Goal: Task Accomplishment & Management: Manage account settings

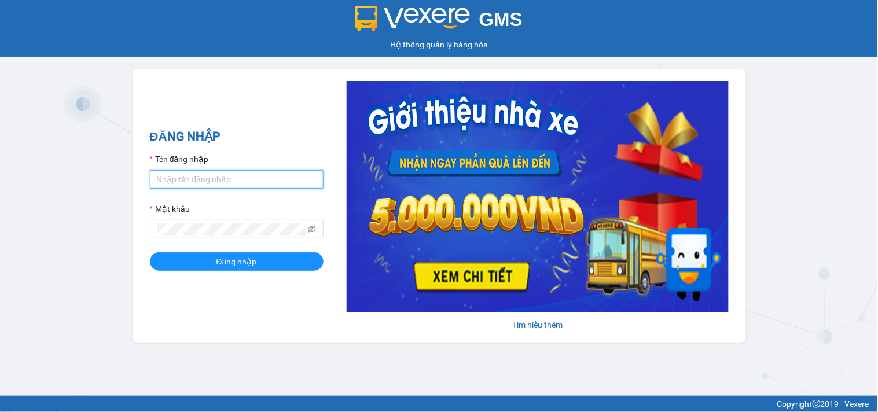
click at [195, 182] on input "Tên đăng nhập" at bounding box center [237, 179] width 174 height 19
type input "phatbt.minhtam"
click at [192, 223] on span at bounding box center [237, 229] width 174 height 19
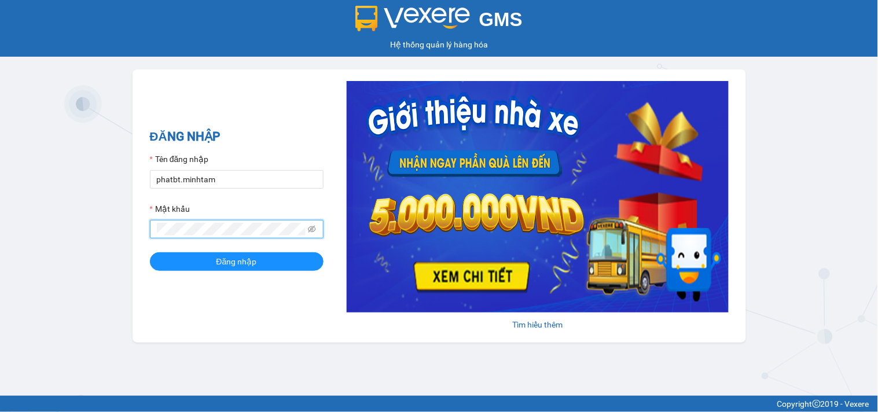
click at [150, 252] on button "Đăng nhập" at bounding box center [237, 261] width 174 height 19
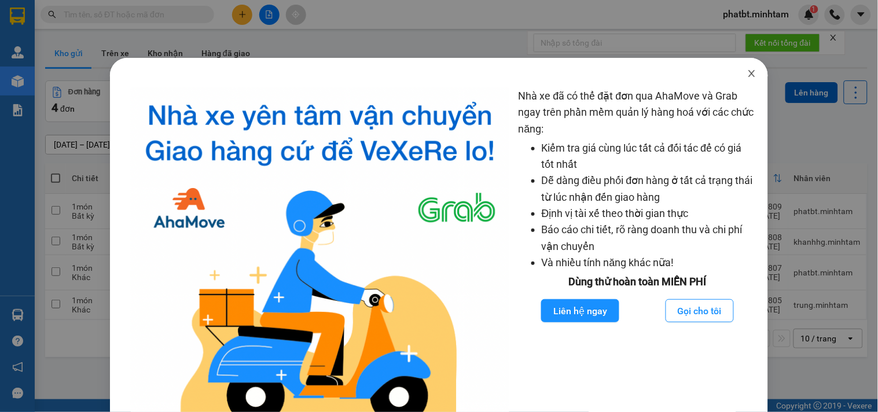
click at [748, 76] on icon "close" at bounding box center [752, 73] width 9 height 9
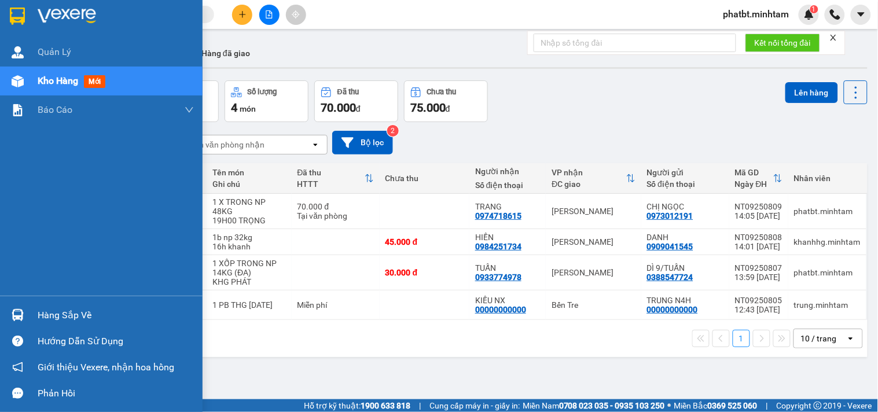
click at [49, 305] on div "Hàng sắp về" at bounding box center [101, 315] width 203 height 26
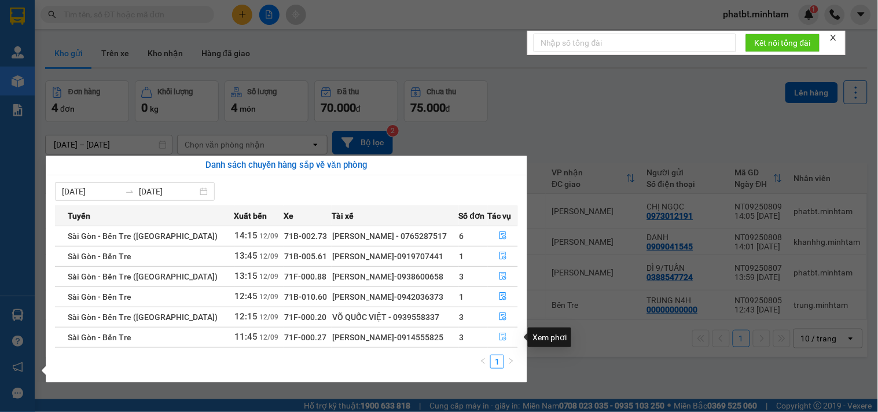
click at [499, 334] on icon "file-done" at bounding box center [503, 337] width 8 height 8
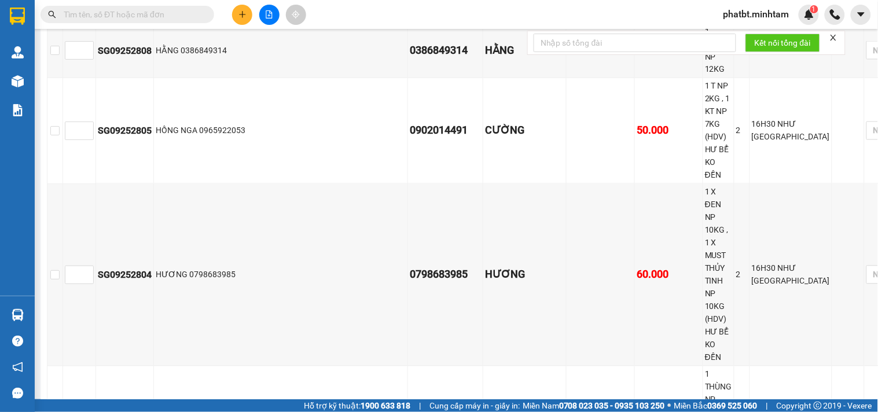
scroll to position [574, 0]
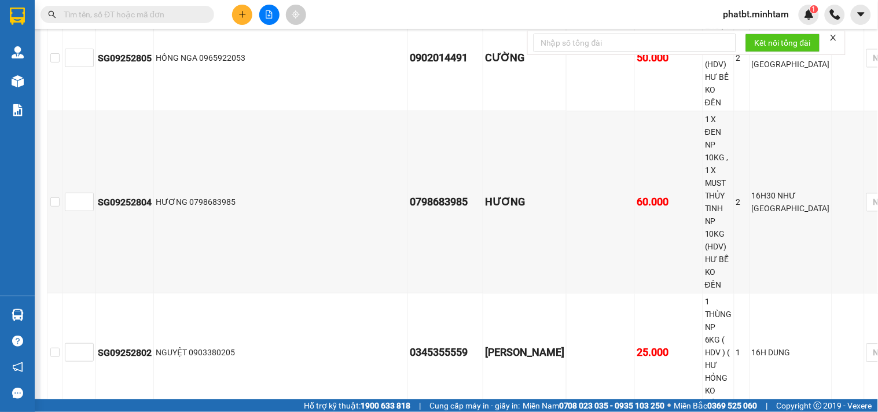
click at [817, 128] on div "KHO 1" at bounding box center [822, 126] width 52 height 13
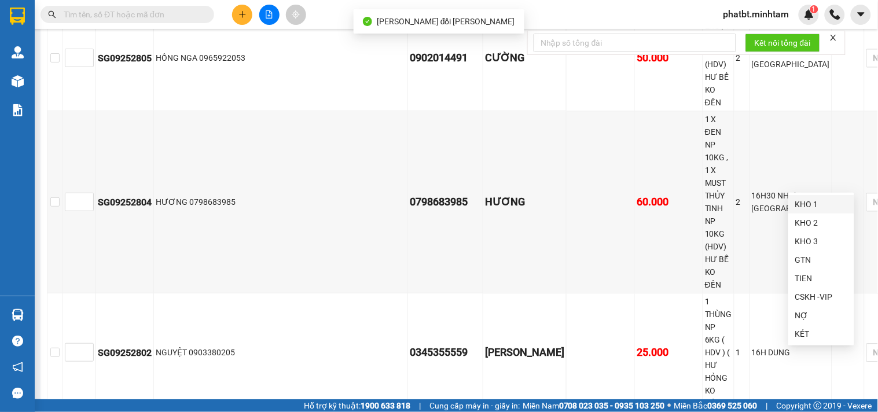
click at [805, 204] on div "KHO 1" at bounding box center [822, 204] width 52 height 13
click at [686, 219] on div "TỔNG Đơn 15 | SL 23 | CR 0 | CC 700.000 | Tổng cước 700.000 Tiền Giang Đơn 2 | …" at bounding box center [491, 331] width 888 height 1427
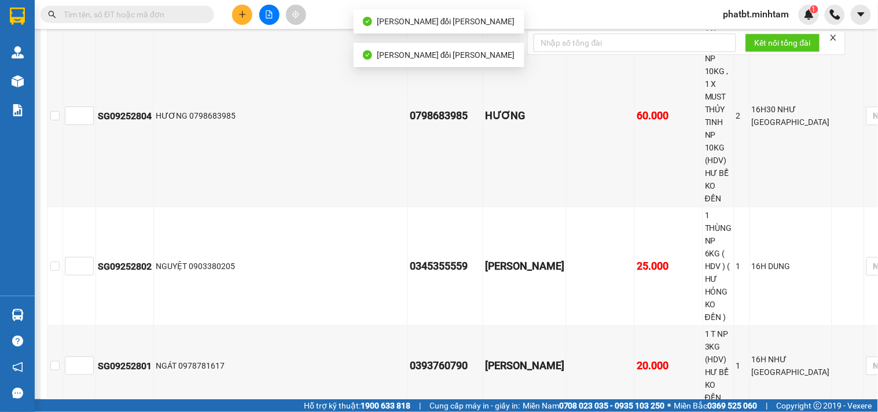
scroll to position [661, 0]
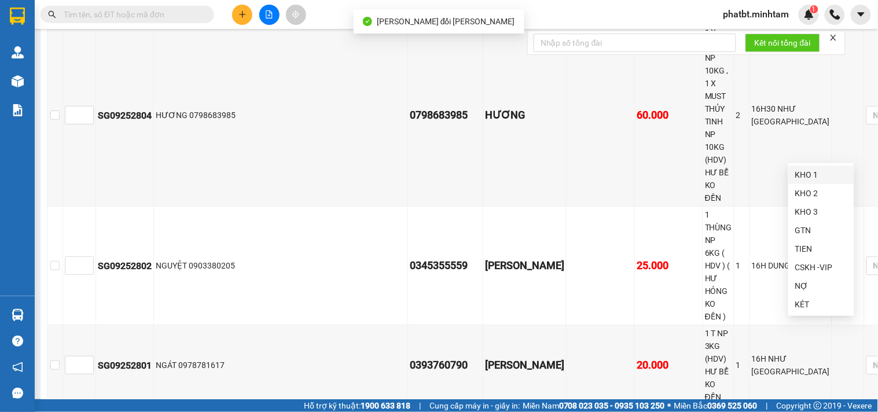
click at [808, 164] on body "Kết quả tìm kiếm ( 0 ) Bộ lọc No Data phatbt.minhtam 1 Quản Lý Kho hàng mới Báo…" at bounding box center [439, 206] width 878 height 412
click at [801, 176] on div "KHO 1" at bounding box center [822, 175] width 52 height 13
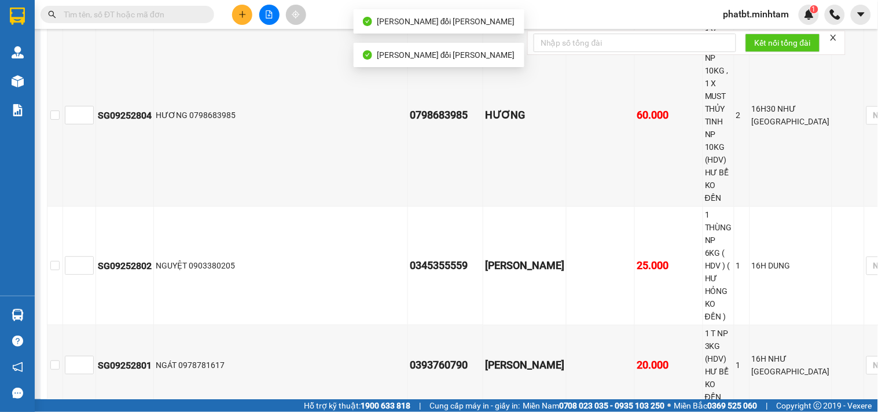
checkbox input "true"
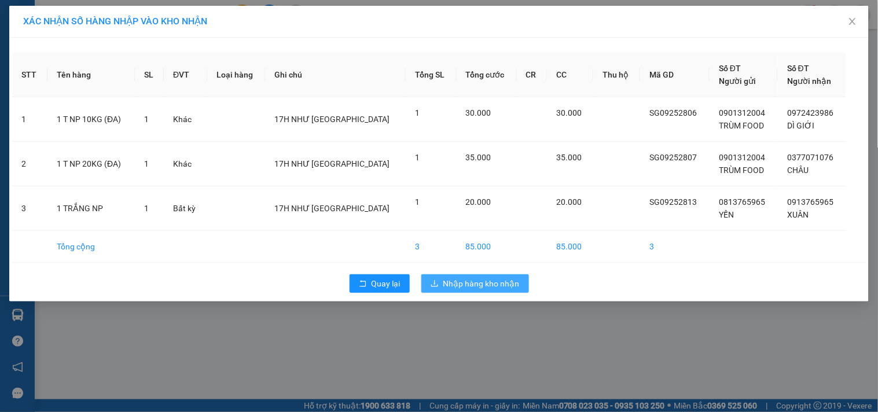
click at [440, 279] on button "Nhập hàng kho nhận" at bounding box center [476, 283] width 108 height 19
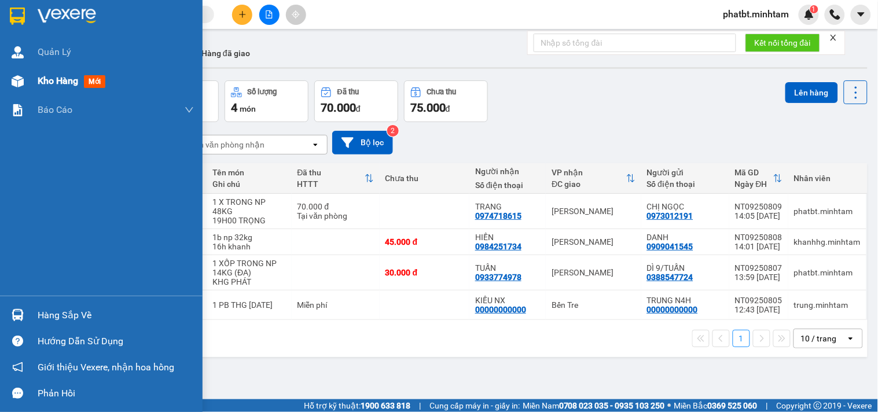
click at [31, 80] on div "Kho hàng mới" at bounding box center [101, 81] width 203 height 29
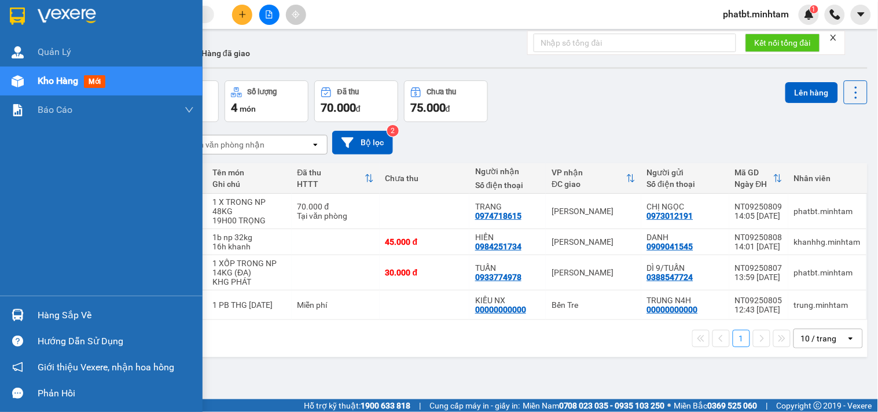
click at [41, 318] on div "Hàng sắp về" at bounding box center [116, 315] width 156 height 17
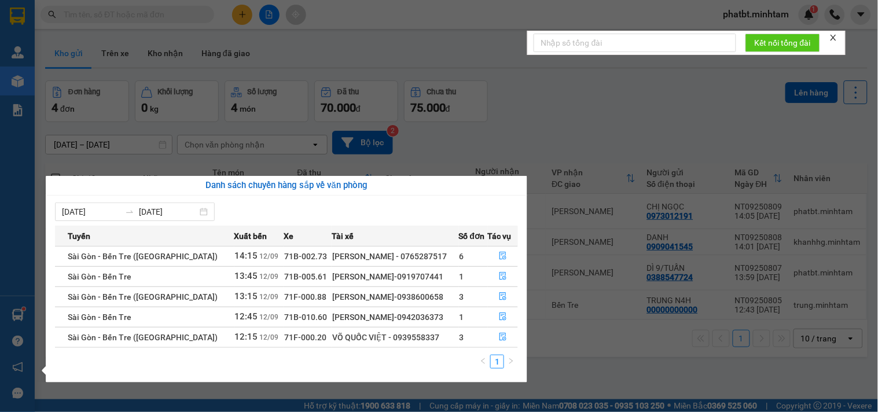
click at [512, 104] on section "Kết quả tìm kiếm ( 0 ) Bộ lọc No Data phatbt.minhtam 1 Quản Lý Kho hàng mới Báo…" at bounding box center [439, 206] width 878 height 412
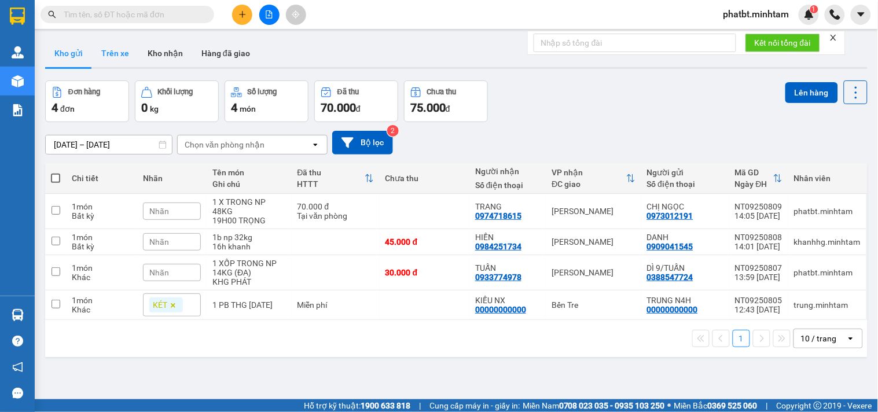
click at [129, 61] on button "Trên xe" at bounding box center [115, 53] width 46 height 28
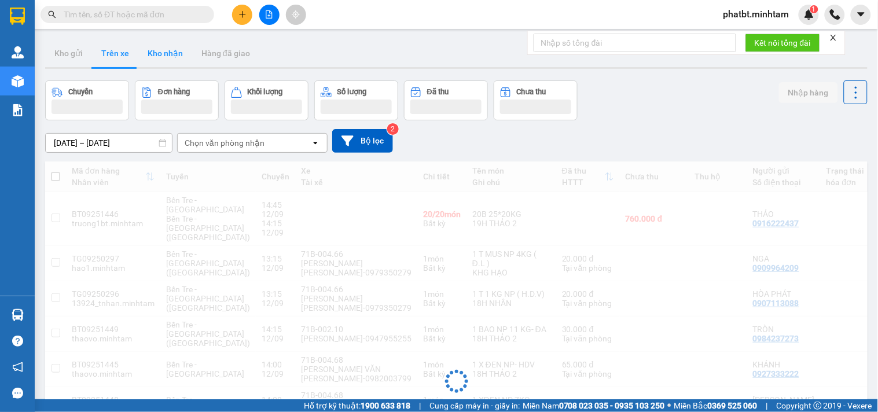
drag, startPoint x: 164, startPoint y: 56, endPoint x: 155, endPoint y: 58, distance: 9.4
click at [164, 57] on button "Kho nhận" at bounding box center [165, 53] width 54 height 28
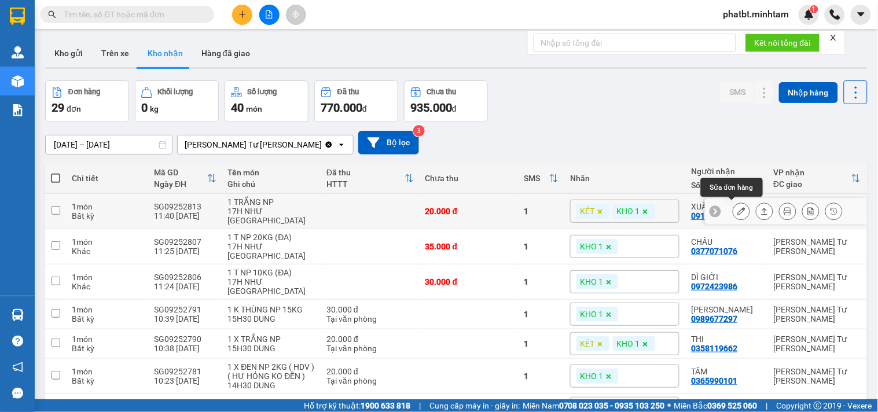
click at [738, 210] on icon at bounding box center [742, 211] width 8 height 8
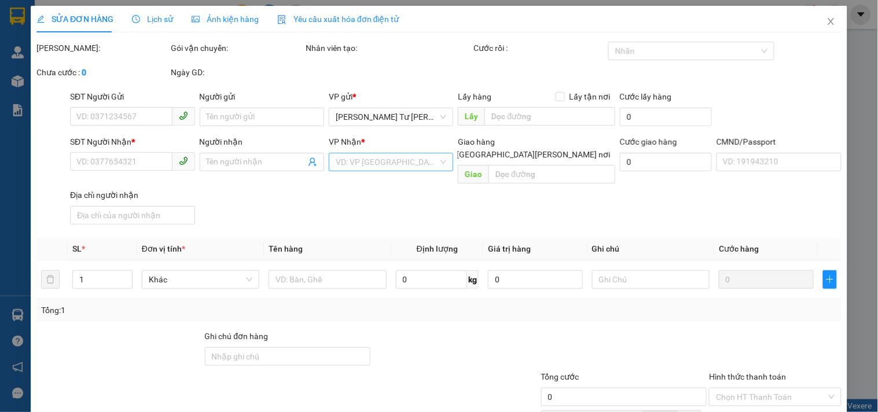
type input "0813765965"
type input "YẾN"
type input "0913765965"
type input "XUÂN"
type input "20.000"
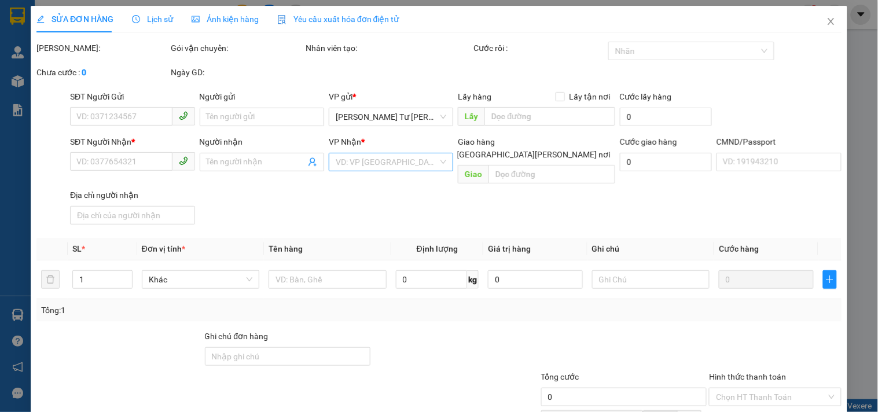
type input "20.000"
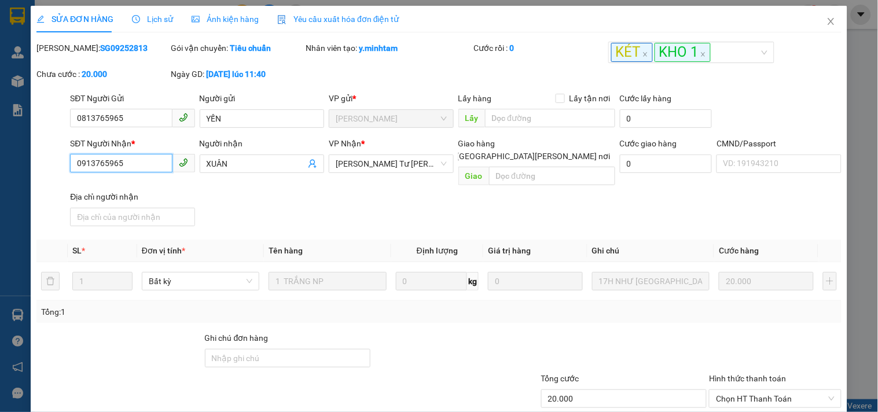
click at [158, 156] on input "0913765965" at bounding box center [121, 163] width 102 height 19
click at [280, 349] on input "Ghi chú đơn hàng" at bounding box center [288, 358] width 166 height 19
type input "ĐG"
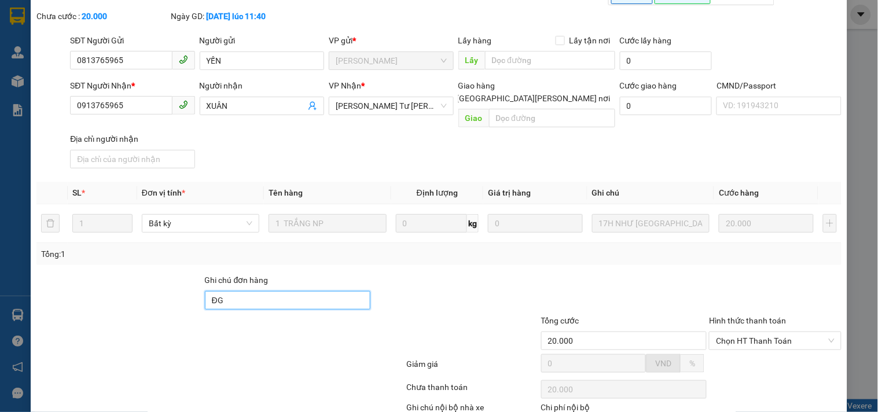
scroll to position [120, 0]
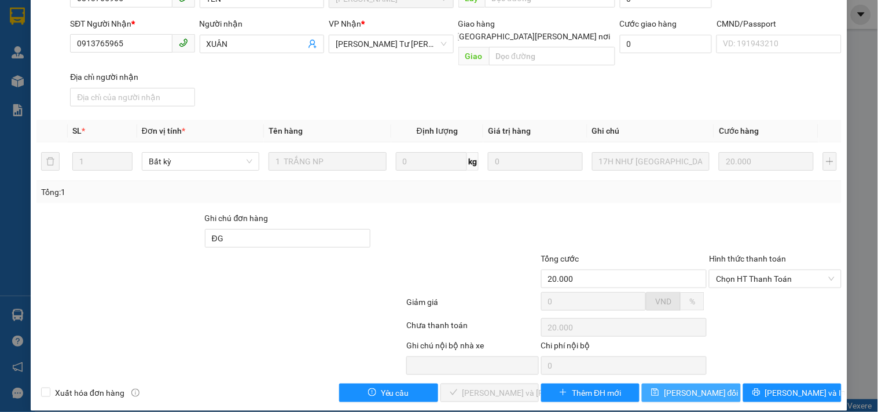
click at [673, 387] on span "[PERSON_NAME] thay đổi" at bounding box center [701, 393] width 75 height 13
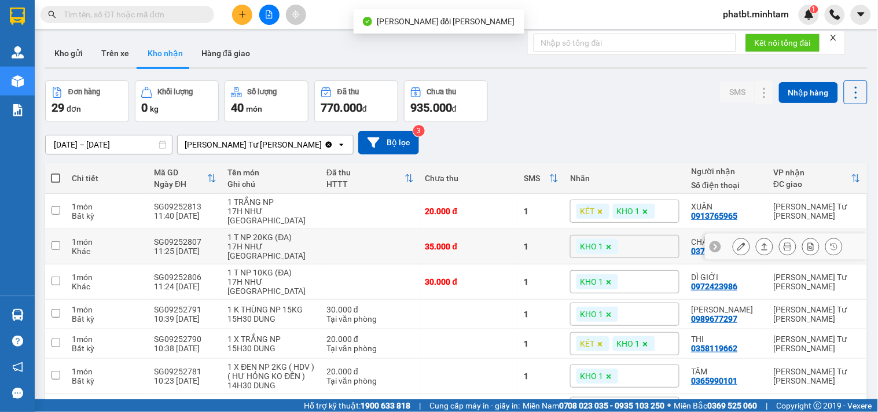
click at [734, 238] on button at bounding box center [742, 247] width 16 height 20
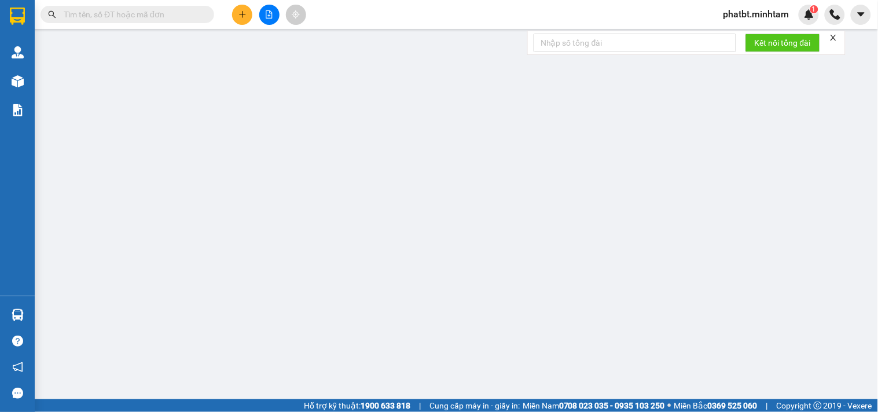
type input "0901312004"
type input "TRÙM FOOD"
type input "0377071076"
type input "CHÂU"
type input "35.000"
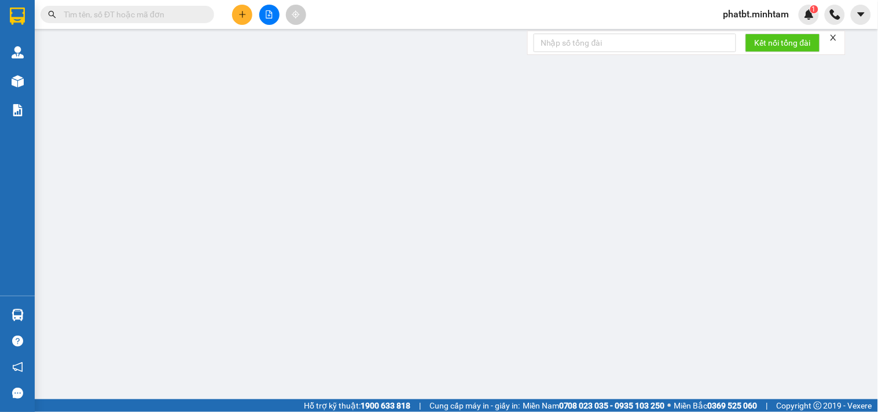
type input "35.000"
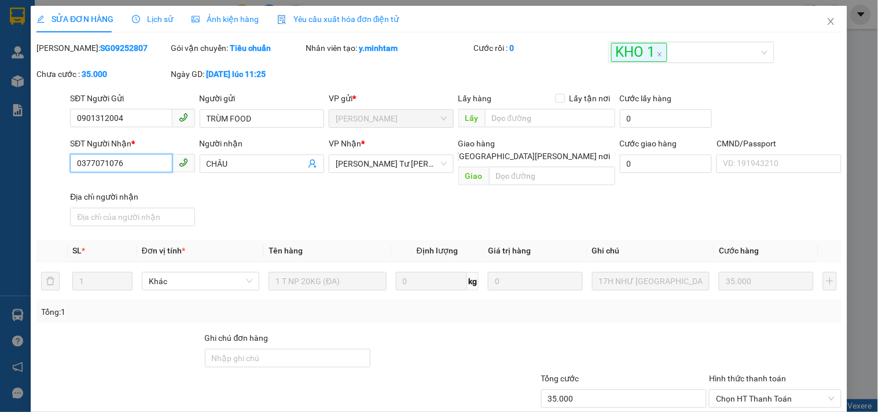
click at [131, 163] on input "0377071076" at bounding box center [121, 163] width 102 height 19
click at [236, 349] on input "Ghi chú đơn hàng" at bounding box center [288, 358] width 166 height 19
type input "KNM"
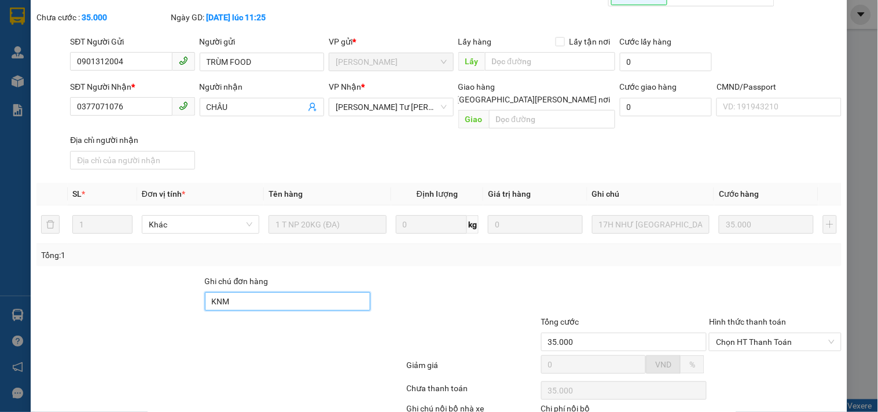
scroll to position [120, 0]
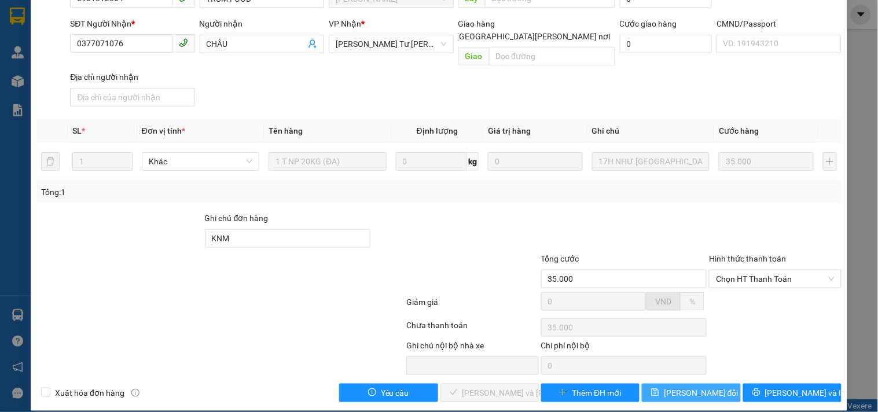
click at [721, 384] on button "[PERSON_NAME] thay đổi" at bounding box center [691, 393] width 98 height 19
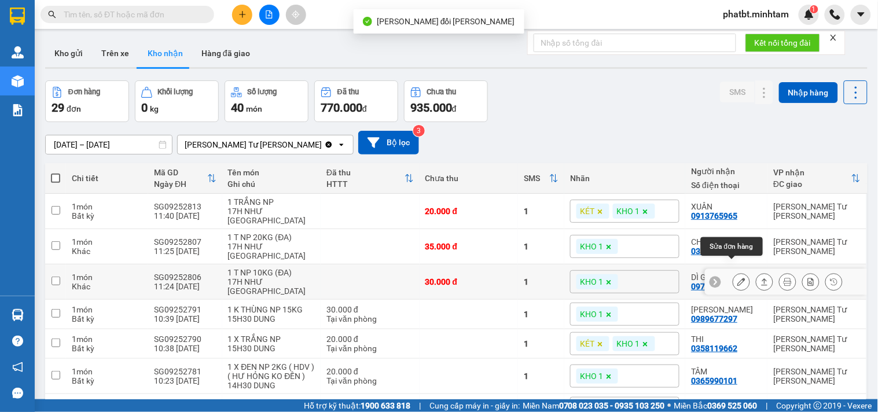
click at [734, 275] on button at bounding box center [742, 282] width 16 height 20
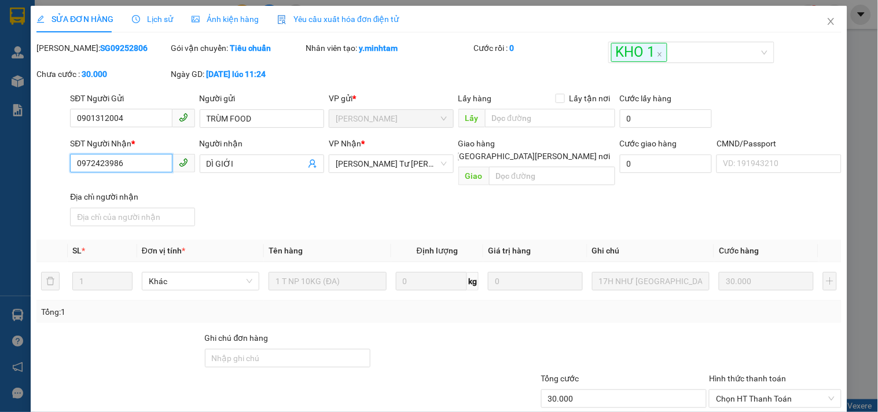
click at [147, 161] on input "0972423986" at bounding box center [121, 163] width 102 height 19
click at [257, 349] on input "Ghi chú đơn hàng" at bounding box center [288, 358] width 166 height 19
type input "KNM"
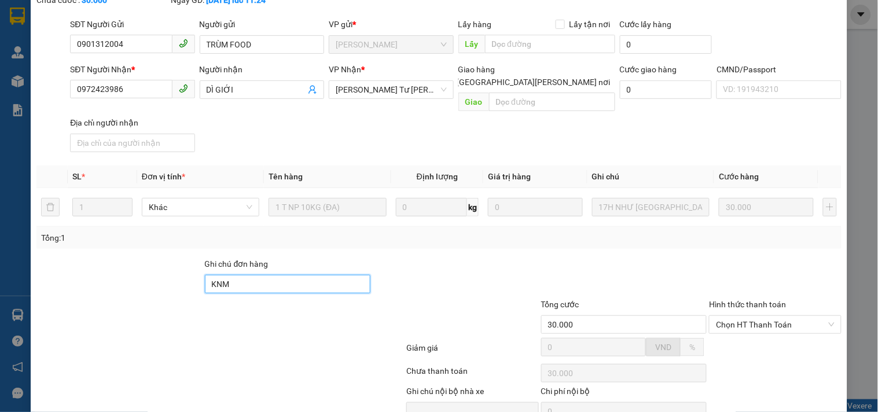
scroll to position [120, 0]
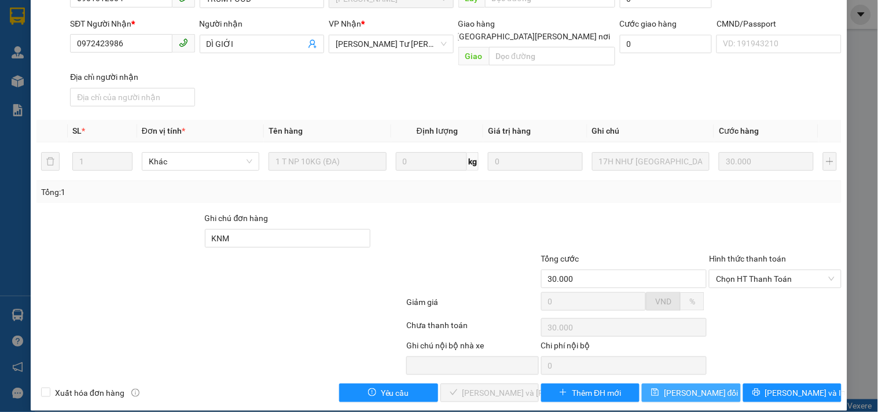
click at [691, 387] on span "[PERSON_NAME] thay đổi" at bounding box center [701, 393] width 75 height 13
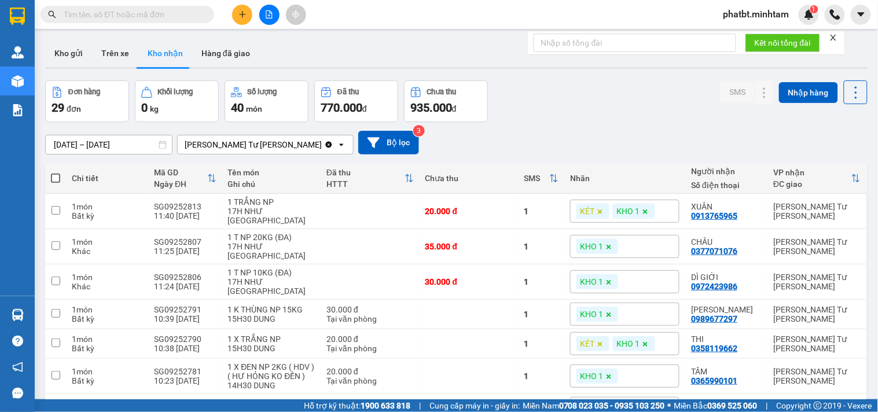
click at [614, 125] on div "10/09/2025 – 12/09/2025 Press the down arrow key to interact with the calendar …" at bounding box center [456, 142] width 823 height 41
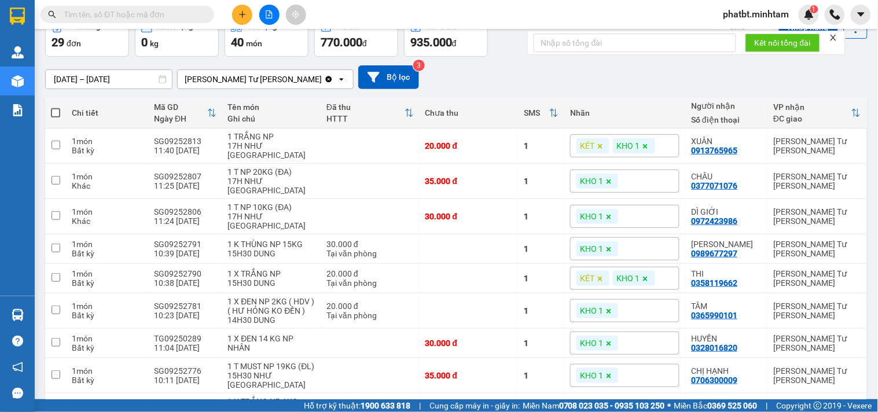
scroll to position [151, 0]
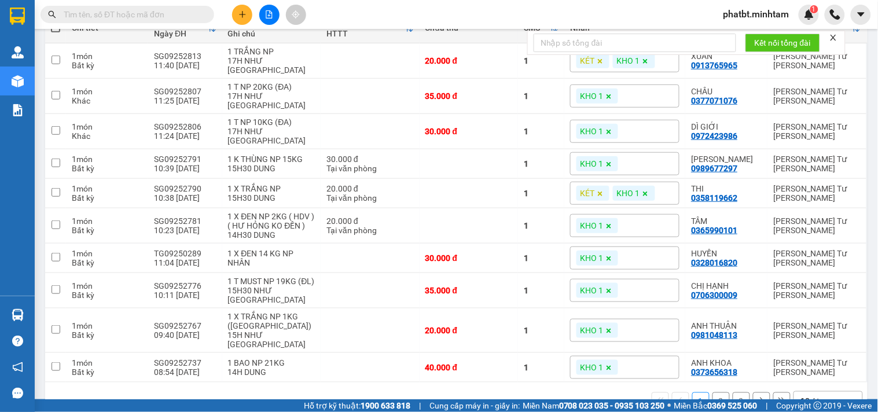
click at [815, 396] on div "10 / trang" at bounding box center [819, 402] width 36 height 12
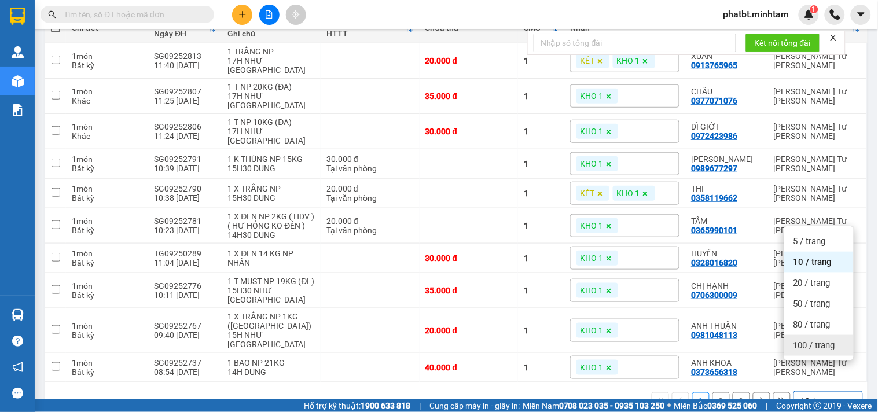
click at [810, 346] on span "100 / trang" at bounding box center [815, 346] width 42 height 12
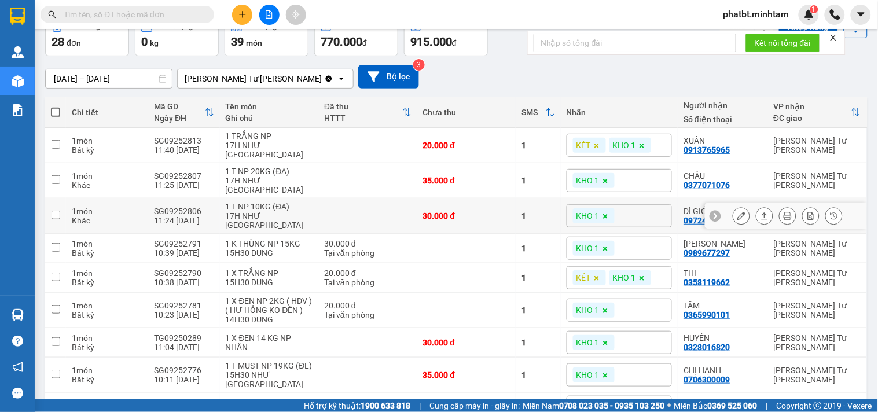
scroll to position [0, 0]
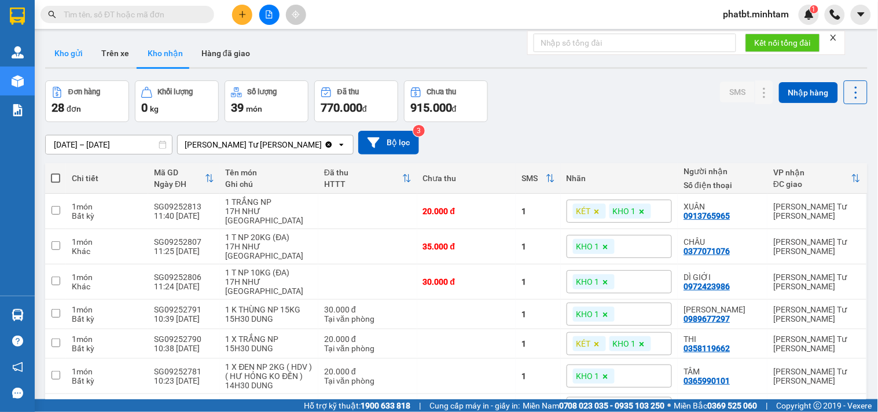
click at [70, 53] on button "Kho gửi" at bounding box center [68, 53] width 47 height 28
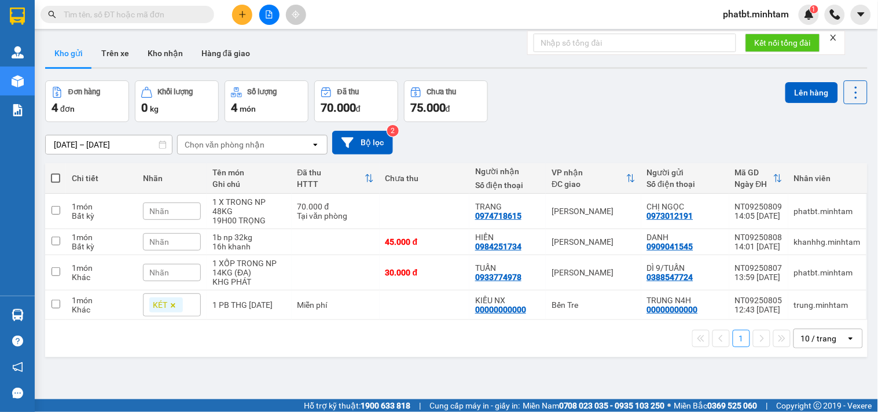
click at [814, 339] on div "10 / trang" at bounding box center [819, 339] width 36 height 12
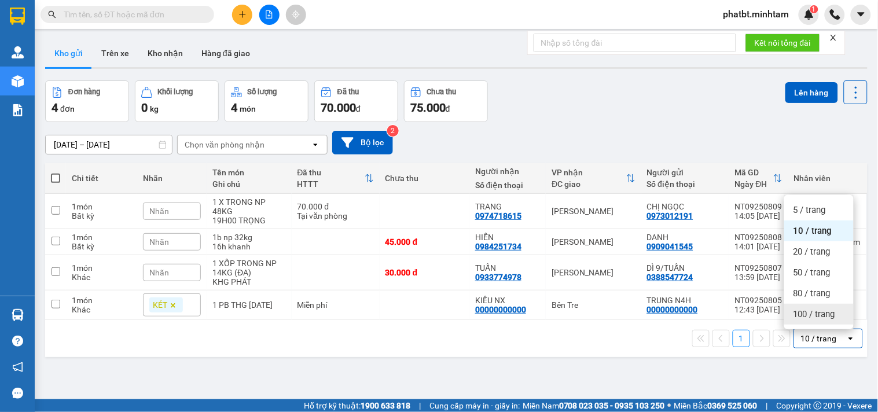
click at [814, 320] on div "100 / trang" at bounding box center [819, 314] width 69 height 21
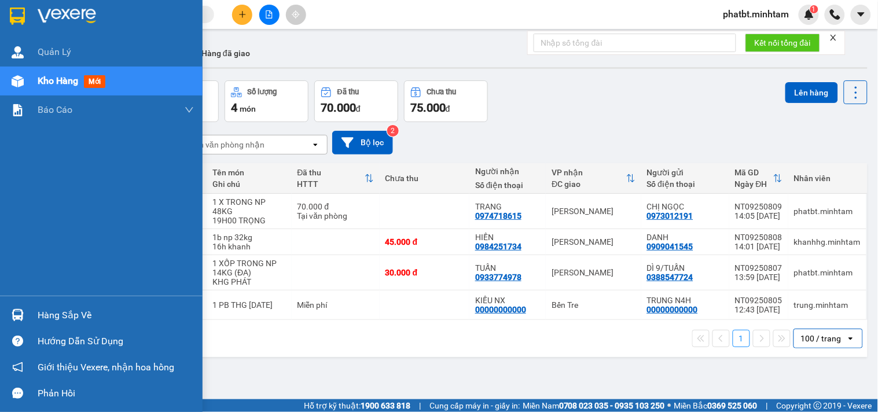
click at [58, 317] on div "Hàng sắp về" at bounding box center [116, 315] width 156 height 17
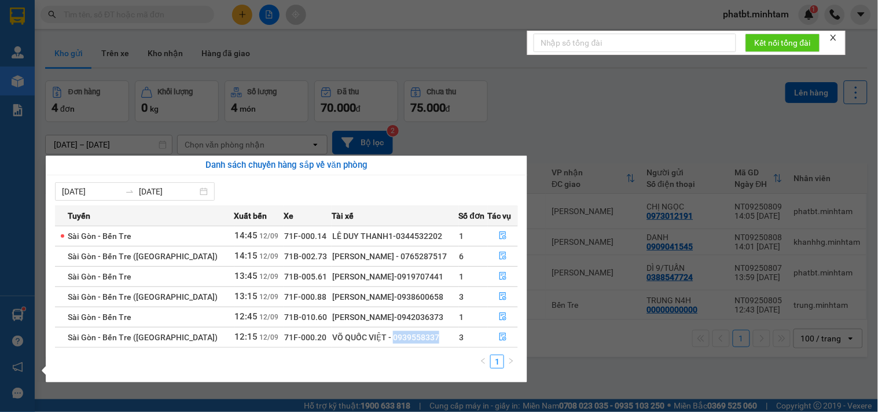
drag, startPoint x: 345, startPoint y: 339, endPoint x: 391, endPoint y: 345, distance: 47.2
click at [391, 345] on td "VÕ QUỐC VIỆT - 0939558337" at bounding box center [395, 337] width 127 height 20
copy div "0939558337"
click at [501, 255] on icon "file-done" at bounding box center [503, 256] width 7 height 8
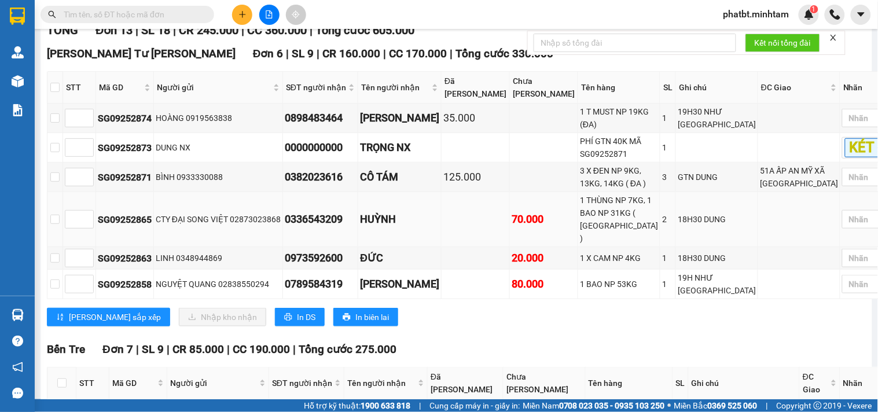
scroll to position [171, 0]
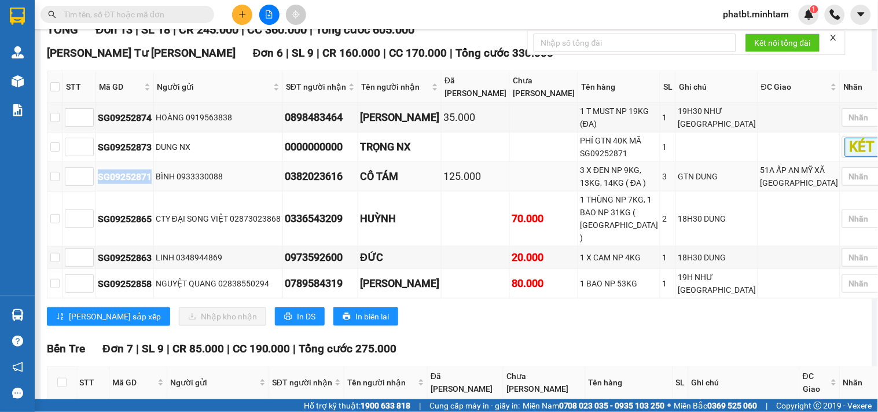
drag, startPoint x: 111, startPoint y: 203, endPoint x: 163, endPoint y: 203, distance: 52.1
click at [152, 184] on div "SG09252871" at bounding box center [125, 177] width 54 height 14
copy div "SG09252871"
click at [167, 10] on input "text" at bounding box center [132, 14] width 137 height 13
paste input "SG09252871"
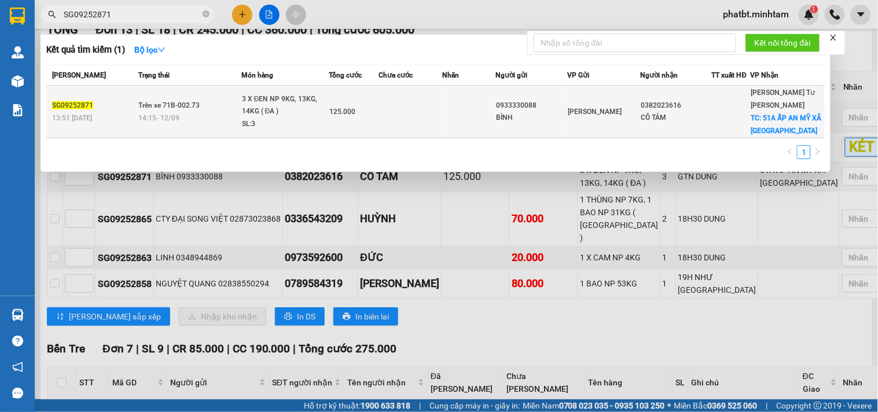
type input "SG09252871"
click at [196, 120] on td "Trên xe 71B-002.73 14:15 - 12/09" at bounding box center [189, 112] width 106 height 53
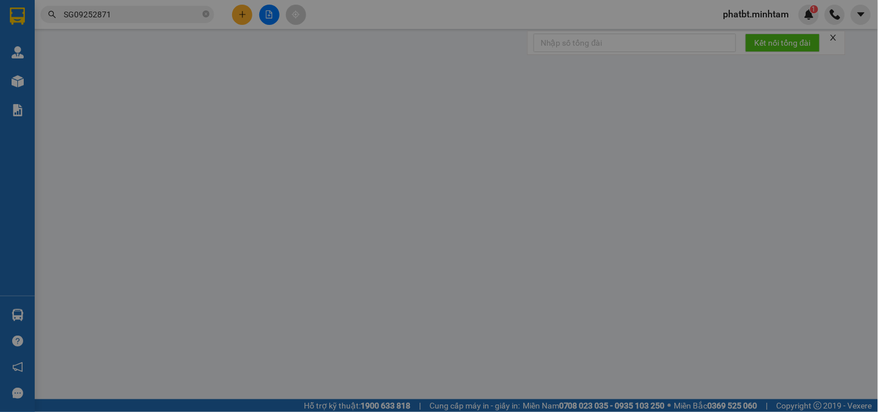
type input "0933330088"
type input "BÌNH"
type input "0382023616"
type input "CÔ TÁM"
checkbox input "true"
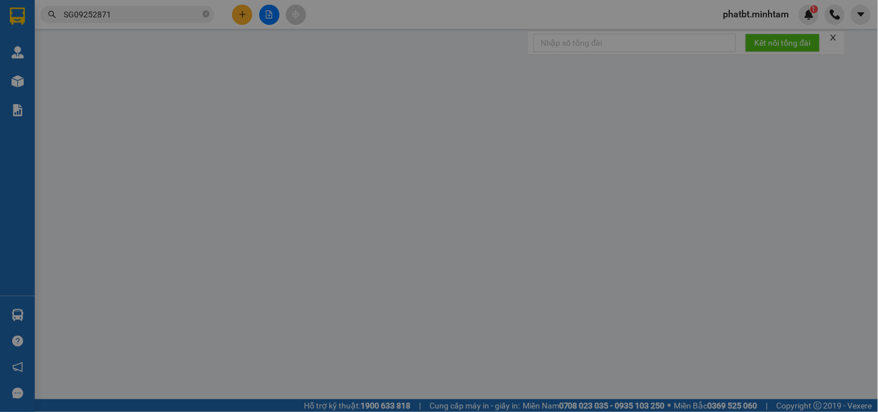
type input "51A ẤP AN MỸ XÃ [GEOGRAPHIC_DATA]"
type input "125.000"
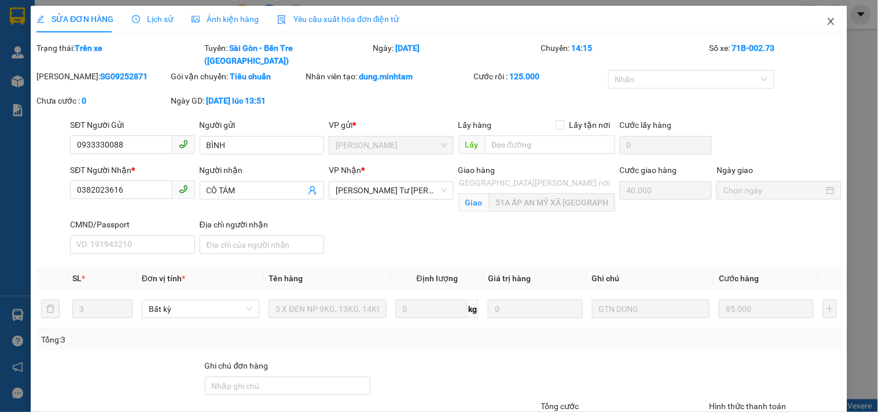
click at [827, 17] on icon "close" at bounding box center [831, 21] width 9 height 9
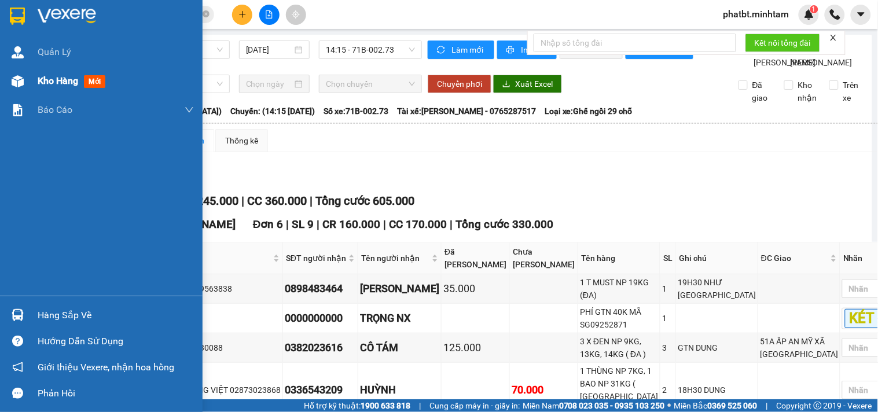
click at [32, 90] on div "Kho hàng mới" at bounding box center [101, 81] width 203 height 29
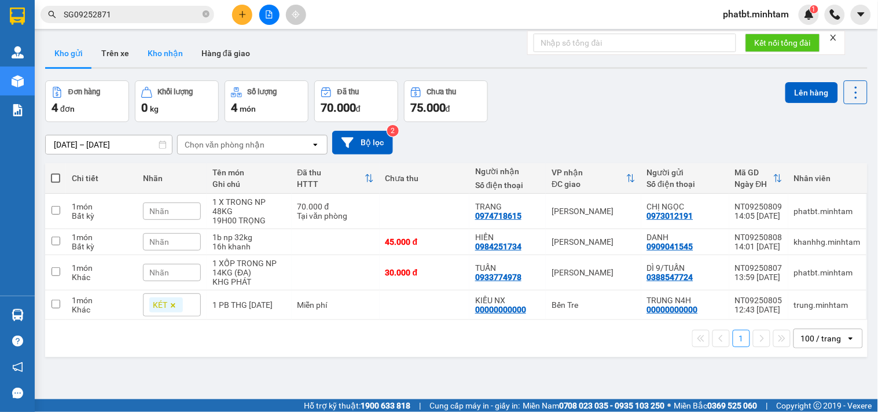
click at [157, 58] on button "Kho nhận" at bounding box center [165, 53] width 54 height 28
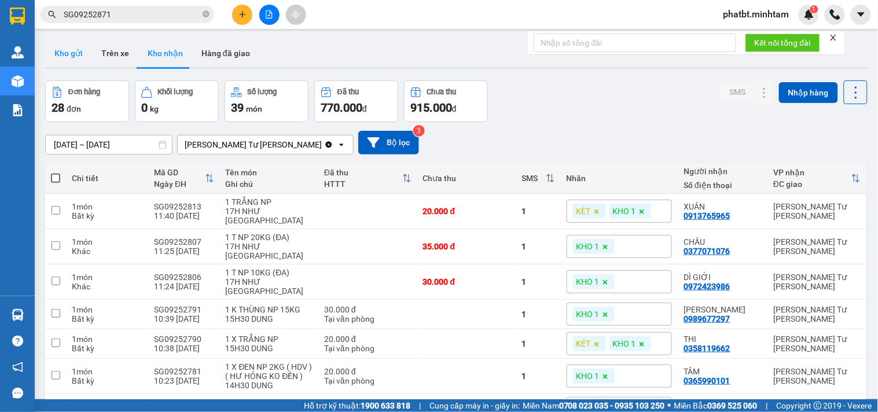
click at [74, 60] on button "Kho gửi" at bounding box center [68, 53] width 47 height 28
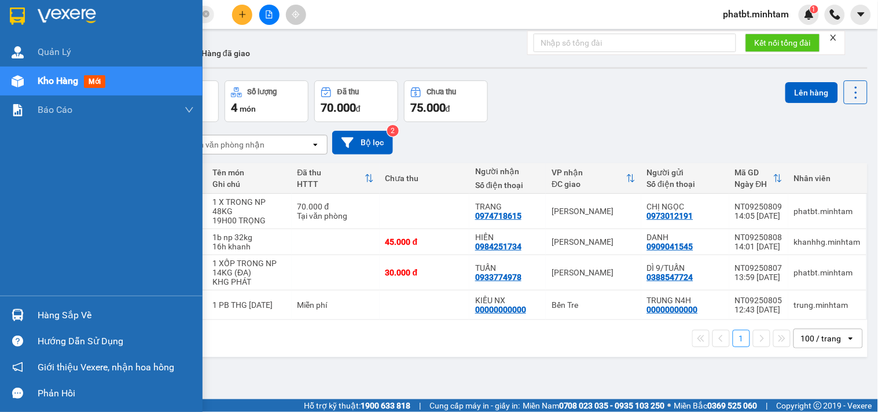
click at [32, 309] on div "Hàng sắp về" at bounding box center [101, 315] width 203 height 26
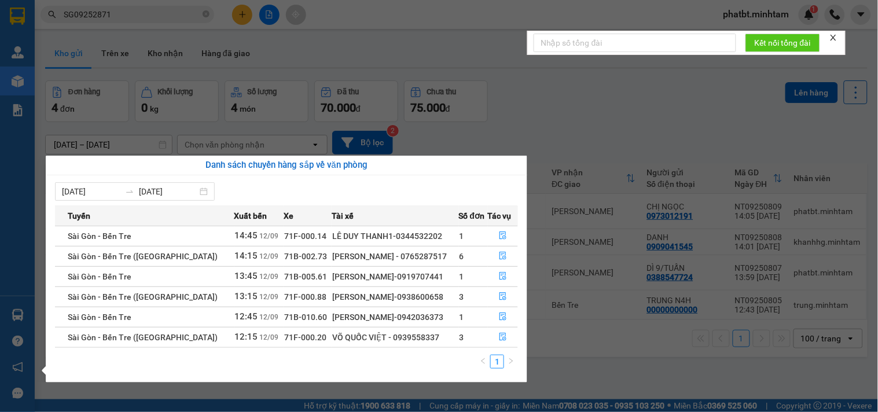
click at [616, 362] on section "Kết quả tìm kiếm ( 1 ) Bộ lọc Mã ĐH Trạng thái Món hàng Tổng cước Chưa cước Nhã…" at bounding box center [439, 206] width 878 height 412
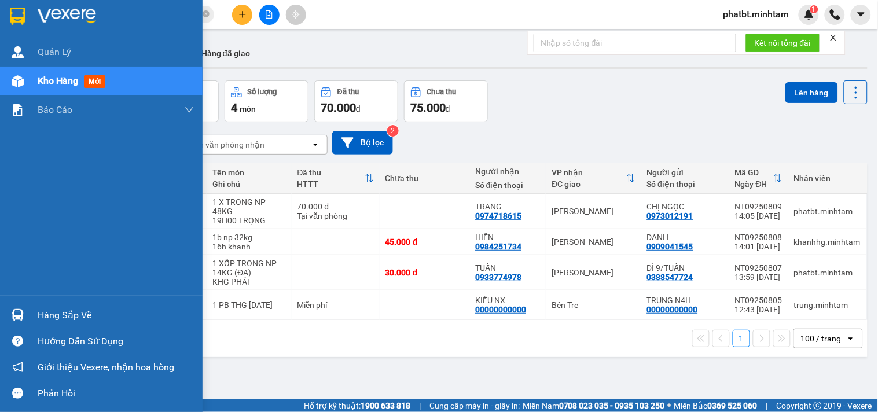
click at [60, 93] on div "Kho hàng mới" at bounding box center [116, 81] width 156 height 29
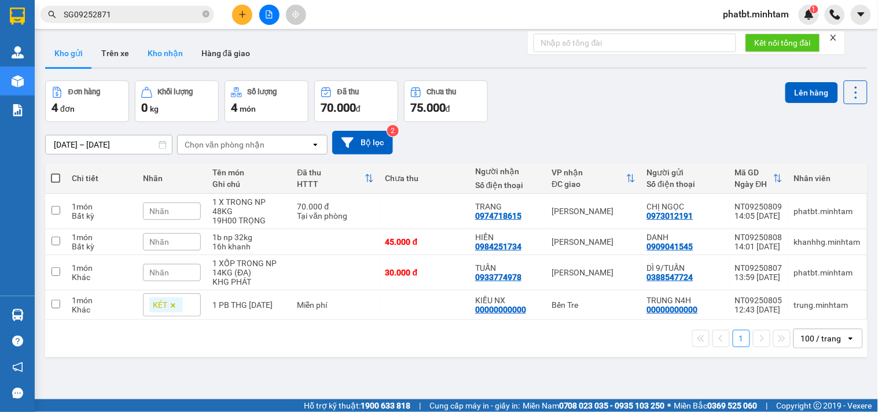
click at [151, 50] on button "Kho nhận" at bounding box center [165, 53] width 54 height 28
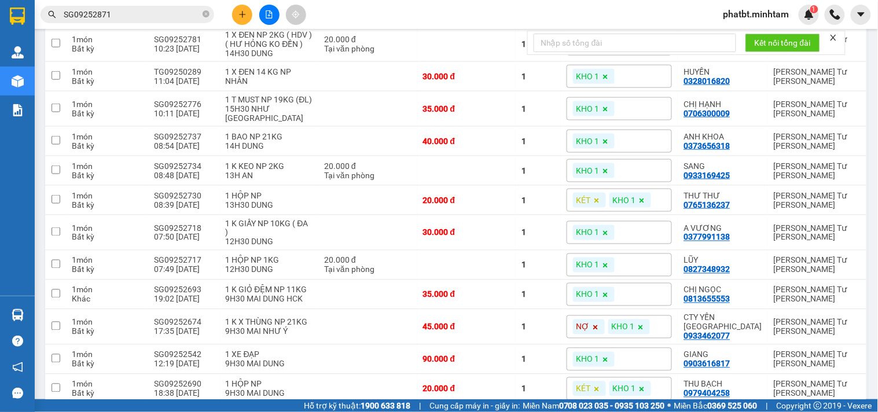
scroll to position [340, 0]
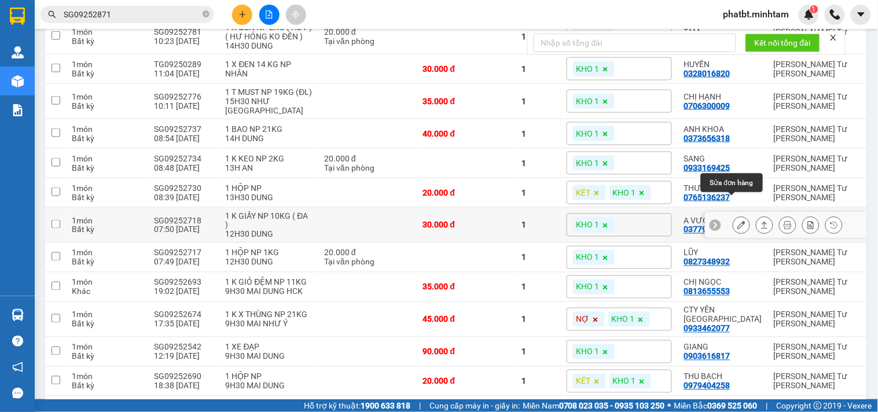
click at [738, 221] on icon at bounding box center [742, 225] width 8 height 8
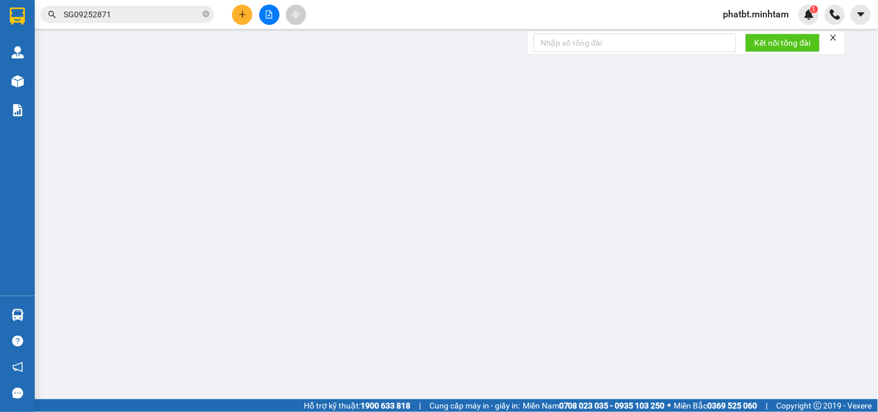
type input "0786294035"
type input "TÂN"
type input "0377991138"
type input "A VƯƠNG"
type input "GIAO Ở CỔNG [GEOGRAPHIC_DATA] KHOẢNG 14H"
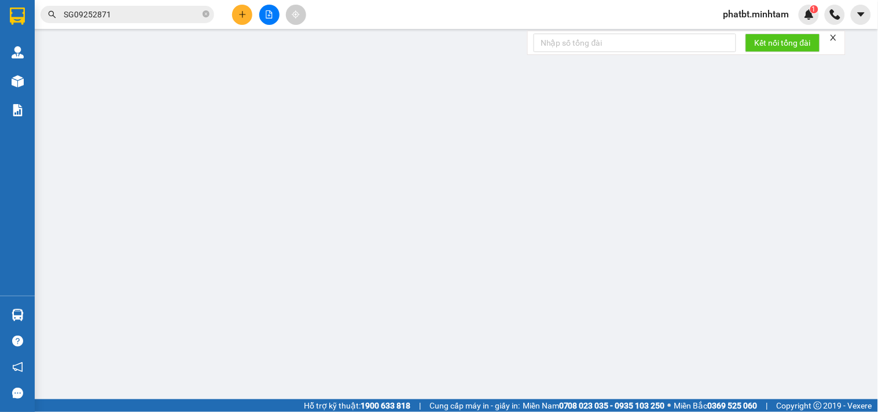
type input "30.000"
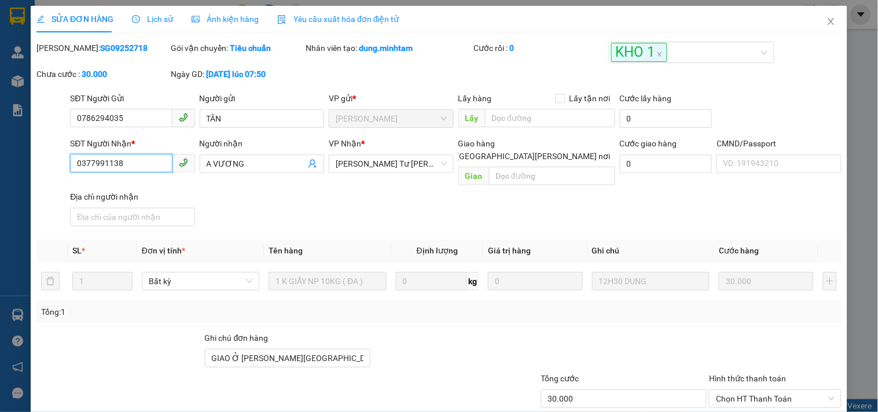
click at [152, 159] on input "0377991138" at bounding box center [121, 163] width 102 height 19
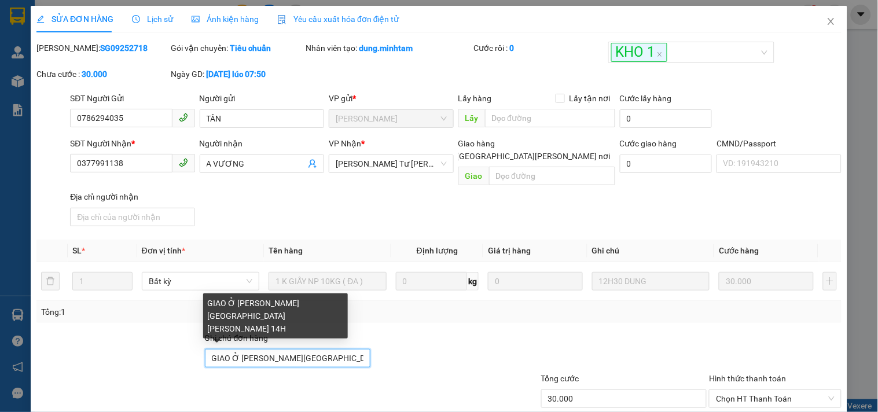
click at [326, 349] on input "GIAO Ở CỔNG [GEOGRAPHIC_DATA] KHOẢNG 14H" at bounding box center [288, 358] width 166 height 19
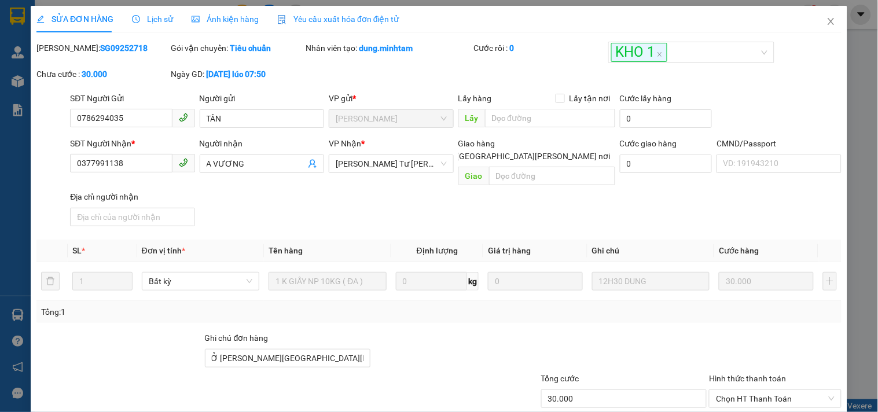
click at [327, 81] on div "Mã ĐH: SG09252718 Gói vận chuyển: Tiêu chuẩn Nhân viên tạo: dung.minhtam Cước r…" at bounding box center [439, 67] width 808 height 50
click at [828, 19] on icon "close" at bounding box center [831, 21] width 6 height 7
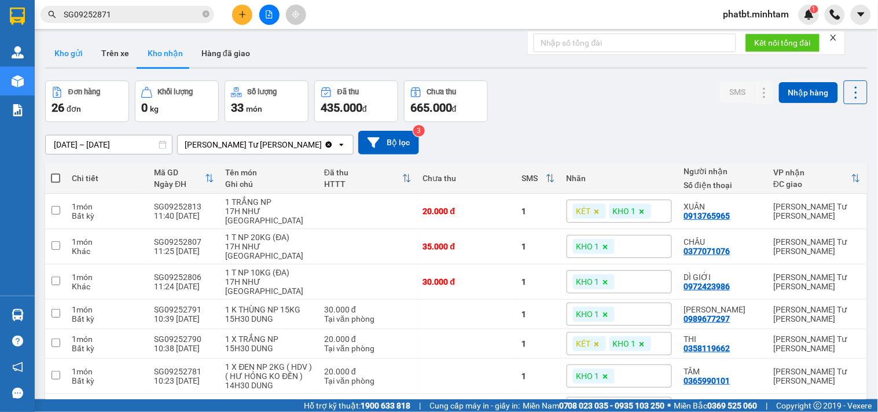
click at [54, 53] on button "Kho gửi" at bounding box center [68, 53] width 47 height 28
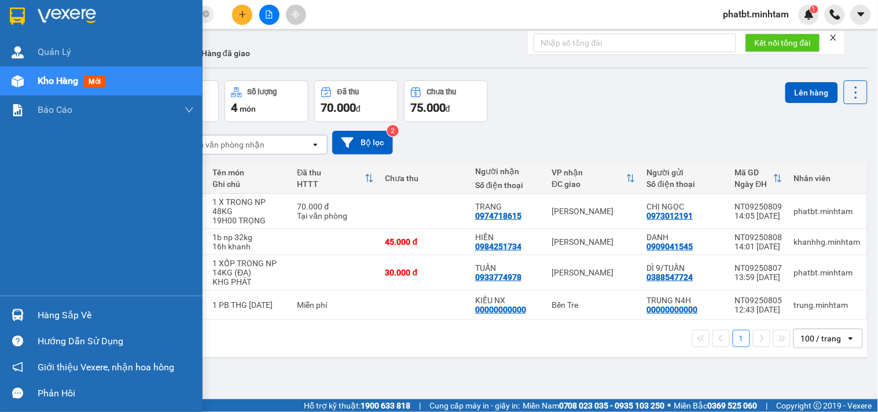
click at [68, 320] on div "Hàng sắp về" at bounding box center [116, 315] width 156 height 17
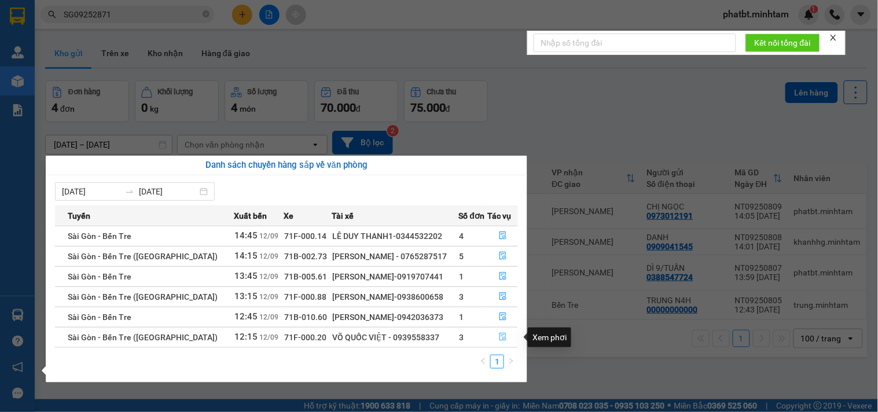
click at [499, 337] on icon "file-done" at bounding box center [503, 337] width 8 height 8
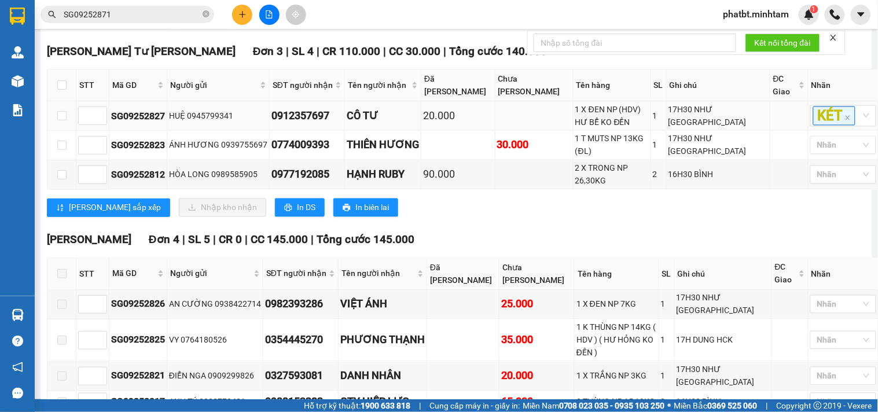
scroll to position [343, 0]
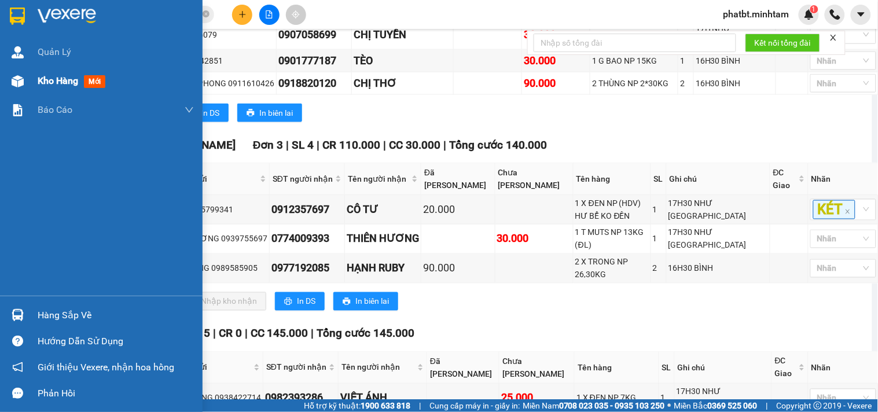
click at [47, 81] on span "Kho hàng" at bounding box center [58, 80] width 41 height 11
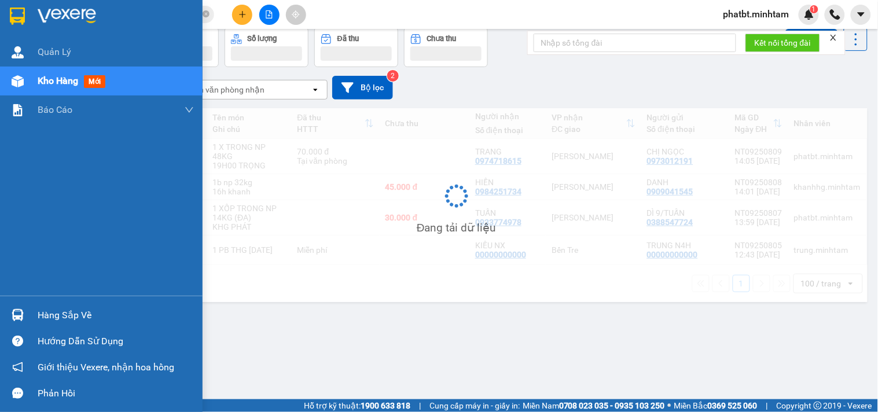
scroll to position [53, 0]
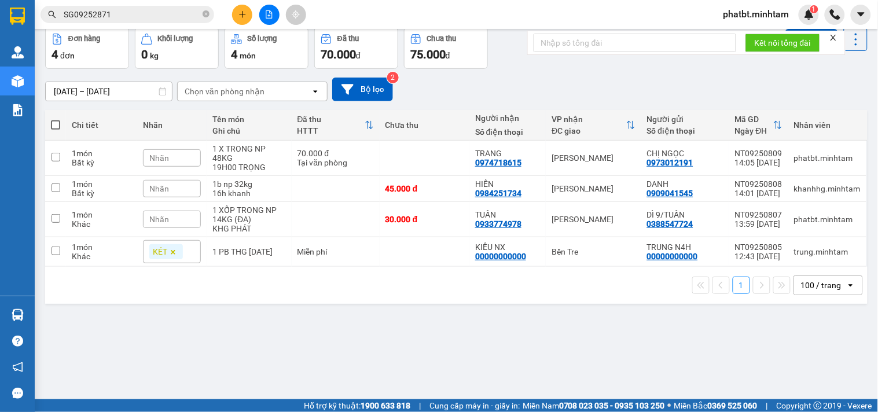
click at [46, 123] on th at bounding box center [55, 125] width 21 height 31
click at [54, 125] on span at bounding box center [55, 124] width 9 height 9
click at [56, 119] on input "checkbox" at bounding box center [56, 119] width 0 height 0
checkbox input "true"
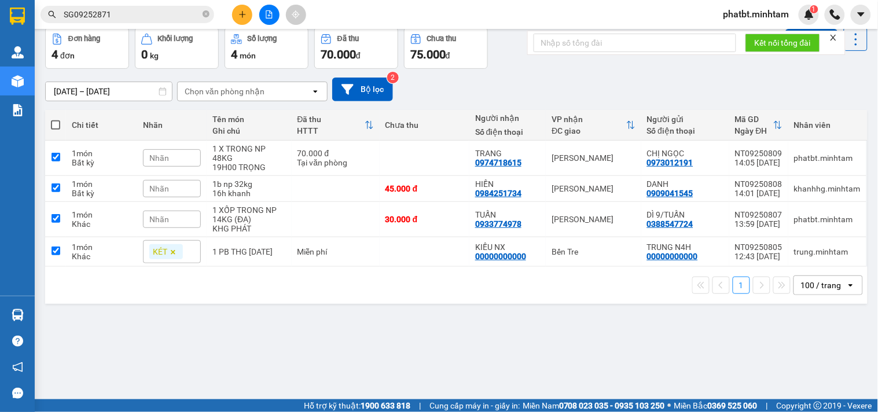
checkbox input "true"
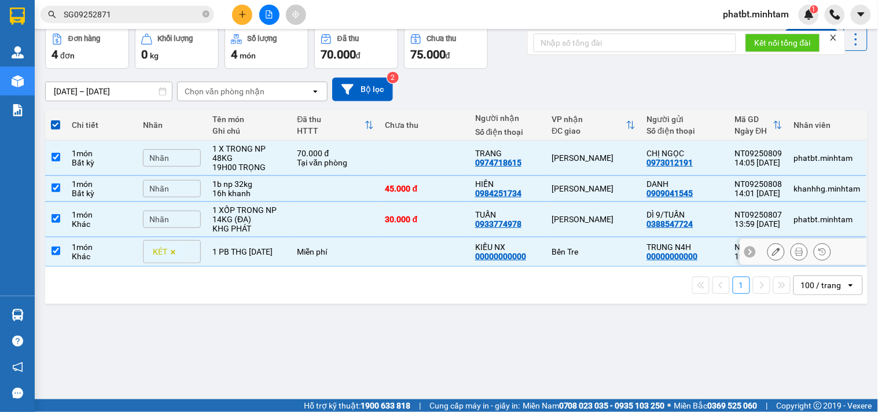
click at [339, 252] on div "Miễn phí" at bounding box center [336, 251] width 76 height 9
checkbox input "false"
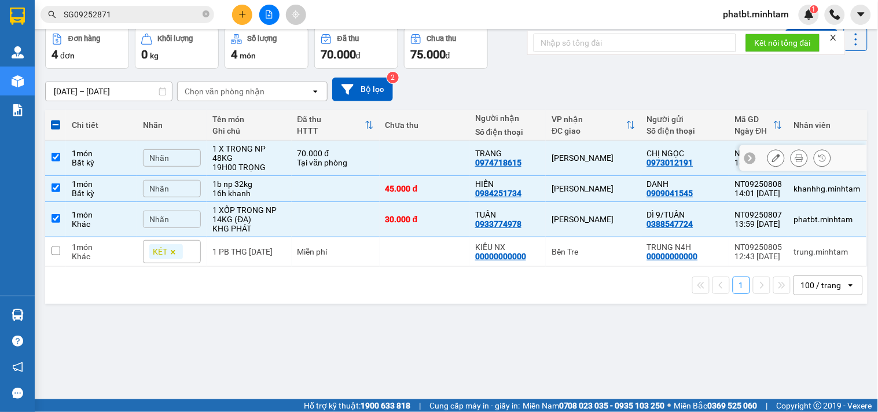
click at [347, 163] on div "Tại văn phòng" at bounding box center [336, 162] width 76 height 9
checkbox input "false"
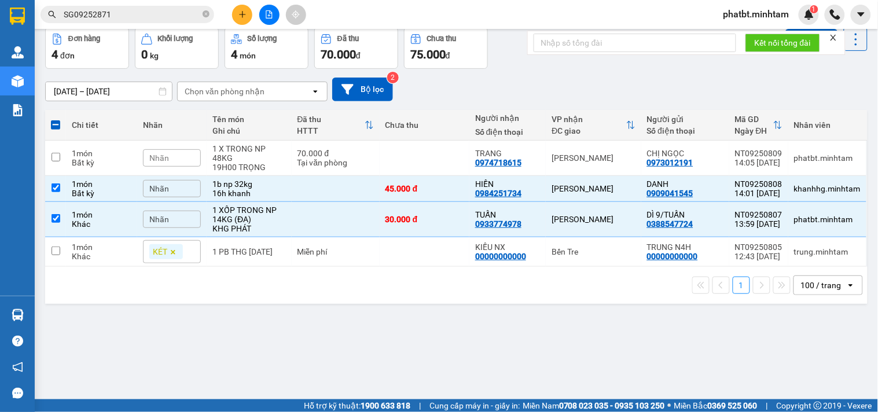
scroll to position [0, 0]
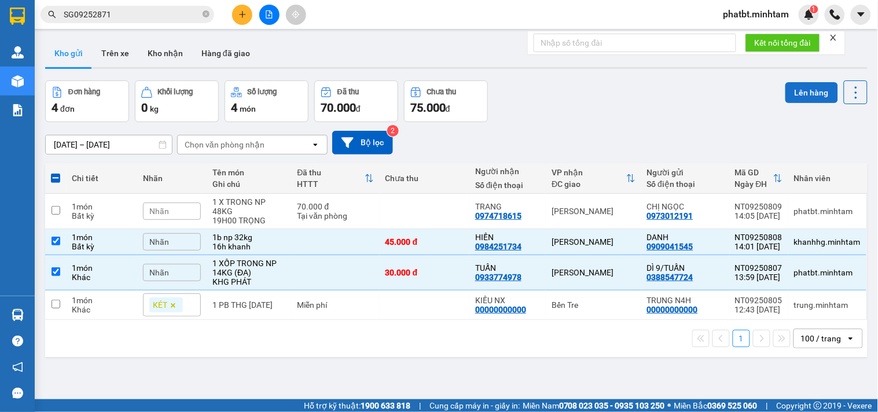
click at [795, 91] on button "Lên hàng" at bounding box center [812, 92] width 53 height 21
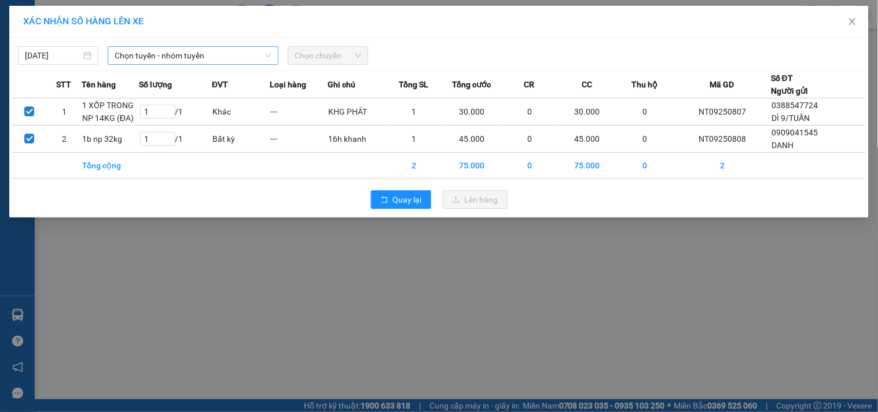
click at [180, 59] on span "Chọn tuyến - nhóm tuyến" at bounding box center [193, 55] width 157 height 17
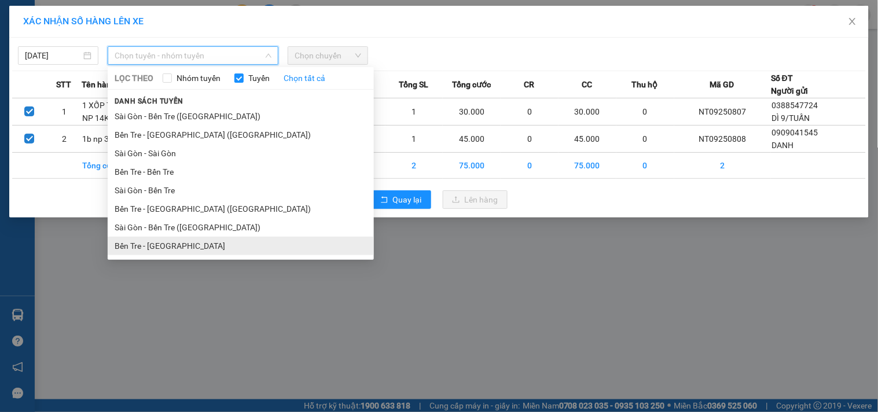
click at [169, 240] on li "Bến Tre - Sài Gòn" at bounding box center [241, 246] width 266 height 19
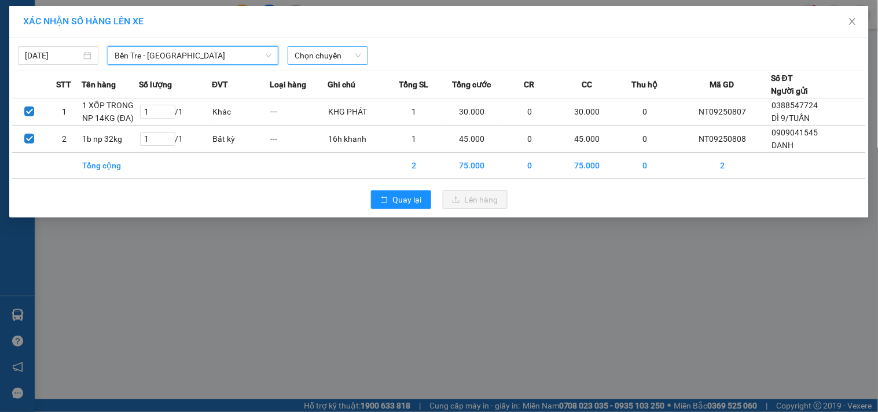
click at [307, 54] on span "Chọn chuyến" at bounding box center [328, 55] width 67 height 17
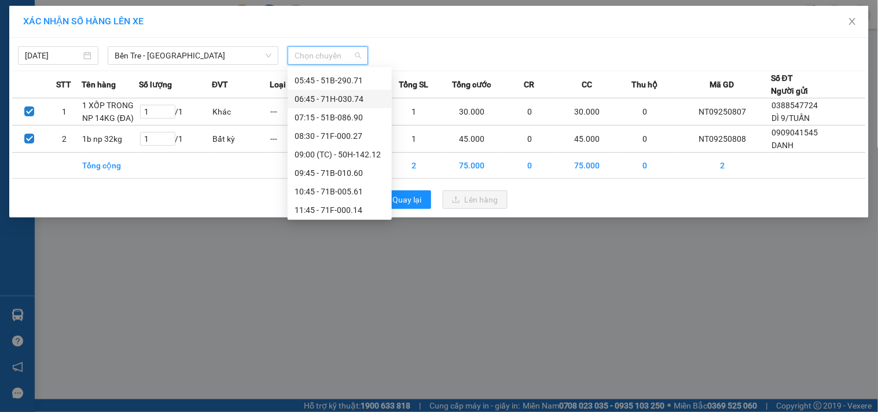
scroll to position [39, 0]
click at [195, 53] on span "Bến Tre - Sài Gòn" at bounding box center [193, 55] width 157 height 17
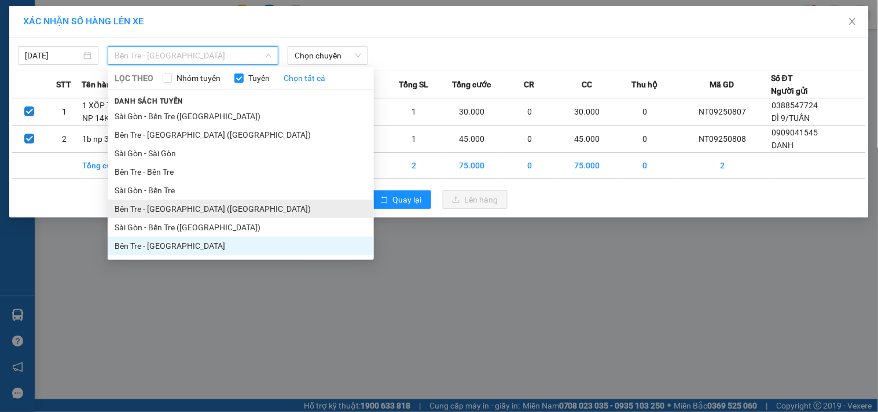
click at [171, 209] on li "Bến Tre - Sài Gòn (CT)" at bounding box center [241, 209] width 266 height 19
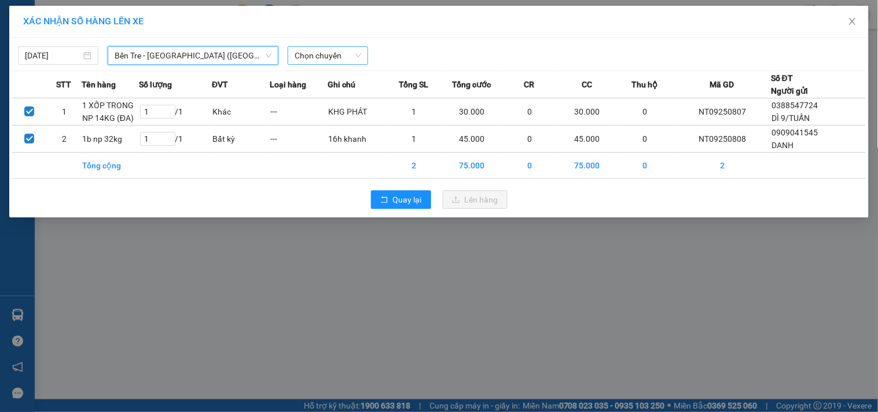
click at [308, 56] on span "Chọn chuyến" at bounding box center [328, 55] width 67 height 17
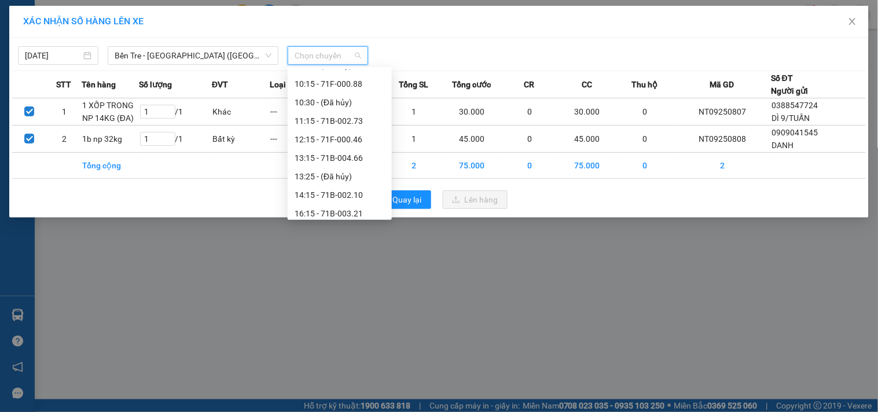
scroll to position [185, 0]
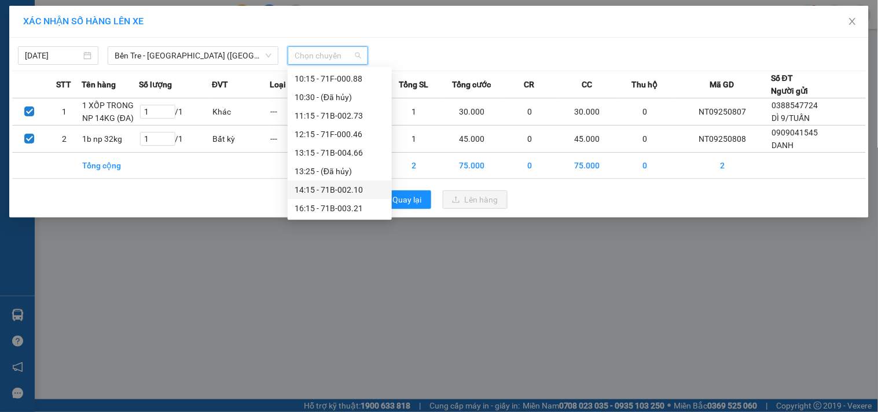
click at [356, 186] on div "14:15 - 71B-002.10" at bounding box center [340, 190] width 90 height 13
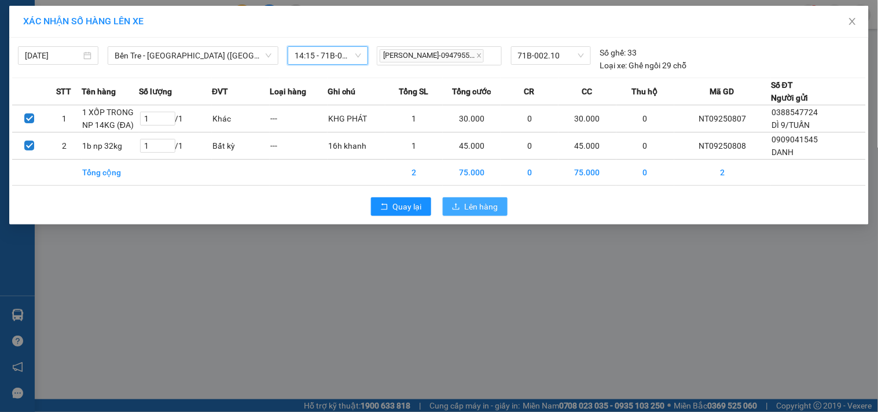
click at [483, 204] on span "Lên hàng" at bounding box center [482, 206] width 34 height 13
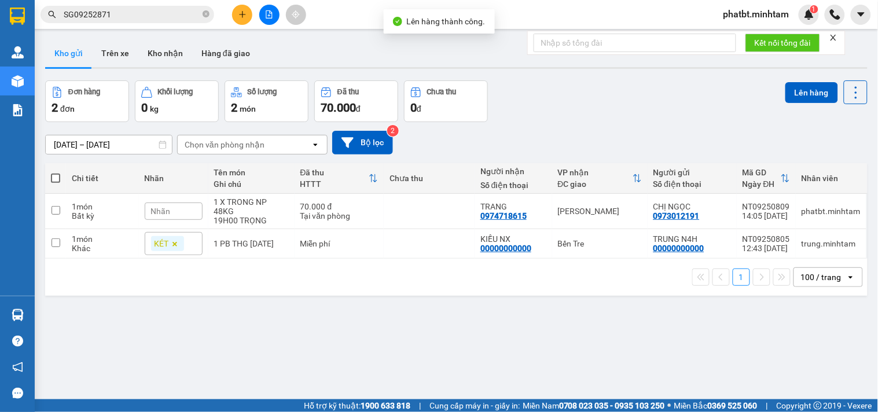
click at [268, 12] on icon "file-add" at bounding box center [269, 14] width 8 height 8
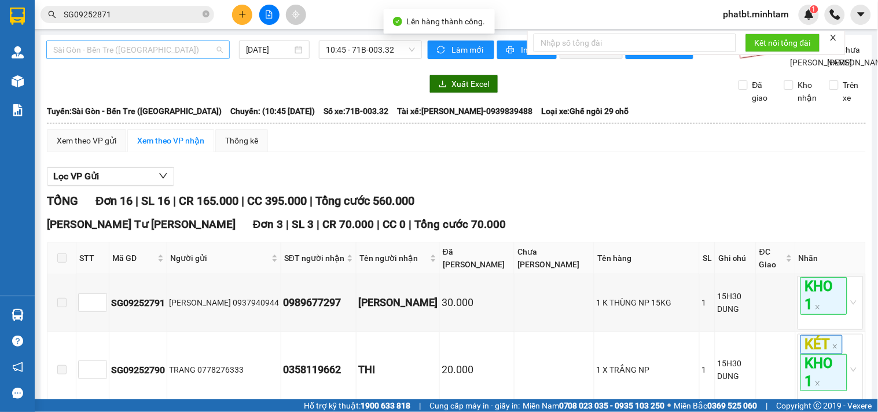
drag, startPoint x: 136, startPoint y: 47, endPoint x: 122, endPoint y: 112, distance: 67.0
click at [136, 47] on span "Sài Gòn - Bến Tre (CN)" at bounding box center [138, 49] width 170 height 17
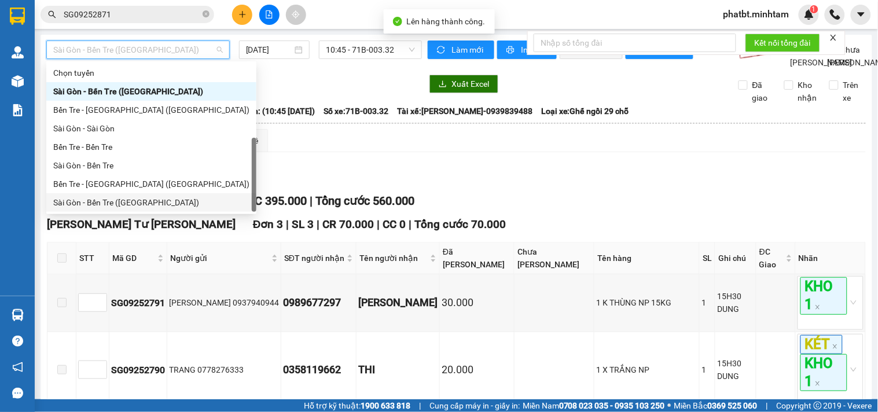
scroll to position [19, 0]
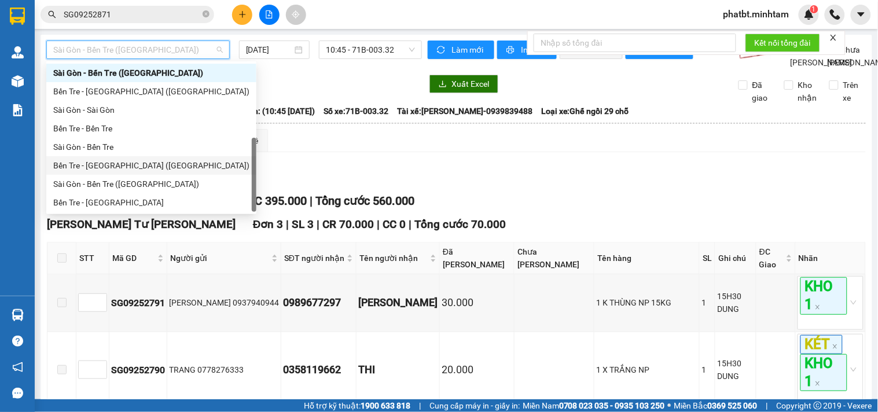
click at [118, 167] on div "Bến Tre - Sài Gòn (CT)" at bounding box center [151, 165] width 196 height 13
type input "[DATE]"
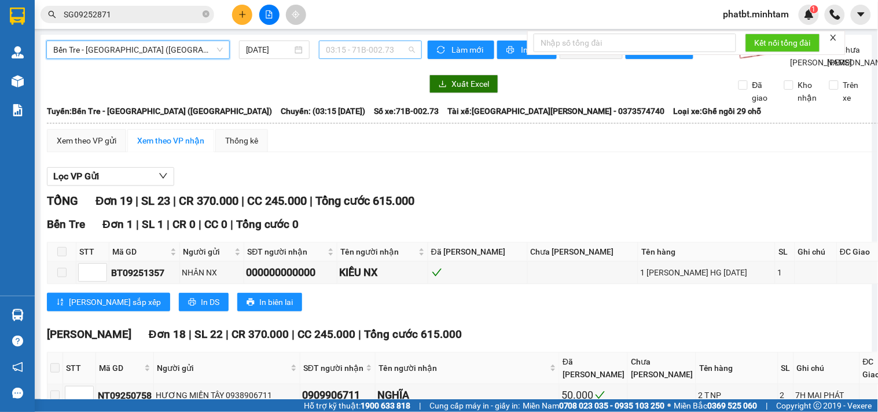
click at [344, 46] on span "03:15 - 71B-002.73" at bounding box center [370, 49] width 89 height 17
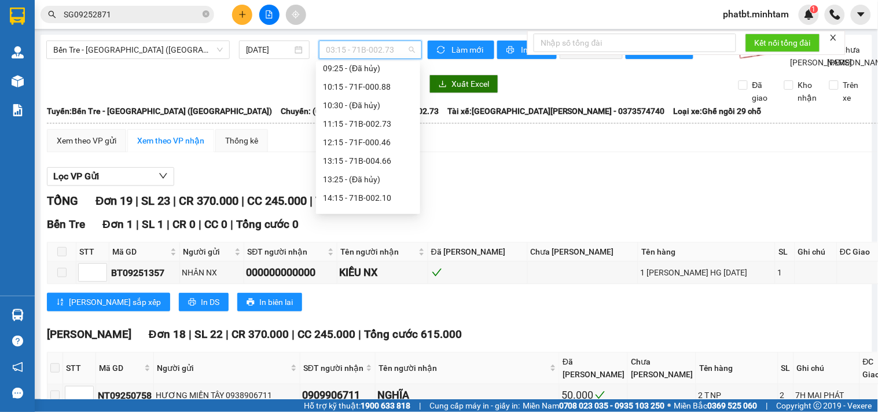
scroll to position [185, 0]
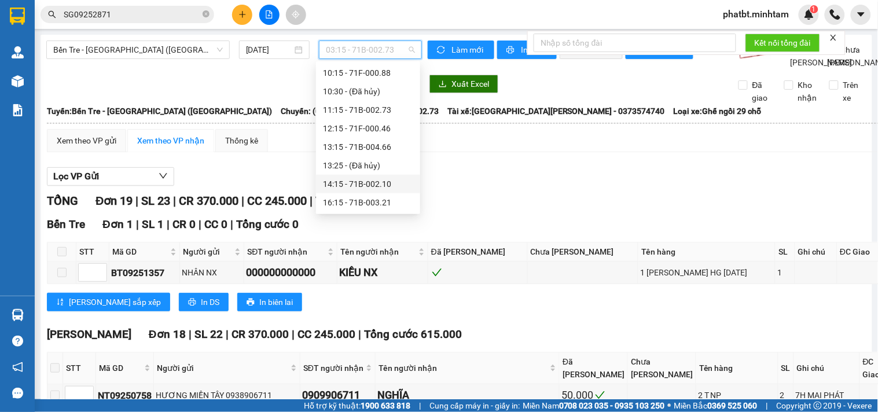
click at [389, 182] on div "14:15 - 71B-002.10" at bounding box center [368, 184] width 90 height 13
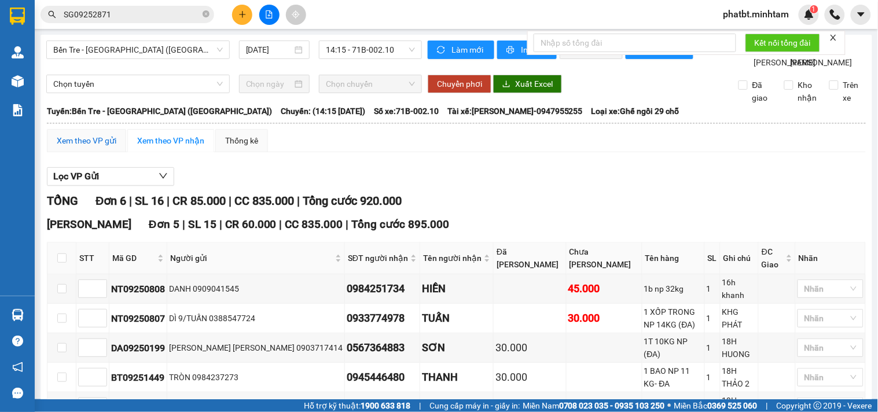
click at [97, 147] on div "Xem theo VP gửi" at bounding box center [87, 140] width 60 height 13
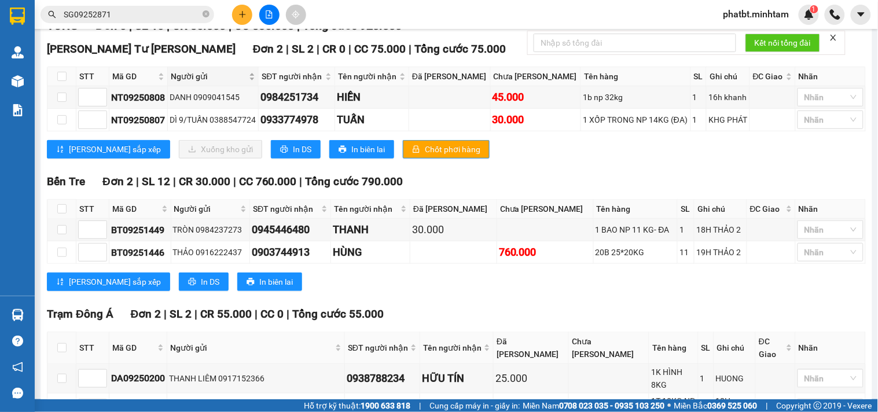
scroll to position [87, 0]
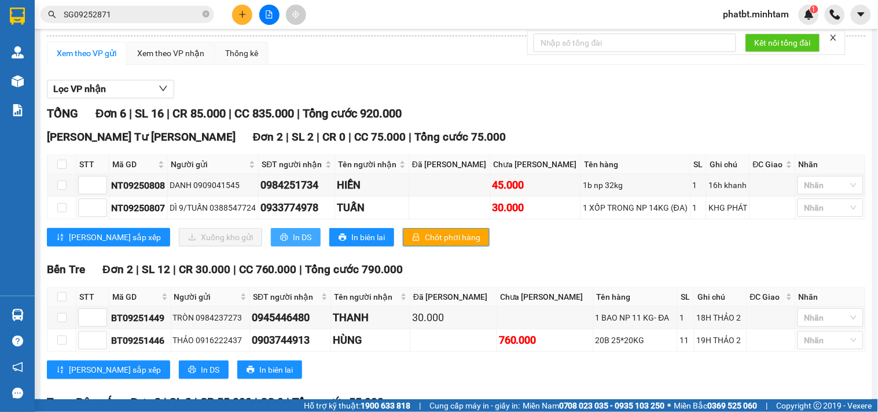
click at [293, 244] on span "In DS" at bounding box center [302, 237] width 19 height 13
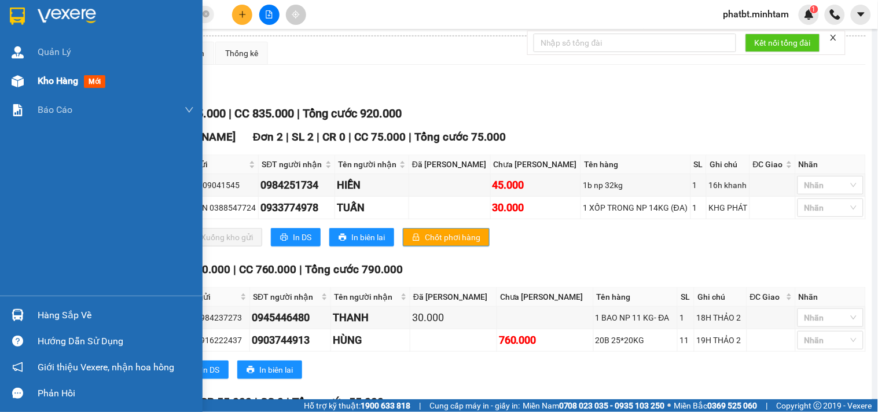
click at [59, 79] on span "Kho hàng" at bounding box center [58, 80] width 41 height 11
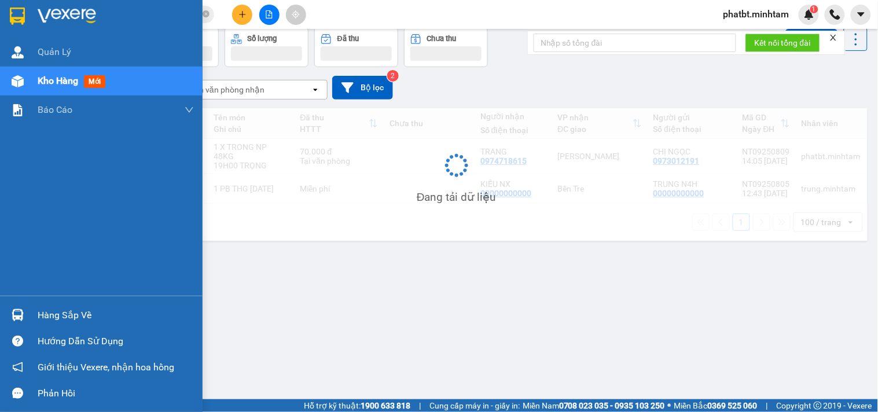
scroll to position [53, 0]
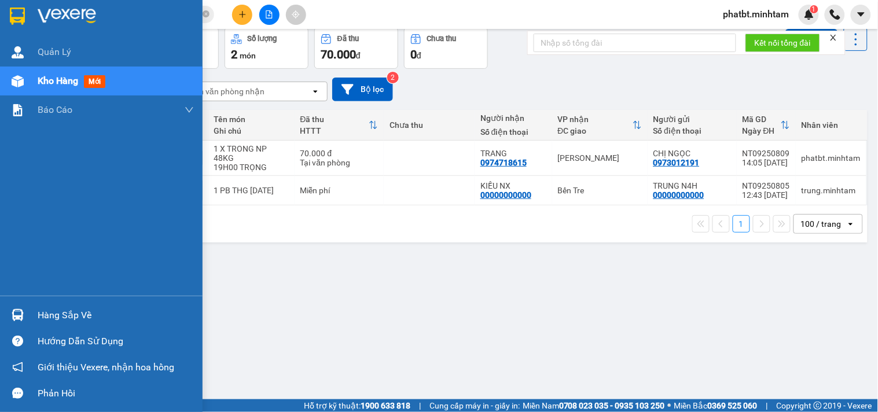
click at [39, 308] on div "Hàng sắp về" at bounding box center [116, 315] width 156 height 17
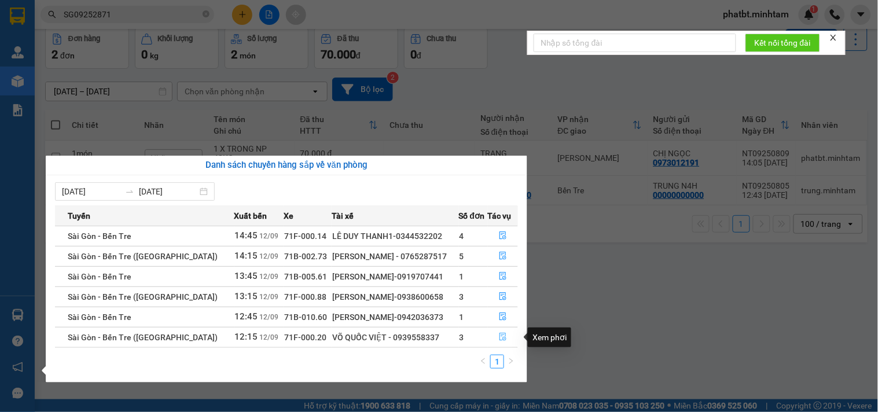
click at [499, 336] on icon "file-done" at bounding box center [503, 337] width 8 height 8
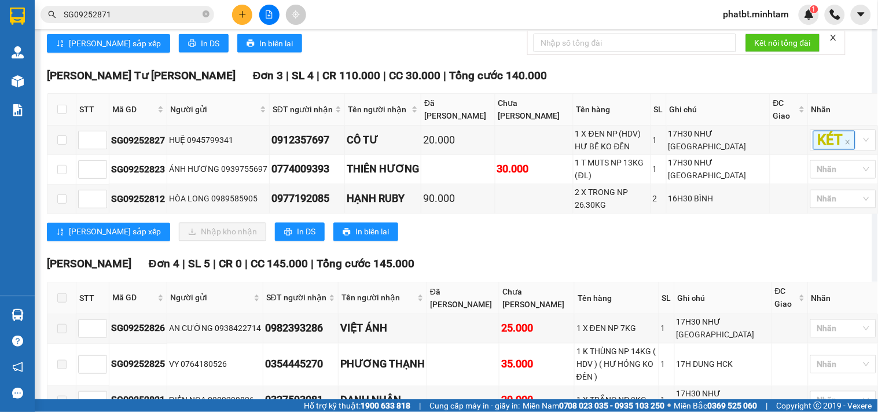
scroll to position [429, 0]
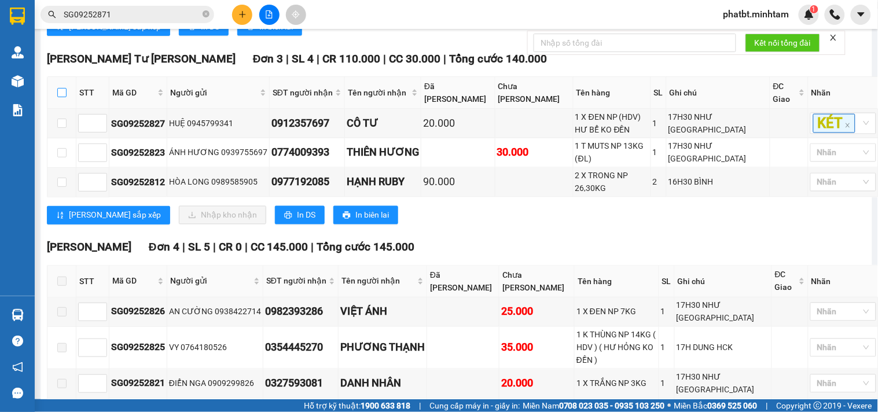
click at [63, 97] on input "checkbox" at bounding box center [61, 92] width 9 height 9
checkbox input "true"
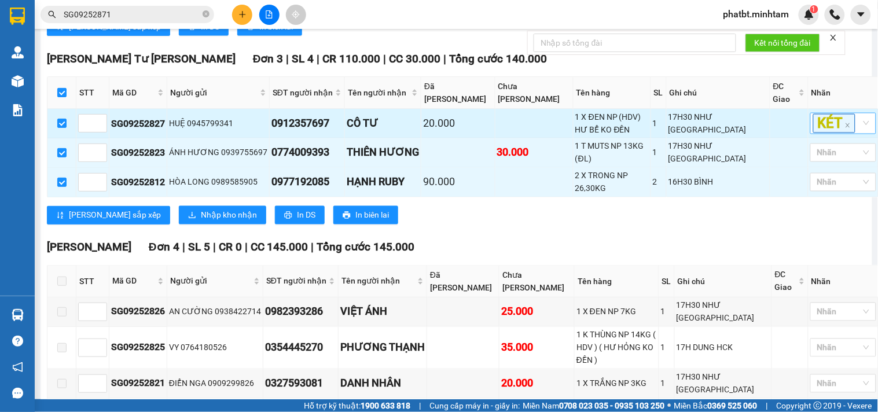
click at [847, 134] on div "KÉT" at bounding box center [844, 123] width 66 height 21
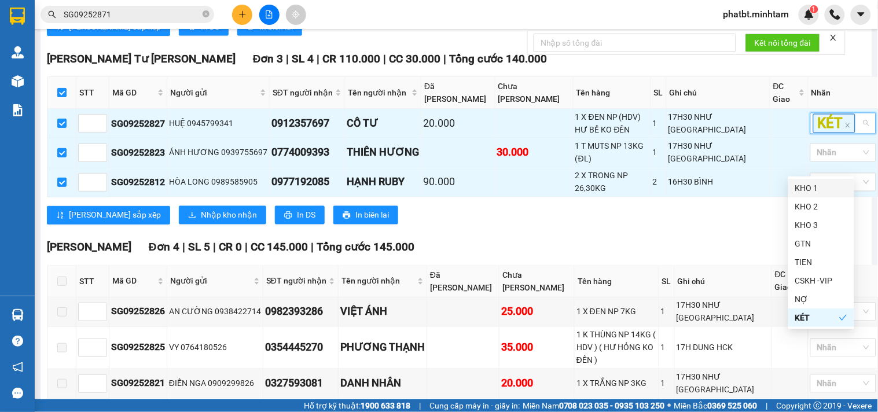
click at [825, 189] on div "KHO 1" at bounding box center [822, 188] width 52 height 13
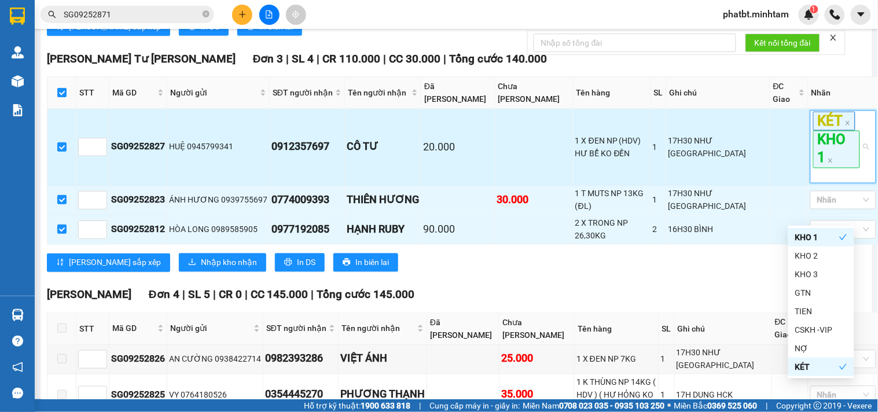
click at [728, 186] on td "17H30 NHƯ Ý" at bounding box center [719, 147] width 104 height 77
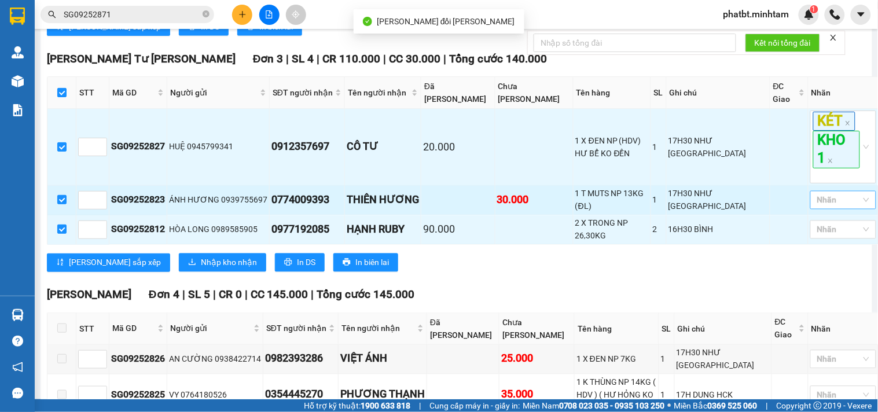
click at [815, 207] on div at bounding box center [838, 200] width 49 height 14
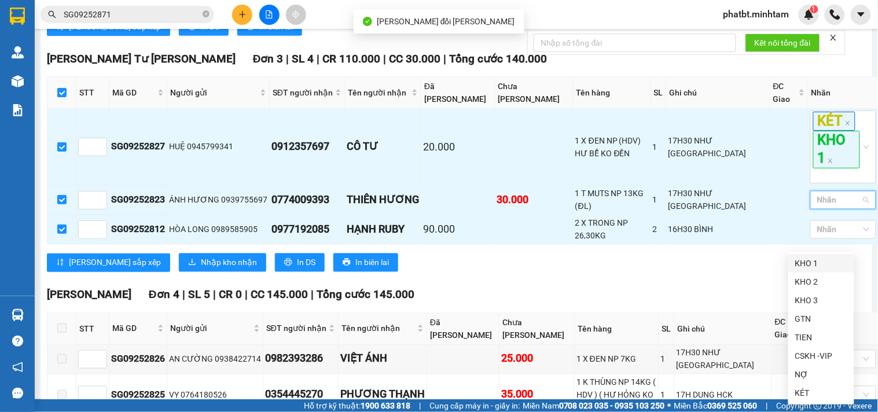
click at [818, 262] on div "KHO 1" at bounding box center [822, 263] width 52 height 13
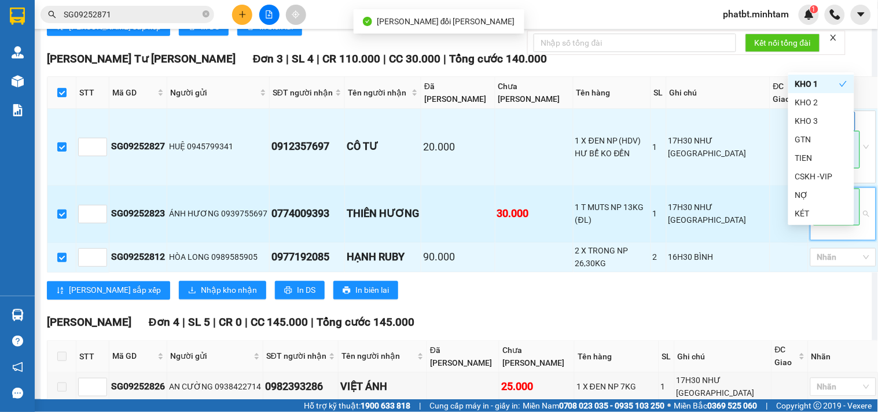
click at [719, 243] on td "17H30 NHƯ Ý" at bounding box center [719, 214] width 104 height 57
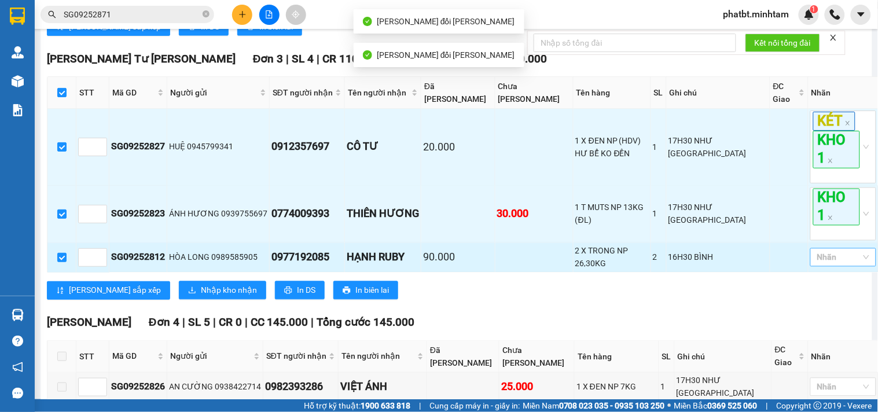
click at [814, 265] on div at bounding box center [838, 258] width 49 height 14
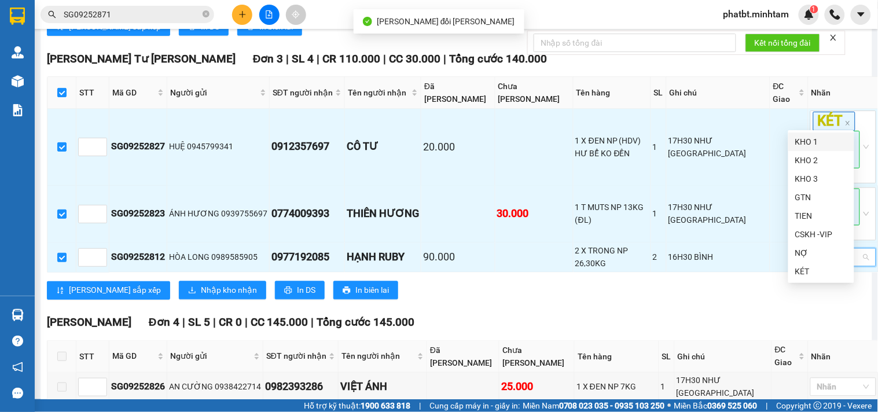
click at [816, 145] on div "KHO 1" at bounding box center [822, 142] width 52 height 13
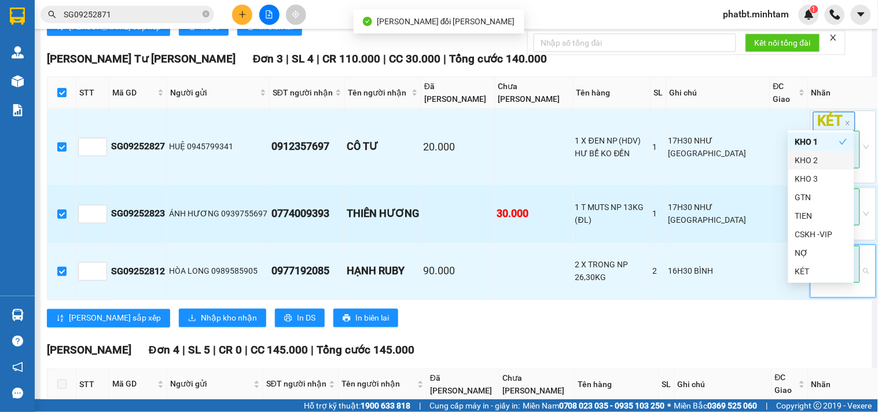
click at [174, 243] on td "ÁNH HƯƠNG 0939755697" at bounding box center [218, 214] width 102 height 57
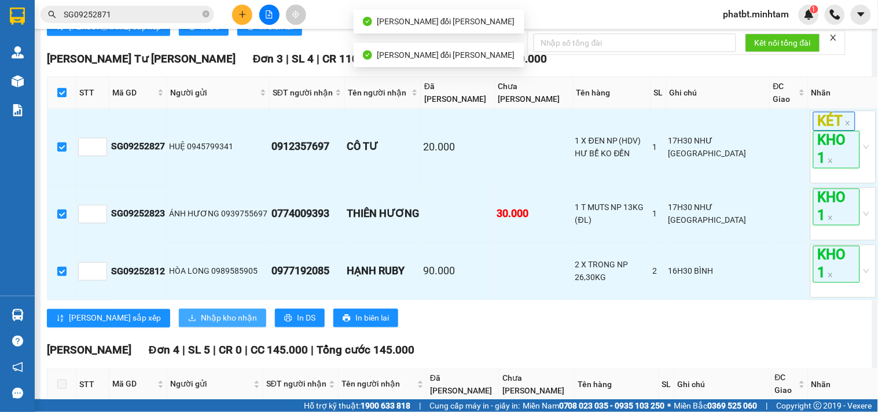
click at [201, 325] on span "Nhập kho nhận" at bounding box center [229, 318] width 56 height 13
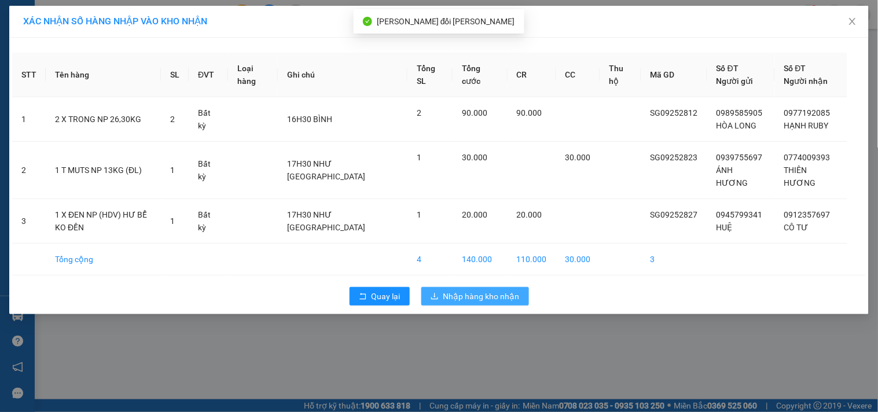
drag, startPoint x: 458, startPoint y: 282, endPoint x: 464, endPoint y: 281, distance: 5.9
click at [459, 290] on span "Nhập hàng kho nhận" at bounding box center [482, 296] width 76 height 13
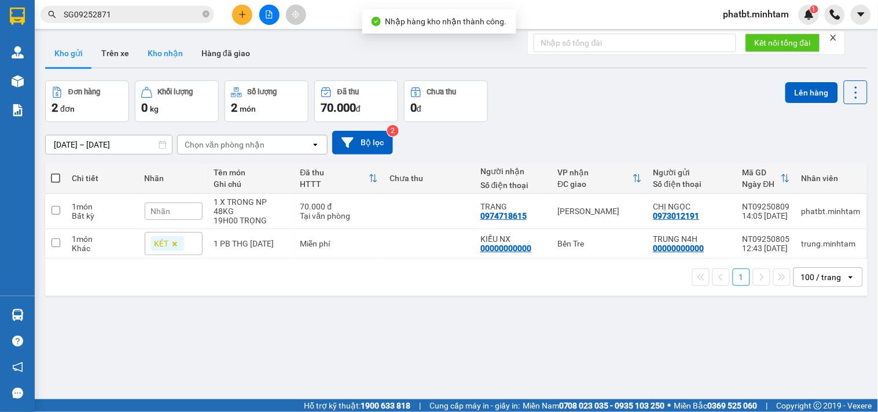
click at [181, 44] on button "Kho nhận" at bounding box center [165, 53] width 54 height 28
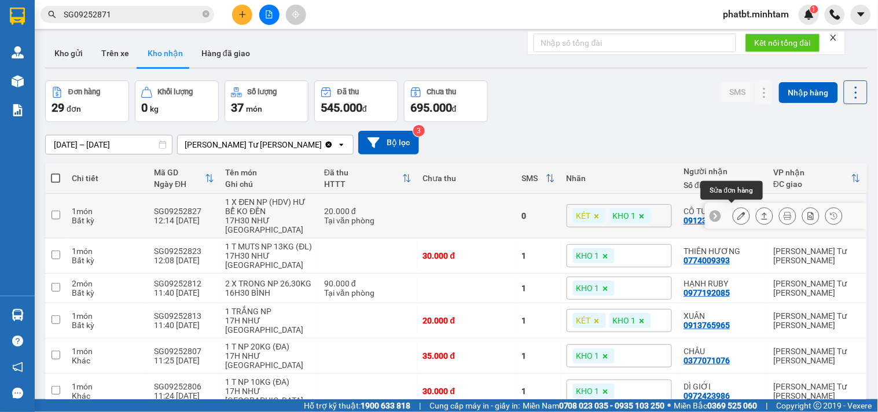
click at [738, 211] on button at bounding box center [742, 216] width 16 height 20
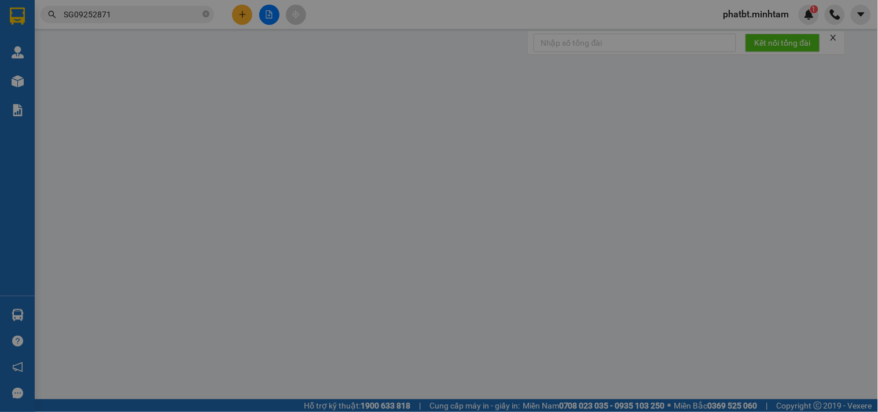
type input "0945799341"
type input "HUỆ"
type input "0912357697"
type input "CÔ TƯ"
type input "20.000"
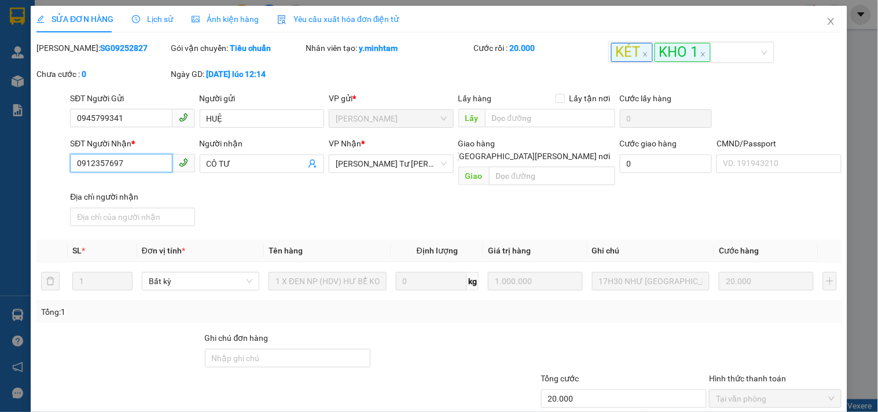
click at [133, 161] on input "0912357697" at bounding box center [121, 163] width 102 height 19
click at [822, 16] on span "Close" at bounding box center [831, 22] width 32 height 32
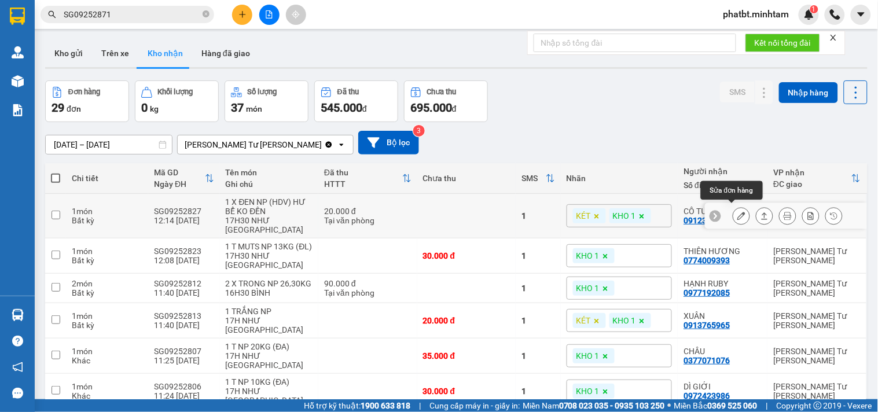
click at [738, 215] on icon at bounding box center [742, 216] width 8 height 8
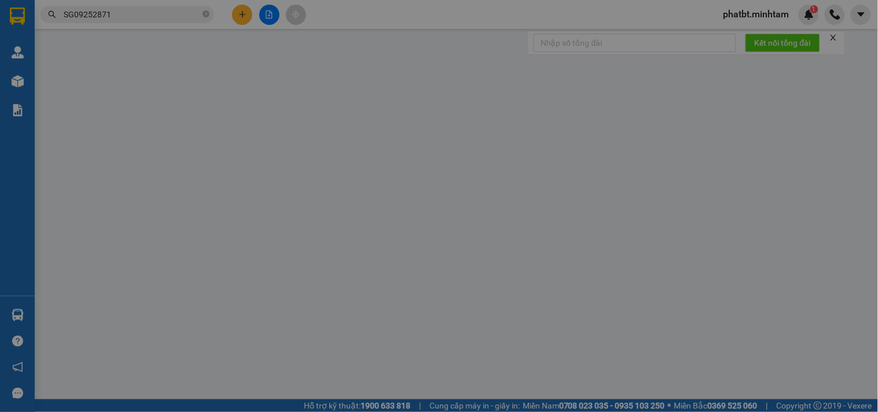
type input "0945799341"
type input "HUỆ"
type input "0912357697"
type input "CÔ TƯ"
type input "20.000"
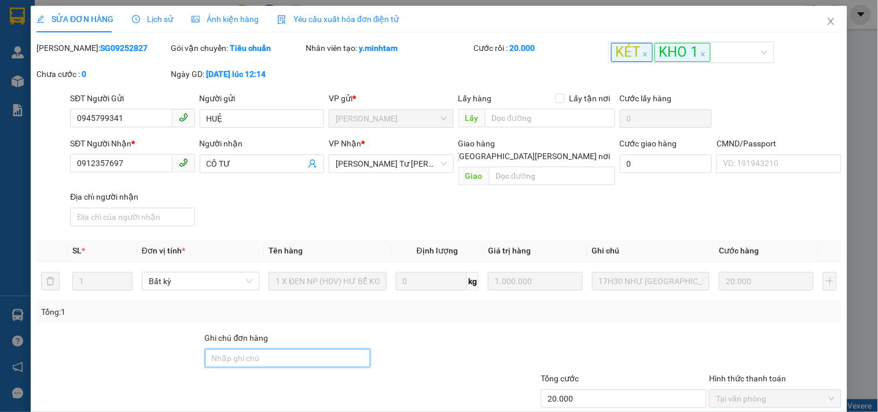
drag, startPoint x: 246, startPoint y: 346, endPoint x: 255, endPoint y: 347, distance: 8.8
click at [247, 349] on input "Ghi chú đơn hàng" at bounding box center [288, 358] width 166 height 19
type input "KNM"
click at [508, 281] on td "1.000.000" at bounding box center [536, 281] width 104 height 39
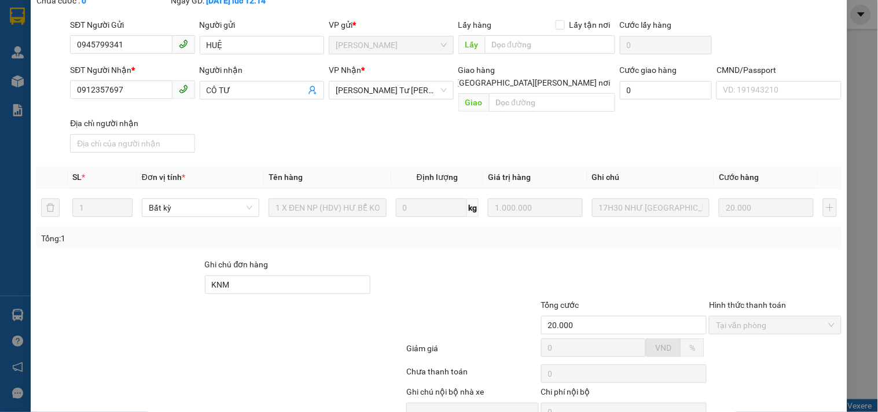
scroll to position [120, 0]
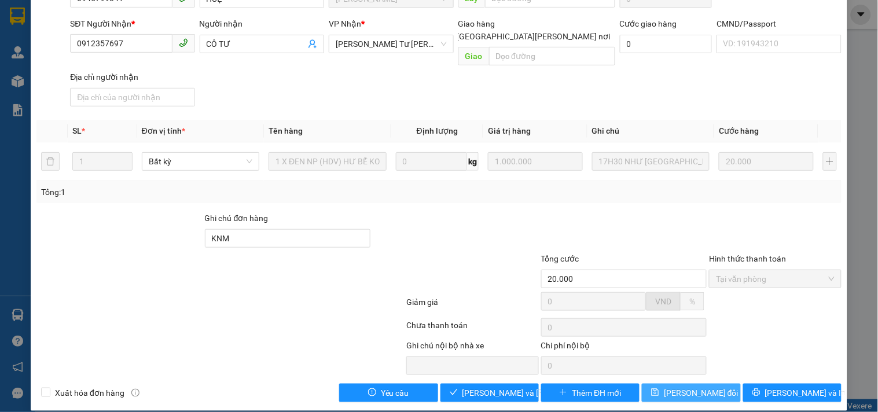
click at [678, 387] on span "[PERSON_NAME] thay đổi" at bounding box center [701, 393] width 75 height 13
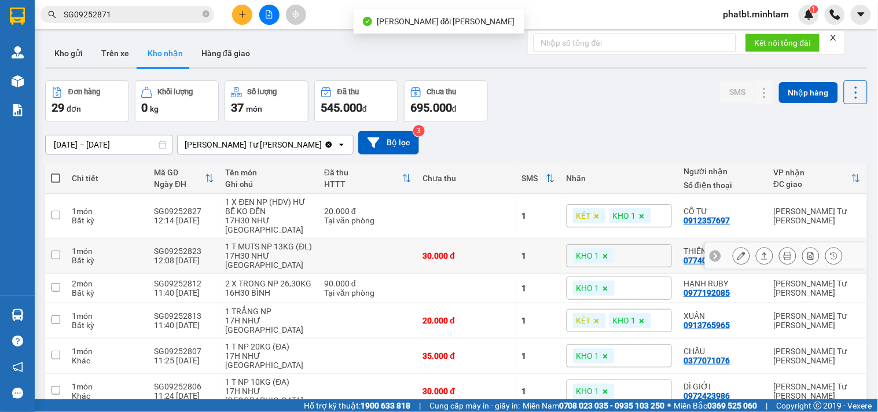
click at [738, 252] on icon at bounding box center [742, 256] width 8 height 8
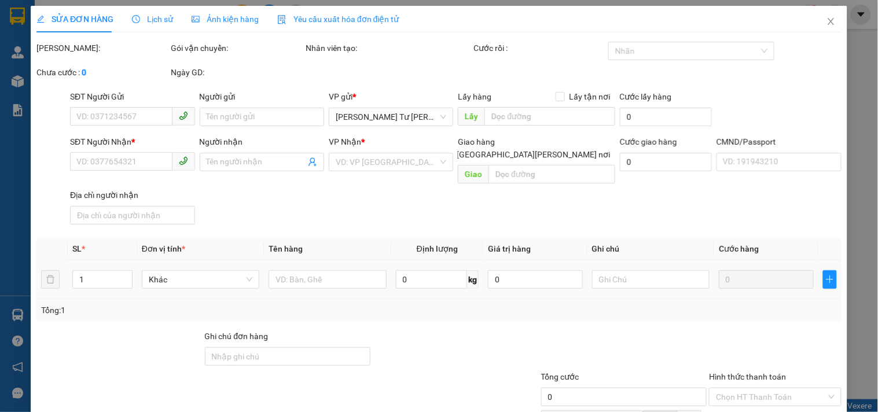
type input "0939755697"
type input "ÁNH HƯƠNG"
type input "0774009393"
type input "THIÊN HƯƠNG"
type input "30.000"
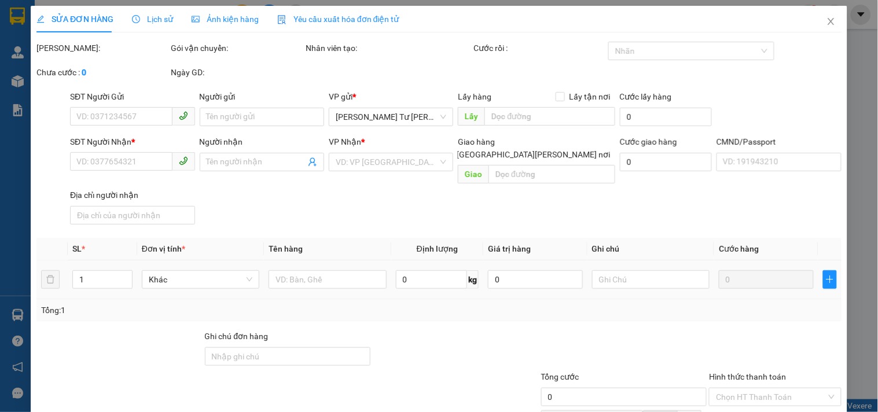
type input "30.000"
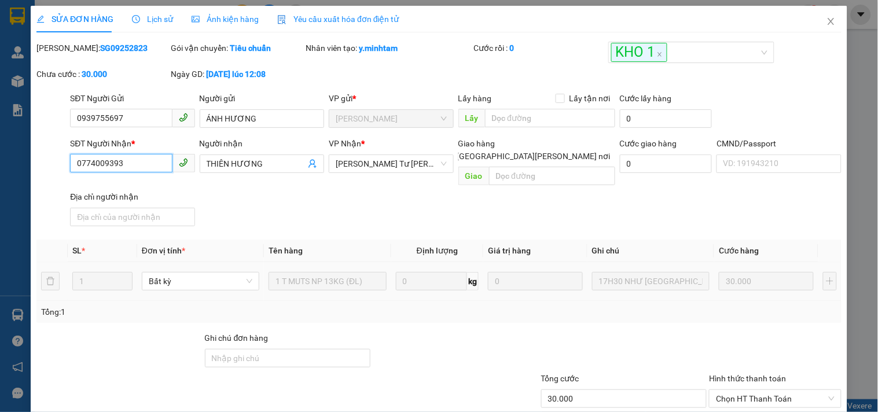
click at [126, 164] on input "0774009393" at bounding box center [121, 163] width 102 height 19
click at [281, 349] on input "Ghi chú đơn hàng" at bounding box center [288, 358] width 166 height 19
type input "KNM"
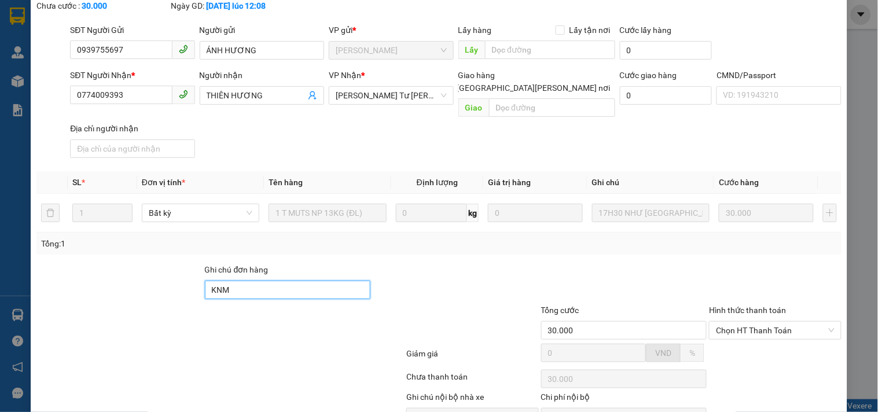
scroll to position [120, 0]
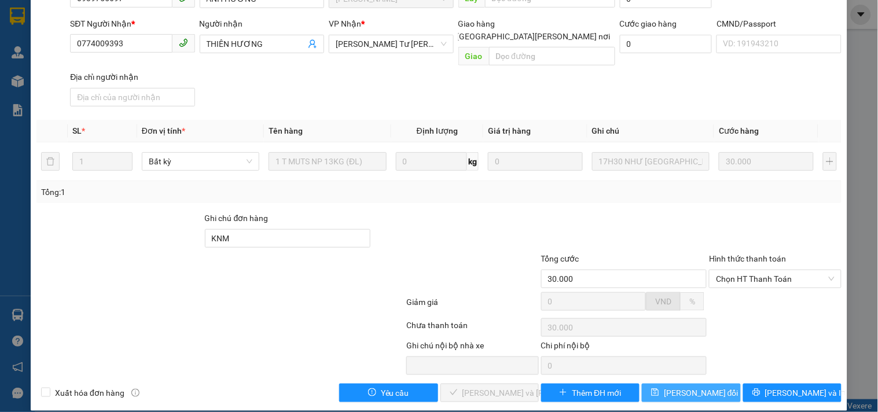
click at [700, 387] on span "[PERSON_NAME] thay đổi" at bounding box center [701, 393] width 75 height 13
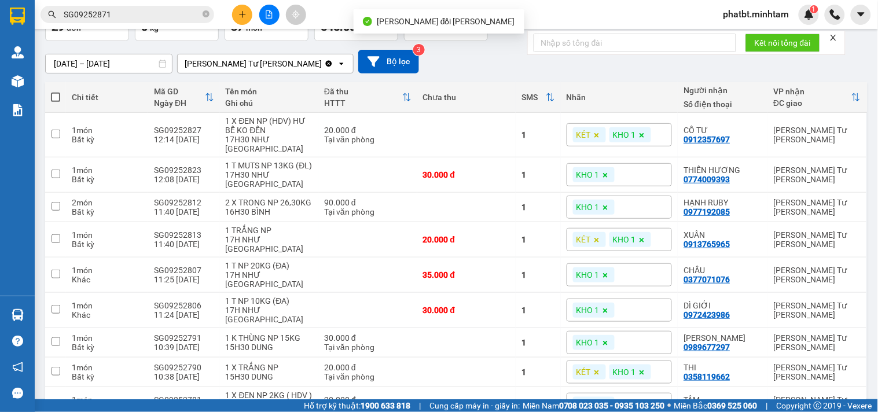
scroll to position [171, 0]
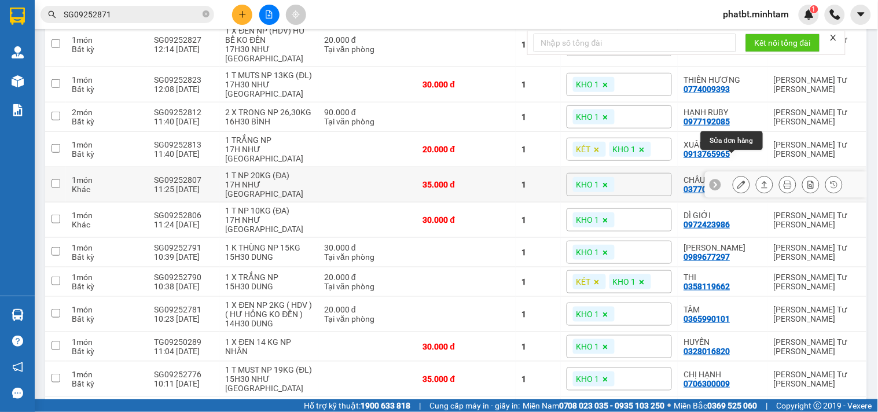
click at [738, 181] on icon at bounding box center [742, 185] width 8 height 8
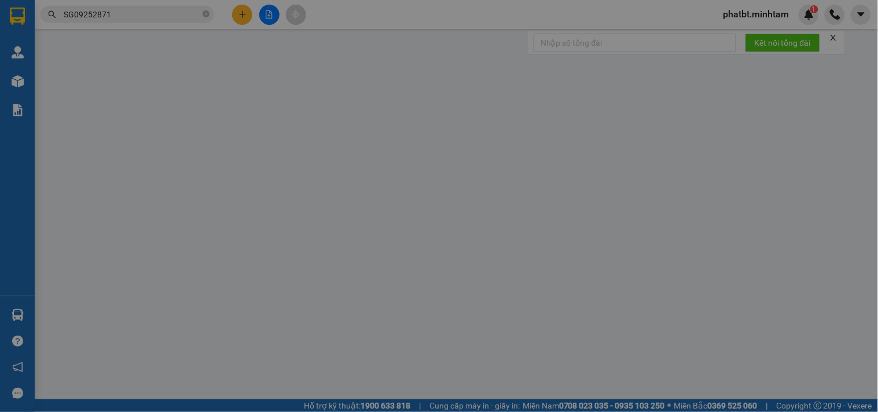
type input "0901312004"
type input "TRÙM FOOD"
type input "0377071076"
type input "CHÂU"
type input "KNM"
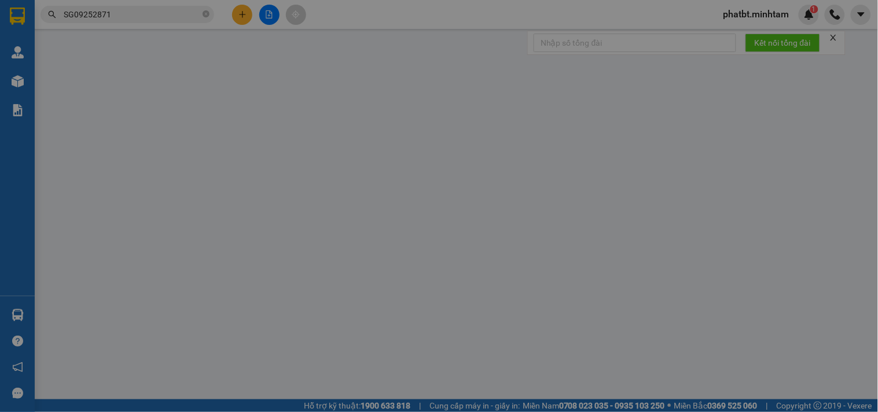
type input "35.000"
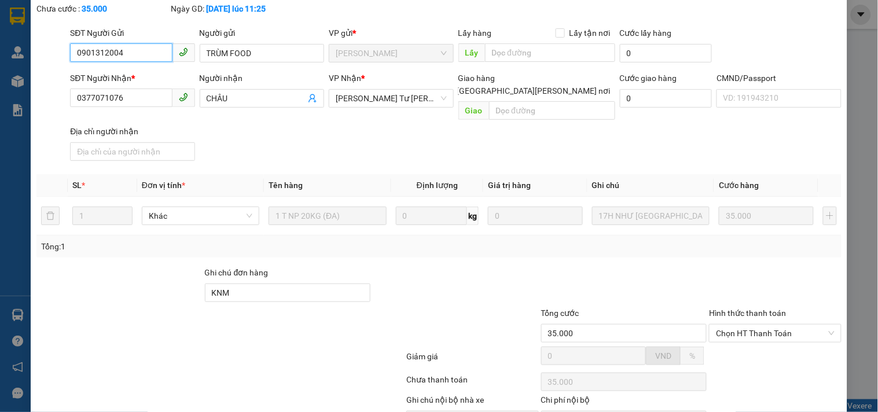
scroll to position [120, 0]
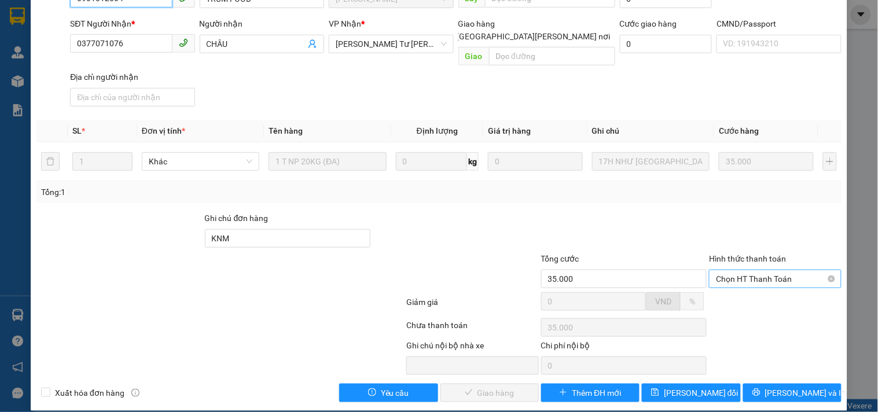
click at [749, 270] on span "Chọn HT Thanh Toán" at bounding box center [775, 278] width 118 height 17
click at [733, 296] on div "Tại văn phòng" at bounding box center [768, 290] width 131 height 19
type input "0"
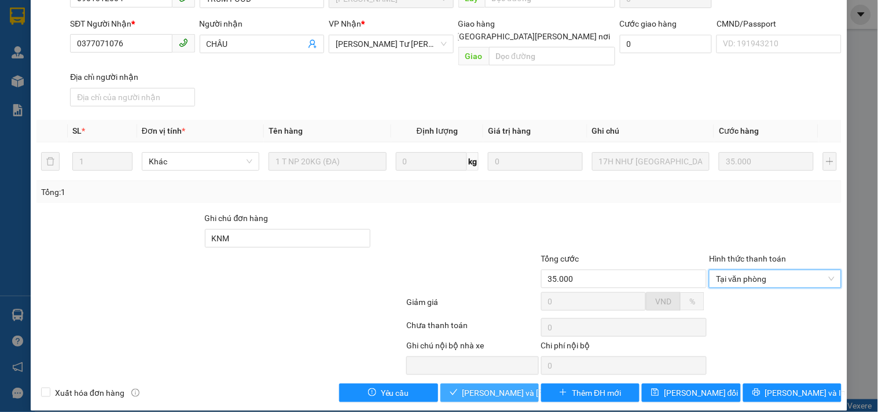
click at [481, 387] on span "[PERSON_NAME] và Giao hàng" at bounding box center [541, 393] width 156 height 13
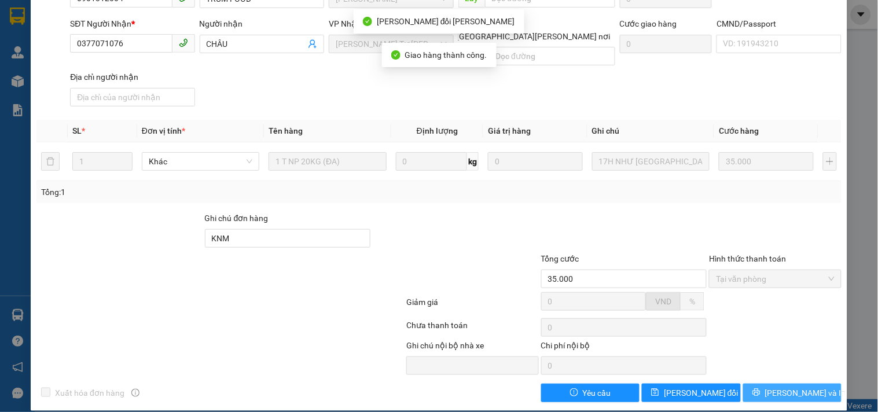
click at [774, 387] on span "[PERSON_NAME] và In" at bounding box center [806, 393] width 81 height 13
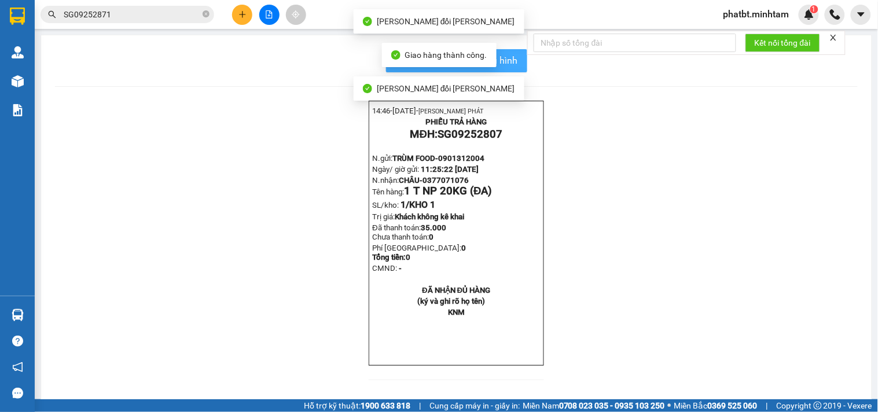
click at [517, 62] on button "In mẫu biên lai tự cấu hình" at bounding box center [456, 60] width 141 height 23
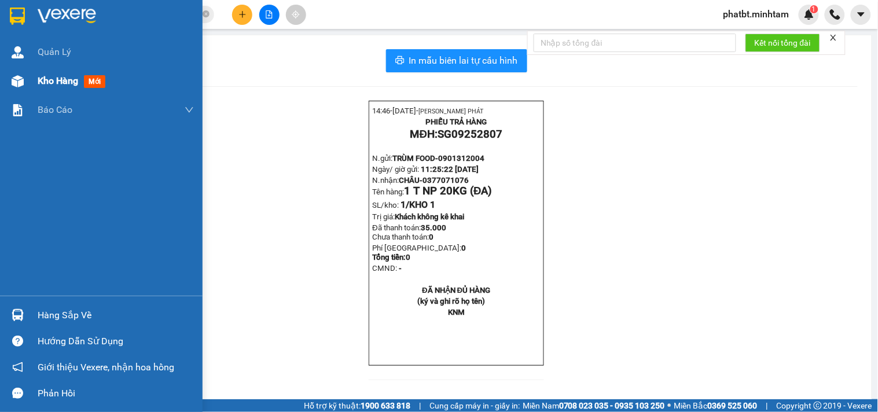
click at [21, 82] on img at bounding box center [18, 81] width 12 height 12
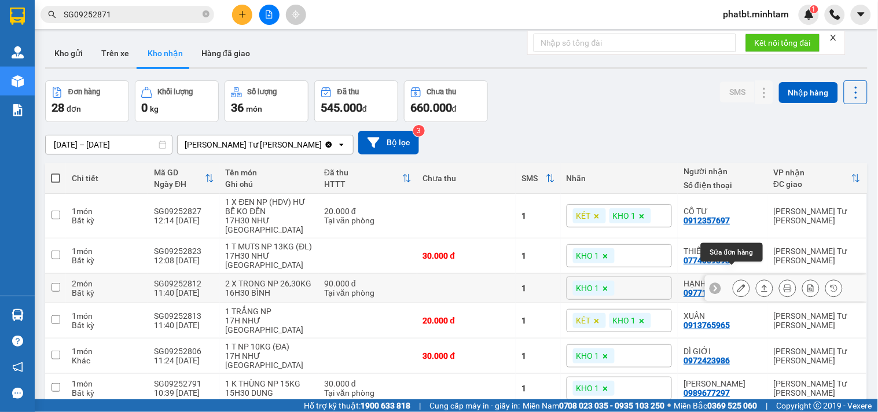
click at [738, 284] on icon at bounding box center [742, 288] width 8 height 8
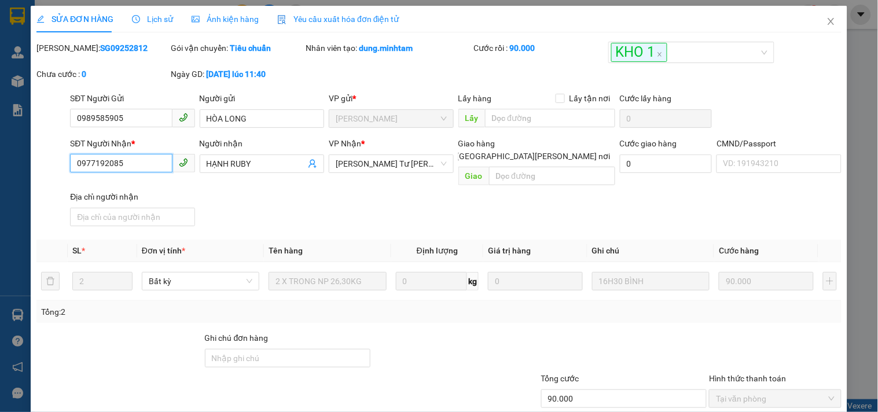
click at [133, 163] on input "0977192085" at bounding box center [121, 163] width 102 height 19
click at [169, 21] on span "Lịch sử" at bounding box center [152, 18] width 41 height 9
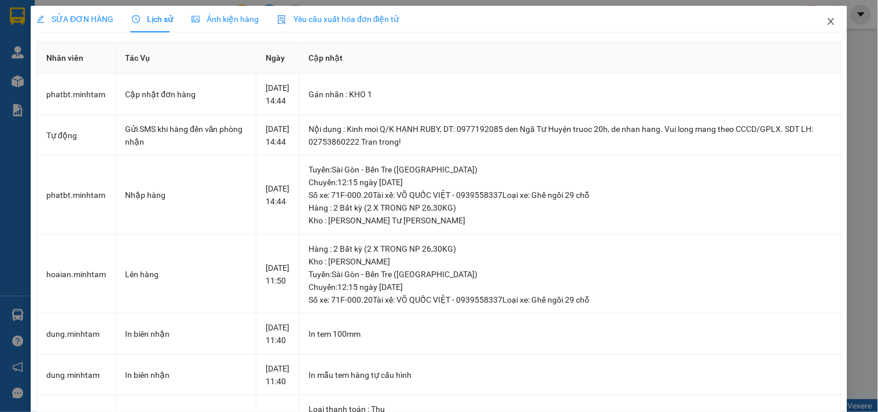
click at [827, 19] on icon "close" at bounding box center [831, 21] width 9 height 9
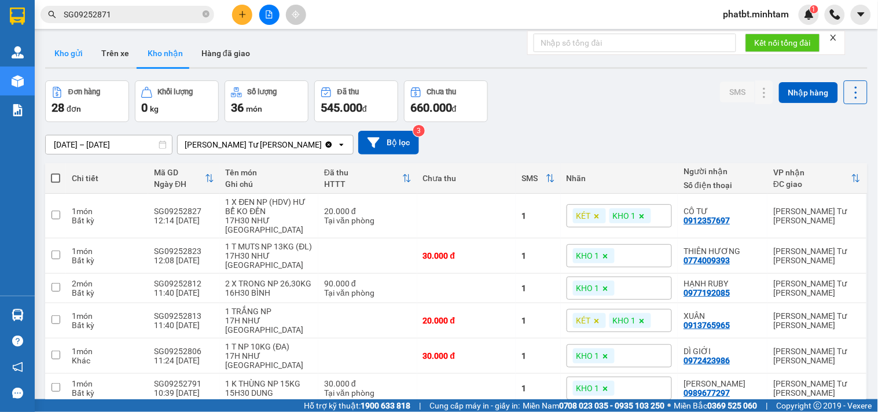
click at [67, 53] on button "Kho gửi" at bounding box center [68, 53] width 47 height 28
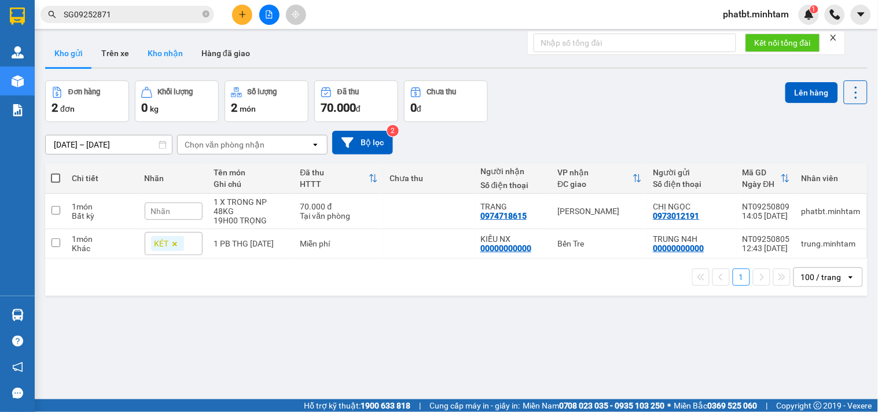
click at [155, 60] on button "Kho nhận" at bounding box center [165, 53] width 54 height 28
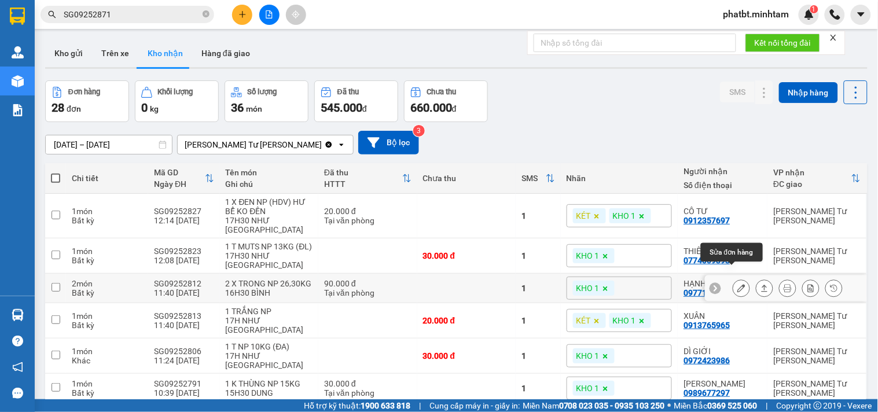
click at [734, 279] on button at bounding box center [742, 289] width 16 height 20
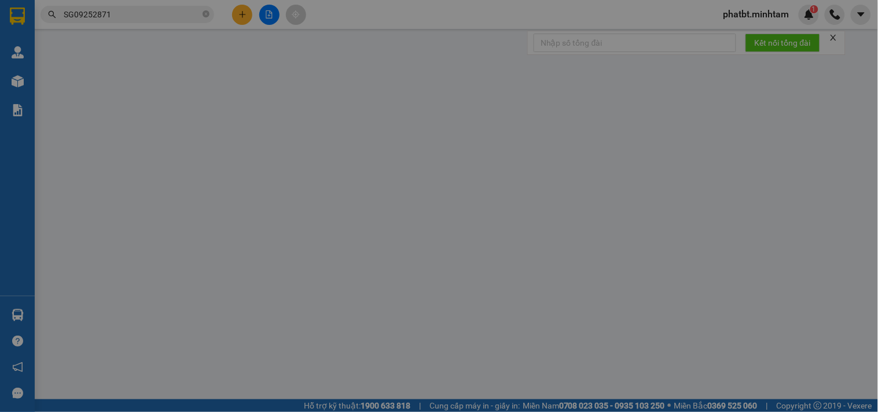
type input "0989585905"
type input "HÒA LONG"
type input "0977192085"
type input "HẠNH RUBY"
type input "90.000"
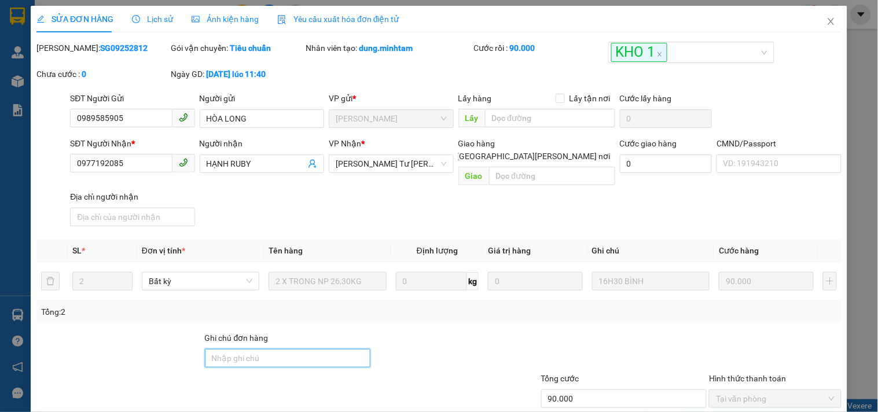
click at [264, 350] on input "Ghi chú đơn hàng" at bounding box center [288, 358] width 166 height 19
type input "ĐG"
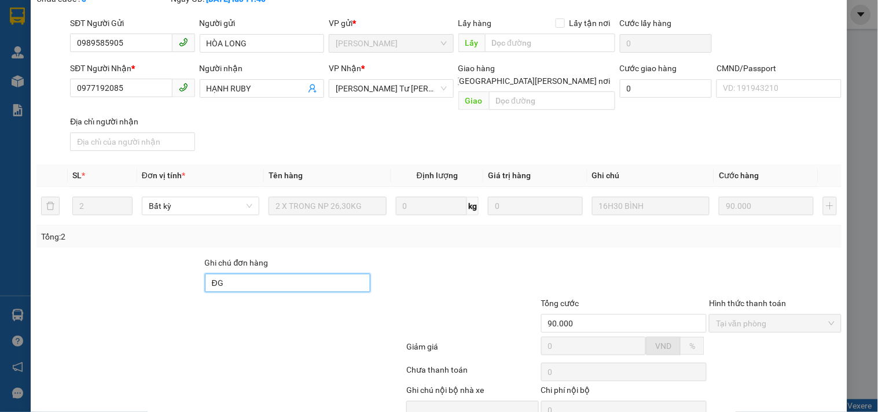
scroll to position [120, 0]
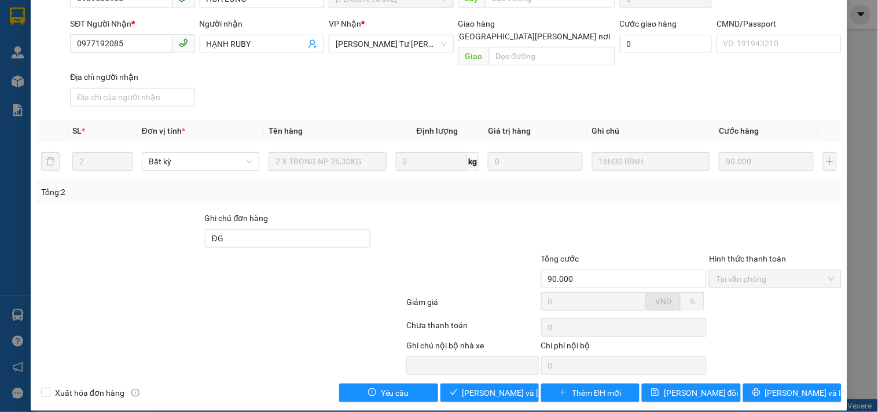
click at [707, 369] on div "Total Paid Fee 90.000 Total UnPaid Fee 0 Cash Collection Total Fee Mã ĐH: SG092…" at bounding box center [438, 162] width 805 height 481
click at [705, 387] on span "[PERSON_NAME] thay đổi" at bounding box center [701, 393] width 75 height 13
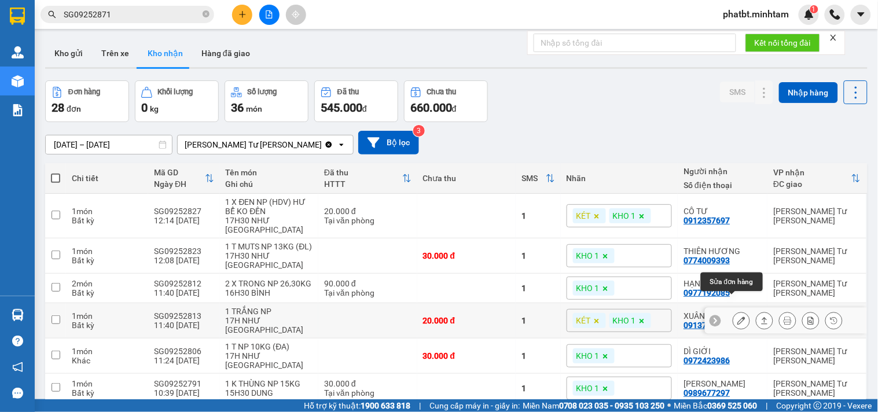
click at [734, 311] on button at bounding box center [742, 321] width 16 height 20
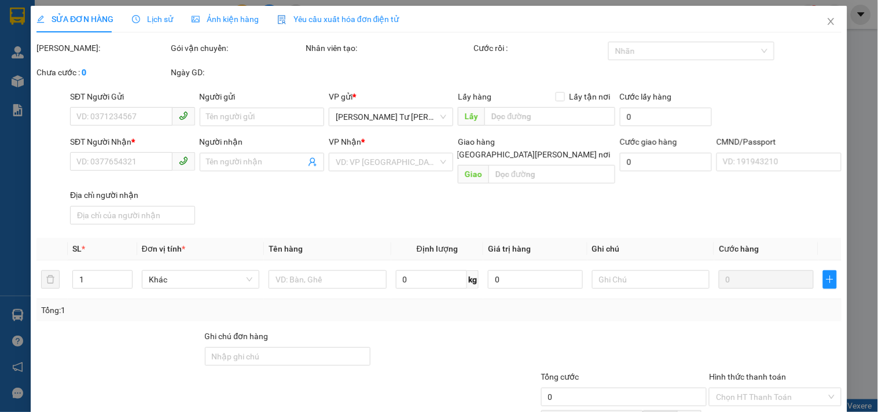
type input "0813765965"
type input "YẾN"
type input "0913765965"
type input "XUÂN"
type input "ĐG"
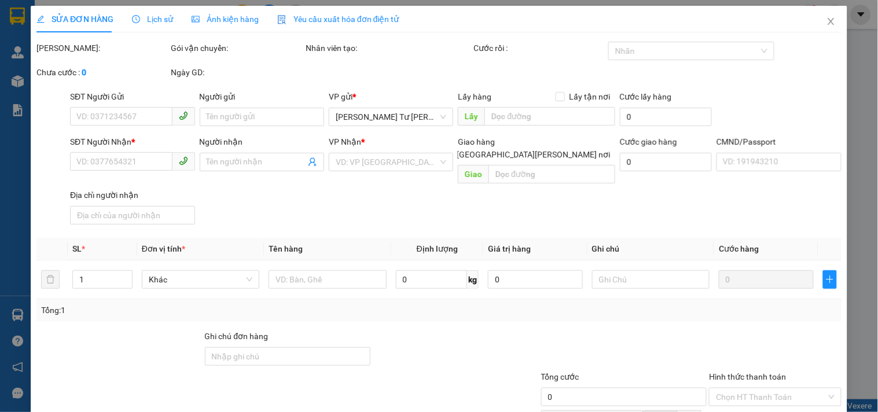
type input "20.000"
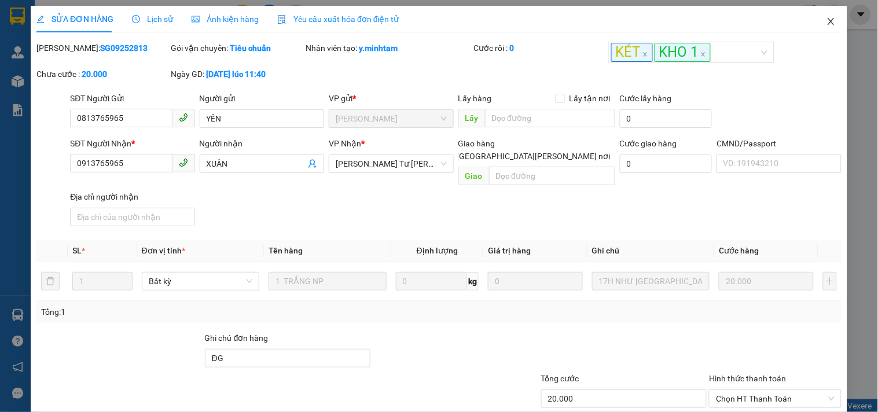
click at [827, 21] on icon "close" at bounding box center [831, 21] width 9 height 9
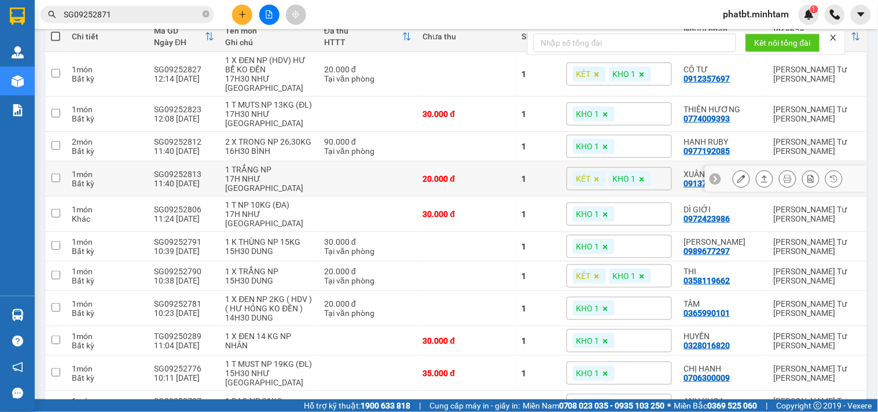
scroll to position [171, 0]
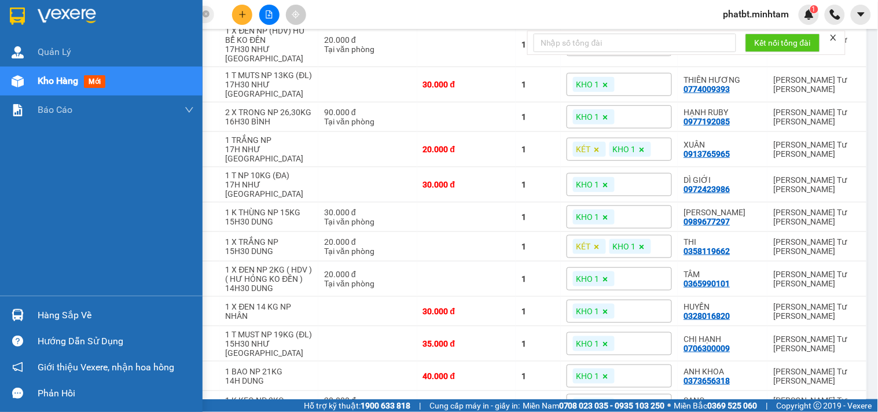
click at [50, 316] on div "Hàng sắp về" at bounding box center [116, 315] width 156 height 17
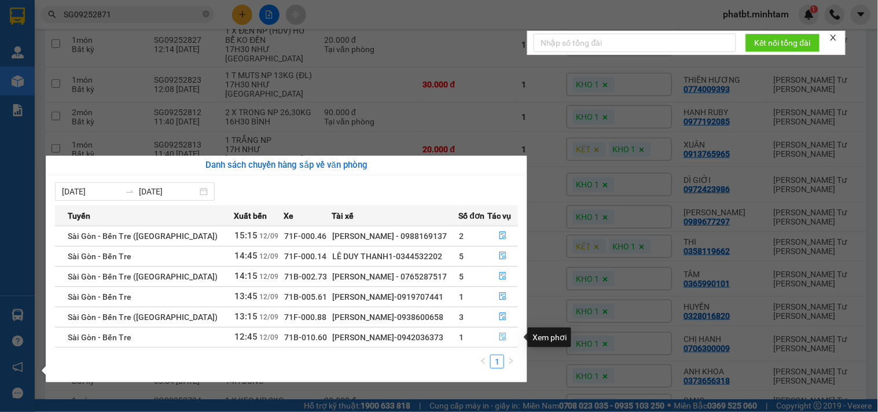
click at [499, 335] on icon "file-done" at bounding box center [503, 337] width 8 height 8
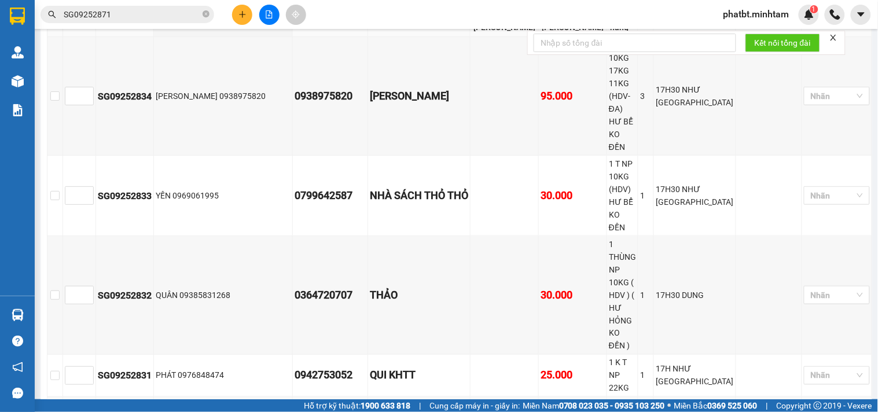
scroll to position [358, 0]
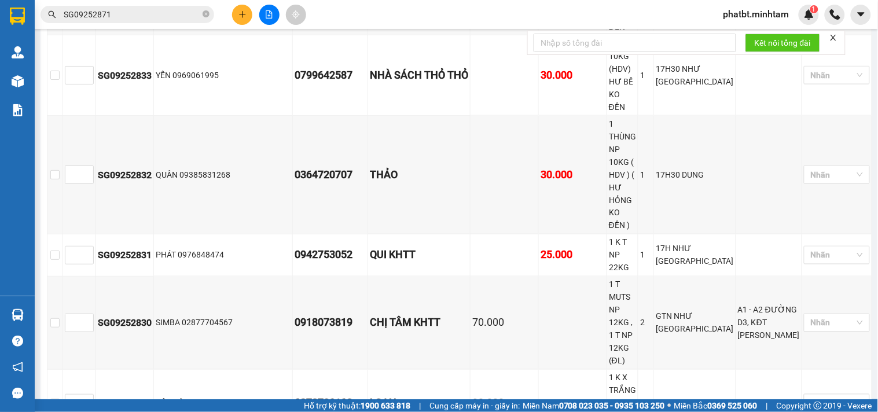
checkbox input "true"
click at [807, 166] on div "KHO 1" at bounding box center [822, 175] width 66 height 19
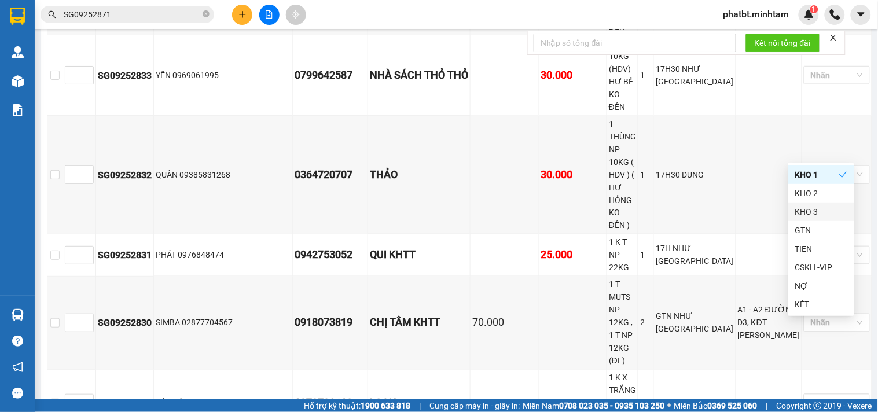
click at [479, 257] on div "Bến Tre Đơn 8 | SL 11 | CR 100.000 | CC 285.000 | Tổng cước 385.000 STT Mã GD …" at bounding box center [460, 240] width 826 height 764
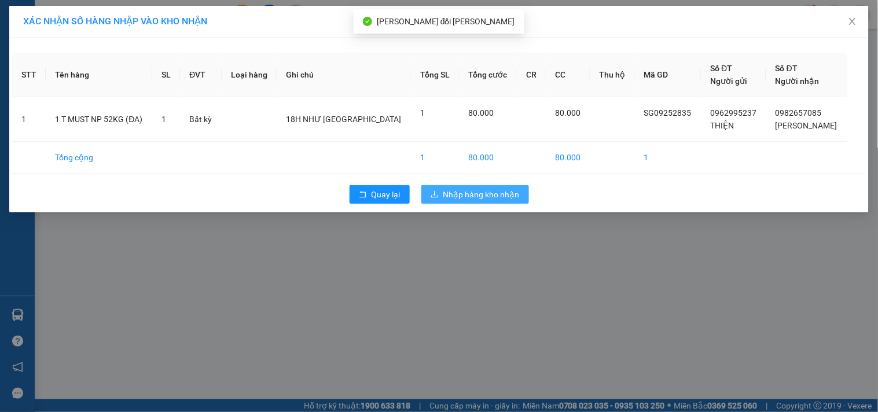
click at [442, 199] on button "Nhập hàng kho nhận" at bounding box center [476, 194] width 108 height 19
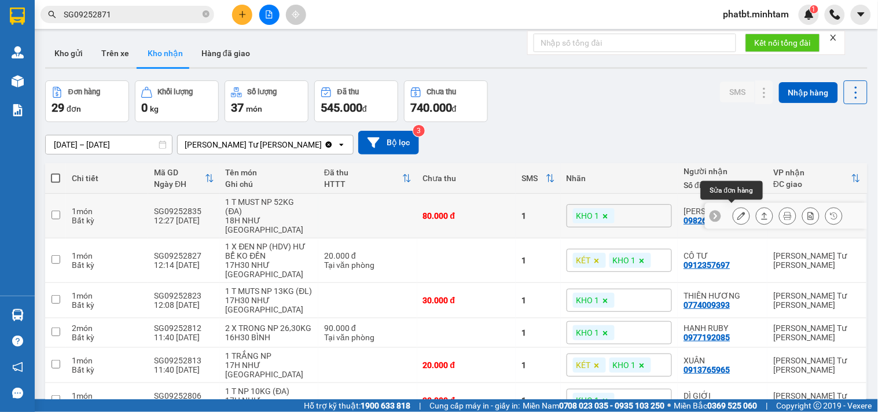
click at [738, 212] on icon at bounding box center [742, 216] width 8 height 8
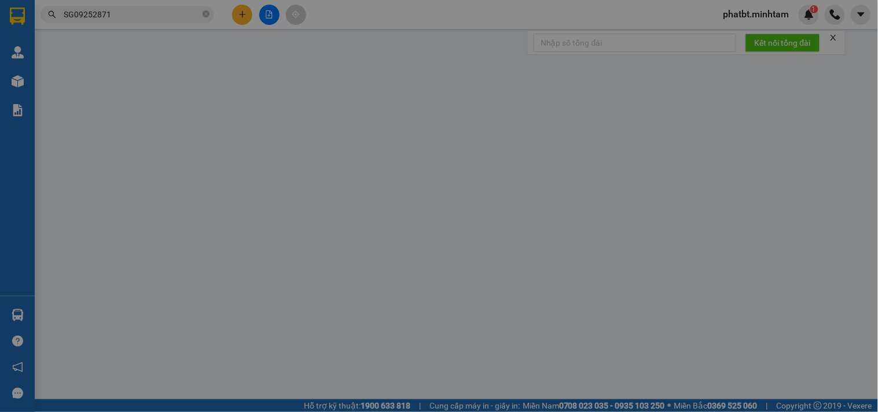
type input "0962995237"
type input "THIỆN"
type input "0982657085"
type input "CHỊ THẠCH"
type input "CƠM DỪA"
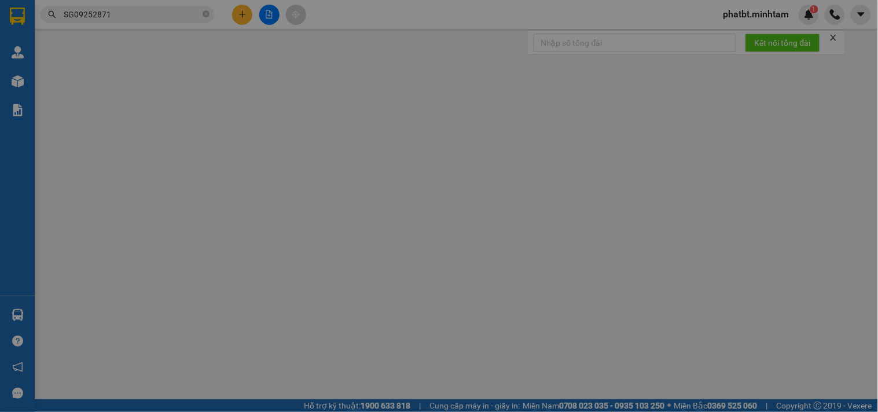
type input "80.000"
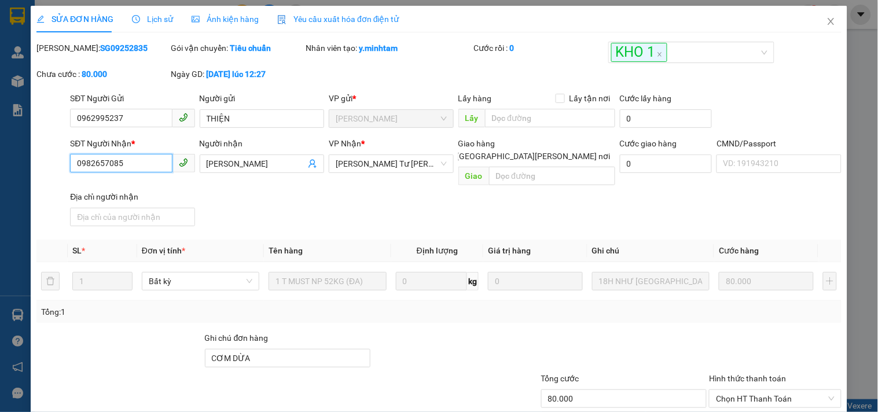
drag, startPoint x: 202, startPoint y: 149, endPoint x: 141, endPoint y: 160, distance: 61.9
click at [141, 160] on input "0982657085" at bounding box center [121, 163] width 102 height 19
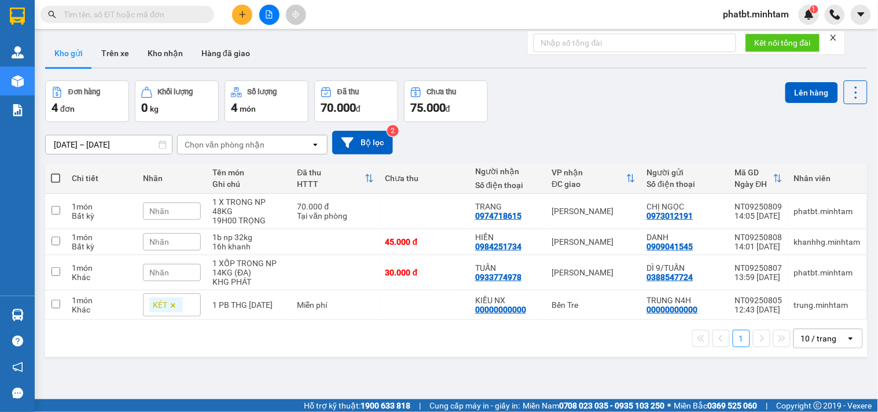
click at [180, 13] on input "text" at bounding box center [132, 14] width 137 height 13
paste input "0972423986"
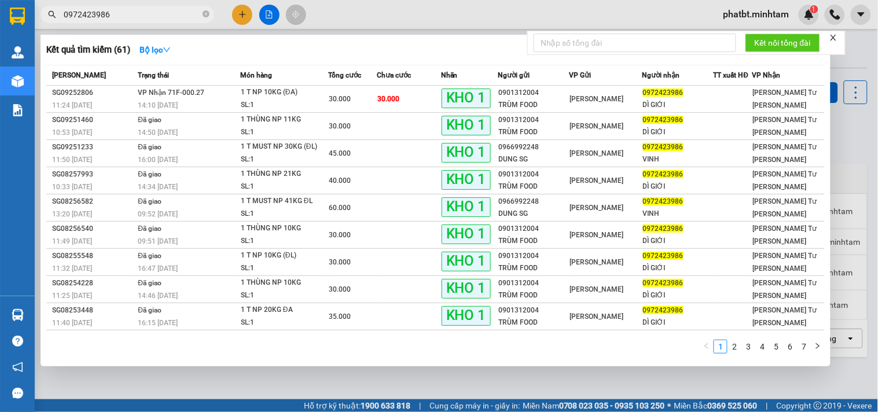
type input "0972423986"
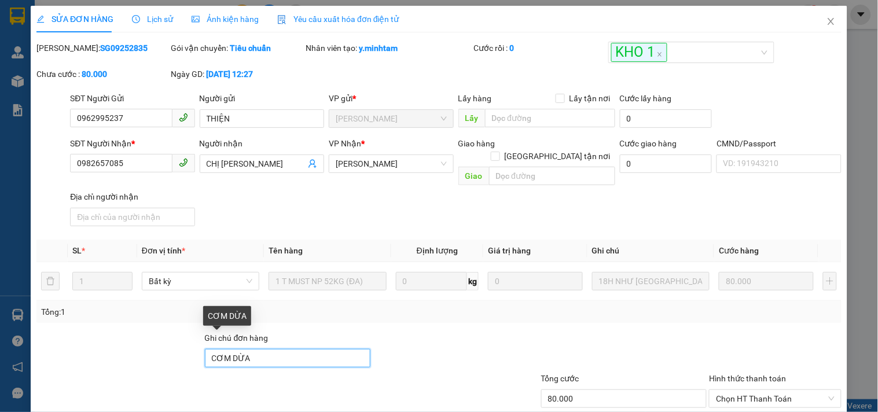
click at [273, 349] on input "CƠM DỪA" at bounding box center [288, 358] width 166 height 19
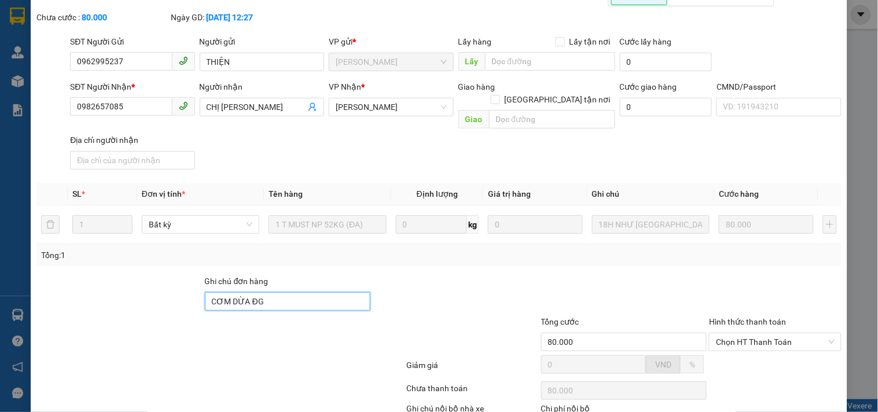
scroll to position [120, 0]
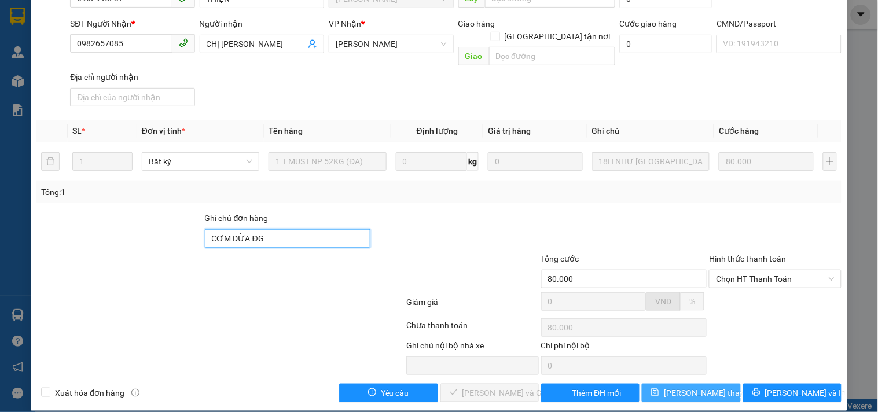
type input "CƠM DỪA ĐG"
click at [682, 387] on span "[PERSON_NAME] đổi" at bounding box center [710, 393] width 93 height 13
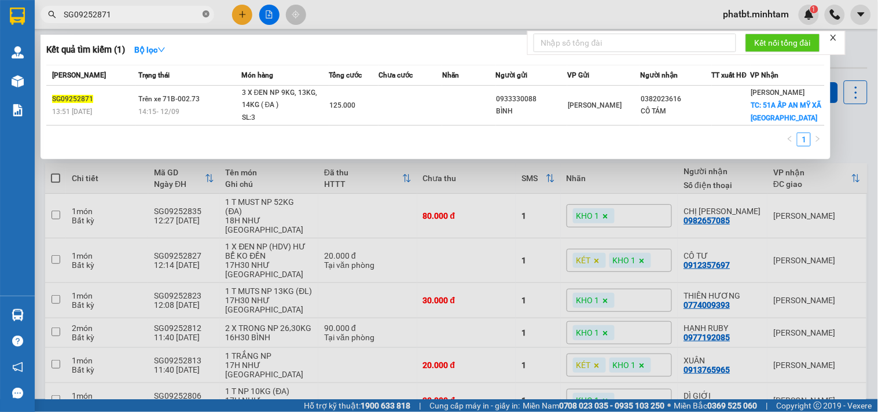
click at [206, 12] on icon "close-circle" at bounding box center [206, 13] width 7 height 7
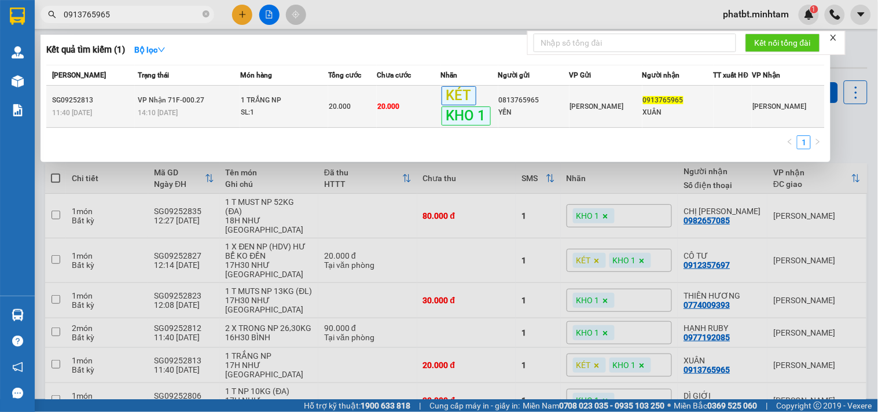
type input "0913765965"
click at [268, 110] on div "SL: 1" at bounding box center [284, 113] width 87 height 13
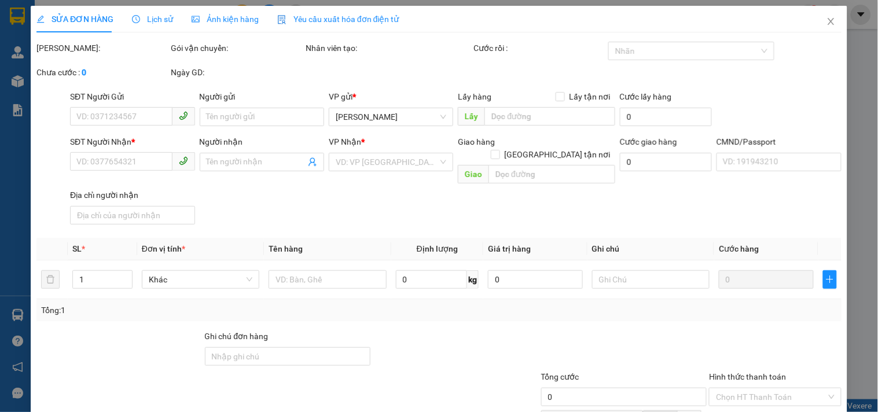
type input "0813765965"
type input "YẾN"
type input "0913765965"
type input "XUÂN"
type input "ĐG"
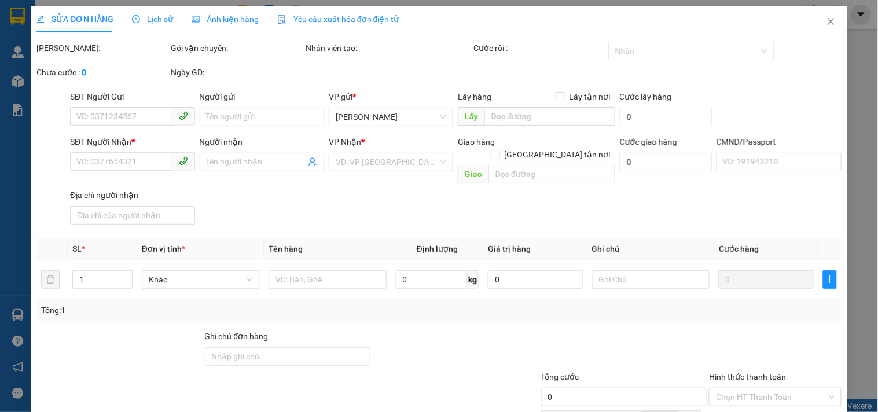
type input "20.000"
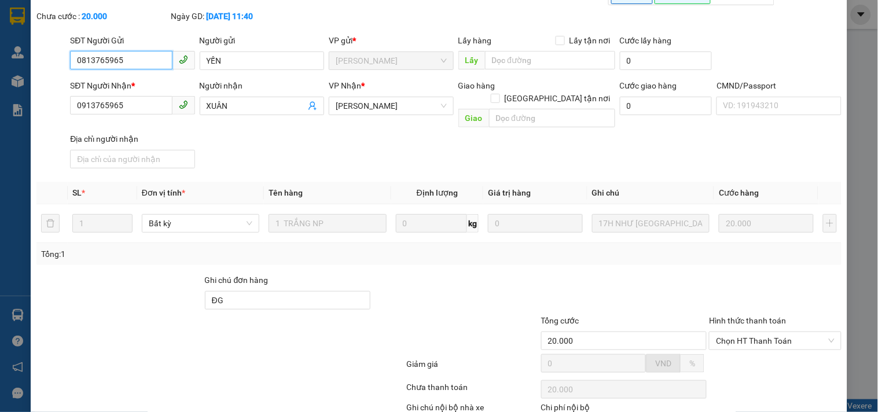
scroll to position [120, 0]
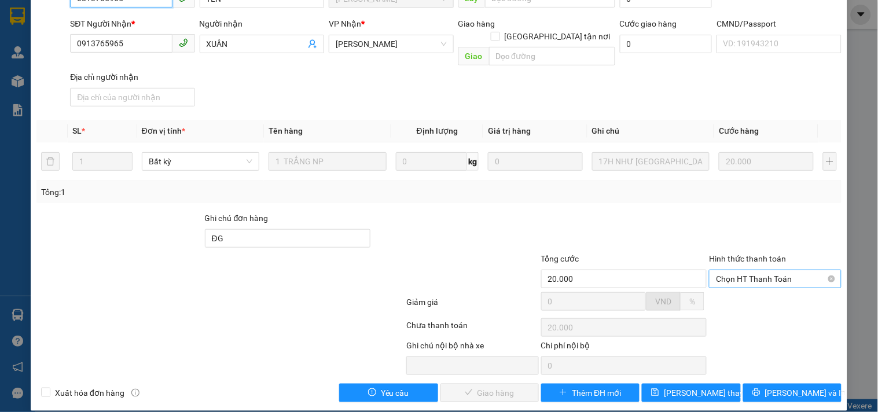
click at [726, 270] on span "Chọn HT Thanh Toán" at bounding box center [775, 278] width 118 height 17
drag, startPoint x: 721, startPoint y: 292, endPoint x: 494, endPoint y: 368, distance: 239.2
click at [720, 292] on div "Tại văn phòng" at bounding box center [768, 290] width 117 height 13
type input "0"
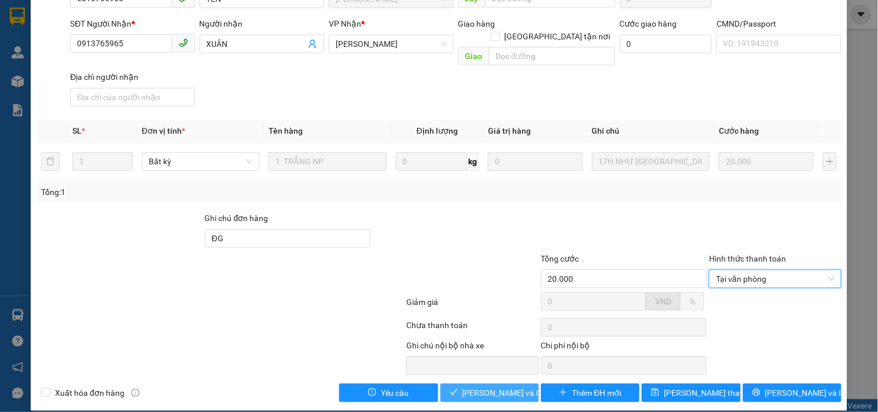
click at [450, 389] on icon "check" at bounding box center [454, 393] width 8 height 8
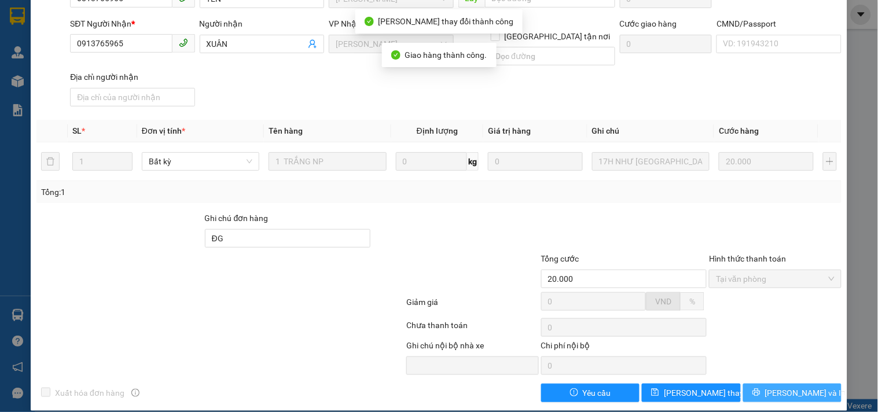
click at [789, 387] on span "[PERSON_NAME] và In" at bounding box center [806, 393] width 81 height 13
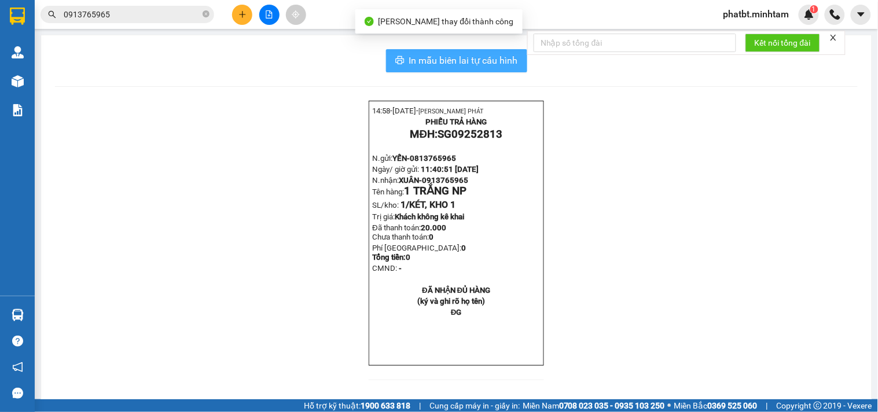
click at [512, 56] on span "In mẫu biên lai tự cấu hình" at bounding box center [463, 60] width 109 height 14
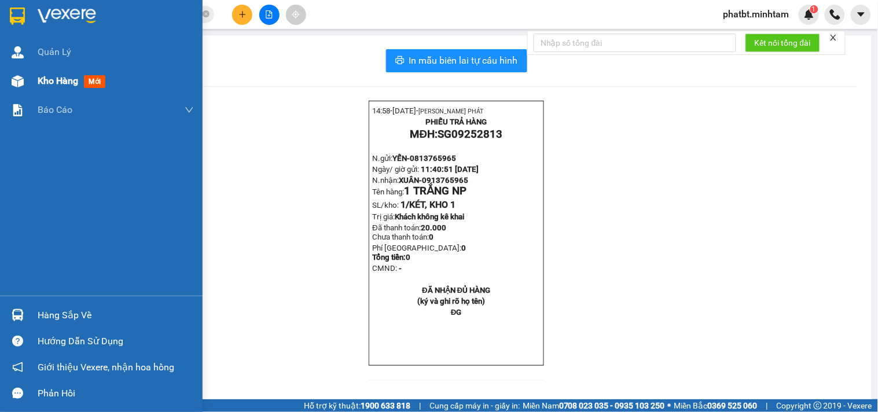
click at [32, 83] on div "Kho hàng mới" at bounding box center [101, 81] width 203 height 29
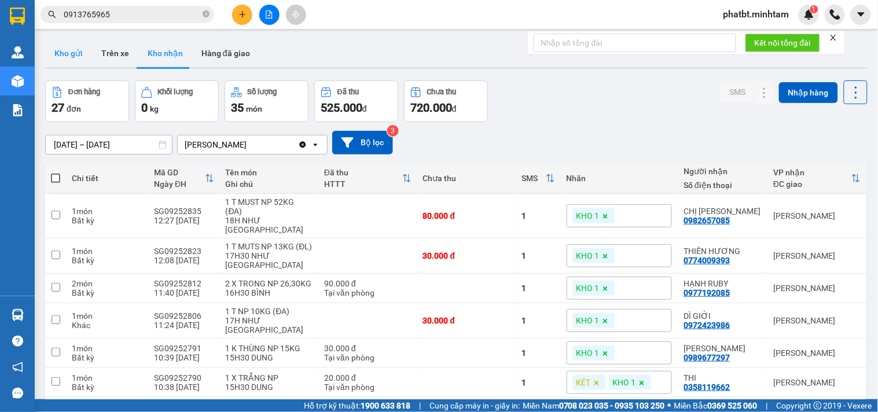
click at [66, 64] on button "Kho gửi" at bounding box center [68, 53] width 47 height 28
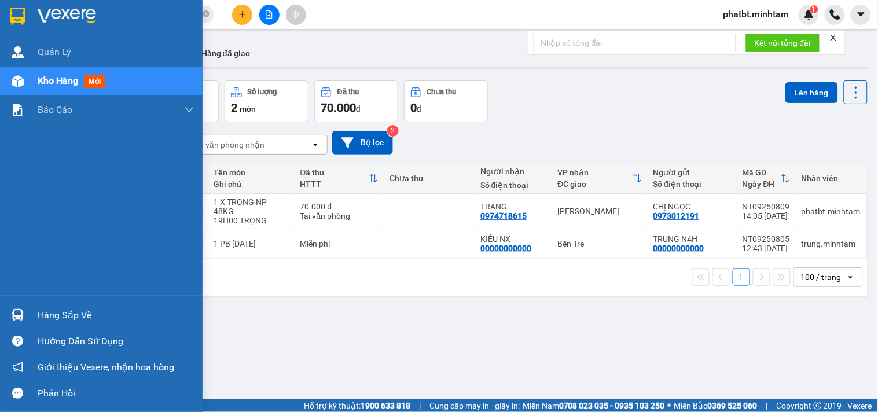
click at [70, 83] on span "Kho hàng" at bounding box center [58, 80] width 41 height 11
click at [46, 313] on div "Hàng sắp về" at bounding box center [116, 315] width 156 height 17
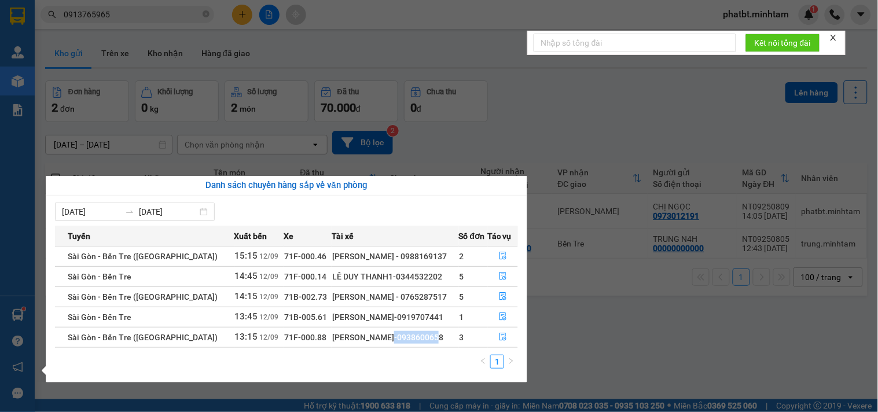
drag, startPoint x: 346, startPoint y: 338, endPoint x: 398, endPoint y: 345, distance: 52.6
click at [398, 345] on td "HỒ HOÀNG KHA-0938600658" at bounding box center [395, 337] width 127 height 20
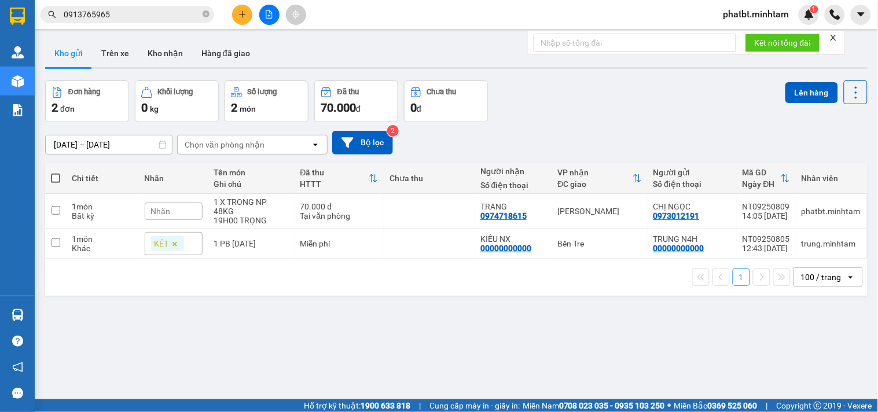
click at [633, 332] on section "Kết quả tìm kiếm ( 1 ) Bộ lọc Mã ĐH Trạng thái Món hàng Tổng cước Chưa cước Nhã…" at bounding box center [439, 206] width 878 height 412
click at [240, 216] on div "19H00 TRỌNG" at bounding box center [251, 220] width 75 height 9
checkbox input "true"
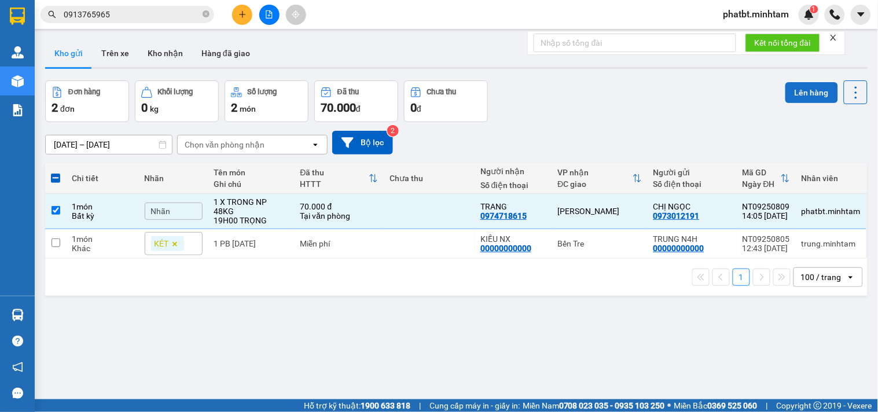
click at [797, 96] on button "Lên hàng" at bounding box center [812, 92] width 53 height 21
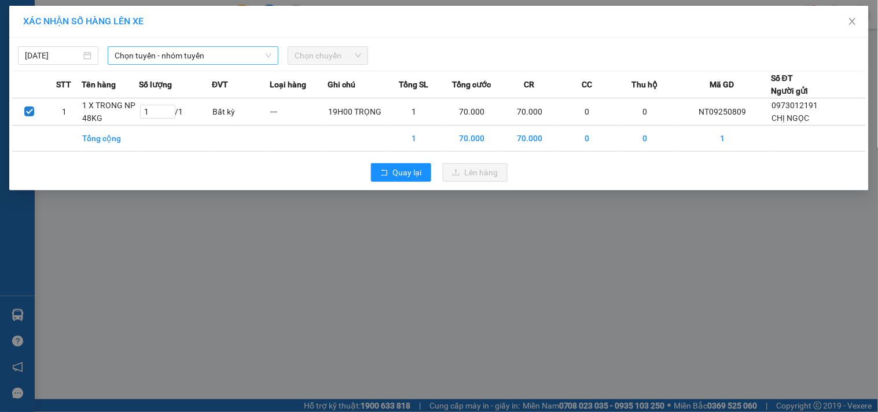
click at [255, 54] on span "Chọn tuyến - nhóm tuyến" at bounding box center [193, 55] width 157 height 17
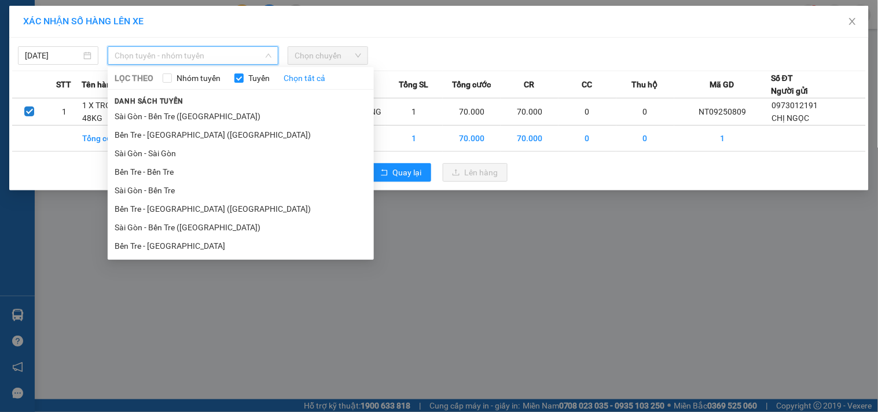
click at [188, 243] on li "Bến Tre - Sài Gòn" at bounding box center [241, 246] width 266 height 19
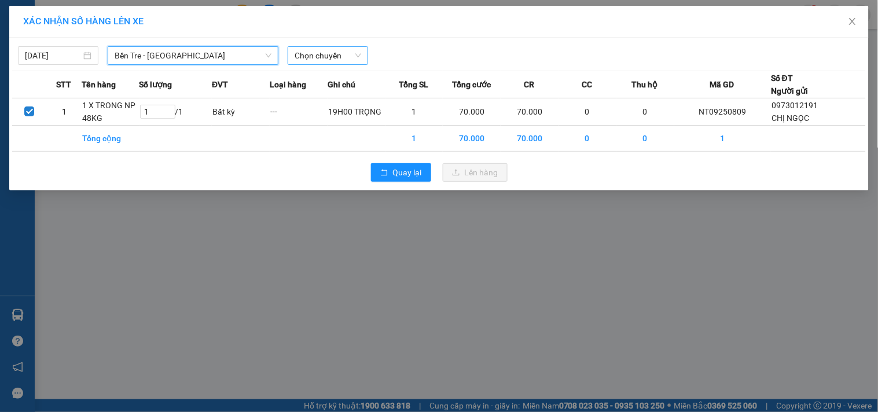
click at [339, 55] on span "Chọn chuyến" at bounding box center [328, 55] width 67 height 17
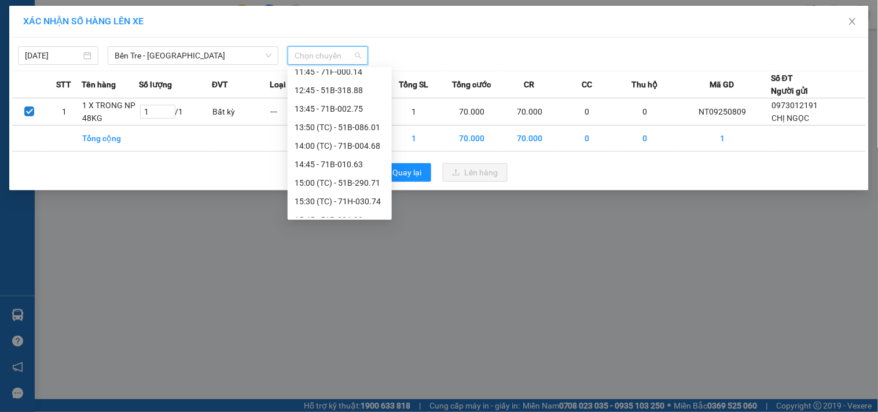
scroll to position [178, 0]
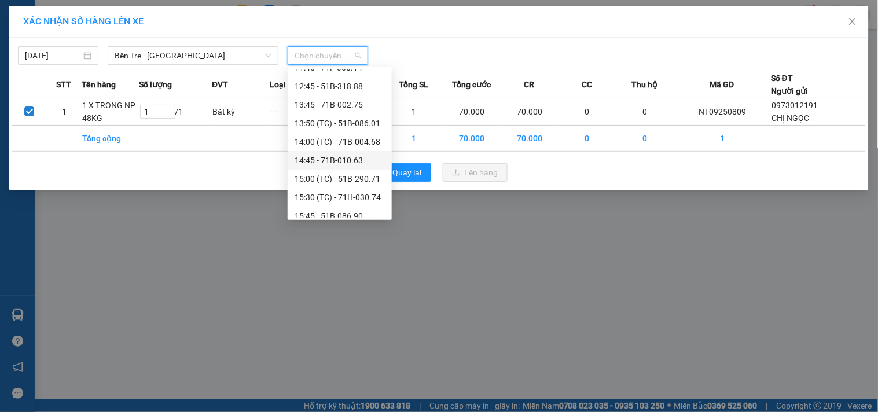
click at [365, 159] on div "14:45 - 71B-010.63" at bounding box center [340, 160] width 90 height 13
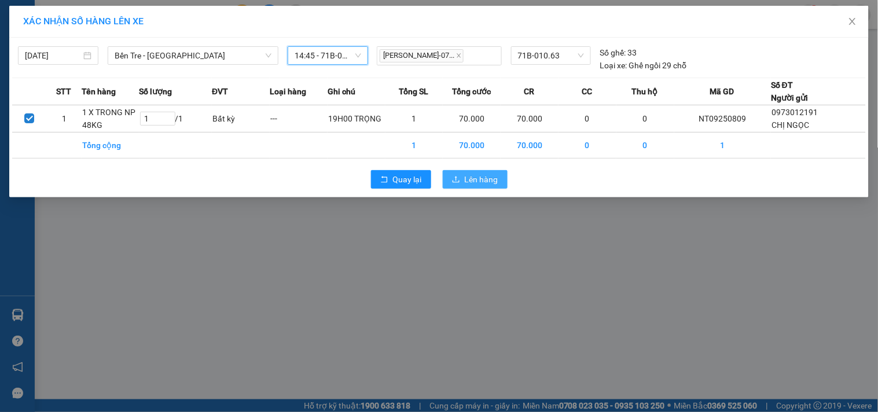
click at [470, 176] on span "Lên hàng" at bounding box center [482, 179] width 34 height 13
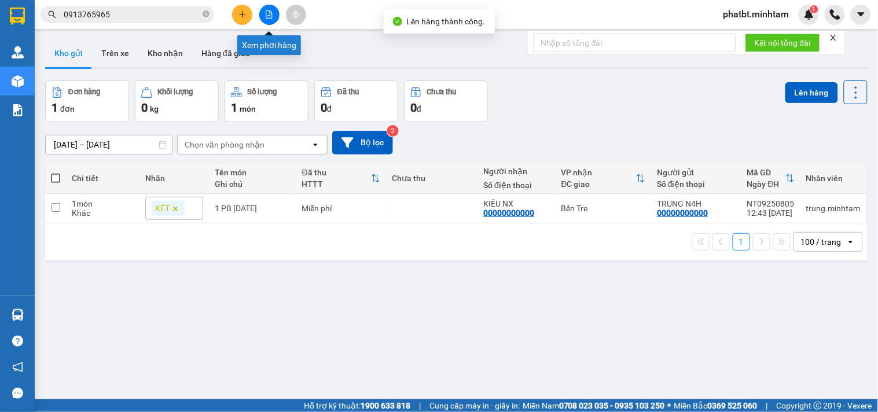
click at [265, 17] on icon "file-add" at bounding box center [269, 14] width 8 height 8
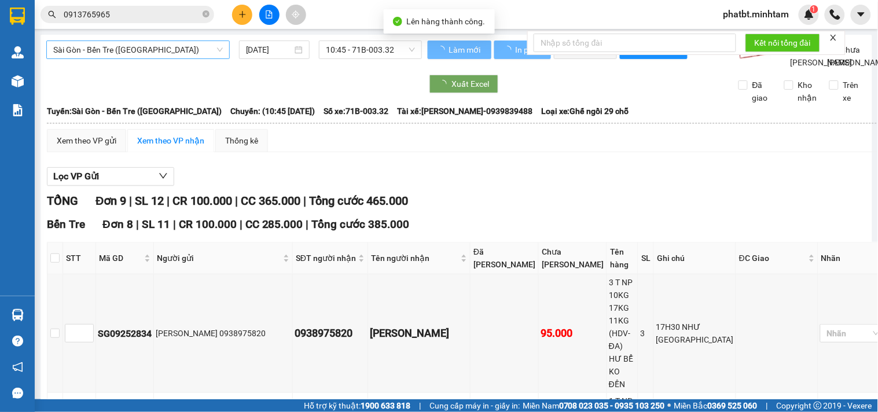
click at [182, 50] on span "Sài Gòn - Bến Tre (CN)" at bounding box center [138, 49] width 170 height 17
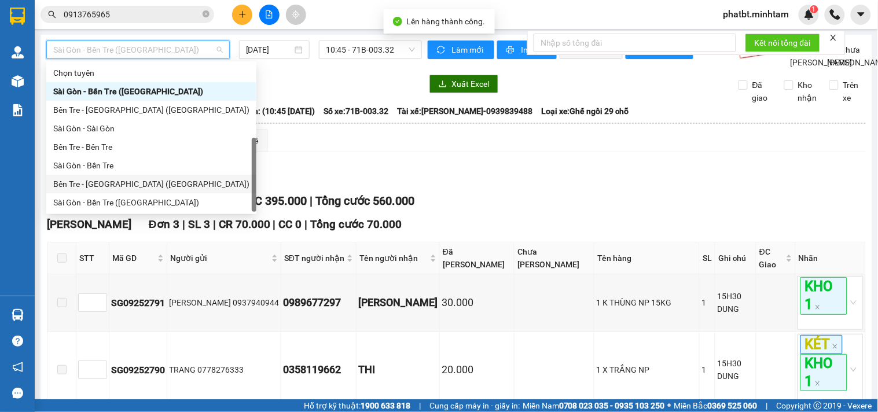
scroll to position [19, 0]
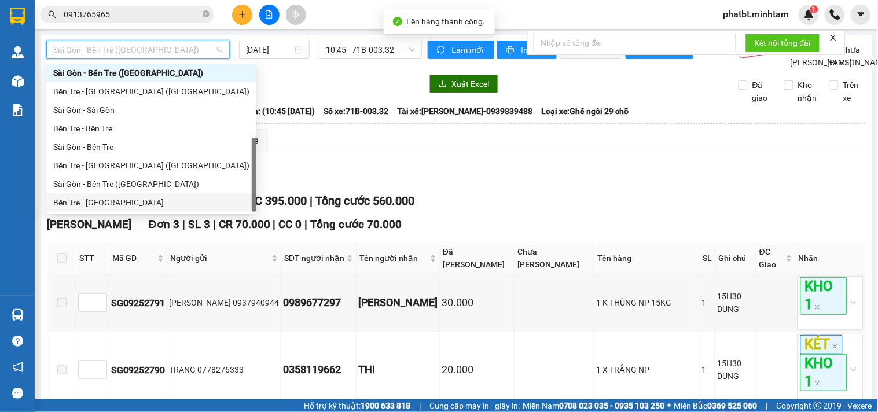
click at [131, 200] on div "Bến Tre - Sài Gòn" at bounding box center [151, 202] width 196 height 13
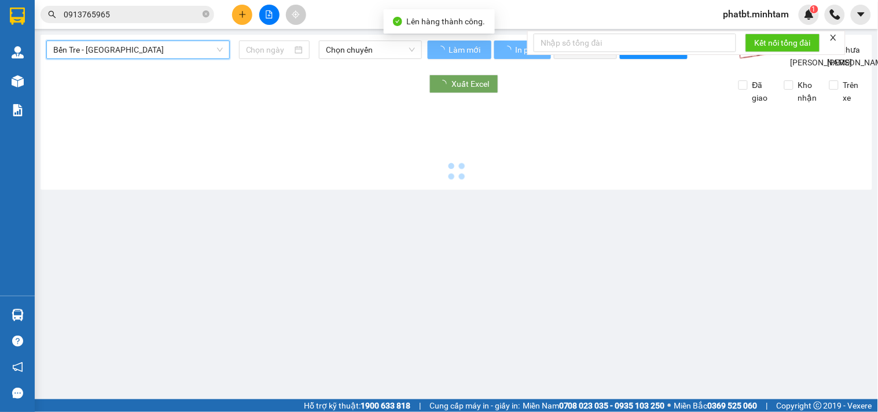
type input "[DATE]"
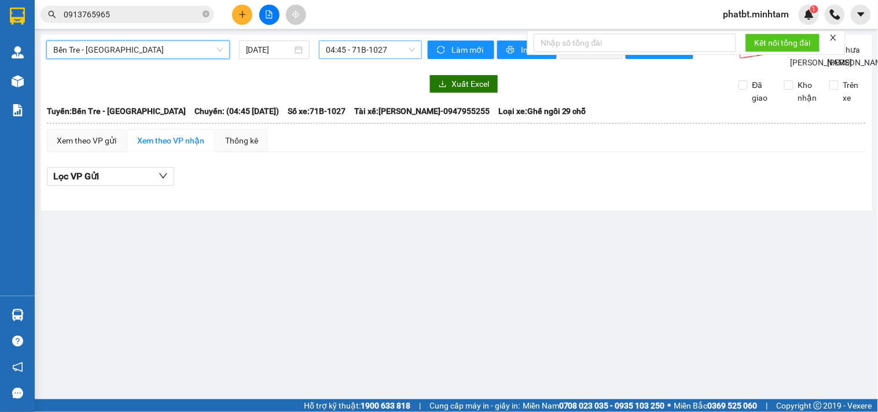
click at [365, 54] on span "04:45 - 71B-1027" at bounding box center [370, 49] width 89 height 17
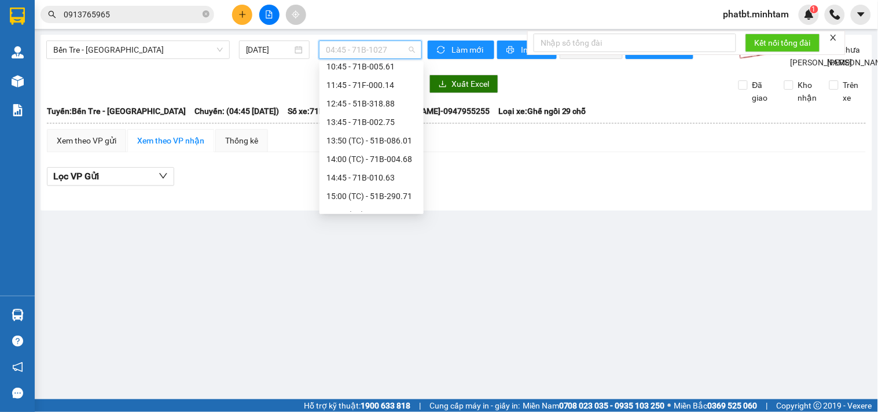
scroll to position [159, 0]
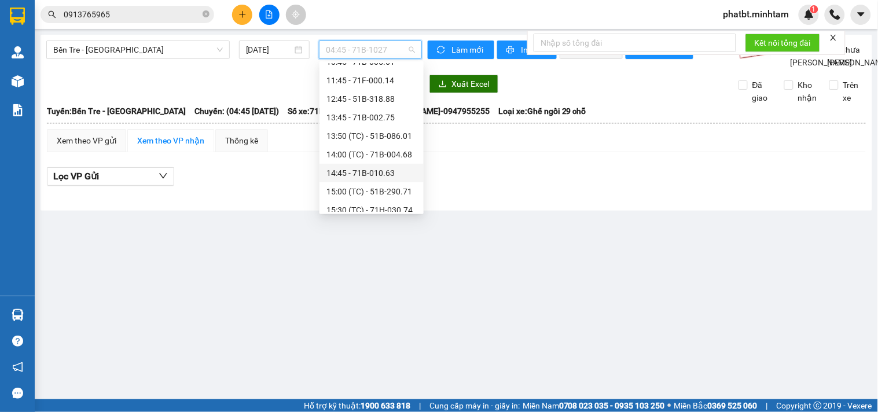
click at [389, 174] on div "14:45 - 71B-010.63" at bounding box center [372, 173] width 90 height 13
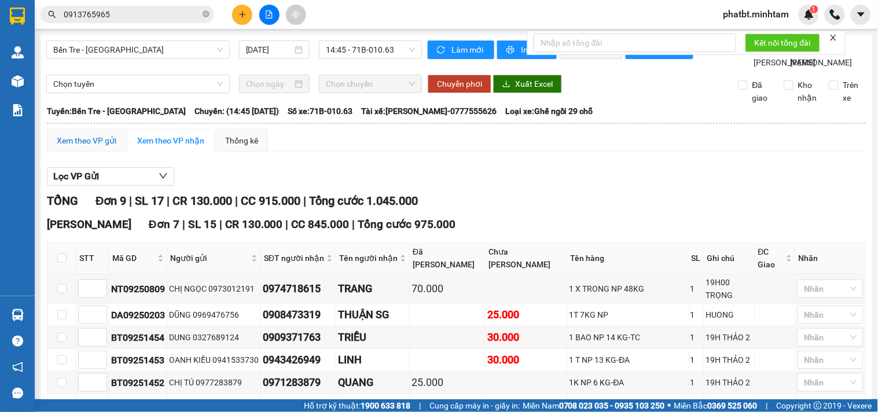
click at [110, 147] on div "Xem theo VP gửi" at bounding box center [87, 140] width 60 height 13
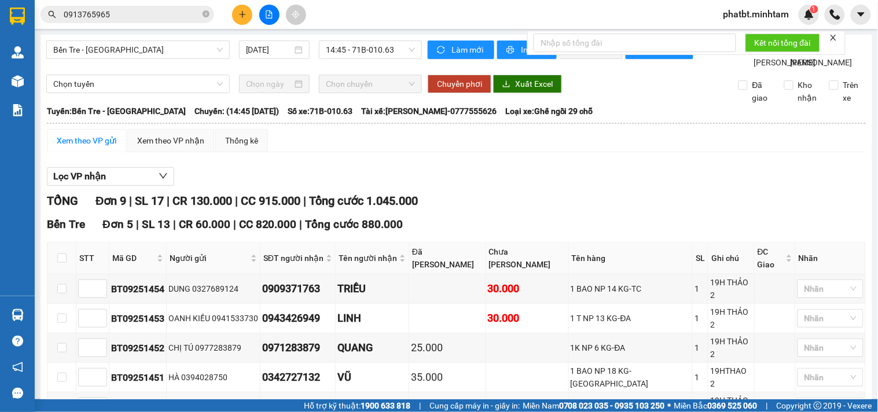
scroll to position [327, 0]
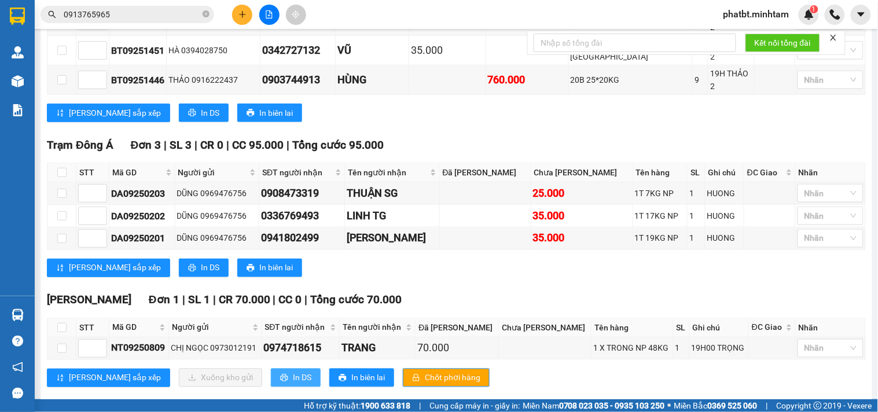
click at [293, 372] on span "In DS" at bounding box center [302, 378] width 19 height 13
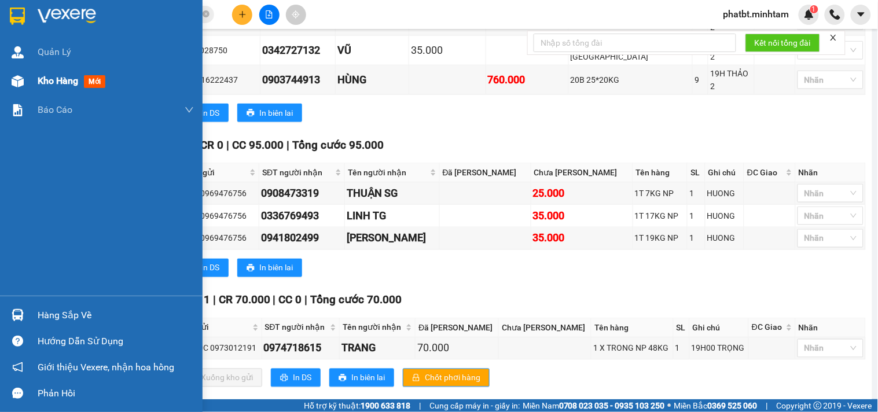
click at [27, 75] on div "Kho hàng mới" at bounding box center [101, 81] width 203 height 29
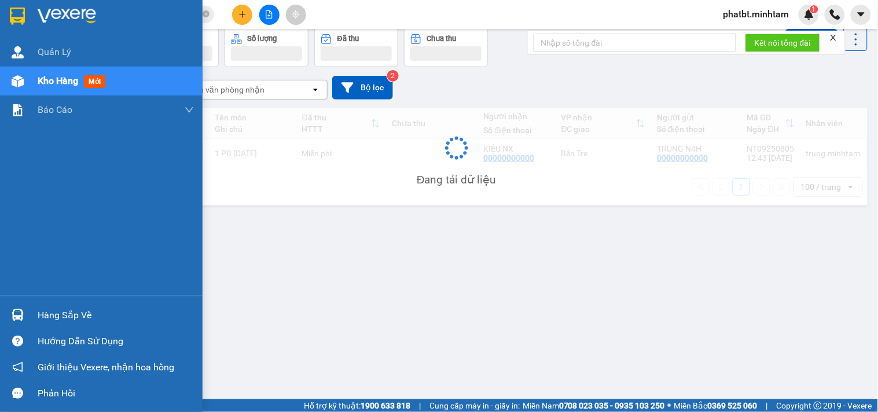
scroll to position [53, 0]
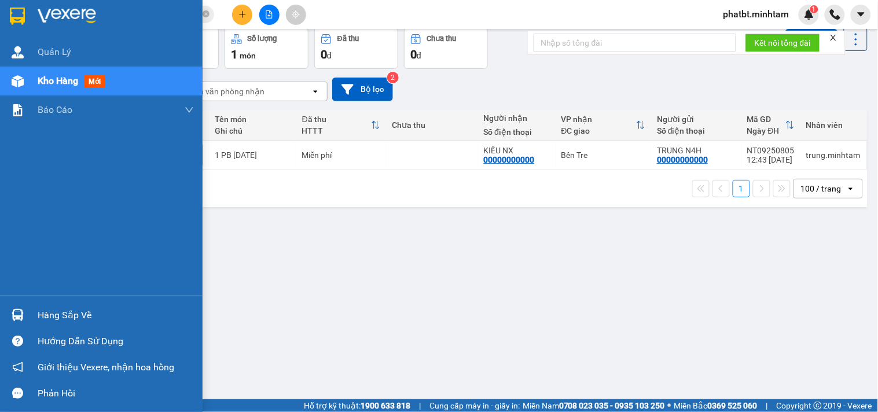
click at [30, 308] on div "Hàng sắp về" at bounding box center [101, 315] width 203 height 26
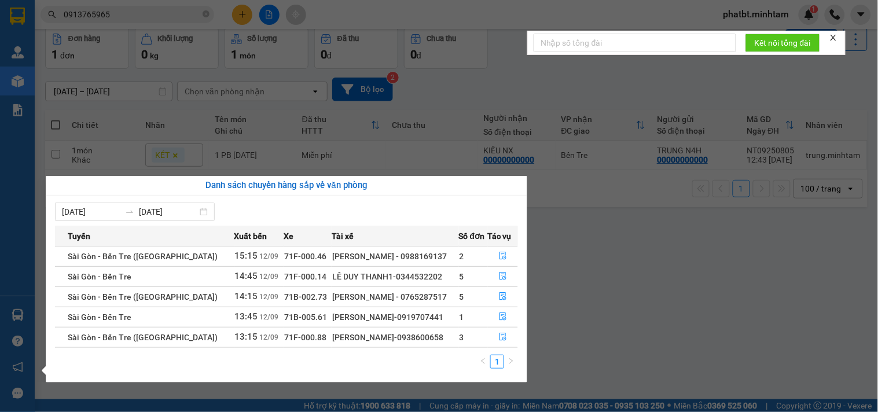
click at [661, 262] on section "Kết quả tìm kiếm ( 1 ) Bộ lọc Mã ĐH Trạng thái Món hàng Tổng cước Chưa cước Nhã…" at bounding box center [439, 206] width 878 height 412
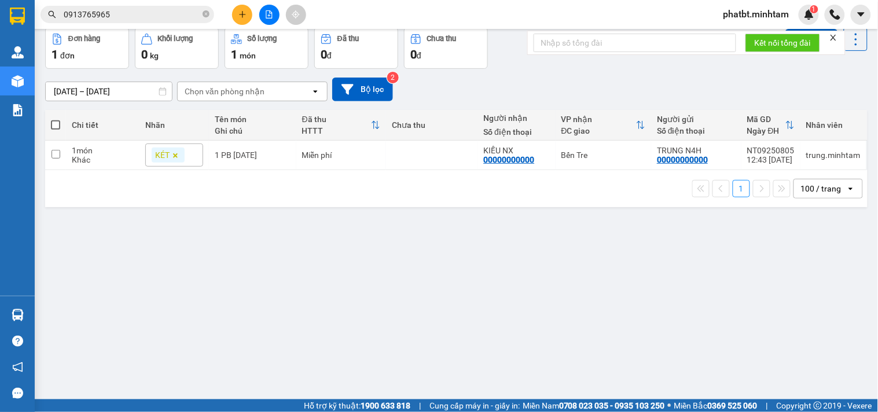
click at [203, 16] on icon "close-circle" at bounding box center [206, 13] width 7 height 7
click at [186, 12] on input "text" at bounding box center [132, 14] width 137 height 13
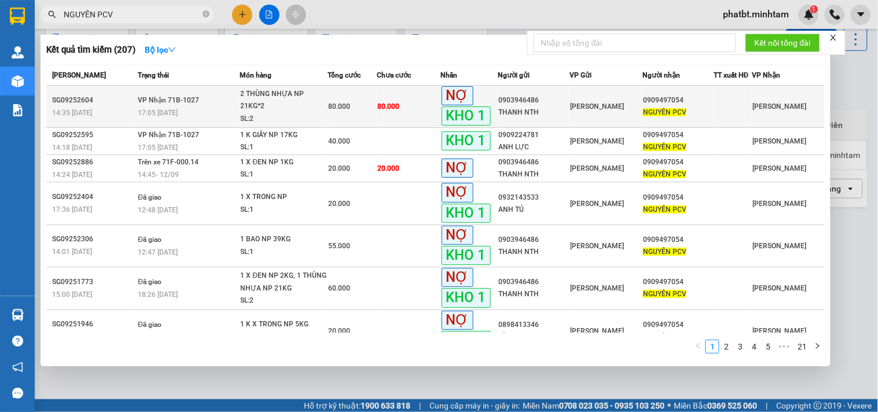
type input "NGUYÊN PCV"
click at [250, 113] on div "SL: 2" at bounding box center [284, 119] width 87 height 13
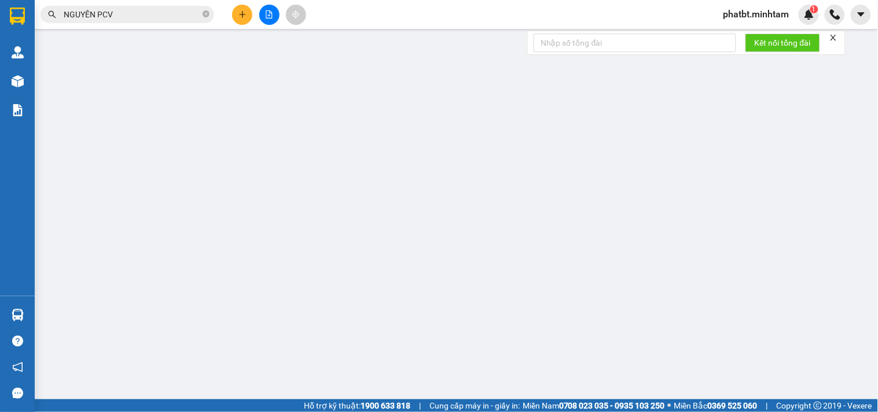
type input "0903946486"
type input "THANH NTH"
type input "0909497054"
type input "NGUYÊN PCV"
type input "80.000"
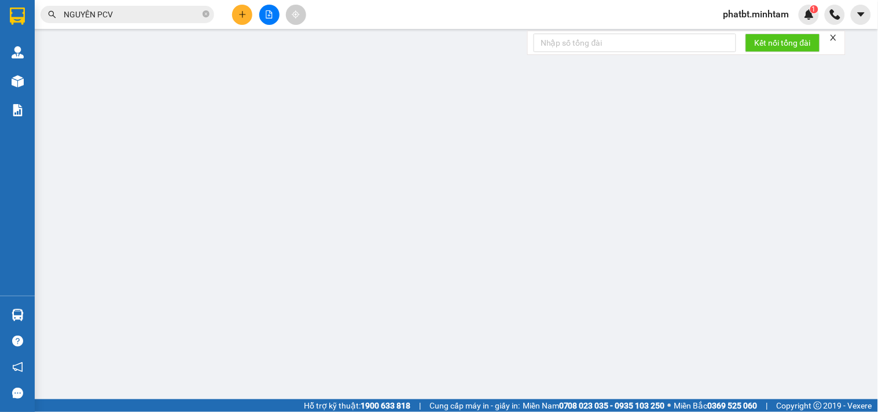
type input "80.000"
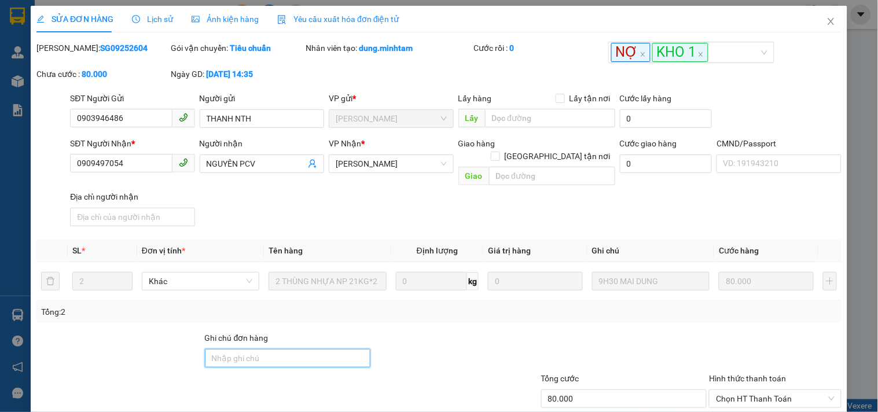
click at [233, 349] on input "Ghi chú đơn hàng" at bounding box center [288, 358] width 166 height 19
type input "CÔNG NỢ PCV PHÁT GIAO"
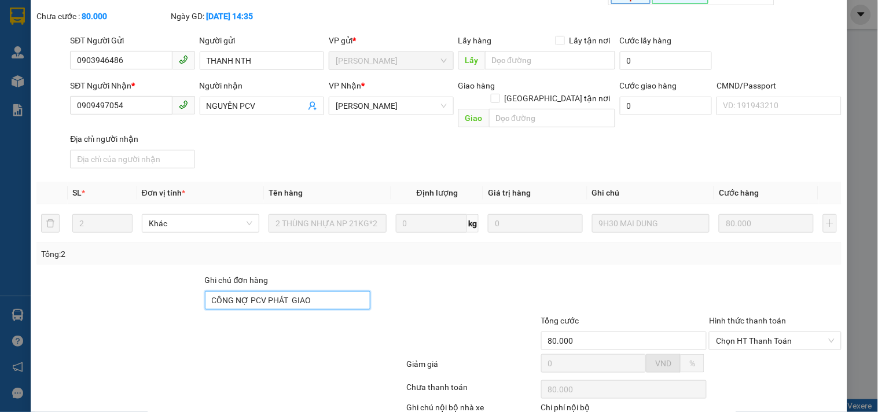
scroll to position [120, 0]
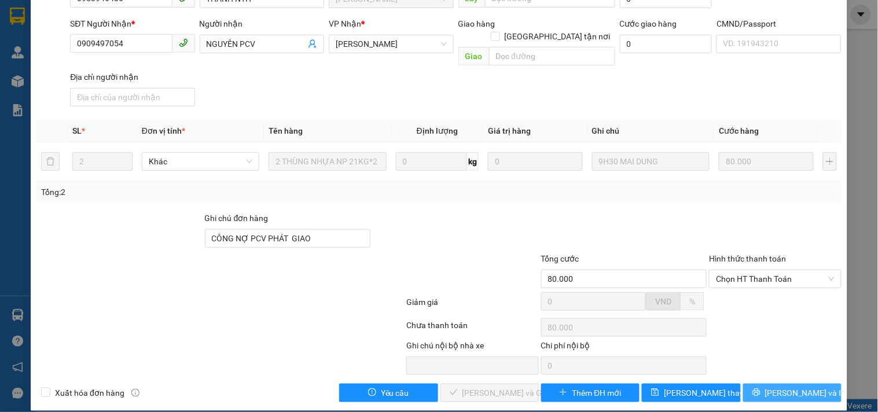
click at [760, 389] on icon "printer" at bounding box center [757, 393] width 8 height 8
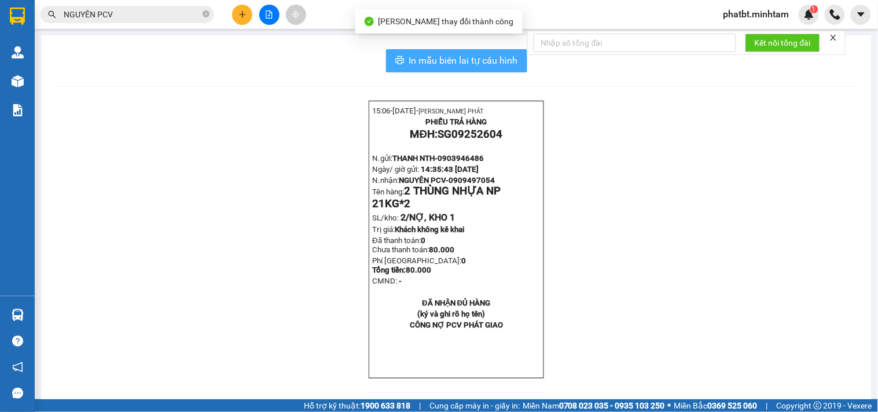
click at [493, 69] on button "In mẫu biên lai tự cấu hình" at bounding box center [456, 60] width 141 height 23
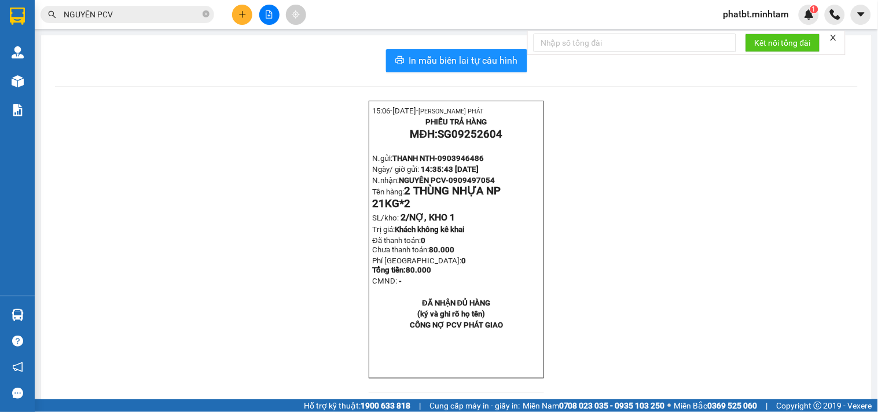
click at [185, 8] on input "NGUYÊN PCV" at bounding box center [132, 14] width 137 height 13
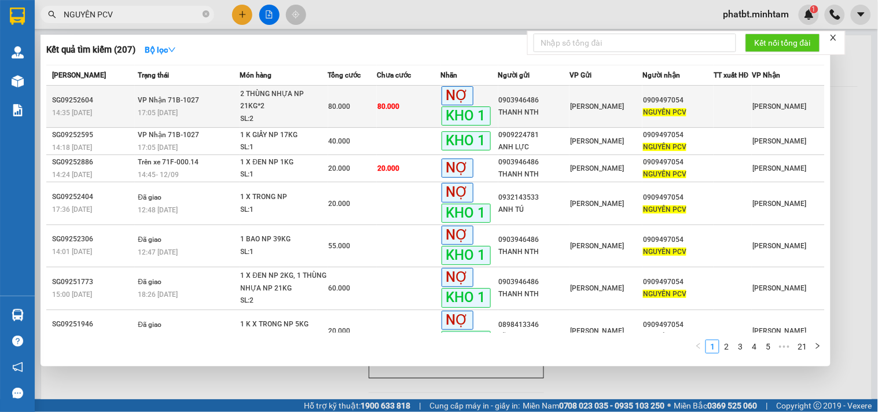
click at [272, 113] on div "SL: 2" at bounding box center [284, 119] width 87 height 13
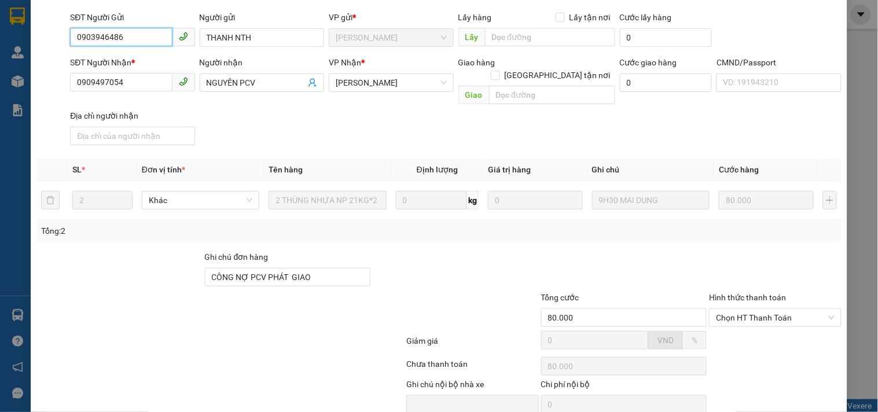
scroll to position [139, 0]
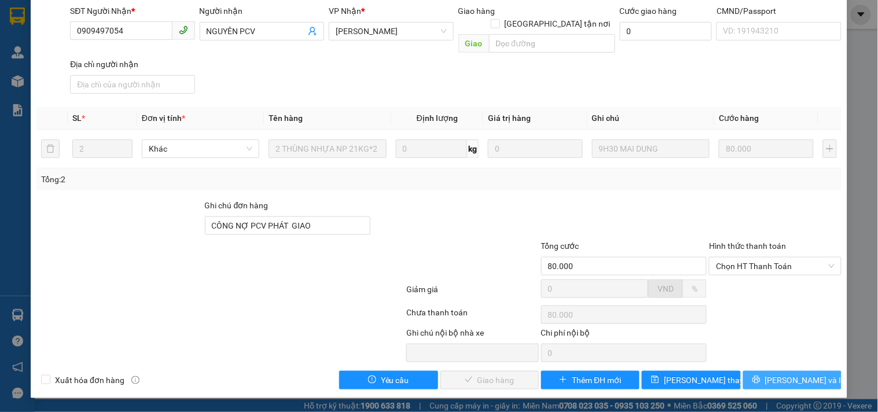
click at [750, 380] on button "[PERSON_NAME] và In" at bounding box center [793, 380] width 98 height 19
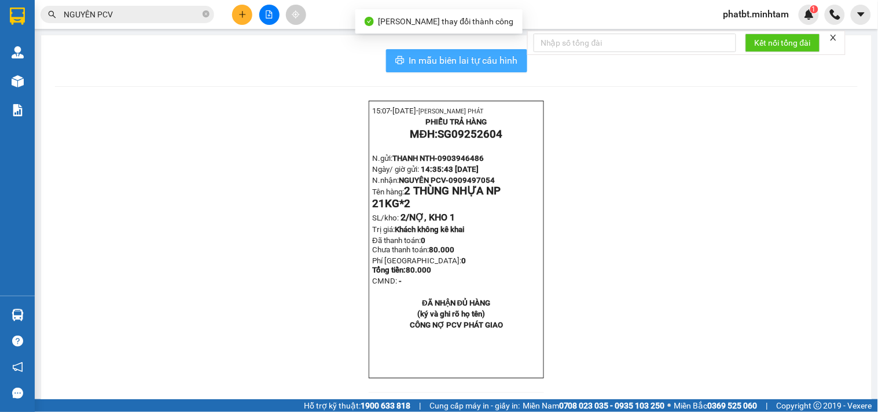
click at [427, 54] on span "In mẫu biên lai tự cấu hình" at bounding box center [463, 60] width 109 height 14
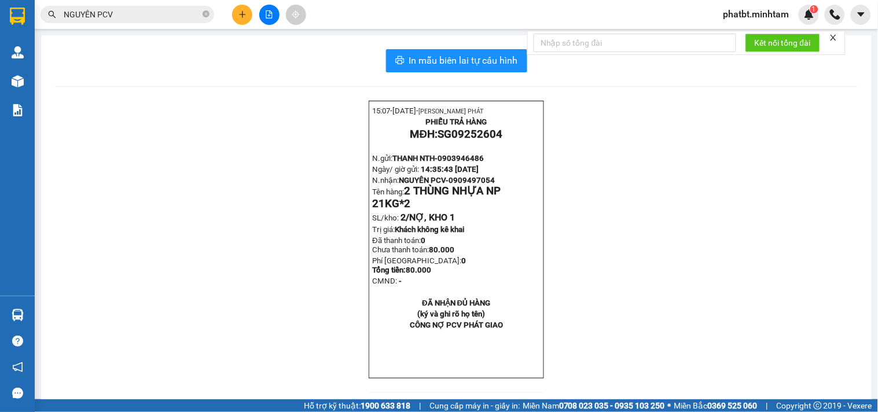
click at [152, 9] on input "NGUYÊN PCV" at bounding box center [132, 14] width 137 height 13
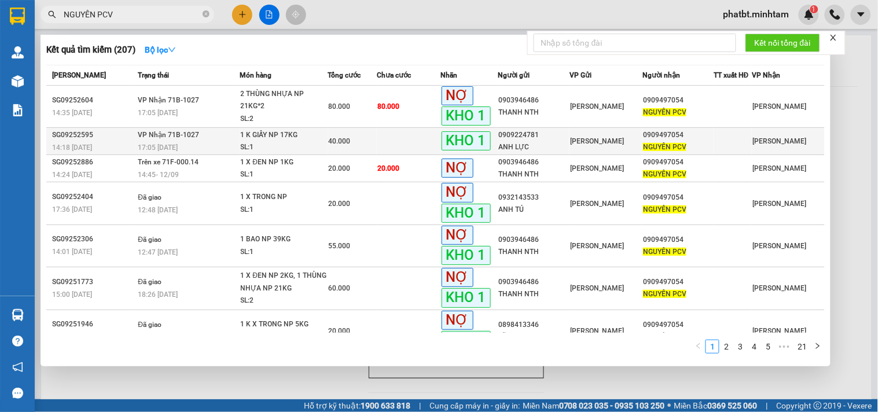
click at [258, 140] on div "1 K GIẤY NP 17KG" at bounding box center [284, 135] width 87 height 13
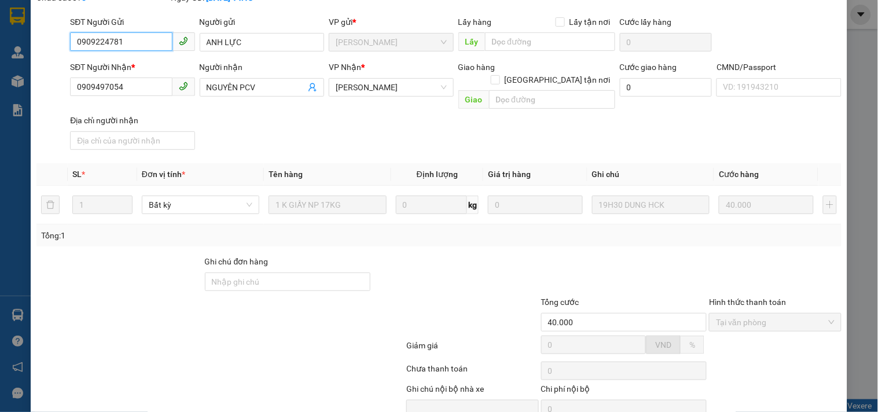
scroll to position [120, 0]
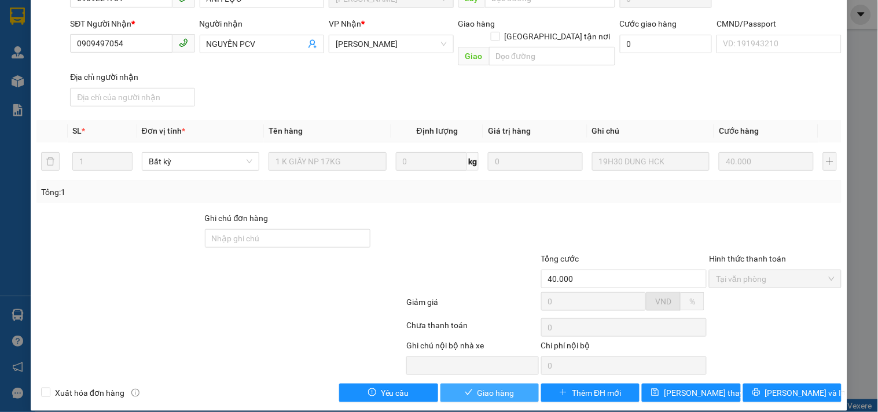
click at [507, 387] on span "Giao hàng" at bounding box center [496, 393] width 37 height 13
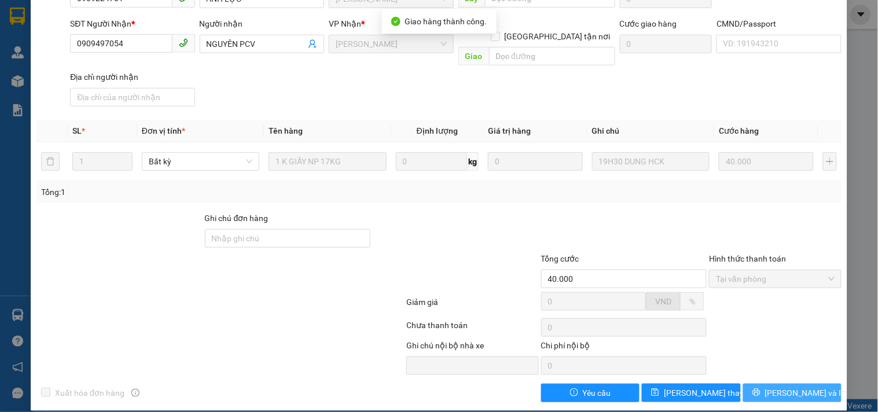
click at [783, 387] on span "[PERSON_NAME] và In" at bounding box center [806, 393] width 81 height 13
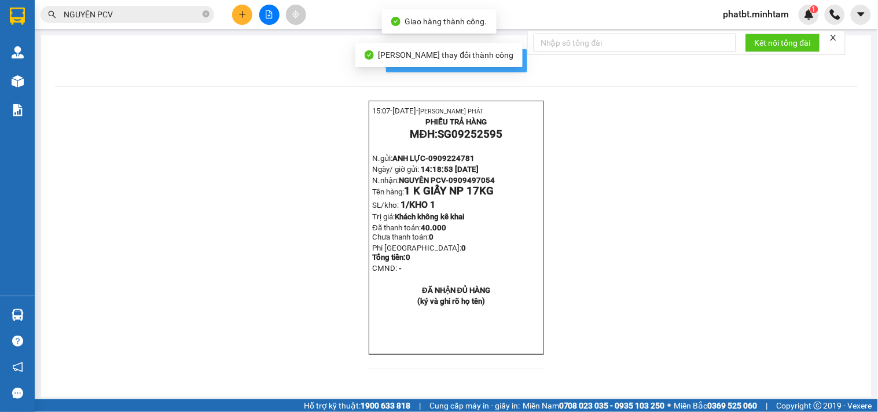
click at [511, 60] on span "In mẫu biên lai tự cấu hình" at bounding box center [463, 60] width 109 height 14
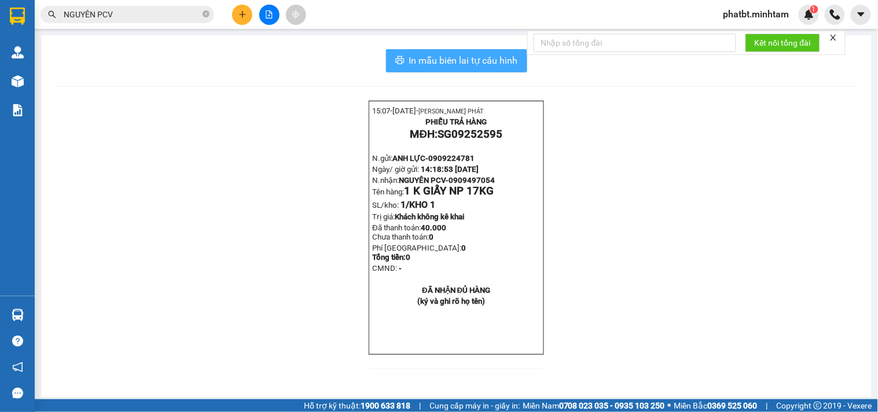
click at [488, 68] on button "In mẫu biên lai tự cấu hình" at bounding box center [456, 60] width 141 height 23
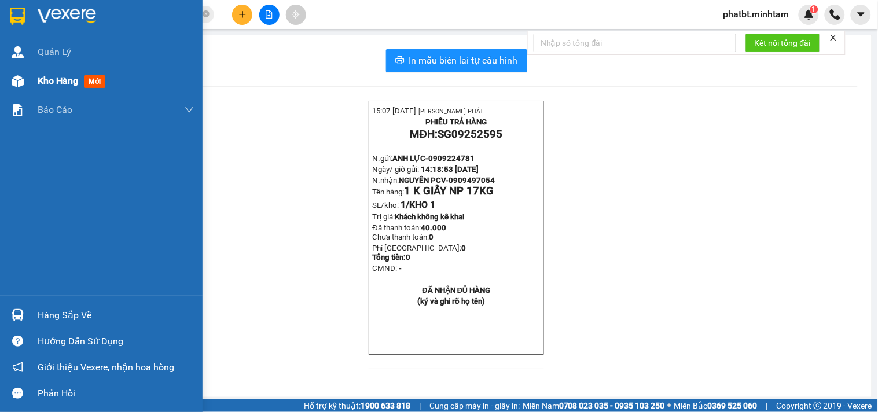
click at [56, 72] on div "Kho hàng mới" at bounding box center [116, 81] width 156 height 29
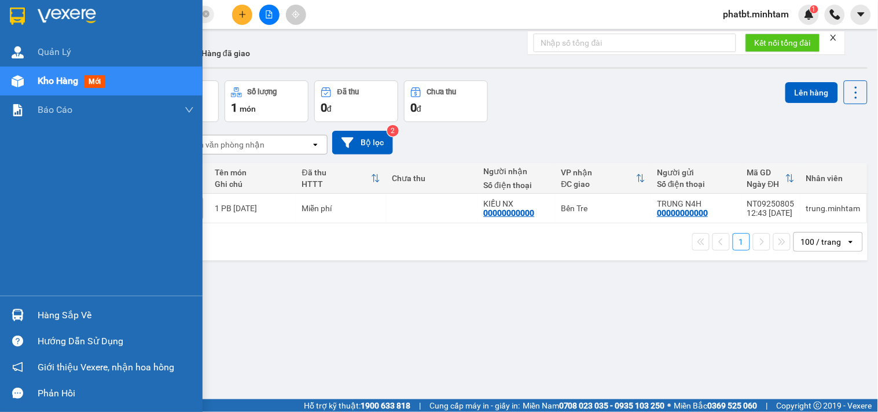
click at [44, 82] on span "Kho hàng" at bounding box center [58, 80] width 41 height 11
click at [64, 314] on div "Hàng sắp về" at bounding box center [116, 315] width 156 height 17
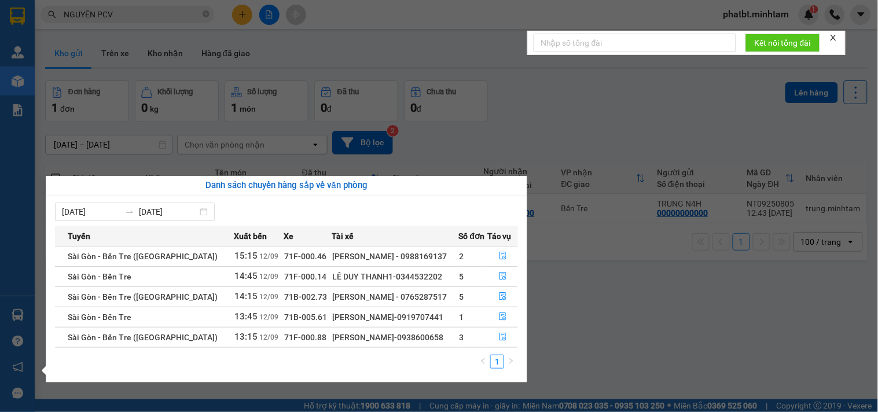
click at [566, 327] on section "Kết quả tìm kiếm ( 207 ) Bộ lọc Mã ĐH Trạng thái Món hàng Tổng cước Chưa cước N…" at bounding box center [439, 206] width 878 height 412
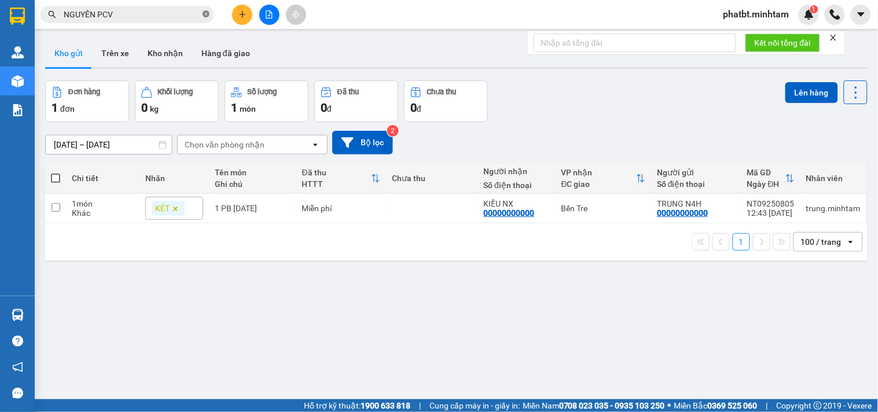
click at [208, 14] on icon "close-circle" at bounding box center [206, 13] width 7 height 7
click at [178, 19] on input "text" at bounding box center [132, 14] width 137 height 13
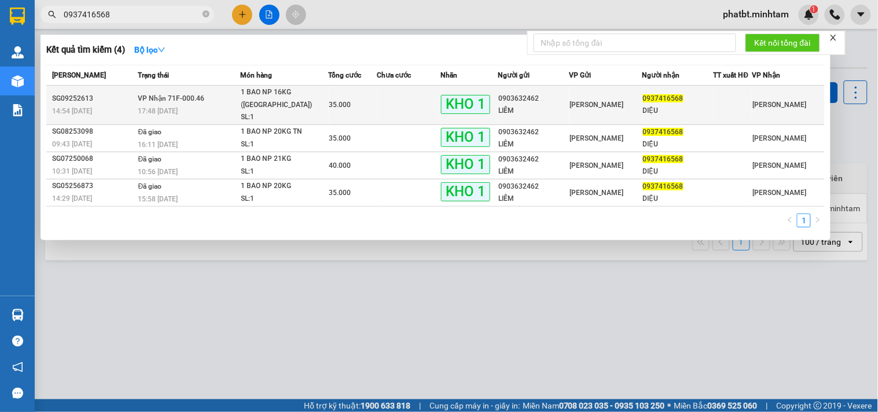
type input "0937416568"
click at [240, 105] on div "17:48 - 11/09" at bounding box center [189, 111] width 102 height 13
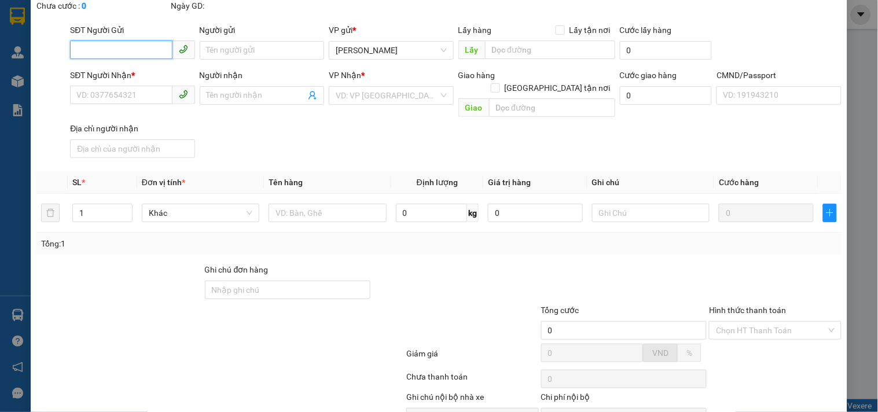
scroll to position [118, 0]
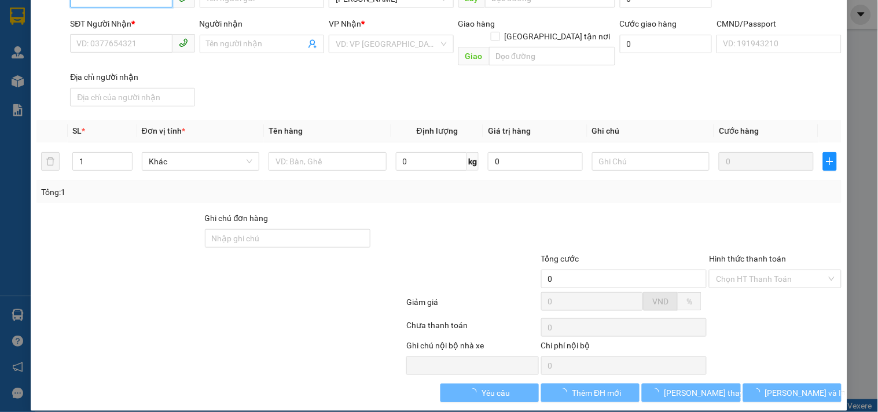
type input "0903632462"
type input "LIÊM"
type input "0937416568"
type input "DIỆU"
type input "BM"
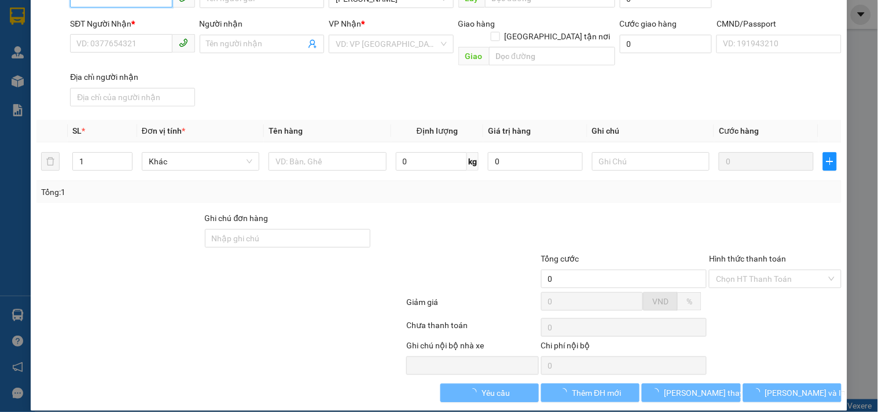
type input "35.000"
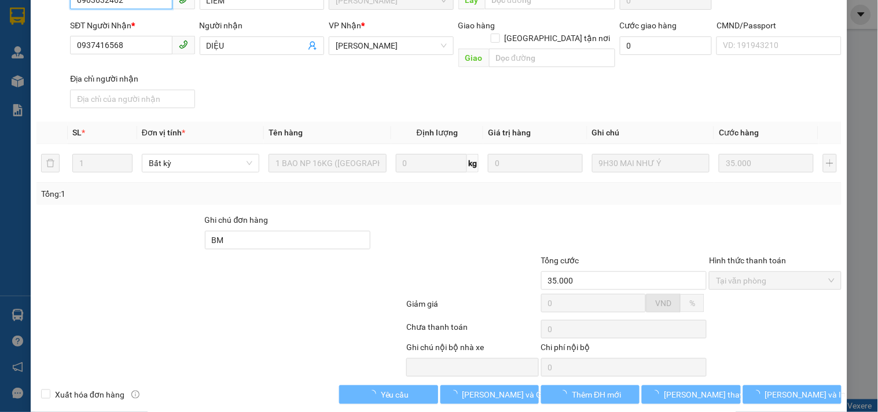
scroll to position [120, 0]
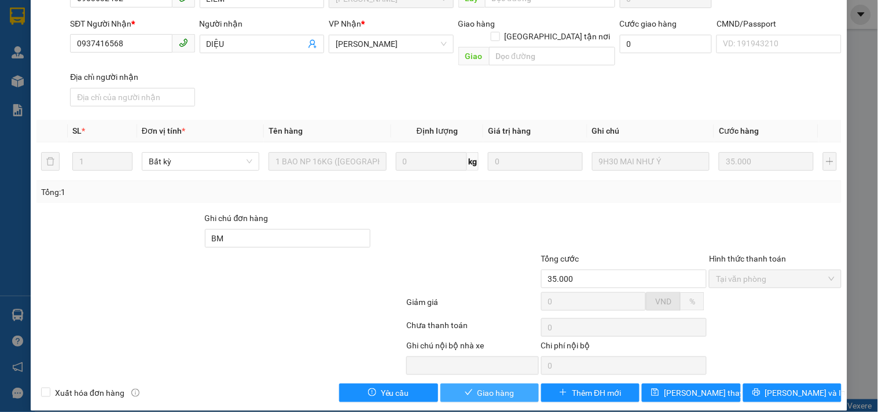
click at [510, 384] on button "Giao hàng" at bounding box center [490, 393] width 98 height 19
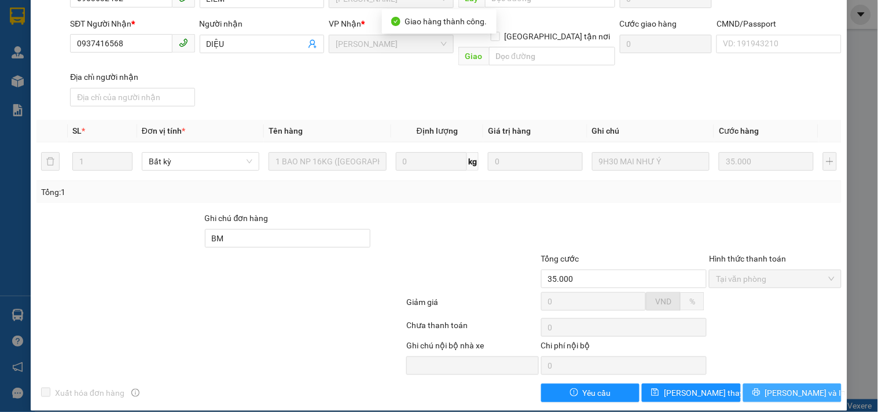
click at [790, 387] on span "[PERSON_NAME] và In" at bounding box center [806, 393] width 81 height 13
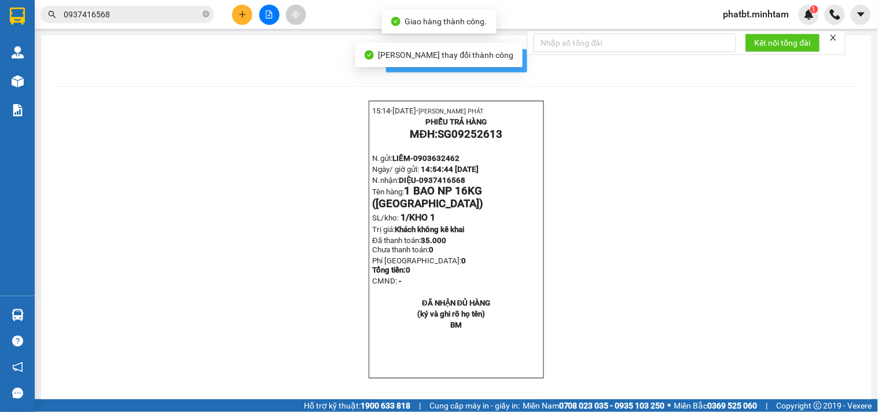
click at [511, 60] on span "In mẫu biên lai tự cấu hình" at bounding box center [463, 60] width 109 height 14
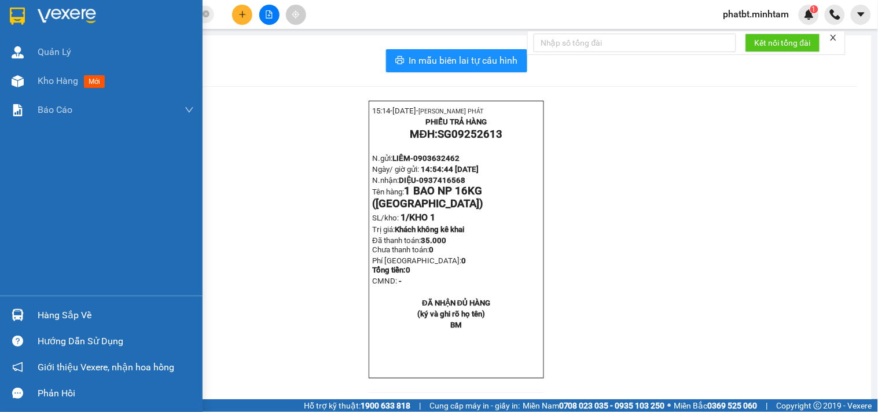
drag, startPoint x: 49, startPoint y: 277, endPoint x: 53, endPoint y: 284, distance: 8.8
click at [53, 284] on div "Quản Lý Kho hàng mới Báo cáo BC giao hàng (nhân viên) BC hàng tồn Báo cáo dòng …" at bounding box center [101, 167] width 203 height 258
drag, startPoint x: 67, startPoint y: 314, endPoint x: 60, endPoint y: 316, distance: 7.7
click at [66, 318] on div "Hàng sắp về" at bounding box center [116, 315] width 156 height 17
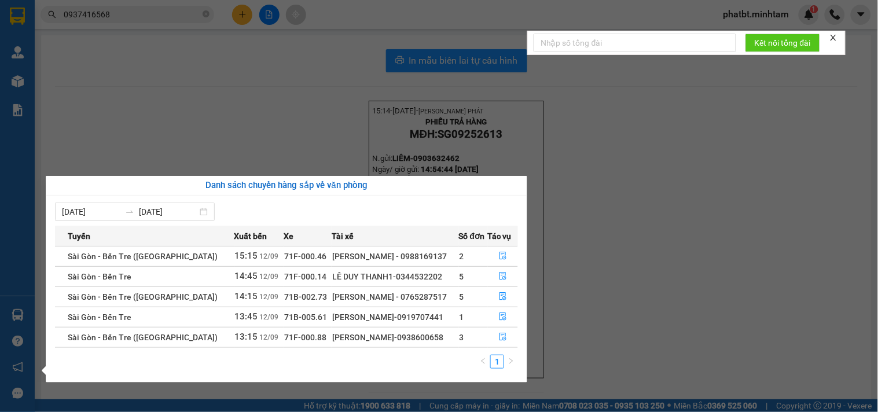
click at [276, 141] on section "Kết quả tìm kiếm ( 4 ) Bộ lọc Mã ĐH Trạng thái Món hàng Tổng cước Chưa cước Nhã…" at bounding box center [439, 206] width 878 height 412
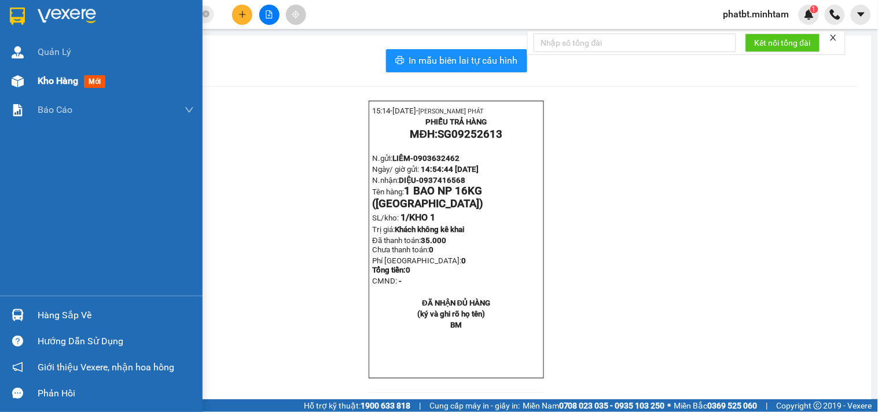
drag, startPoint x: 55, startPoint y: 85, endPoint x: 62, endPoint y: 83, distance: 7.2
click at [57, 85] on span "Kho hàng" at bounding box center [58, 80] width 41 height 11
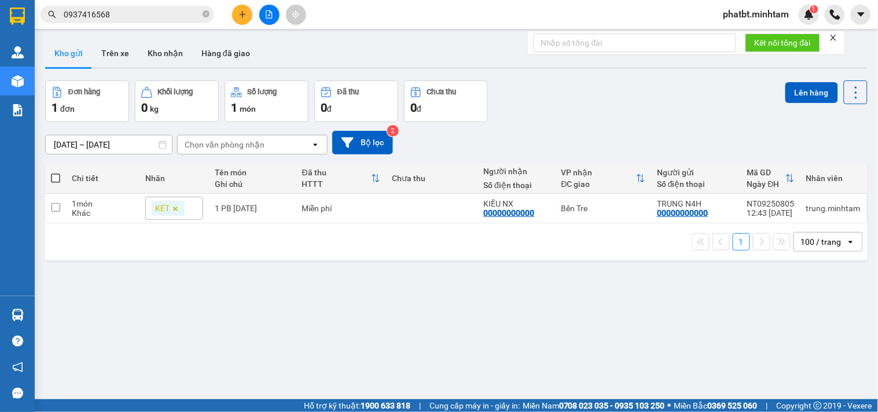
click at [72, 64] on button "Kho gửi" at bounding box center [68, 53] width 47 height 28
click at [245, 13] on icon "plus" at bounding box center [243, 14] width 8 height 8
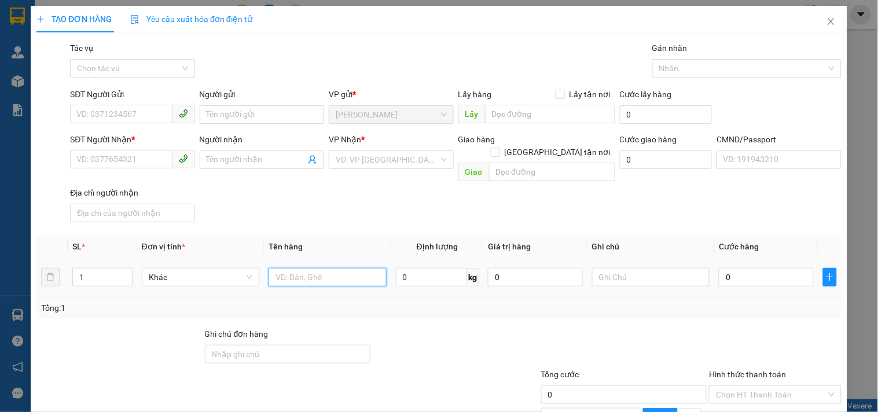
click at [276, 268] on input "text" at bounding box center [328, 277] width 118 height 19
type input "1B NP 31KG _TC"
click at [98, 269] on input "1" at bounding box center [102, 277] width 59 height 17
type input "1"
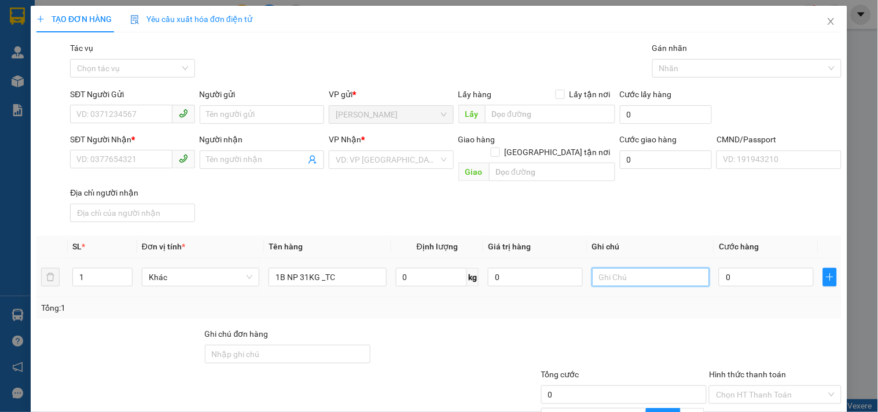
click at [623, 268] on input "text" at bounding box center [651, 277] width 118 height 19
type input "19H KHANH"
click at [778, 268] on input "0" at bounding box center [766, 277] width 95 height 19
type input "4"
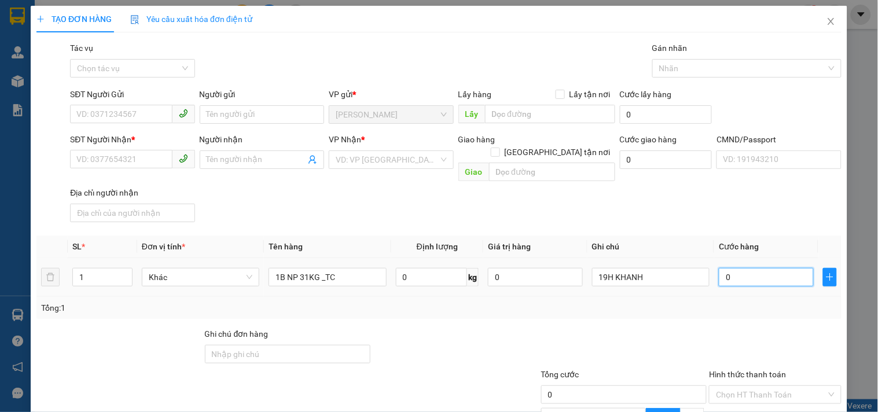
type input "4"
type input "45"
type input "45.000"
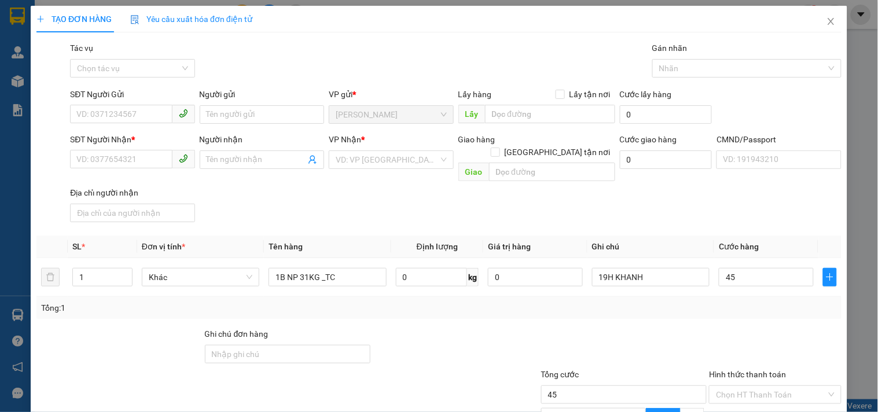
type input "45.000"
click at [548, 343] on div at bounding box center [624, 348] width 169 height 41
click at [122, 105] on input "SĐT Người Gửi" at bounding box center [121, 114] width 102 height 19
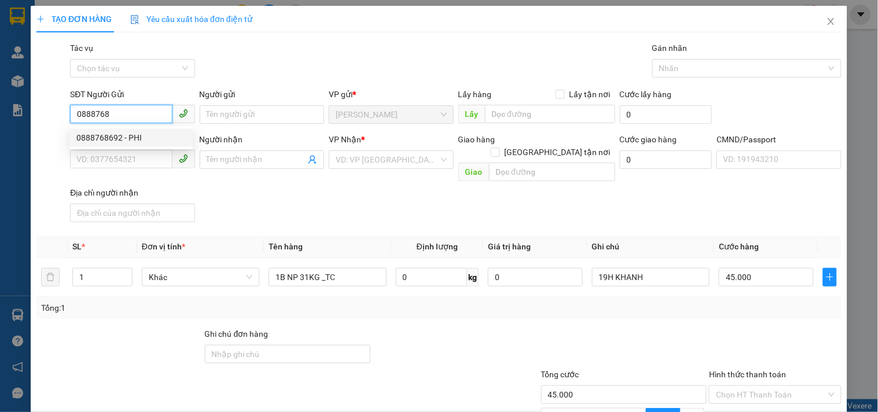
click at [131, 136] on div "0888768692 - PHI" at bounding box center [130, 137] width 109 height 13
type input "0888768692"
type input "PHI"
type input "0902278794"
type input "DUY"
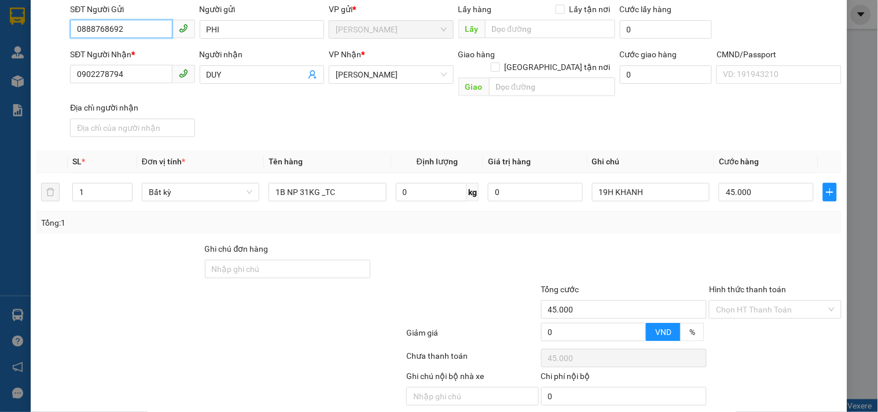
scroll to position [116, 0]
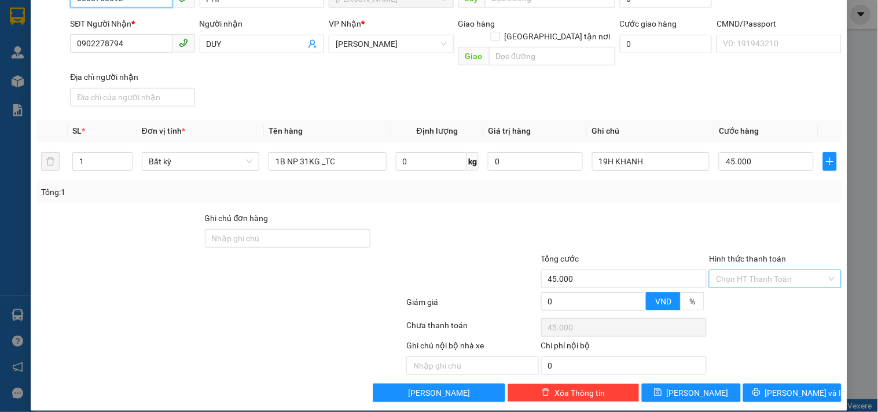
type input "0888768692"
click at [745, 270] on input "Hình thức thanh toán" at bounding box center [771, 278] width 110 height 17
click at [727, 288] on div "Tại văn phòng" at bounding box center [768, 289] width 117 height 13
type input "0"
click at [785, 387] on span "[PERSON_NAME] và In" at bounding box center [806, 393] width 81 height 13
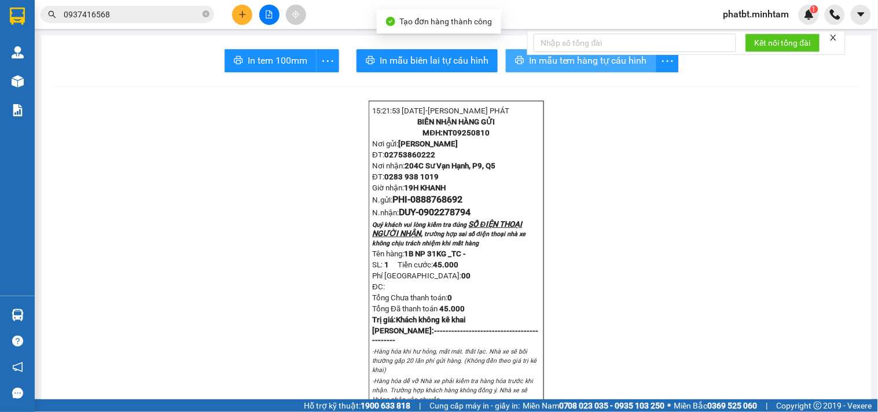
click at [535, 63] on span "In mẫu tem hàng tự cấu hình" at bounding box center [588, 60] width 118 height 14
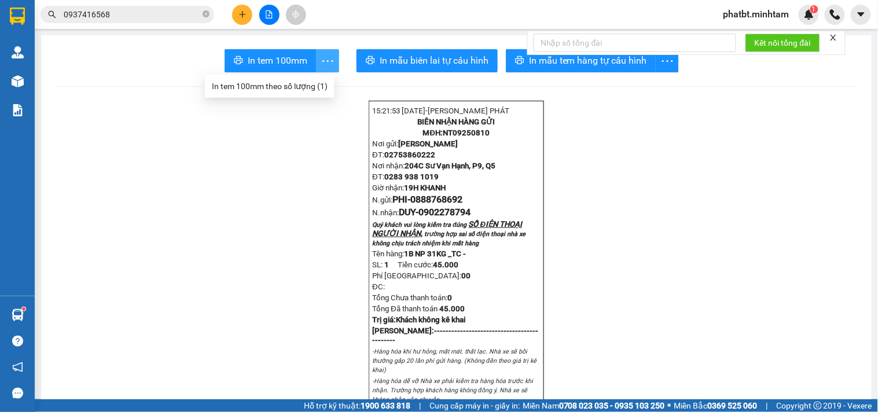
click at [323, 61] on icon "more" at bounding box center [328, 61] width 11 height 2
click at [313, 83] on div "In tem 100mm theo số lượng (1)" at bounding box center [270, 86] width 116 height 13
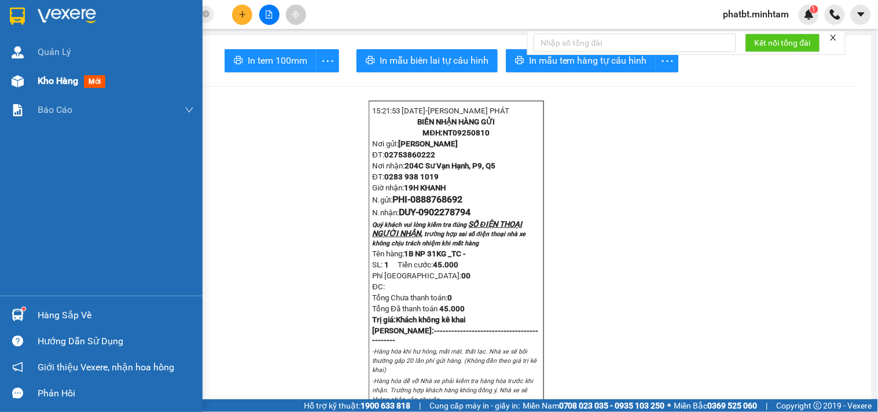
click at [60, 86] on span "Kho hàng" at bounding box center [58, 80] width 41 height 11
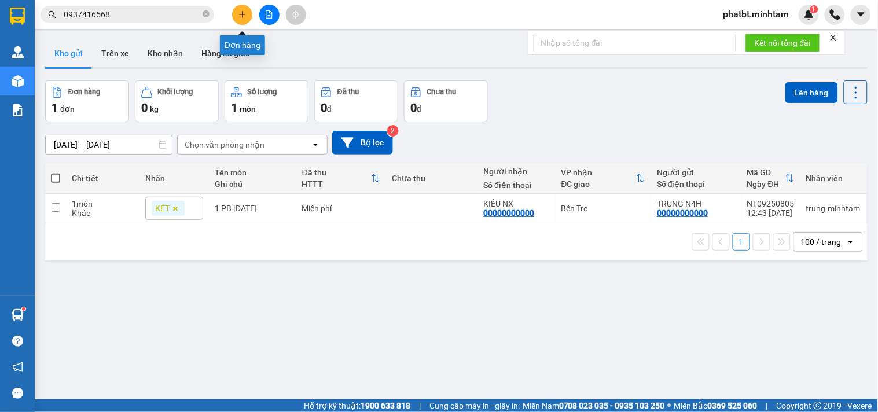
click at [242, 19] on button at bounding box center [242, 15] width 20 height 20
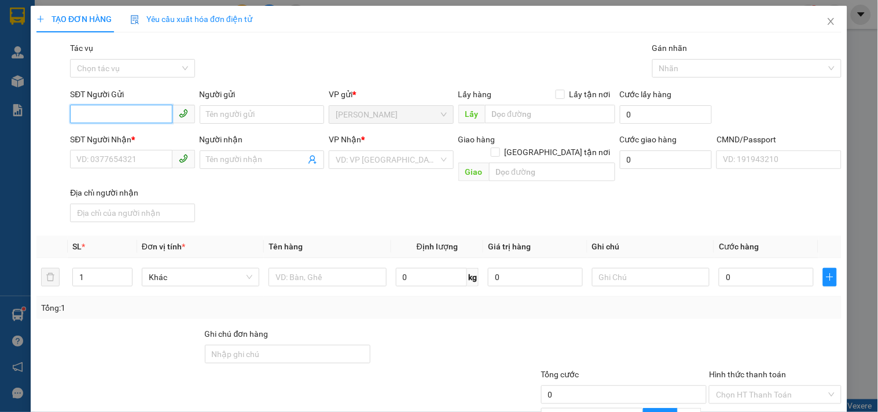
paste input "0938906711"
type input "0938906711"
click at [141, 132] on div "0938906711 - HƯƠNG MIỀN TÂY" at bounding box center [136, 137] width 120 height 13
type input "HƯƠNG MIỀN TÂY"
type input "0909906711"
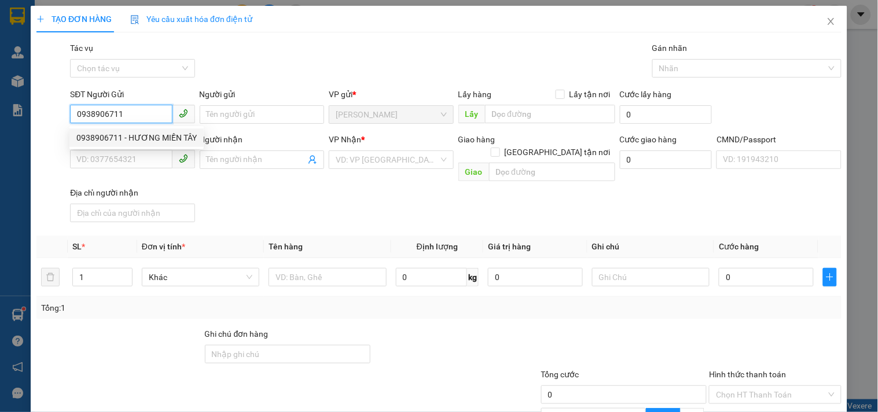
type input "NGHĨA"
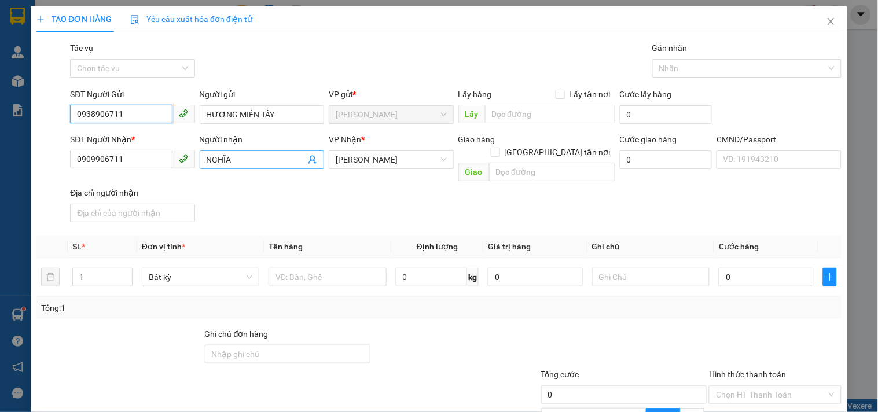
type input "0938906711"
click at [255, 155] on input "NGHĨA" at bounding box center [256, 159] width 99 height 13
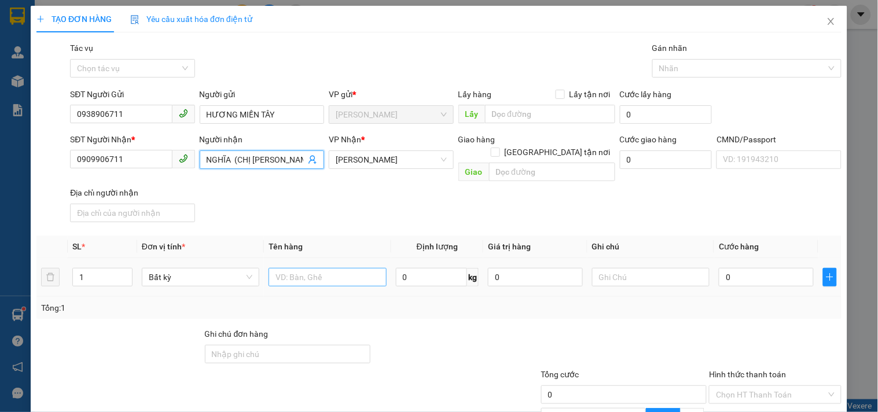
type input "NGHĨA (CHỊ [PERSON_NAME])"
click at [332, 268] on input "text" at bounding box center [328, 277] width 118 height 19
type input "1"
type input "2 T BƯỞI NP"
type input "2"
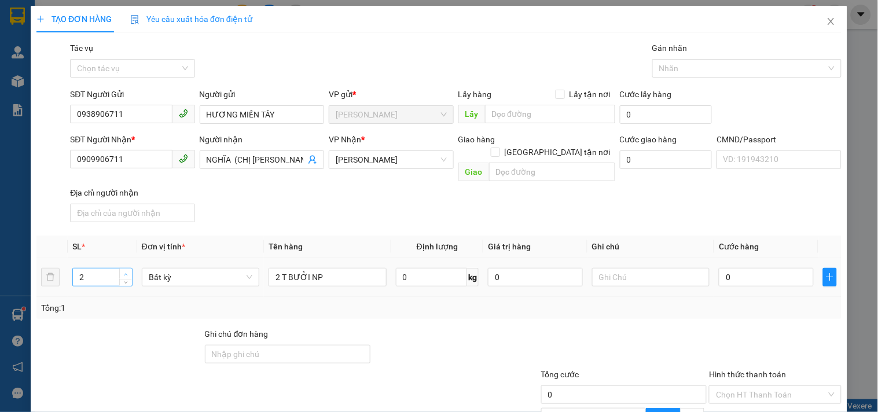
click at [125, 273] on icon "up" at bounding box center [126, 275] width 4 height 4
click at [618, 268] on input "text" at bounding box center [651, 277] width 118 height 19
type input "1"
type input "8H MAI PHÁT"
click at [727, 269] on input "0" at bounding box center [766, 277] width 95 height 19
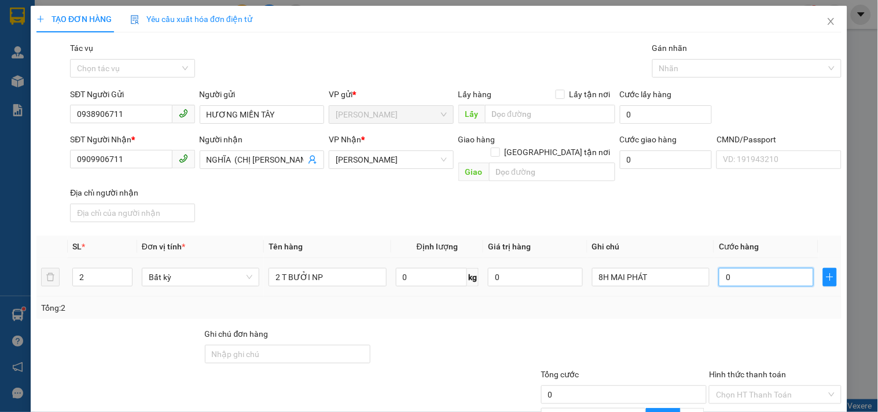
type input "5"
type input "50"
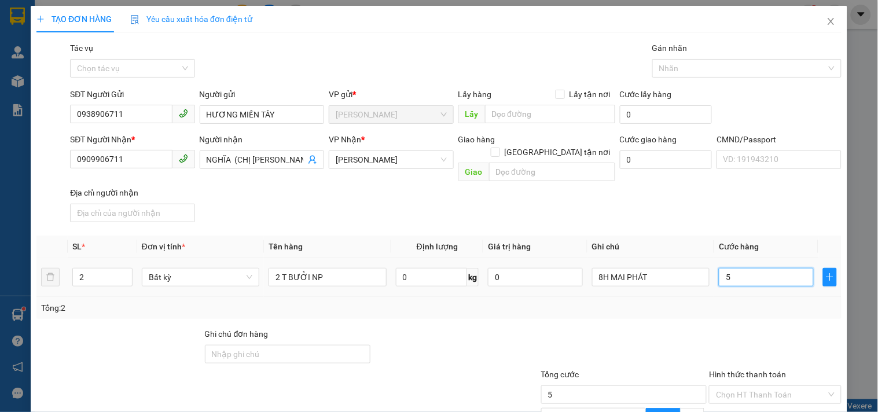
type input "50"
type input "50.000"
click at [706, 215] on div "Transit Pickup Surcharge Ids Transit Deliver Surcharge Ids Transit Deliver Surc…" at bounding box center [438, 280] width 805 height 477
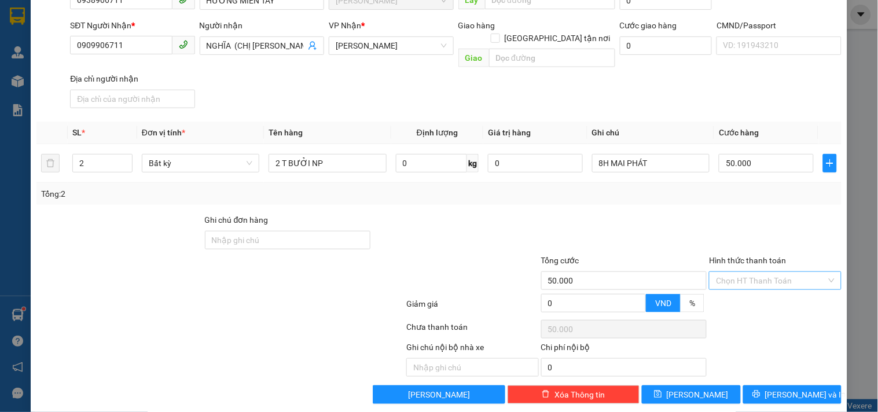
scroll to position [116, 0]
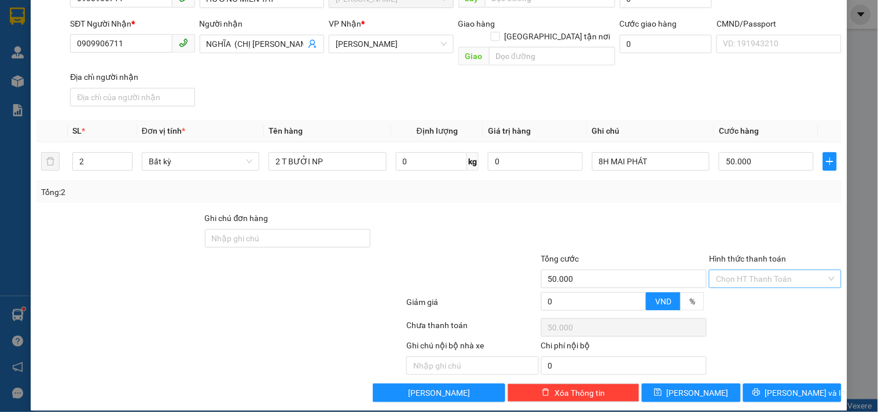
click at [727, 273] on input "Hình thức thanh toán" at bounding box center [771, 278] width 110 height 17
click at [726, 283] on div "Tại văn phòng" at bounding box center [768, 289] width 117 height 13
type input "0"
click at [709, 228] on div at bounding box center [775, 232] width 134 height 41
click at [757, 384] on button "[PERSON_NAME] và In" at bounding box center [793, 393] width 98 height 19
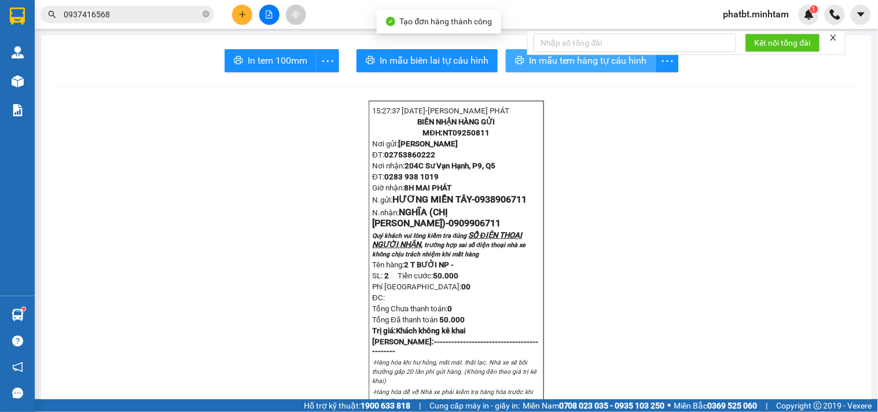
click at [579, 58] on span "In mẫu tem hàng tự cấu hình" at bounding box center [588, 60] width 118 height 14
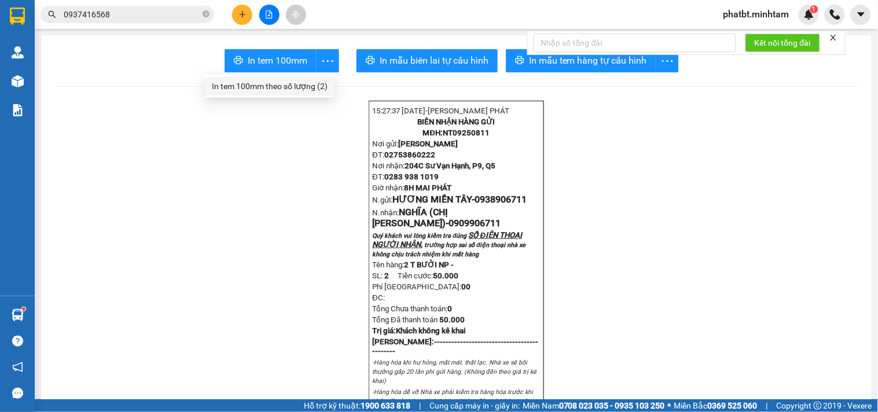
click at [315, 83] on div "In tem 100mm theo số lượng (2)" at bounding box center [270, 86] width 116 height 13
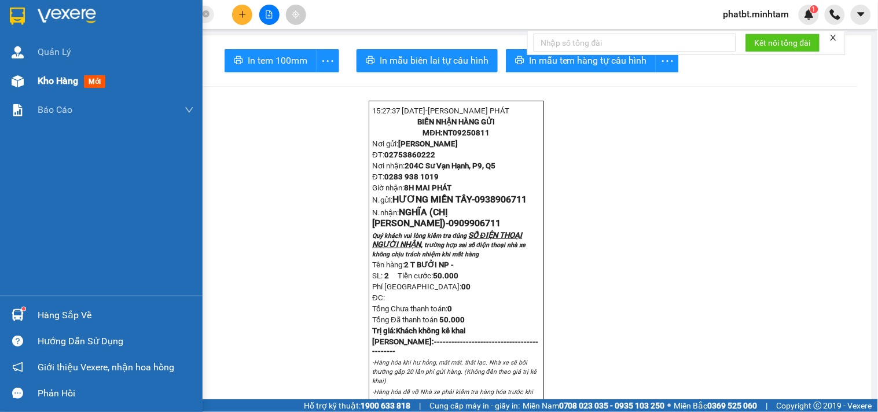
drag, startPoint x: 36, startPoint y: 69, endPoint x: 29, endPoint y: 75, distance: 9.0
click at [36, 70] on div "Kho hàng mới" at bounding box center [101, 81] width 203 height 29
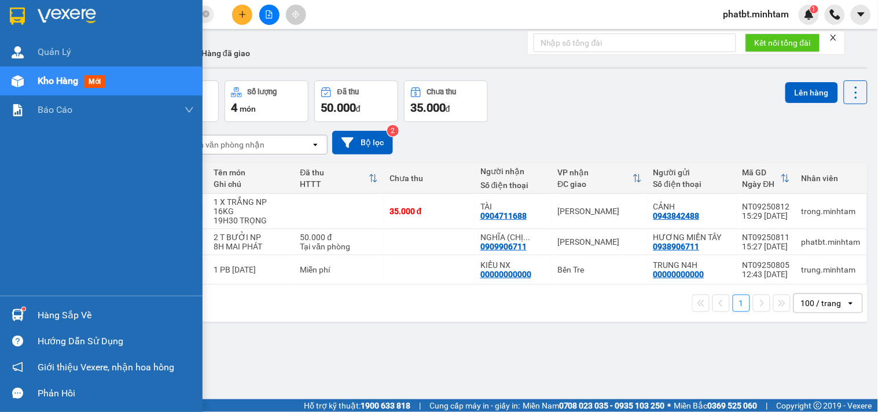
click at [41, 313] on div "Hàng sắp về" at bounding box center [116, 315] width 156 height 17
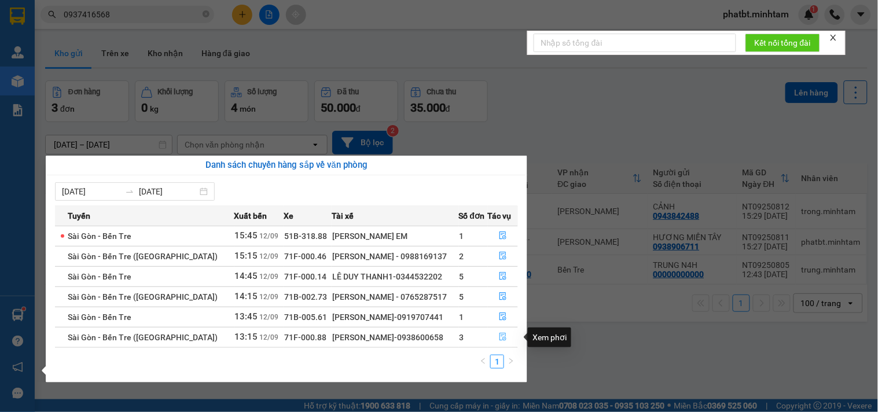
click at [501, 336] on icon "file-done" at bounding box center [503, 337] width 7 height 8
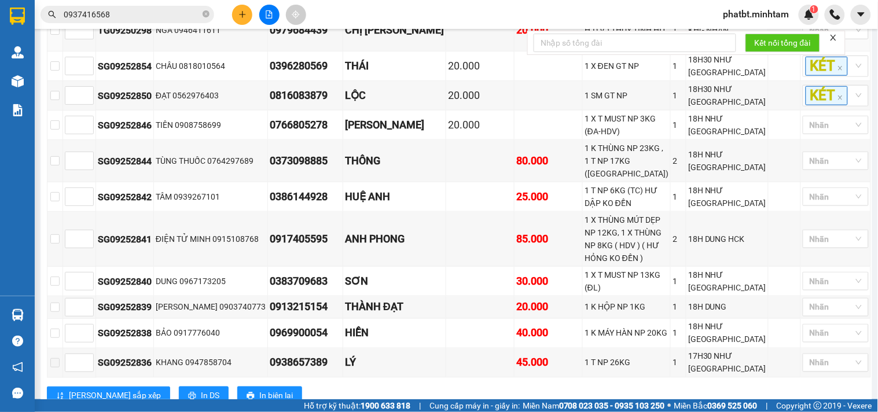
scroll to position [434, 0]
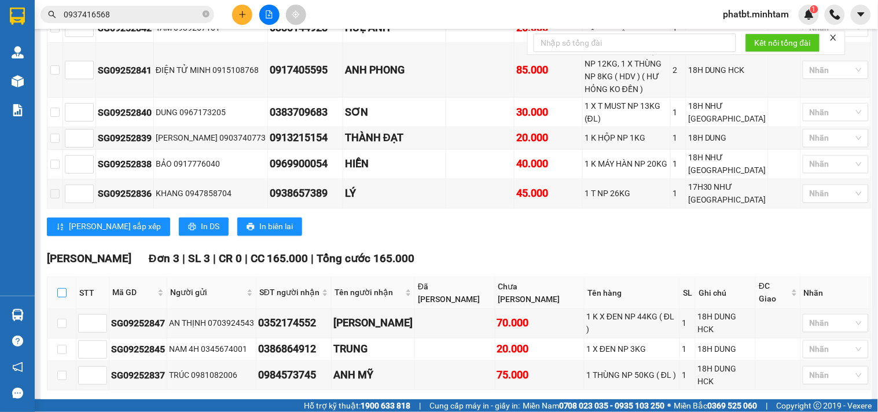
click at [61, 288] on input "checkbox" at bounding box center [61, 292] width 9 height 9
checkbox input "true"
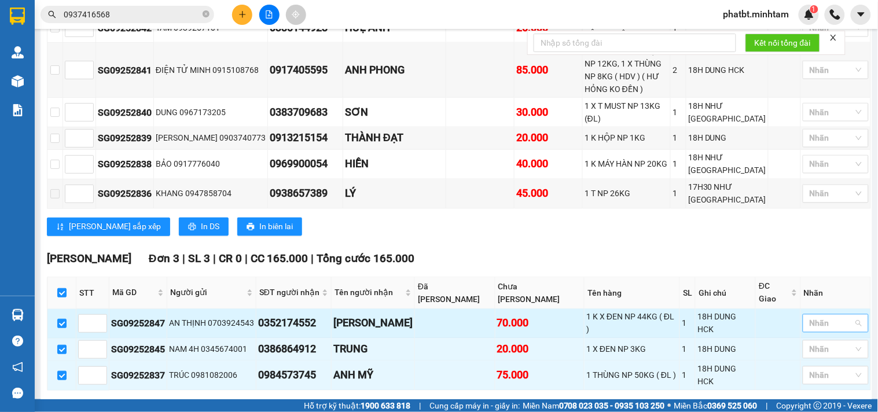
click at [813, 317] on div at bounding box center [830, 324] width 49 height 14
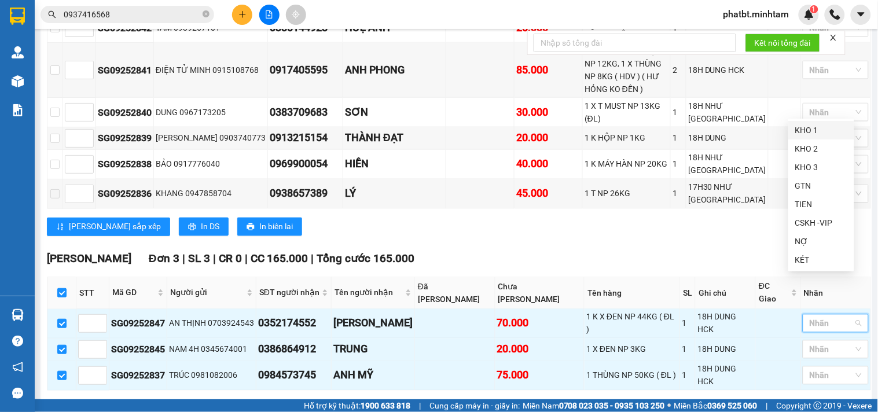
click at [805, 130] on div "KHO 1" at bounding box center [822, 130] width 52 height 13
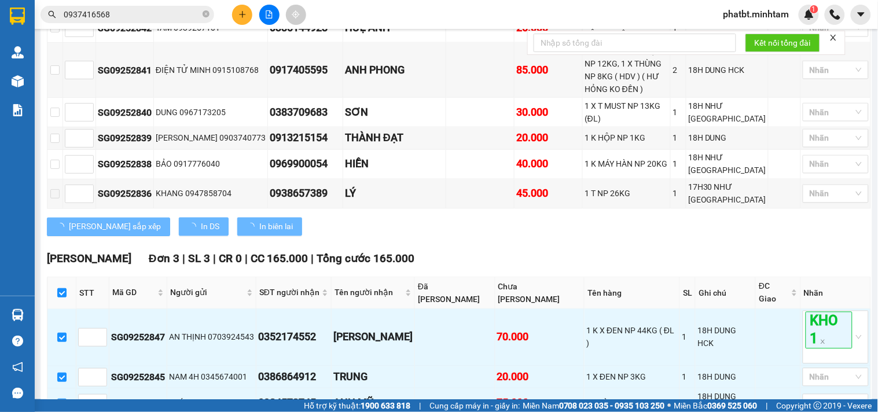
click at [717, 251] on div "Ngã Tư Huyện Đơn 3 | SL 3 | CR 0 | CC 165.000 | Tổng cước 165.000 STT Mã GD N…" at bounding box center [459, 353] width 825 height 204
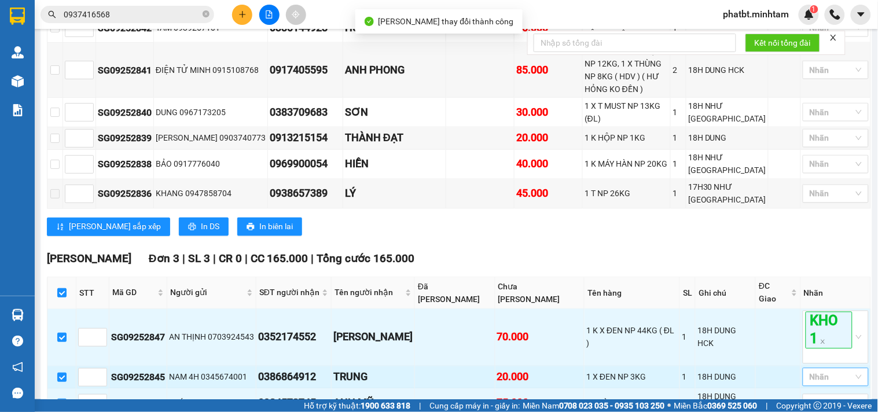
click at [811, 371] on div at bounding box center [830, 378] width 49 height 14
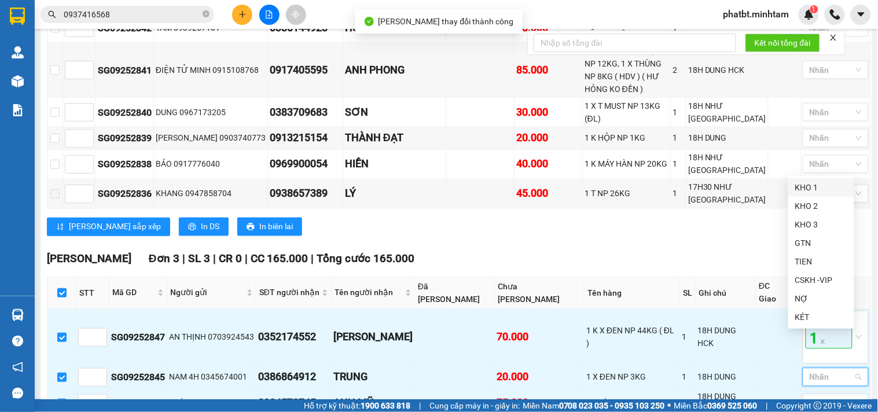
drag, startPoint x: 811, startPoint y: 186, endPoint x: 785, endPoint y: 193, distance: 26.3
click at [810, 186] on div "KHO 1" at bounding box center [822, 187] width 52 height 13
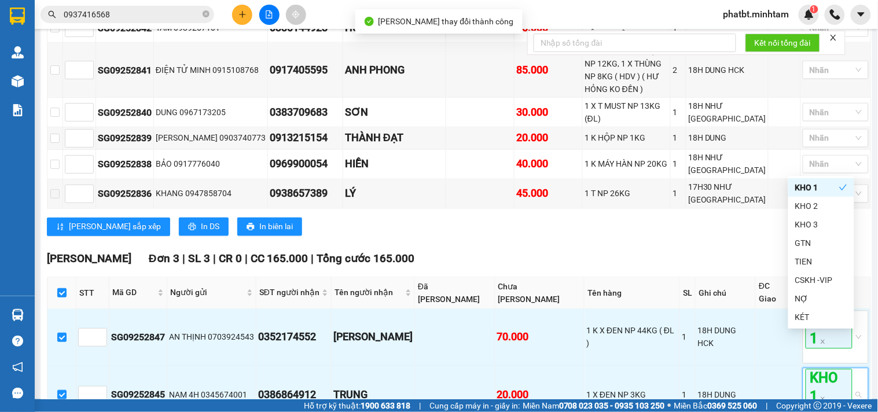
click at [698, 218] on div "Lưu sắp xếp In DS In biên lai" at bounding box center [459, 227] width 825 height 19
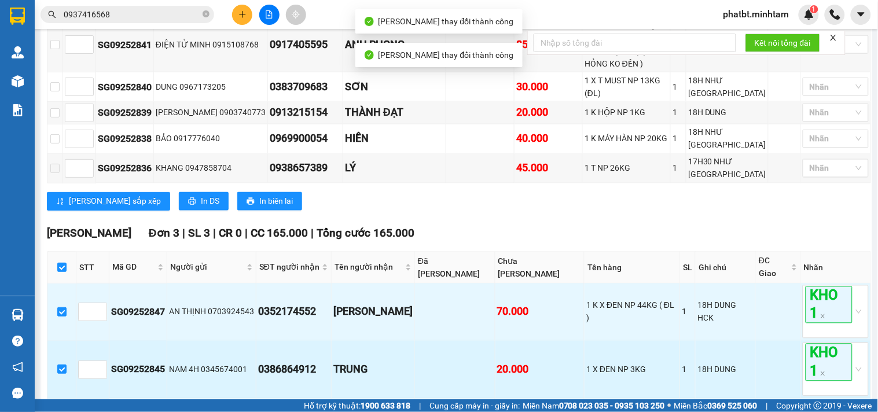
scroll to position [504, 0]
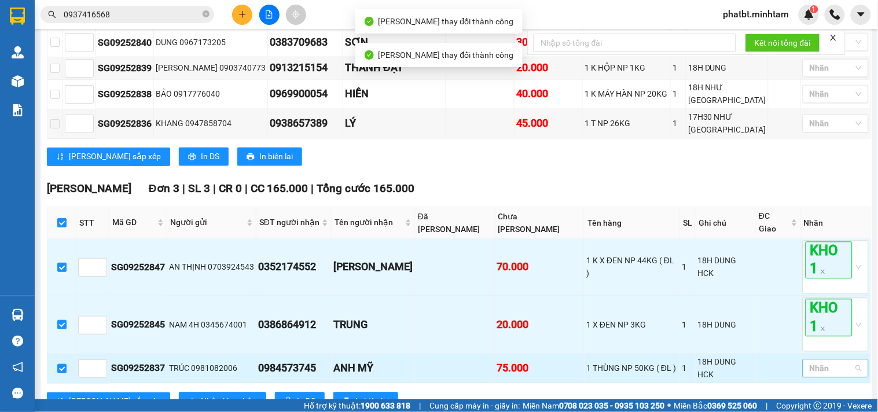
click at [813, 362] on div at bounding box center [830, 369] width 49 height 14
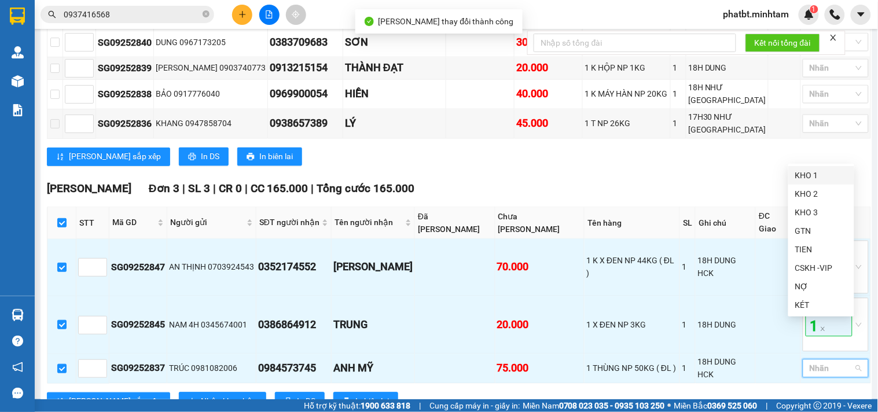
click at [808, 178] on div "KHO 1" at bounding box center [822, 175] width 52 height 13
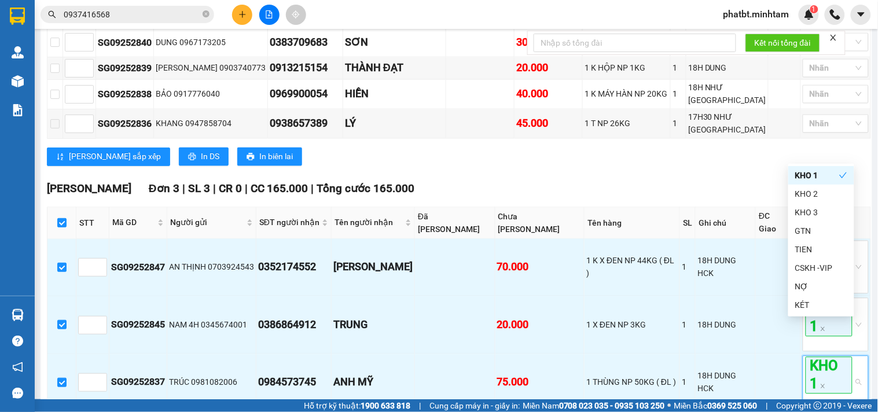
drag, startPoint x: 458, startPoint y: 148, endPoint x: 413, endPoint y: 155, distance: 45.1
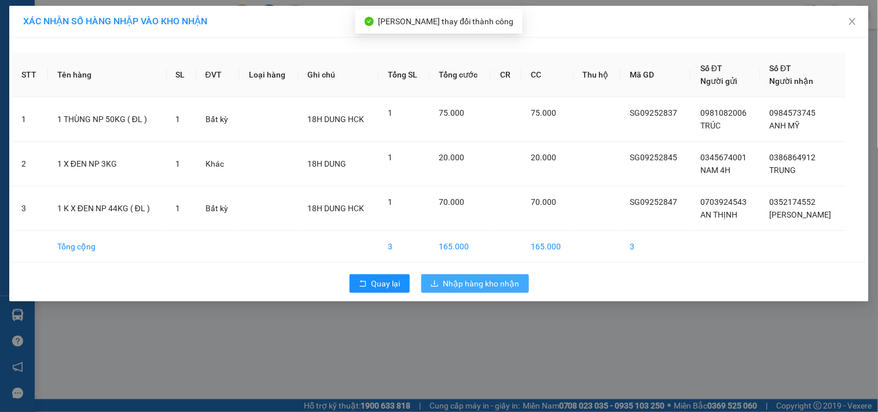
click at [484, 283] on span "Nhập hàng kho nhận" at bounding box center [482, 283] width 76 height 13
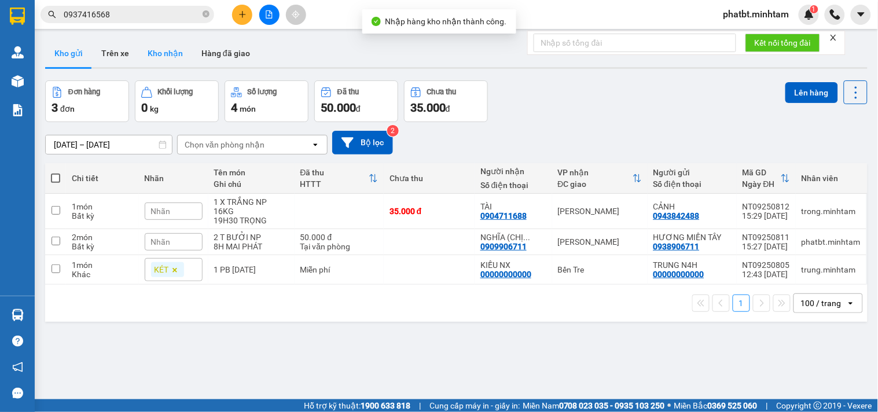
click at [147, 53] on button "Kho nhận" at bounding box center [165, 53] width 54 height 28
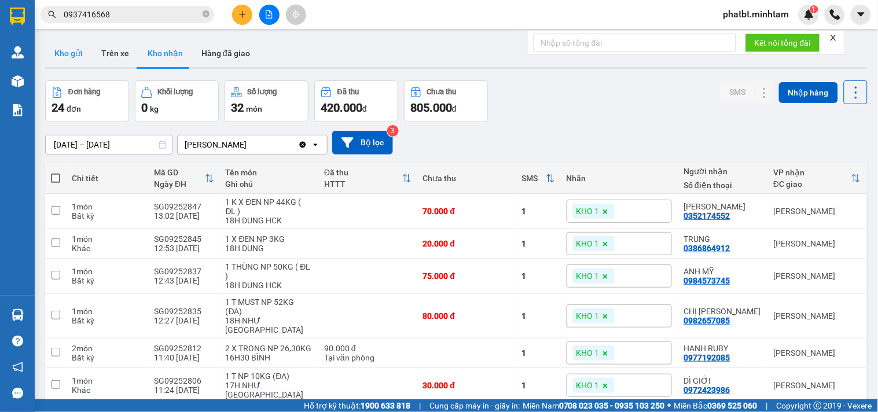
click at [65, 60] on button "Kho gửi" at bounding box center [68, 53] width 47 height 28
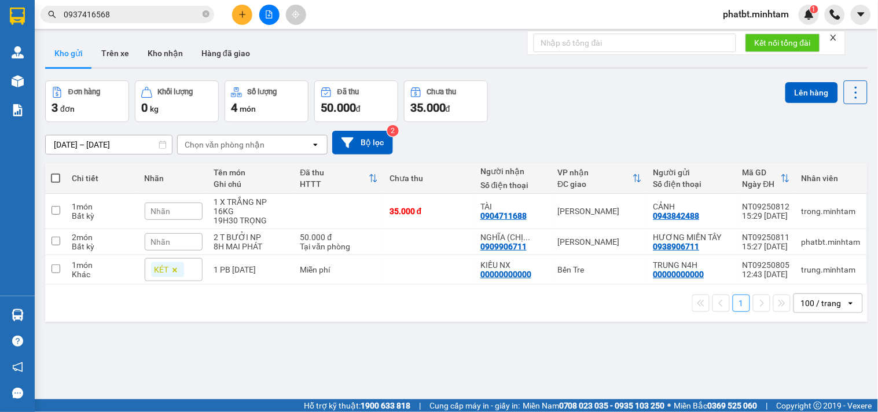
drag, startPoint x: 169, startPoint y: 50, endPoint x: 151, endPoint y: 26, distance: 29.4
click at [167, 50] on button "Kho nhận" at bounding box center [165, 53] width 54 height 28
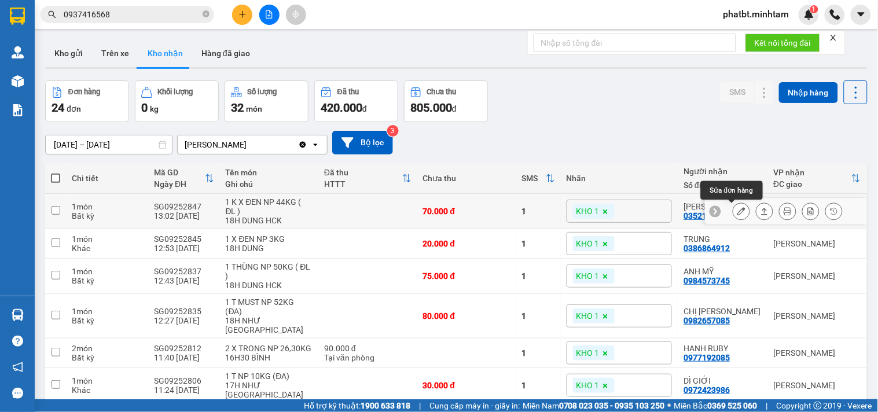
click at [738, 214] on icon at bounding box center [742, 211] width 8 height 8
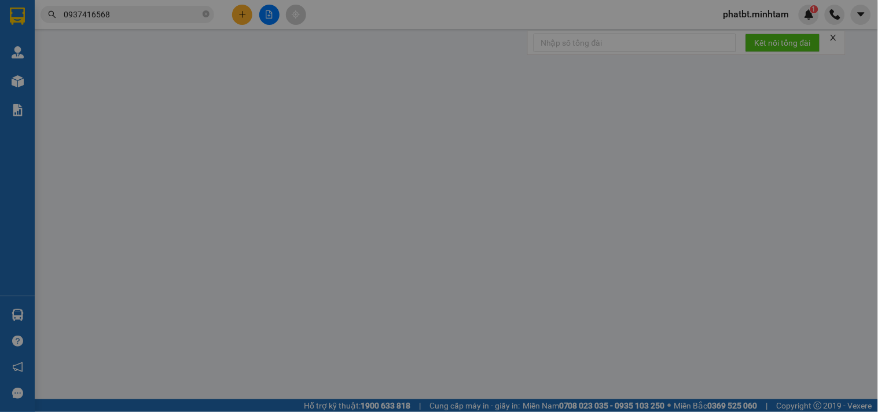
type input "0703924543"
type input "AN THỊNH"
type input "0352174552"
type input "THÙY TRANG"
type input "70.000"
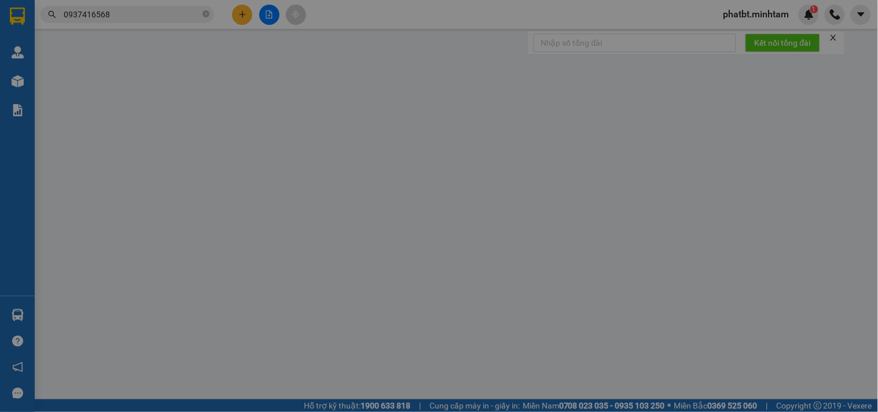
type input "70.000"
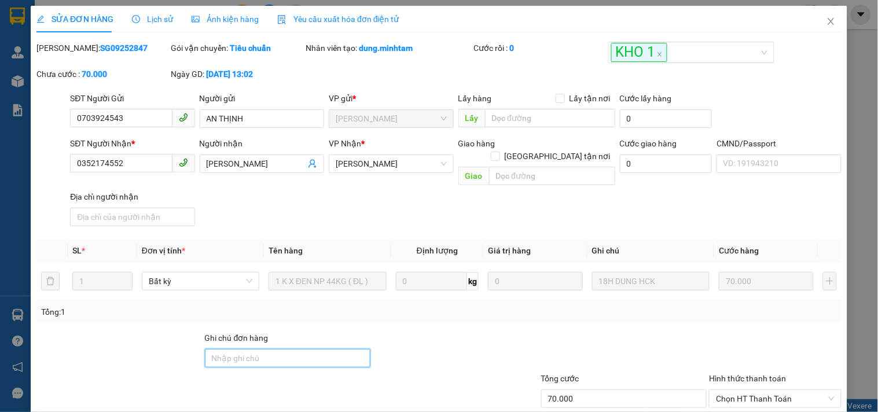
click at [246, 349] on input "Ghi chú đơn hàng" at bounding box center [288, 358] width 166 height 19
type input "KNM"
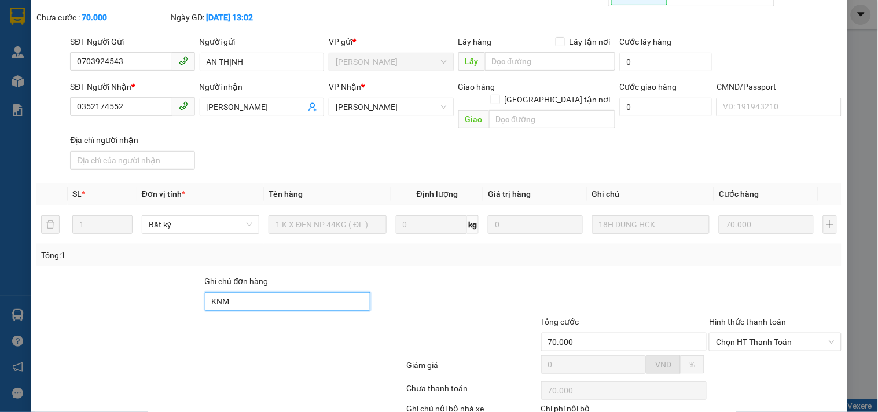
scroll to position [120, 0]
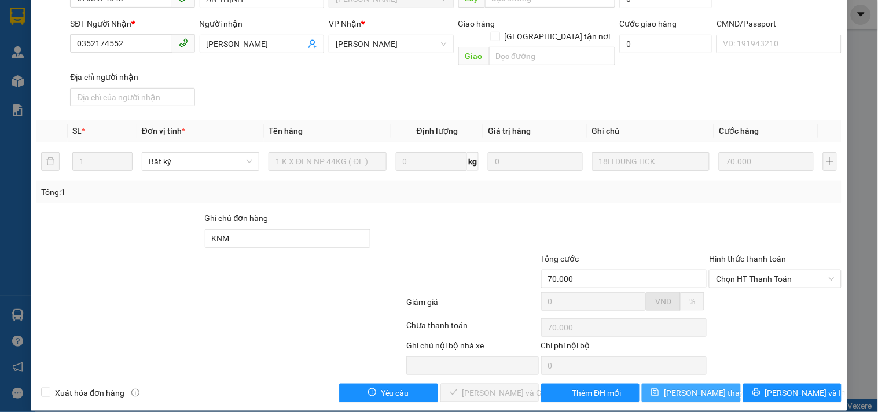
click at [682, 387] on span "[PERSON_NAME] thay đổi" at bounding box center [710, 393] width 93 height 13
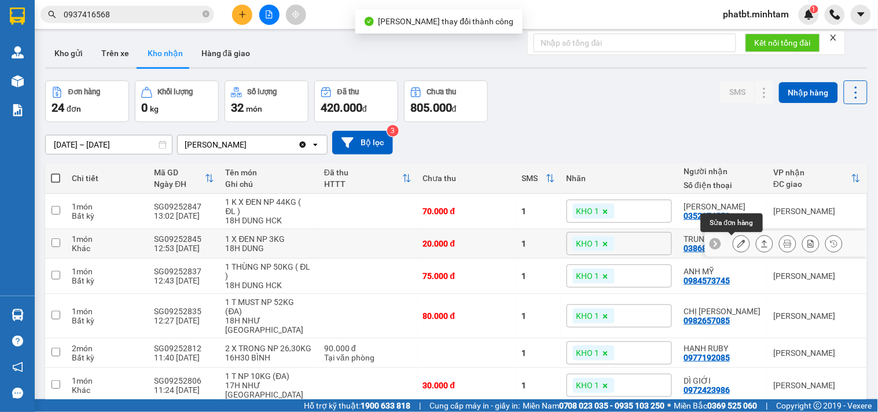
click at [738, 245] on icon at bounding box center [742, 244] width 8 height 8
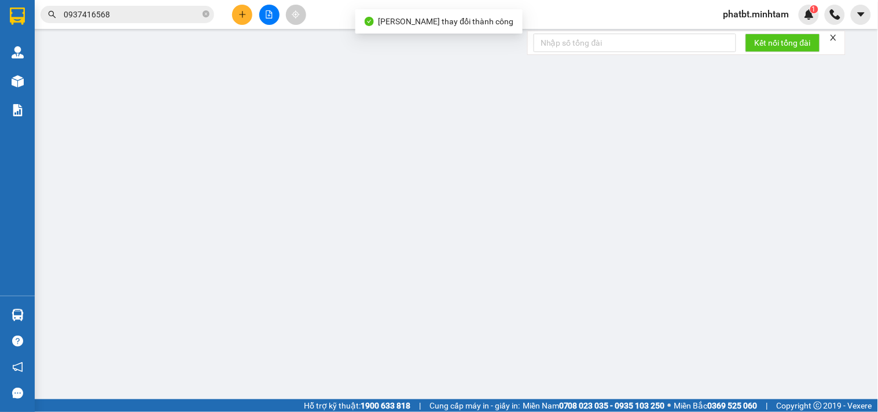
type input "0345674001"
type input "NAM 4H"
type input "0386864912"
type input "TRUNG"
type input "20.000"
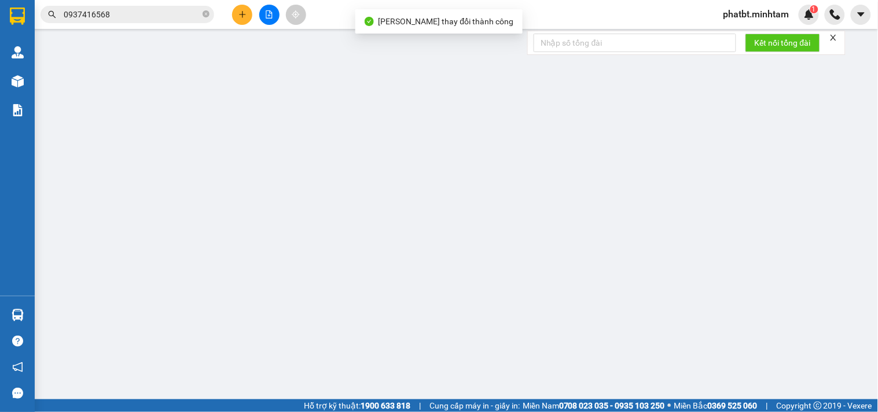
type input "20.000"
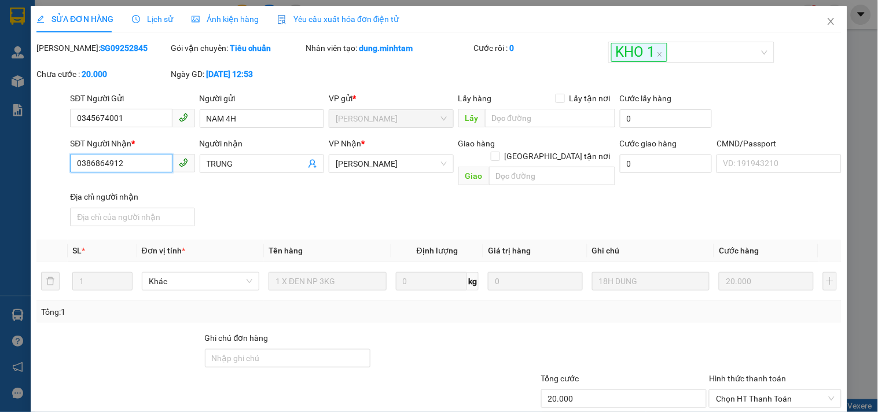
click at [161, 166] on input "0386864912" at bounding box center [121, 163] width 102 height 19
click at [147, 20] on span "Lịch sử" at bounding box center [152, 18] width 41 height 9
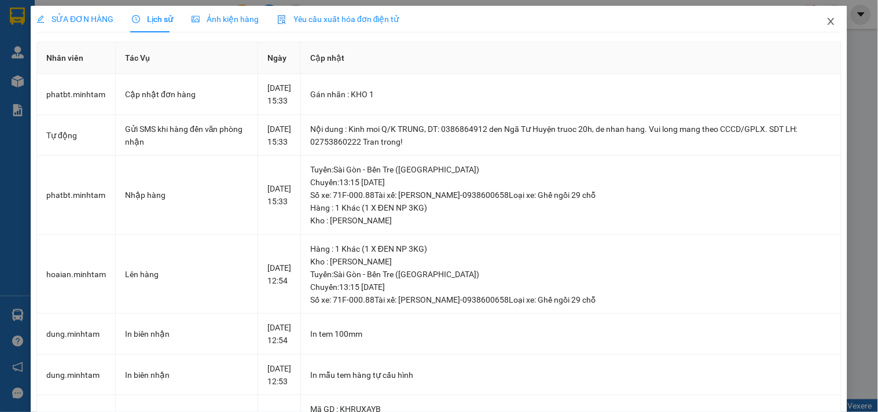
click at [827, 20] on icon "close" at bounding box center [831, 21] width 9 height 9
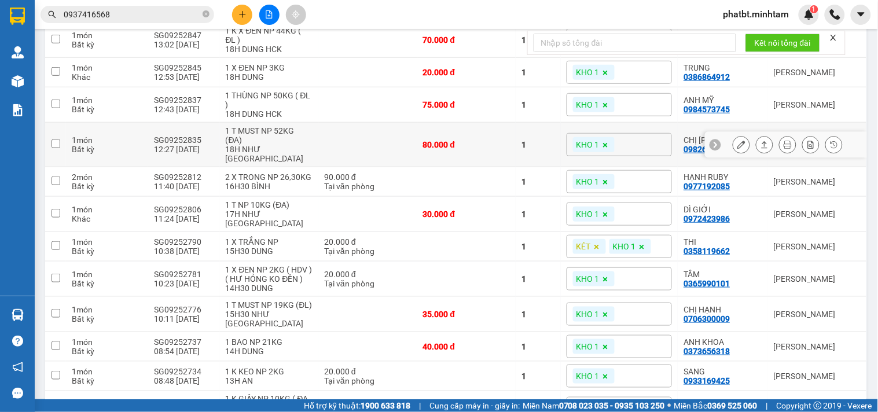
scroll to position [85, 0]
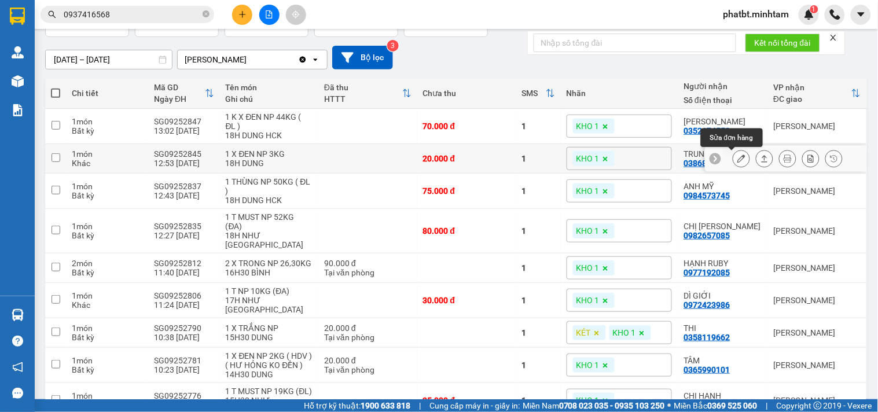
click at [734, 160] on button at bounding box center [742, 159] width 16 height 20
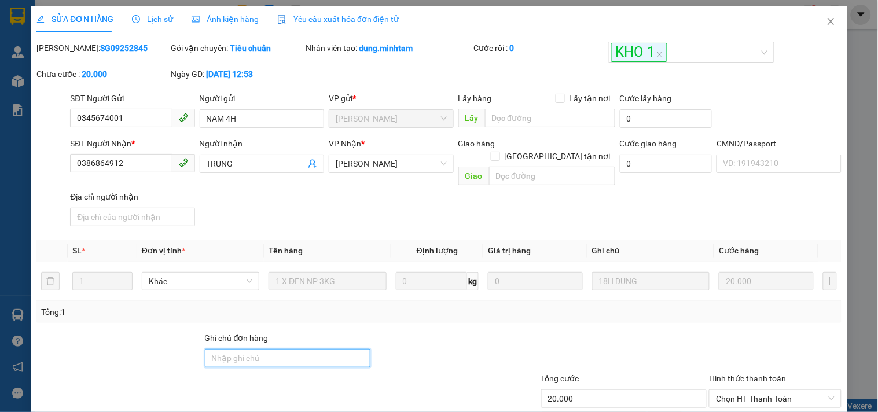
click at [284, 349] on input "Ghi chú đơn hàng" at bounding box center [288, 358] width 166 height 19
type input "ĐG"
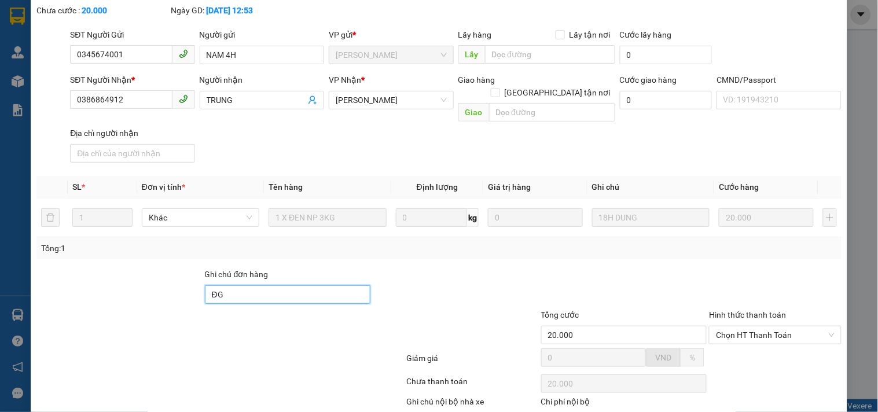
scroll to position [120, 0]
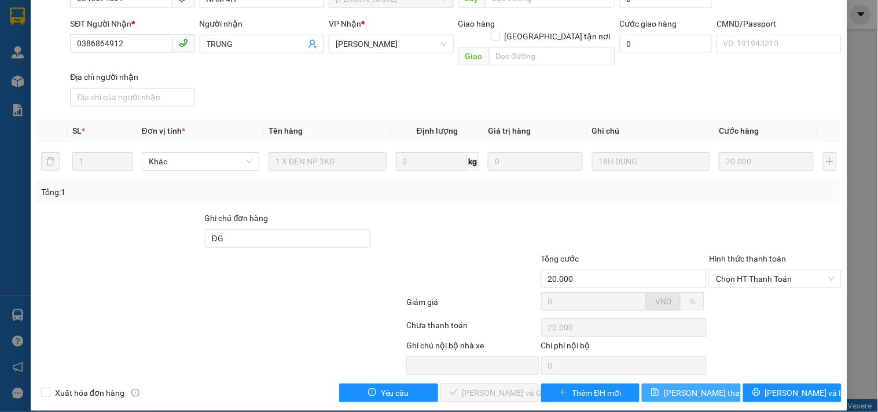
click at [682, 387] on span "[PERSON_NAME] thay đổi" at bounding box center [710, 393] width 93 height 13
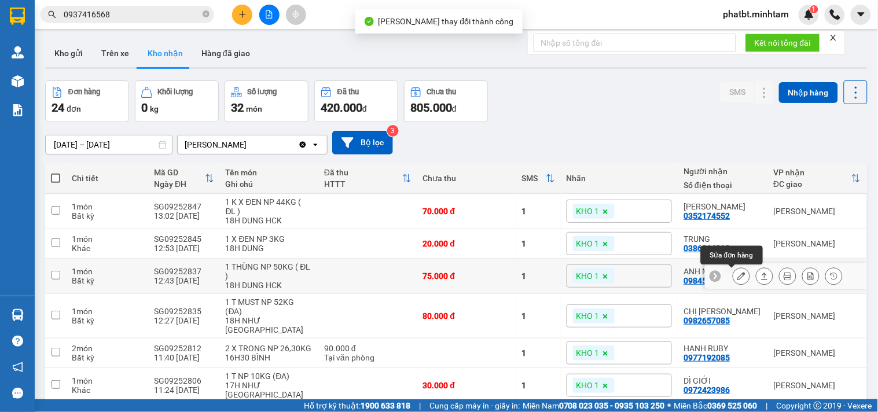
click at [738, 279] on icon at bounding box center [742, 276] width 8 height 8
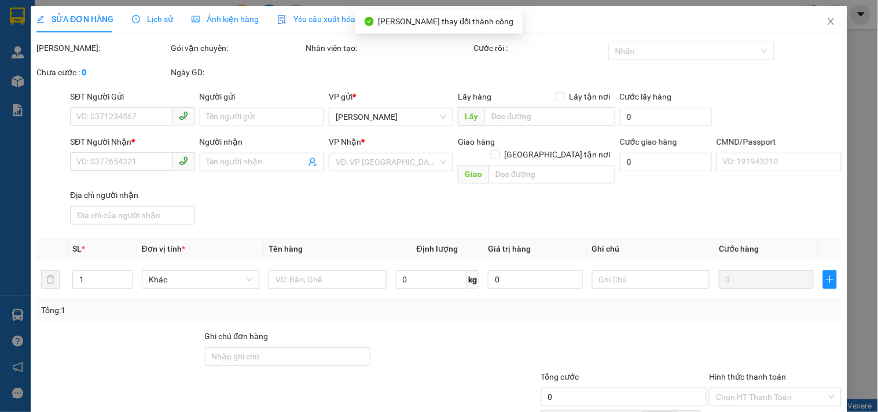
type input "0981082006"
type input "TRÚC"
type input "0984573745"
type input "ANH MỸ"
type input "75.000"
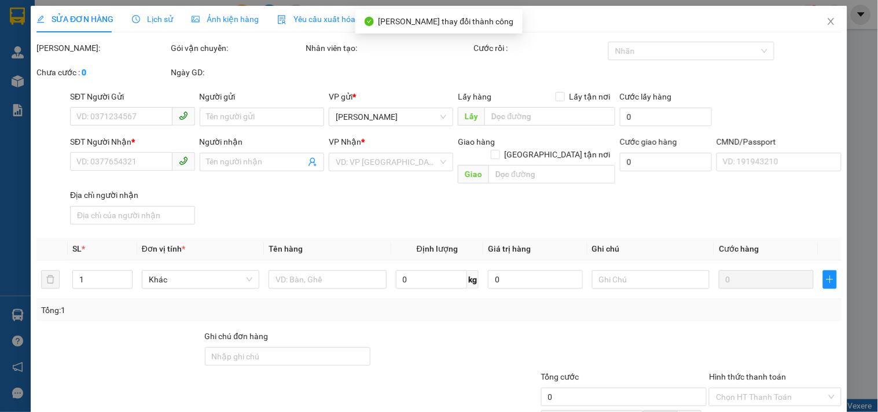
type input "75.000"
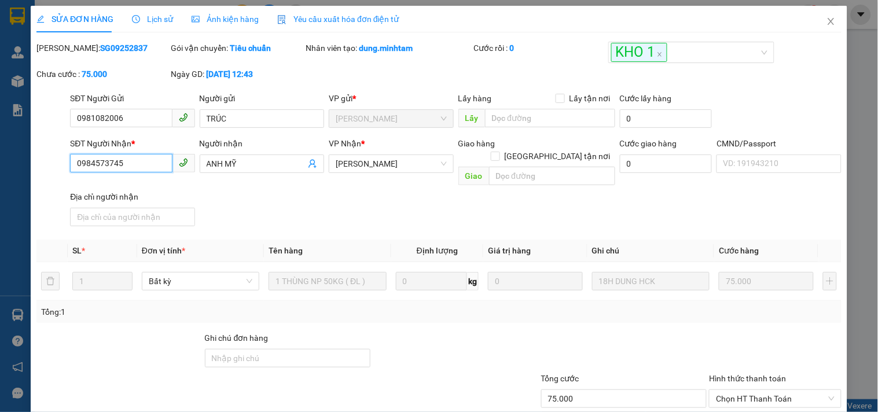
click at [136, 155] on input "0984573745" at bounding box center [121, 163] width 102 height 19
click at [265, 349] on input "Ghi chú đơn hàng" at bounding box center [288, 358] width 166 height 19
type input "ĐG"
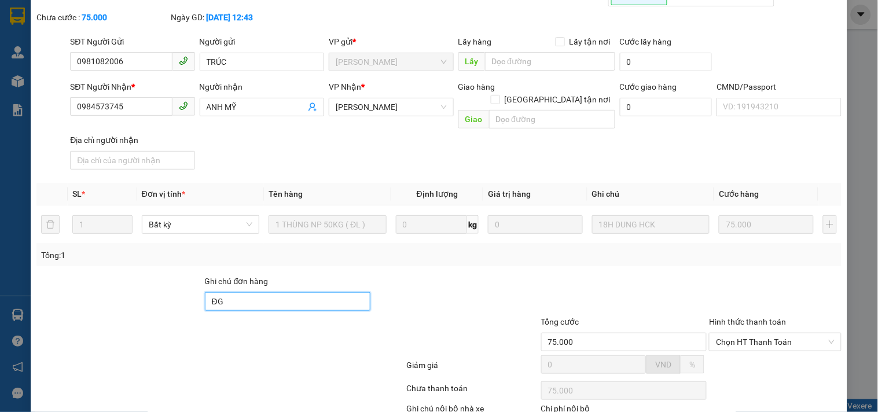
scroll to position [120, 0]
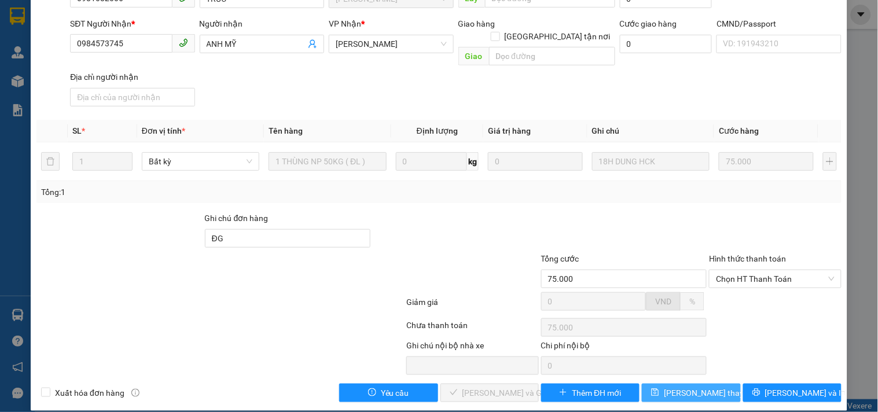
click at [698, 387] on span "[PERSON_NAME] thay đổi" at bounding box center [710, 393] width 93 height 13
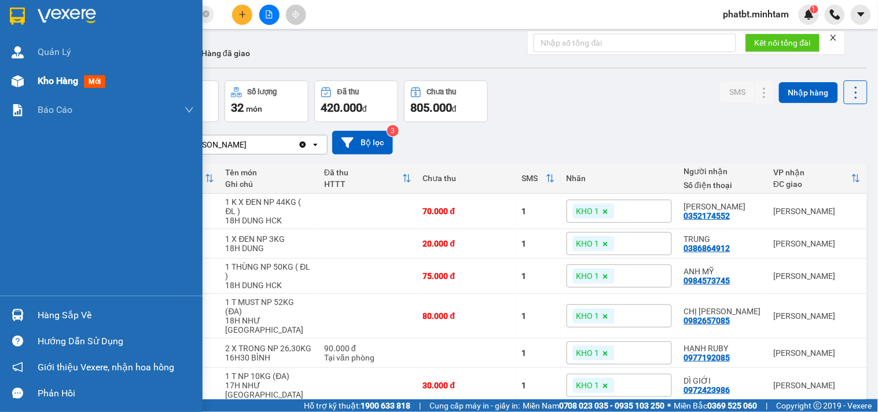
click at [38, 83] on span "Kho hàng" at bounding box center [58, 80] width 41 height 11
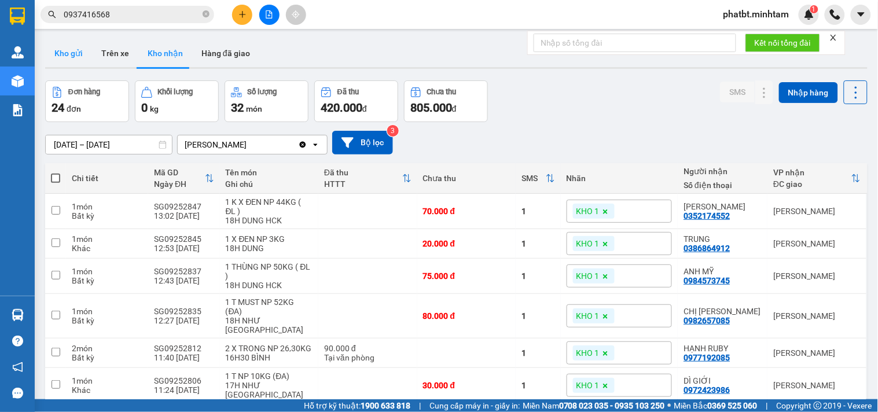
click at [66, 42] on button "Kho gửi" at bounding box center [68, 53] width 47 height 28
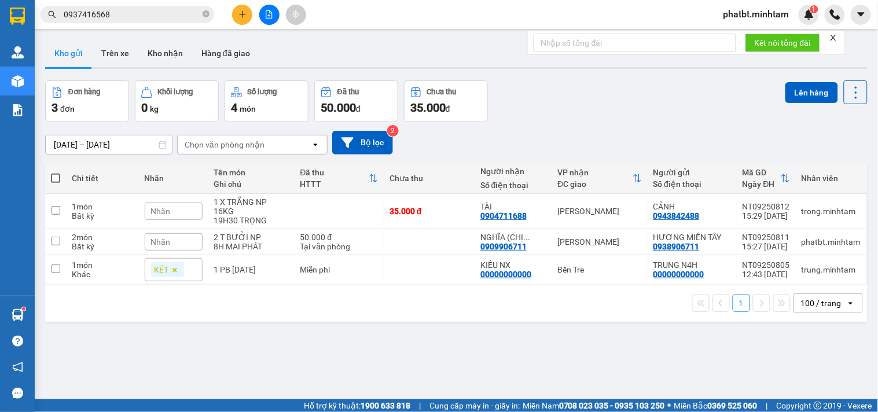
click at [126, 13] on input "0937416568" at bounding box center [132, 14] width 137 height 13
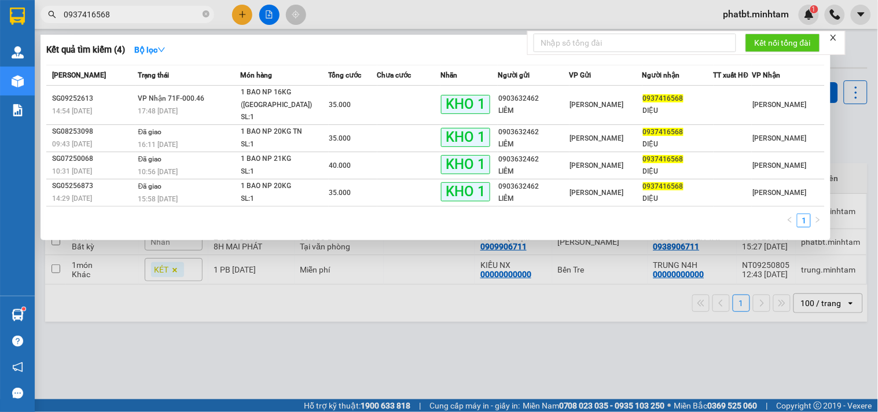
click at [126, 13] on input "0937416568" at bounding box center [132, 14] width 137 height 13
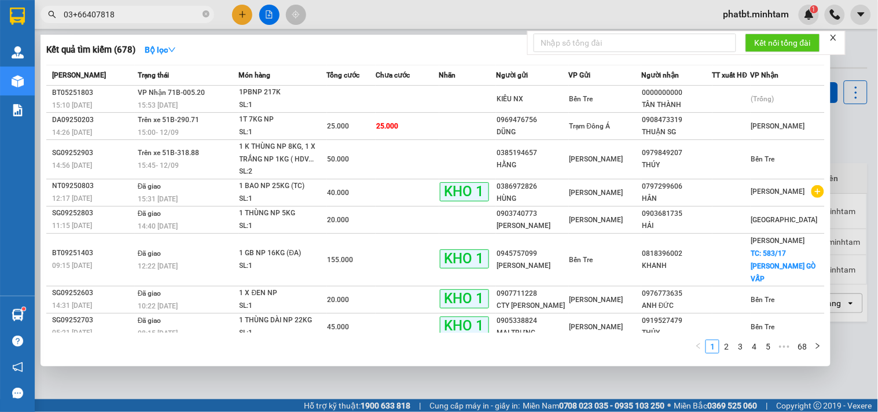
click at [77, 14] on input "03+66407818" at bounding box center [132, 14] width 137 height 13
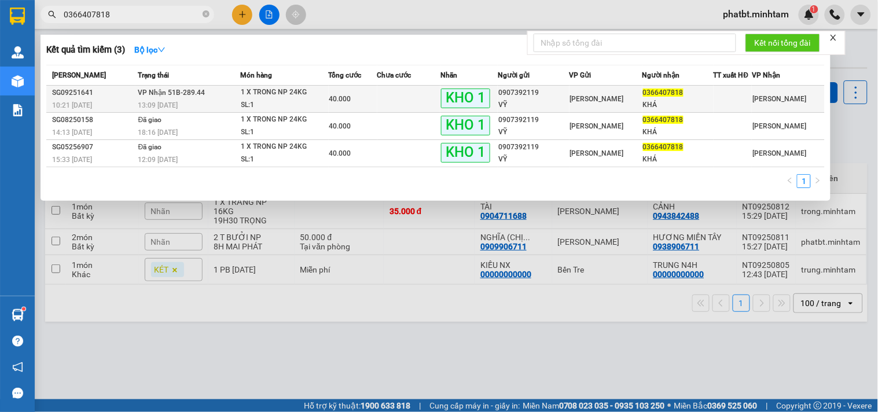
type input "0366407818"
click at [360, 104] on div "40.000" at bounding box center [352, 99] width 47 height 13
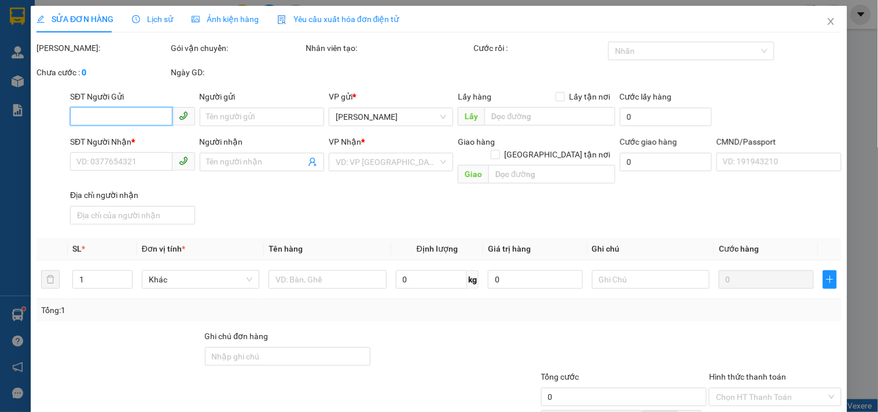
type input "0907392119"
type input "VỸ"
type input "0366407818"
type input "KHÁ"
type input "BAO BÌ TĐH"
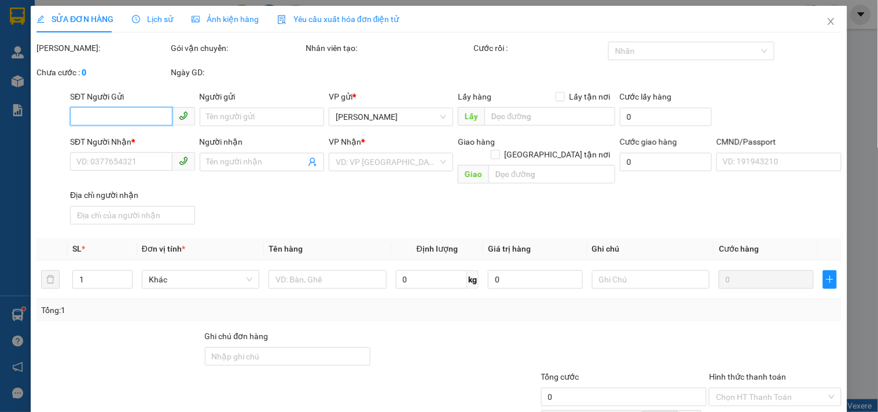
type input "40.000"
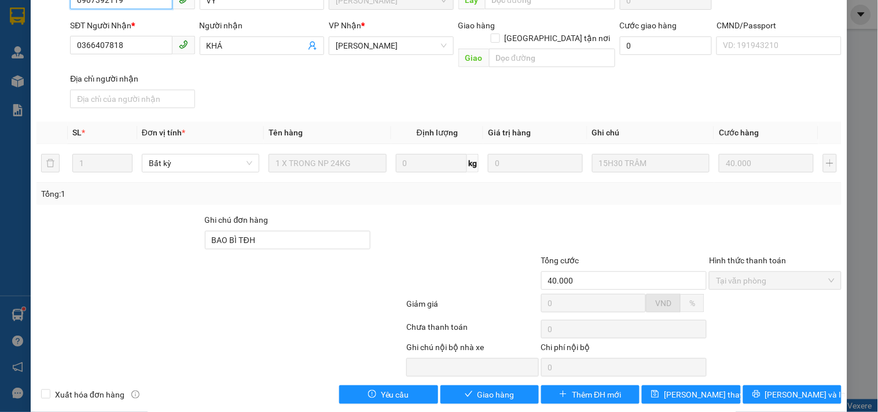
scroll to position [120, 0]
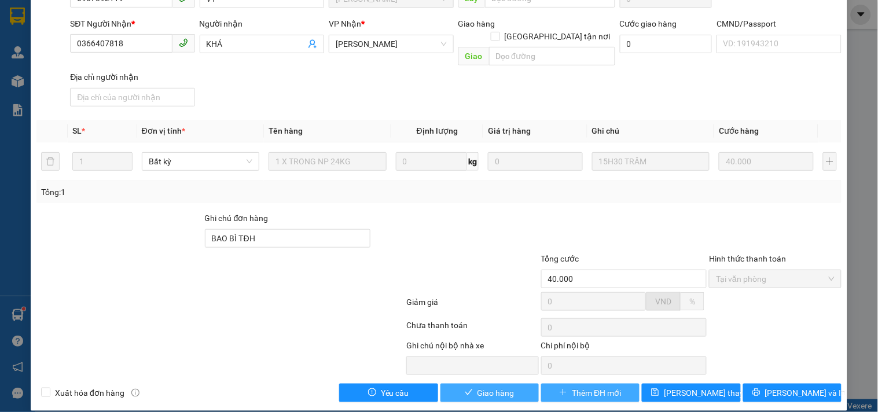
drag, startPoint x: 484, startPoint y: 380, endPoint x: 552, endPoint y: 378, distance: 68.4
click at [484, 387] on span "Giao hàng" at bounding box center [496, 393] width 37 height 13
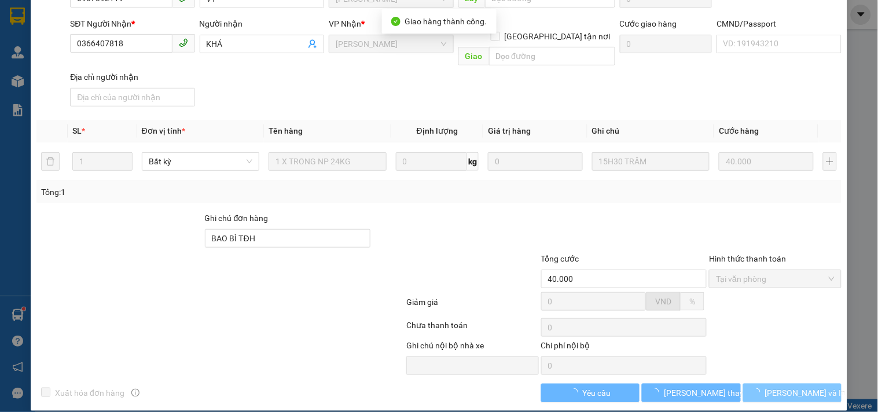
click at [791, 387] on span "[PERSON_NAME] và In" at bounding box center [806, 393] width 81 height 13
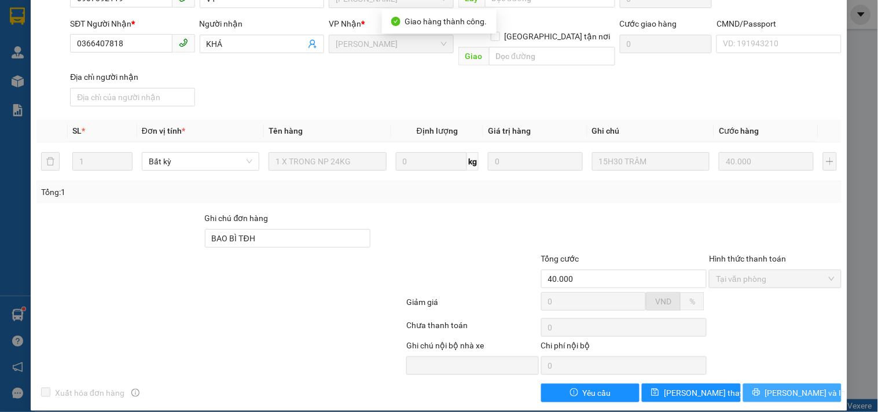
click at [791, 387] on span "[PERSON_NAME] và In" at bounding box center [806, 393] width 81 height 13
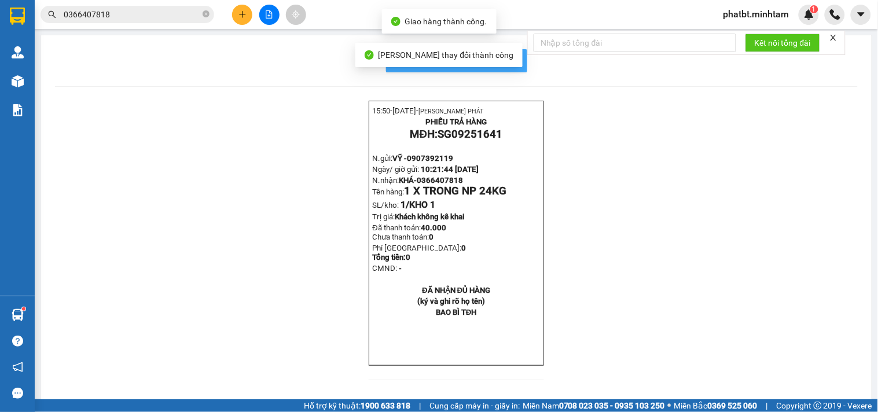
click at [505, 60] on span "In mẫu biên lai tự cấu hình" at bounding box center [463, 60] width 109 height 14
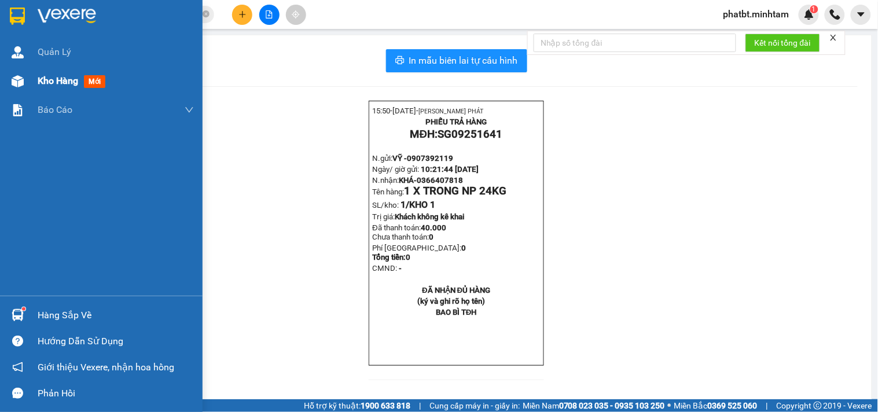
click at [63, 71] on div "Kho hàng mới" at bounding box center [116, 81] width 156 height 29
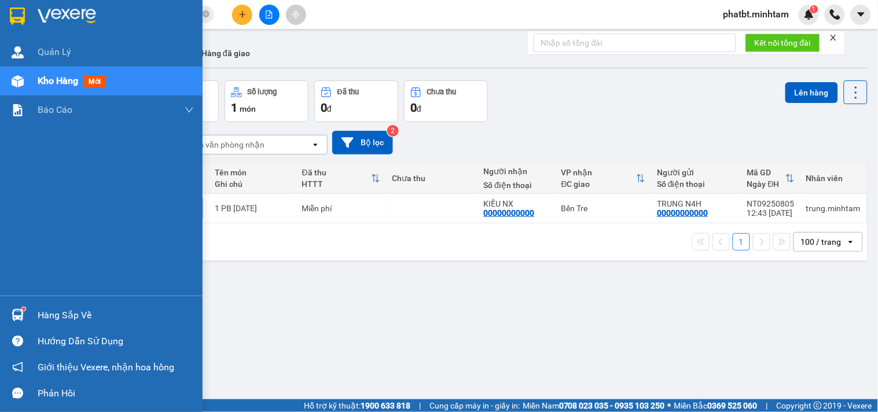
click at [39, 316] on div "Hàng sắp về" at bounding box center [116, 315] width 156 height 17
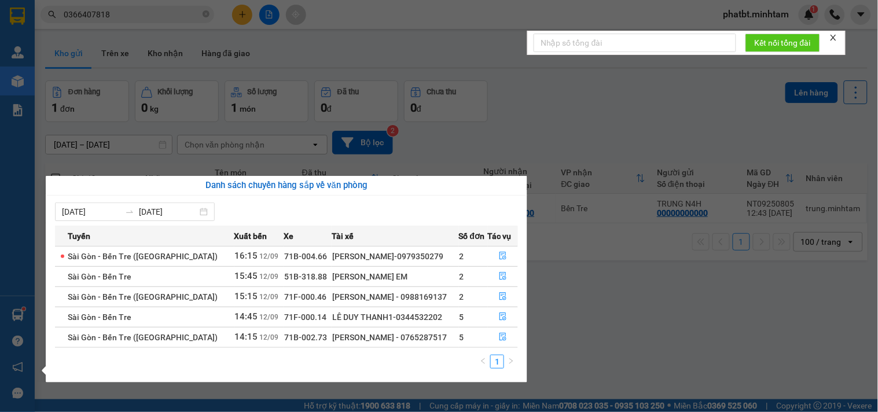
click at [607, 340] on section "Kết quả tìm kiếm ( 3 ) Bộ lọc Mã ĐH Trạng thái Món hàng Tổng cước Chưa cước Nhã…" at bounding box center [439, 206] width 878 height 412
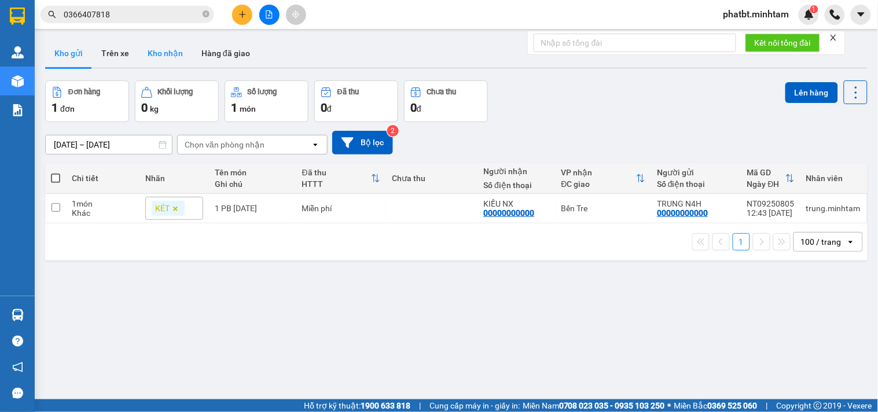
click at [170, 56] on button "Kho nhận" at bounding box center [165, 53] width 54 height 28
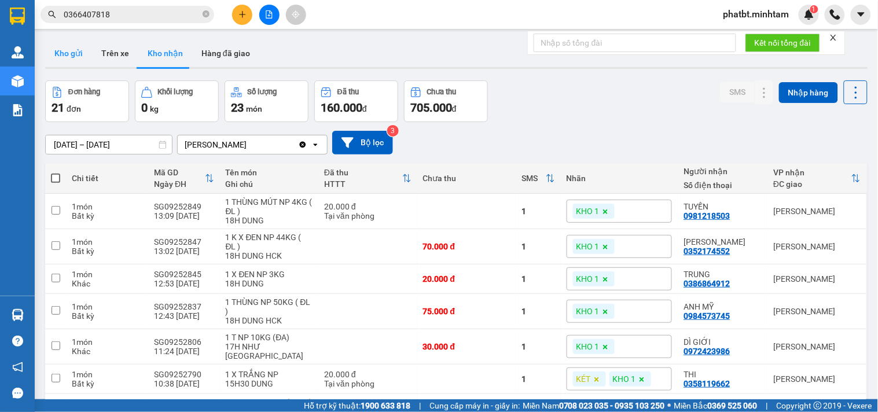
click at [77, 52] on button "Kho gửi" at bounding box center [68, 53] width 47 height 28
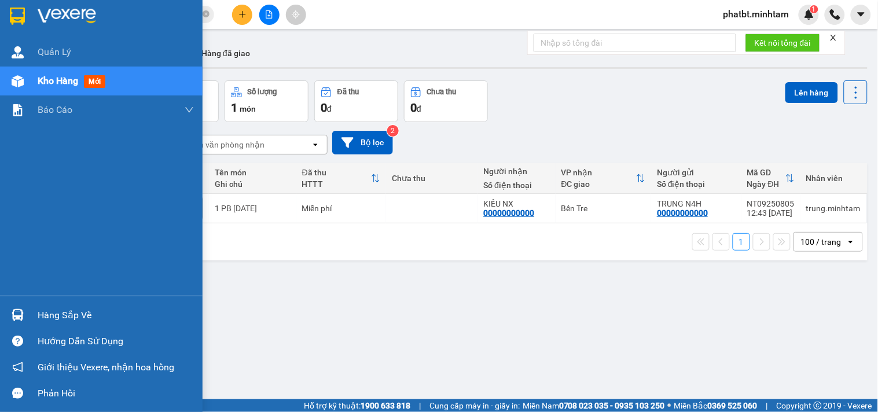
click at [61, 85] on span "Kho hàng" at bounding box center [58, 80] width 41 height 11
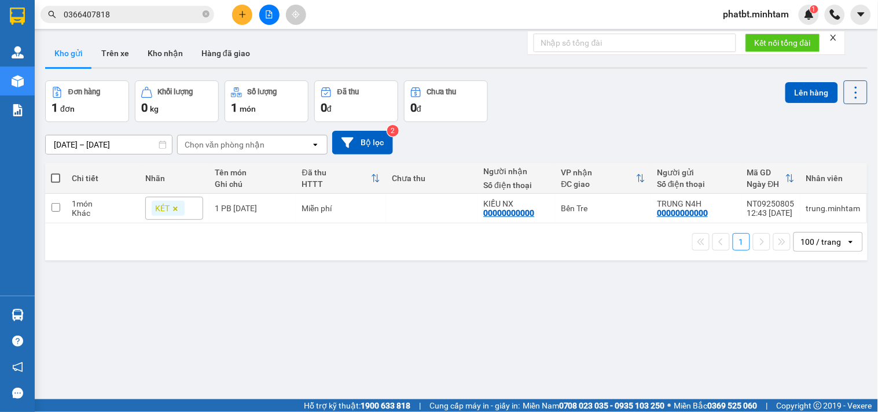
click at [201, 16] on span "0366407818" at bounding box center [128, 14] width 174 height 17
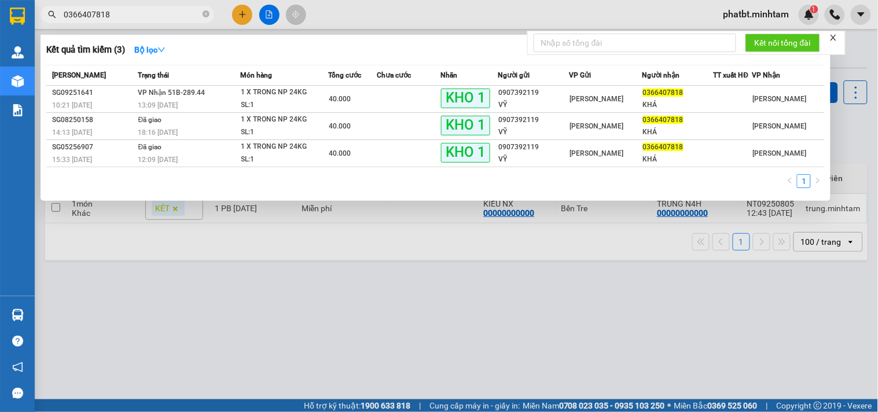
click at [177, 13] on input "0366407818" at bounding box center [132, 14] width 137 height 13
click at [204, 15] on icon "close-circle" at bounding box center [206, 13] width 7 height 7
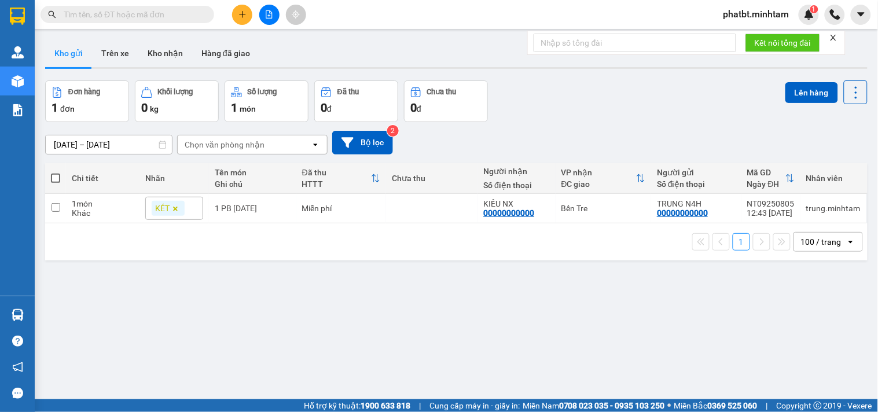
click at [161, 13] on input "text" at bounding box center [132, 14] width 137 height 13
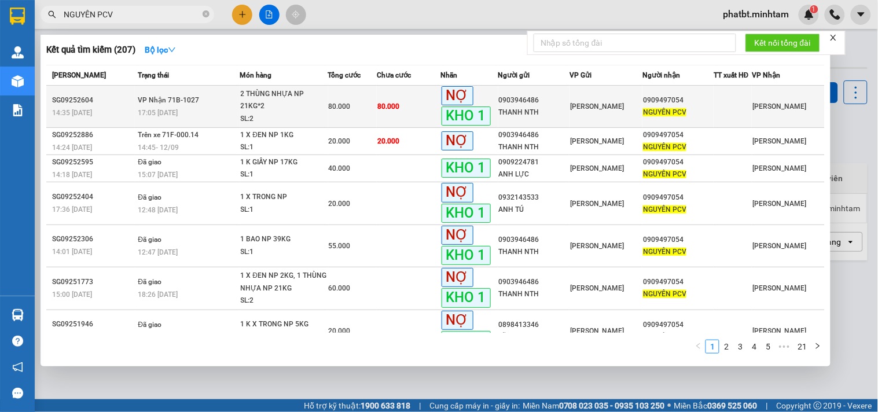
type input "NGUYÊN PCV"
click at [287, 119] on div "SL: 2" at bounding box center [284, 119] width 87 height 13
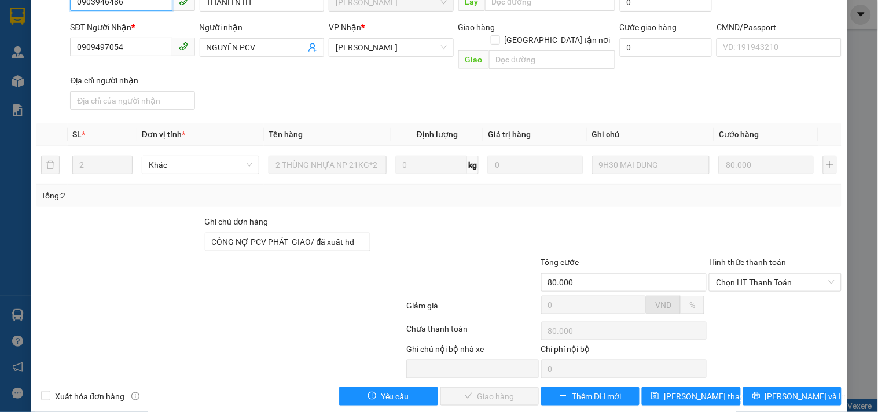
scroll to position [120, 0]
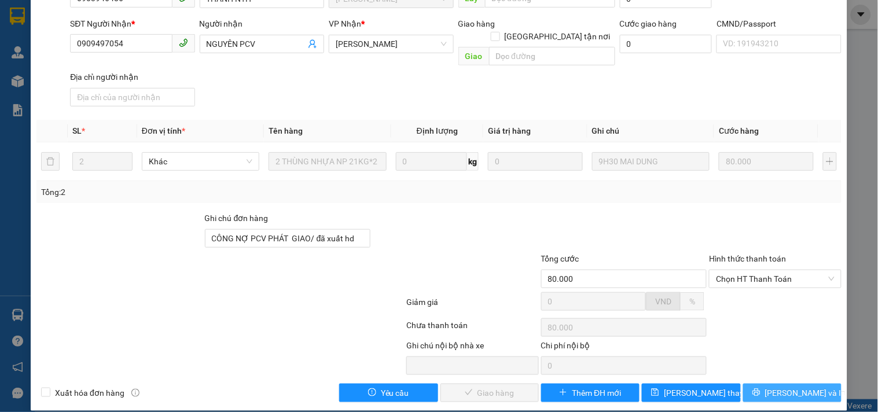
click at [761, 389] on icon "printer" at bounding box center [757, 393] width 8 height 8
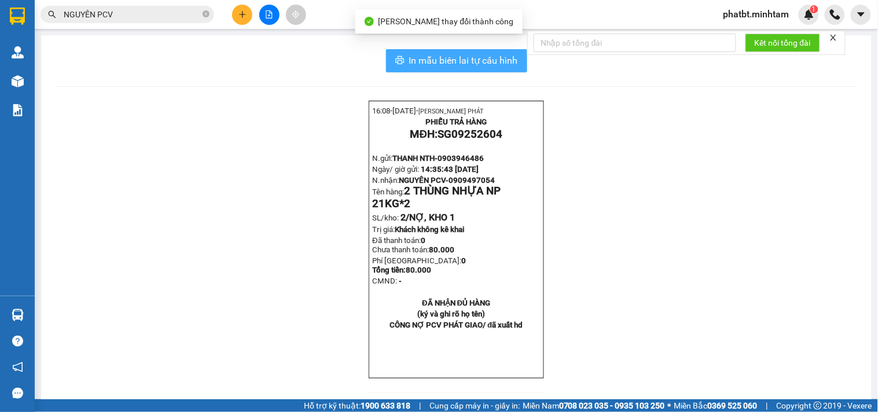
click at [471, 57] on span "In mẫu biên lai tự cấu hình" at bounding box center [463, 60] width 109 height 14
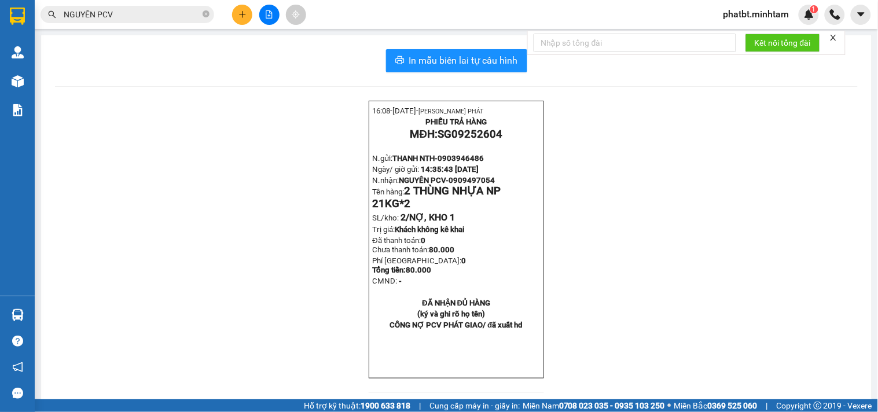
click at [184, 16] on input "NGUYÊN PCV" at bounding box center [132, 14] width 137 height 13
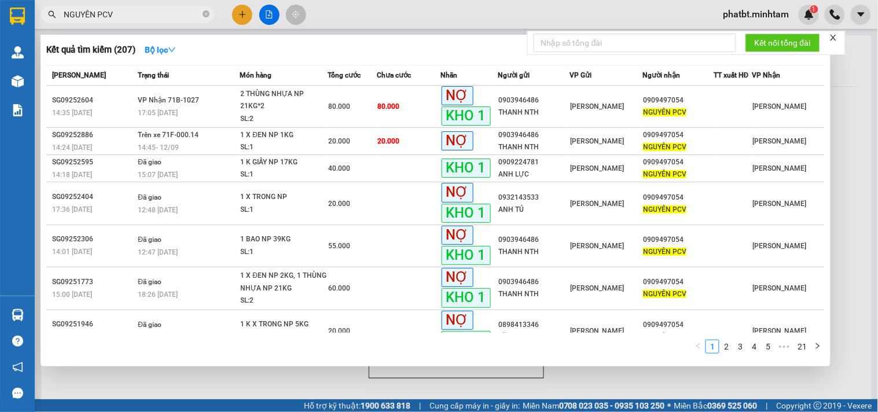
click at [200, 13] on span "NGUYÊN PCV" at bounding box center [128, 14] width 174 height 17
click at [206, 15] on icon "close-circle" at bounding box center [206, 13] width 7 height 7
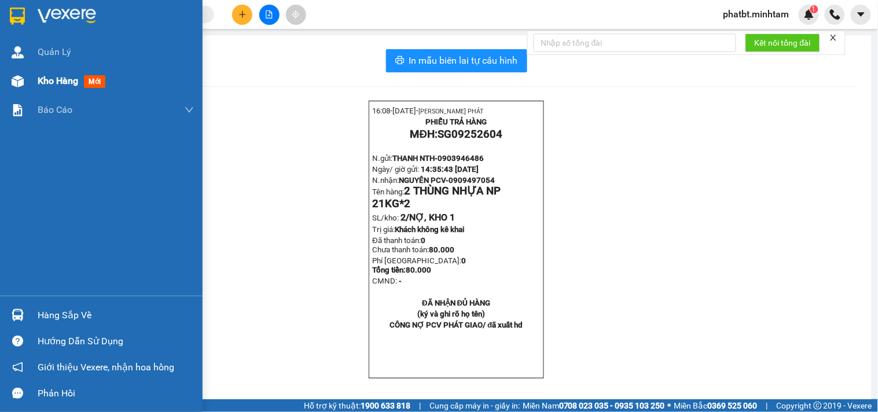
click at [32, 79] on div "Kho hàng mới" at bounding box center [101, 81] width 203 height 29
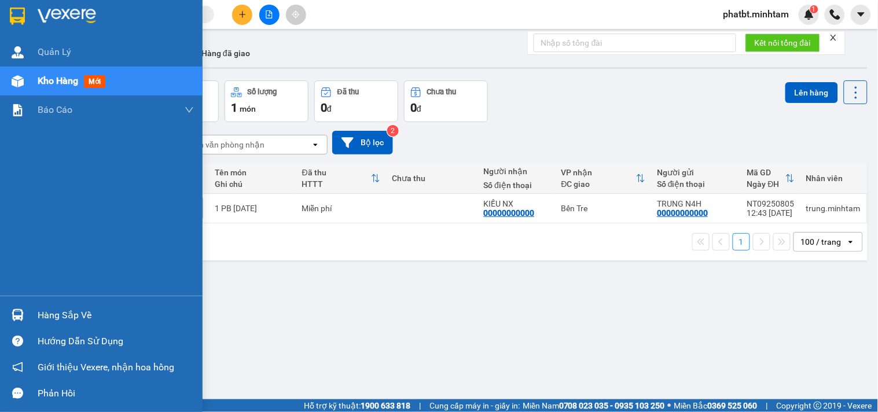
click at [38, 314] on div "Hàng sắp về" at bounding box center [116, 315] width 156 height 17
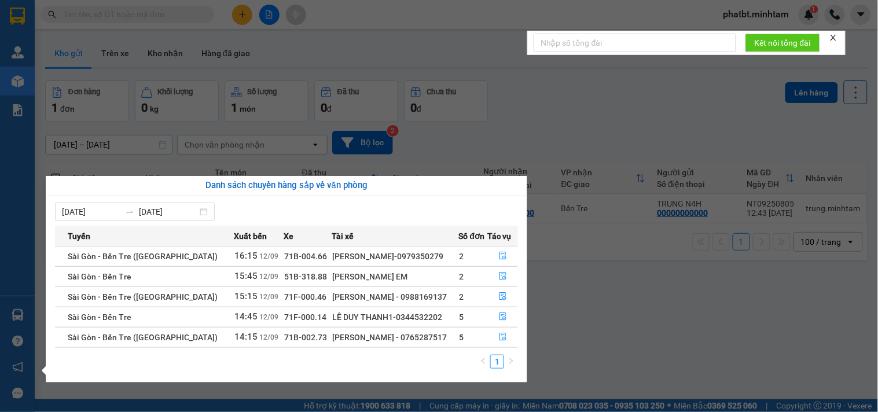
click at [569, 284] on section "Kết quả tìm kiếm ( 207 ) Bộ lọc Mã ĐH Trạng thái Món hàng Tổng cước Chưa cước N…" at bounding box center [439, 206] width 878 height 412
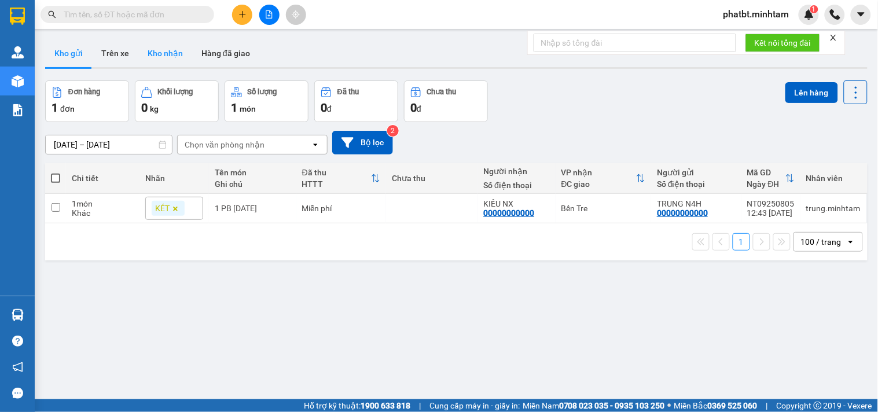
click at [169, 56] on button "Kho nhận" at bounding box center [165, 53] width 54 height 28
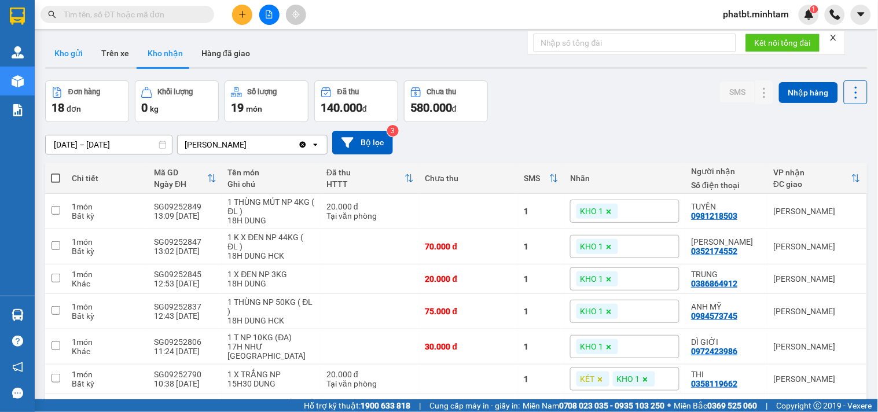
click at [64, 58] on button "Kho gửi" at bounding box center [68, 53] width 47 height 28
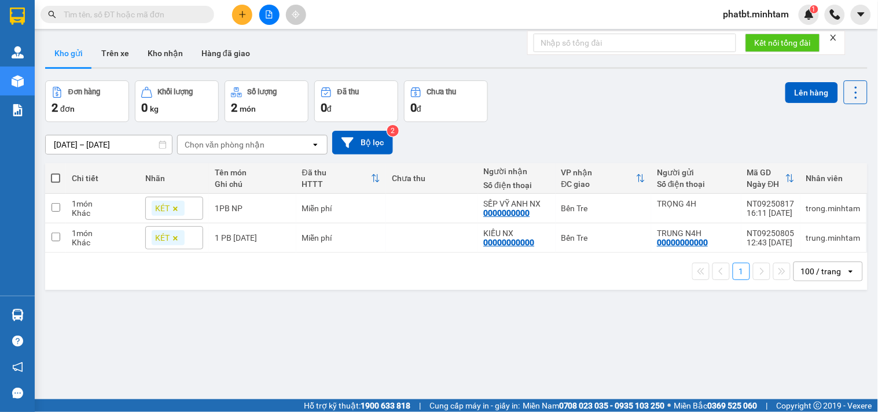
click at [187, 15] on input "text" at bounding box center [132, 14] width 137 height 13
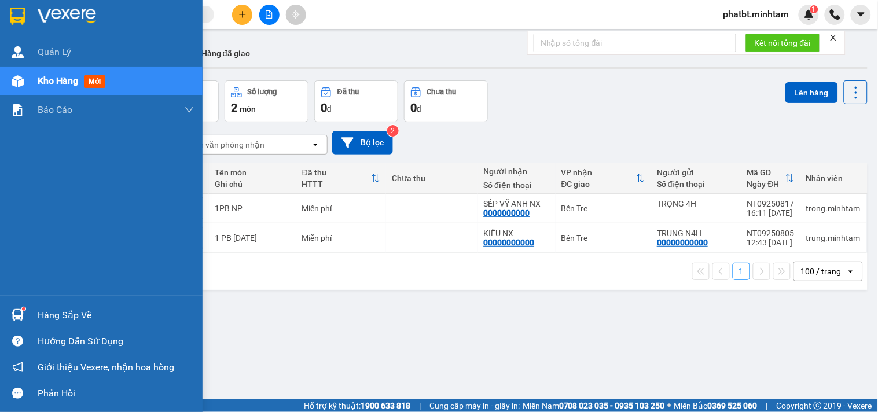
click at [64, 321] on div "Hàng sắp về" at bounding box center [116, 315] width 156 height 17
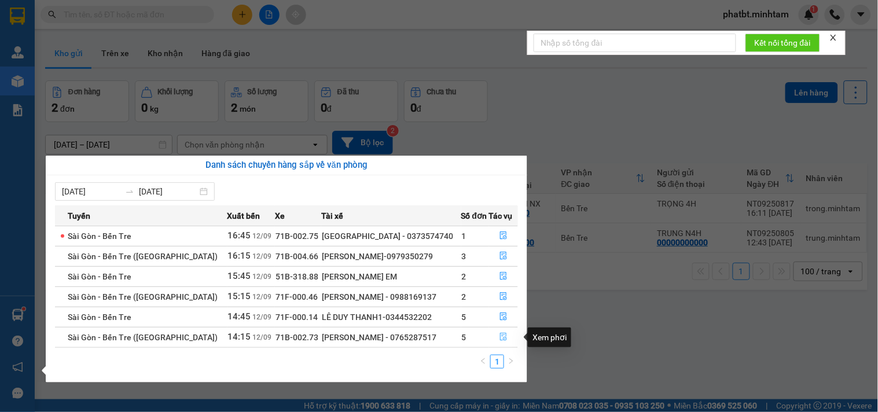
click at [502, 342] on span "file-done" at bounding box center [504, 337] width 8 height 9
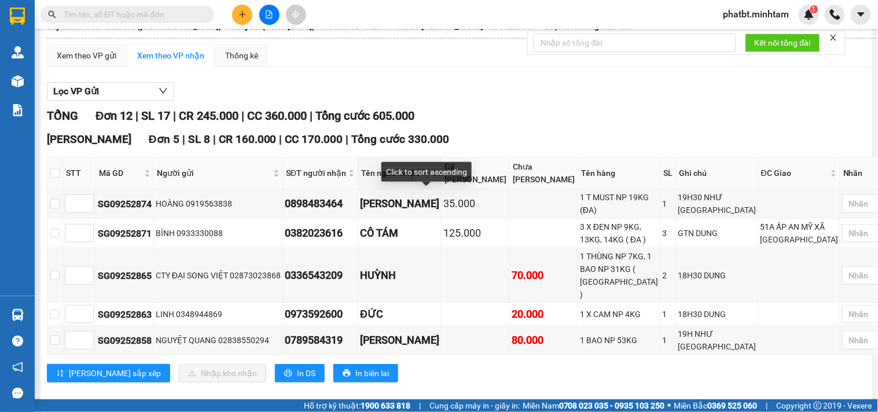
scroll to position [171, 0]
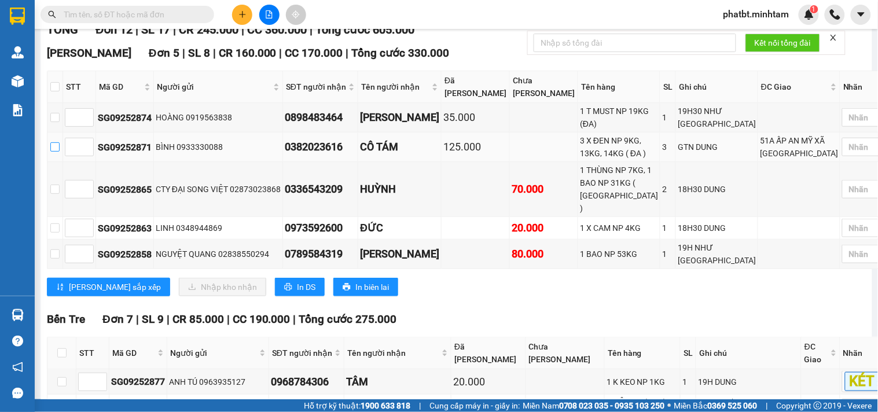
click at [60, 152] on input "checkbox" at bounding box center [54, 146] width 9 height 9
checkbox input "true"
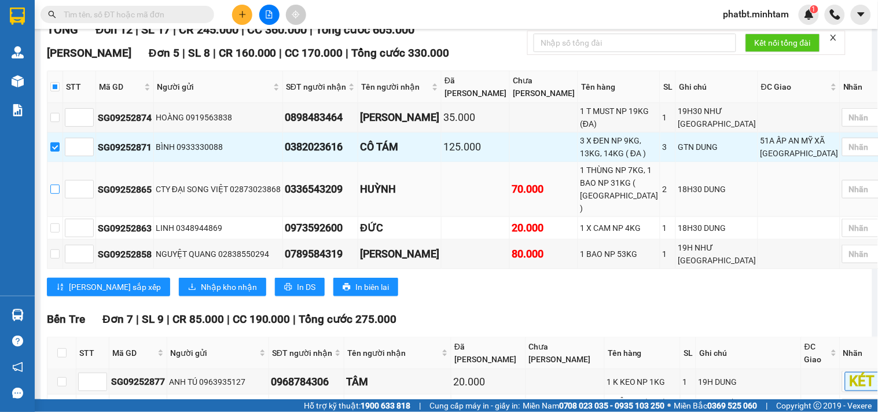
click at [58, 194] on input "checkbox" at bounding box center [54, 189] width 9 height 9
checkbox input "true"
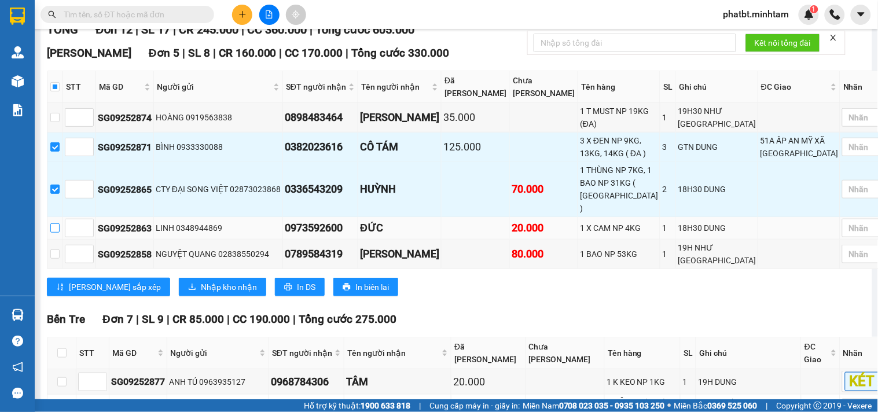
click at [60, 230] on input "checkbox" at bounding box center [54, 228] width 9 height 9
checkbox input "true"
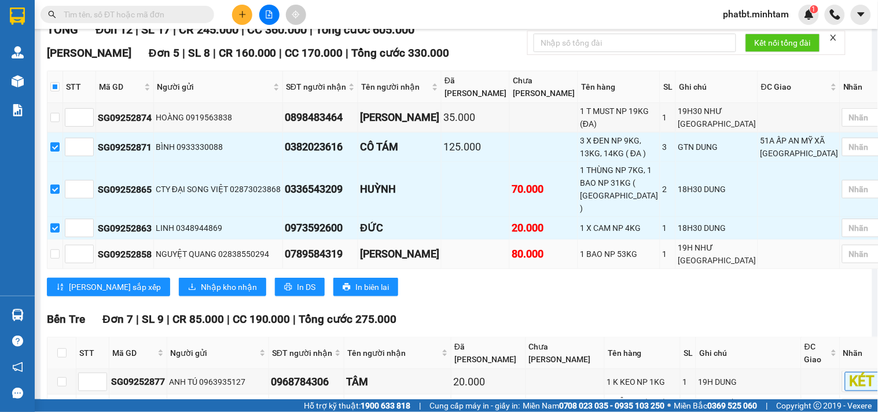
click at [60, 269] on td at bounding box center [55, 255] width 16 height 30
click at [60, 259] on input "checkbox" at bounding box center [54, 254] width 9 height 9
checkbox input "true"
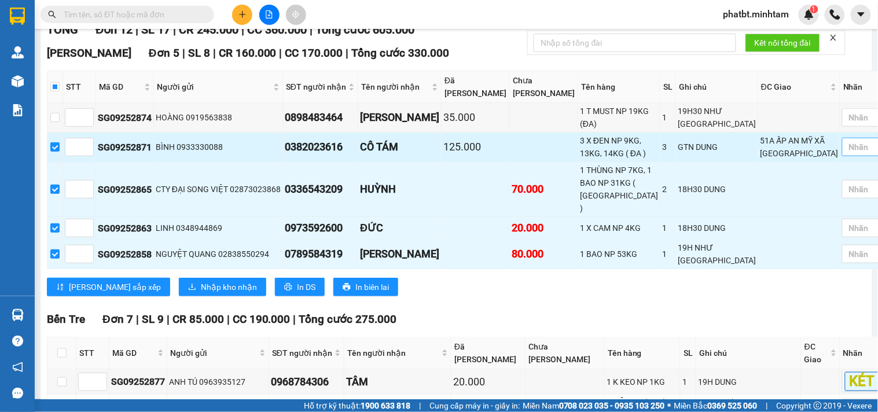
click at [845, 154] on div at bounding box center [869, 147] width 49 height 14
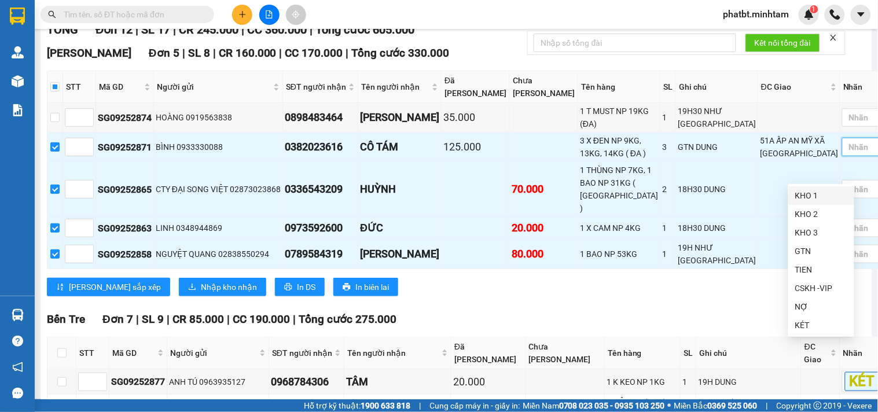
click at [811, 199] on div "KHO 1" at bounding box center [822, 195] width 52 height 13
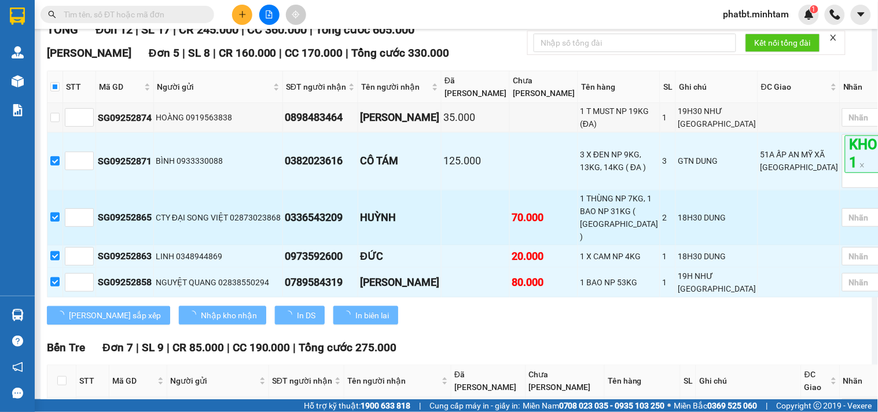
click at [759, 219] on td at bounding box center [800, 218] width 82 height 55
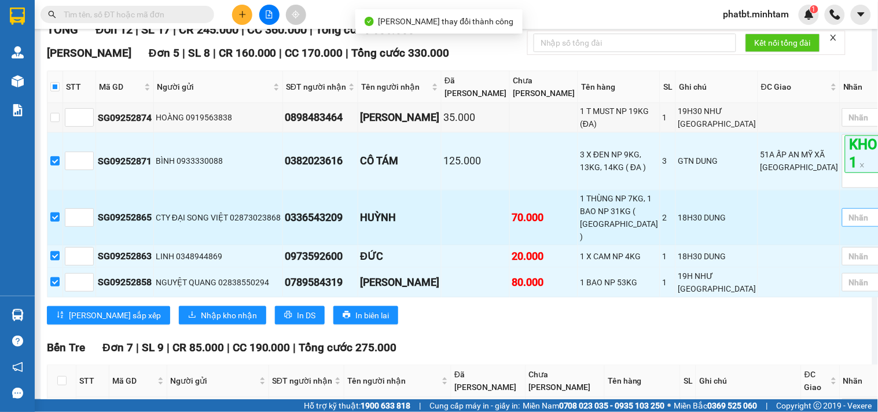
click at [845, 225] on div at bounding box center [869, 218] width 49 height 14
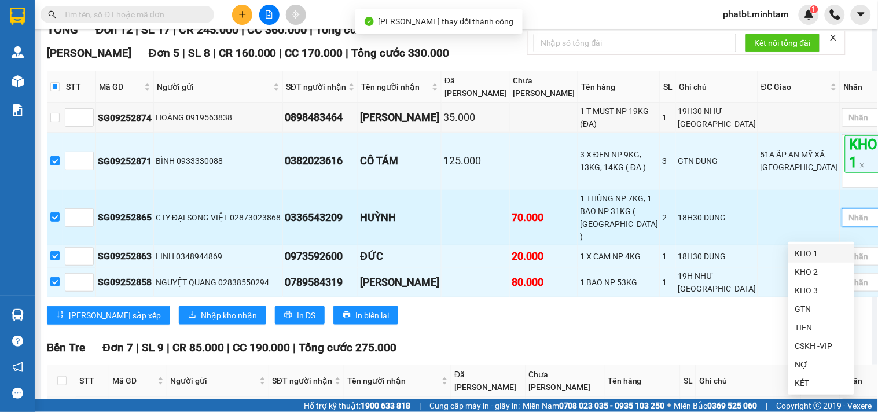
click at [812, 247] on div "KHO 1" at bounding box center [822, 253] width 52 height 13
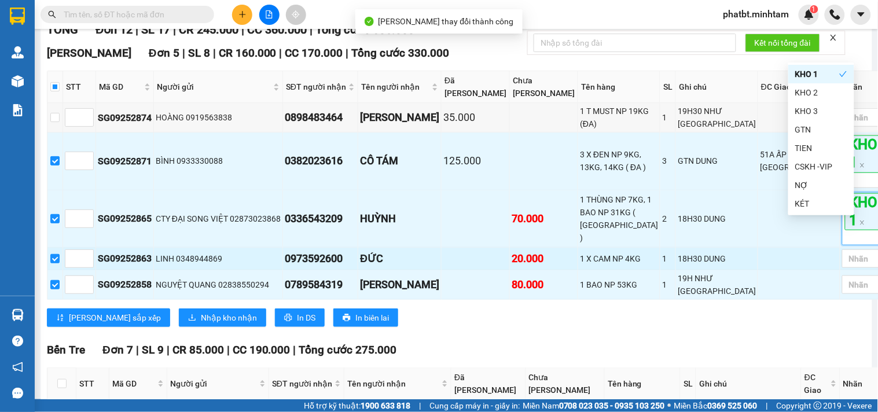
click at [759, 270] on td at bounding box center [800, 259] width 82 height 23
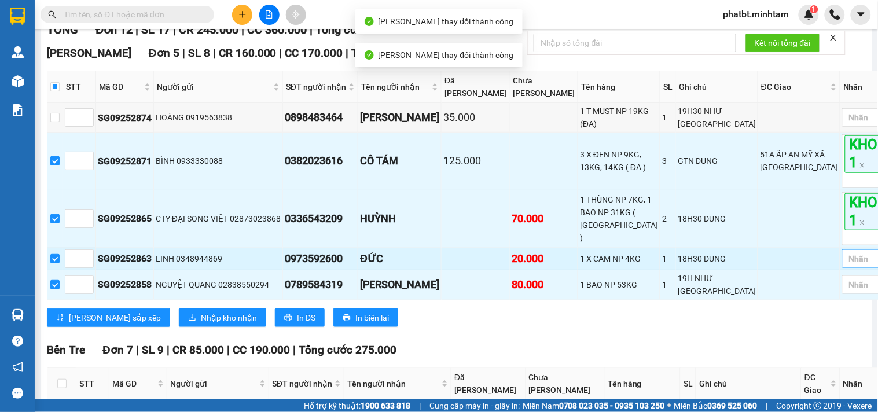
click at [845, 266] on div at bounding box center [869, 259] width 49 height 14
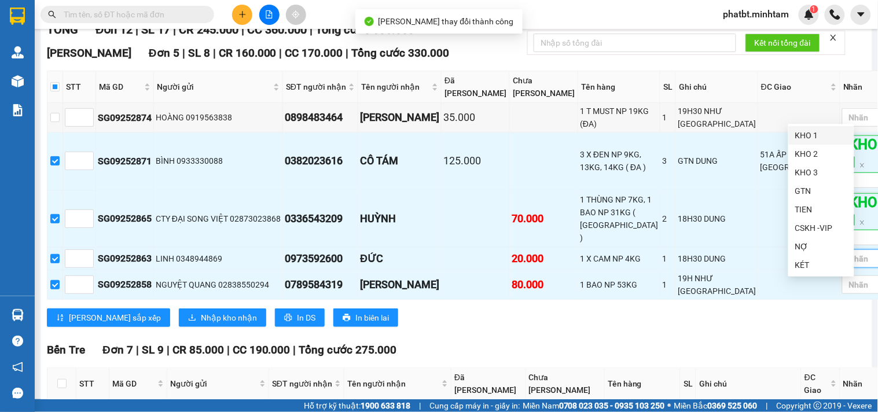
click at [807, 139] on div "KHO 1" at bounding box center [822, 135] width 52 height 13
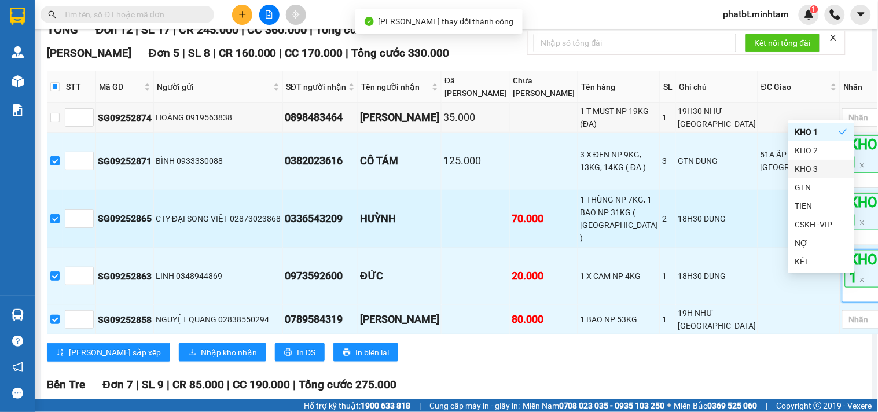
click at [759, 219] on td at bounding box center [800, 219] width 82 height 57
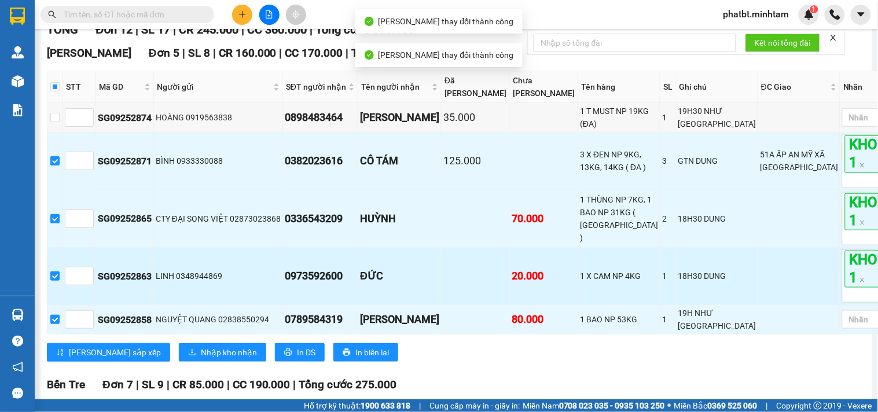
scroll to position [257, 0]
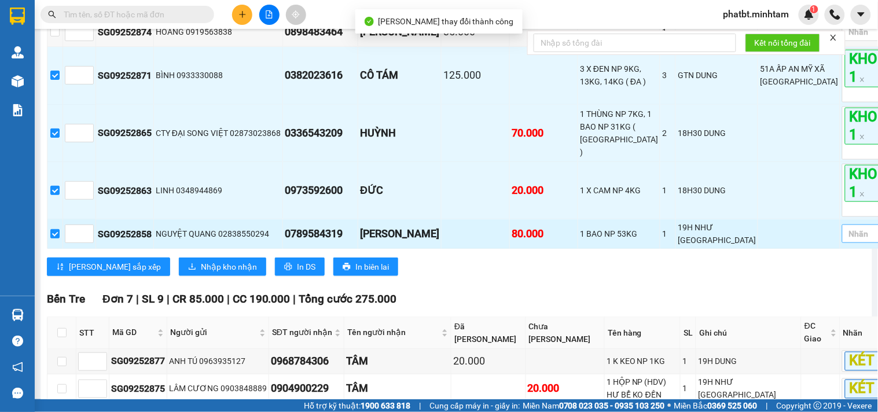
click at [845, 241] on div at bounding box center [869, 234] width 49 height 14
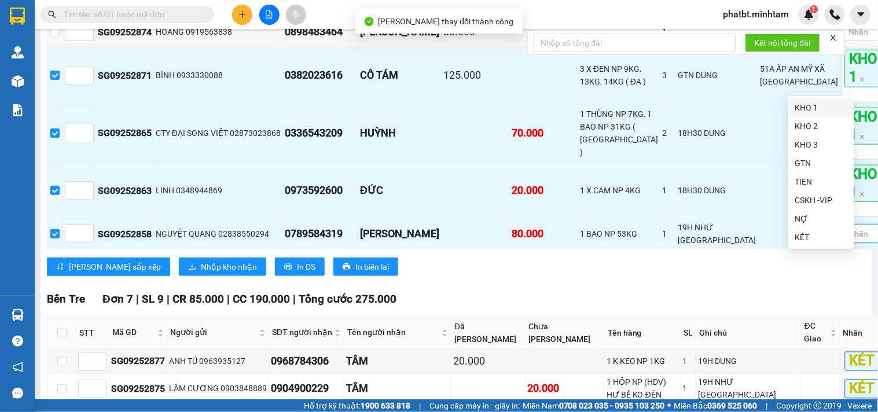
click at [800, 104] on div "KHO 1" at bounding box center [822, 107] width 52 height 13
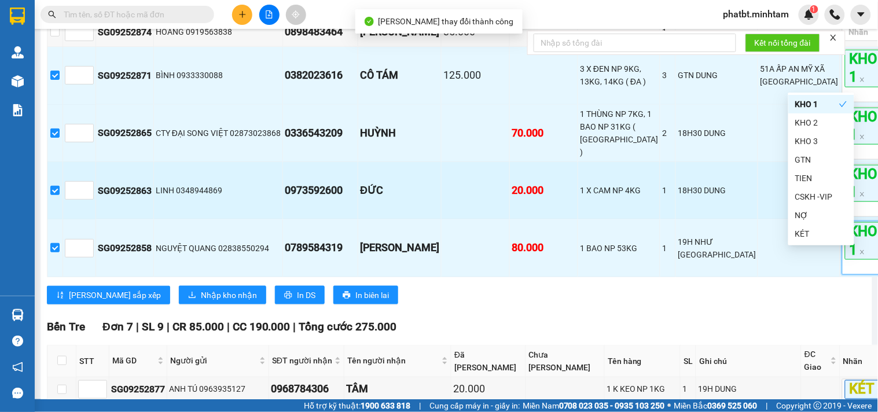
click at [702, 203] on td "18H30 DUNG" at bounding box center [717, 190] width 82 height 57
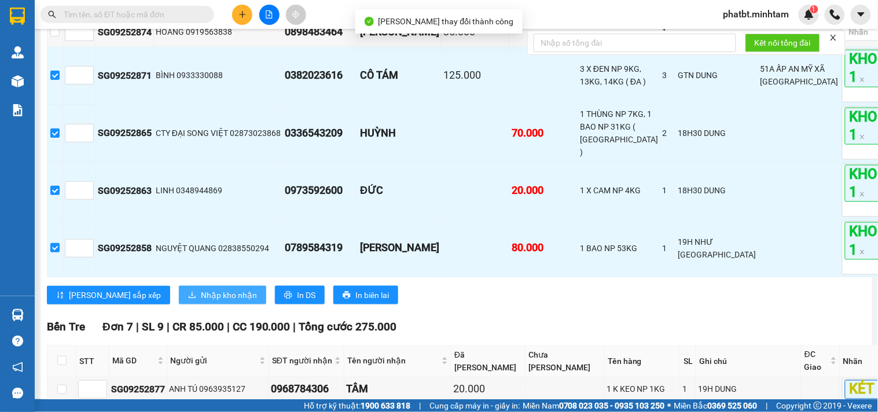
click at [201, 302] on span "Nhập kho nhận" at bounding box center [229, 295] width 56 height 13
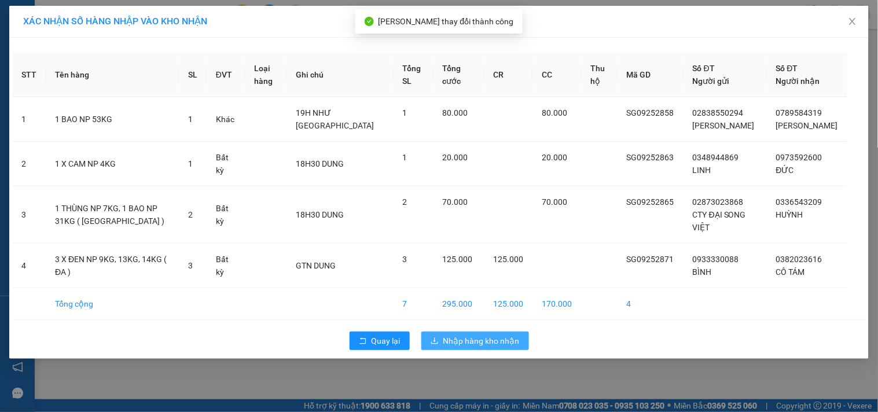
click at [453, 347] on span "Nhập hàng kho nhận" at bounding box center [482, 341] width 76 height 13
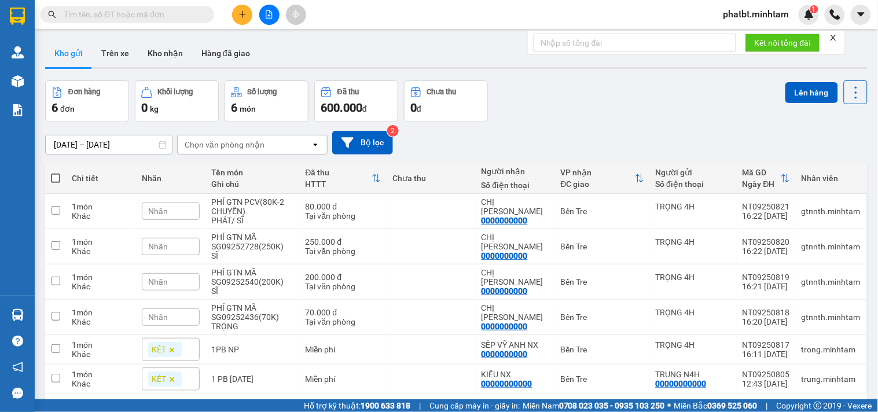
click at [70, 61] on button "Kho gửi" at bounding box center [68, 53] width 47 height 28
click at [177, 58] on button "Kho nhận" at bounding box center [165, 53] width 54 height 28
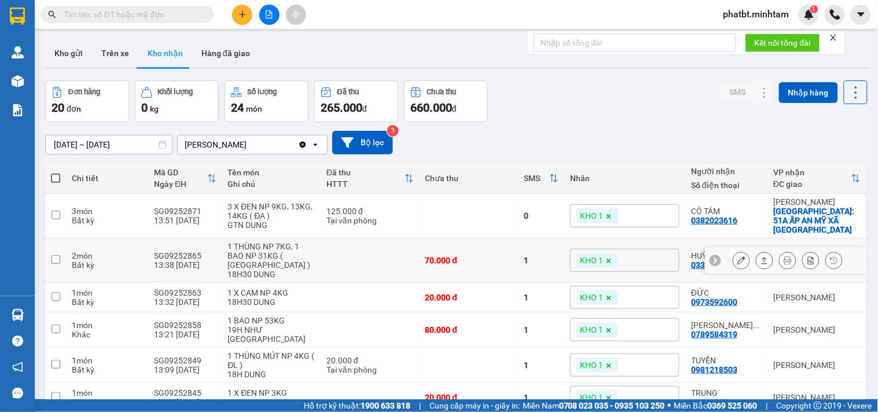
click at [734, 251] on button at bounding box center [742, 261] width 16 height 20
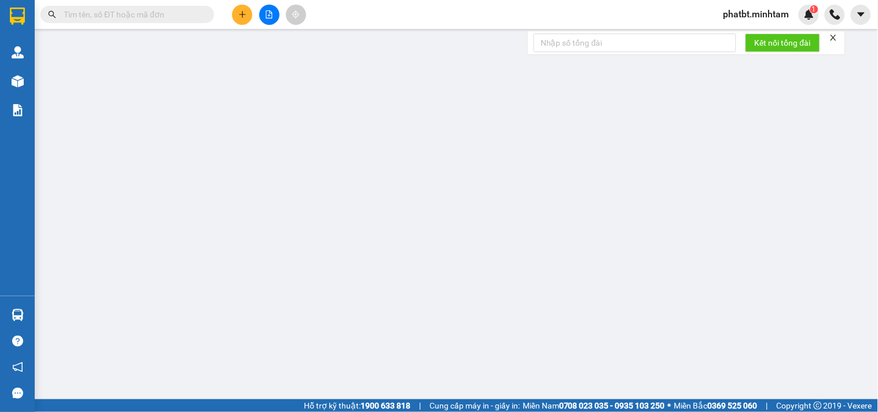
type input "02873023868"
type input "CTY ĐẠI SONG VIỆT"
type input "0336543209"
type input "HUỲNH"
type input "70.000"
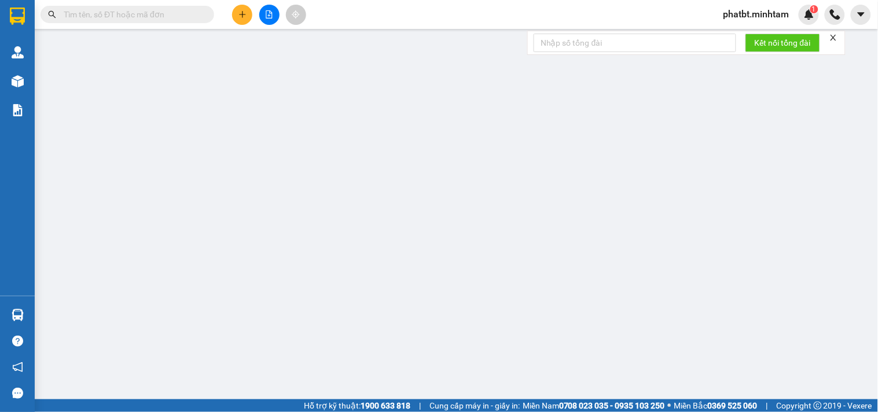
type input "70.000"
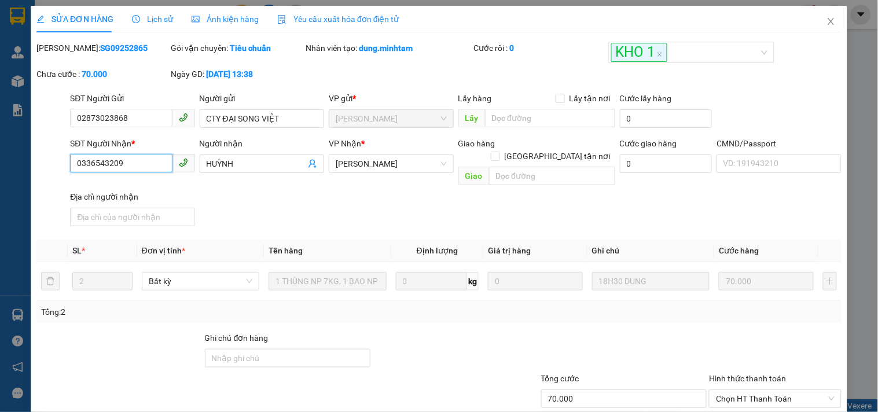
click at [145, 160] on input "0336543209" at bounding box center [121, 163] width 102 height 19
click at [232, 352] on input "Ghi chú đơn hàng" at bounding box center [288, 358] width 166 height 19
type input "ĐG"
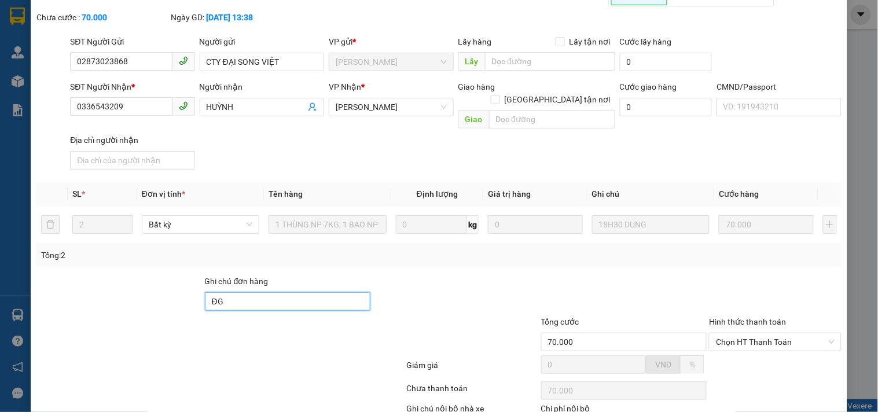
scroll to position [120, 0]
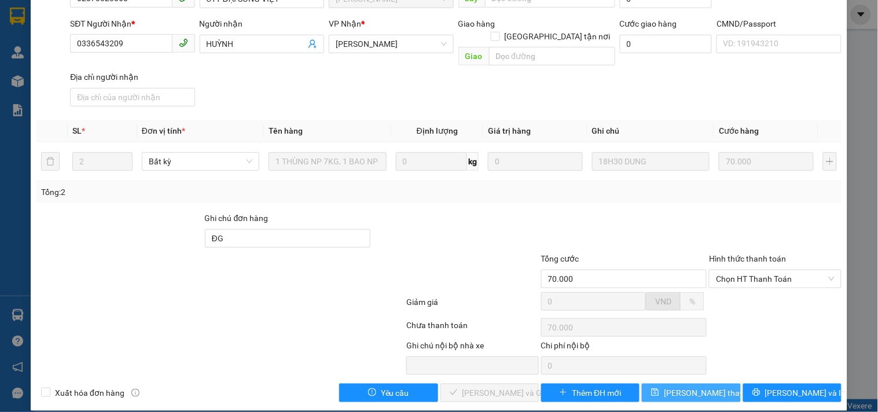
click at [710, 384] on button "[PERSON_NAME] thay đổi" at bounding box center [691, 393] width 98 height 19
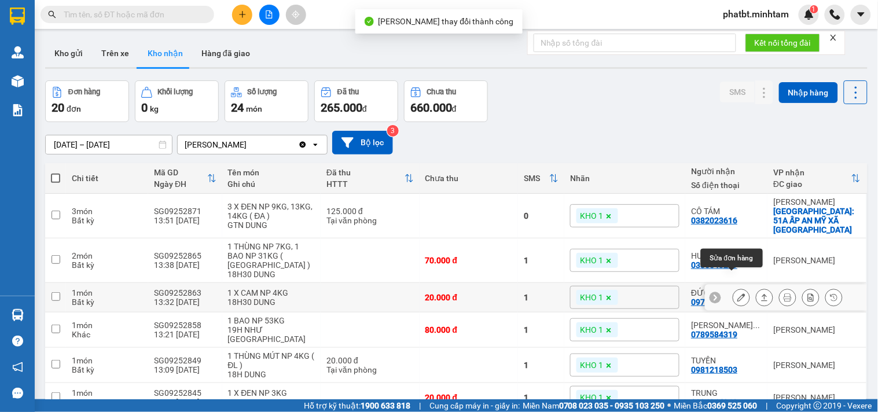
click at [738, 294] on icon at bounding box center [742, 298] width 8 height 8
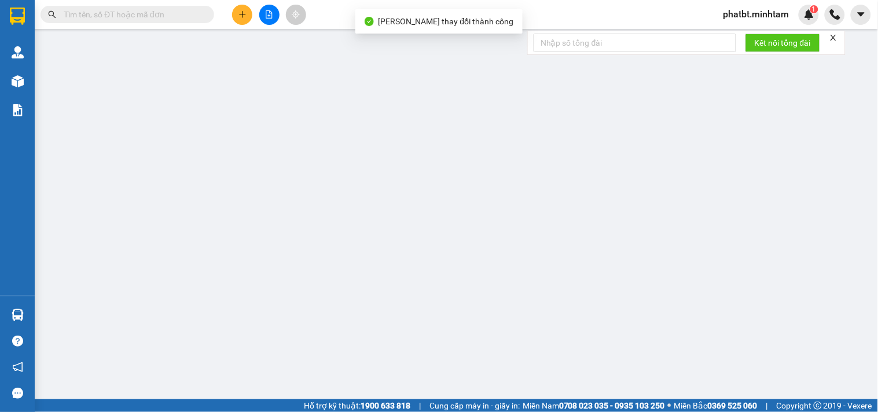
type input "0348944869"
type input "LINH"
type input "0973592600"
type input "ĐỨC"
type input "20.000"
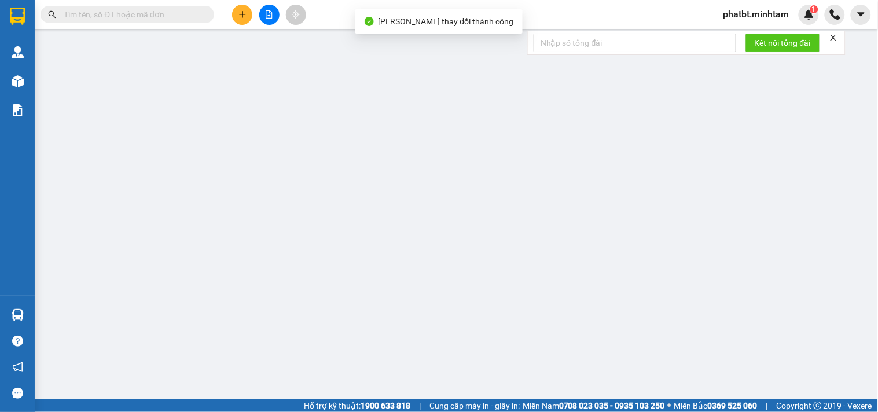
type input "20.000"
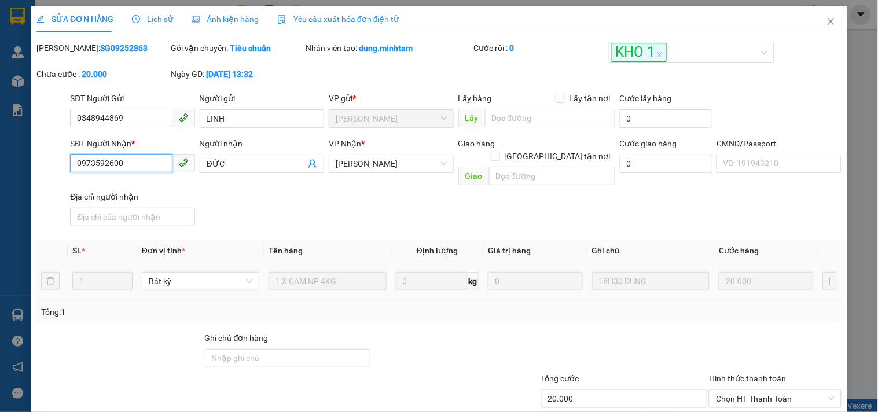
click at [131, 163] on input "0973592600" at bounding box center [121, 163] width 102 height 19
click at [281, 349] on input "Ghi chú đơn hàng" at bounding box center [288, 358] width 166 height 19
type input "ĐG"
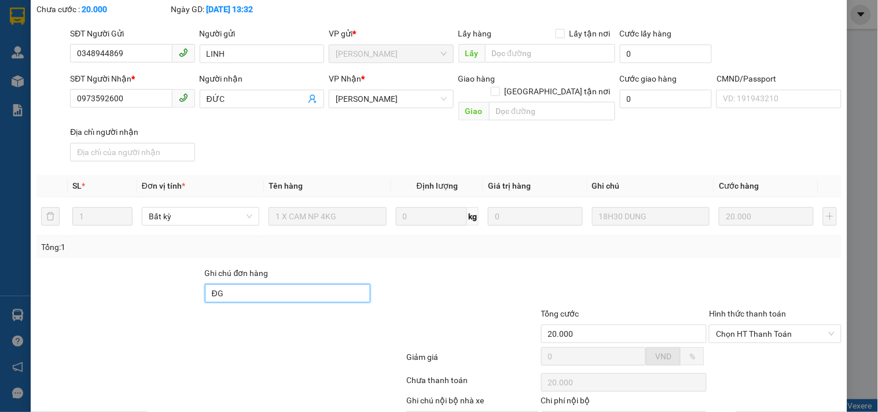
scroll to position [120, 0]
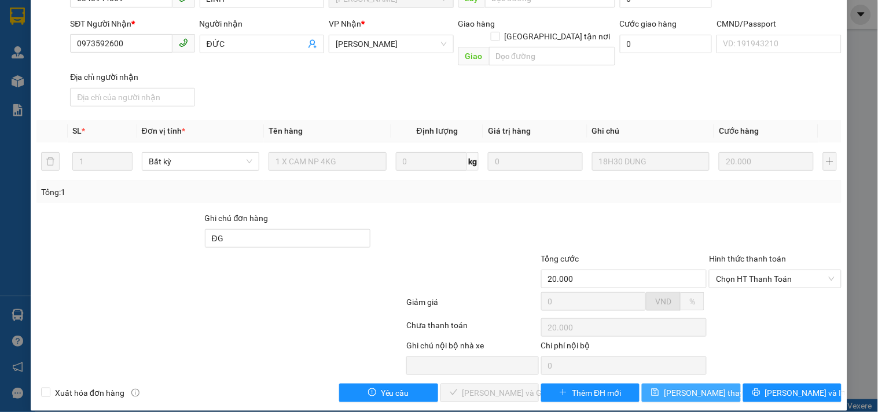
click at [692, 387] on span "[PERSON_NAME] thay đổi" at bounding box center [710, 393] width 93 height 13
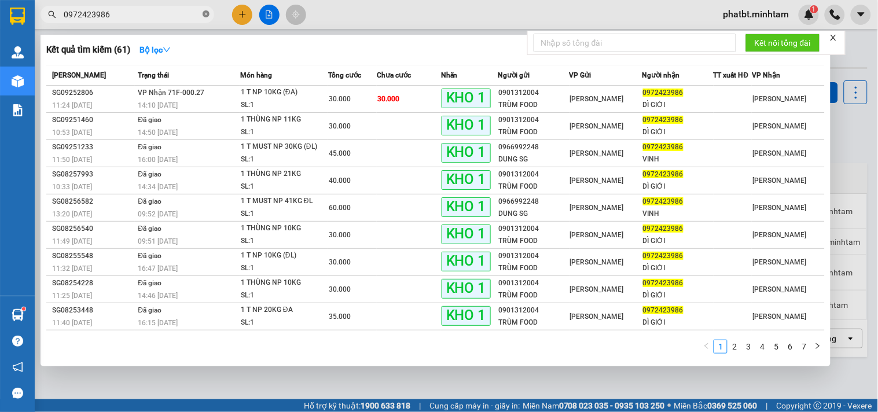
click at [206, 13] on icon "close-circle" at bounding box center [206, 13] width 7 height 7
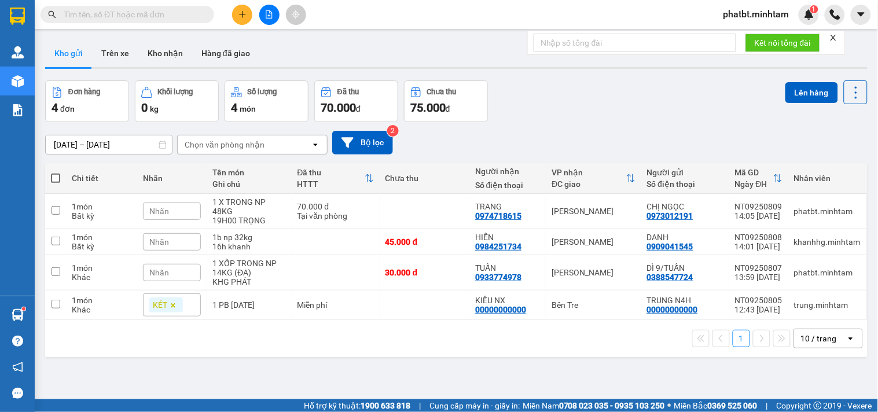
click at [182, 19] on input "text" at bounding box center [132, 14] width 137 height 13
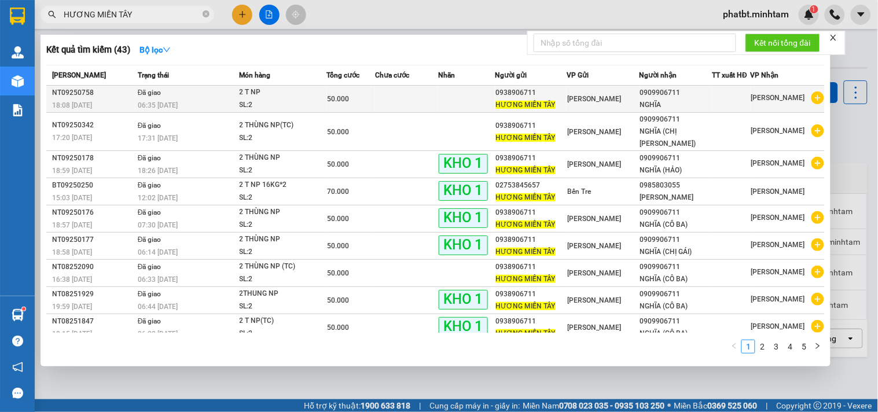
type input "HƯƠNG MIỀN TÂY"
click at [391, 106] on td at bounding box center [406, 99] width 63 height 27
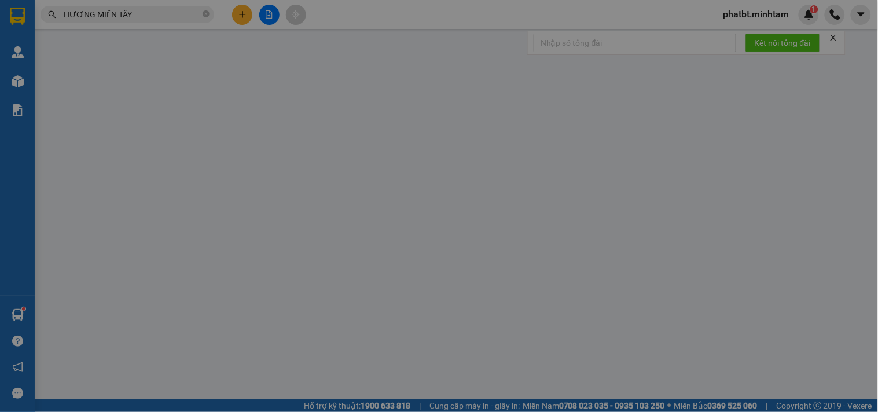
type input "0938906711"
type input "HƯƠNG MIỀN TÂY"
type input "0909906711"
type input "NGHĨA"
type input "50.000"
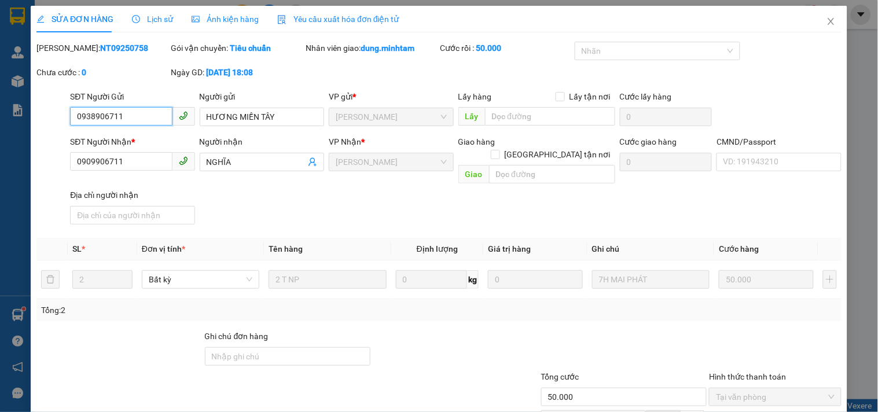
click at [160, 112] on input "0938906711" at bounding box center [121, 116] width 102 height 19
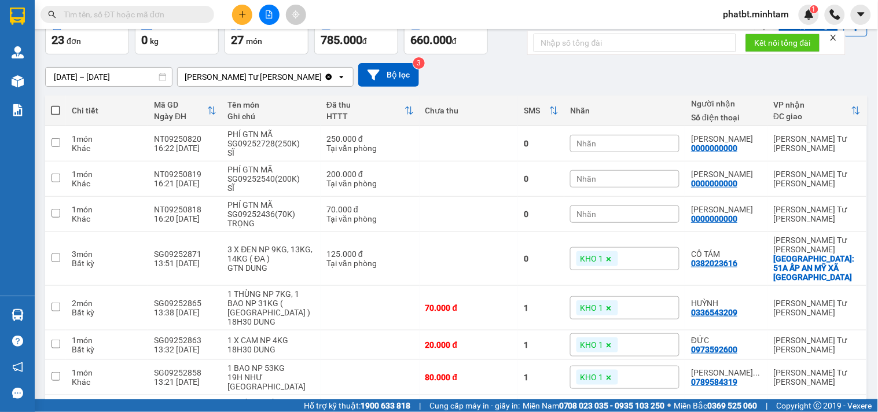
scroll to position [85, 0]
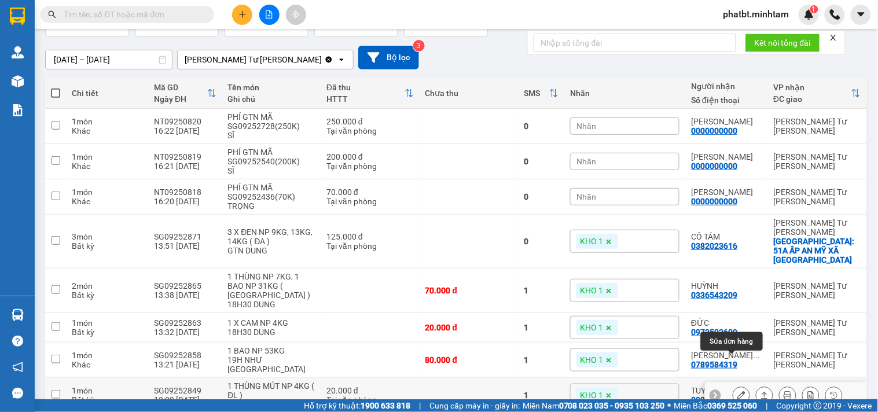
click at [734, 386] on button at bounding box center [742, 396] width 16 height 20
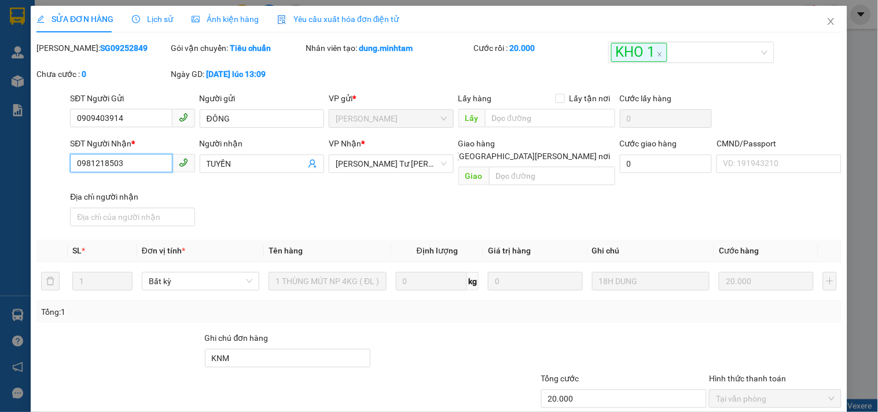
click at [155, 164] on input "0981218503" at bounding box center [121, 163] width 102 height 19
click at [827, 22] on icon "close" at bounding box center [831, 21] width 9 height 9
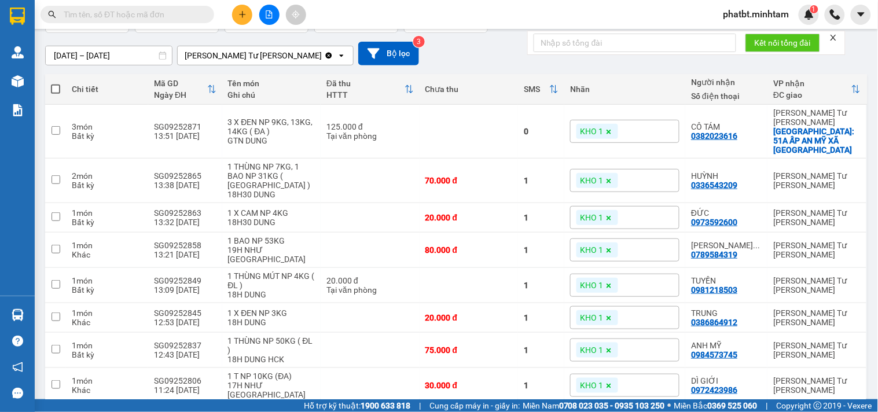
scroll to position [96, 0]
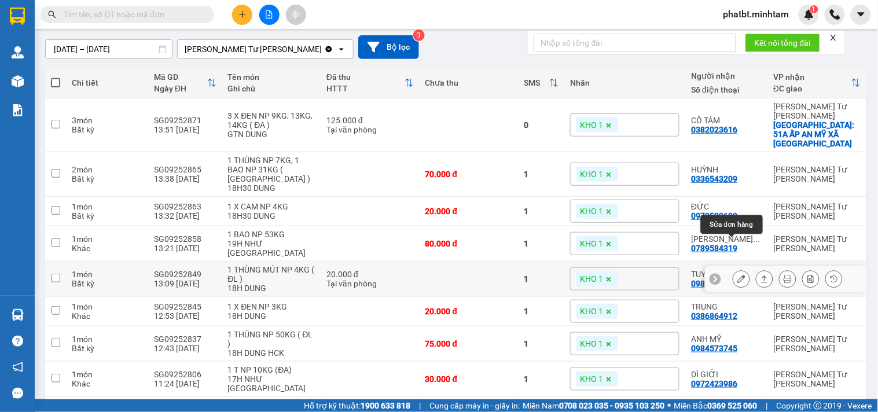
click at [734, 269] on button at bounding box center [742, 279] width 16 height 20
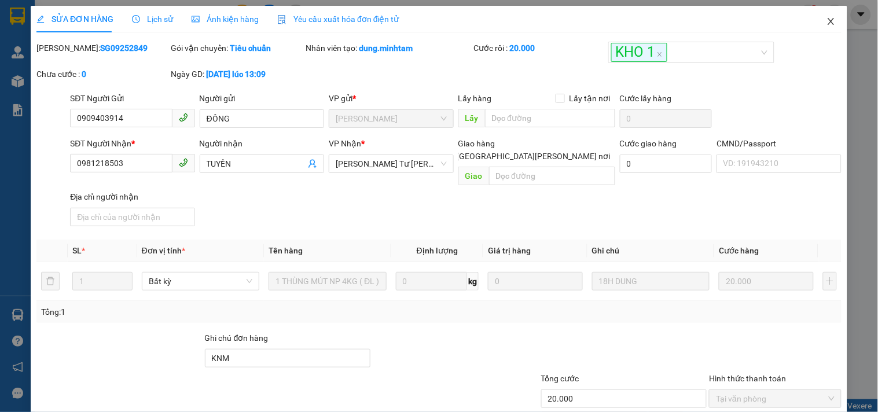
click at [827, 21] on icon "close" at bounding box center [831, 21] width 9 height 9
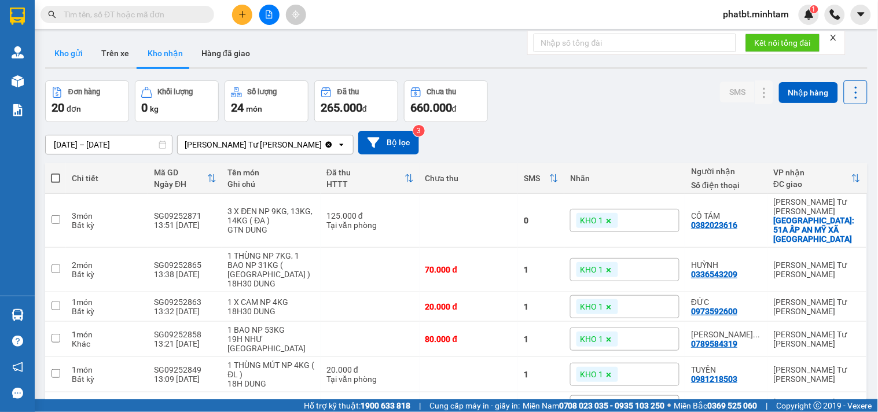
click at [71, 56] on button "Kho gửi" at bounding box center [68, 53] width 47 height 28
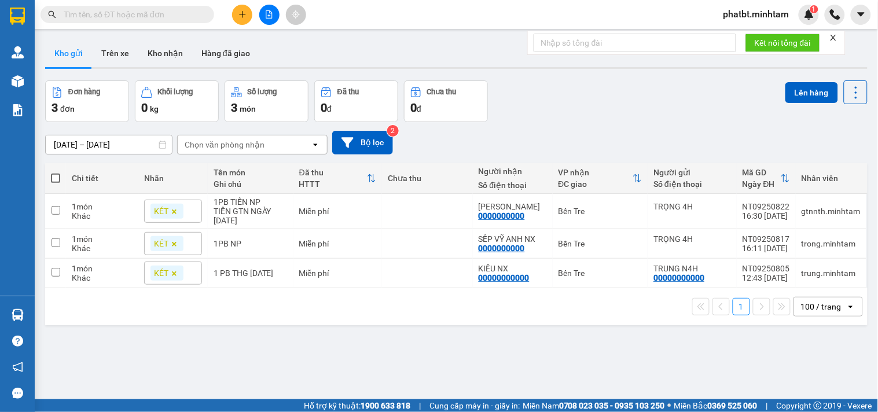
click at [180, 21] on span at bounding box center [128, 14] width 174 height 17
click at [181, 19] on input "text" at bounding box center [132, 14] width 137 height 13
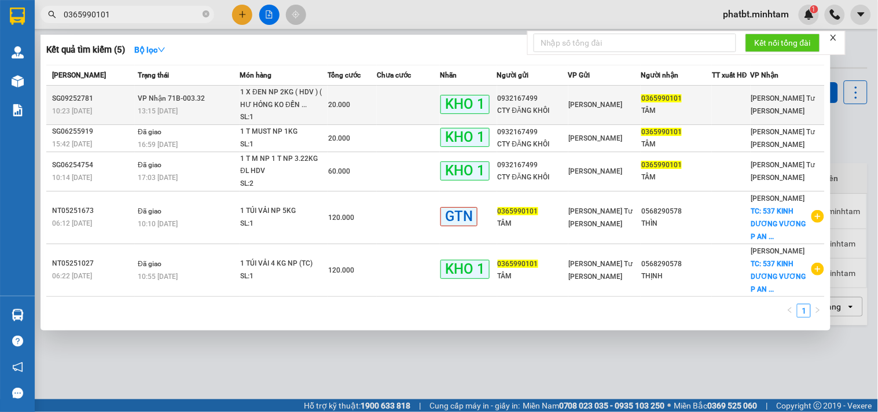
type input "0365990101"
click at [262, 106] on div "1 X ĐEN NP 2KG ( HDV ) ( HƯ HỎNG KO ĐỀN ..." at bounding box center [283, 98] width 87 height 25
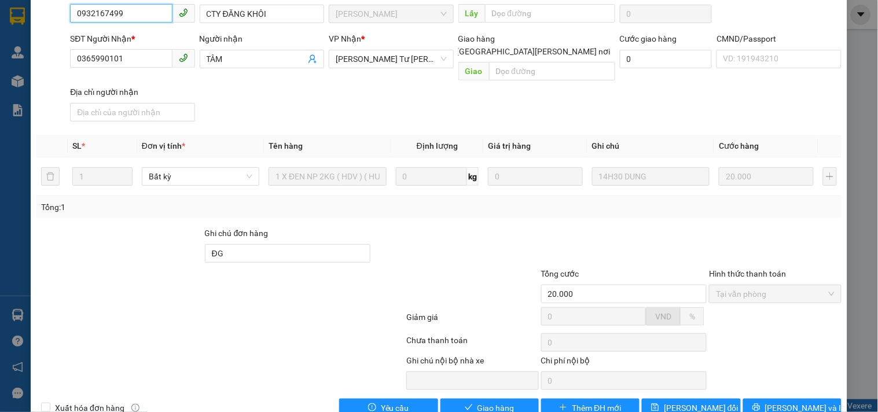
scroll to position [120, 0]
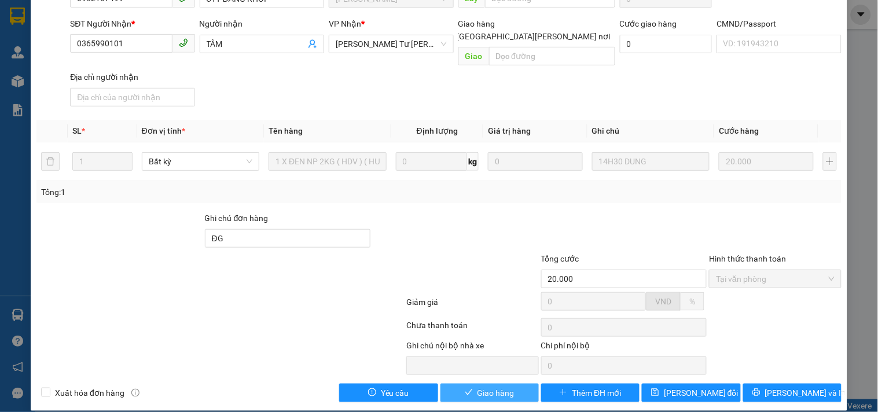
click at [478, 387] on span "Giao hàng" at bounding box center [496, 393] width 37 height 13
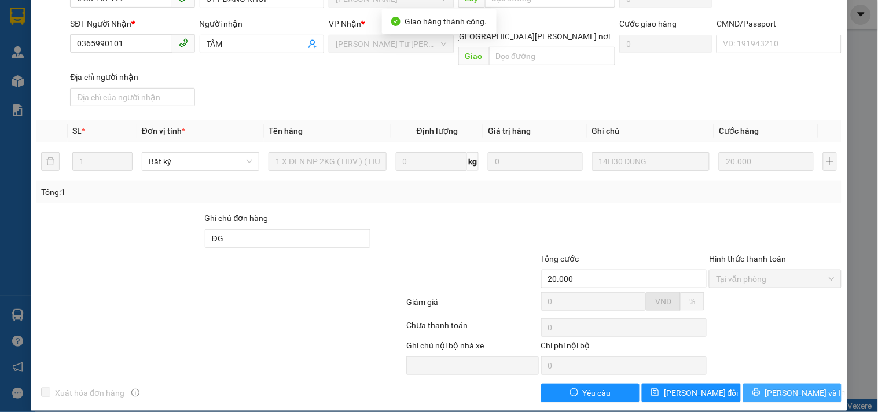
click at [760, 386] on button "[PERSON_NAME] và In" at bounding box center [793, 393] width 98 height 19
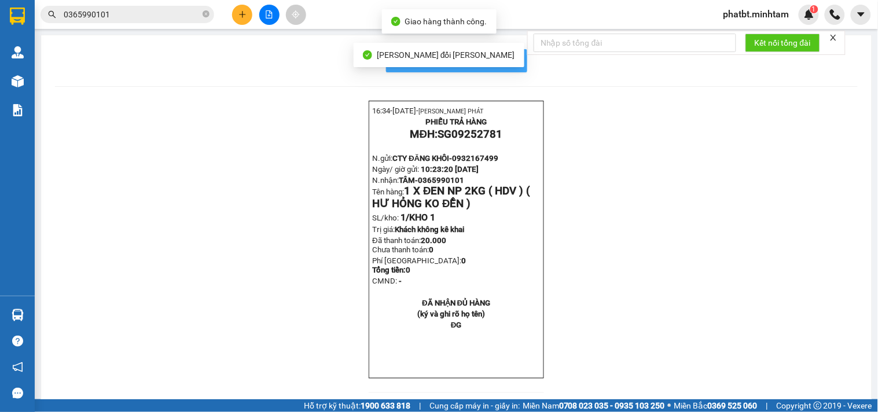
click at [517, 63] on button "In mẫu biên lai tự cấu hình" at bounding box center [456, 60] width 141 height 23
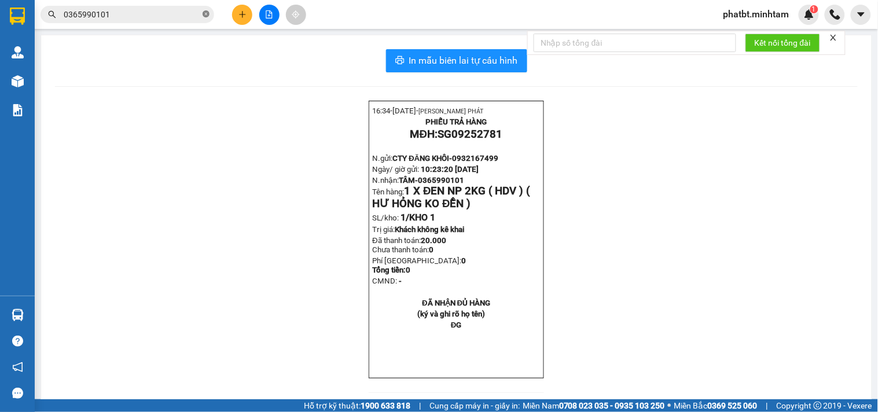
click at [207, 14] on icon "close-circle" at bounding box center [206, 13] width 7 height 7
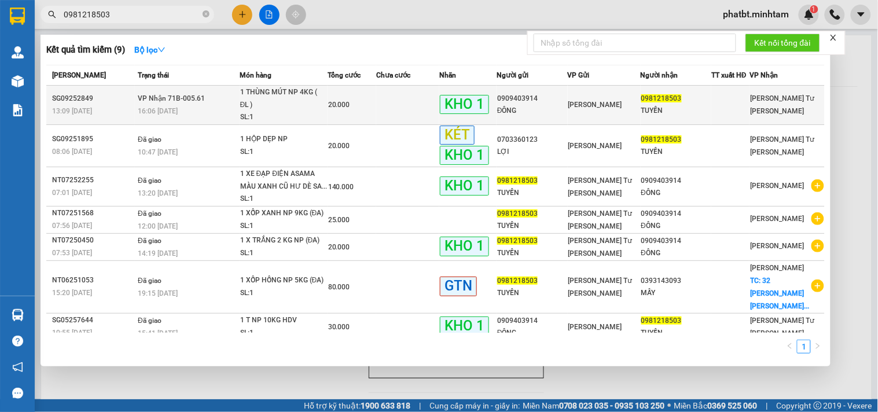
type input "0981218503"
click at [242, 91] on div "1 THÙNG MÚT NP 4KG ( ĐL )" at bounding box center [283, 98] width 87 height 25
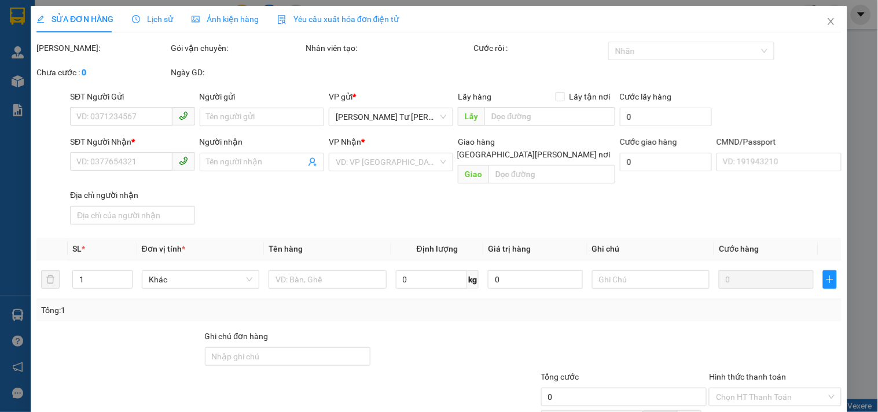
type input "0909403914"
type input "ĐÔNG"
type input "0981218503"
type input "TUYỀN"
type input "KNM"
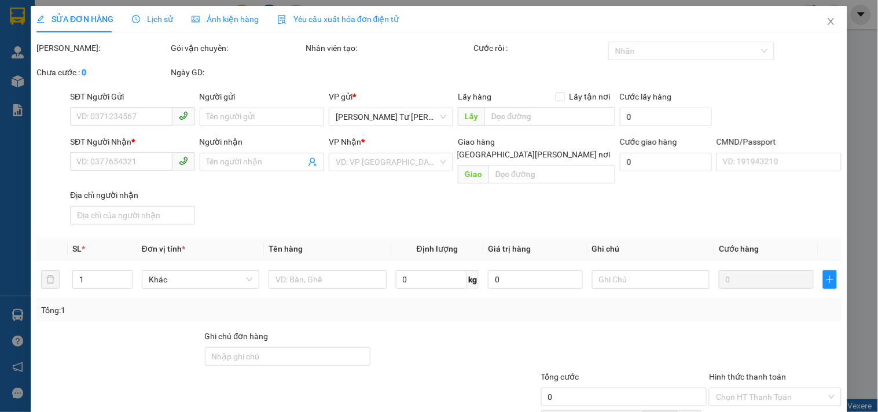
type input "20.000"
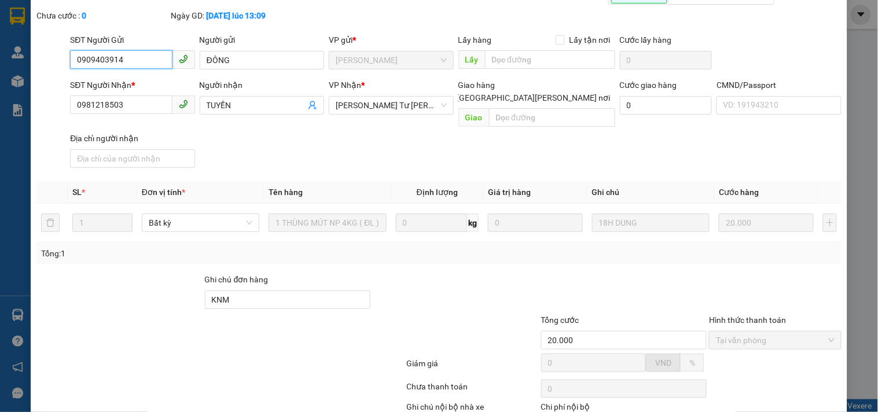
scroll to position [120, 0]
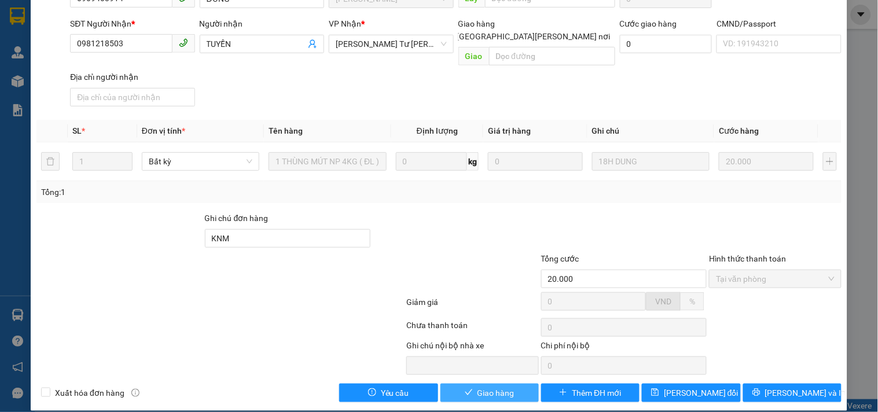
click at [517, 384] on button "Giao hàng" at bounding box center [490, 393] width 98 height 19
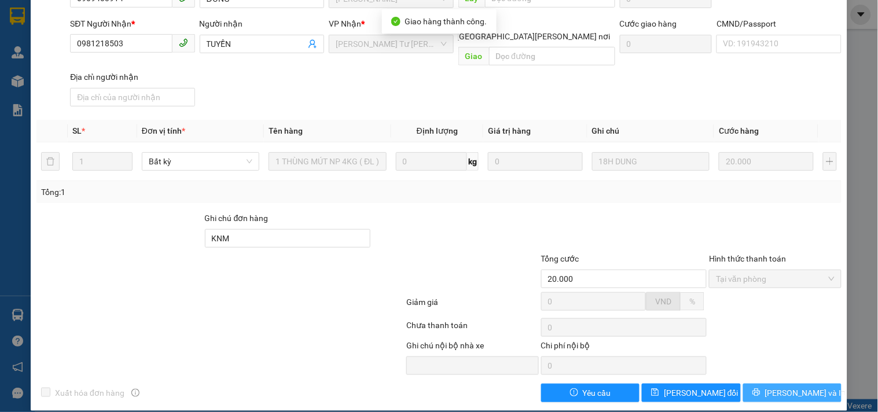
click at [782, 387] on span "[PERSON_NAME] và In" at bounding box center [806, 393] width 81 height 13
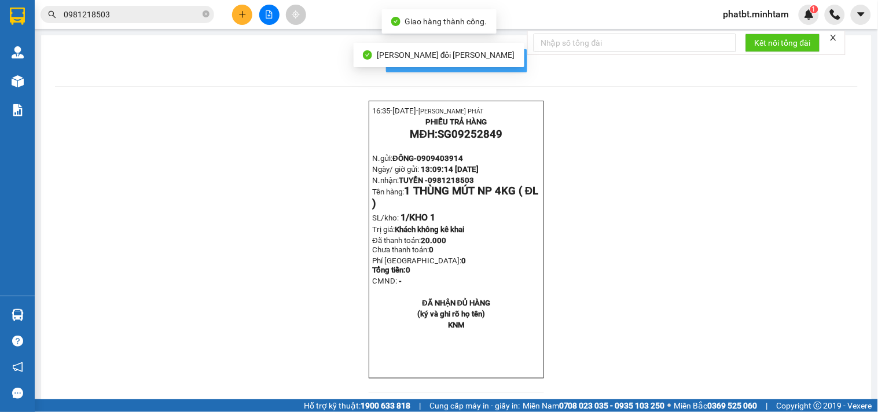
click at [506, 64] on span "In mẫu biên lai tự cấu hình" at bounding box center [463, 60] width 109 height 14
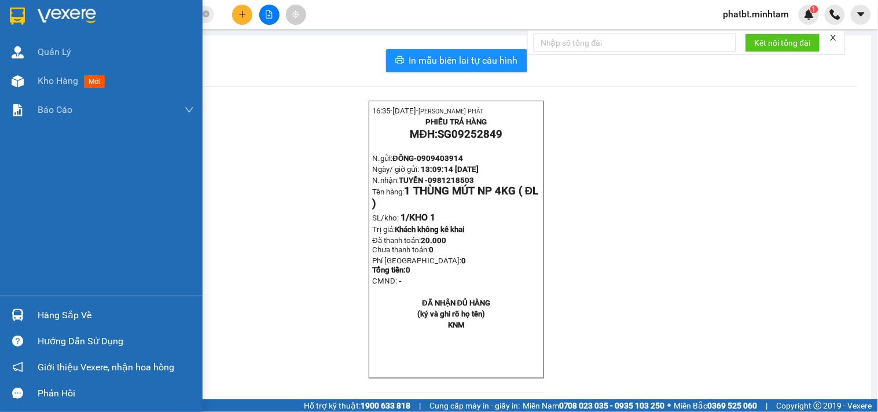
click at [44, 309] on div "Hàng sắp về" at bounding box center [116, 315] width 156 height 17
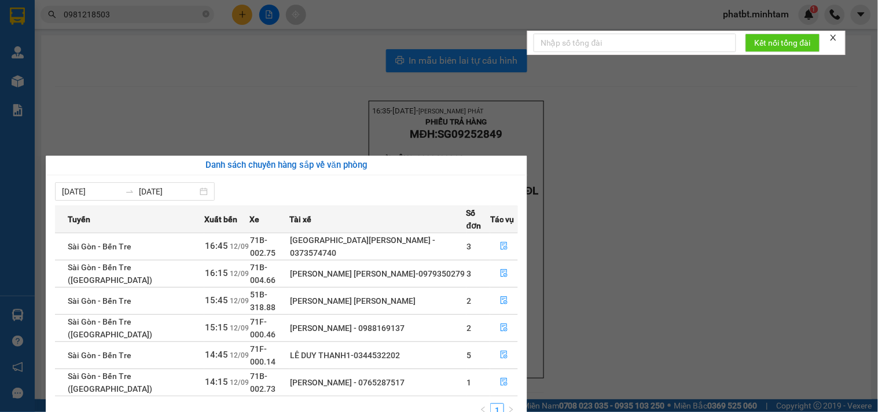
click at [596, 244] on section "Kết quả tìm kiếm ( 9 ) Bộ lọc Mã ĐH Trạng thái Món hàng Tổng cước Chưa cước Nhã…" at bounding box center [439, 206] width 878 height 412
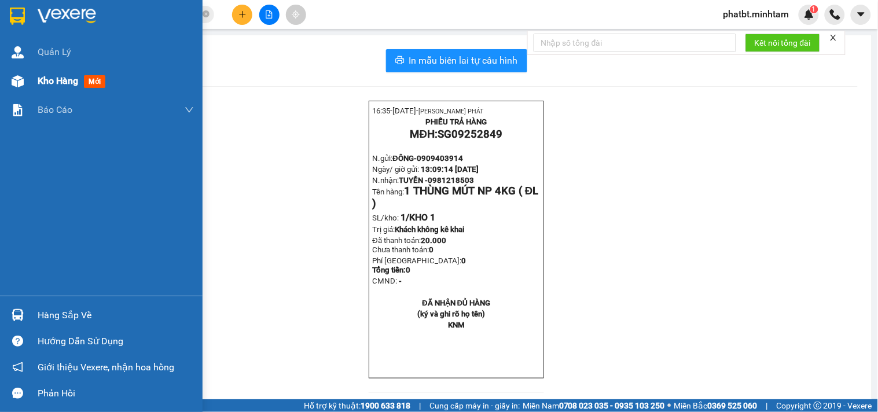
click at [27, 82] on div at bounding box center [18, 81] width 20 height 20
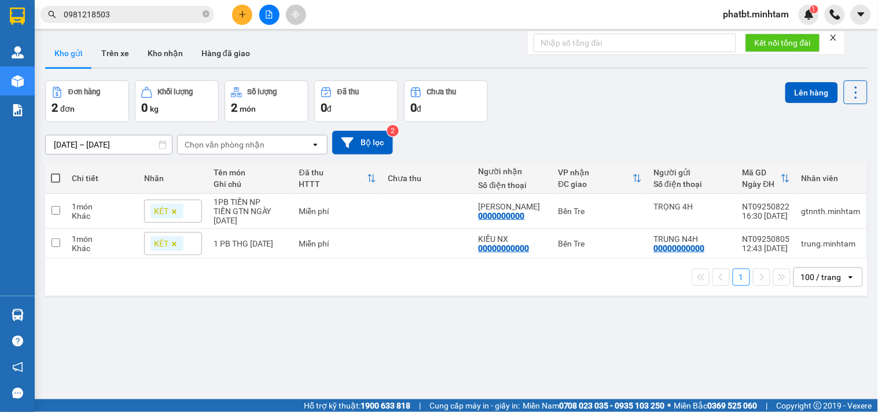
click at [239, 5] on div at bounding box center [269, 15] width 87 height 20
click at [240, 9] on button at bounding box center [242, 15] width 20 height 20
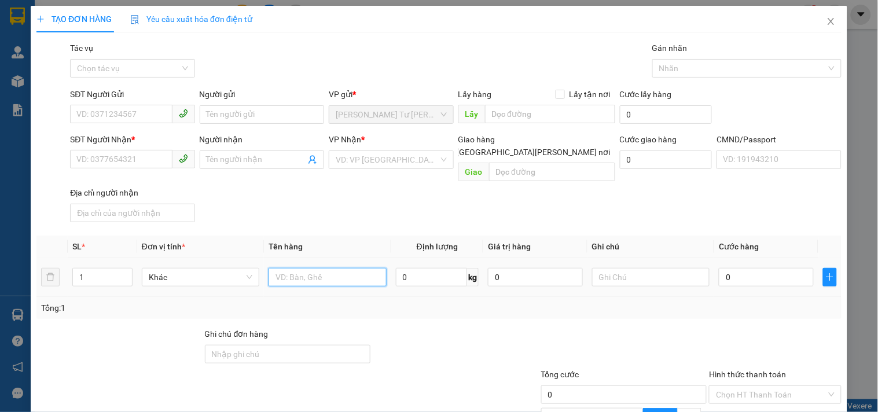
click at [295, 268] on input "text" at bounding box center [328, 277] width 118 height 19
type input "1 BAO VẢI NP 23KG ([GEOGRAPHIC_DATA])"
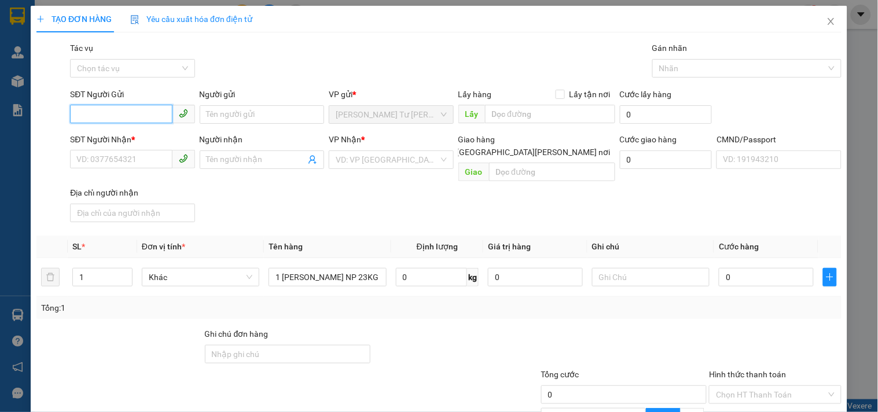
click at [132, 108] on input "SĐT Người Gửi" at bounding box center [121, 114] width 102 height 19
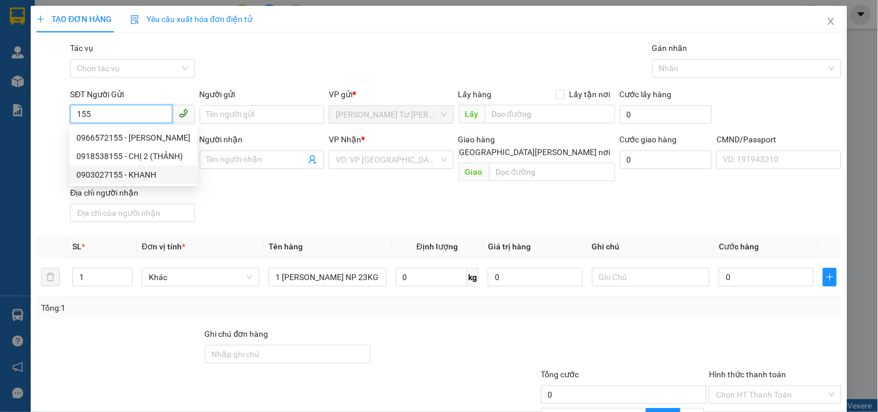
click at [129, 177] on div "0903027155 - KHANH" at bounding box center [133, 175] width 114 height 13
type input "0903027155"
type input "KHANH"
type input "0922243666"
type input "NGUYÊN"
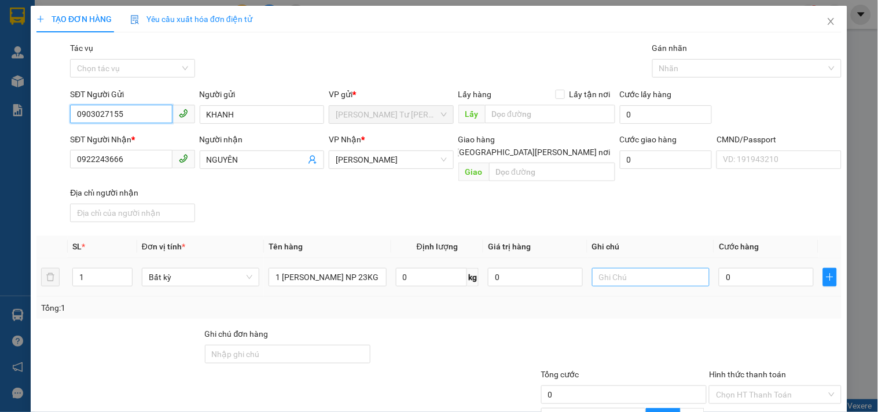
type input "0903027155"
click at [625, 268] on input "text" at bounding box center [651, 277] width 118 height 19
type input "8H MAI PHÁT"
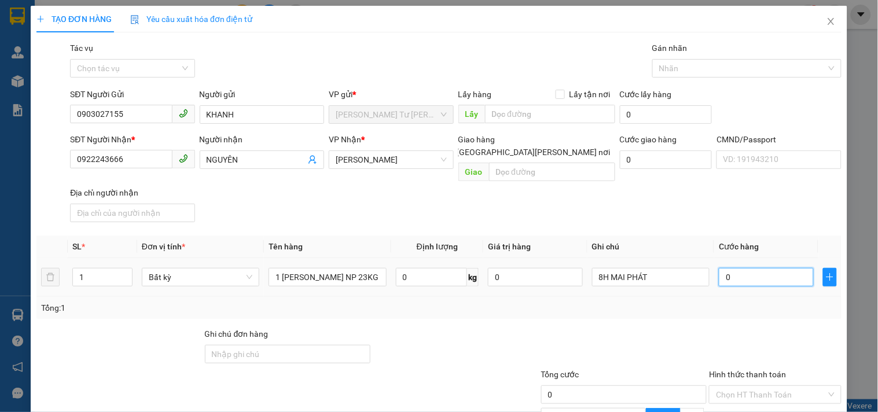
click at [748, 268] on input "0" at bounding box center [766, 277] width 95 height 19
type input "4"
type input "40"
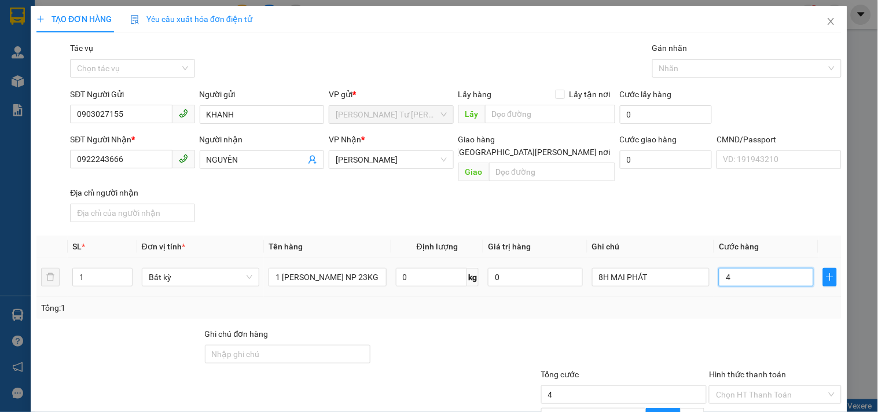
type input "40"
type input "40.000"
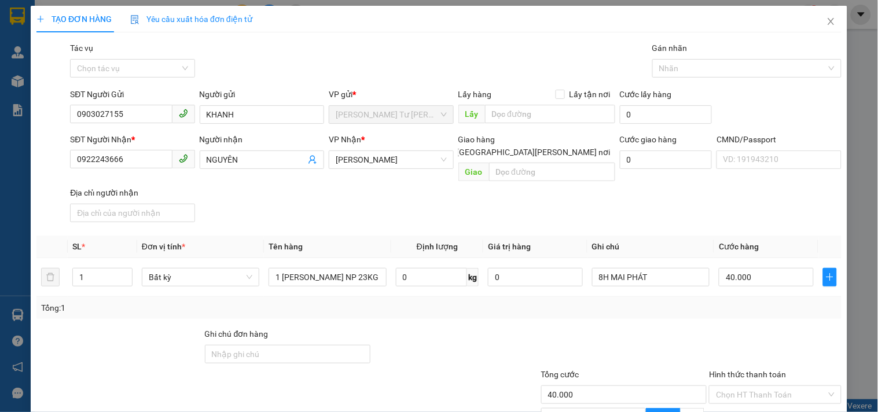
click at [701, 213] on div "SĐT Người Nhận * 0922243666 Người nhận NGUYÊN VP Nhận * Hồ Chí Minh Giao hàng G…" at bounding box center [456, 180] width 777 height 94
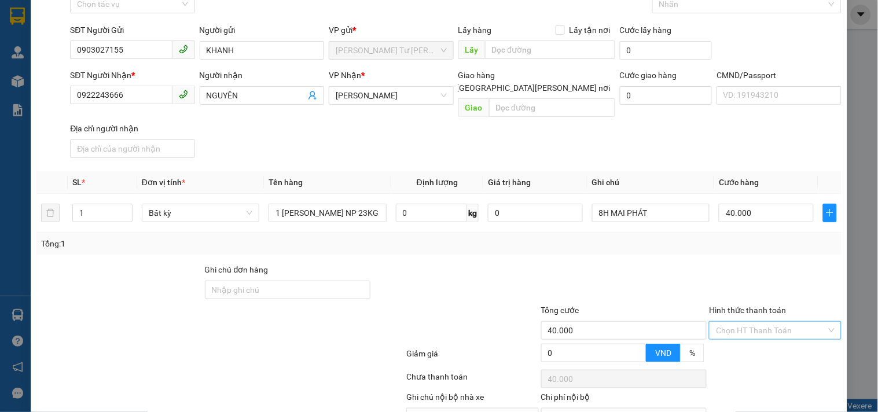
scroll to position [116, 0]
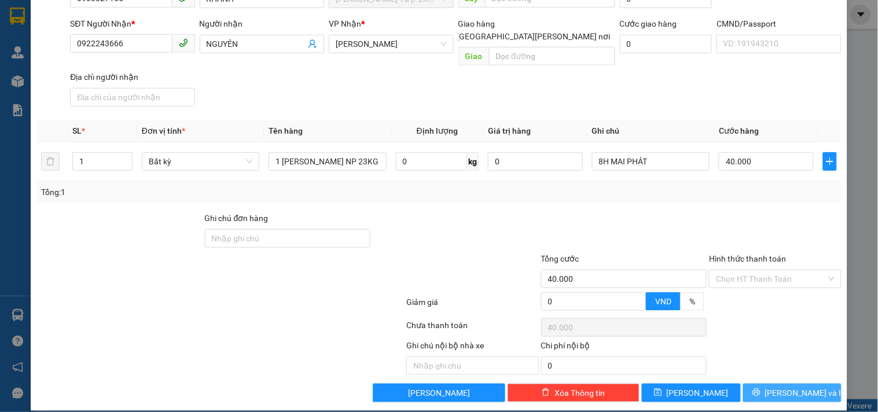
click at [772, 384] on button "[PERSON_NAME] và In" at bounding box center [793, 393] width 98 height 19
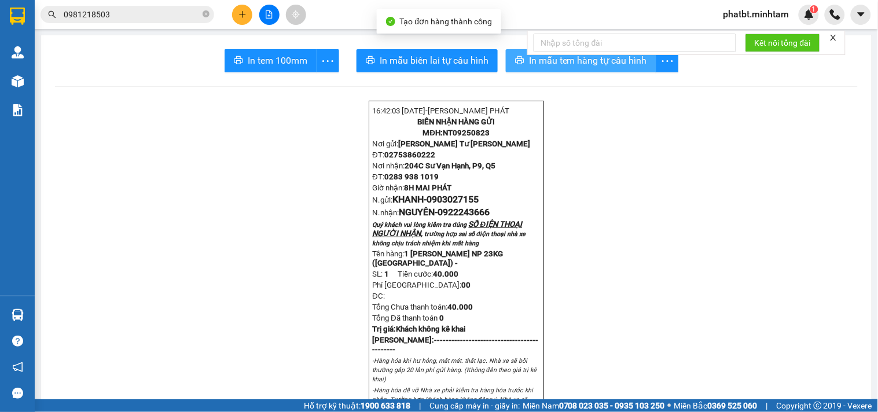
click at [515, 64] on icon "printer" at bounding box center [519, 60] width 9 height 9
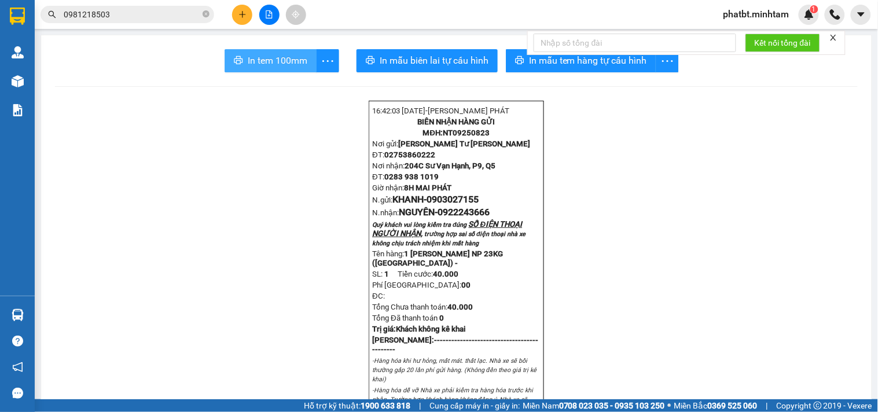
click at [296, 54] on span "In tem 100mm" at bounding box center [278, 60] width 60 height 14
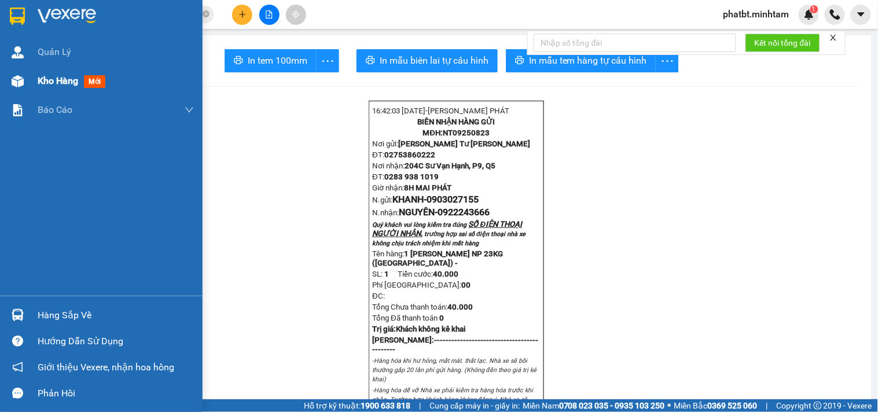
click at [25, 82] on div at bounding box center [18, 81] width 20 height 20
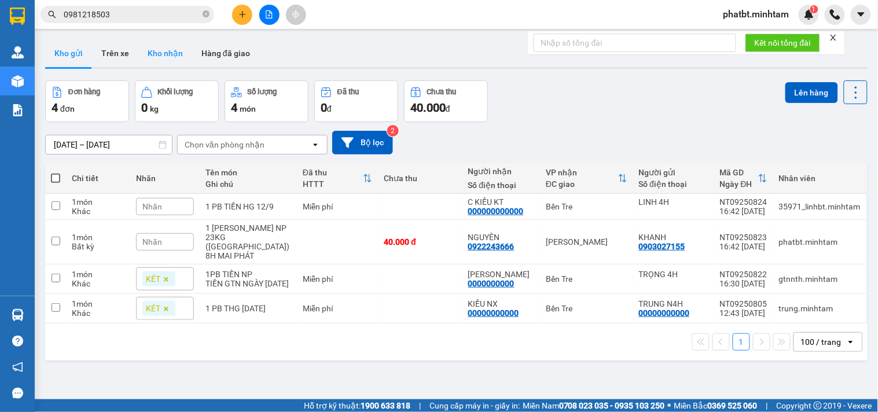
click at [180, 54] on button "Kho nhận" at bounding box center [165, 53] width 54 height 28
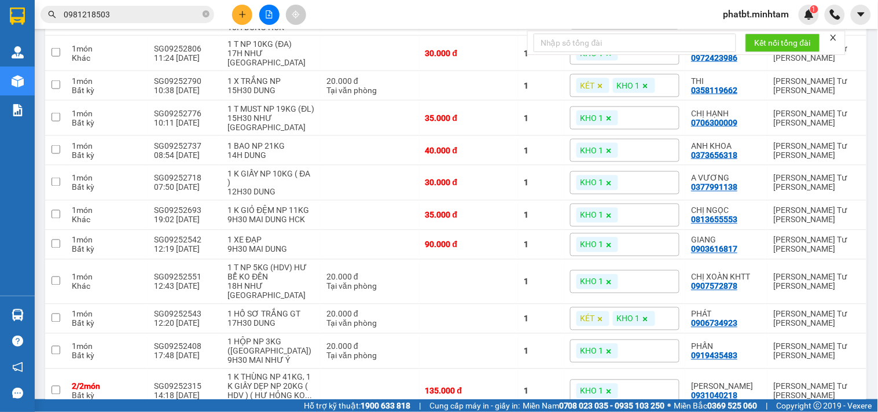
scroll to position [390, 0]
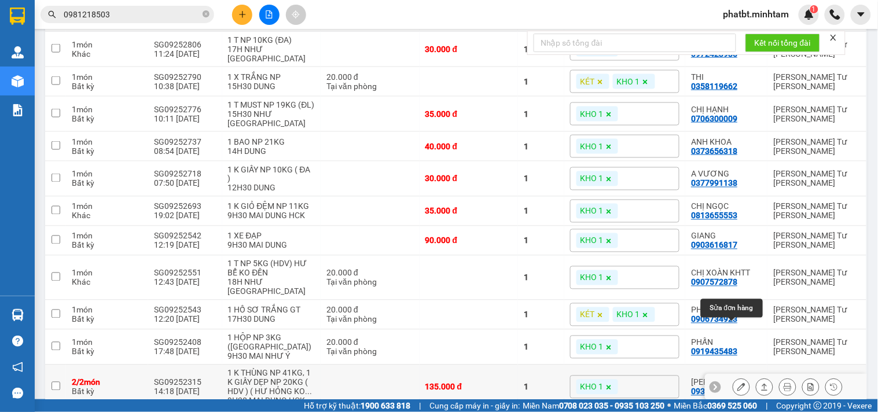
click at [734, 378] on button at bounding box center [742, 388] width 16 height 20
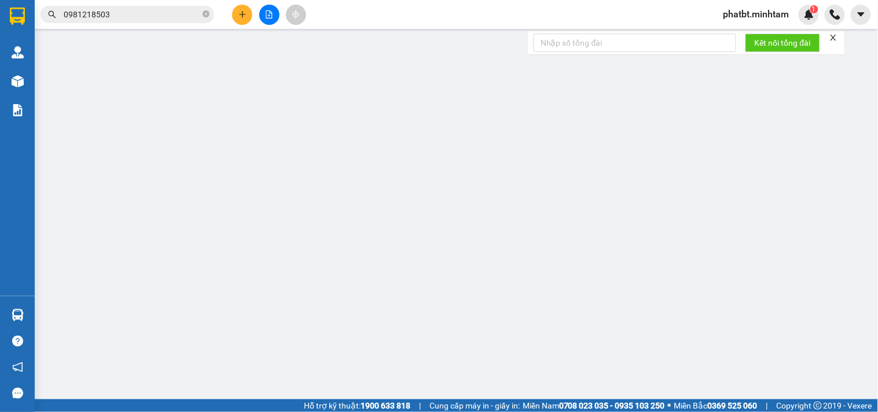
type input "0933555542"
type input "KHANG, MỘC LAN 4H"
type input "0931040218"
type input "MỘC LAN"
type input "ĐG"
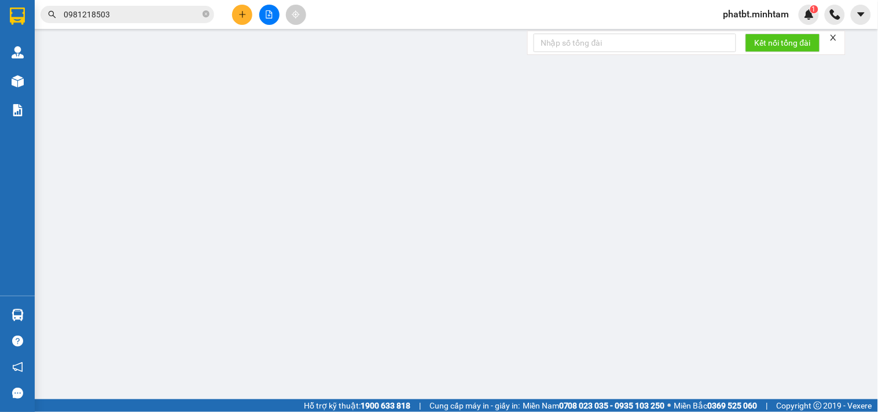
type input "135.000"
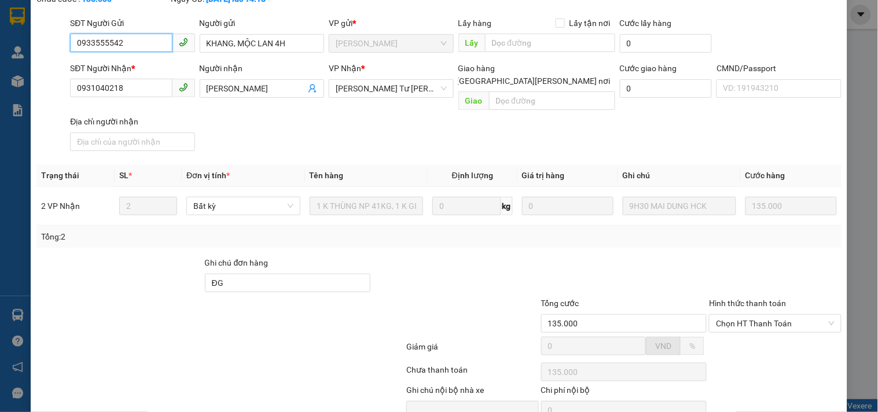
scroll to position [120, 0]
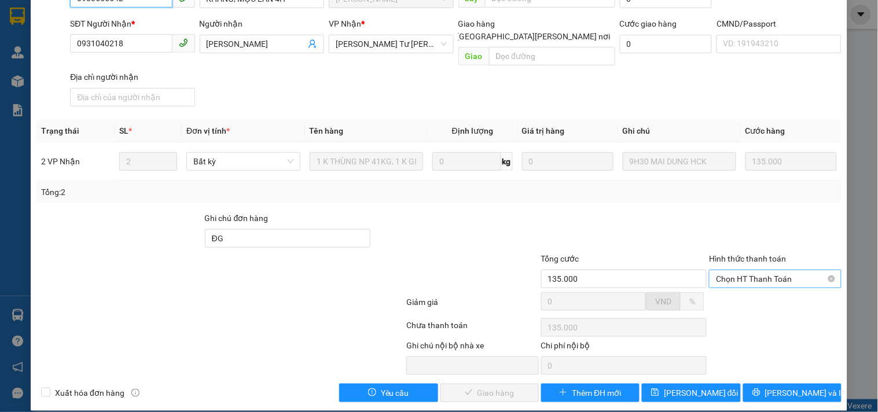
click at [726, 270] on span "Chọn HT Thanh Toán" at bounding box center [775, 278] width 118 height 17
click at [723, 291] on div "Tại văn phòng" at bounding box center [768, 290] width 117 height 13
type input "0"
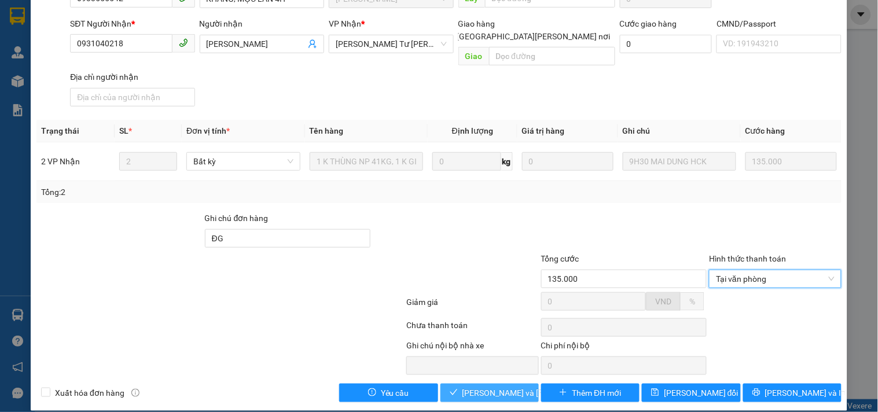
click at [475, 387] on span "[PERSON_NAME] và Giao hàng" at bounding box center [541, 393] width 156 height 13
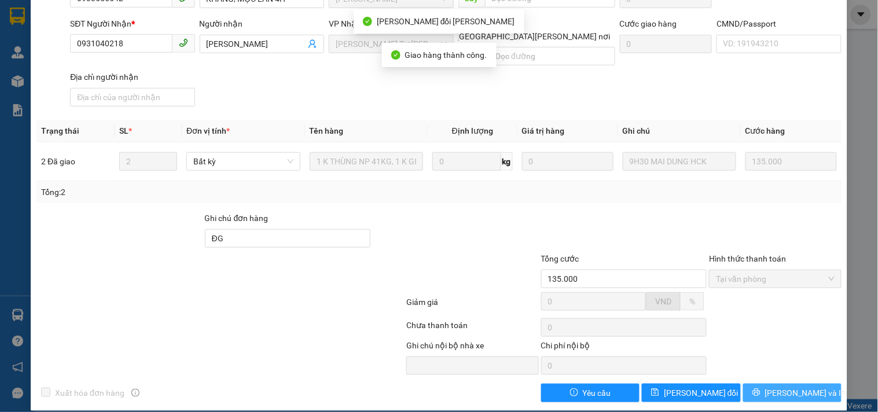
click at [771, 384] on button "[PERSON_NAME] và In" at bounding box center [793, 393] width 98 height 19
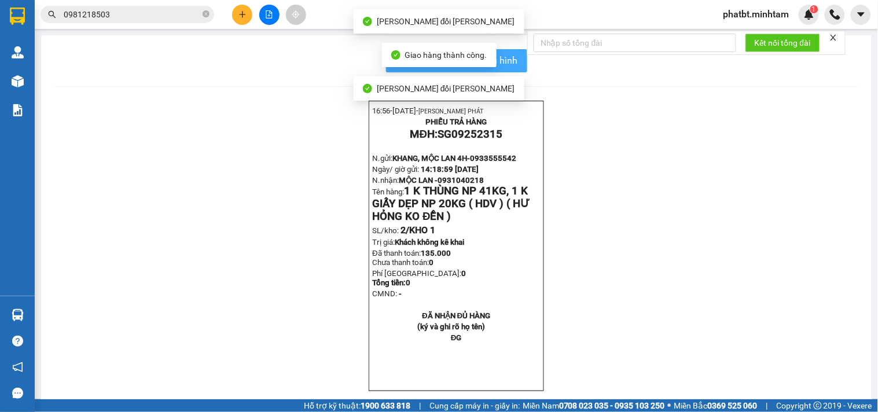
click at [512, 60] on span "In mẫu biên lai tự cấu hình" at bounding box center [463, 60] width 109 height 14
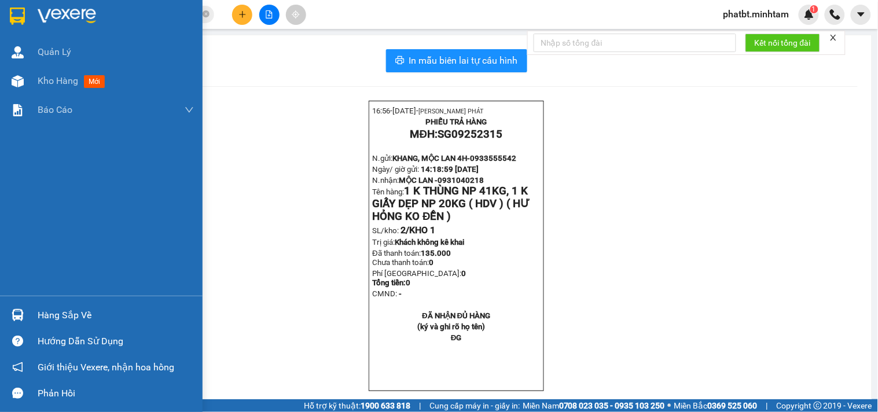
click at [36, 315] on div "Hàng sắp về" at bounding box center [101, 315] width 203 height 26
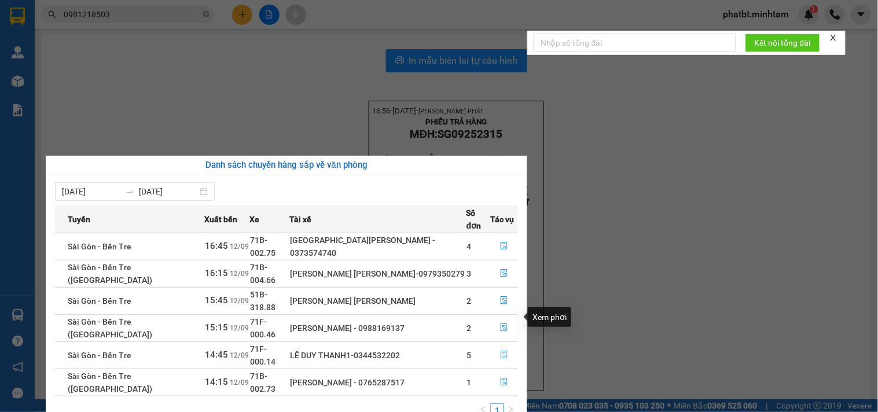
click at [502, 351] on icon "file-done" at bounding box center [504, 355] width 8 height 8
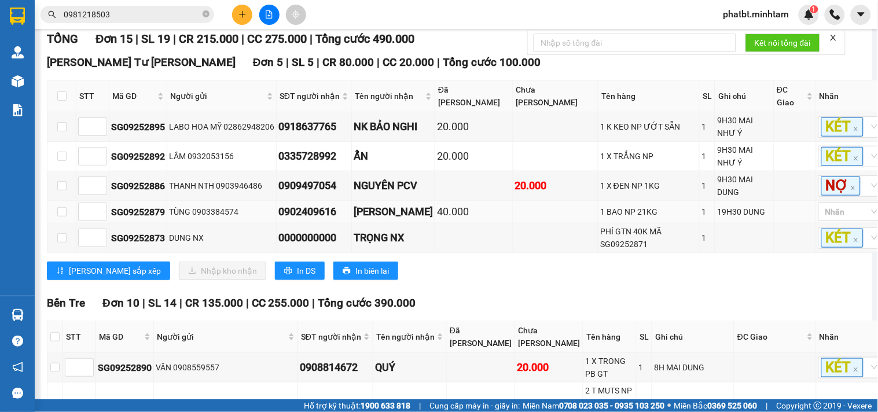
scroll to position [171, 0]
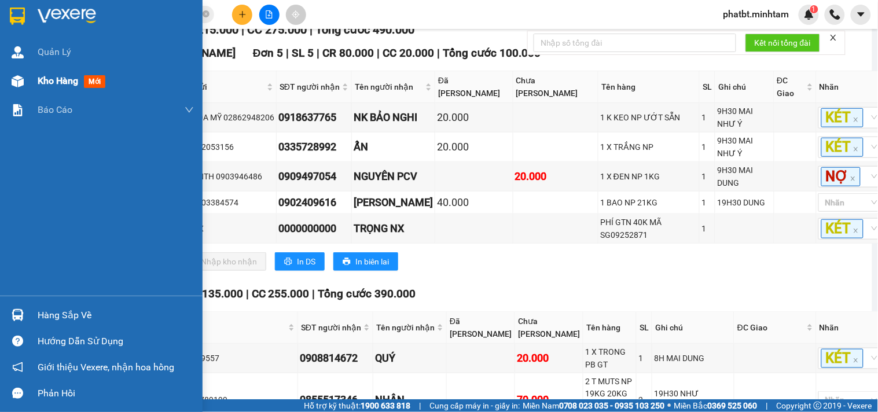
click at [52, 78] on span "Kho hàng" at bounding box center [58, 80] width 41 height 11
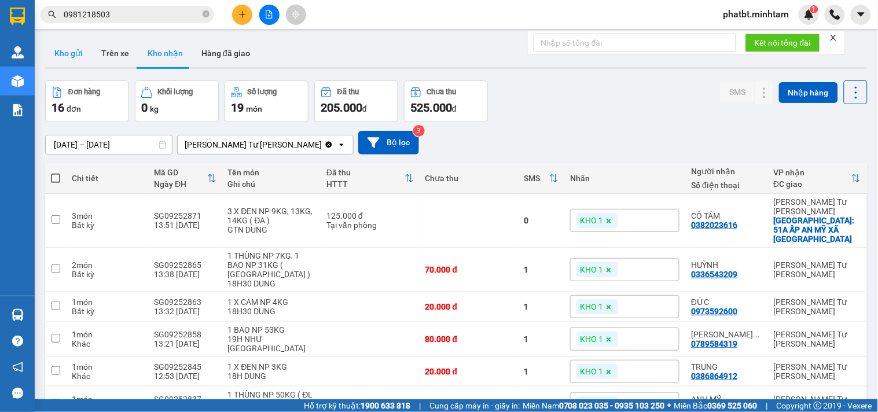
click at [64, 58] on button "Kho gửi" at bounding box center [68, 53] width 47 height 28
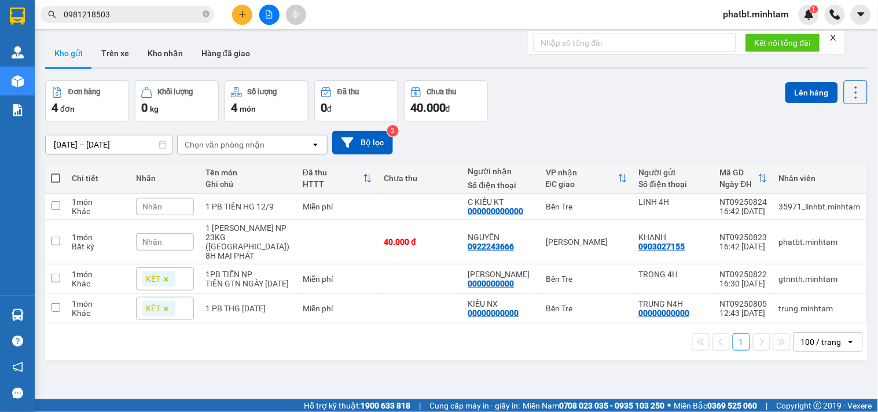
click at [56, 180] on span at bounding box center [55, 178] width 9 height 9
click at [56, 173] on input "checkbox" at bounding box center [56, 173] width 0 height 0
checkbox input "true"
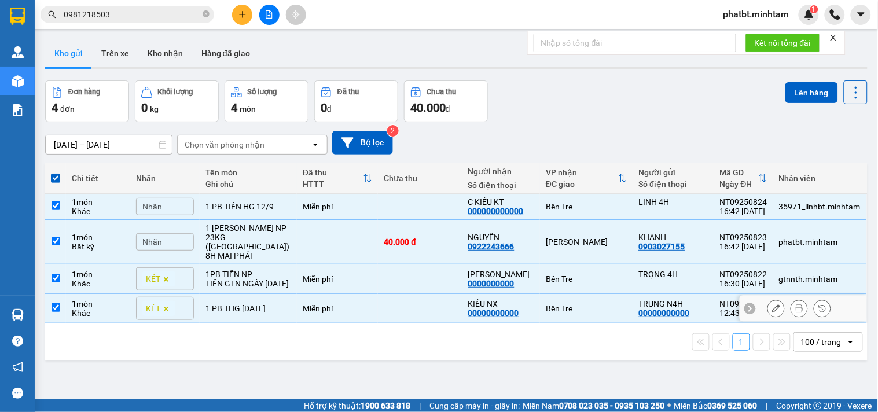
click at [259, 304] on div "1 PB [DATE]" at bounding box center [249, 308] width 86 height 9
checkbox input "false"
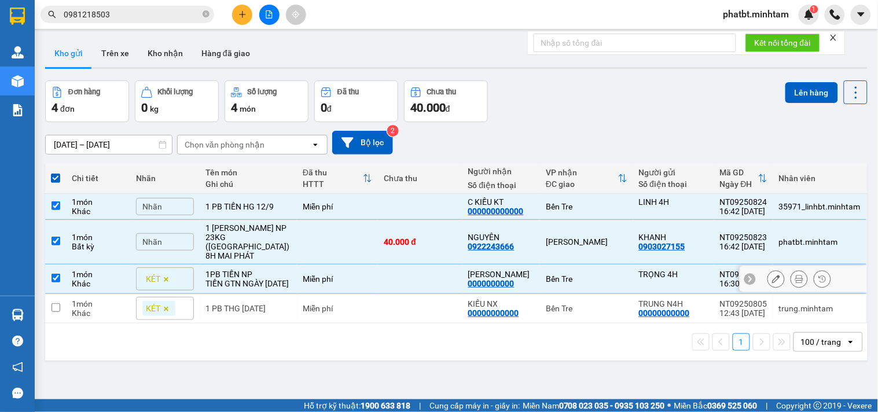
click at [251, 279] on div "TIỀN GTN [DATE]" at bounding box center [249, 283] width 86 height 9
checkbox input "false"
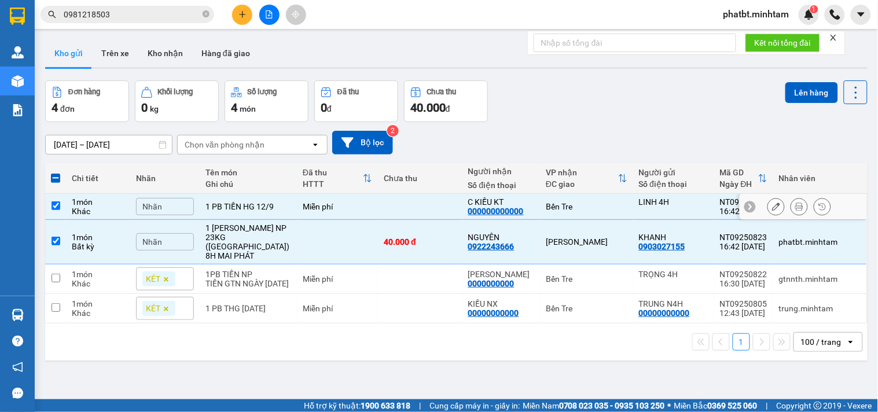
click at [270, 203] on div "1 PB TIỀN HG 12/9" at bounding box center [249, 206] width 86 height 9
checkbox input "false"
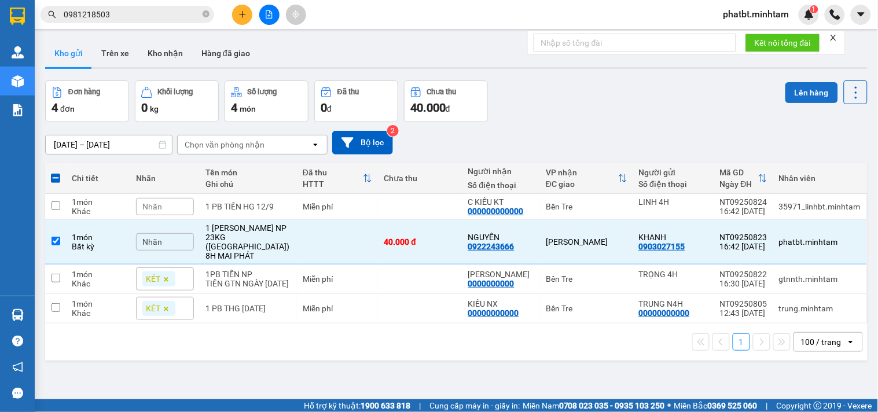
click at [786, 84] on button "Lên hàng" at bounding box center [812, 92] width 53 height 21
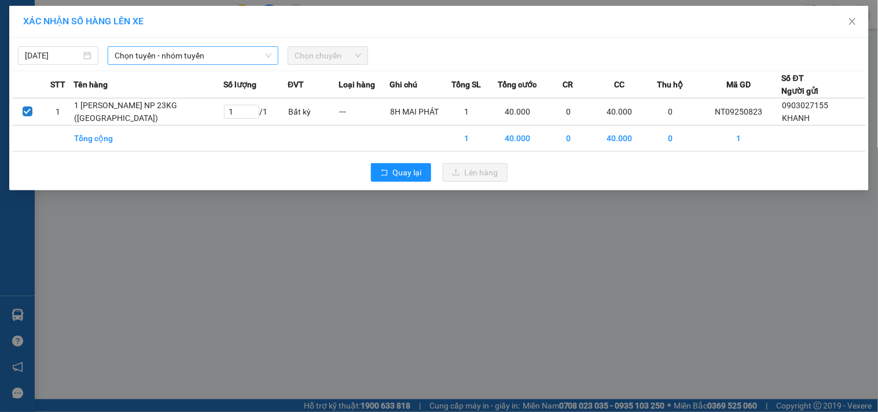
click at [225, 49] on span "Chọn tuyến - nhóm tuyến" at bounding box center [193, 55] width 157 height 17
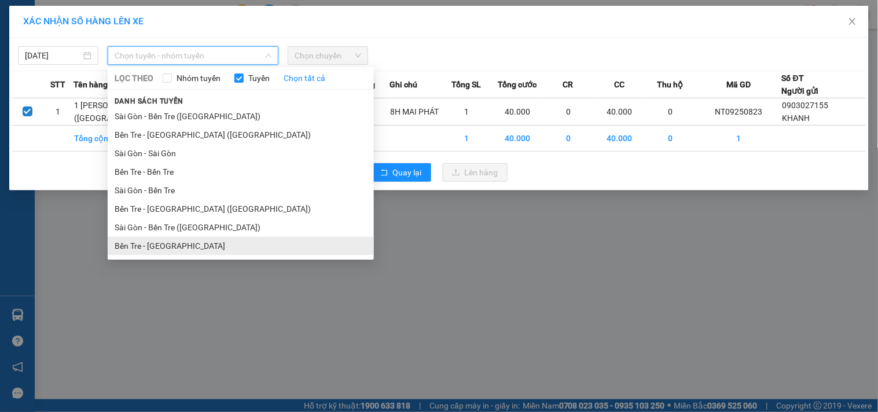
click at [178, 244] on li "Bến Tre - Sài Gòn" at bounding box center [241, 246] width 266 height 19
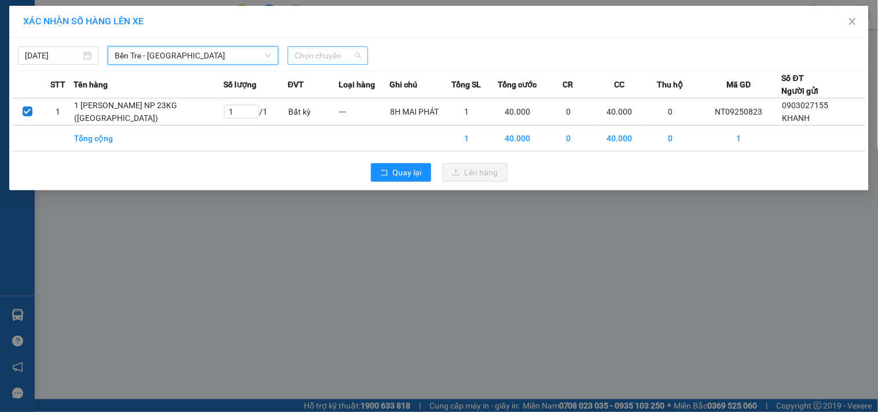
click at [311, 57] on span "Chọn chuyến" at bounding box center [328, 55] width 67 height 17
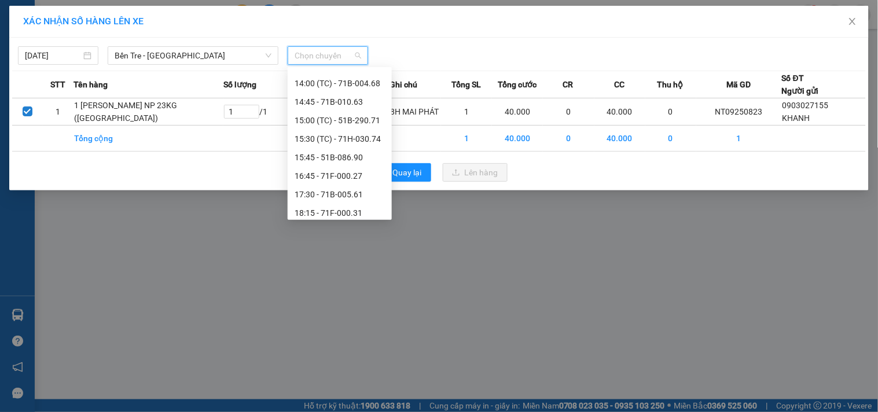
scroll to position [239, 0]
click at [365, 174] on div "16:45 - 71F-000.27" at bounding box center [340, 173] width 90 height 13
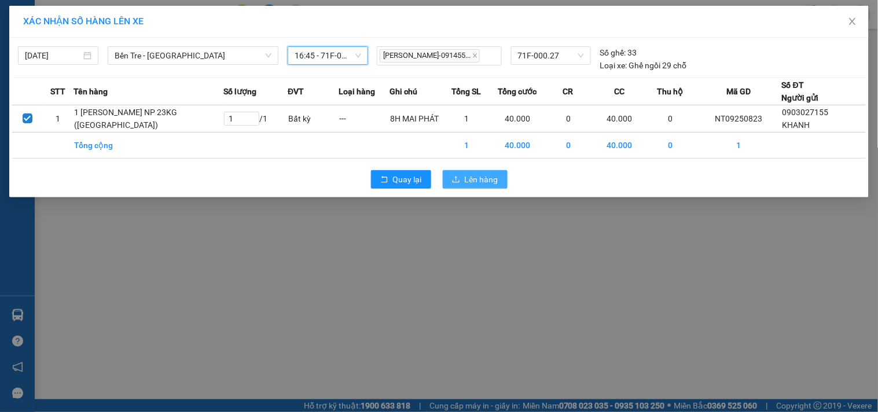
click at [466, 173] on span "Lên hàng" at bounding box center [482, 179] width 34 height 13
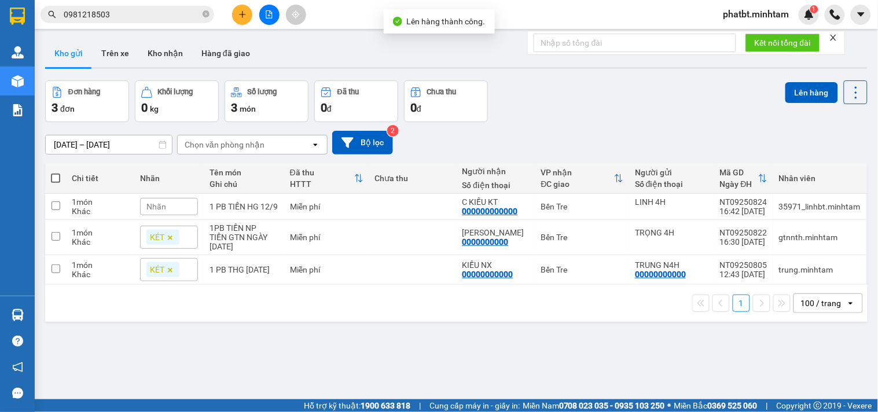
click at [269, 14] on icon "file-add" at bounding box center [269, 14] width 8 height 8
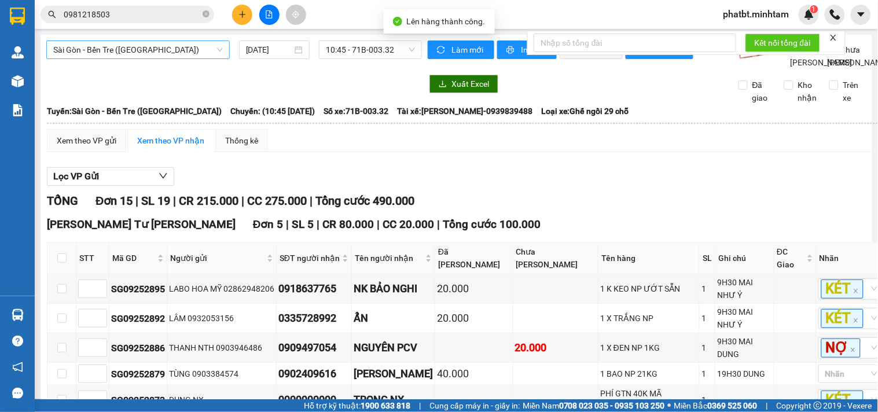
click at [149, 54] on span "Sài Gòn - Bến Tre (CN)" at bounding box center [138, 49] width 170 height 17
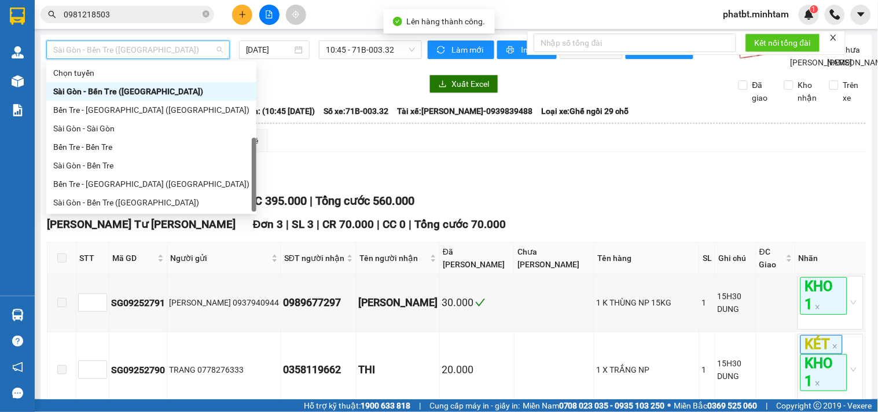
scroll to position [19, 0]
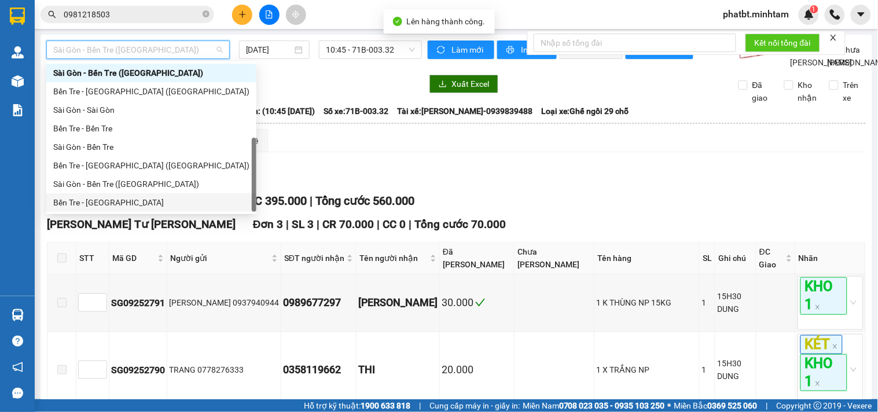
click at [113, 197] on div "Bến Tre - Sài Gòn" at bounding box center [151, 202] width 196 height 13
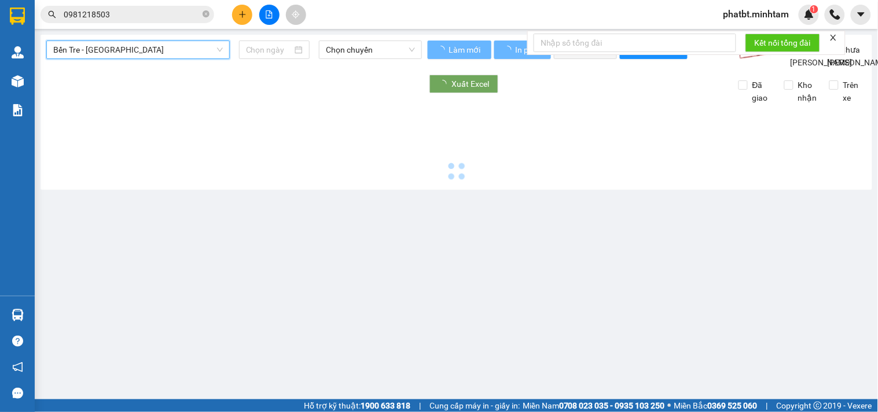
type input "[DATE]"
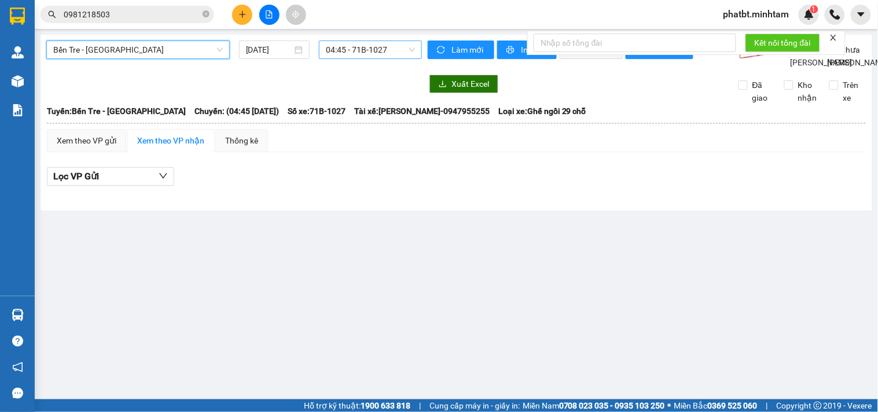
click at [342, 53] on span "04:45 - 71B-1027" at bounding box center [370, 49] width 89 height 17
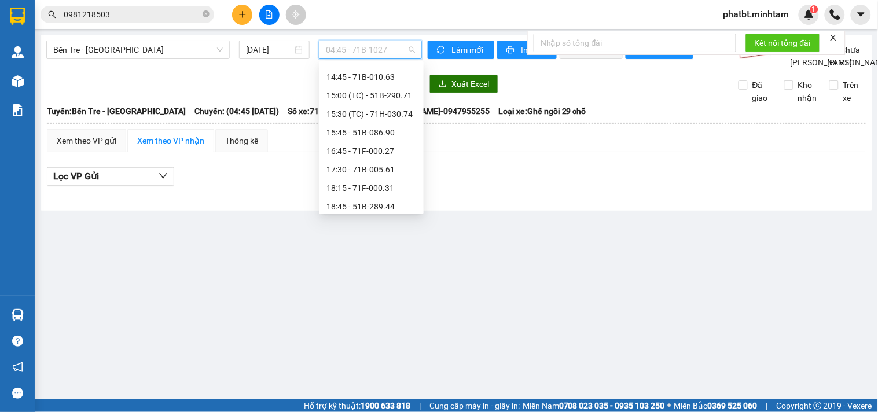
scroll to position [259, 0]
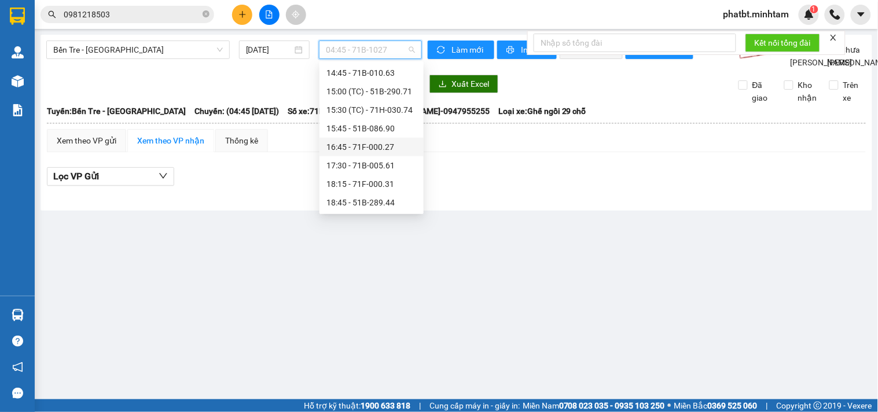
click at [385, 146] on div "16:45 - 71F-000.27" at bounding box center [372, 147] width 90 height 13
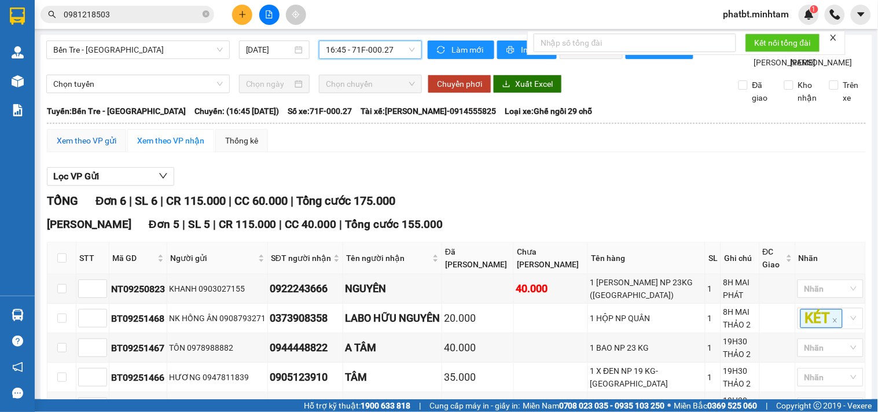
click at [98, 147] on div "Xem theo VP gửi" at bounding box center [87, 140] width 60 height 13
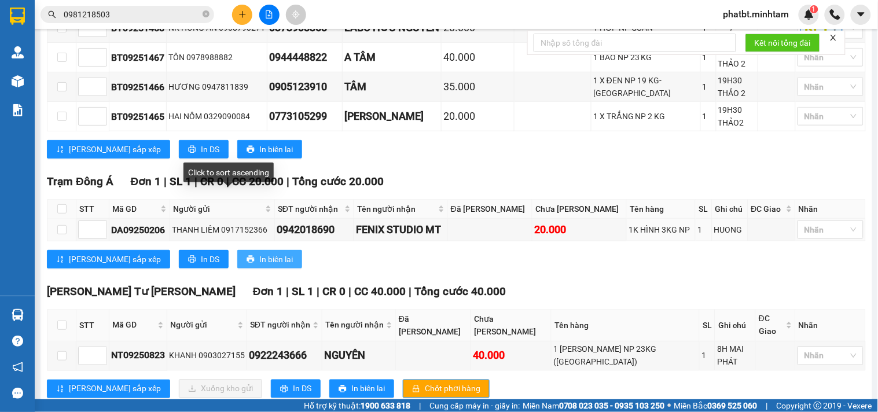
scroll to position [262, 0]
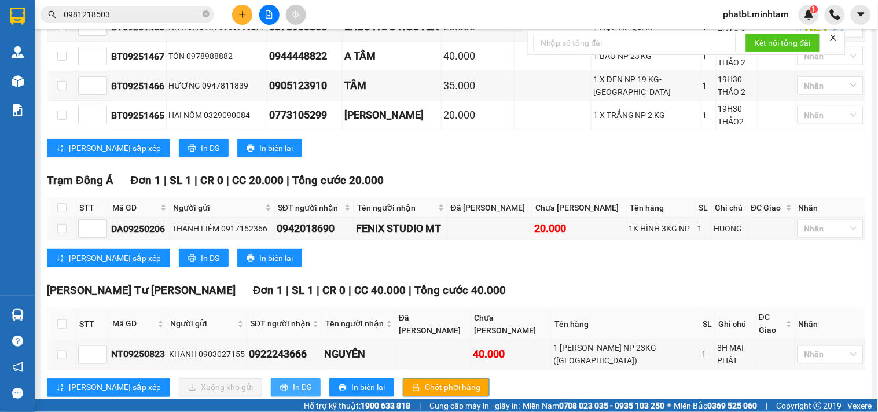
click at [271, 379] on button "In DS" at bounding box center [296, 388] width 50 height 19
click at [206, 13] on icon "close-circle" at bounding box center [206, 13] width 7 height 7
click at [195, 13] on input "text" at bounding box center [132, 14] width 137 height 13
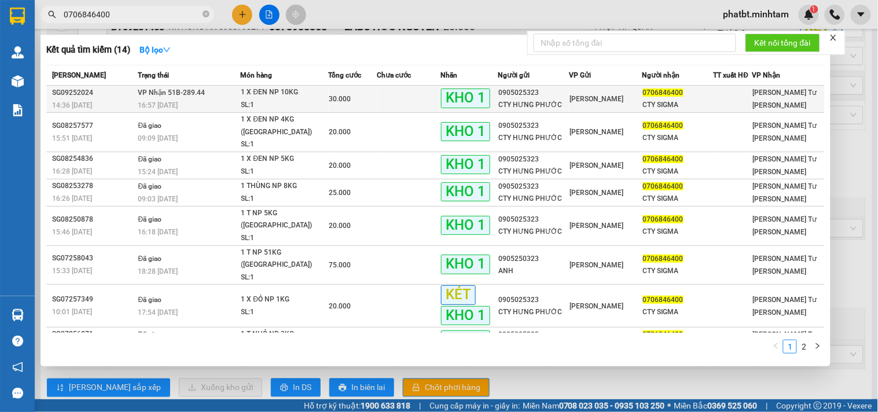
type input "0706846400"
click at [252, 96] on div "1 X ĐEN NP 10KG" at bounding box center [284, 92] width 87 height 13
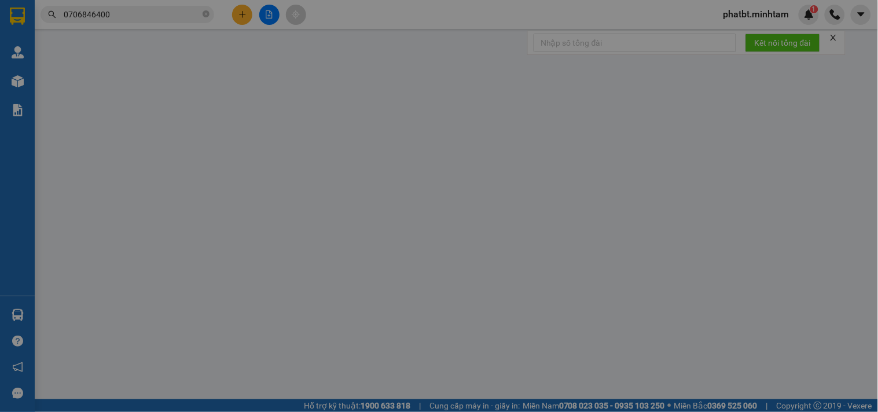
type input "0905025323"
type input "CTY HƯNG PHƯỚC"
type input "0706846400"
type input "CTY SIGMA"
type input "KNM"
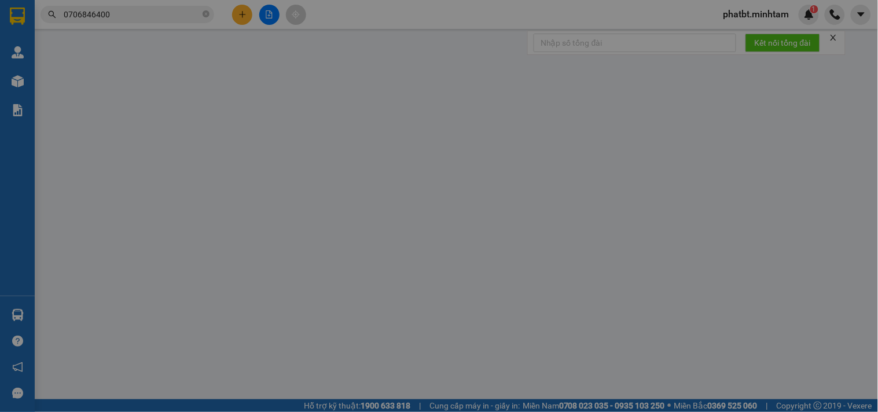
type input "30.000"
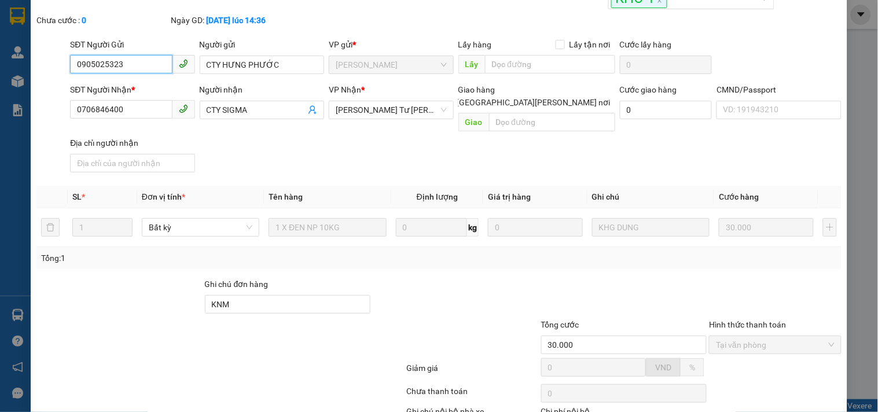
scroll to position [120, 0]
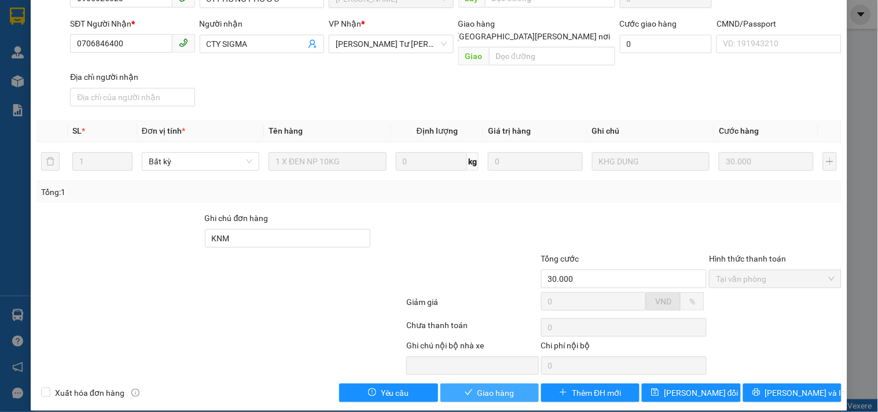
click at [478, 387] on span "Giao hàng" at bounding box center [496, 393] width 37 height 13
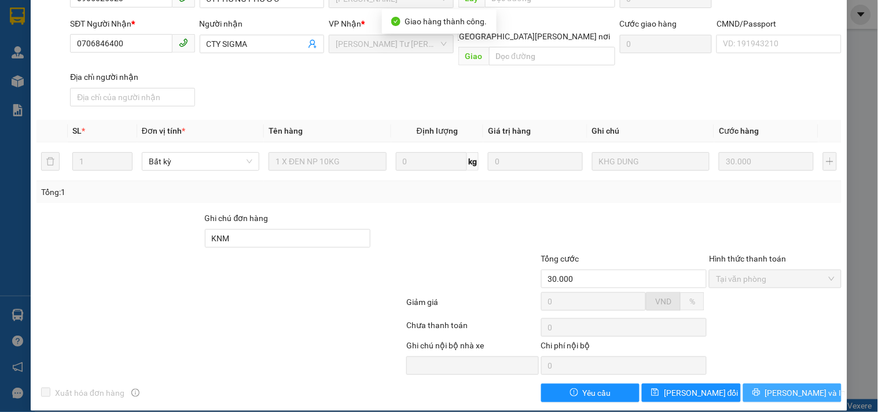
click at [772, 384] on button "[PERSON_NAME] và In" at bounding box center [793, 393] width 98 height 19
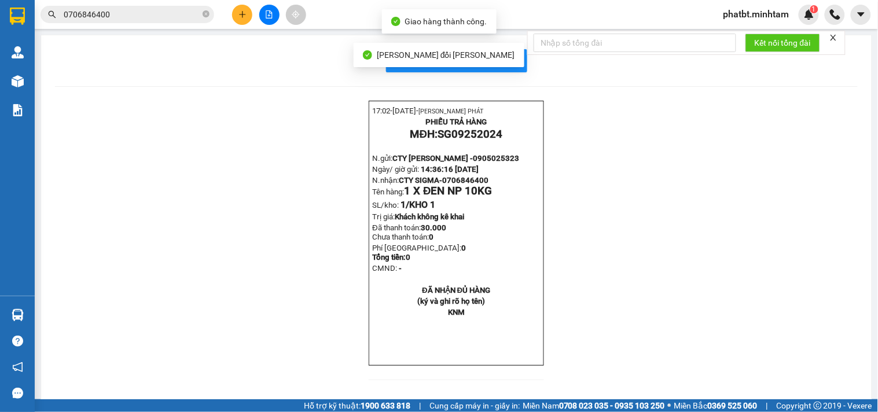
click at [498, 63] on div "[PERSON_NAME] thay đổi thành công" at bounding box center [439, 55] width 171 height 24
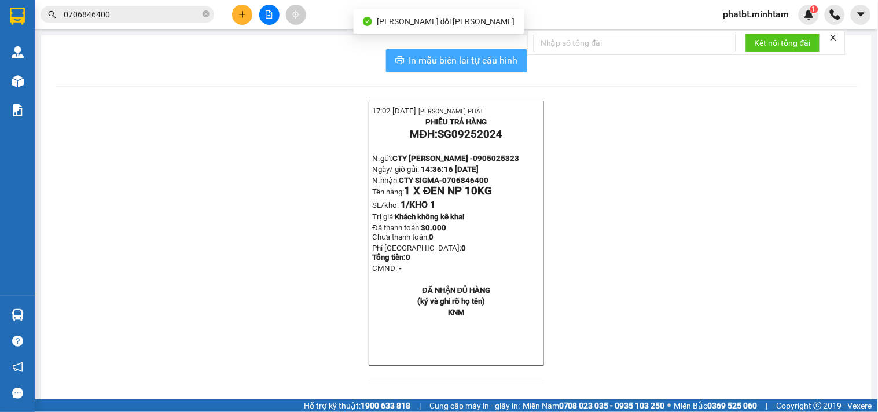
click at [497, 62] on span "In mẫu biên lai tự cấu hình" at bounding box center [463, 60] width 109 height 14
click at [424, 56] on span "In mẫu biên lai tự cấu hình" at bounding box center [463, 60] width 109 height 14
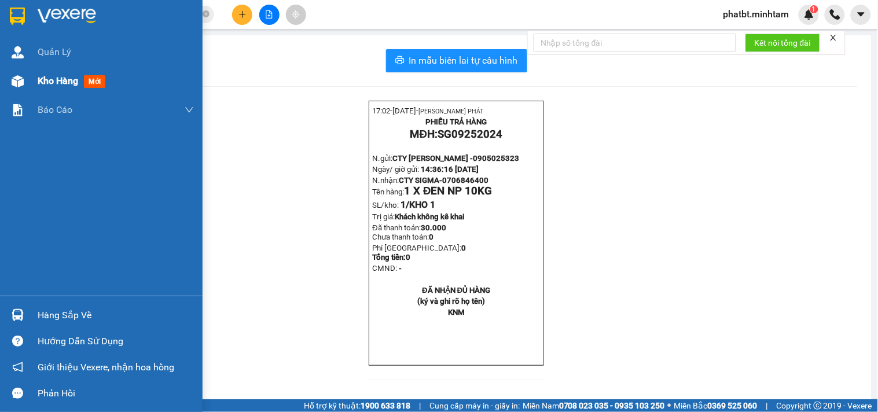
click at [45, 75] on span "Kho hàng" at bounding box center [58, 80] width 41 height 11
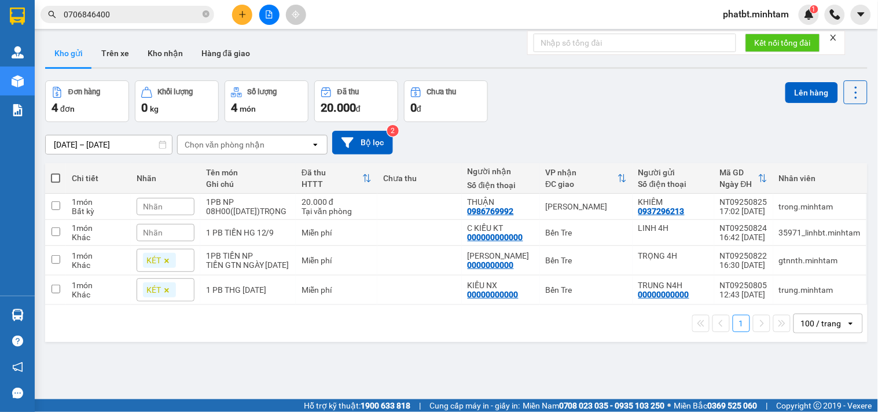
click at [170, 232] on div "Nhãn" at bounding box center [166, 232] width 58 height 17
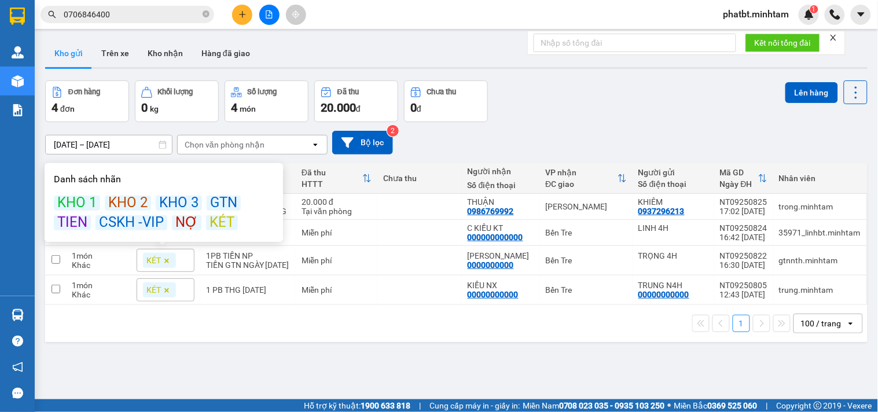
click at [221, 218] on div "KÉT" at bounding box center [222, 222] width 32 height 15
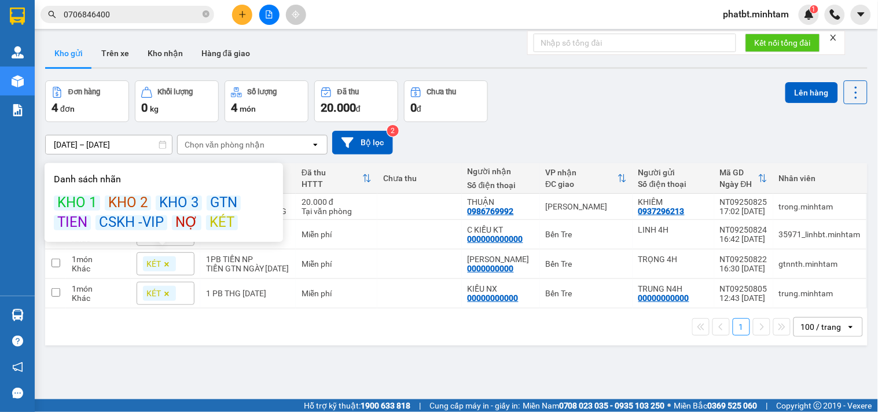
click at [566, 131] on div "10/09/2025 – 12/09/2025 Press the down arrow key to interact with the calendar …" at bounding box center [456, 143] width 823 height 24
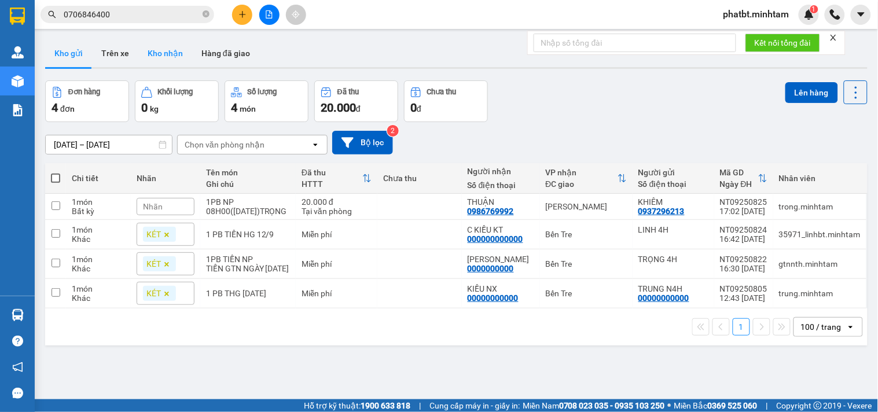
click at [161, 42] on button "Kho nhận" at bounding box center [165, 53] width 54 height 28
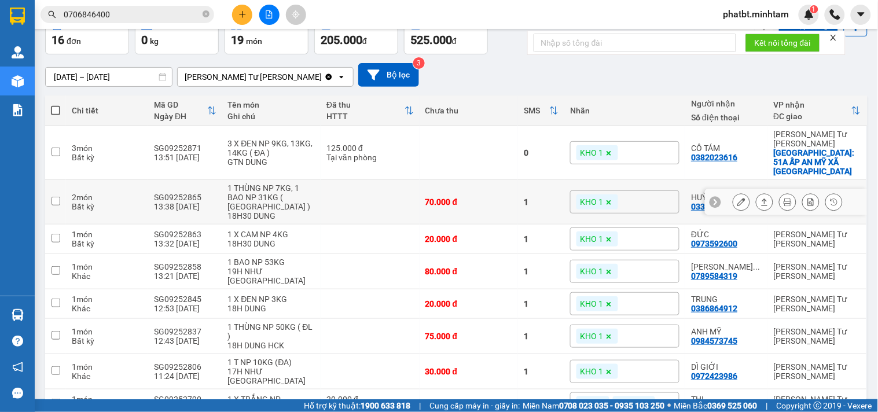
scroll to position [171, 0]
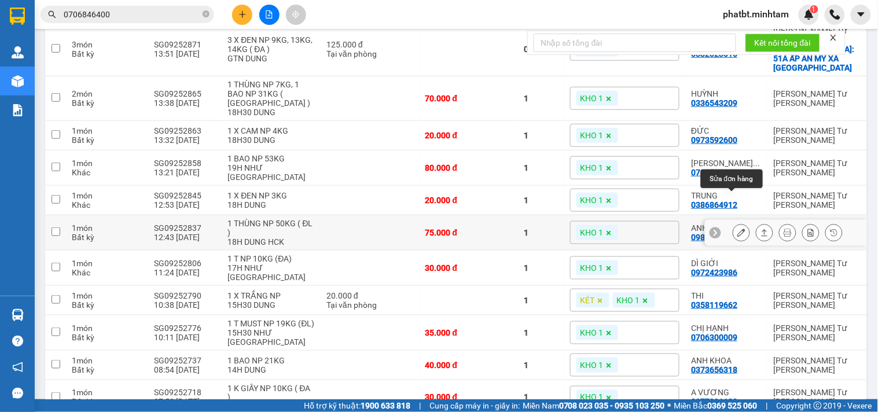
click at [734, 223] on button at bounding box center [742, 233] width 16 height 20
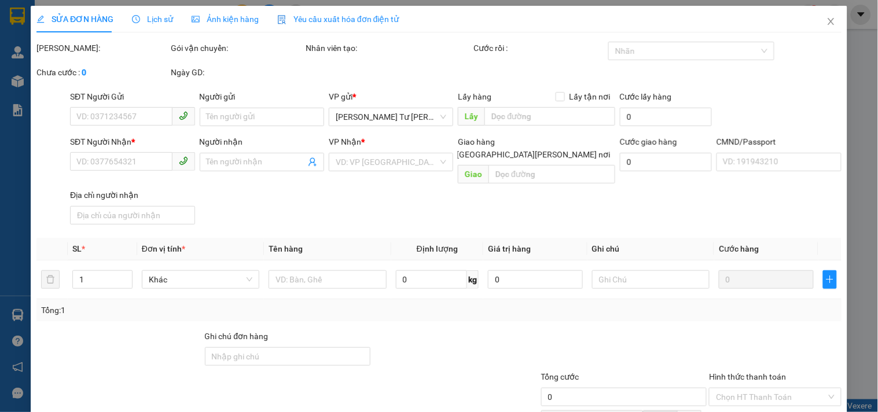
type input "0981082006"
type input "TRÚC"
type input "0984573745"
type input "ANH MỸ"
type input "ĐG"
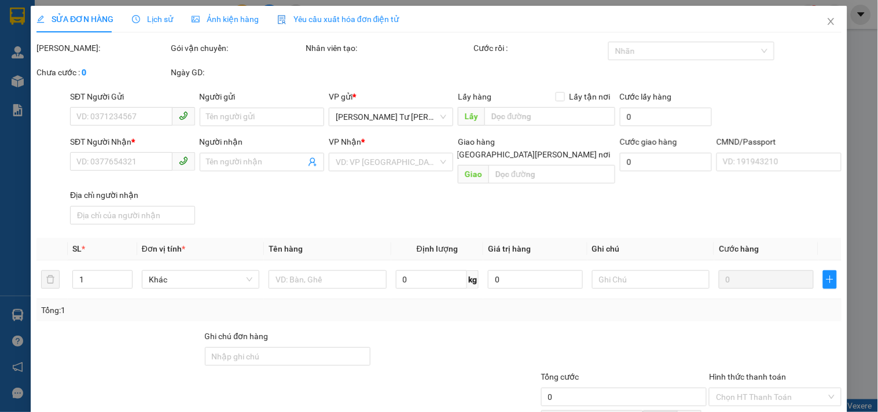
type input "75.000"
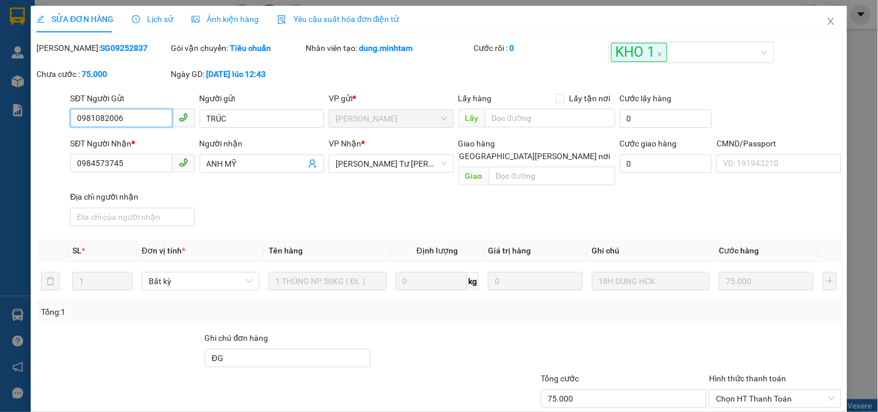
scroll to position [120, 0]
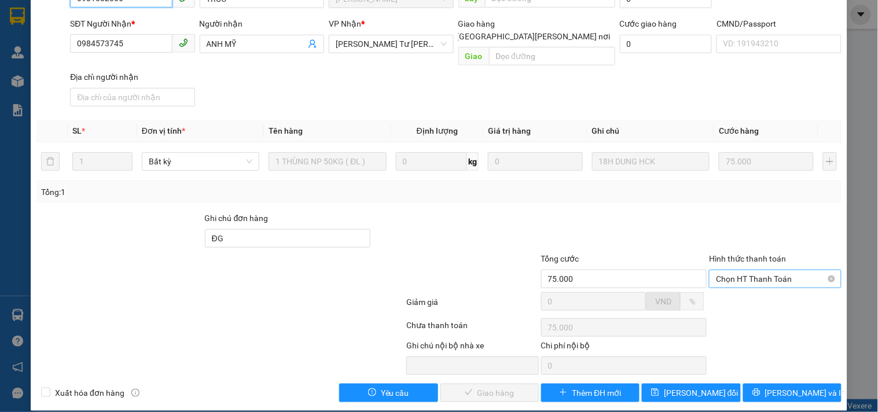
click at [726, 270] on span "Chọn HT Thanh Toán" at bounding box center [775, 278] width 118 height 17
drag, startPoint x: 726, startPoint y: 291, endPoint x: 718, endPoint y: 295, distance: 9.3
click at [726, 291] on div "Tại văn phòng" at bounding box center [768, 290] width 117 height 13
type input "0"
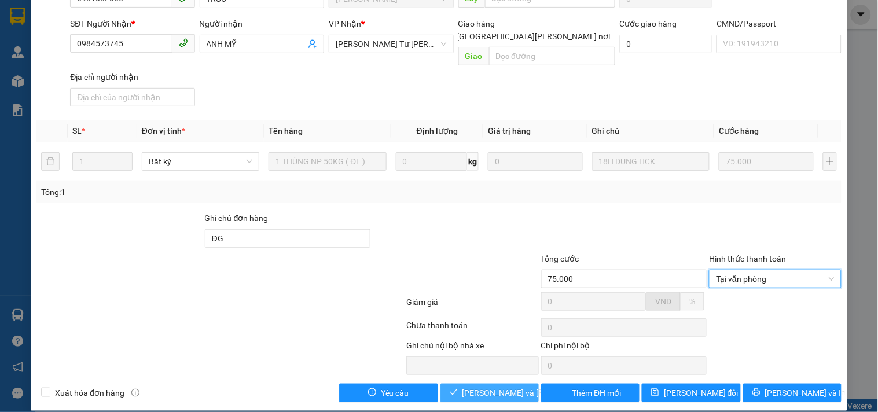
click at [488, 387] on span "[PERSON_NAME] và Giao hàng" at bounding box center [541, 393] width 156 height 13
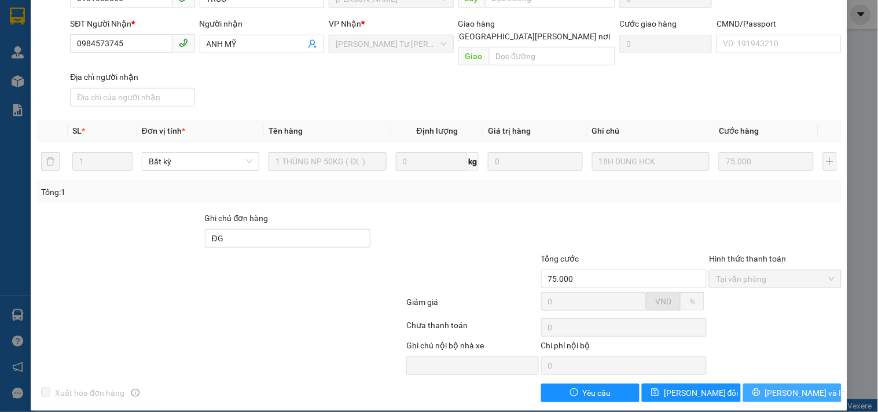
click at [751, 384] on button "[PERSON_NAME] và In" at bounding box center [793, 393] width 98 height 19
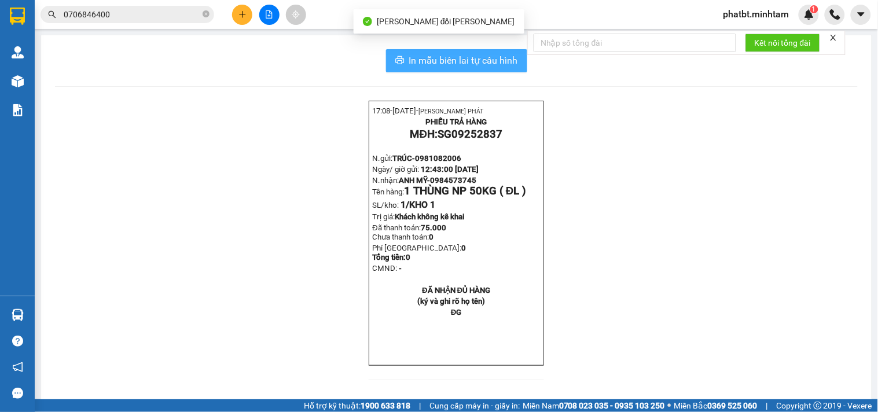
click at [475, 54] on span "In mẫu biên lai tự cấu hình" at bounding box center [463, 60] width 109 height 14
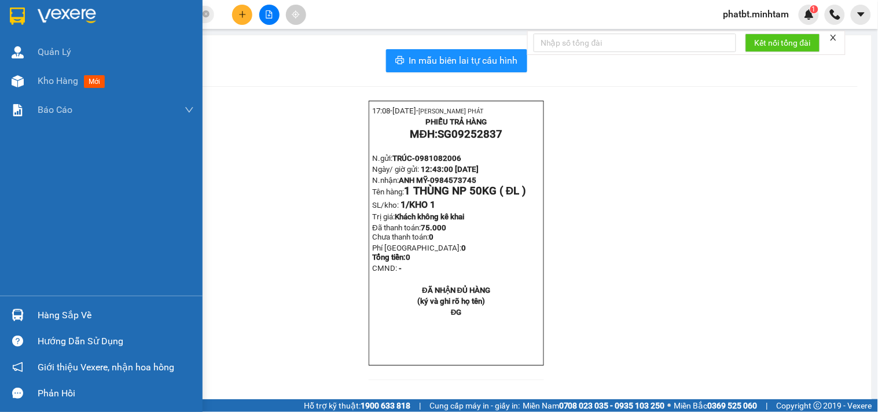
click at [42, 307] on div "Hàng sắp về" at bounding box center [116, 315] width 156 height 17
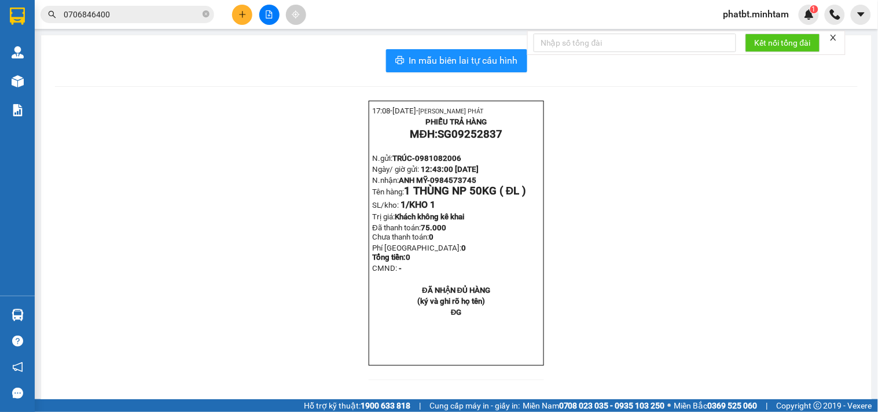
click at [234, 91] on section "Kết quả tìm kiếm ( 14 ) Bộ lọc Mã ĐH Trạng thái Món hàng Tổng cước Chưa cước Nh…" at bounding box center [439, 206] width 878 height 412
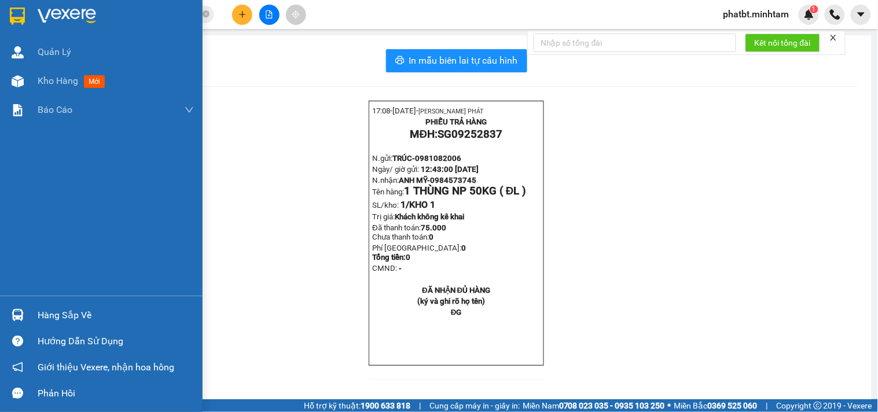
click at [48, 310] on div "Hàng sắp về" at bounding box center [116, 315] width 156 height 17
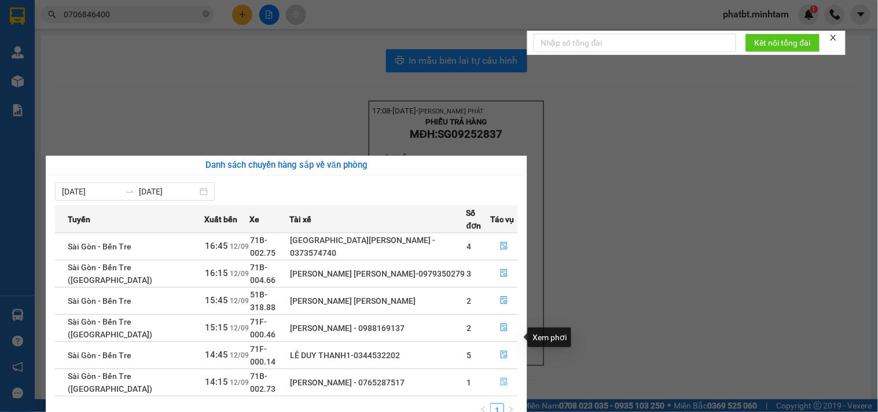
click at [495, 374] on button "button" at bounding box center [504, 383] width 27 height 19
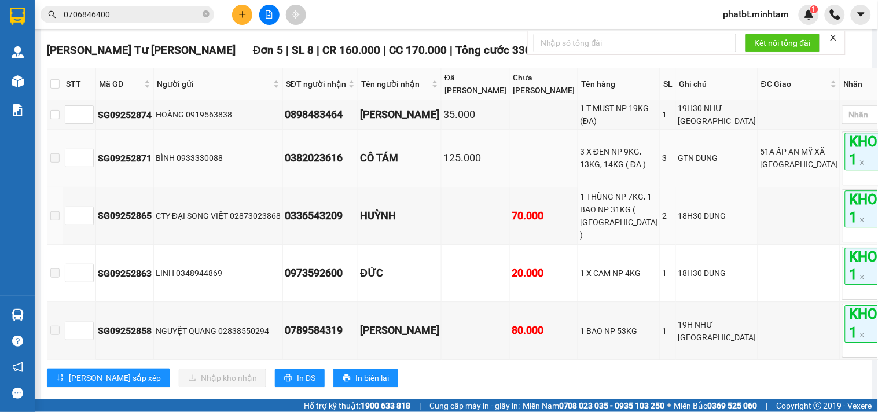
scroll to position [705, 0]
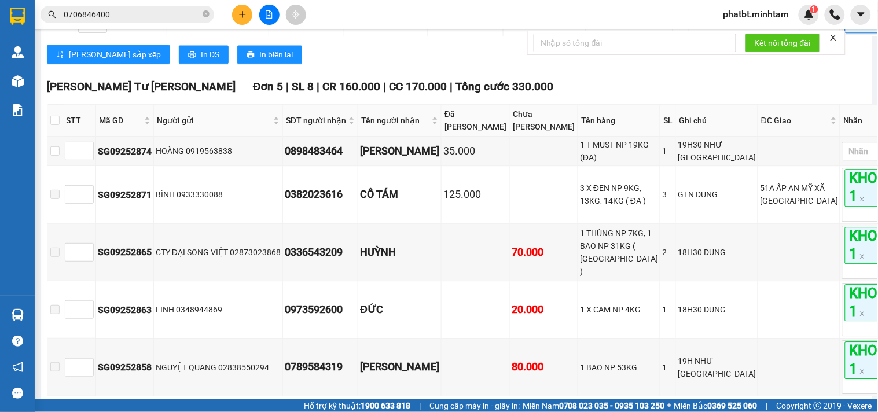
click at [244, 10] on icon "plus" at bounding box center [243, 14] width 8 height 8
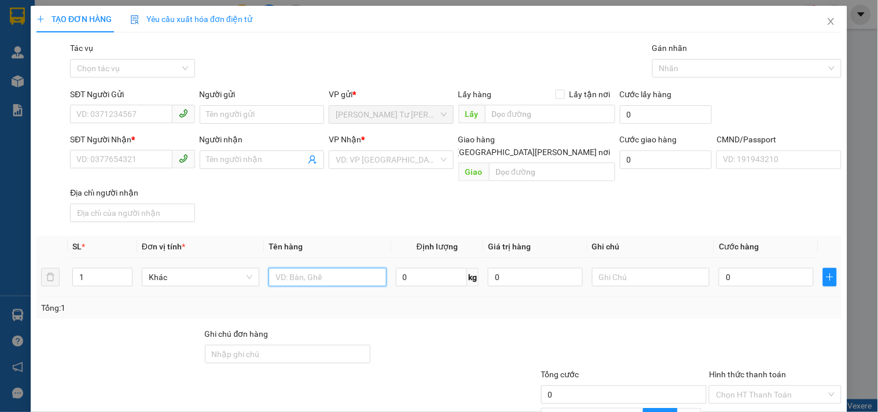
click at [327, 268] on input "text" at bounding box center [328, 277] width 118 height 19
type input "1 XỐP TRONG GT NP"
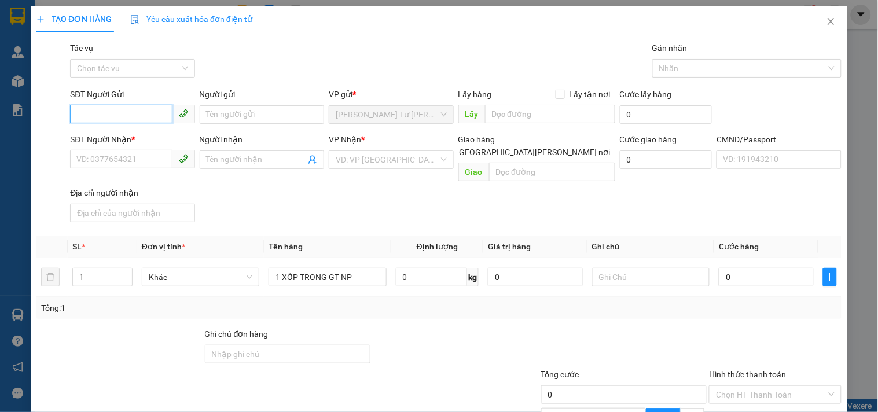
click at [118, 115] on input "SĐT Người Gửi" at bounding box center [121, 114] width 102 height 19
type input "0939174177"
click at [145, 142] on div "0939174177 - HUỆ" at bounding box center [133, 137] width 114 height 13
type input "HUỆ"
type input "0374074603"
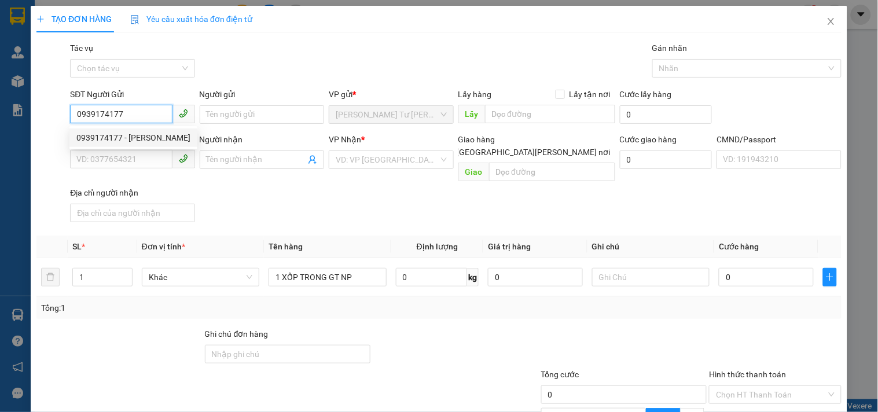
type input "TRÀ MY"
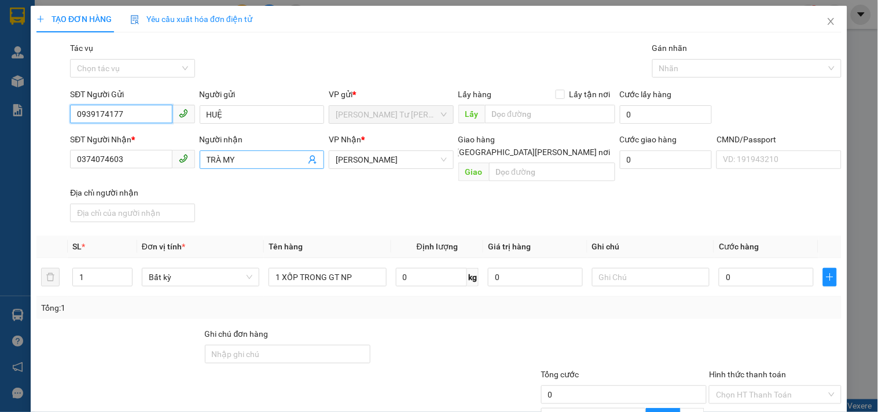
type input "0939174177"
click at [312, 163] on icon "user-add" at bounding box center [313, 160] width 8 height 9
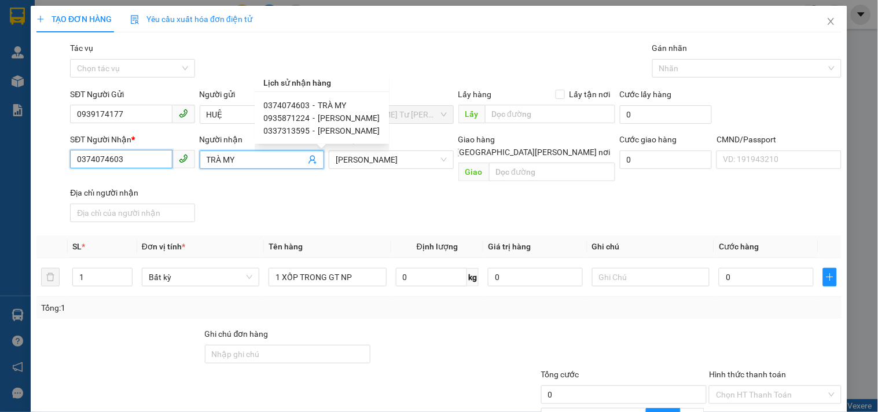
click at [158, 159] on input "0374074603" at bounding box center [121, 159] width 102 height 19
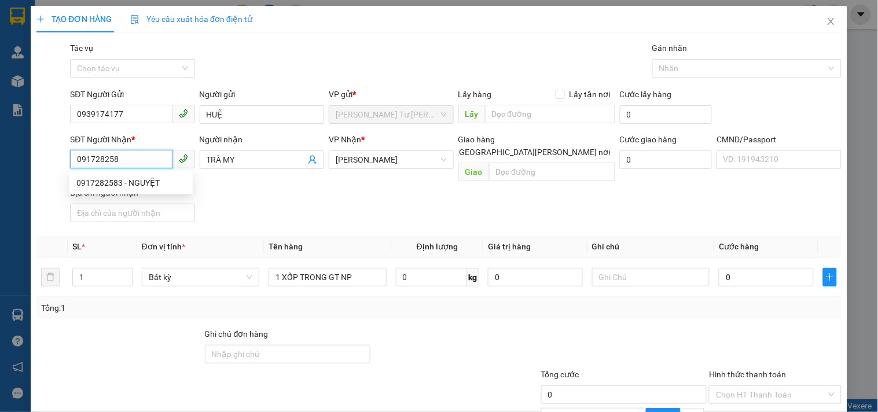
type input "0917282583"
click at [163, 180] on div "0917282583 - NGUYỆT" at bounding box center [130, 183] width 109 height 13
type input "NGUYỆT"
type input "0917282583"
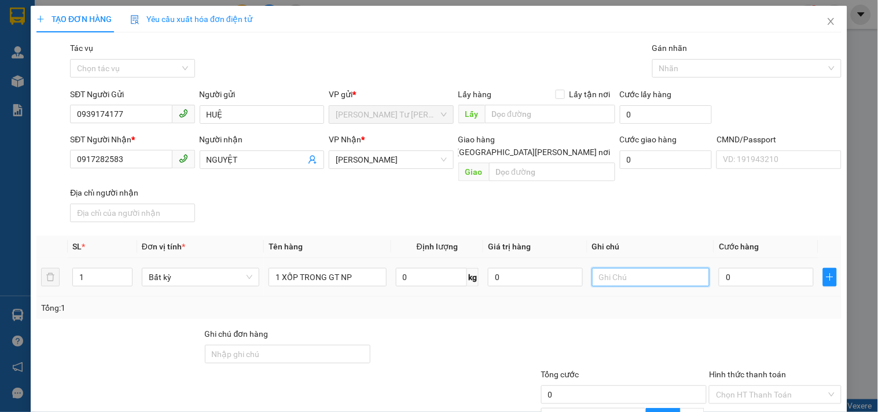
click at [609, 268] on input "text" at bounding box center [651, 277] width 118 height 19
type input "8H MAI PHÁT"
click at [741, 268] on input "0" at bounding box center [766, 277] width 95 height 19
type input "2"
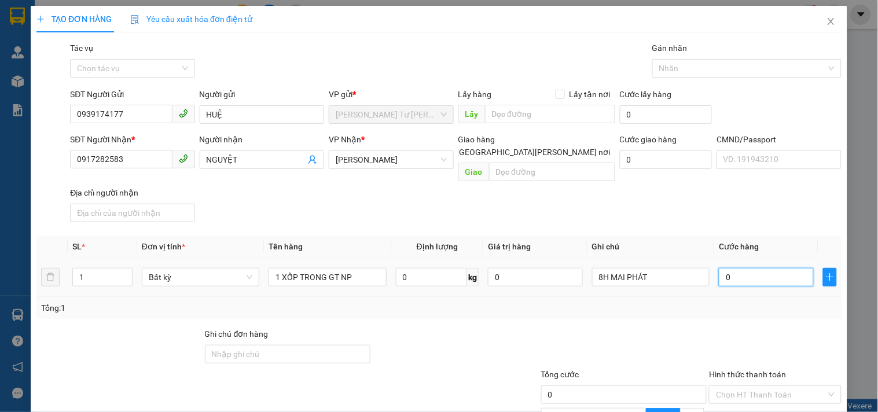
type input "2"
type input "20"
type input "20.000"
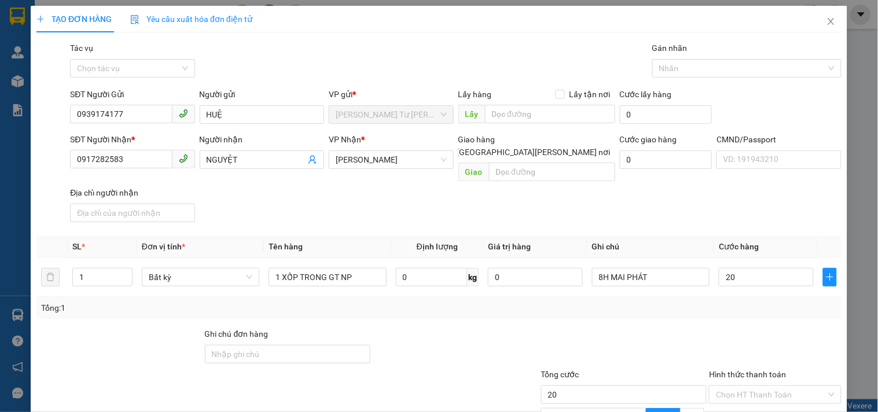
type input "20.000"
click at [693, 207] on div "SĐT Người Nhận * 0917282583 Người nhận NGUYỆT VP Nhận * Hồ Chí Minh Giao hàng G…" at bounding box center [456, 180] width 777 height 94
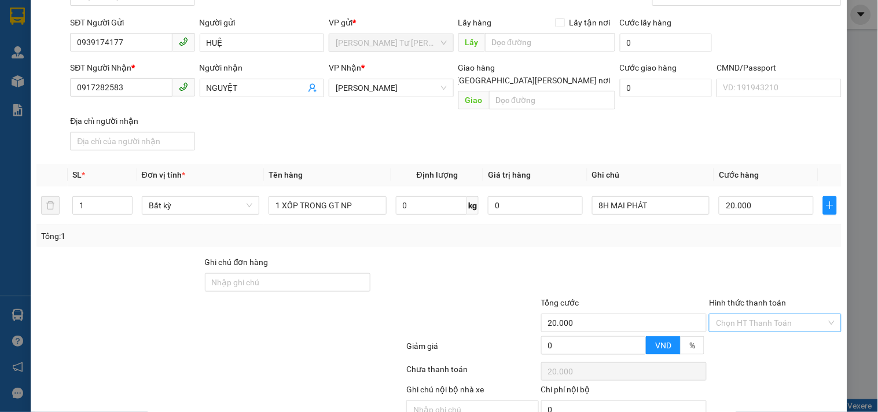
scroll to position [116, 0]
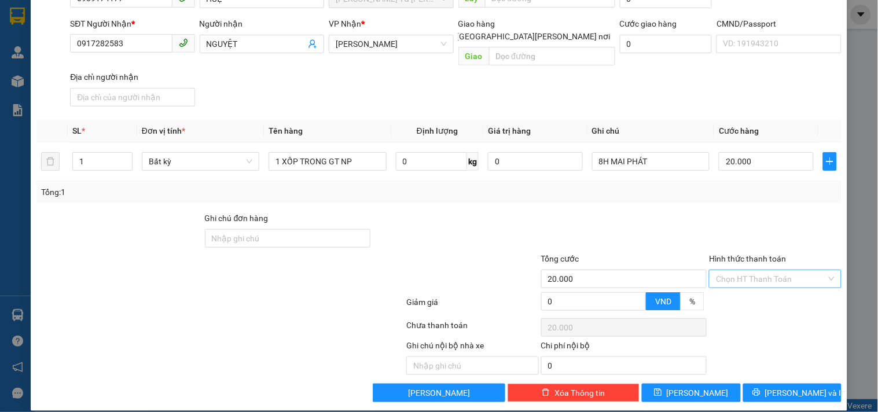
click at [722, 270] on input "Hình thức thanh toán" at bounding box center [771, 278] width 110 height 17
click at [722, 281] on div "Tại văn phòng" at bounding box center [768, 289] width 131 height 19
type input "0"
click at [689, 212] on div at bounding box center [624, 232] width 169 height 41
click at [761, 389] on icon "printer" at bounding box center [757, 393] width 8 height 8
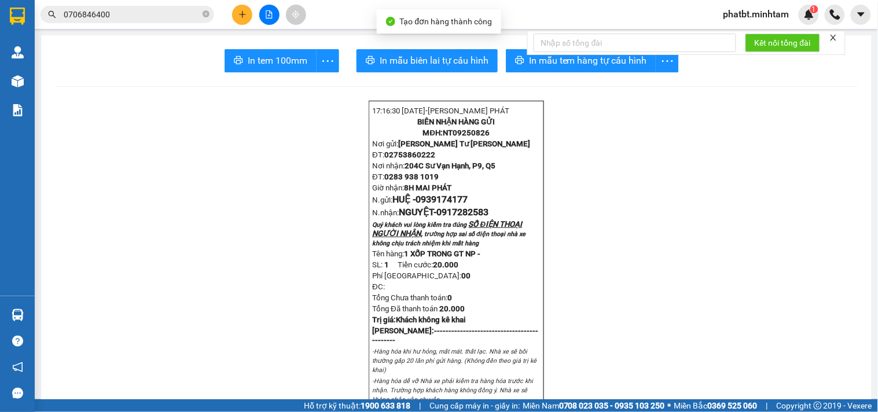
click at [546, 55] on div "Kết nối tổng đài" at bounding box center [687, 43] width 318 height 24
click at [546, 65] on span "In mẫu tem hàng tự cấu hình" at bounding box center [588, 60] width 118 height 14
click at [294, 59] on span "In tem 100mm" at bounding box center [278, 60] width 60 height 14
click at [204, 14] on icon "close-circle" at bounding box center [206, 13] width 7 height 7
click at [182, 12] on input "text" at bounding box center [132, 14] width 137 height 13
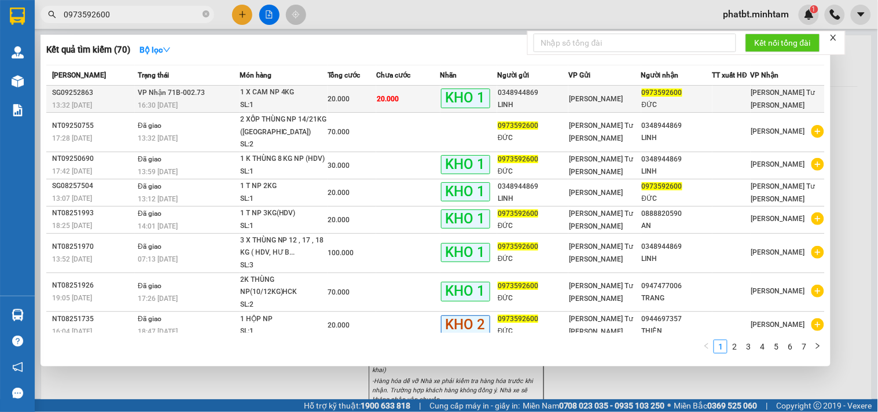
type input "0973592600"
click at [276, 102] on div "SL: 1" at bounding box center [283, 105] width 87 height 13
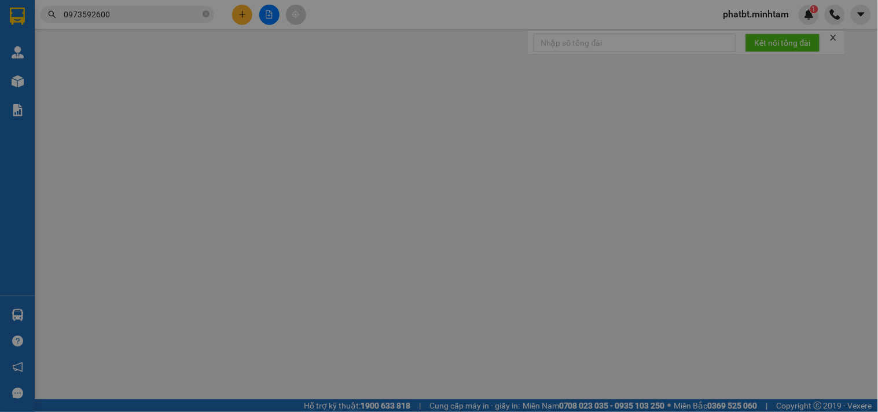
type input "0348944869"
type input "LINH"
type input "0973592600"
type input "ĐỨC"
type input "ĐG"
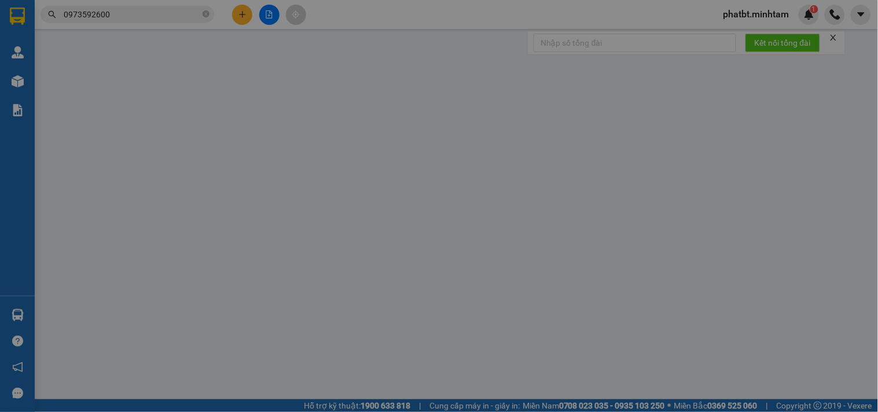
type input "20.000"
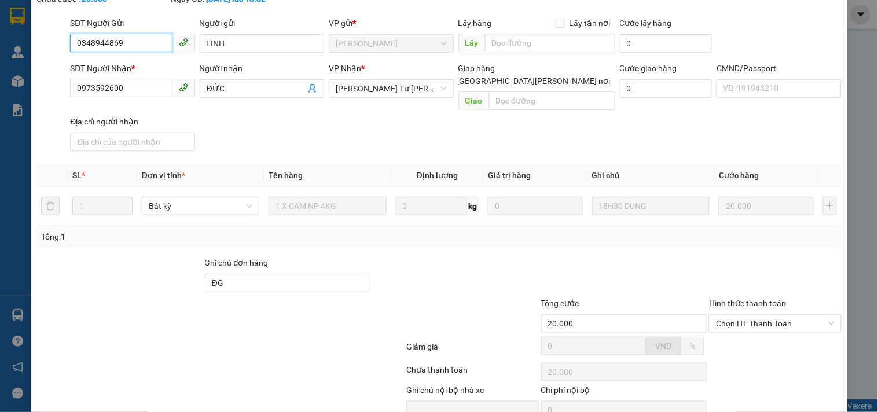
scroll to position [120, 0]
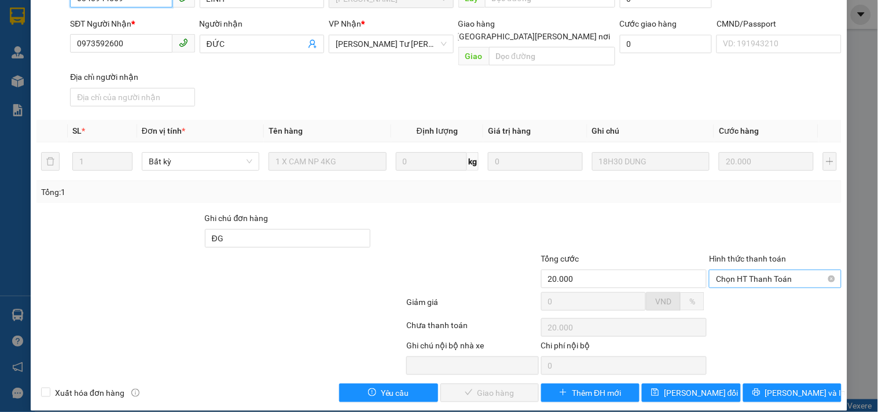
click at [719, 270] on span "Chọn HT Thanh Toán" at bounding box center [775, 278] width 118 height 17
click at [723, 297] on div "Tại văn phòng" at bounding box center [768, 290] width 131 height 19
type input "0"
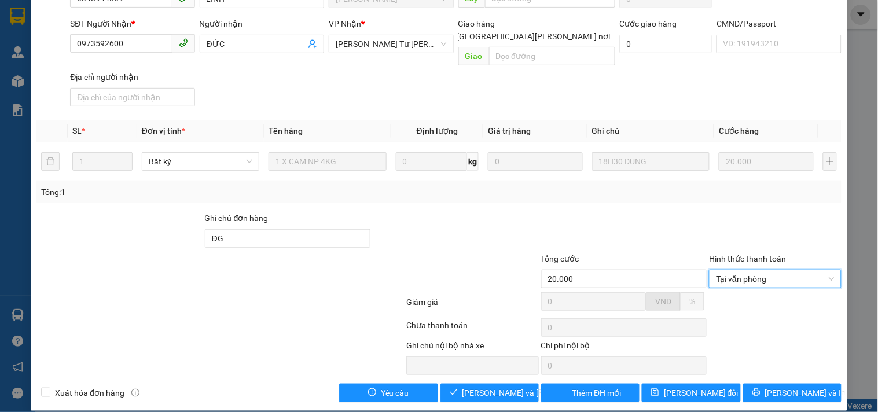
click at [485, 391] on div "SỬA ĐƠN HÀNG Lịch sử Ảnh kiện hàng Yêu cầu xuất hóa đơn điện tử Total Paid Fee …" at bounding box center [439, 148] width 817 height 525
click at [486, 387] on span "[PERSON_NAME] và Giao hàng" at bounding box center [541, 393] width 156 height 13
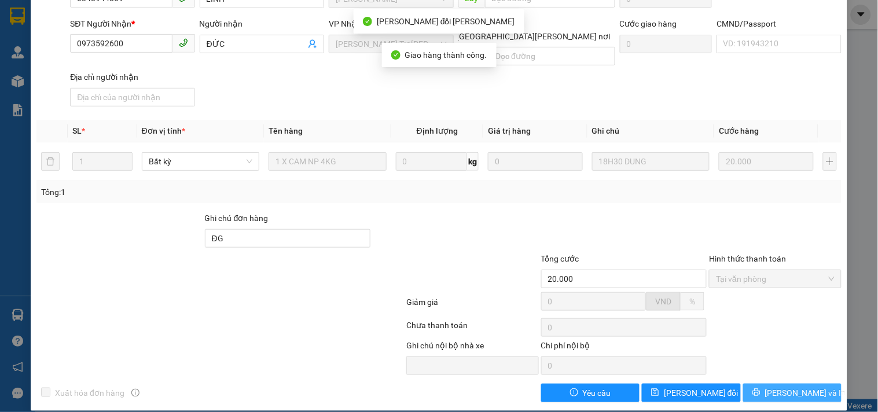
click at [761, 389] on icon "printer" at bounding box center [757, 393] width 8 height 8
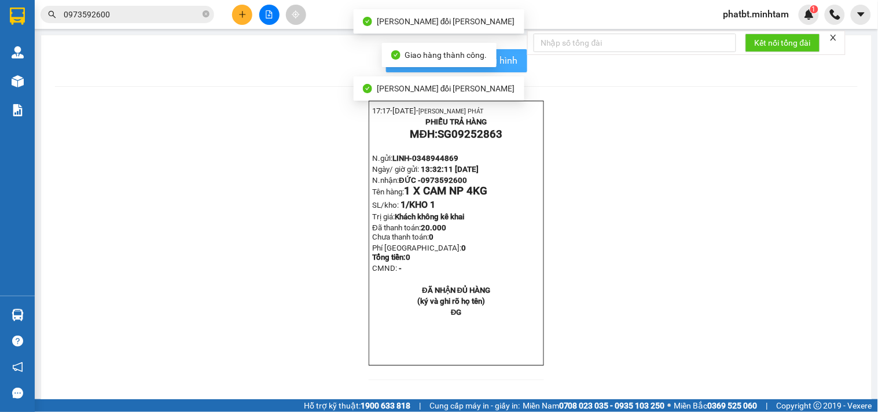
click at [518, 64] on button "In mẫu biên lai tự cấu hình" at bounding box center [456, 60] width 141 height 23
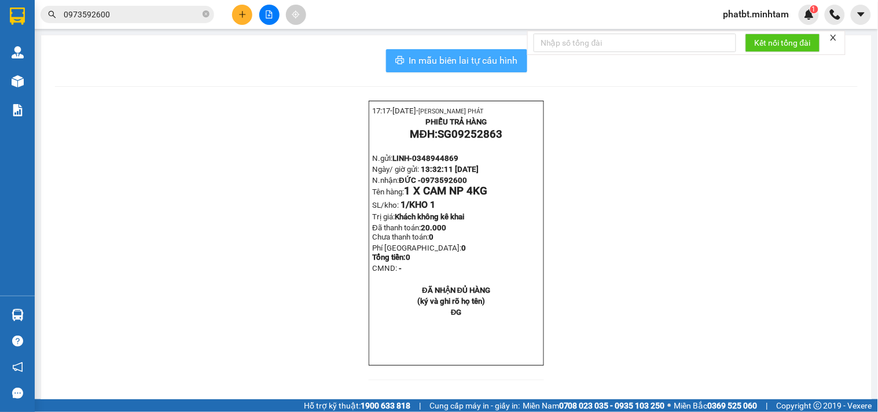
click at [401, 57] on button "In mẫu biên lai tự cấu hình" at bounding box center [456, 60] width 141 height 23
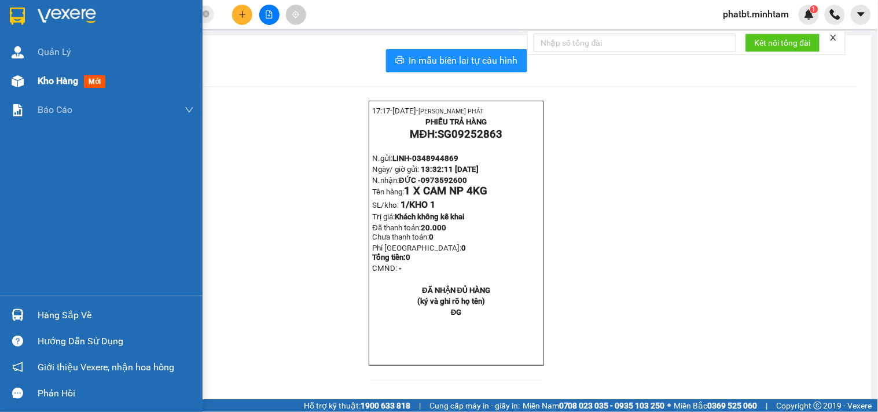
click at [27, 77] on div "Kho hàng mới" at bounding box center [101, 81] width 203 height 29
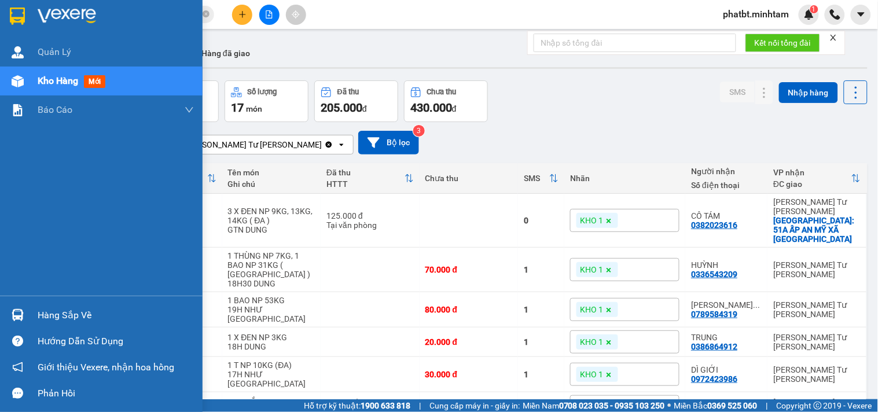
click at [38, 321] on div "Hàng sắp về" at bounding box center [116, 315] width 156 height 17
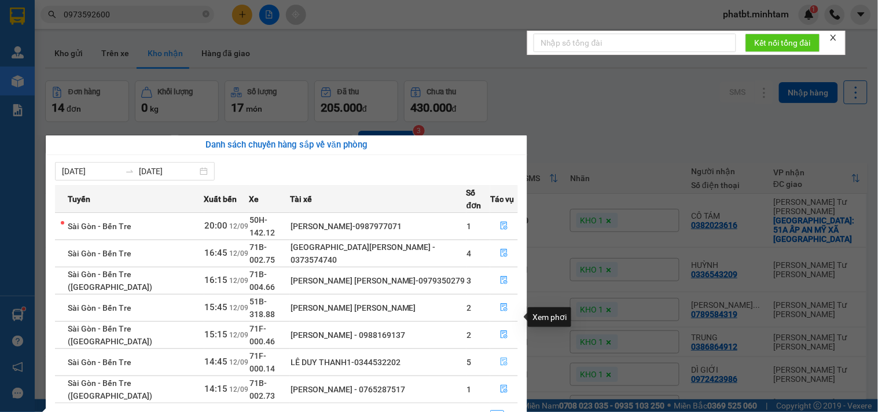
click at [502, 358] on icon "file-done" at bounding box center [504, 362] width 8 height 8
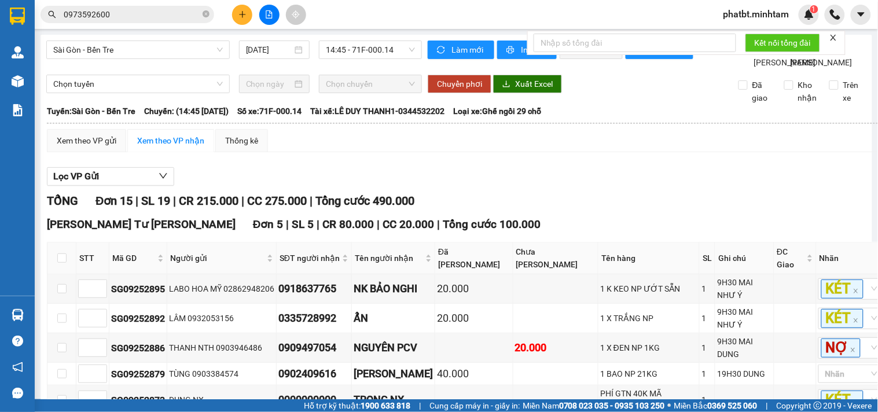
scroll to position [85, 0]
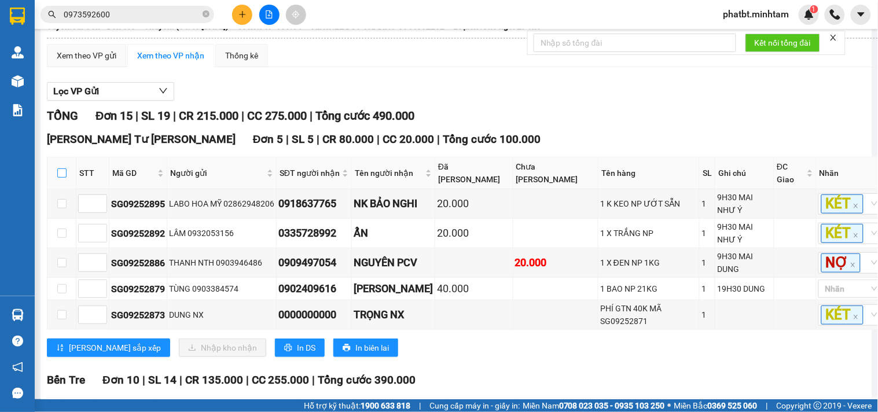
click at [65, 178] on input "checkbox" at bounding box center [61, 173] width 9 height 9
checkbox input "true"
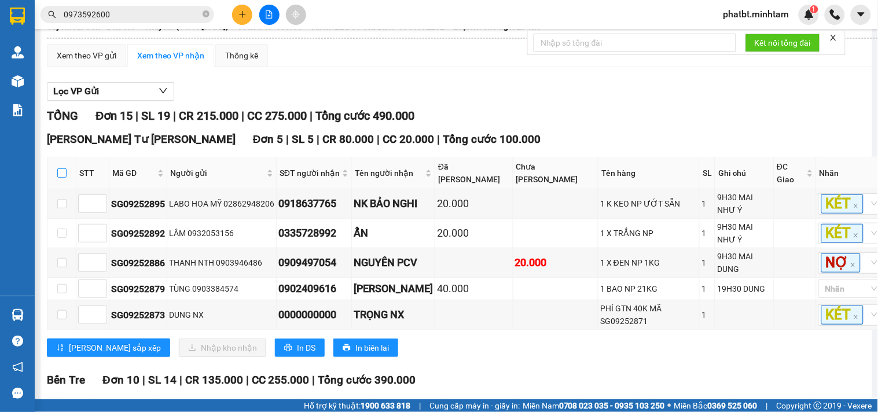
checkbox input "true"
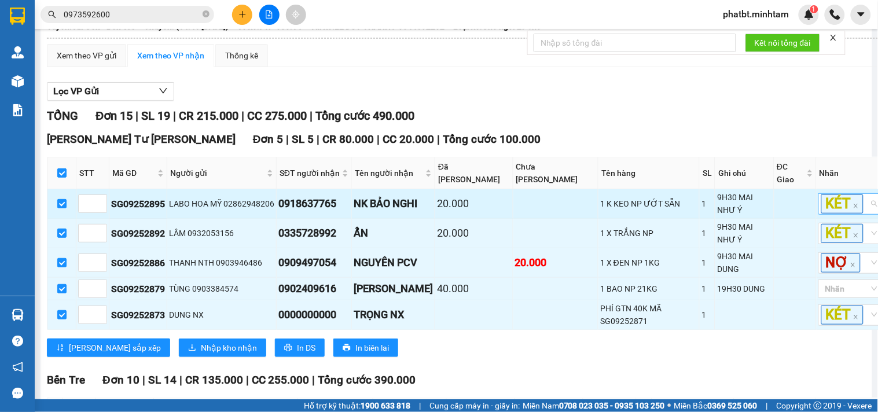
click at [841, 215] on div "KÉT" at bounding box center [852, 203] width 66 height 21
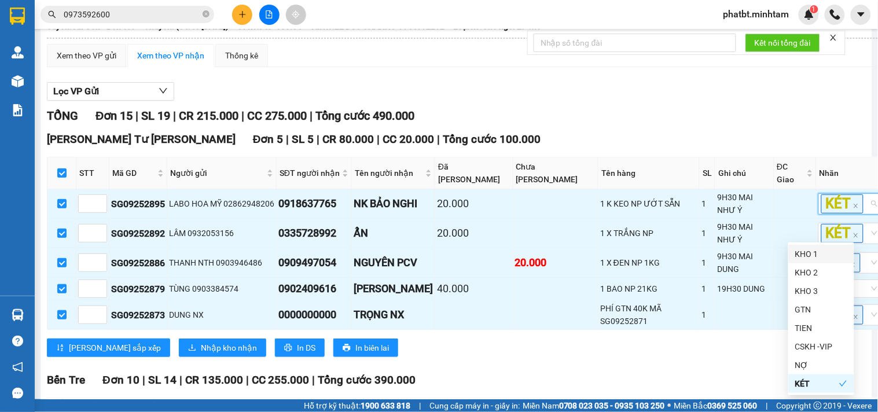
click at [819, 248] on div "KHO 1" at bounding box center [822, 254] width 52 height 13
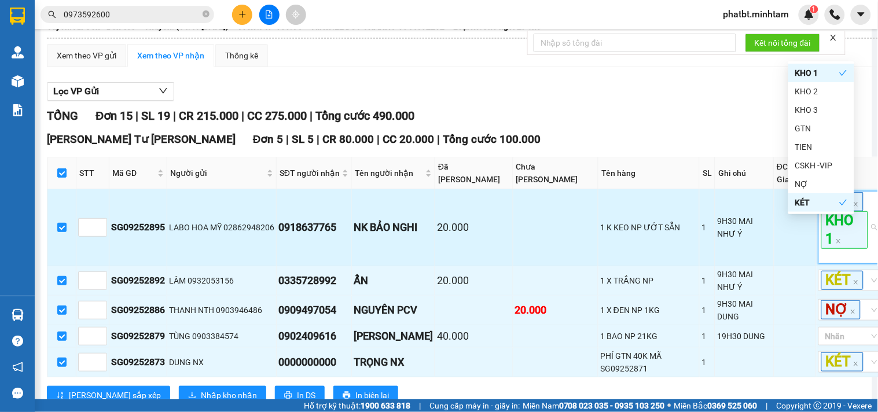
click at [725, 266] on td "9H30 MAI NHƯ Ý" at bounding box center [745, 227] width 58 height 77
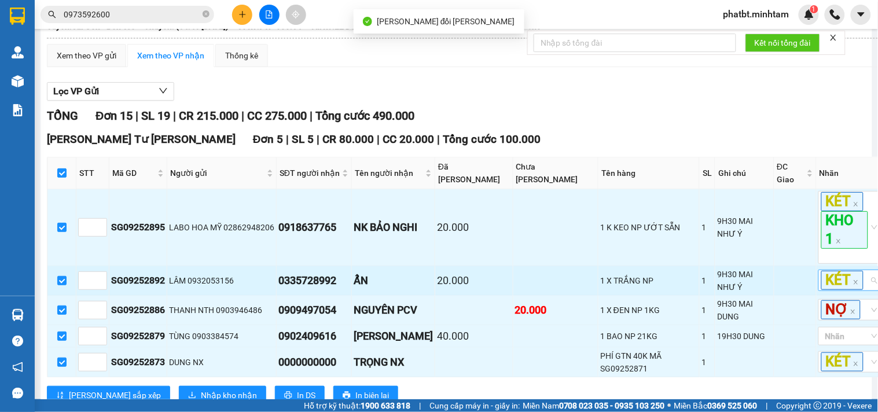
drag, startPoint x: 847, startPoint y: 309, endPoint x: 852, endPoint y: 313, distance: 6.2
click at [848, 291] on div "KÉT" at bounding box center [852, 280] width 66 height 21
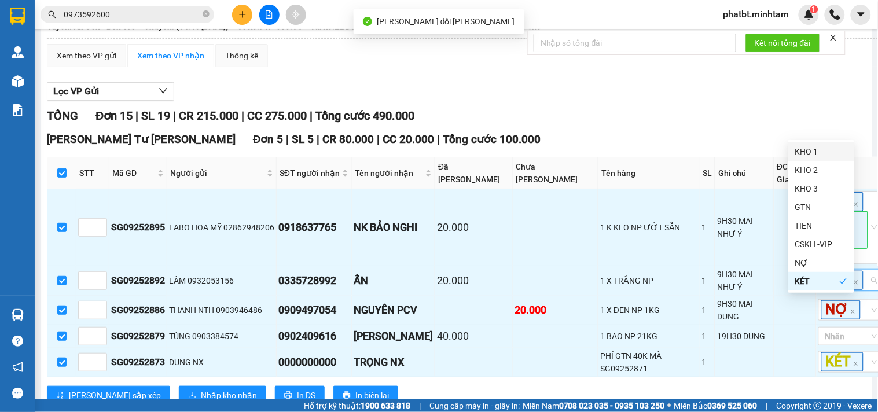
click at [808, 148] on div "KHO 1" at bounding box center [822, 151] width 52 height 13
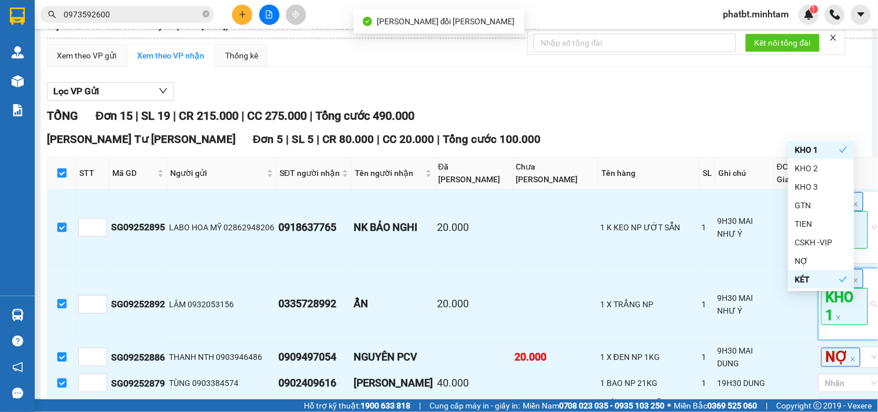
click at [676, 148] on div "Ngã Tư Huyện Đơn 5 | SL 5 | CR 80.000 | CC 20.000 | Tổng cước 100.000" at bounding box center [467, 139] width 840 height 17
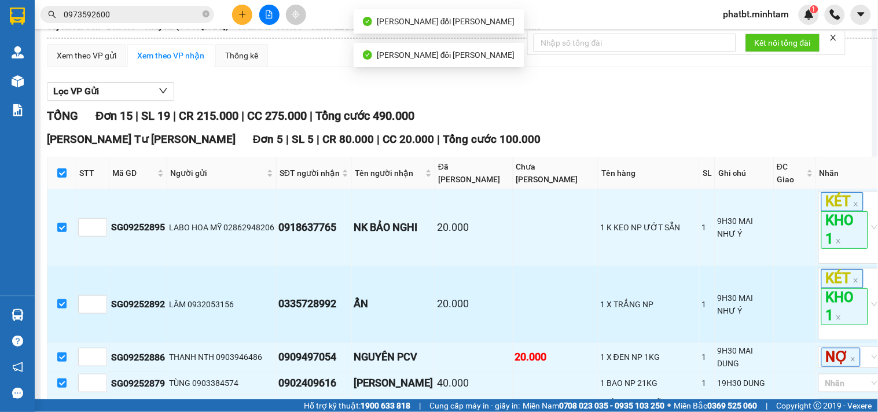
scroll to position [257, 0]
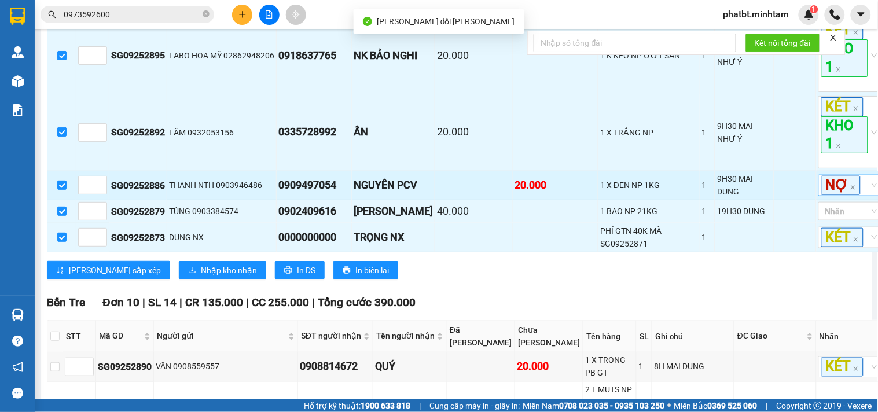
click at [838, 195] on div "NỢ" at bounding box center [846, 185] width 49 height 19
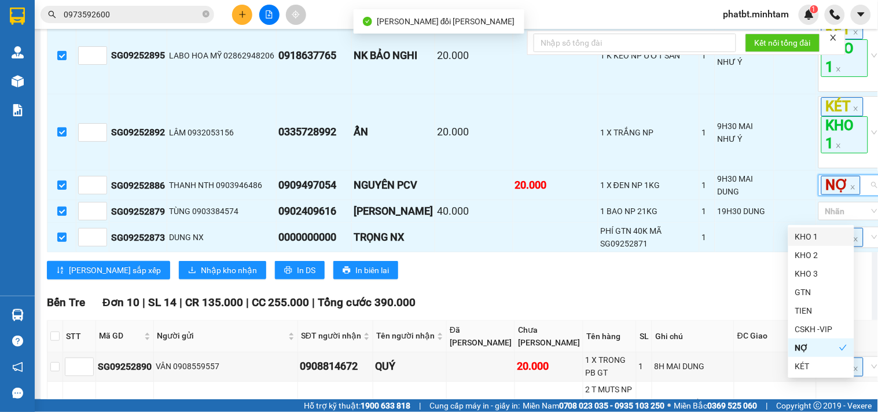
click at [825, 239] on div "KHO 1" at bounding box center [822, 236] width 52 height 13
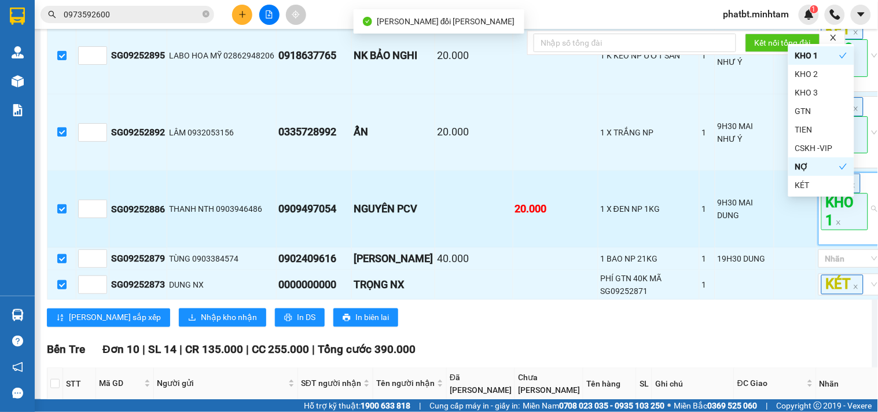
click at [723, 248] on td "9H30 MAI DUNG" at bounding box center [745, 209] width 58 height 77
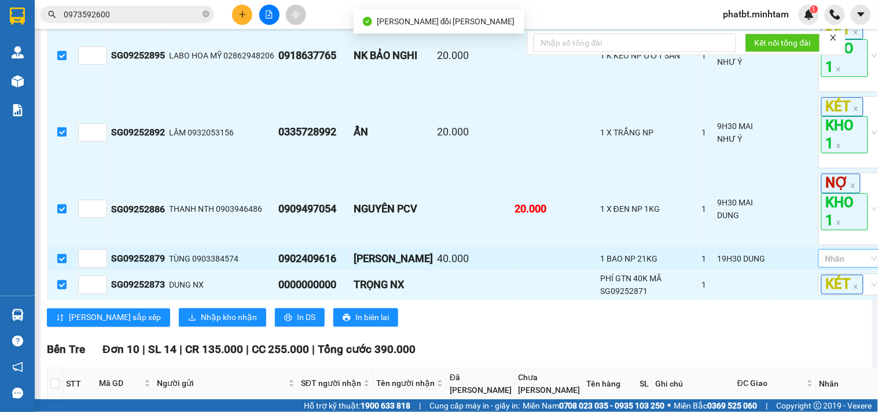
click at [827, 266] on div at bounding box center [846, 259] width 49 height 14
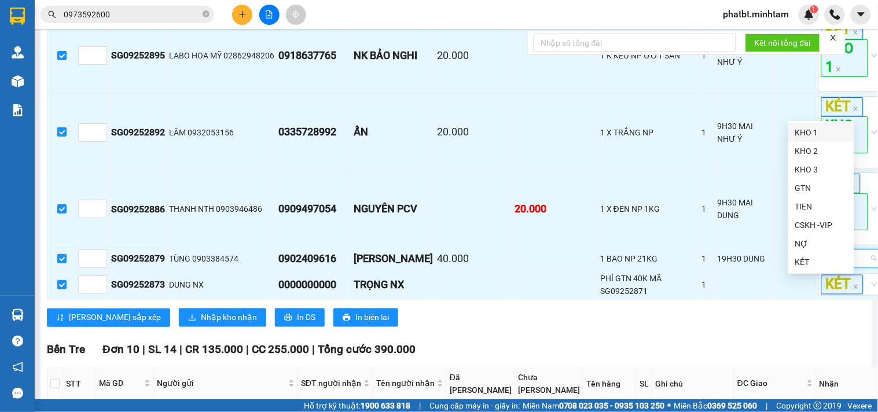
click at [803, 128] on div "KHO 1" at bounding box center [822, 132] width 52 height 13
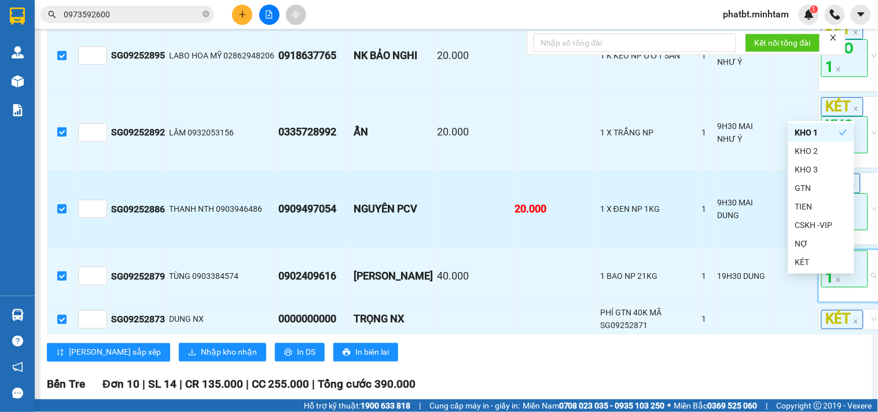
click at [646, 215] on div "1 X ĐEN NP 1KG" at bounding box center [648, 209] width 97 height 13
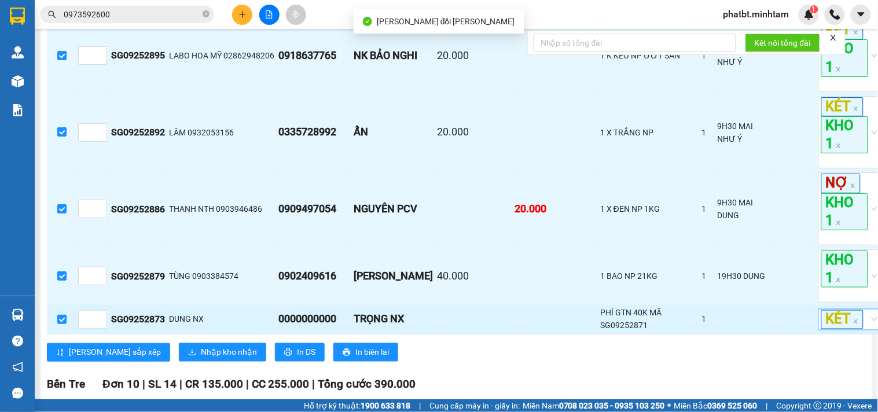
click at [849, 331] on div "KÉT" at bounding box center [852, 319] width 66 height 21
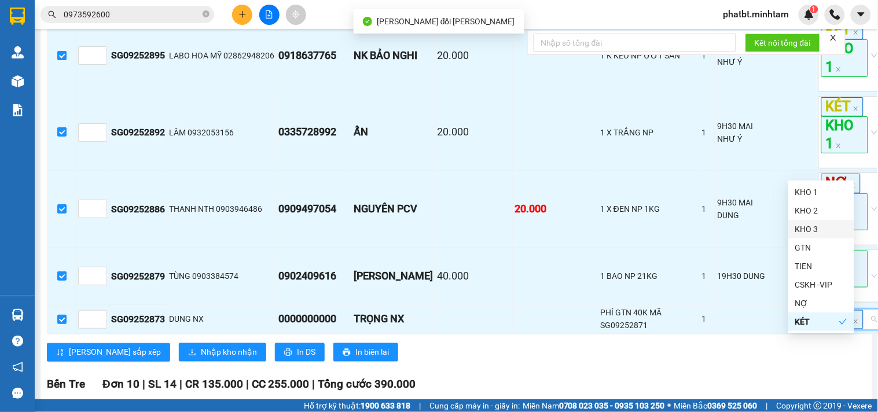
click at [815, 221] on div "KHO 3" at bounding box center [822, 229] width 66 height 19
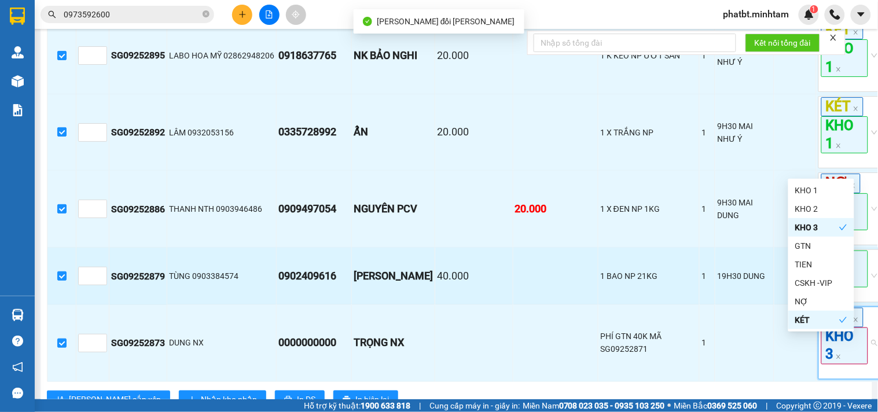
click at [599, 279] on td "1 BAO NP 21KG" at bounding box center [649, 276] width 101 height 57
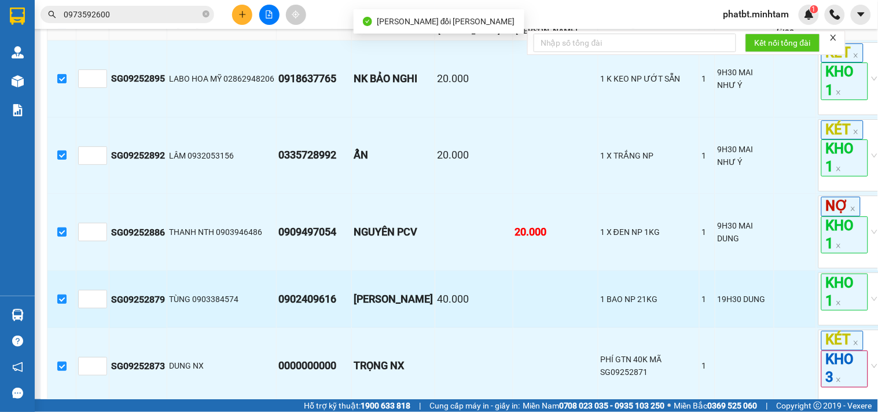
scroll to position [343, 0]
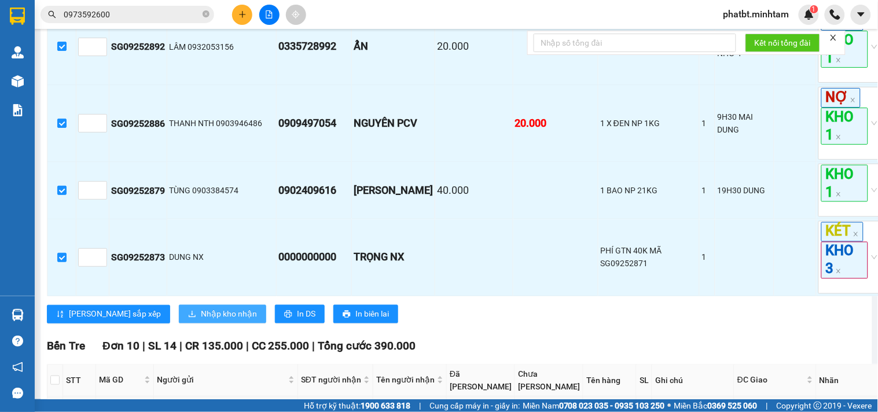
click at [201, 321] on span "Nhập kho nhận" at bounding box center [229, 314] width 56 height 13
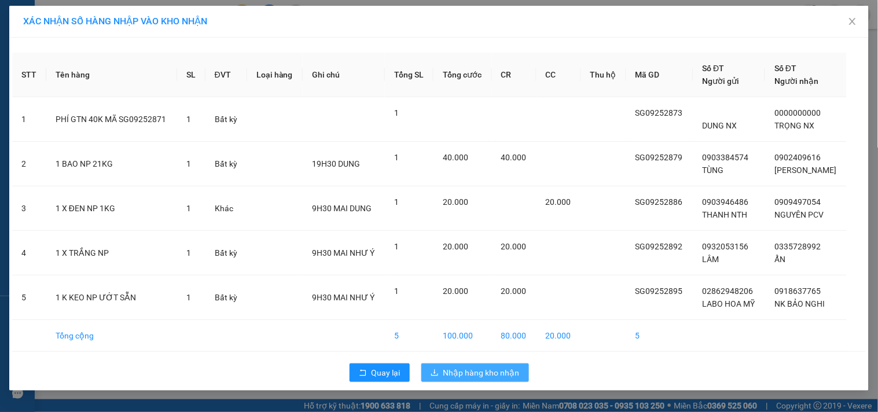
click at [446, 367] on span "Nhập hàng kho nhận" at bounding box center [482, 373] width 76 height 13
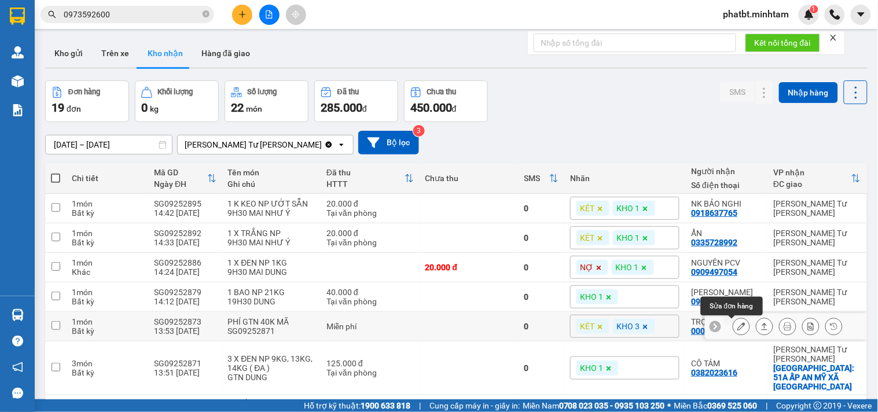
click at [738, 325] on icon at bounding box center [742, 327] width 8 height 8
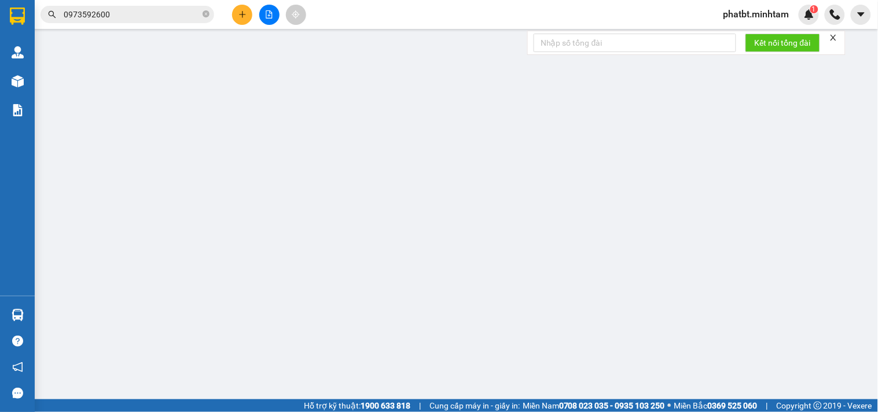
type input "DUNG NX"
type input "0000000000"
type input "TRỌNG NX"
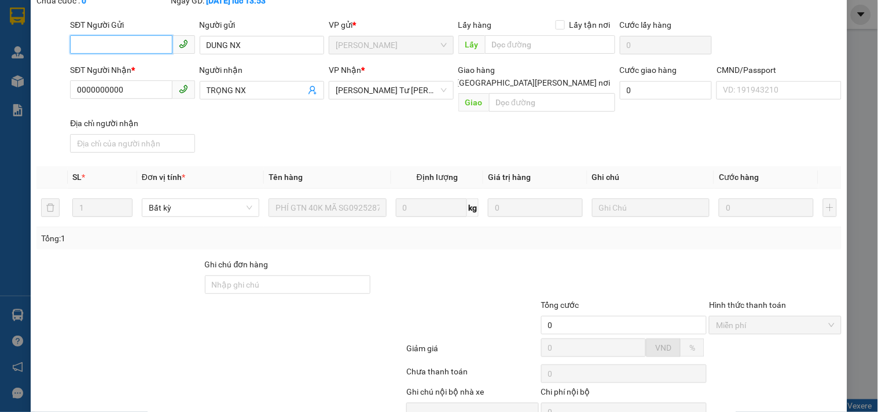
scroll to position [120, 0]
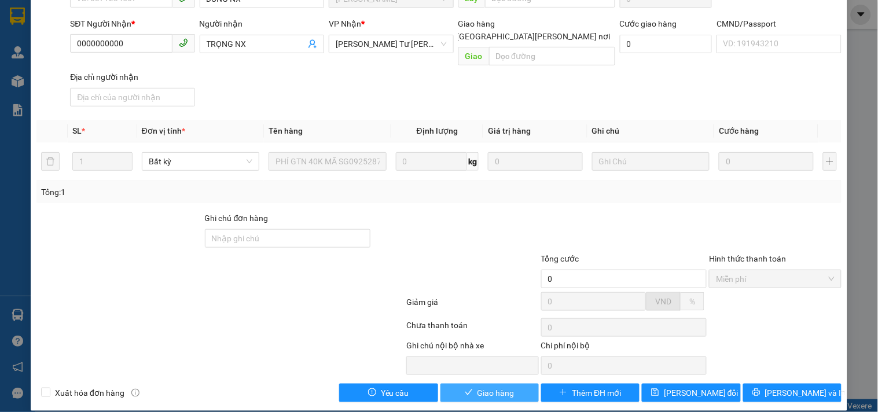
click at [487, 387] on span "Giao hàng" at bounding box center [496, 393] width 37 height 13
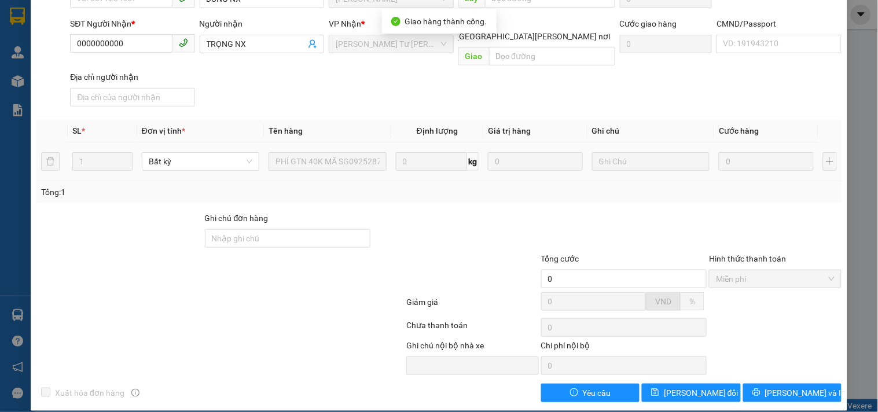
scroll to position [0, 0]
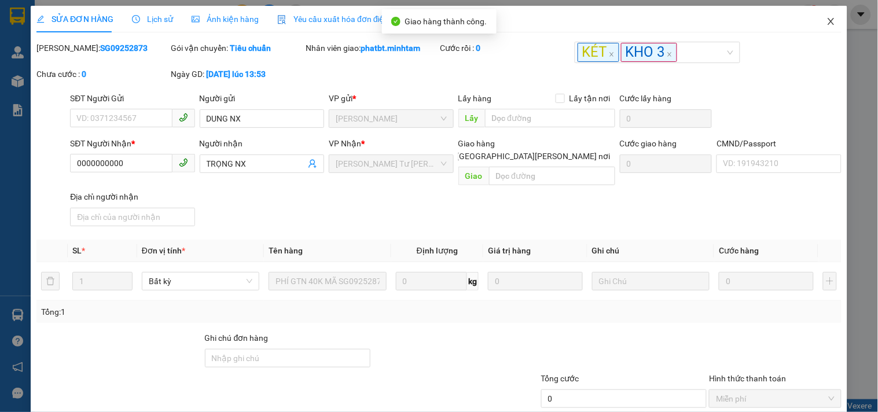
click at [818, 15] on span "Close" at bounding box center [831, 22] width 32 height 32
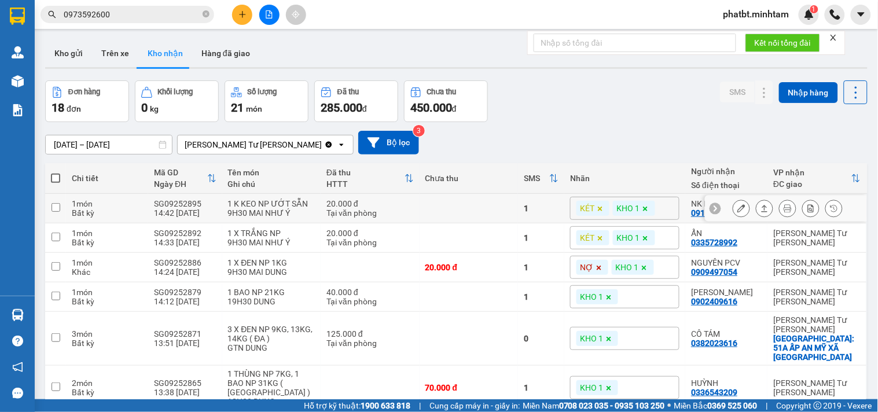
click at [738, 210] on icon at bounding box center [742, 208] width 8 height 8
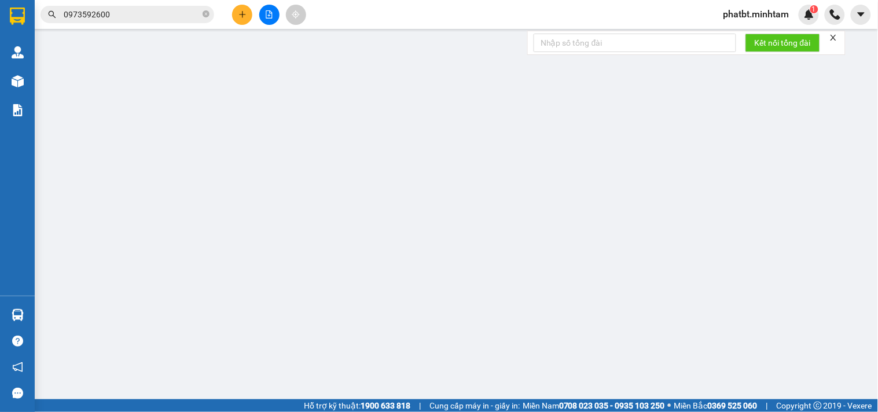
type input "02862948206"
type input "LABO HOA MỸ"
type input "0918637765"
type input "NK BẢO NGHI"
type input "20.000"
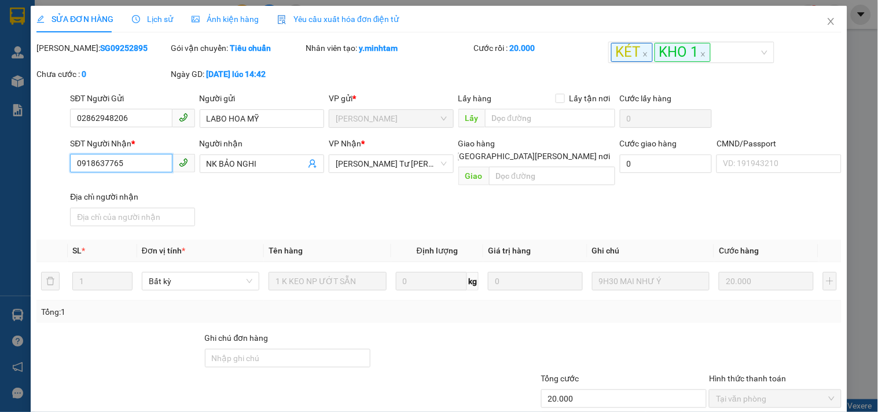
click at [157, 168] on input "0918637765" at bounding box center [121, 163] width 102 height 19
click at [292, 351] on input "Ghi chú đơn hàng" at bounding box center [288, 358] width 166 height 19
type input "ĐG"
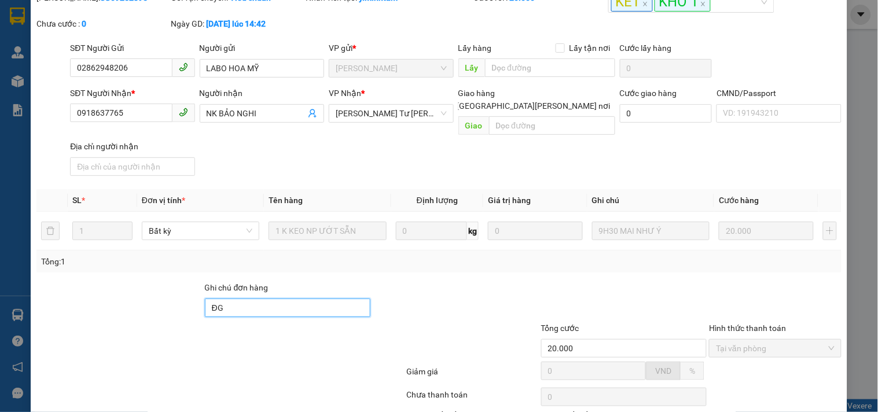
scroll to position [120, 0]
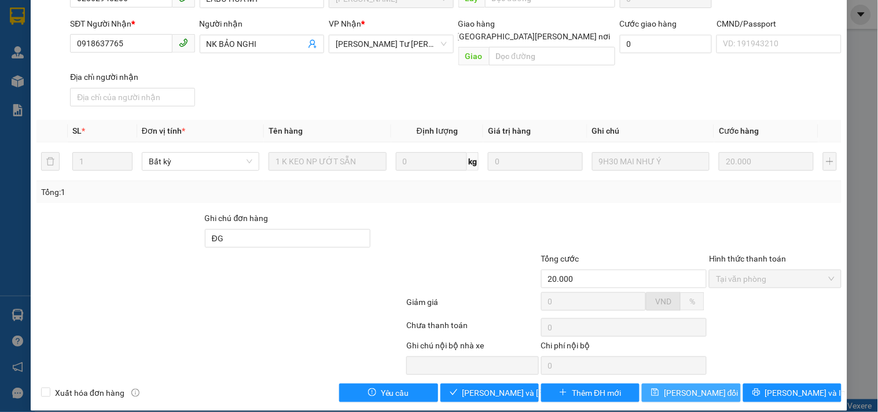
click at [692, 387] on span "[PERSON_NAME] thay đổi" at bounding box center [701, 393] width 75 height 13
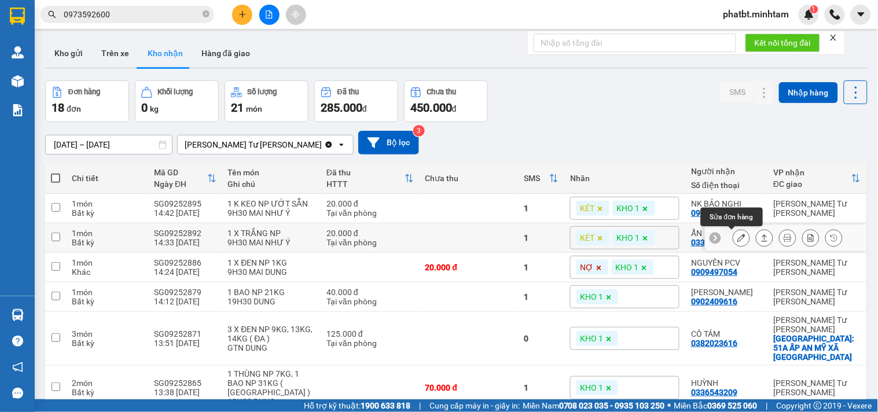
click at [738, 240] on icon at bounding box center [742, 238] width 8 height 8
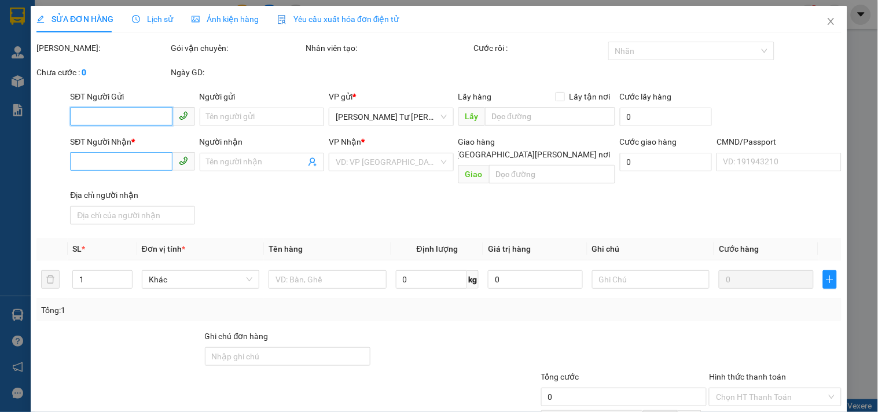
type input "0932053156"
type input "LÂM"
type input "0335728992"
type input "ẨN"
type input "20.000"
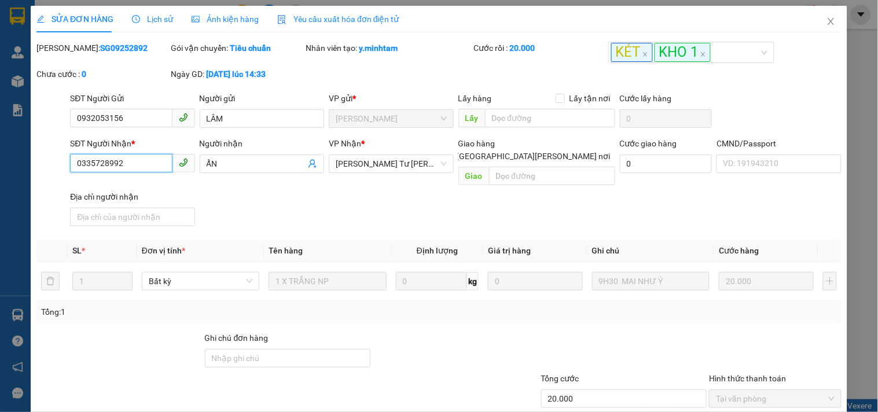
click at [146, 164] on input "0335728992" at bounding box center [121, 163] width 102 height 19
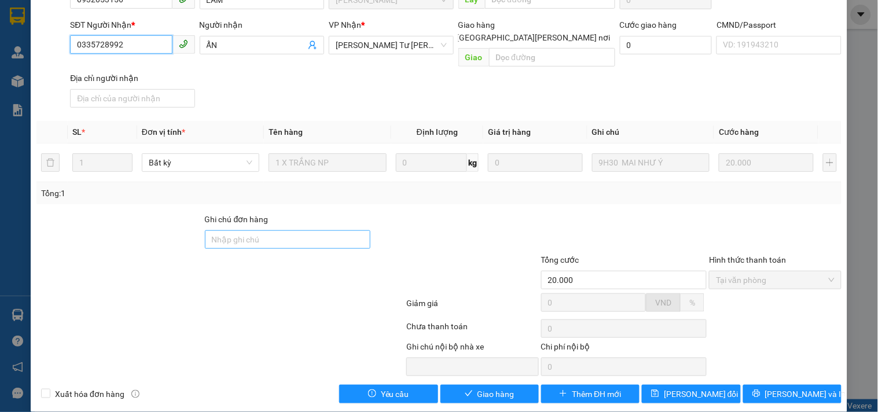
scroll to position [120, 0]
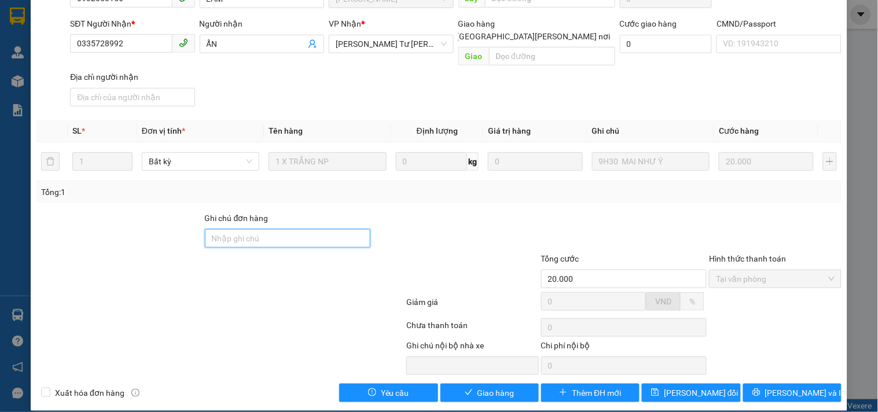
click at [280, 229] on input "Ghi chú đơn hàng" at bounding box center [288, 238] width 166 height 19
type input "KNM"
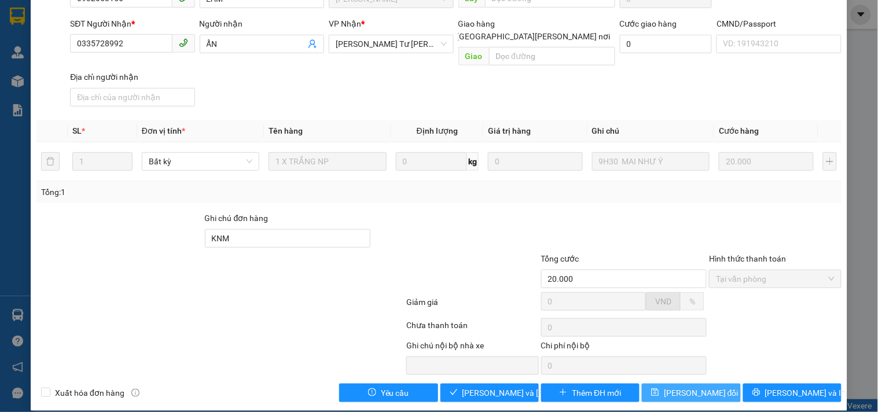
click at [686, 384] on button "Lưu thay đổi" at bounding box center [691, 393] width 98 height 19
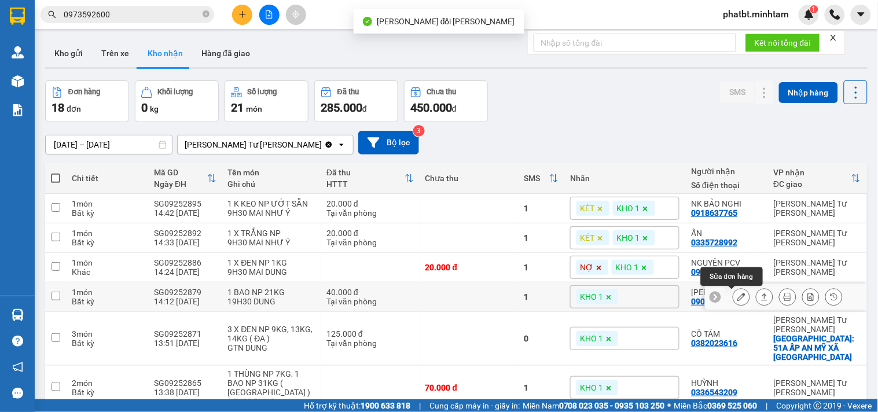
click at [738, 298] on icon at bounding box center [742, 297] width 8 height 8
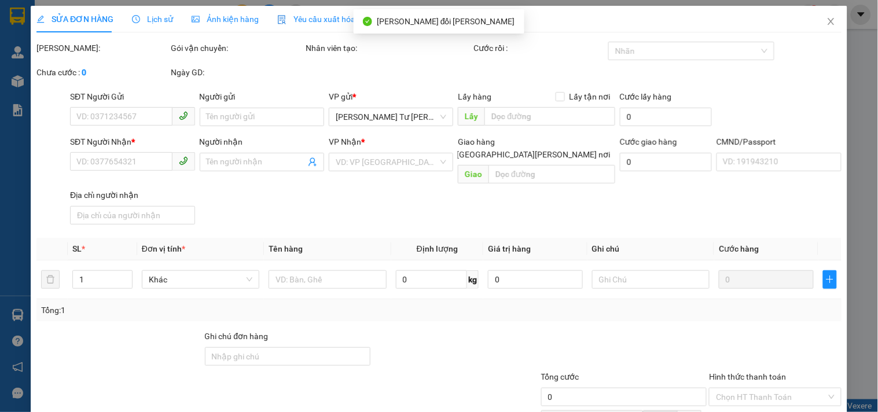
type input "0903384574"
type input "TÙNG"
type input "0902409616"
type input "[PERSON_NAME]"
type input "40.000"
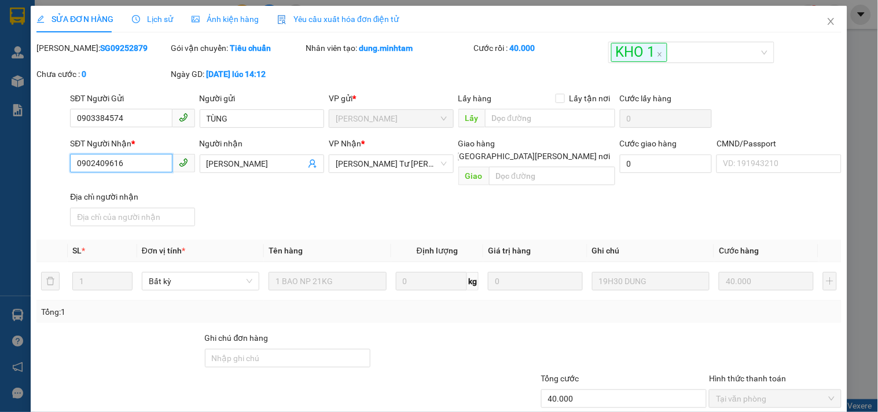
click at [151, 166] on input "0902409616" at bounding box center [121, 163] width 102 height 19
drag, startPoint x: 244, startPoint y: 338, endPoint x: 238, endPoint y: 340, distance: 7.0
click at [244, 349] on input "Ghi chú đơn hàng" at bounding box center [288, 358] width 166 height 19
type input "ĐG"
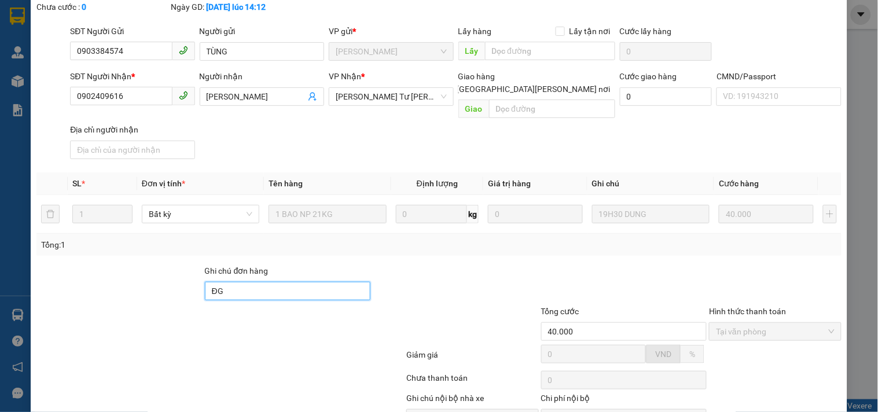
scroll to position [120, 0]
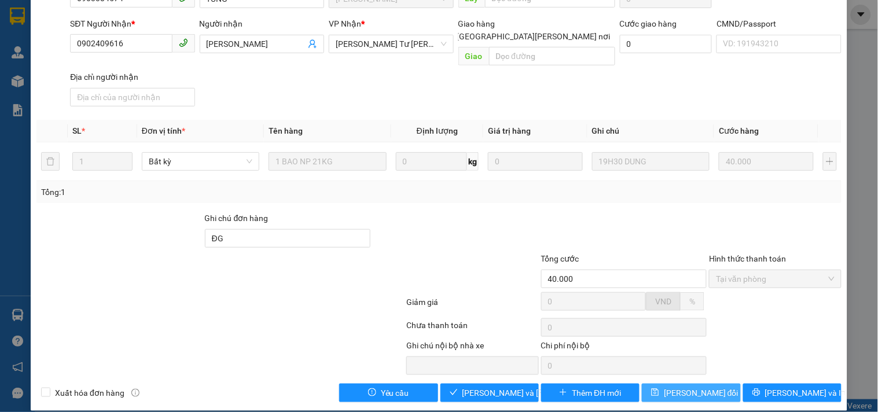
click at [680, 387] on span "[PERSON_NAME] thay đổi" at bounding box center [701, 393] width 75 height 13
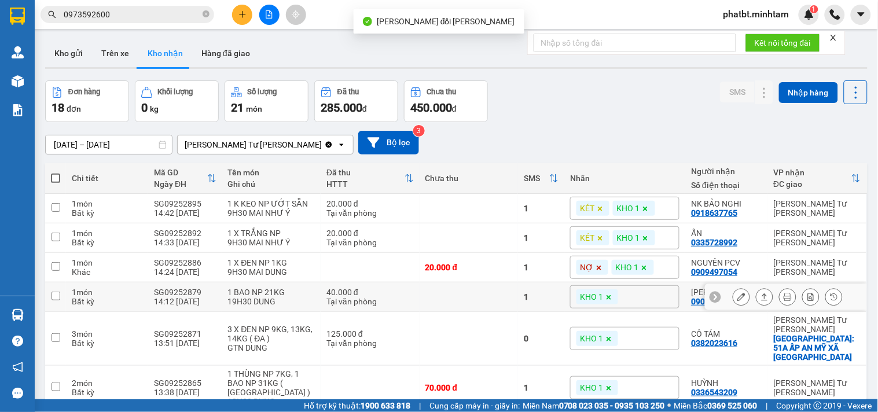
scroll to position [85, 0]
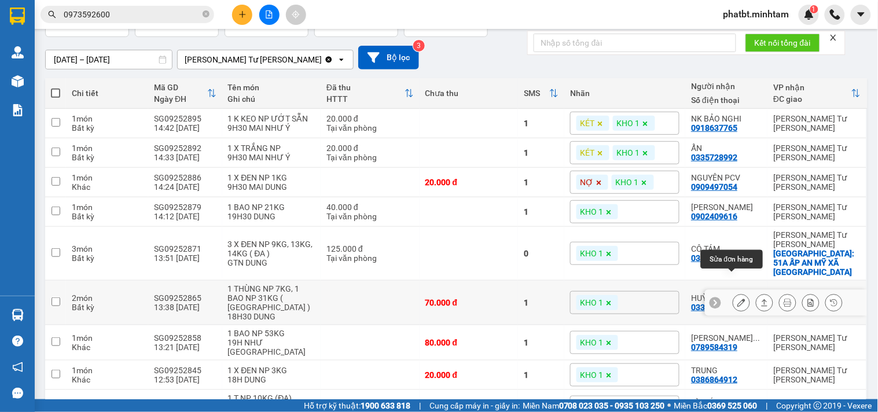
click at [738, 299] on icon at bounding box center [742, 303] width 8 height 8
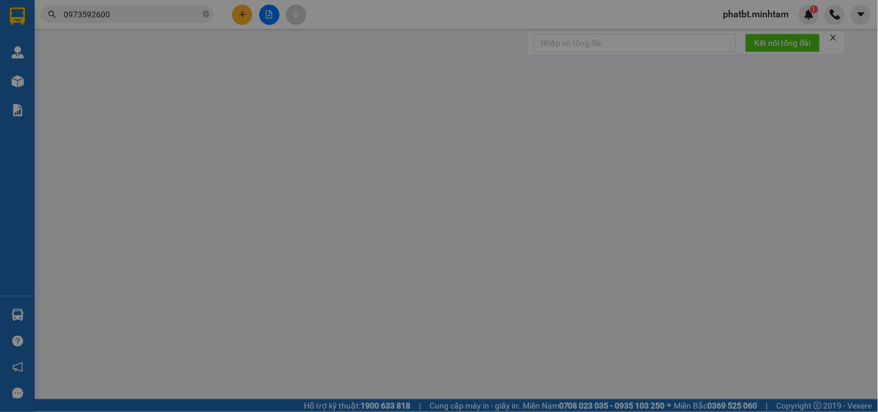
type input "02873023868"
type input "CTY ĐẠI SONG VIỆT"
type input "0336543209"
type input "HUỲNH"
type input "ĐG"
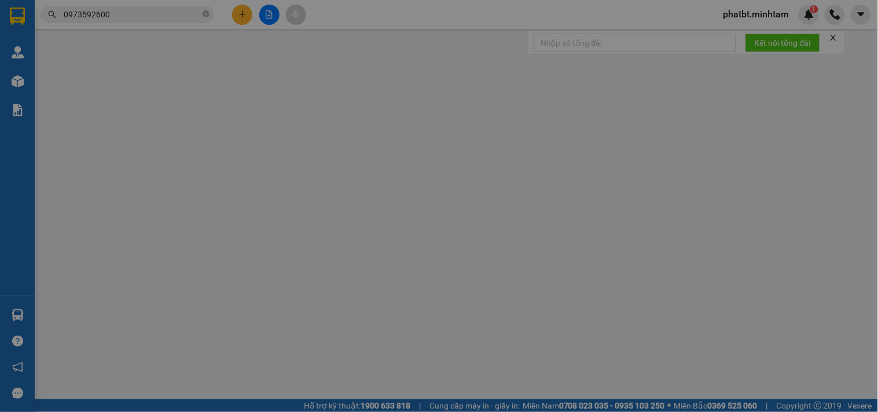
type input "70.000"
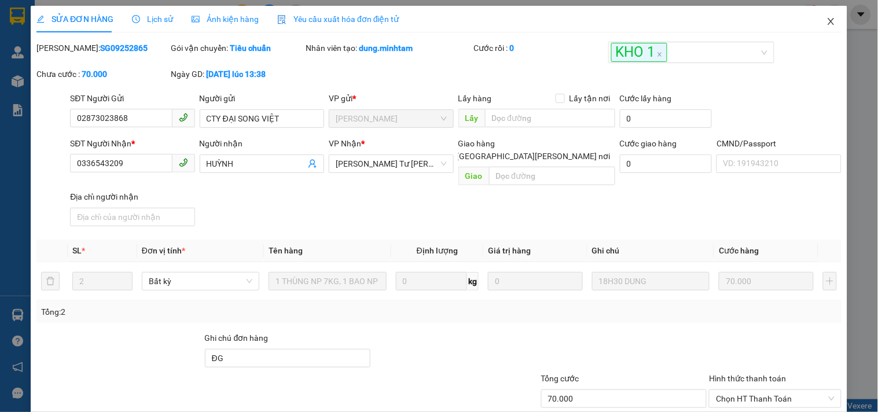
click at [827, 21] on icon "close" at bounding box center [831, 21] width 9 height 9
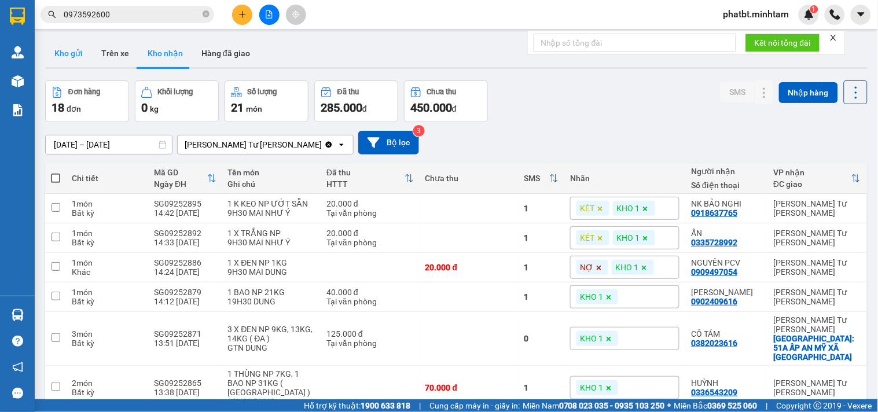
click at [76, 56] on button "Kho gửi" at bounding box center [68, 53] width 47 height 28
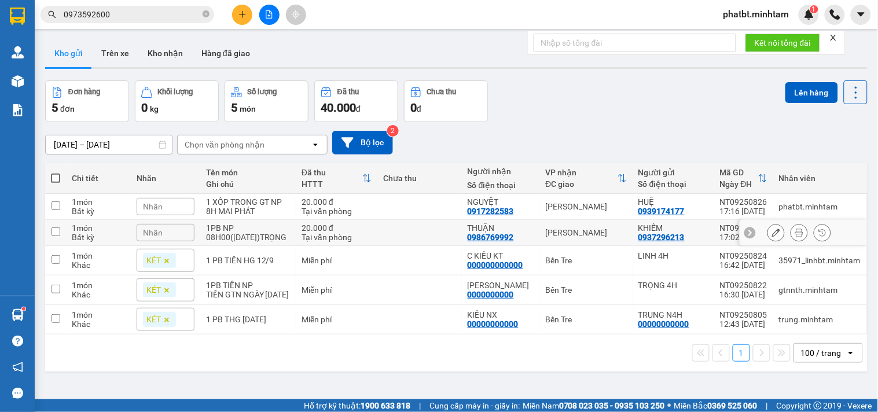
click at [177, 232] on div "Nhãn" at bounding box center [166, 232] width 58 height 17
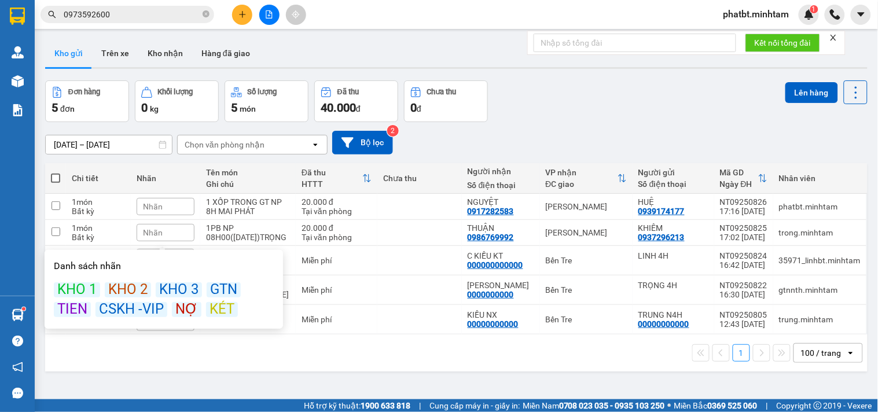
click at [221, 311] on div "KÉT" at bounding box center [222, 309] width 32 height 15
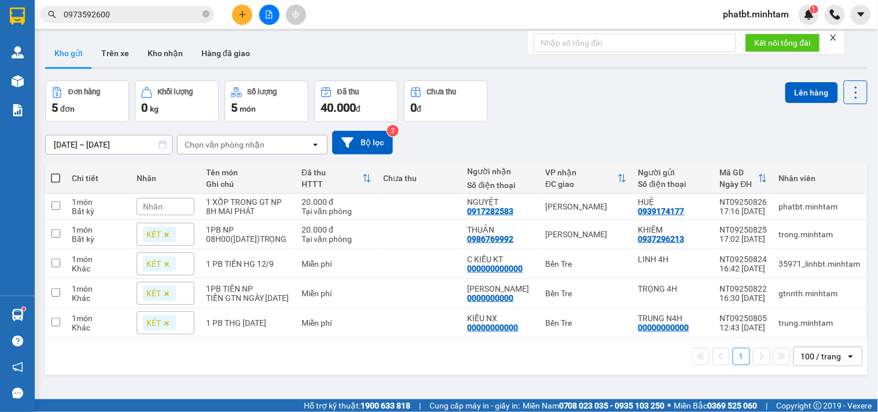
click at [553, 120] on div "Đơn hàng 5 đơn Khối lượng 0 kg Số lượng 5 món Đã thu 40.000 đ Chưa thu 0 đ Lên …" at bounding box center [456, 101] width 823 height 42
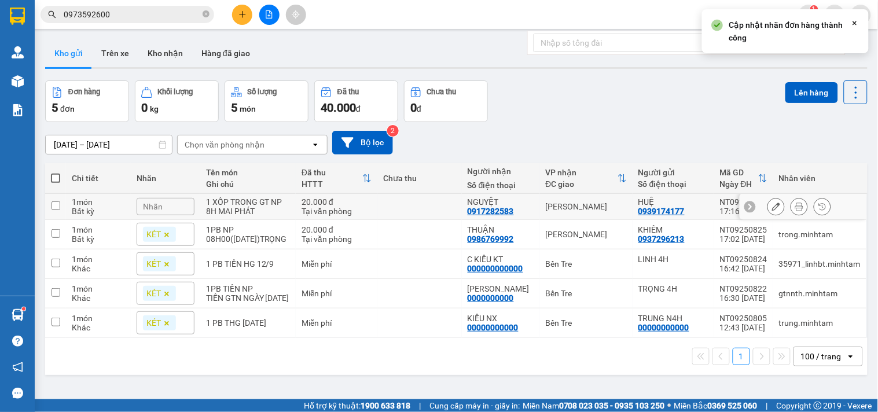
click at [180, 203] on div "Nhãn" at bounding box center [166, 206] width 58 height 17
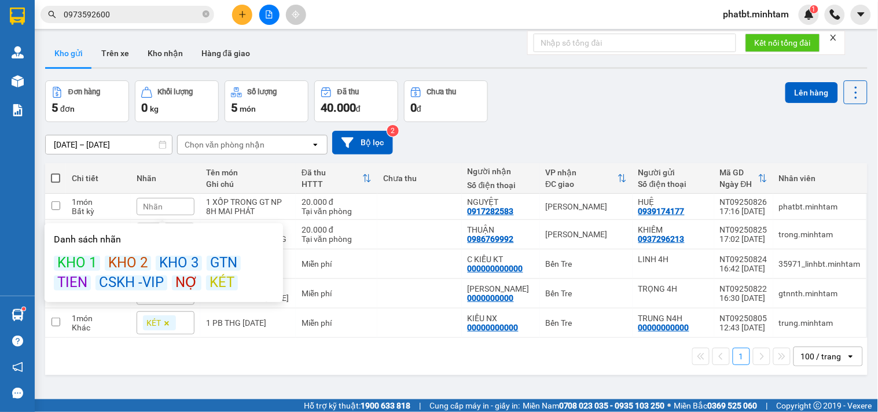
click at [218, 283] on div "KÉT" at bounding box center [222, 283] width 32 height 15
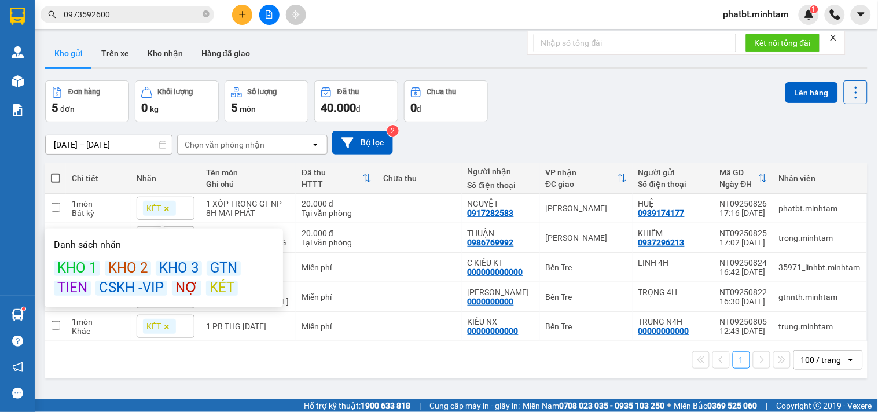
click at [585, 122] on div "Đơn hàng 5 đơn Khối lượng 0 kg Số lượng 5 món Đã thu 40.000 đ Chưa thu 0 đ Lên …" at bounding box center [456, 101] width 823 height 42
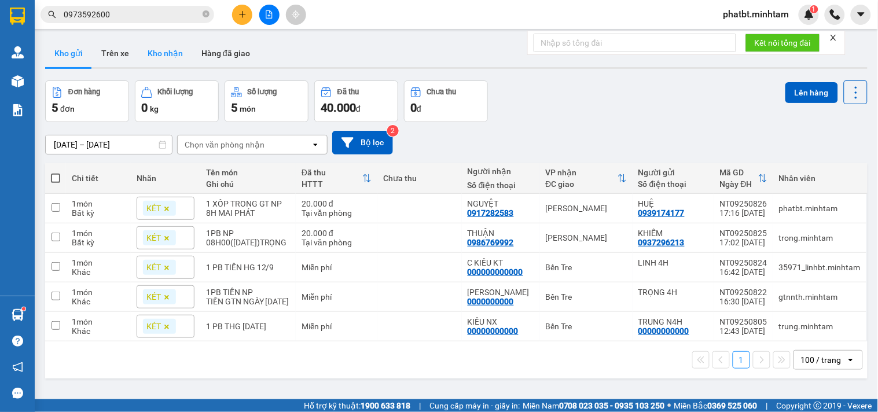
click at [160, 53] on button "Kho nhận" at bounding box center [165, 53] width 54 height 28
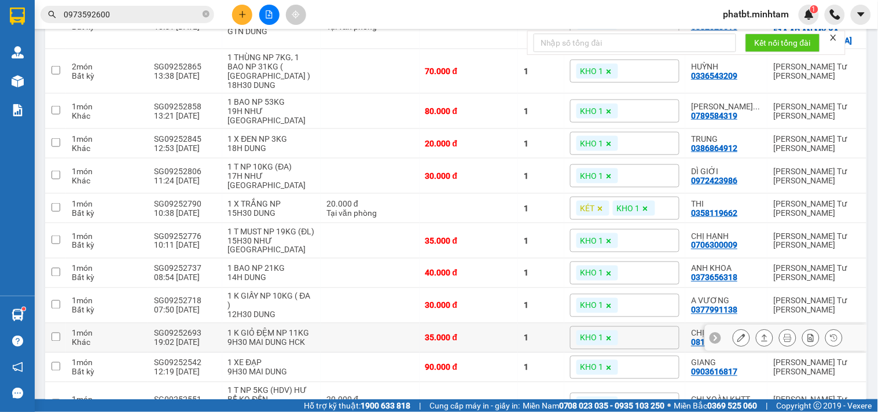
scroll to position [343, 0]
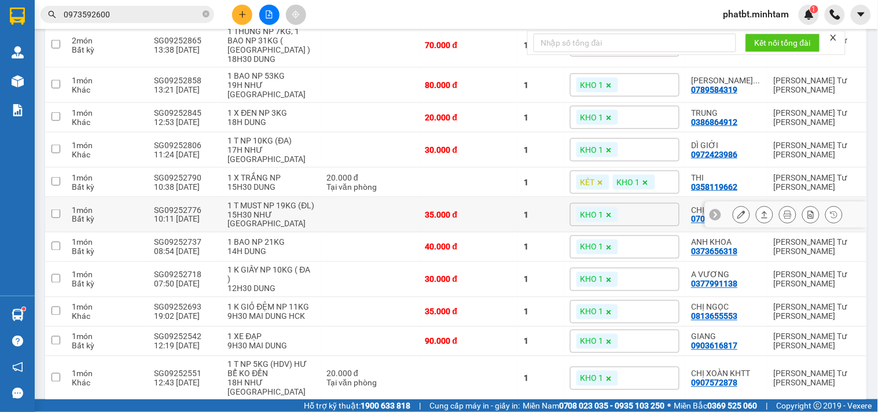
click at [738, 211] on icon at bounding box center [742, 215] width 8 height 8
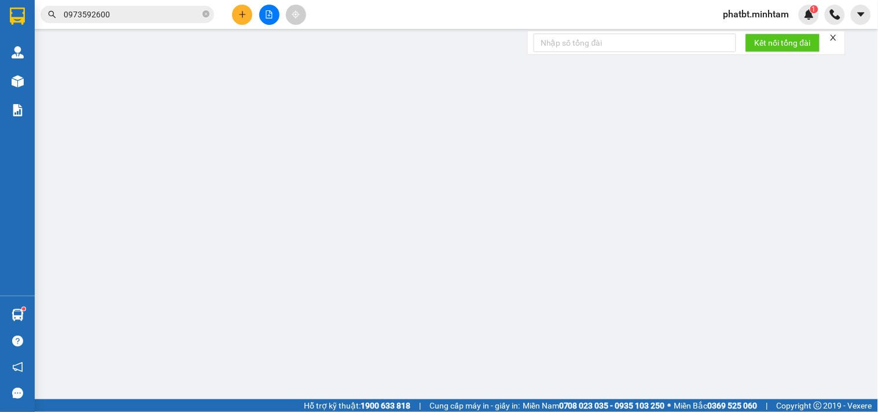
type input "0366659234"
type input "HƯƠNG"
type input "0706300009"
type input "CHỊ HẠNH"
type input "knm"
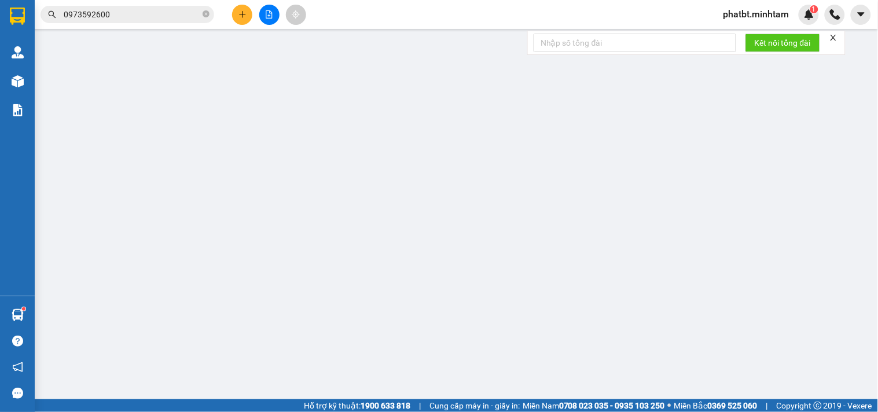
type input "35.000"
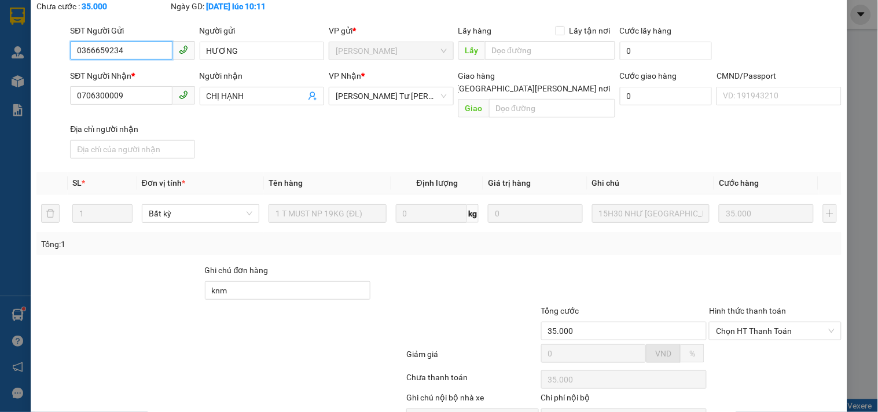
scroll to position [120, 0]
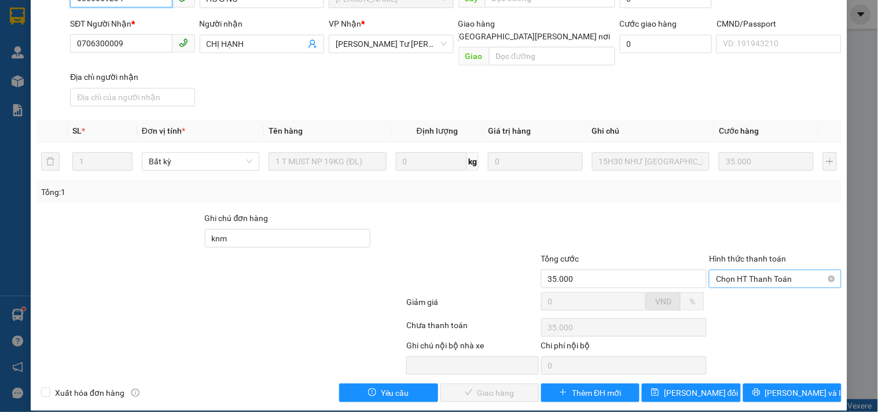
click at [736, 270] on span "Chọn HT Thanh Toán" at bounding box center [775, 278] width 118 height 17
click at [730, 288] on div "Tại văn phòng" at bounding box center [768, 290] width 117 height 13
type input "0"
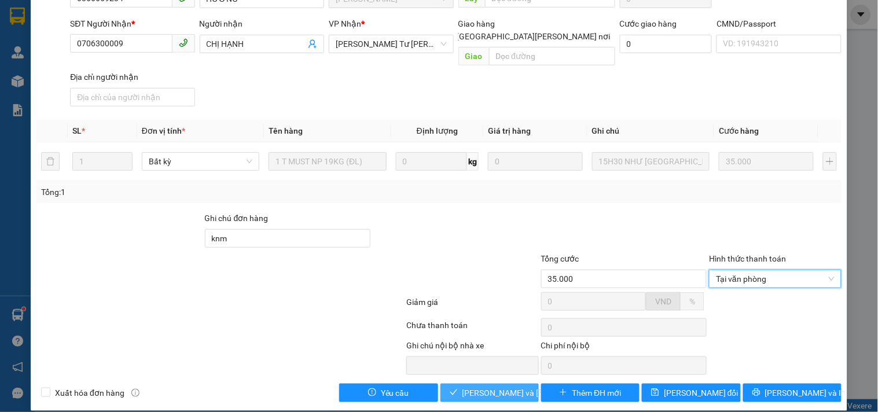
click at [499, 387] on span "[PERSON_NAME] và Giao hàng" at bounding box center [541, 393] width 156 height 13
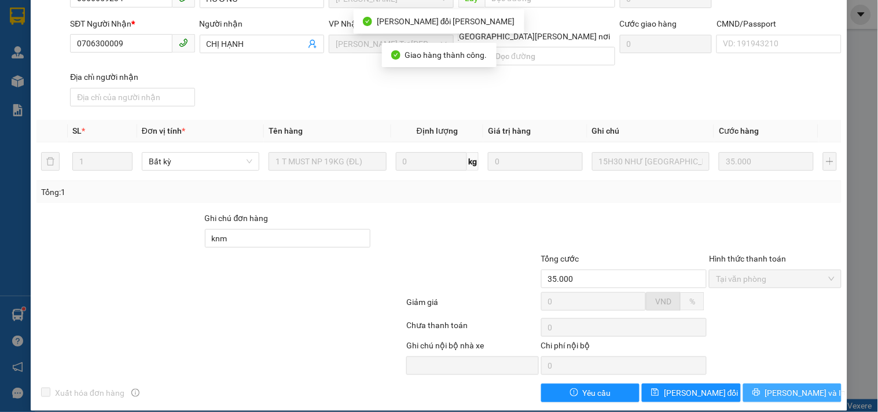
click at [788, 387] on span "[PERSON_NAME] và In" at bounding box center [806, 393] width 81 height 13
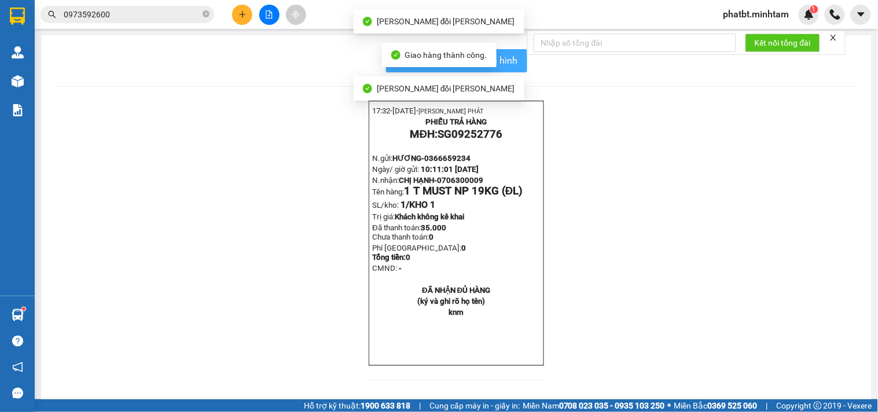
click at [505, 60] on span "In mẫu biên lai tự cấu hình" at bounding box center [463, 60] width 109 height 14
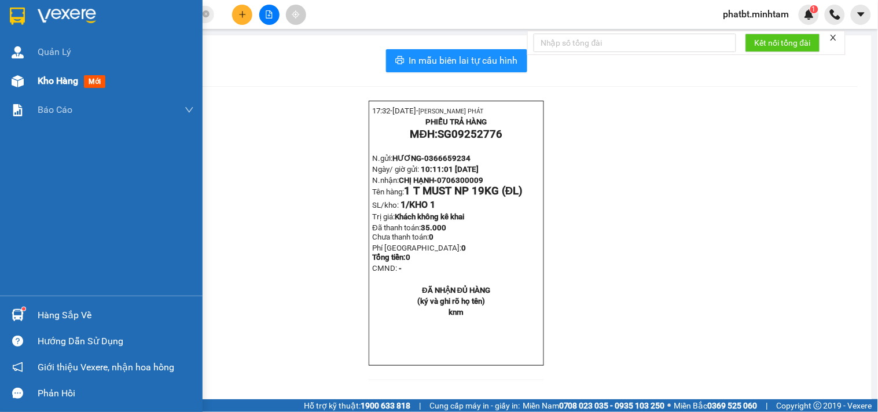
click at [50, 91] on div "Kho hàng mới" at bounding box center [116, 81] width 156 height 29
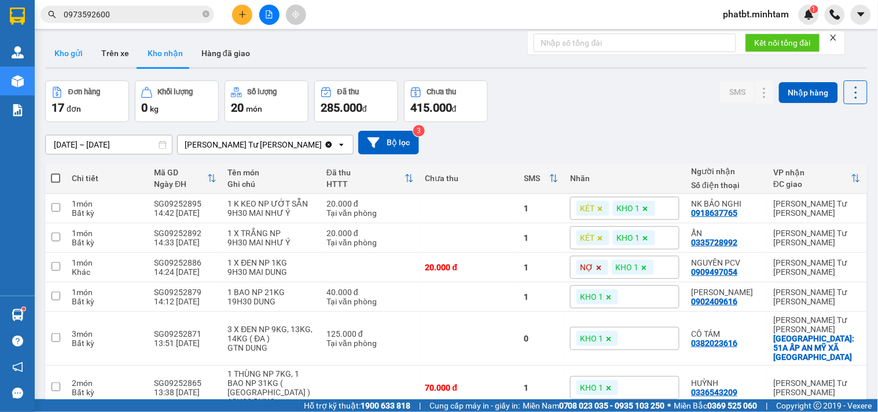
click at [74, 60] on button "Kho gửi" at bounding box center [68, 53] width 47 height 28
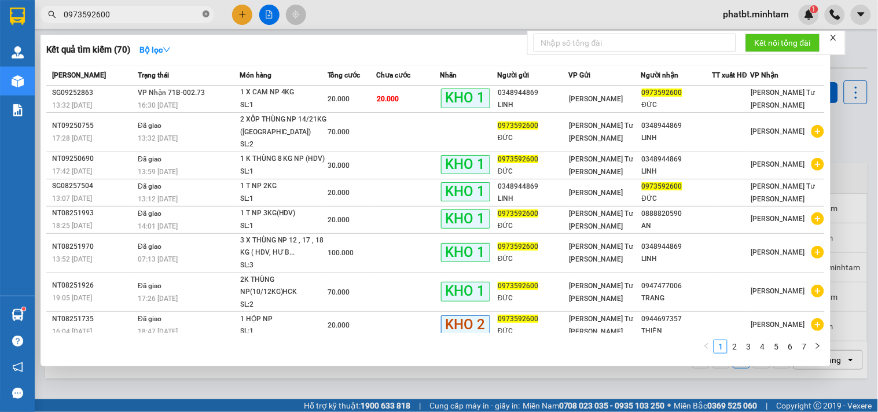
click at [205, 16] on icon "close-circle" at bounding box center [206, 13] width 7 height 7
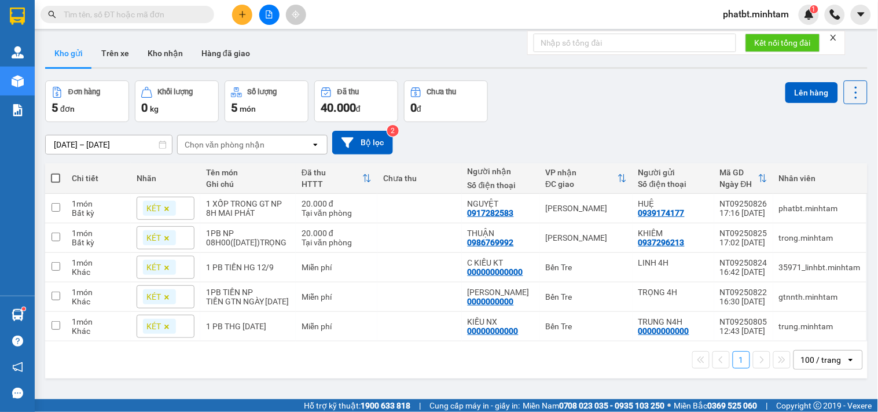
click at [183, 16] on input "text" at bounding box center [132, 14] width 137 height 13
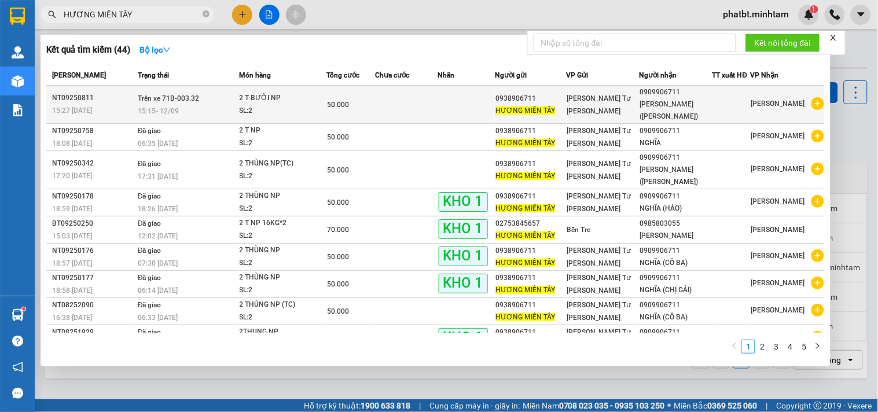
type input "HƯƠNG MIỀN TÂY"
click at [286, 105] on div "SL: 2" at bounding box center [283, 111] width 87 height 13
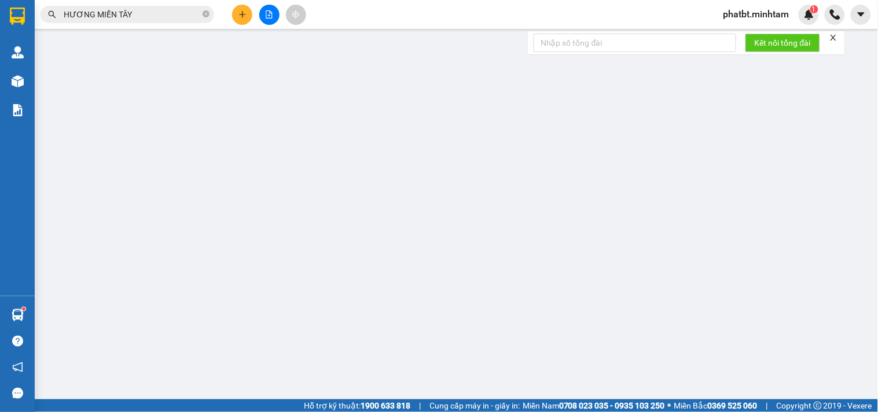
type input "0938906711"
type input "HƯƠNG MIỀN TÂY"
type input "0909906711"
type input "NGHĨA (CHỊ DUNG)"
type input "50.000"
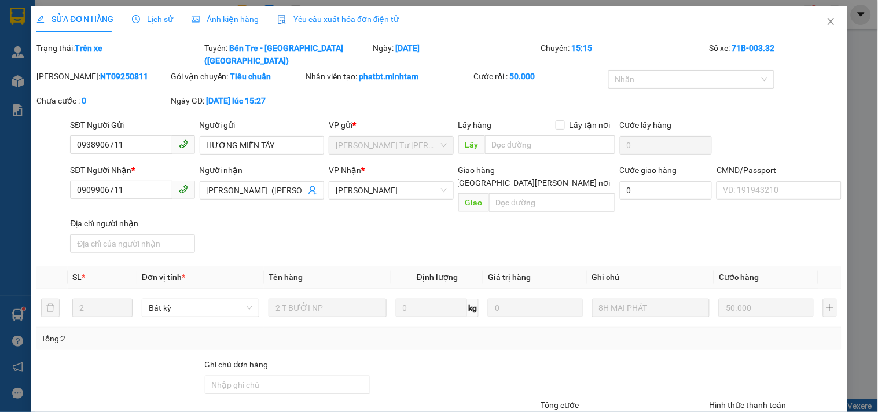
click at [126, 18] on div "SỬA ĐƠN HÀNG Lịch sử Ảnh kiện hàng Yêu cầu xuất hóa đơn điện tử" at bounding box center [217, 19] width 363 height 27
click at [138, 21] on span "Lịch sử" at bounding box center [152, 18] width 41 height 9
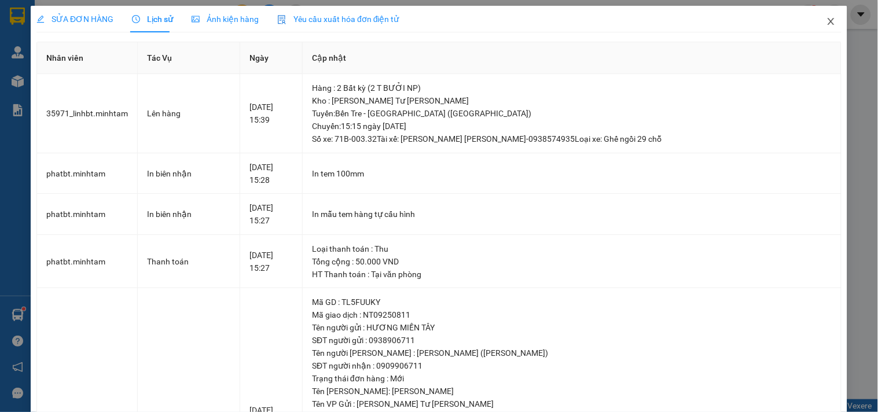
click at [828, 24] on icon "close" at bounding box center [831, 21] width 6 height 7
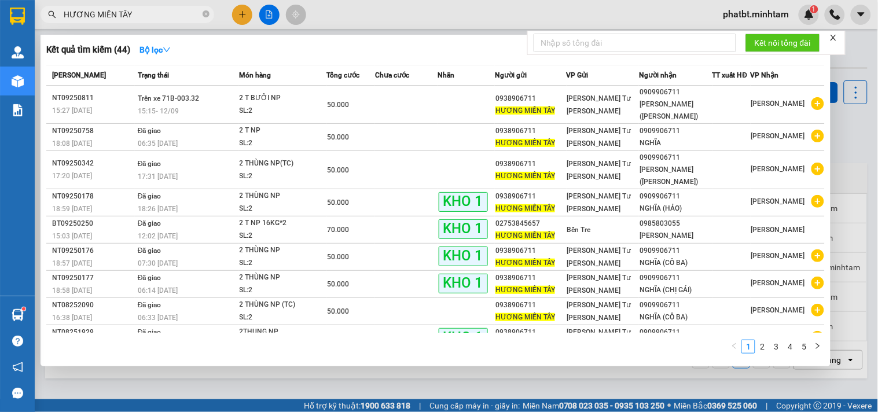
click at [145, 20] on input "HƯƠNG MIỀN TÂY" at bounding box center [132, 14] width 137 height 13
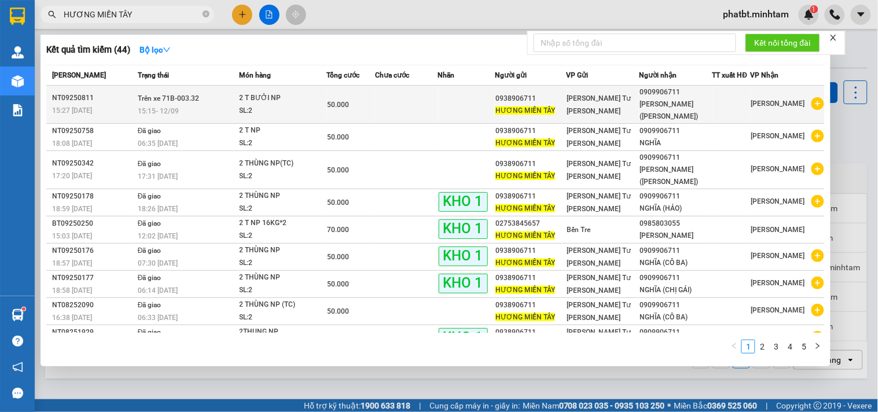
click at [202, 105] on div "15:15 - 12/09" at bounding box center [188, 111] width 101 height 13
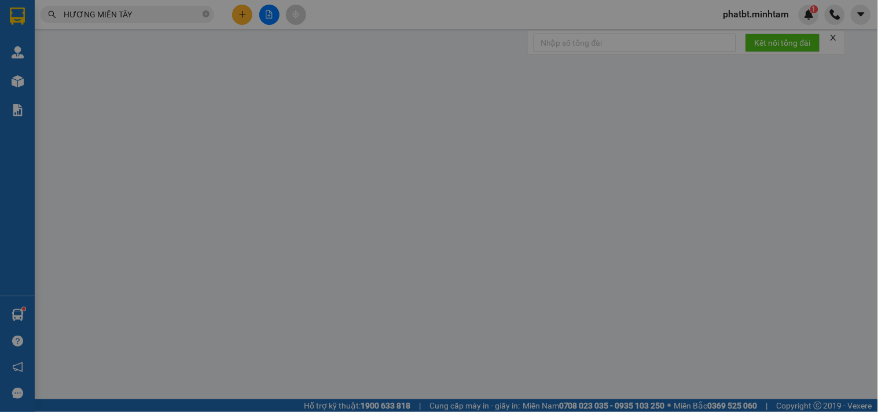
type input "0938906711"
type input "HƯƠNG MIỀN TÂY"
type input "0909906711"
type input "NGHĨA (CHỊ DUNG)"
type input "50.000"
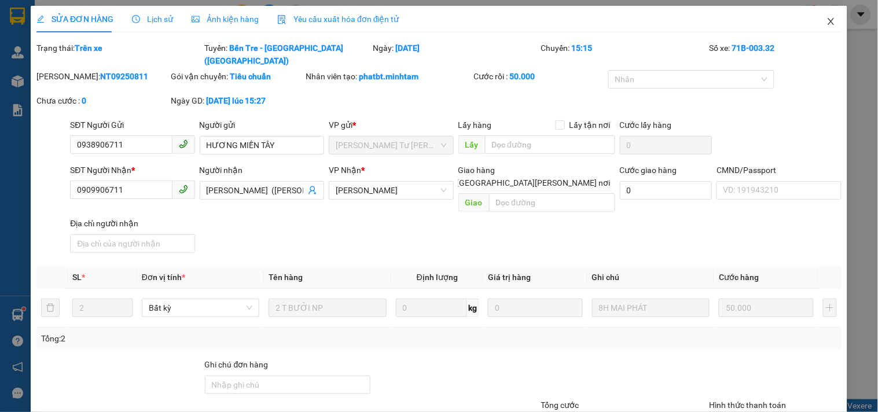
click at [827, 19] on icon "close" at bounding box center [831, 21] width 9 height 9
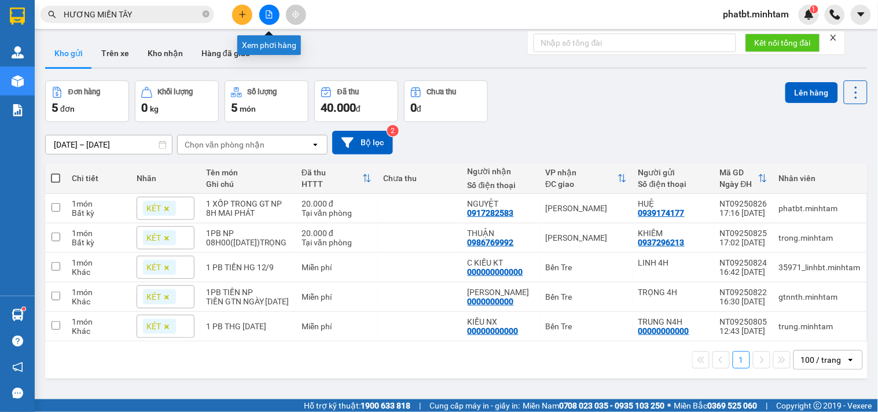
click at [273, 19] on button at bounding box center [269, 15] width 20 height 20
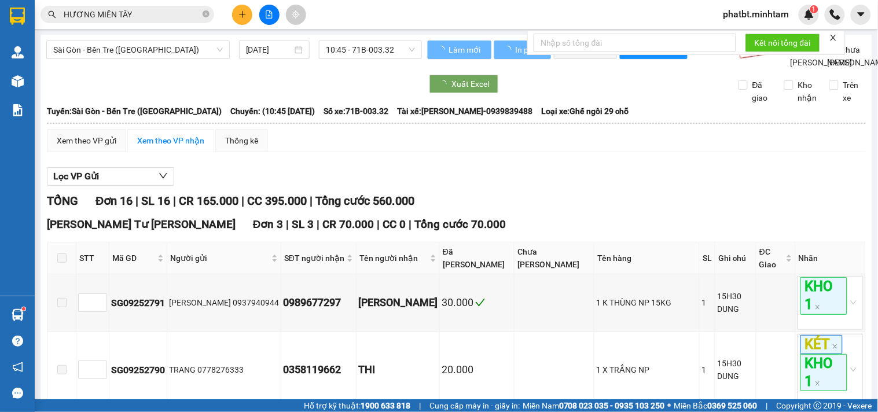
click at [163, 48] on span "Sài Gòn - Bến Tre (CN)" at bounding box center [138, 49] width 170 height 17
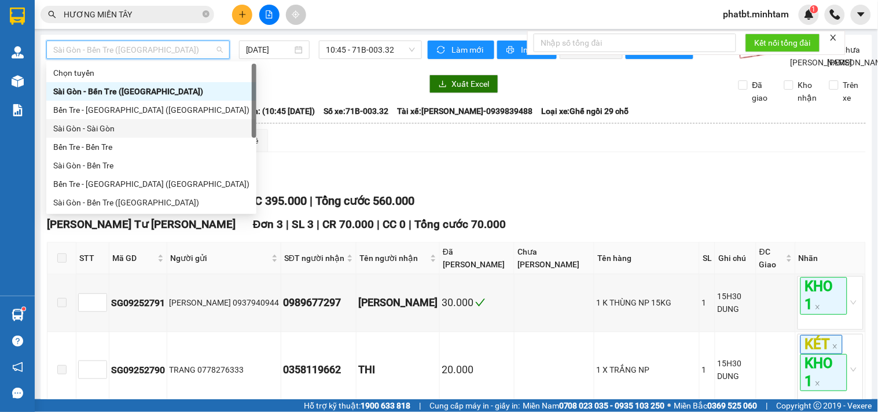
scroll to position [19, 0]
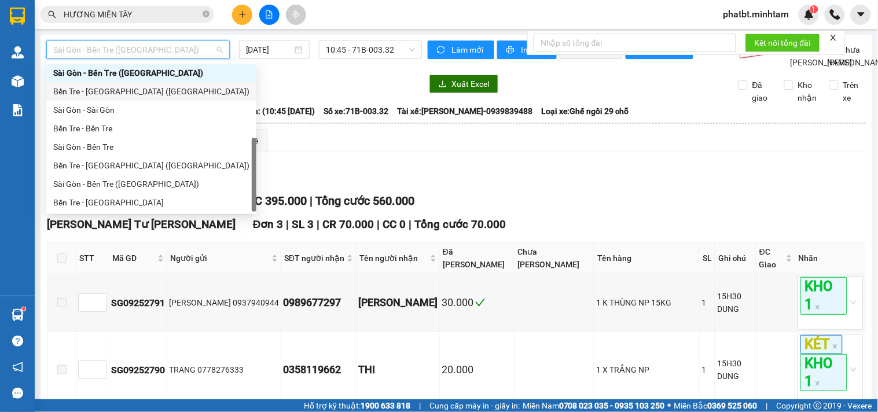
click at [133, 93] on div "Bến Tre - Sài Gòn (CN)" at bounding box center [151, 91] width 196 height 13
type input "12/09/2025"
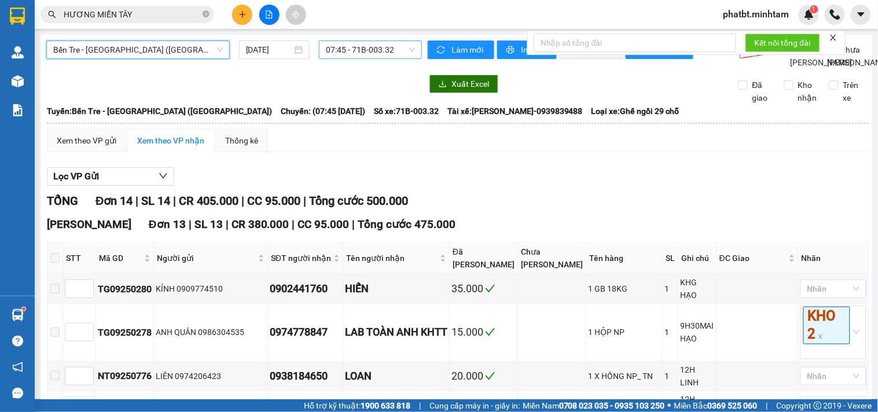
click at [351, 55] on span "07:45 - 71B-003.32" at bounding box center [370, 49] width 89 height 17
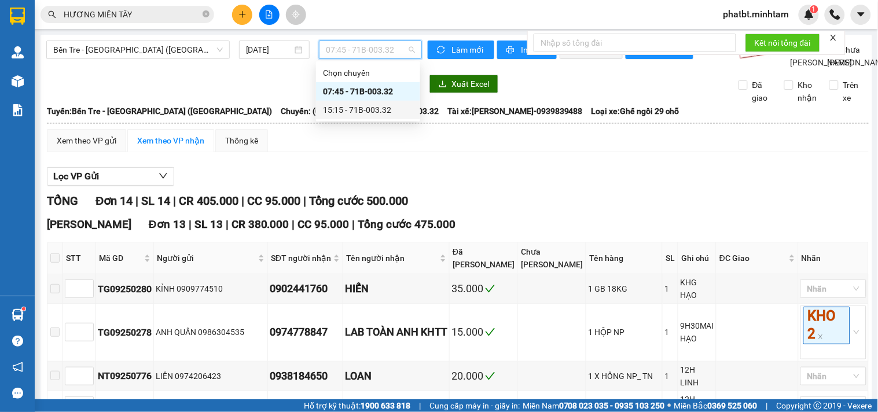
click at [365, 107] on div "15:15 - 71B-003.32" at bounding box center [368, 110] width 90 height 13
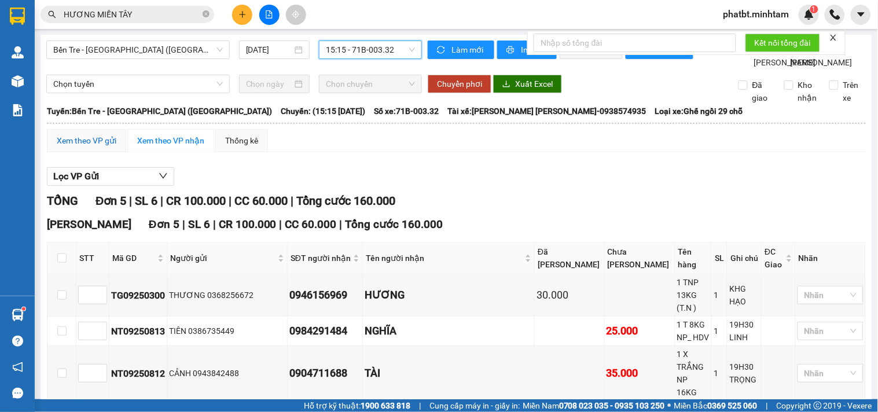
click at [91, 147] on div "Xem theo VP gửi" at bounding box center [87, 140] width 60 height 13
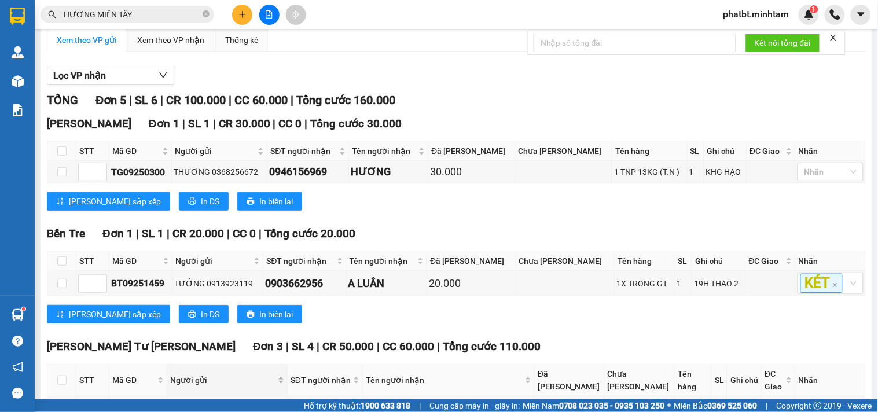
scroll to position [239, 0]
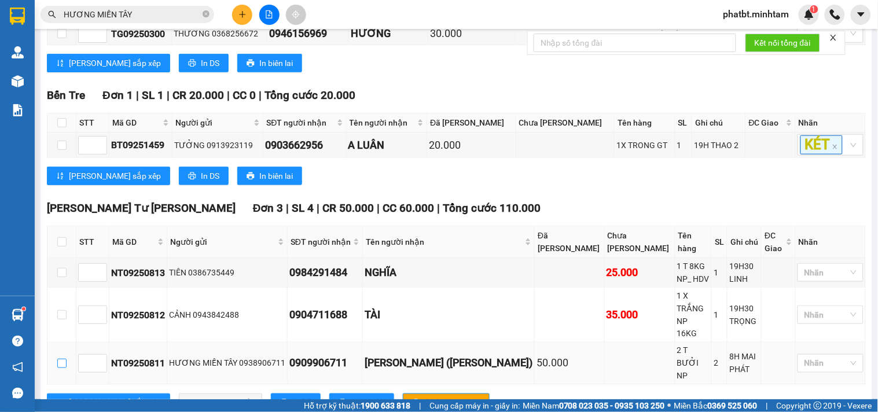
click at [65, 359] on input "checkbox" at bounding box center [61, 363] width 9 height 9
checkbox input "true"
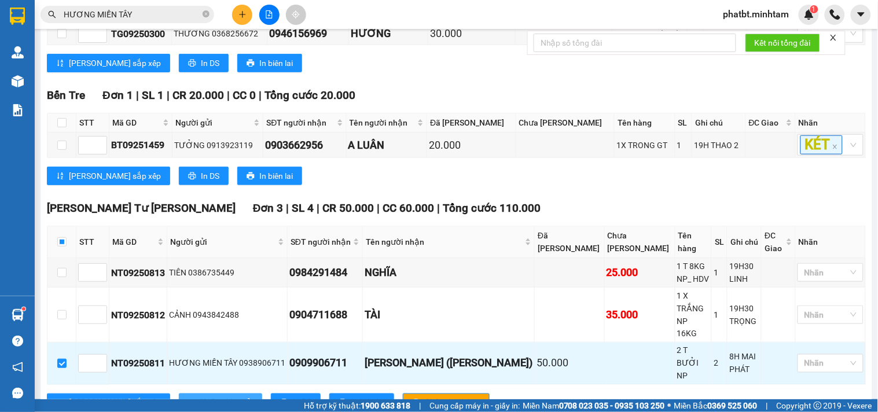
click at [201, 397] on span "Xuống kho gửi" at bounding box center [227, 403] width 52 height 13
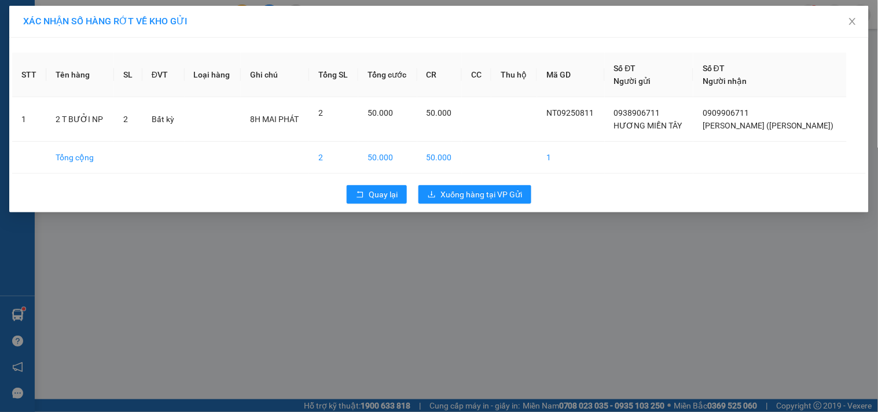
drag, startPoint x: 332, startPoint y: 246, endPoint x: 566, endPoint y: 237, distance: 234.7
click at [566, 237] on div "XÁC NHẬN SỐ HÀNG RỚT VỀ KHO GỬI STT Tên hàng SL ĐVT Loại hàng Ghi chú Tổng SL T…" at bounding box center [439, 206] width 878 height 412
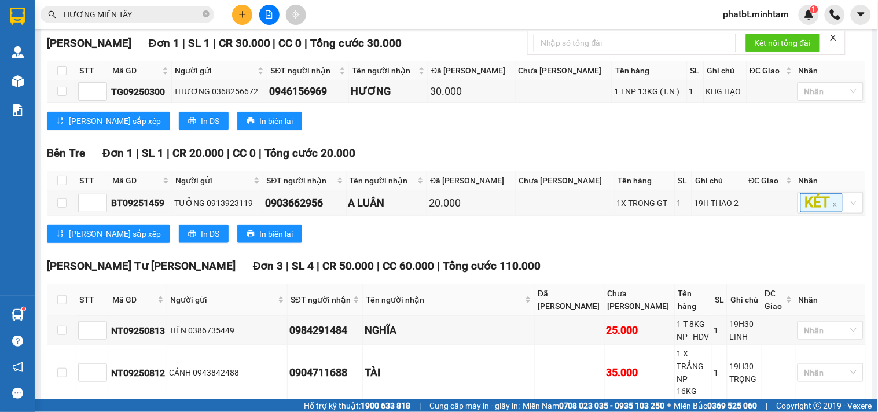
scroll to position [239, 0]
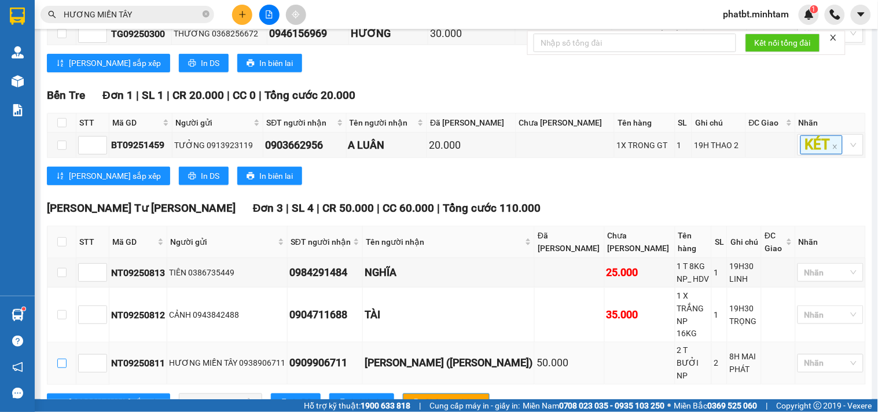
click at [59, 359] on input "checkbox" at bounding box center [61, 363] width 9 height 9
checkbox input "true"
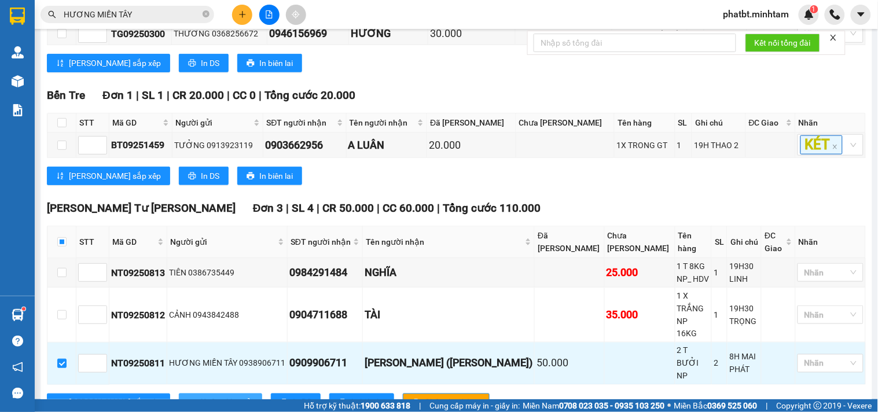
click at [201, 397] on span "Xuống kho gửi" at bounding box center [227, 403] width 52 height 13
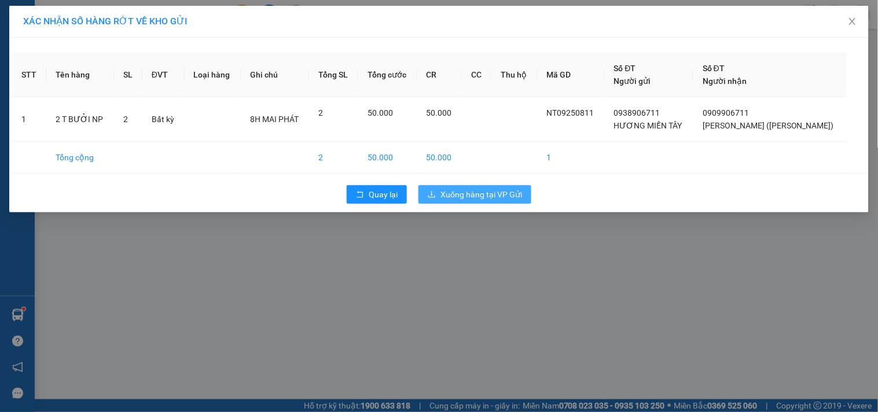
click at [482, 192] on span "Xuống hàng tại VP Gửi" at bounding box center [482, 194] width 82 height 13
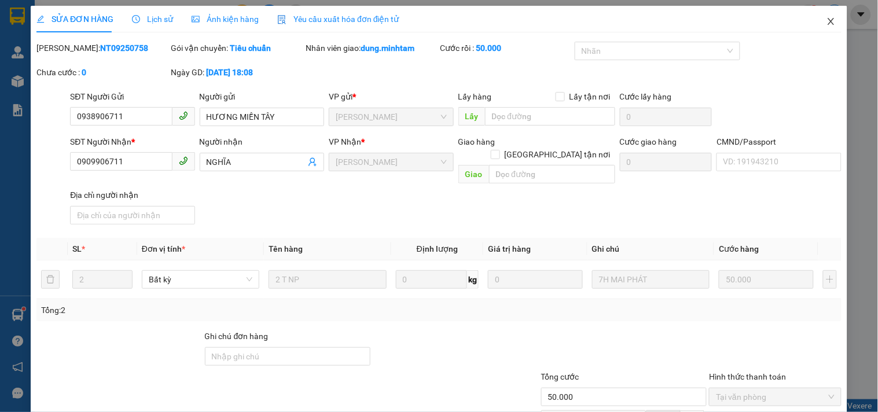
click at [827, 19] on icon "close" at bounding box center [831, 21] width 9 height 9
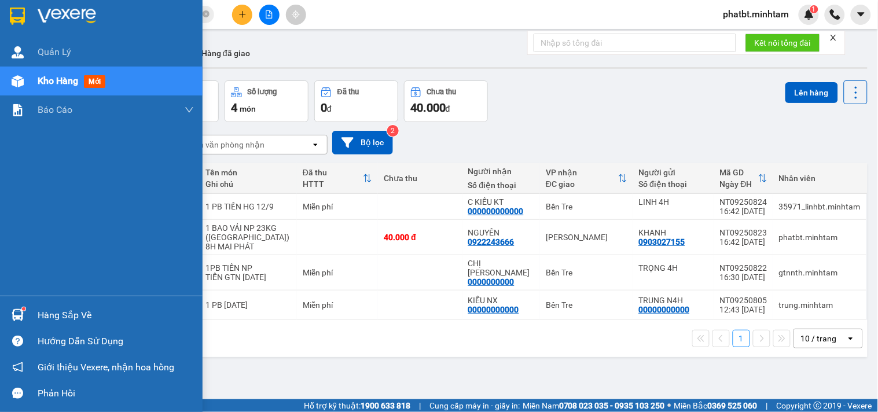
click at [30, 313] on div "Hàng sắp về" at bounding box center [101, 315] width 203 height 26
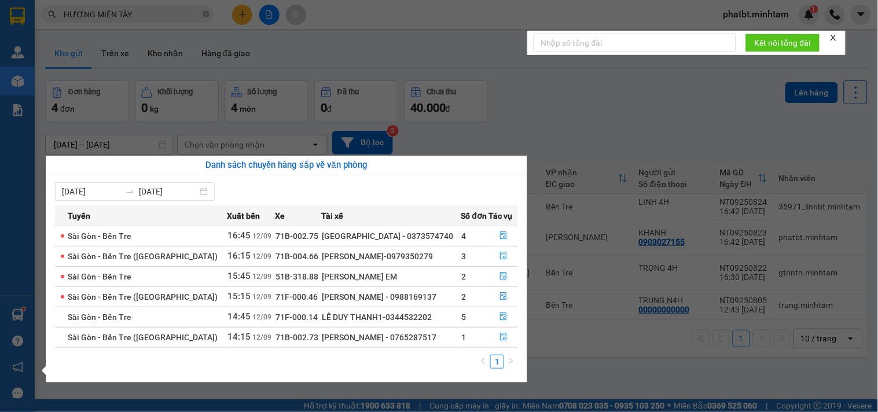
click at [569, 68] on section "Kết quả tìm kiếm ( 43 ) Bộ lọc Mã ĐH Trạng thái Món hàng Tổng cước Chưa cước Nh…" at bounding box center [439, 206] width 878 height 412
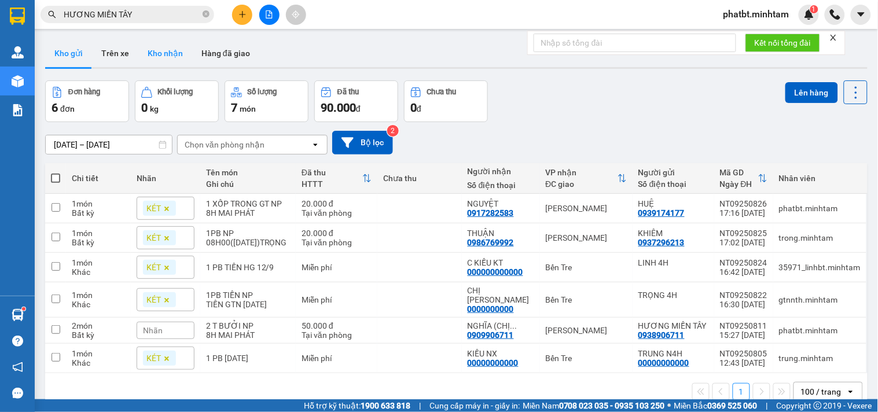
click at [167, 54] on button "Kho nhận" at bounding box center [165, 53] width 54 height 28
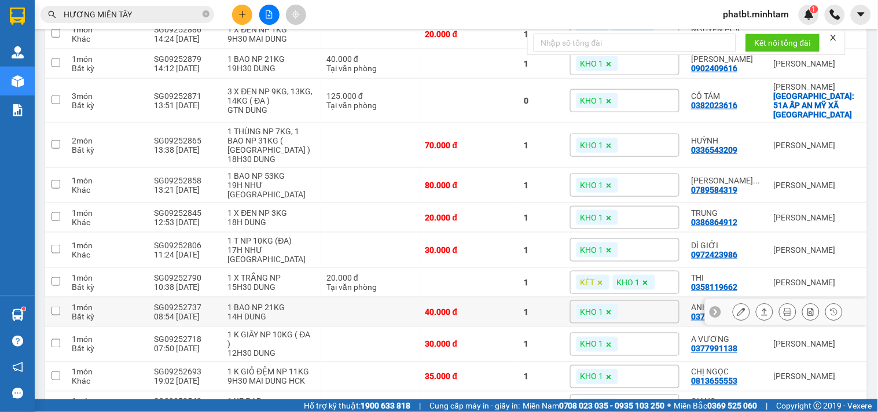
scroll to position [257, 0]
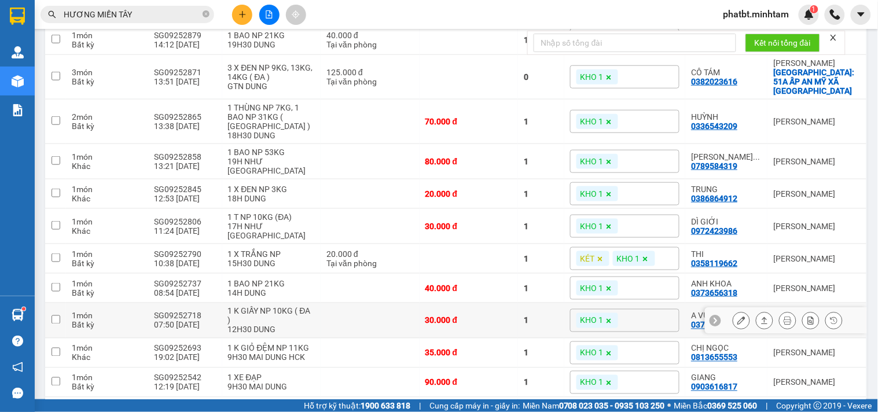
click at [738, 317] on icon at bounding box center [742, 321] width 8 height 8
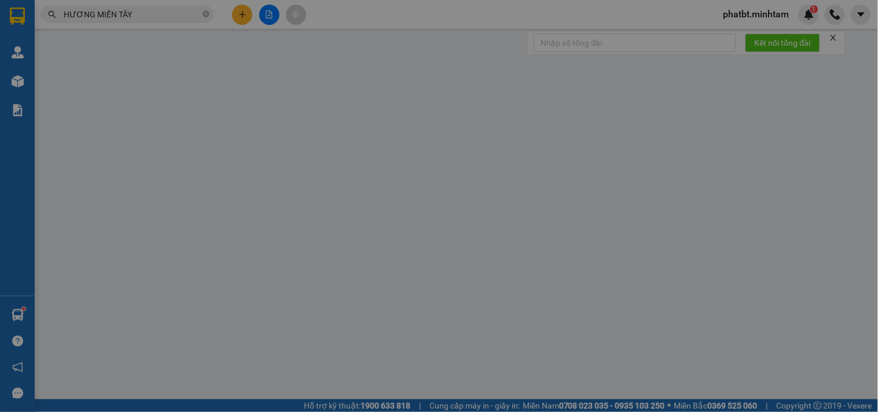
type input "0786294035"
type input "TÂN"
type input "0377991138"
type input "A VƯƠNG"
type input "GIAO Ở CỔNG [GEOGRAPHIC_DATA] KHOẢNG 14H"
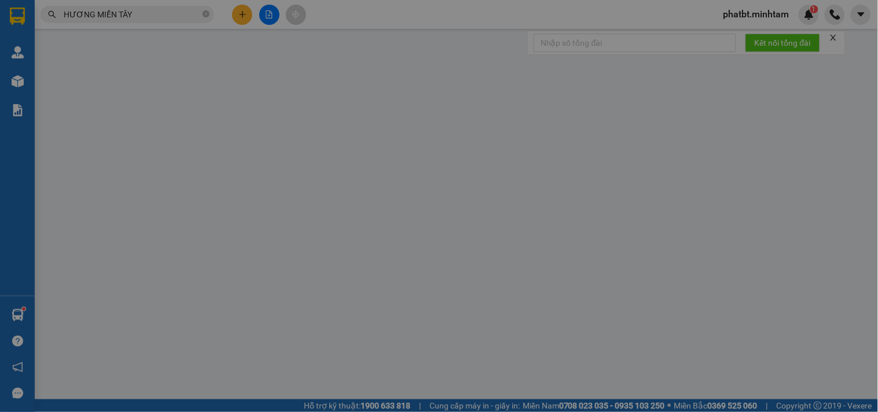
type input "30.000"
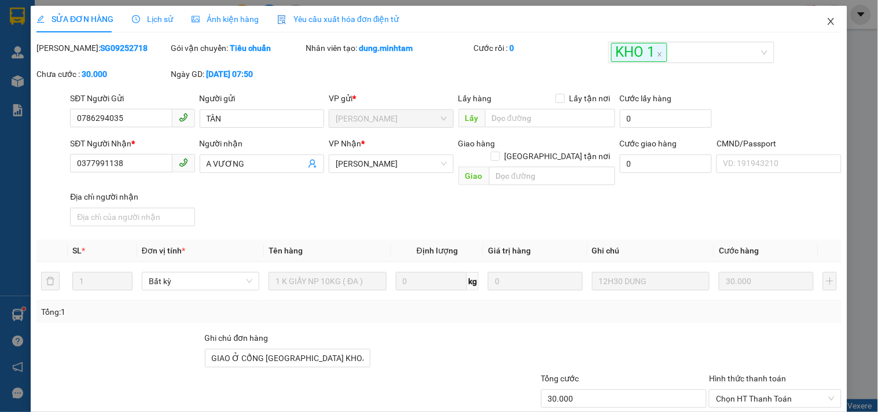
click at [827, 19] on icon "close" at bounding box center [831, 21] width 9 height 9
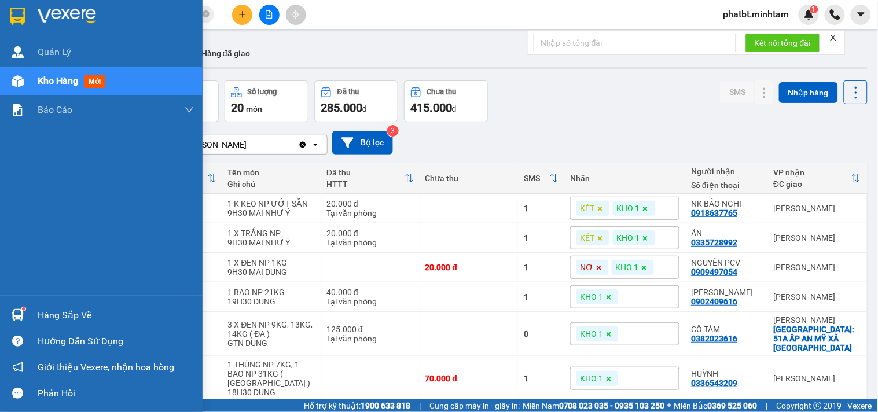
click at [34, 306] on div "Hàng sắp về" at bounding box center [101, 315] width 203 height 26
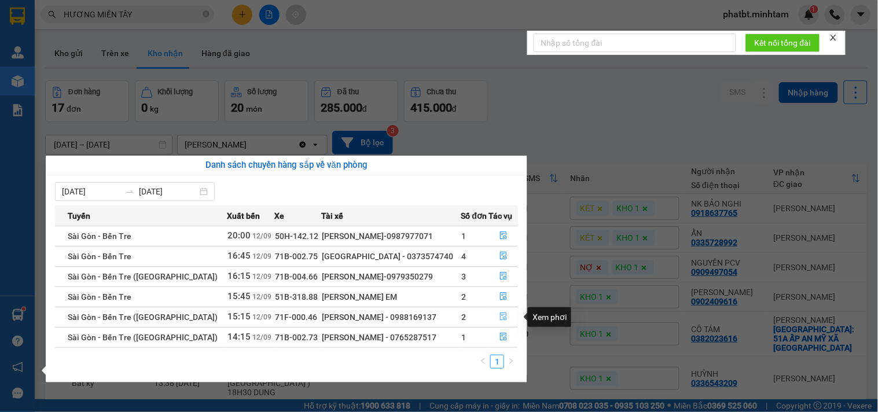
click at [500, 318] on icon "file-done" at bounding box center [504, 317] width 8 height 8
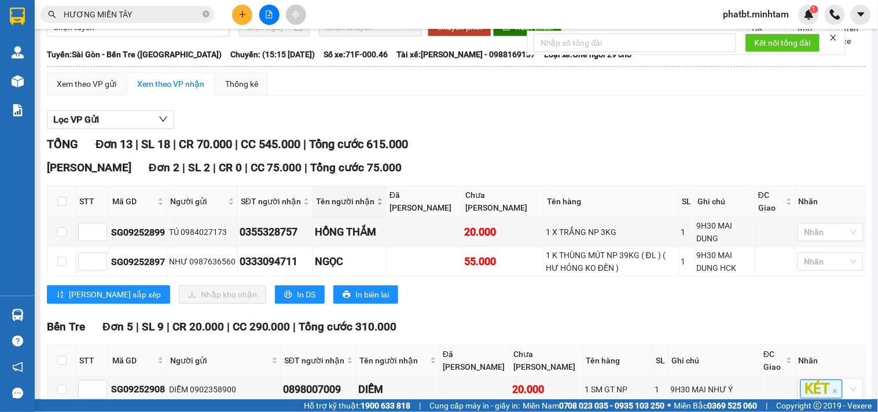
scroll to position [85, 0]
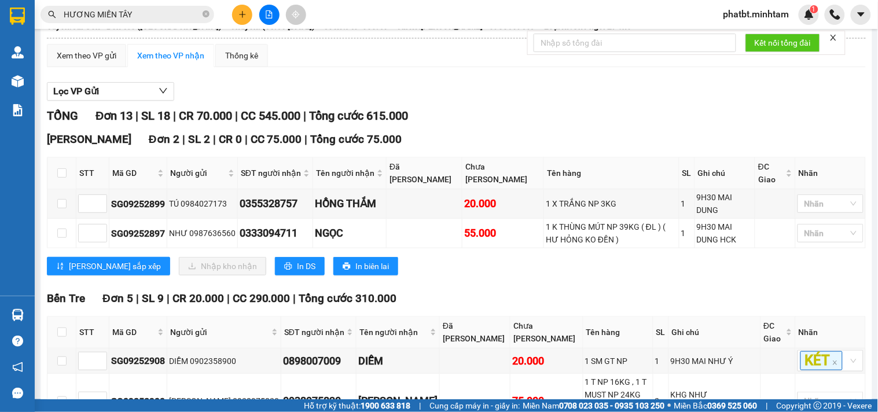
click at [242, 12] on icon "plus" at bounding box center [242, 14] width 1 height 6
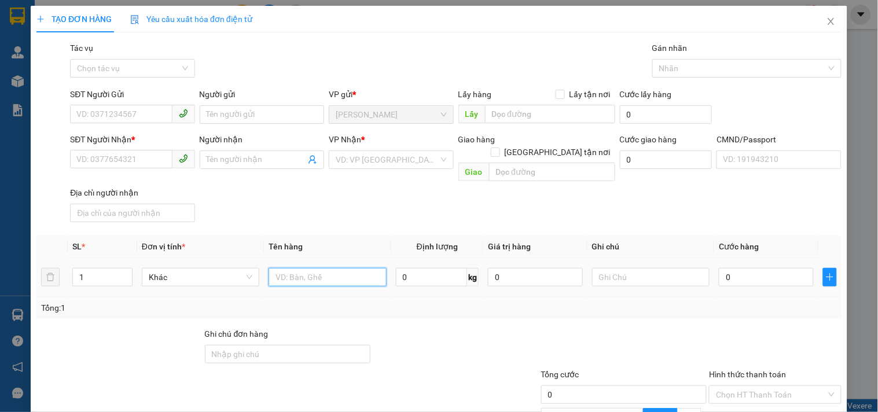
click at [300, 268] on input "text" at bounding box center [328, 277] width 118 height 19
type input "1 K HOOPH NP 3KG (TC)"
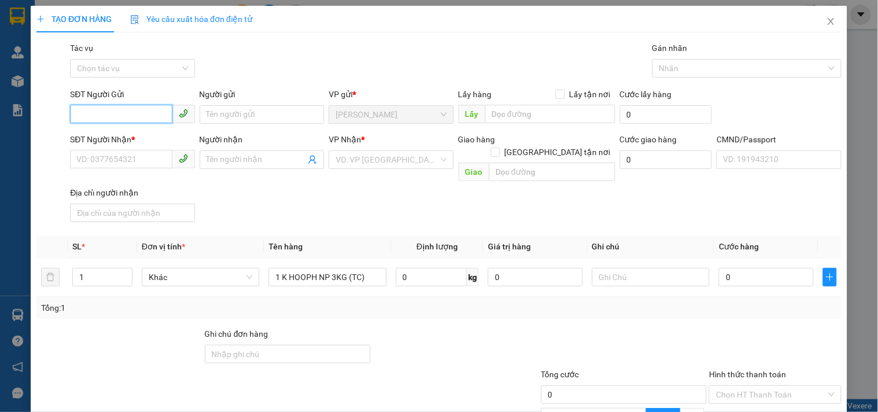
click at [145, 123] on input "SĐT Người Gửi" at bounding box center [121, 114] width 102 height 19
type input "0384844181"
click at [142, 137] on div "0384844181 - LINH" at bounding box center [130, 137] width 109 height 13
type input "LINH"
type input "0794484222"
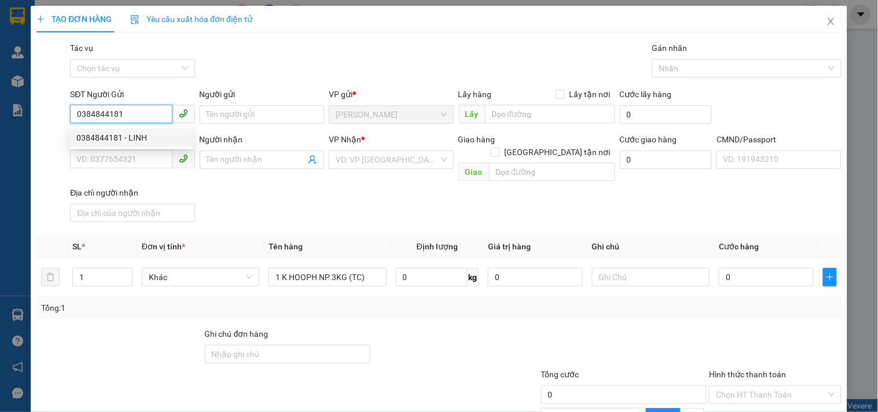
type input "VÂN"
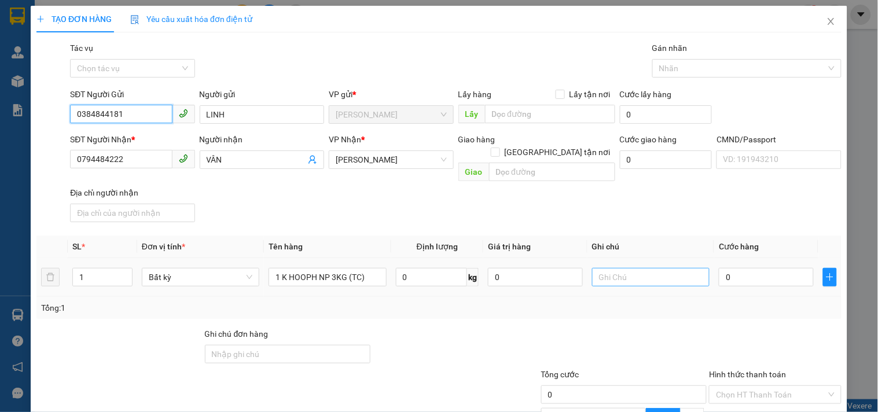
type input "0384844181"
click at [615, 268] on input "text" at bounding box center [651, 277] width 118 height 19
type input "1"
type input "8H MAI PHÁT"
click at [612, 200] on div "SĐT Người Nhận * 0794484222 Người nhận VÂN VP Nhận * [PERSON_NAME] hàng Giao tậ…" at bounding box center [456, 180] width 777 height 94
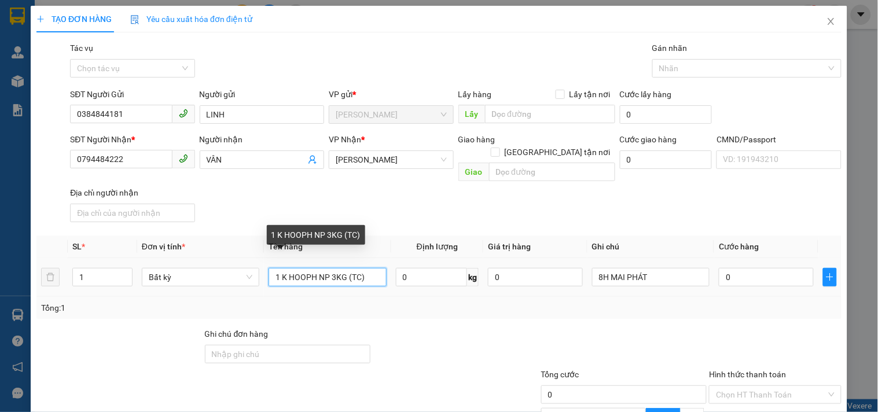
drag, startPoint x: 316, startPoint y: 263, endPoint x: 294, endPoint y: 264, distance: 21.4
click at [294, 268] on input "1 K HOOPH NP 3KG (TC)" at bounding box center [328, 277] width 118 height 19
type input "1 K HỘP NP 3KG (TC)"
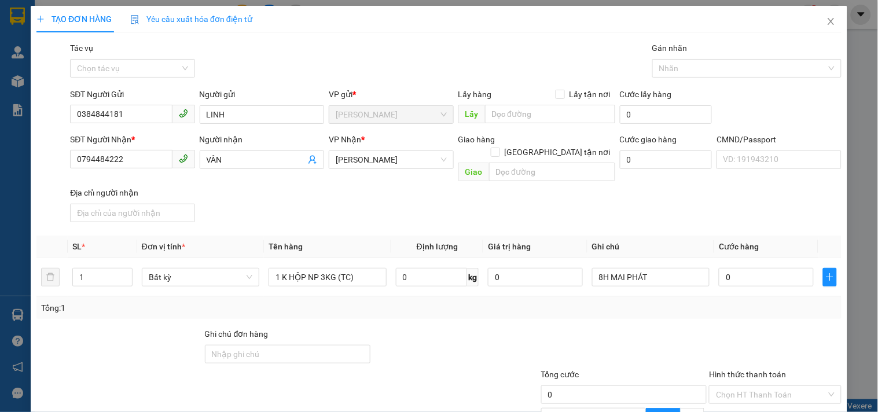
click at [400, 236] on th "Định lượng" at bounding box center [437, 247] width 93 height 23
click at [735, 273] on input "0" at bounding box center [766, 277] width 95 height 19
type input "2"
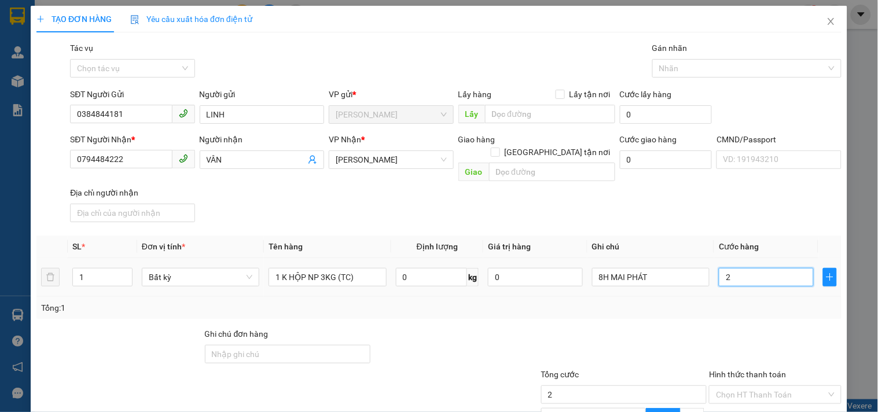
type input "20"
type input "20.000"
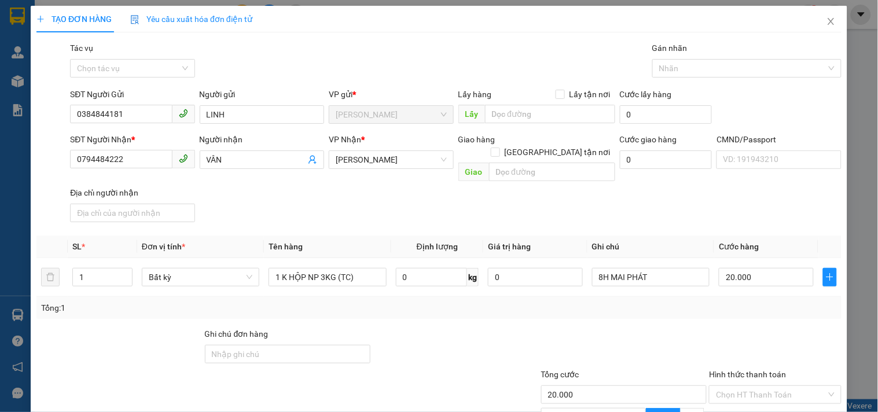
click at [663, 192] on div "SĐT Người Nhận * 0794484222 Người nhận VÂN VP Nhận * [PERSON_NAME] hàng Giao tậ…" at bounding box center [456, 180] width 777 height 94
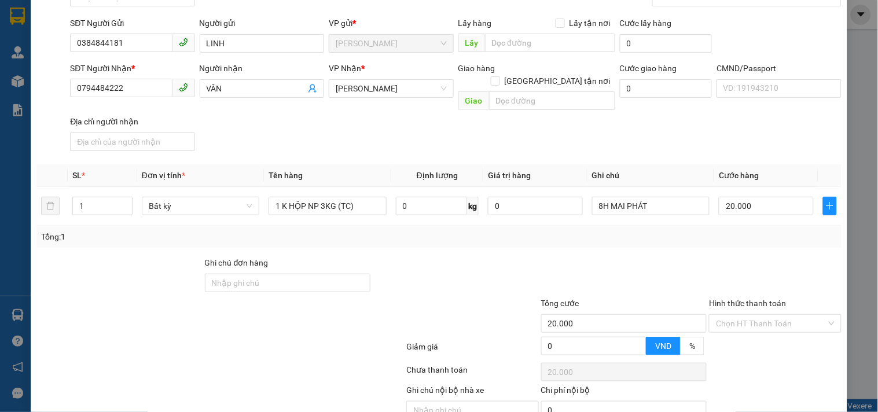
scroll to position [116, 0]
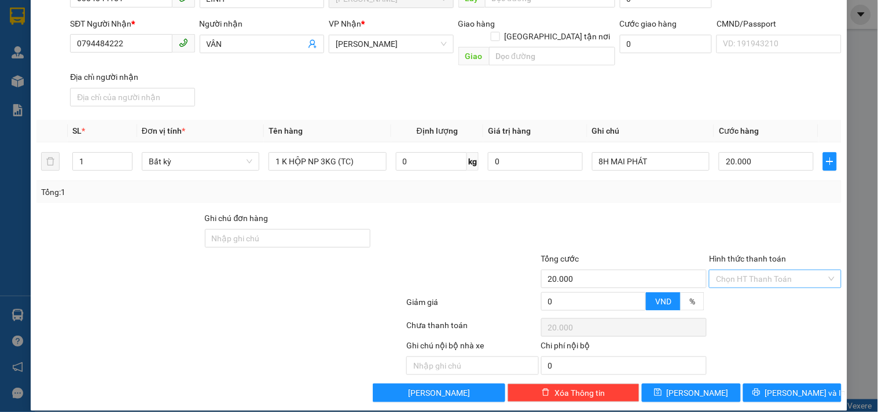
click at [723, 274] on input "Hình thức thanh toán" at bounding box center [771, 278] width 110 height 17
click at [725, 284] on div "Tại văn phòng" at bounding box center [768, 289] width 117 height 13
type input "0"
click at [685, 212] on div at bounding box center [624, 232] width 169 height 41
click at [777, 387] on span "[PERSON_NAME] và In" at bounding box center [806, 393] width 81 height 13
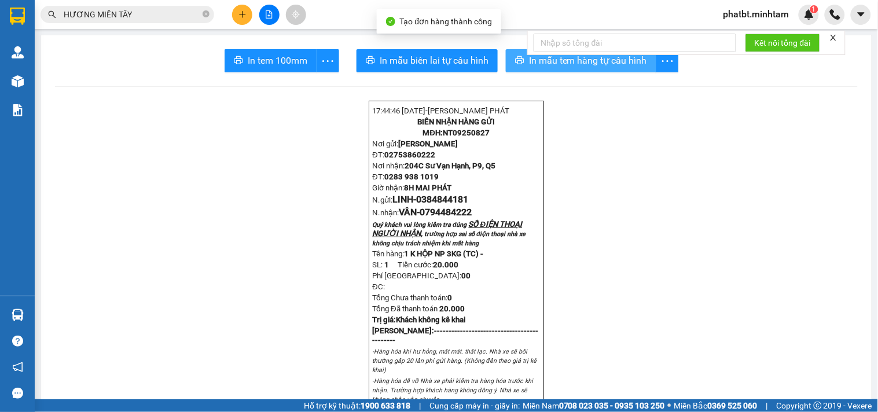
click at [529, 66] on span "In mẫu tem hàng tự cấu hình" at bounding box center [588, 60] width 118 height 14
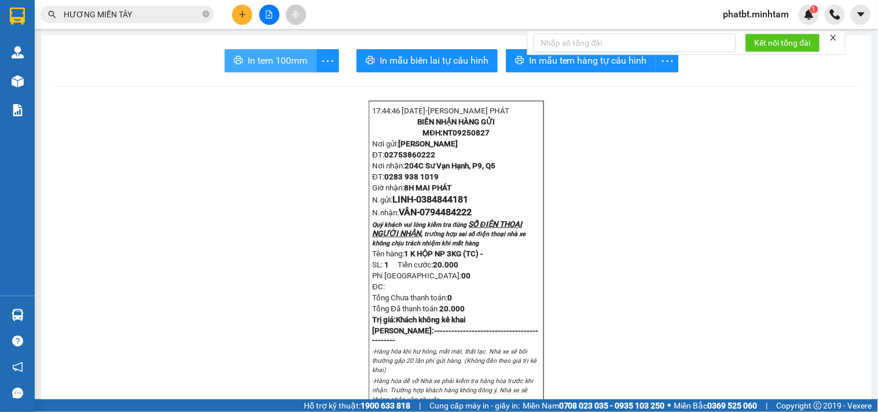
click at [269, 60] on span "In tem 100mm" at bounding box center [278, 60] width 60 height 14
click at [239, 15] on icon "plus" at bounding box center [243, 14] width 8 height 8
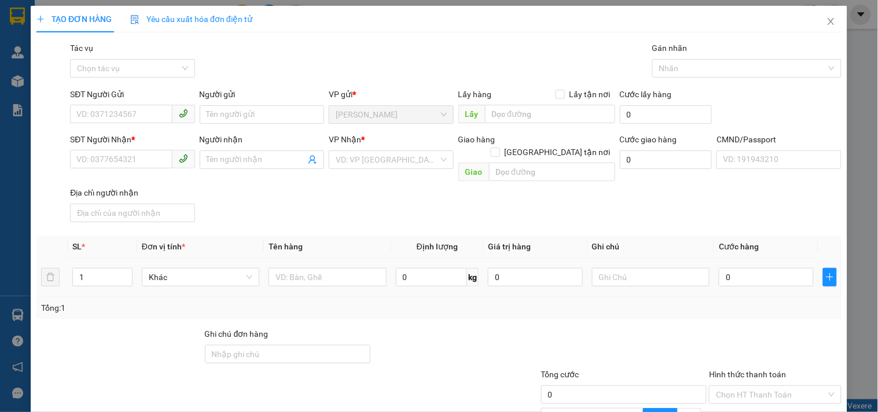
click at [294, 266] on div at bounding box center [328, 277] width 118 height 23
click at [296, 268] on input "text" at bounding box center [328, 277] width 118 height 19
type input "1 XỐP XANH NP"
click at [97, 118] on input "SĐT Người Gửi" at bounding box center [121, 114] width 102 height 19
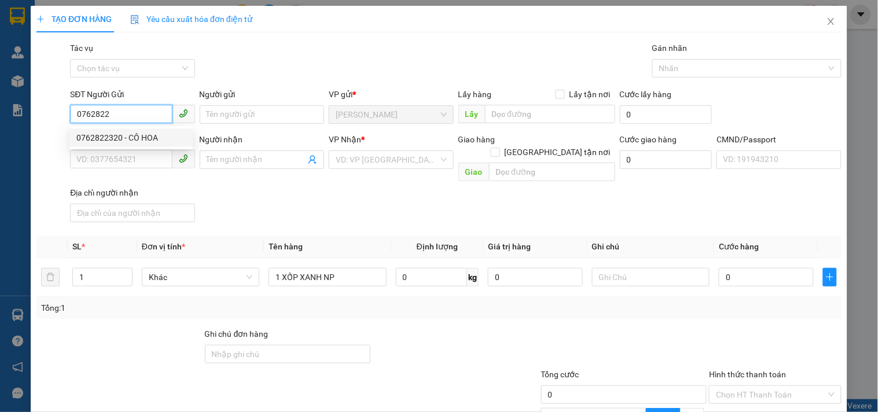
click at [109, 137] on div "0762822320 - CÔ HOA" at bounding box center [130, 137] width 109 height 13
type input "0762822320"
type input "CÔ HOA"
type input "0789149071"
type input "ÂN"
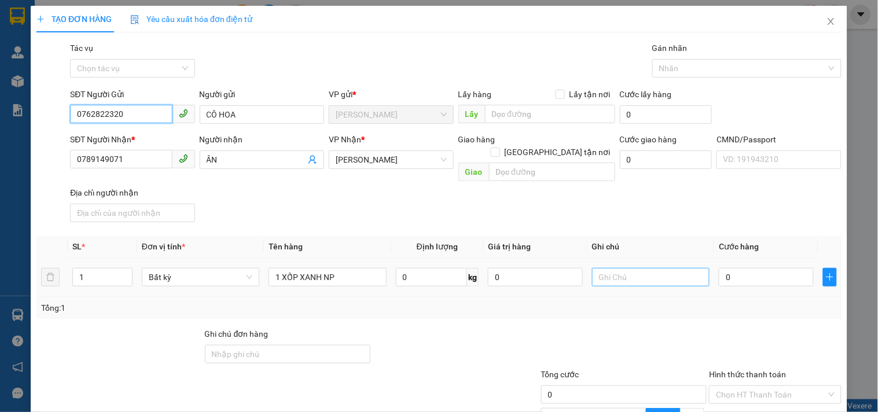
type input "0762822320"
click at [644, 268] on input "text" at bounding box center [651, 277] width 118 height 19
type input "1"
type input "8H MAI PHÁT"
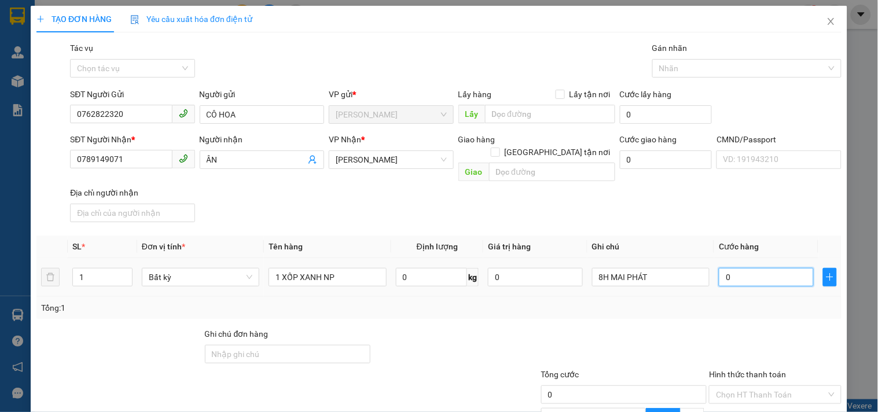
click at [741, 268] on input "0" at bounding box center [766, 277] width 95 height 19
type input "2"
type input "20"
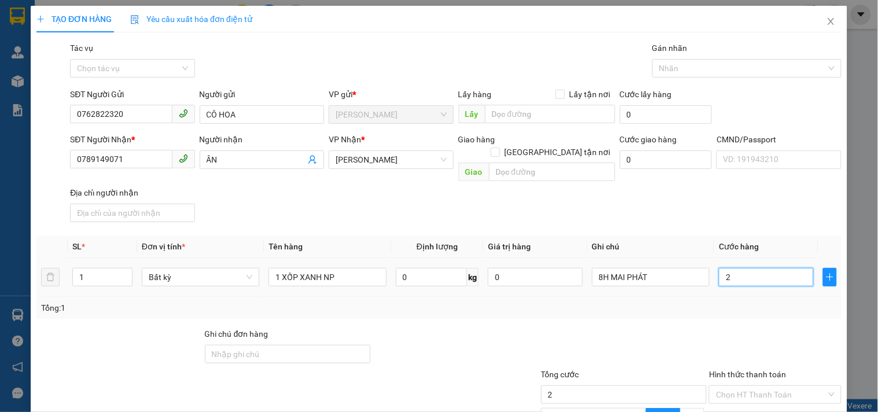
type input "20"
type input "20.000"
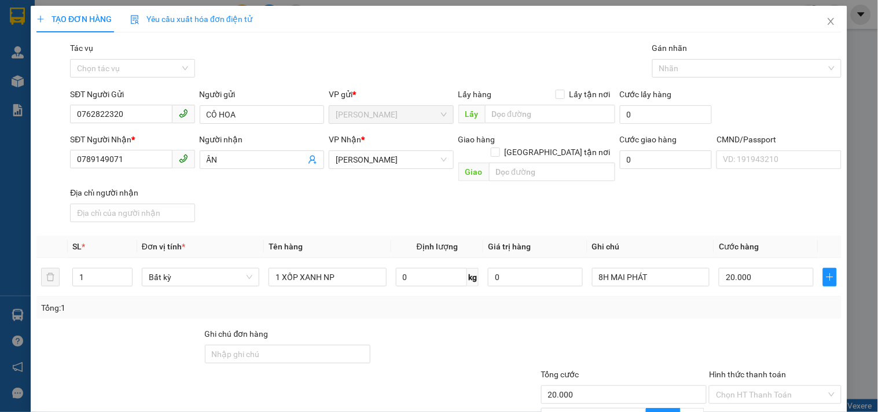
click at [667, 197] on div "SĐT Người Nhận * 0789149071 Người nhận ÂN VP Nhận * Hồ Chí Minh Giao hàng Giao …" at bounding box center [456, 180] width 777 height 94
click at [741, 386] on input "Hình thức thanh toán" at bounding box center [771, 394] width 110 height 17
click at [737, 399] on div "Tại văn phòng" at bounding box center [768, 405] width 117 height 13
click at [697, 328] on div at bounding box center [624, 348] width 169 height 41
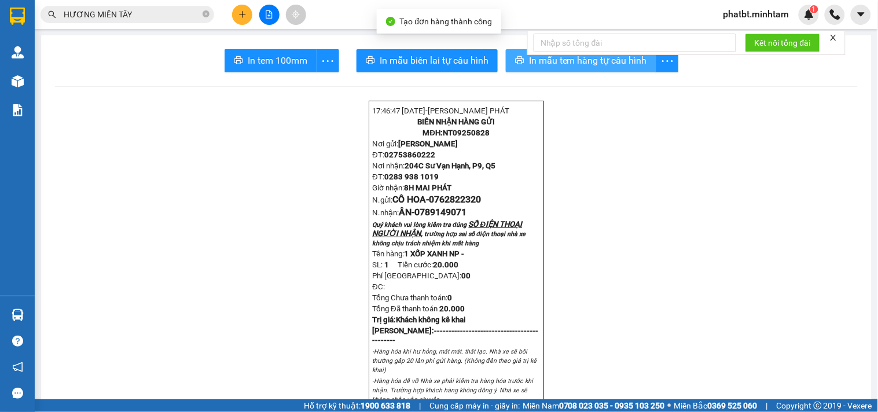
click at [556, 68] on button "In mẫu tem hàng tự cấu hình" at bounding box center [581, 60] width 151 height 23
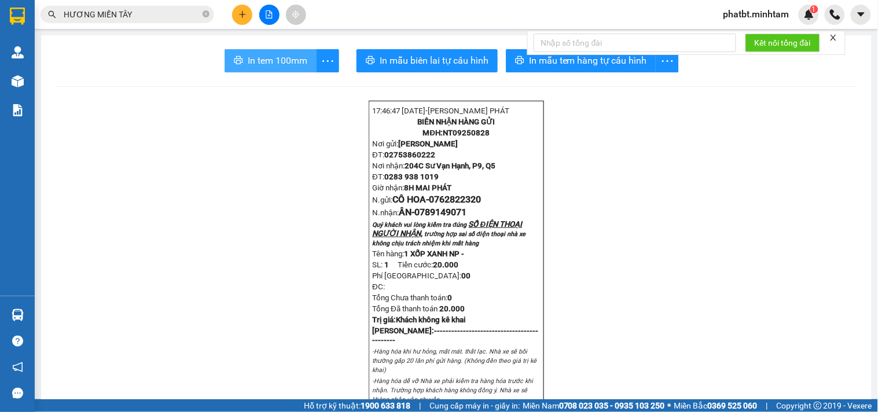
click at [295, 56] on span "In tem 100mm" at bounding box center [278, 60] width 60 height 14
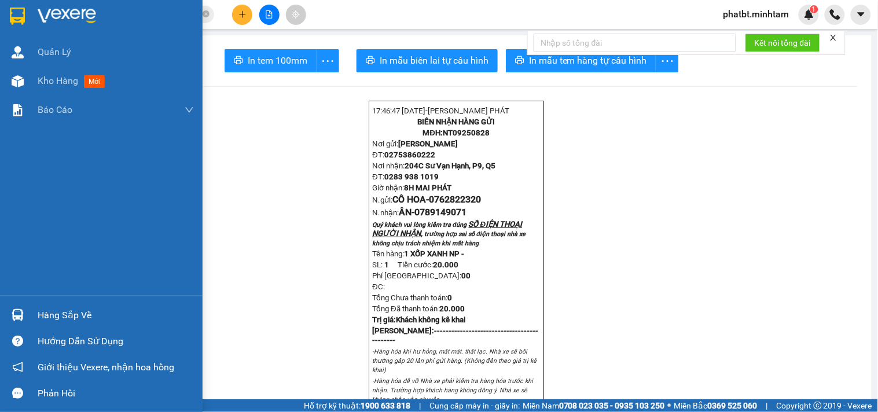
click at [17, 313] on img at bounding box center [18, 315] width 12 height 12
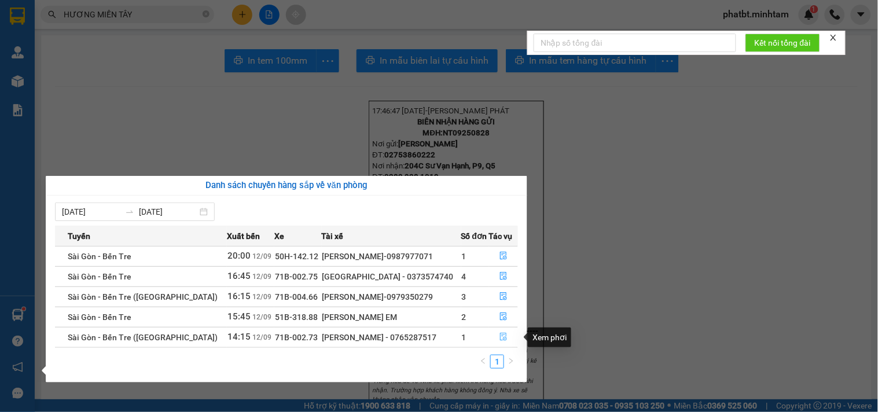
click at [500, 337] on icon "file-done" at bounding box center [504, 337] width 8 height 8
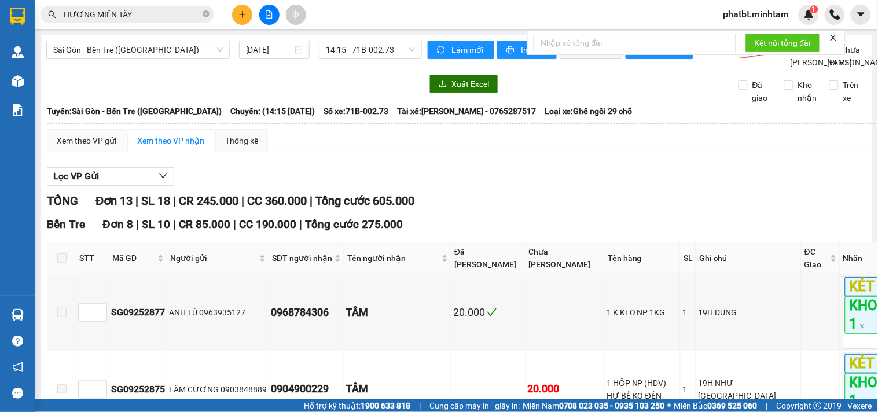
checkbox input "true"
click at [805, 119] on div "KHO 1" at bounding box center [822, 117] width 52 height 13
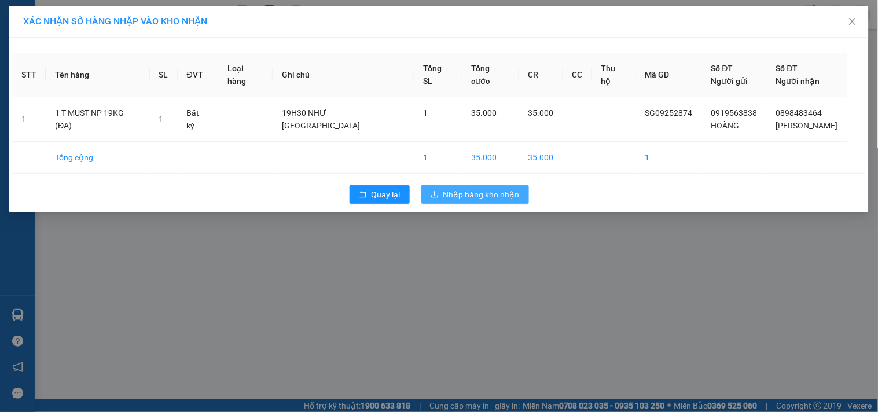
click at [451, 190] on span "Nhập hàng kho nhận" at bounding box center [482, 194] width 76 height 13
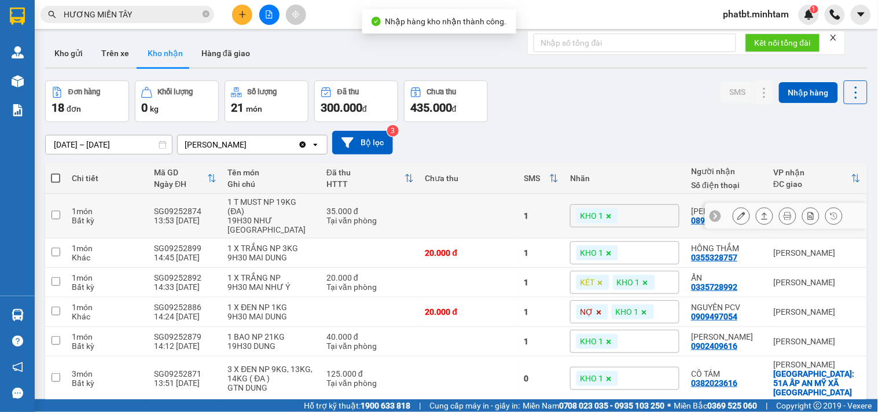
click at [734, 218] on button at bounding box center [742, 216] width 16 height 20
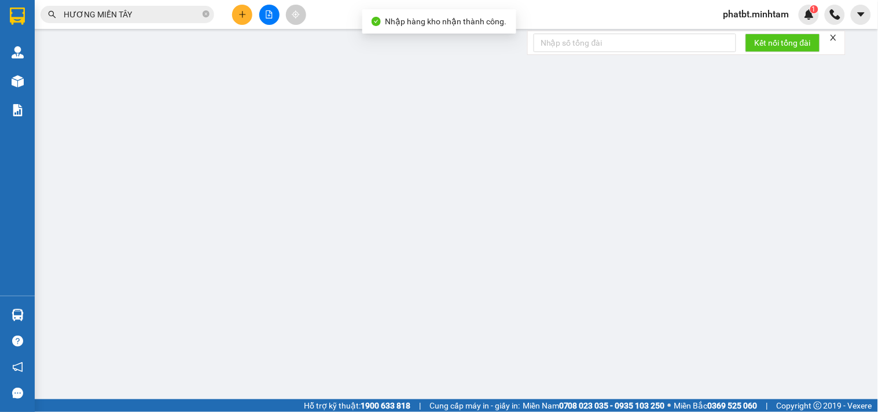
type input "0919563838"
type input "HOÀNG"
type input "0898483464"
type input "PHILIP"
type input "35.000"
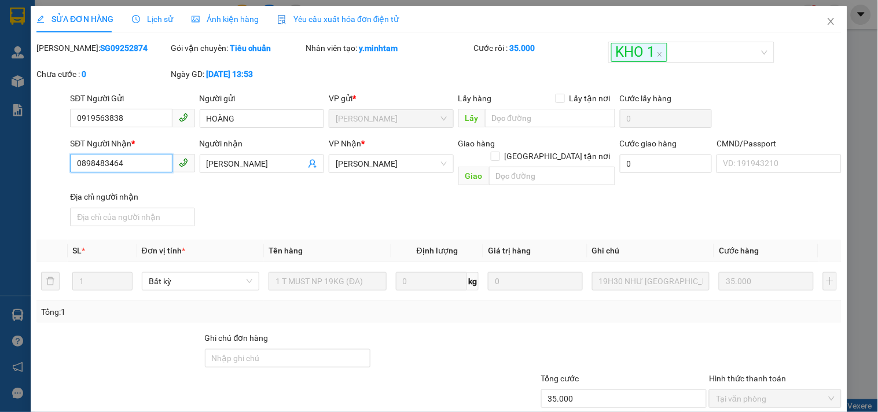
click at [145, 171] on input "0898483464" at bounding box center [121, 163] width 102 height 19
click at [232, 353] on input "Ghi chú đơn hàng" at bounding box center [288, 358] width 166 height 19
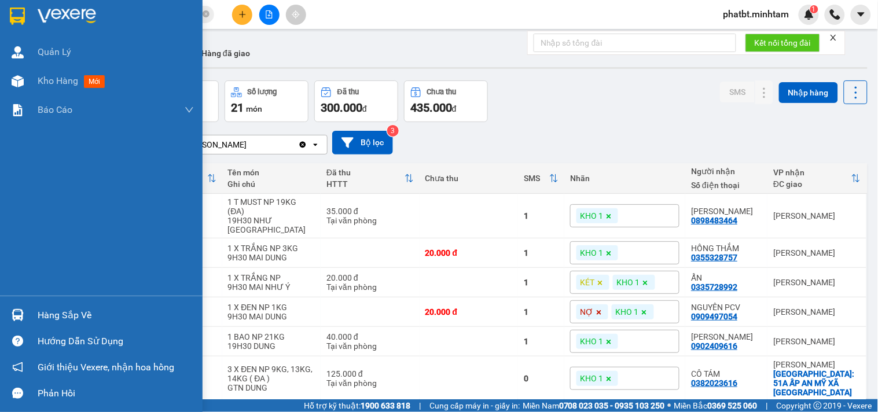
click at [28, 310] on div "Hàng sắp về" at bounding box center [101, 315] width 203 height 26
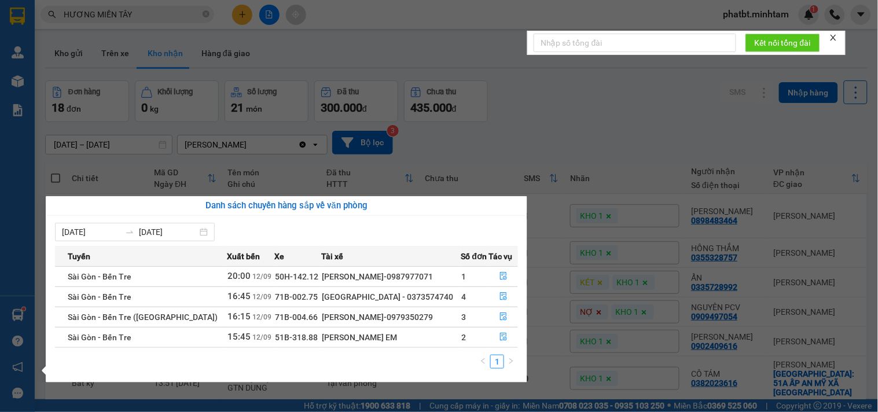
click at [562, 126] on section "Kết quả tìm kiếm ( 44 ) Bộ lọc Mã ĐH Trạng thái Món hàng Tổng cước Chưa cước Nh…" at bounding box center [439, 206] width 878 height 412
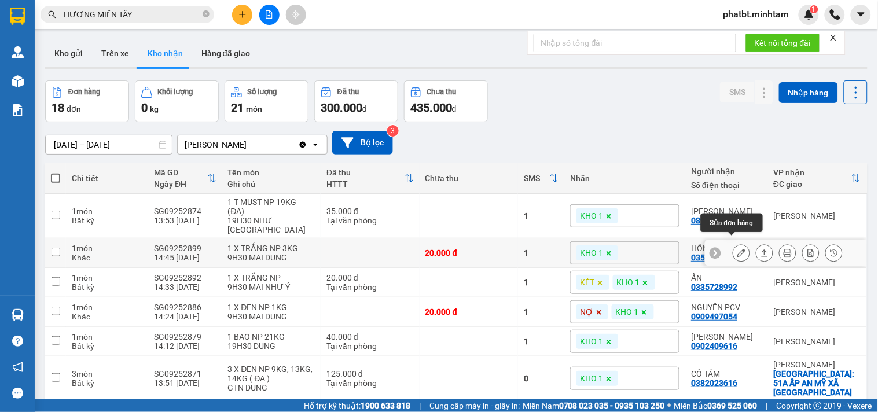
click at [738, 249] on icon at bounding box center [742, 253] width 8 height 8
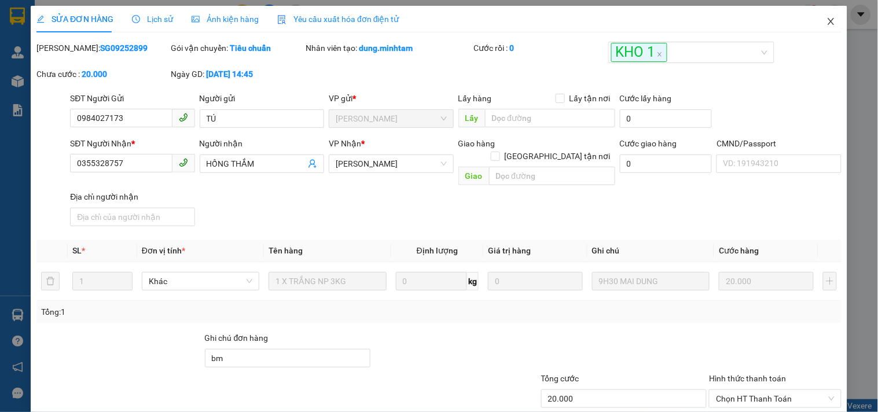
click at [827, 24] on icon "close" at bounding box center [831, 21] width 9 height 9
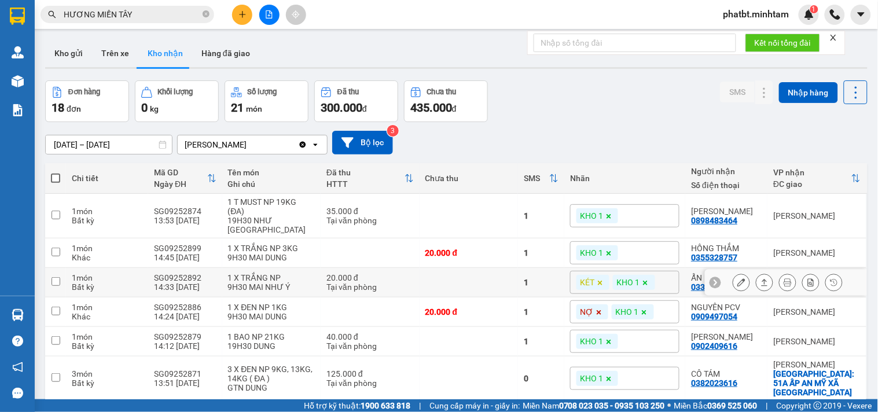
click at [734, 273] on button at bounding box center [742, 283] width 16 height 20
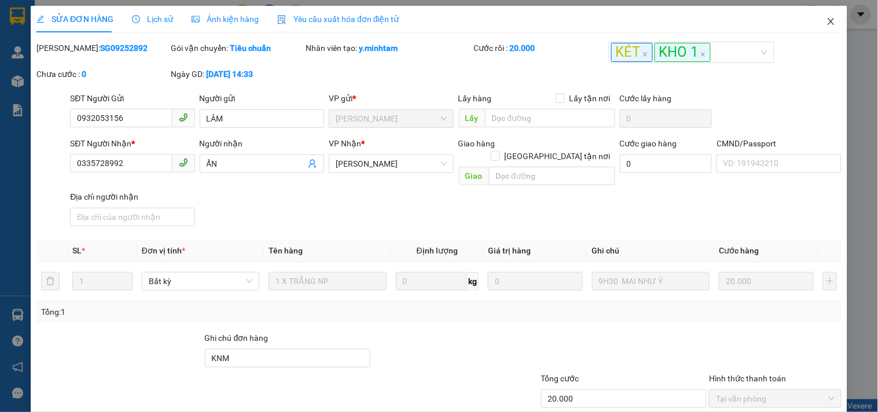
click at [829, 23] on span "Close" at bounding box center [831, 22] width 32 height 32
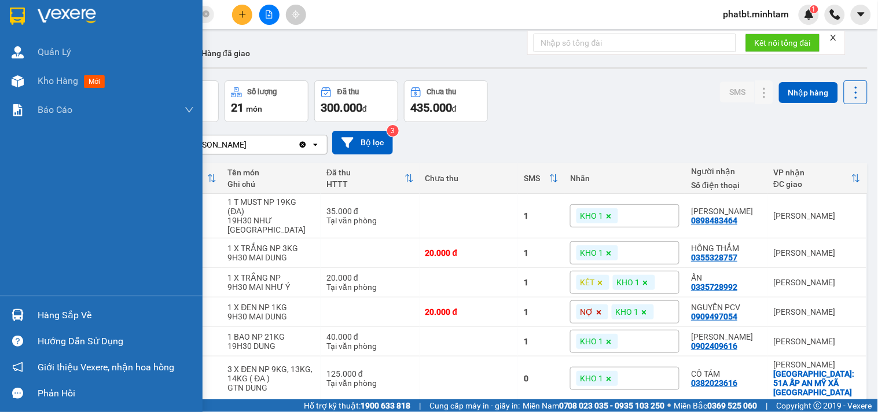
click at [61, 307] on div "Hàng sắp về" at bounding box center [116, 315] width 156 height 17
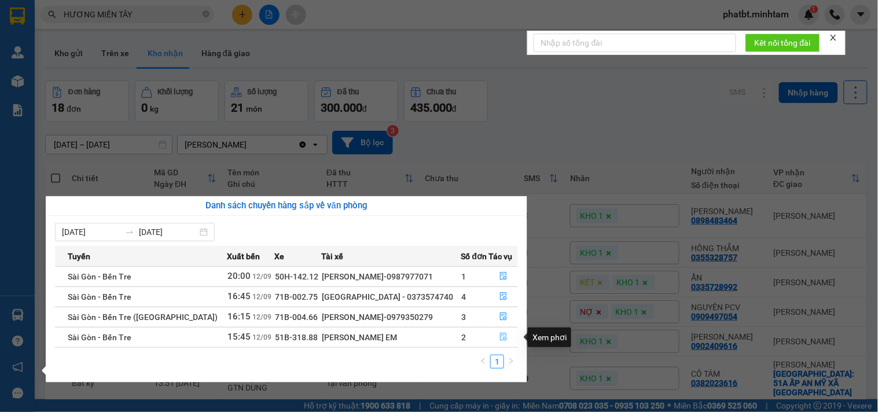
click at [504, 338] on icon "file-done" at bounding box center [504, 337] width 8 height 8
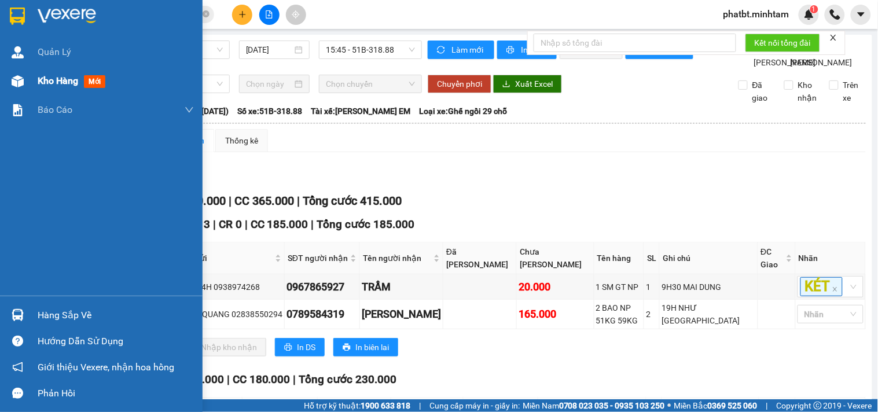
click at [43, 78] on span "Kho hàng" at bounding box center [58, 80] width 41 height 11
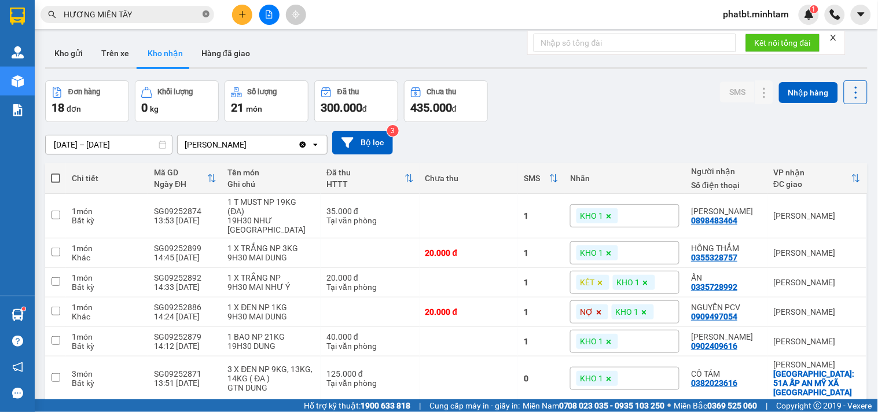
click at [206, 14] on icon "close-circle" at bounding box center [206, 13] width 7 height 7
click at [190, 14] on input "text" at bounding box center [132, 14] width 137 height 13
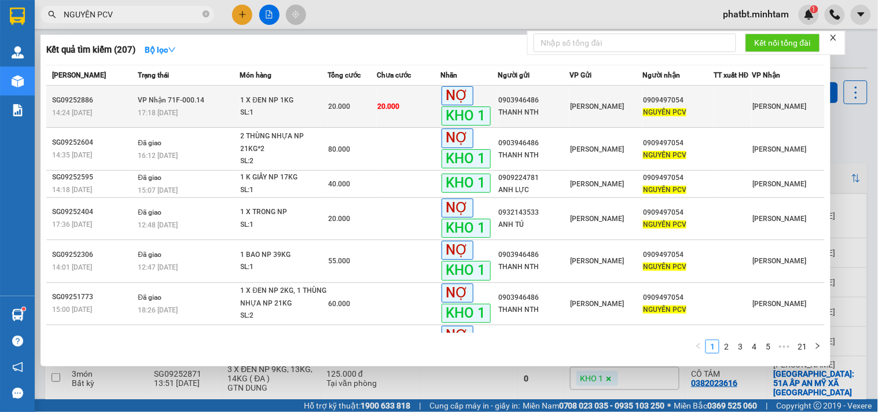
type input "NGUYÊN PCV"
click at [307, 105] on div "1 X ĐEN NP 1KG" at bounding box center [284, 100] width 87 height 13
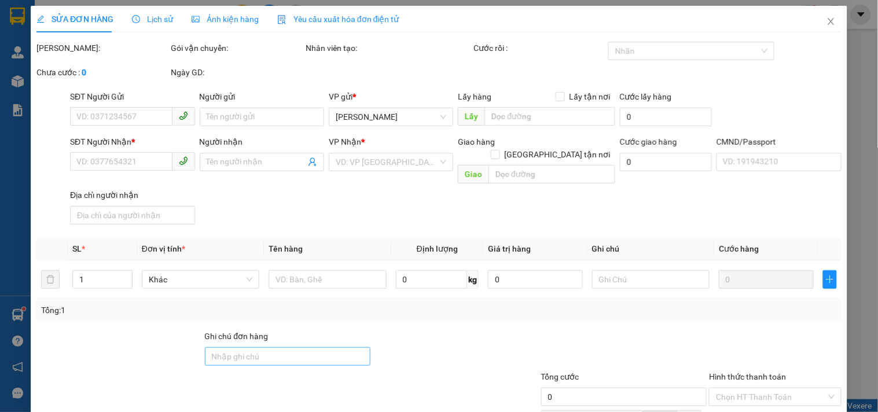
type input "0903946486"
type input "THANH NTH"
type input "0909497054"
type input "NGUYÊN PCV"
type input "20.000"
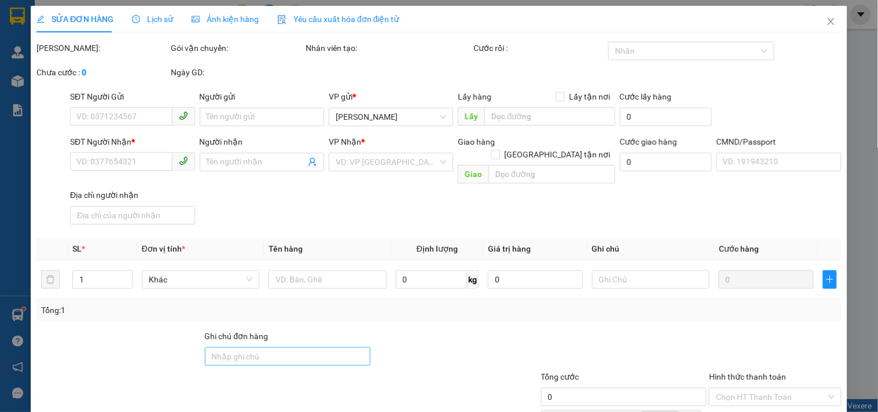
type input "20.000"
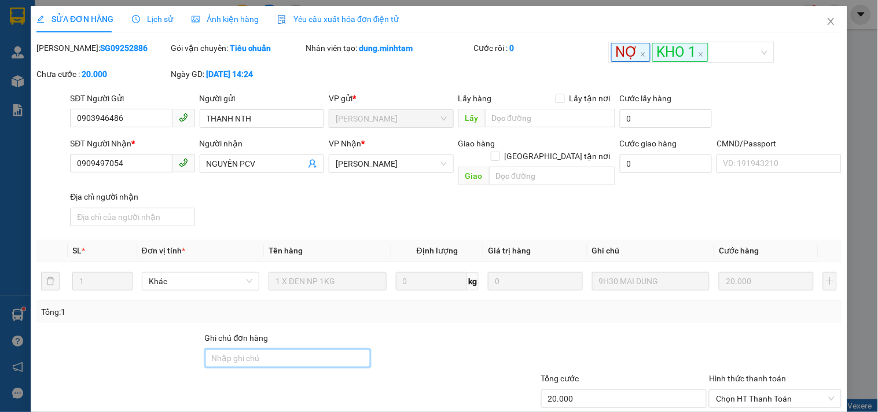
click at [238, 349] on input "Ghi chú đơn hàng" at bounding box center [288, 358] width 166 height 19
type input "CÔNG NỢ PCV PHÁT GIAO"
click at [336, 306] on div "Tổng: 1" at bounding box center [190, 312] width 299 height 13
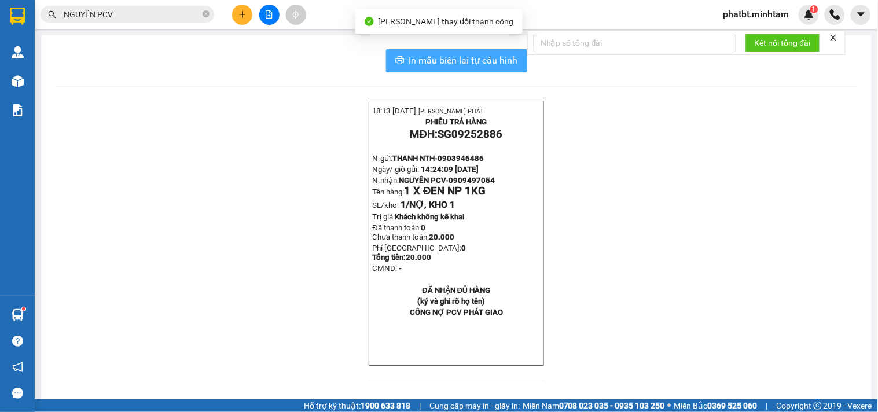
click at [495, 65] on span "In mẫu biên lai tự cấu hình" at bounding box center [463, 60] width 109 height 14
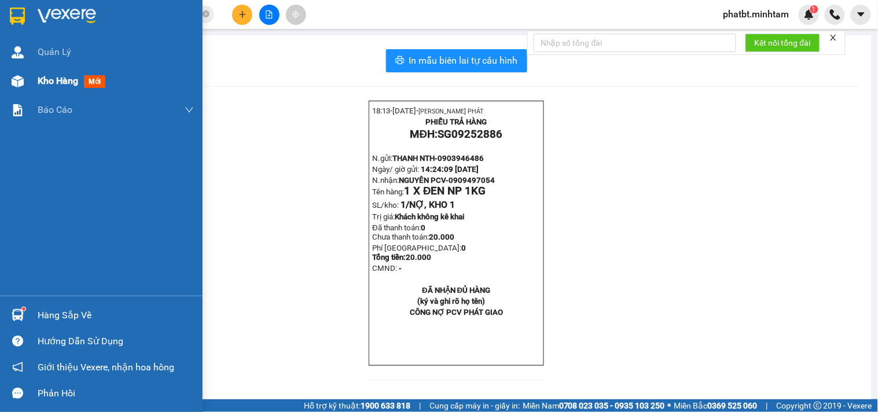
click at [71, 79] on span "Kho hàng" at bounding box center [58, 80] width 41 height 11
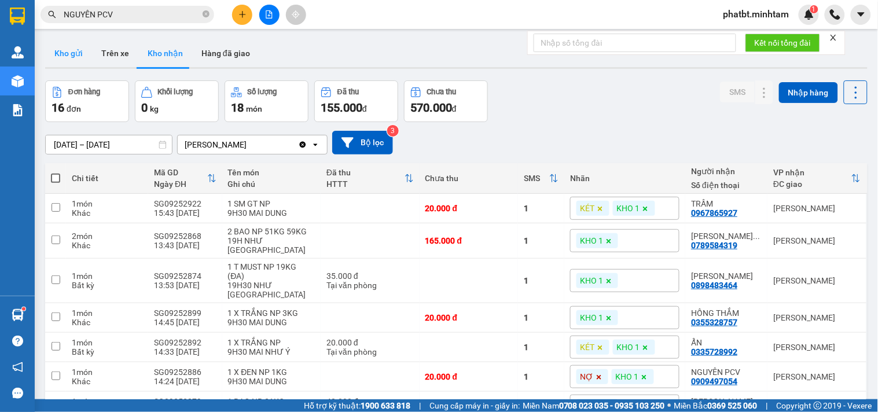
click at [75, 56] on button "Kho gửi" at bounding box center [68, 53] width 47 height 28
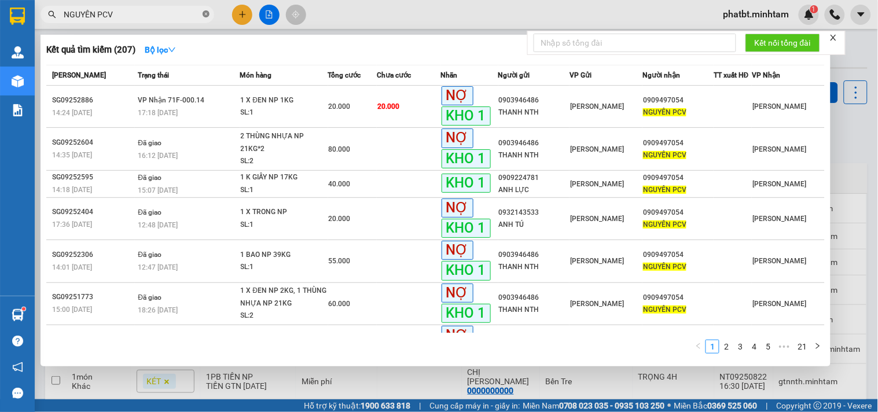
click at [204, 15] on icon "close-circle" at bounding box center [206, 13] width 7 height 7
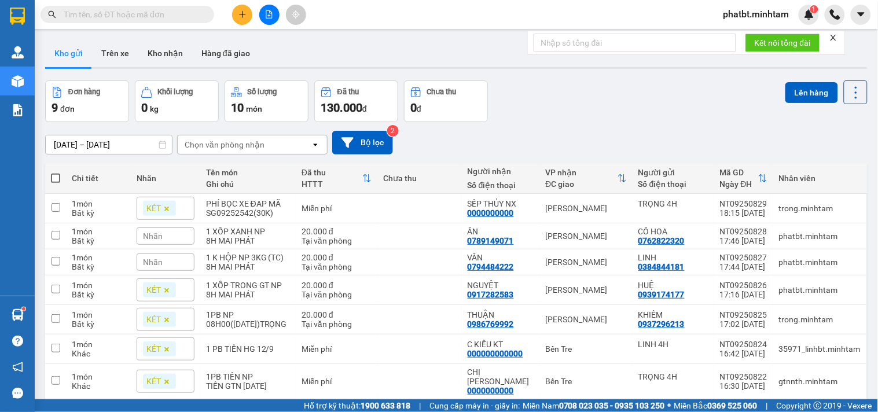
click at [169, 20] on input "text" at bounding box center [132, 14] width 137 height 13
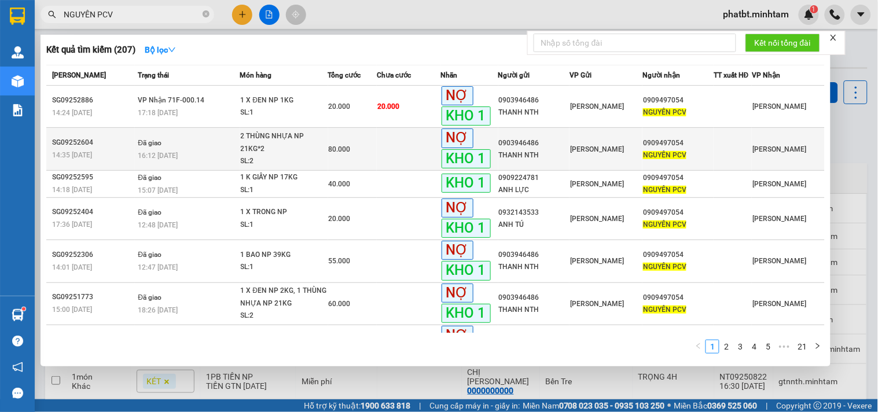
type input "NGUYÊN PCV"
click at [291, 162] on div "SL: 2" at bounding box center [284, 161] width 87 height 13
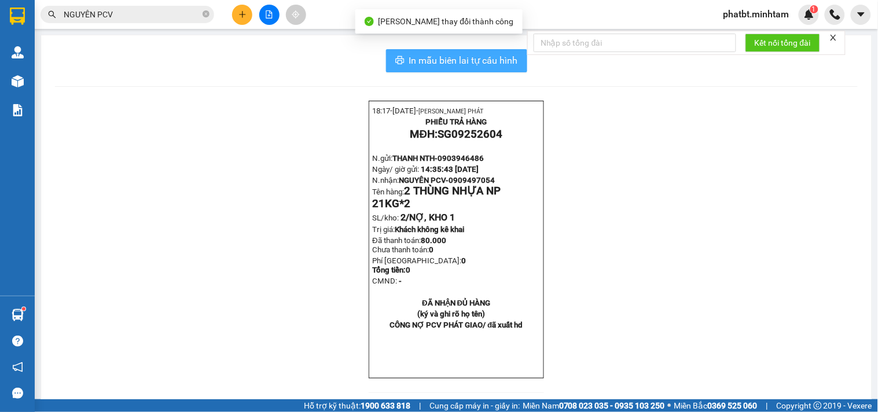
click at [470, 51] on button "In mẫu biên lai tự cấu hình" at bounding box center [456, 60] width 141 height 23
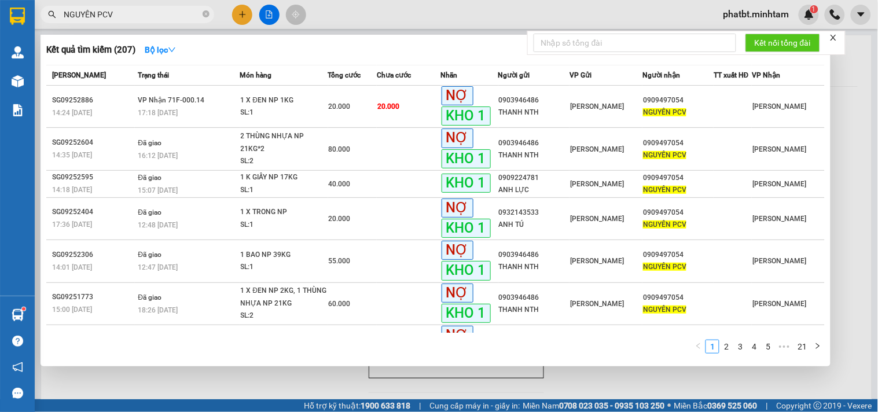
click at [158, 9] on input "NGUYÊN PCV" at bounding box center [132, 14] width 137 height 13
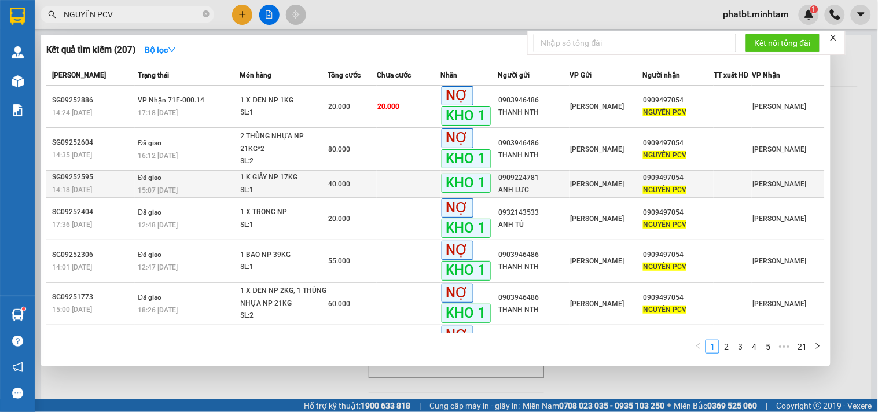
click at [257, 181] on div "1 K GIẤY NP 17KG" at bounding box center [284, 177] width 87 height 13
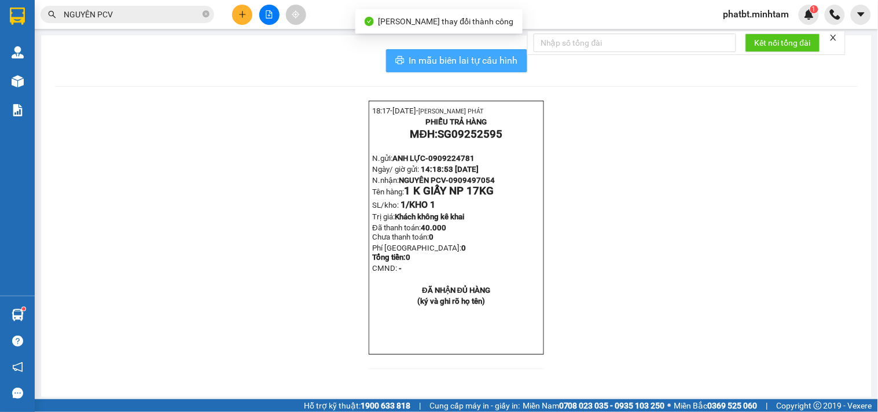
click at [463, 64] on span "In mẫu biên lai tự cấu hình" at bounding box center [463, 60] width 109 height 14
click at [488, 61] on span "In mẫu biên lai tự cấu hình" at bounding box center [463, 60] width 109 height 14
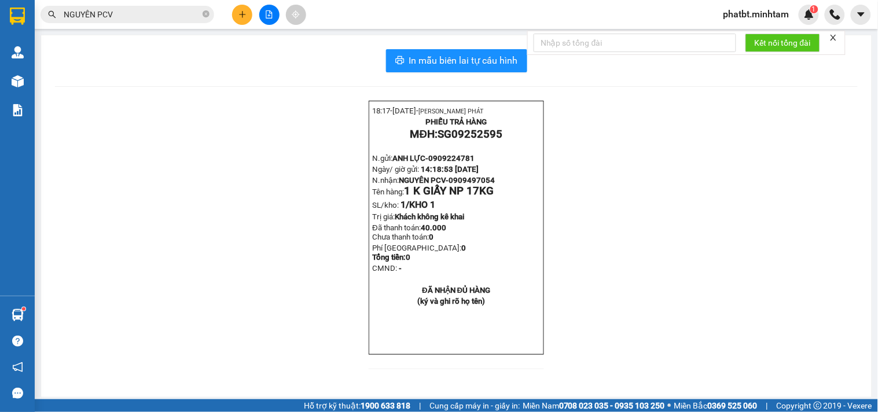
click at [130, 16] on input "NGUYÊN PCV" at bounding box center [132, 14] width 137 height 13
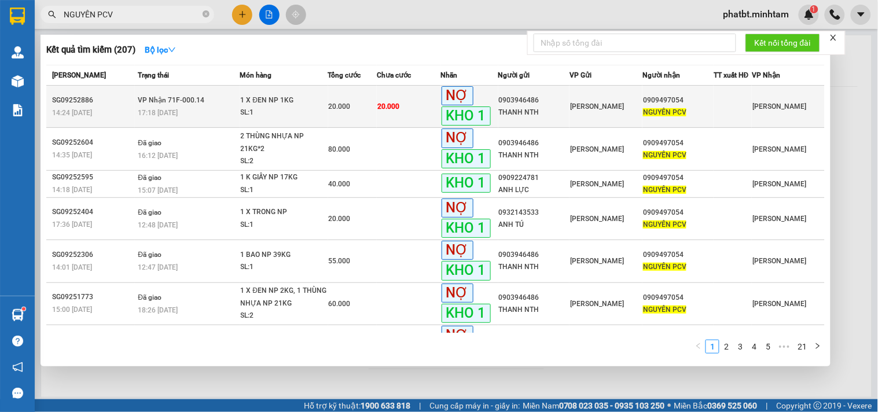
click at [236, 112] on div "17:18 - 12/09" at bounding box center [188, 113] width 101 height 13
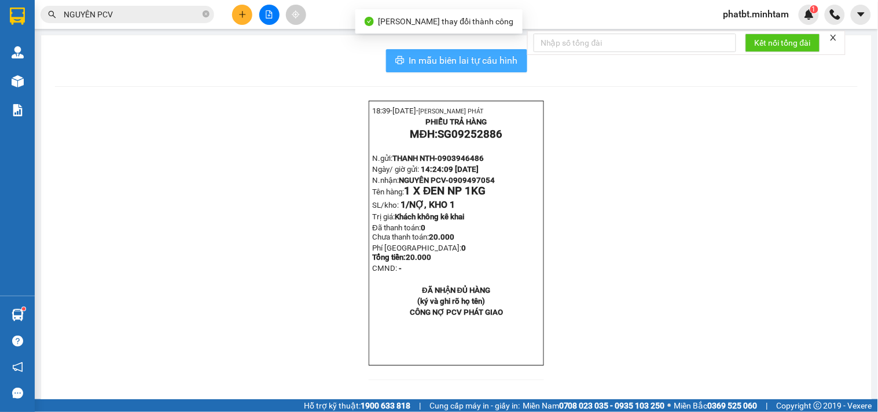
click at [477, 62] on span "In mẫu biên lai tự cấu hình" at bounding box center [463, 60] width 109 height 14
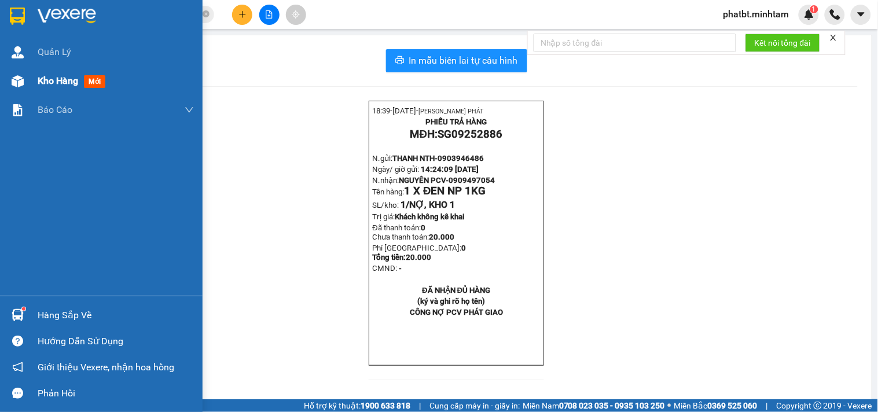
click at [48, 90] on div "Kho hàng mới" at bounding box center [116, 81] width 156 height 29
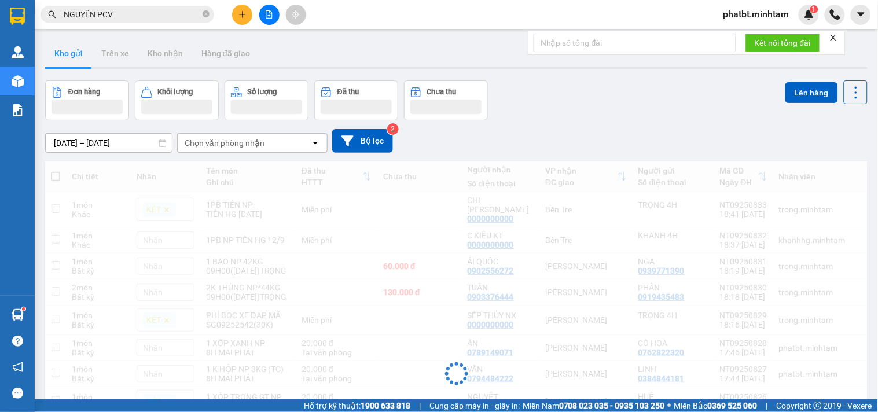
click at [239, 17] on icon "plus" at bounding box center [243, 14] width 8 height 8
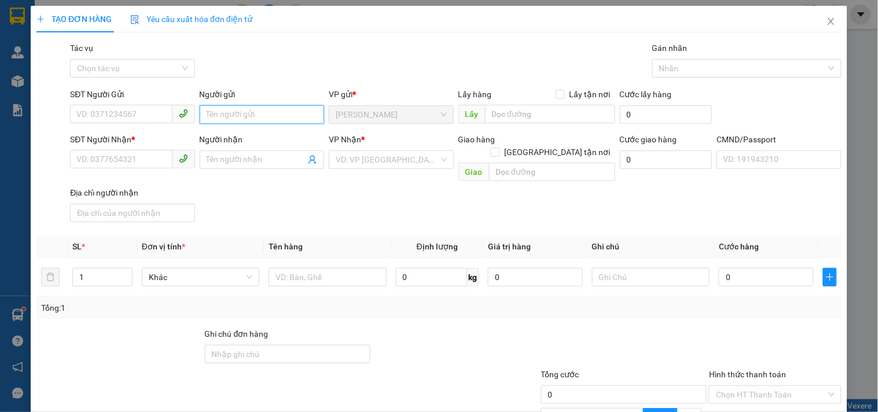
click at [226, 122] on input "Người gửi" at bounding box center [262, 114] width 125 height 19
type input "PHÁT 4H"
click at [152, 148] on div "SĐT Người Nhận *" at bounding box center [132, 141] width 125 height 17
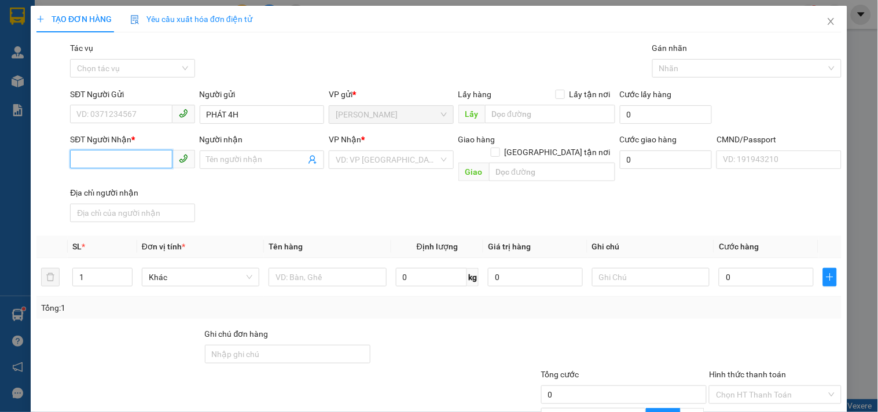
click at [136, 155] on input "SĐT Người Nhận *" at bounding box center [121, 159] width 102 height 19
type input "0000000000"
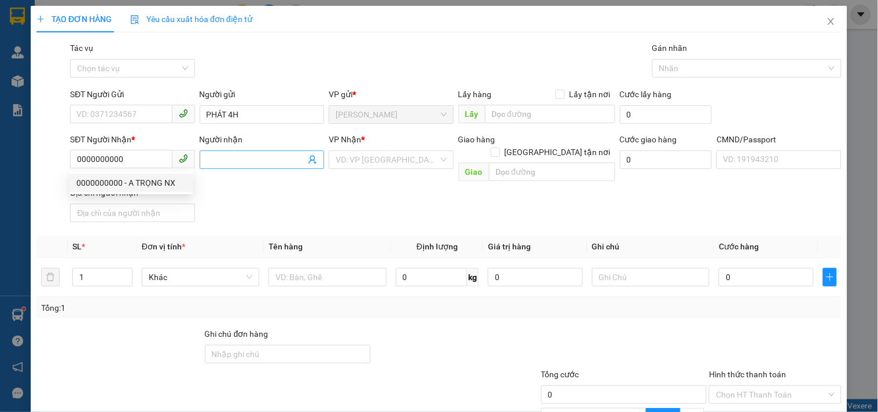
click at [213, 163] on input "Người nhận" at bounding box center [256, 159] width 99 height 13
type input "C KIỀU NX"
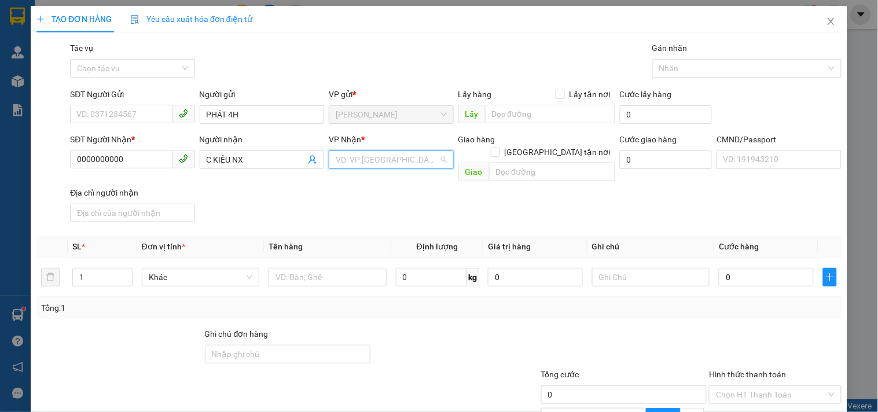
click at [363, 158] on input "search" at bounding box center [387, 159] width 102 height 17
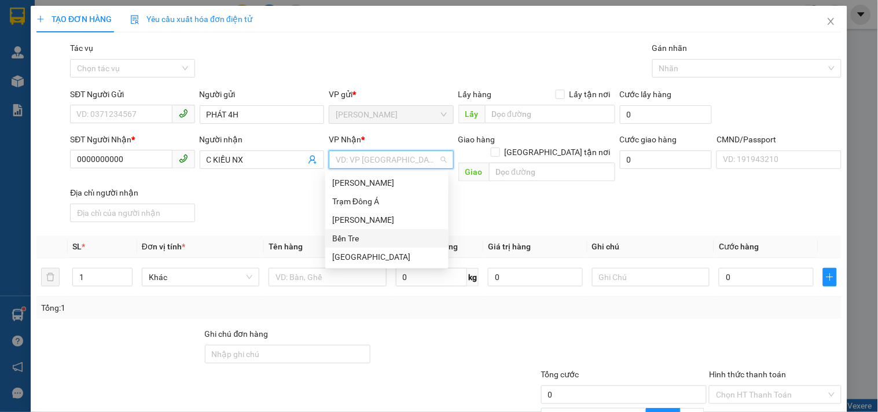
click at [357, 233] on div "Bến Tre" at bounding box center [386, 238] width 109 height 13
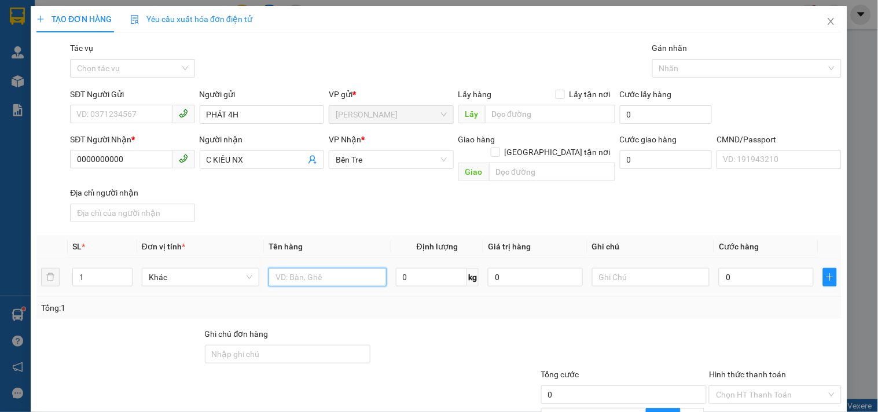
click at [281, 268] on input "text" at bounding box center [328, 277] width 118 height 19
type input "1 PB THG 12/9/25"
click at [477, 180] on div "SĐT Người Nhận * 0000000000 Người nhận C KIỀU NX VP Nhận * Bến Tre Giao hàng G…" at bounding box center [456, 180] width 777 height 94
click at [716, 386] on input "Hình thức thanh toán" at bounding box center [771, 394] width 110 height 17
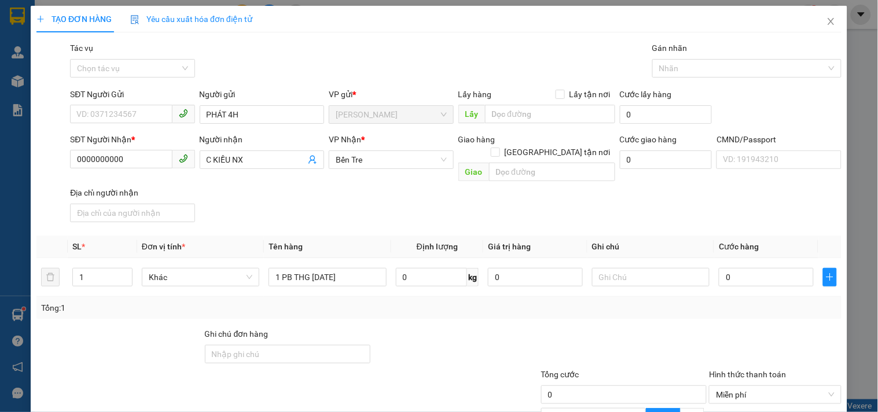
drag, startPoint x: 706, startPoint y: 206, endPoint x: 719, endPoint y: 321, distance: 115.9
click at [708, 328] on div at bounding box center [775, 348] width 134 height 41
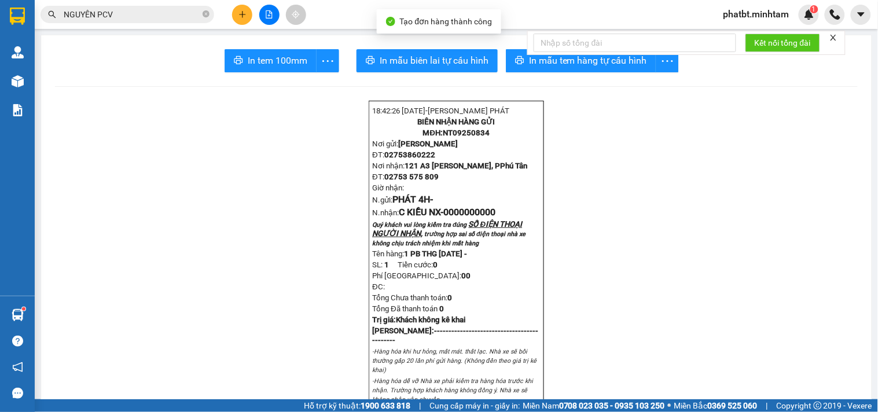
click at [266, 58] on span "In tem 100mm" at bounding box center [278, 60] width 60 height 14
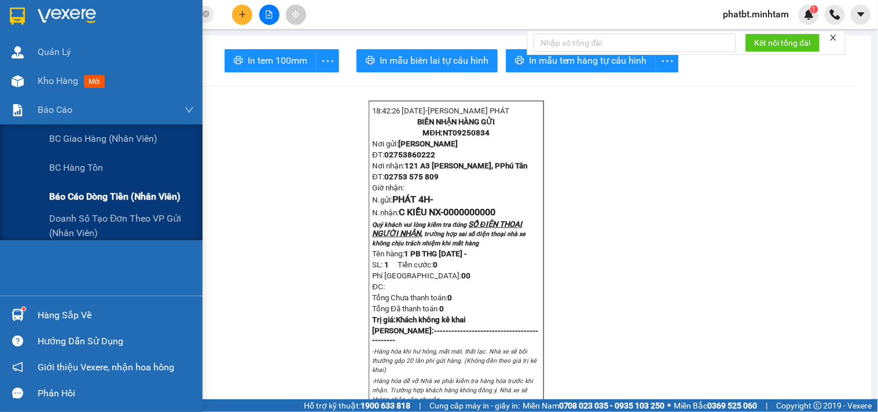
click at [74, 199] on span "Báo cáo dòng tiền (nhân viên)" at bounding box center [114, 196] width 131 height 14
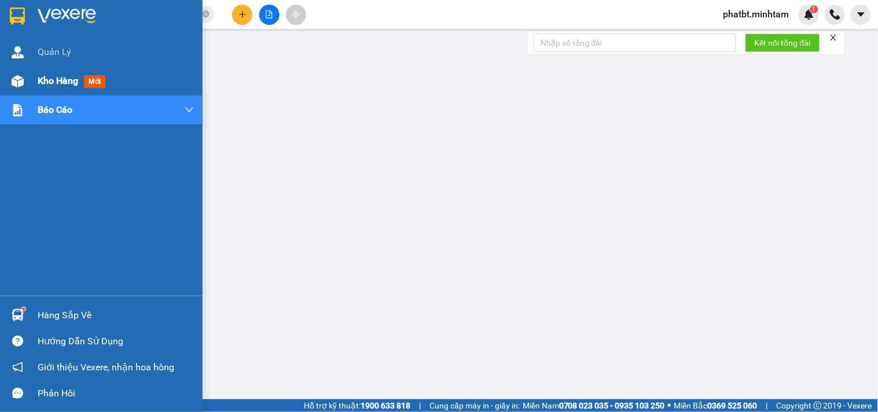
click at [28, 79] on div "Kho hàng mới" at bounding box center [101, 81] width 203 height 29
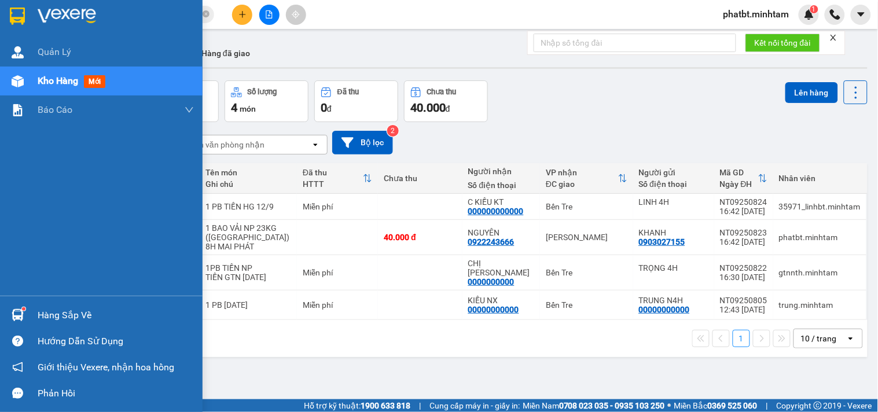
click at [49, 309] on div "Hàng sắp về" at bounding box center [116, 315] width 156 height 17
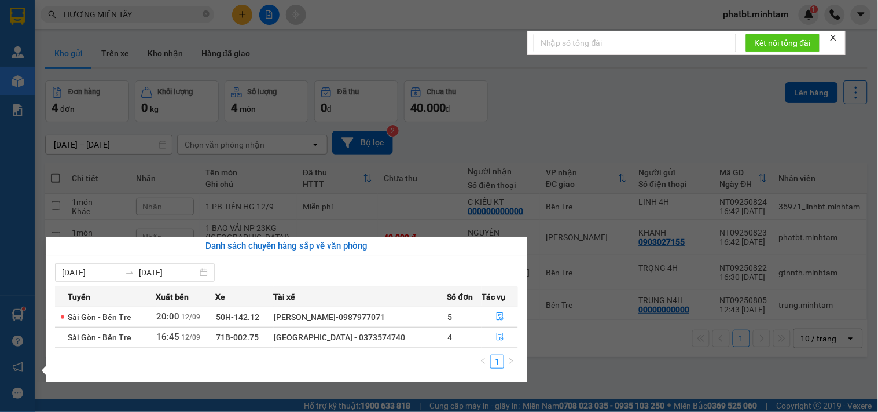
click at [566, 77] on section "Kết quả tìm kiếm ( 43 ) Bộ lọc Mã ĐH Trạng thái Món hàng Tổng cước Chưa cước Nh…" at bounding box center [439, 206] width 878 height 412
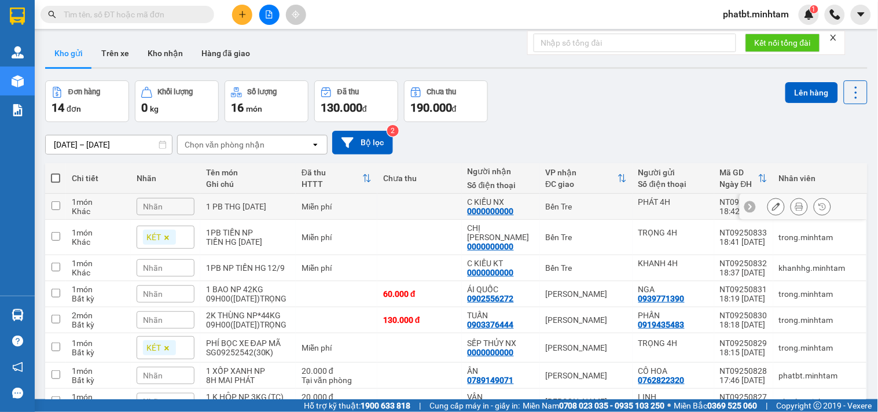
click at [164, 207] on div "Nhãn" at bounding box center [166, 206] width 58 height 17
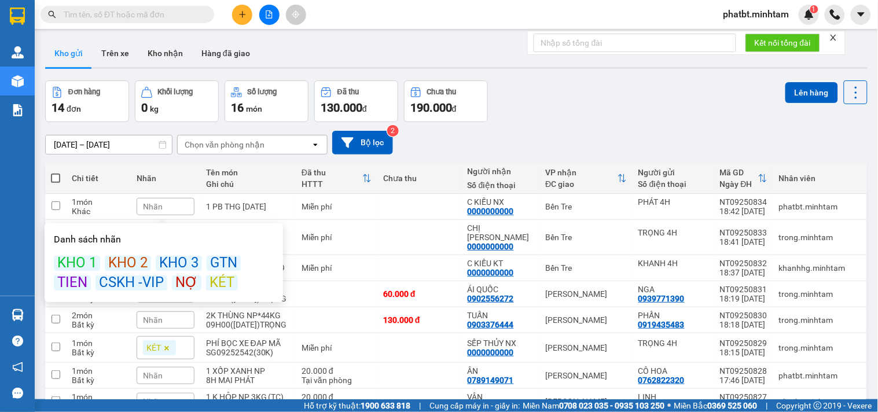
click at [212, 283] on div "KÉT" at bounding box center [222, 283] width 32 height 15
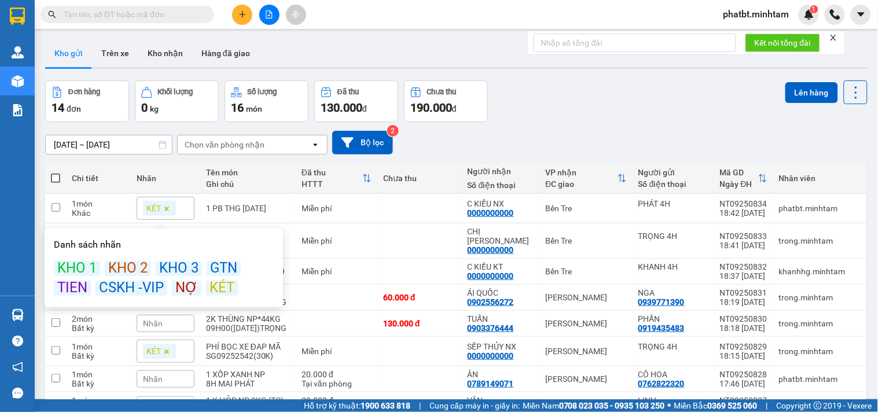
click at [547, 133] on div "[DATE] – [DATE] Press the down arrow key to interact with the calendar and sele…" at bounding box center [456, 143] width 823 height 24
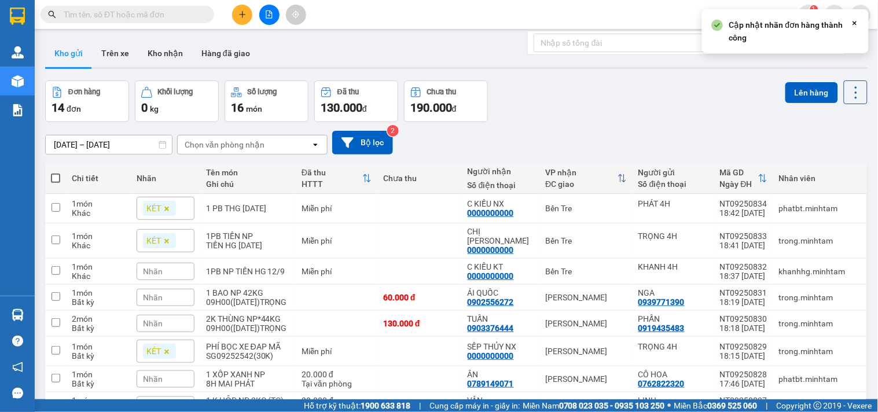
click at [161, 268] on div "Nhãn" at bounding box center [166, 271] width 58 height 17
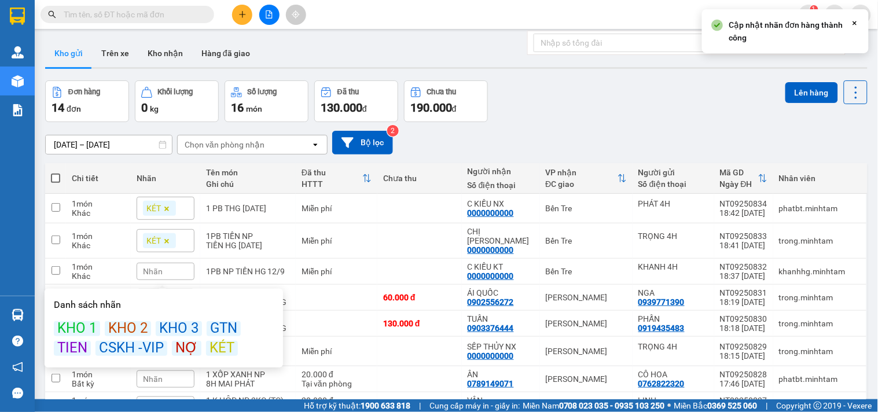
click at [221, 344] on div "KÉT" at bounding box center [222, 348] width 32 height 15
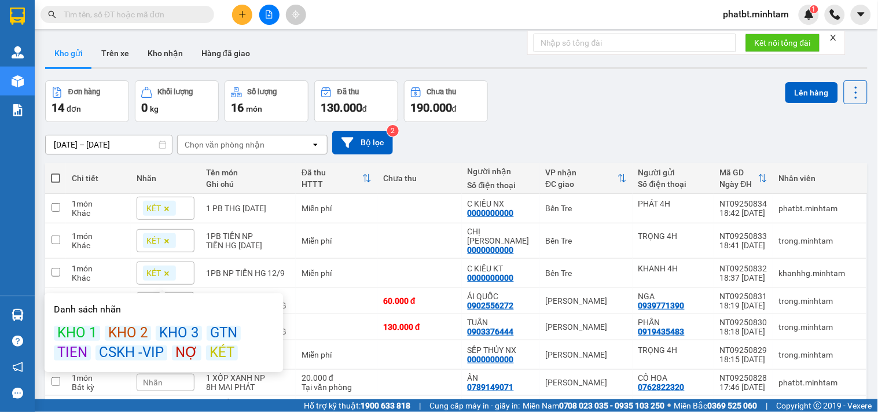
click at [490, 140] on div "[DATE] – [DATE] Press the down arrow key to interact with the calendar and sele…" at bounding box center [456, 143] width 823 height 24
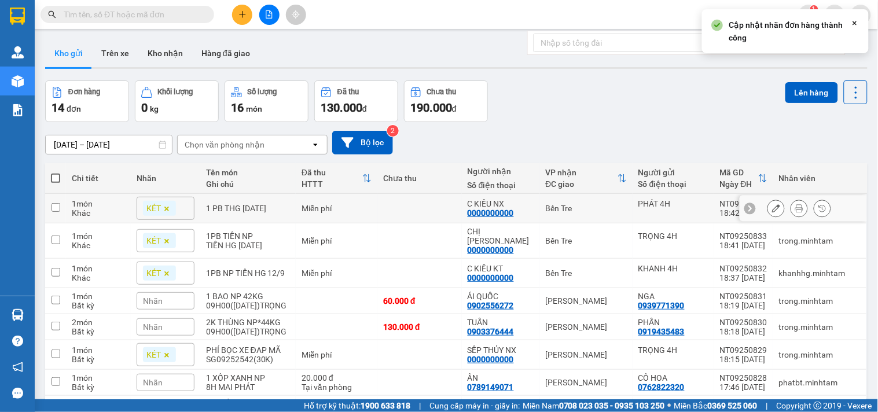
click at [88, 211] on div "Khác" at bounding box center [98, 212] width 53 height 9
checkbox input "true"
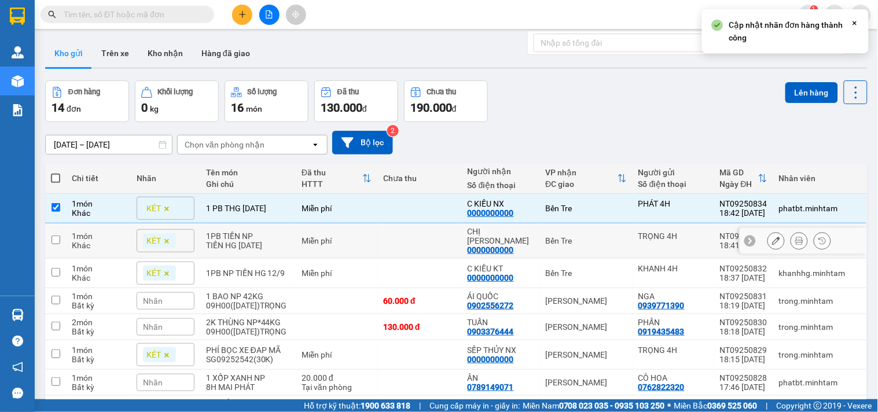
click at [105, 240] on div "1 món" at bounding box center [98, 236] width 53 height 9
checkbox input "true"
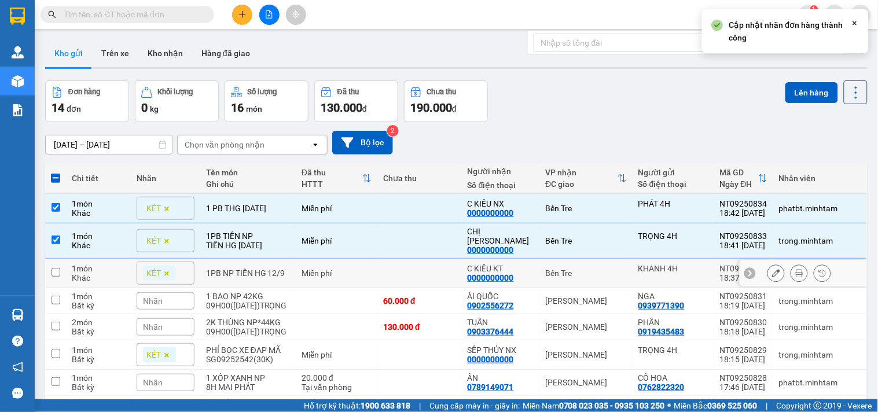
click at [110, 268] on div "1 món" at bounding box center [98, 268] width 53 height 9
checkbox input "true"
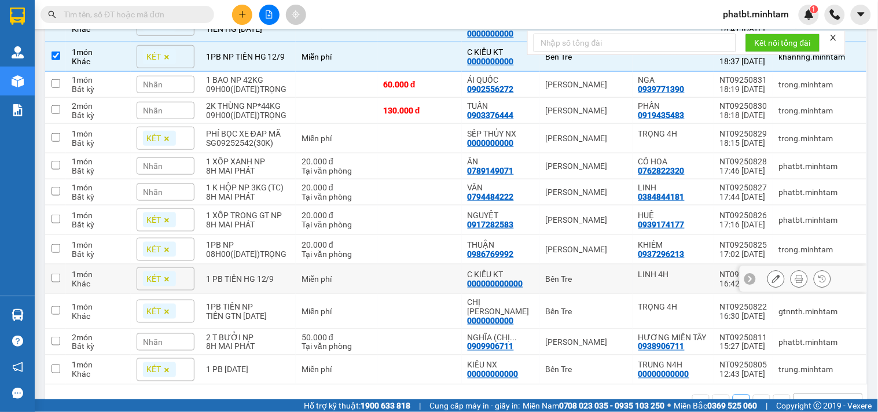
scroll to position [251, 0]
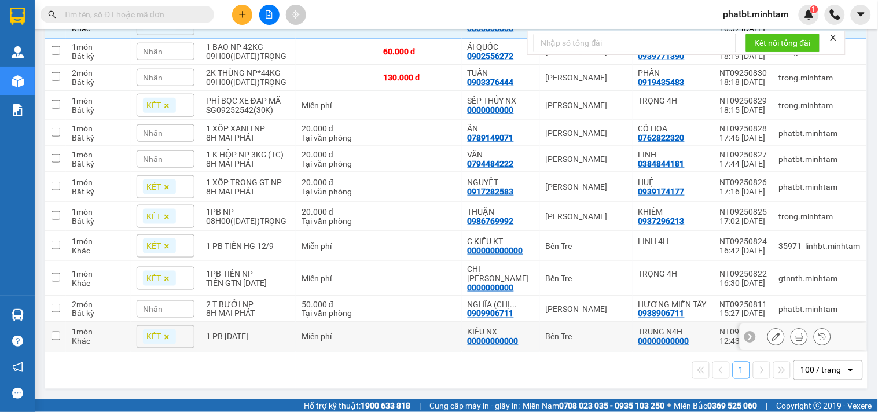
click at [230, 337] on div "1 PB [DATE]" at bounding box center [248, 336] width 84 height 9
checkbox input "true"
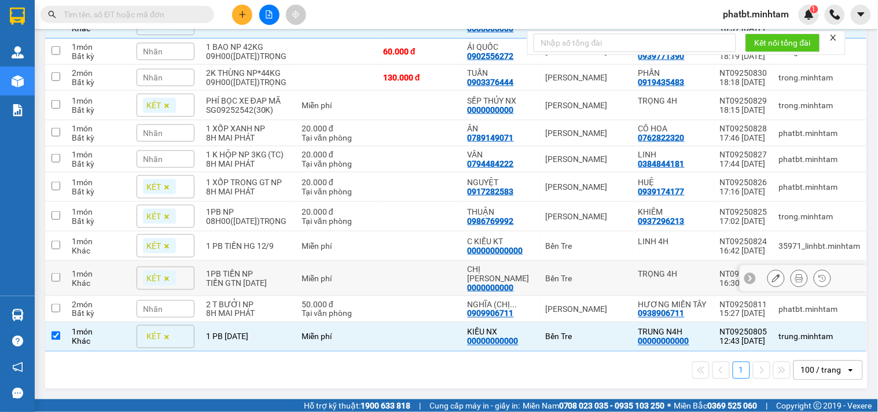
click at [232, 279] on div "TIỀN GTN [DATE]" at bounding box center [248, 283] width 84 height 9
checkbox input "true"
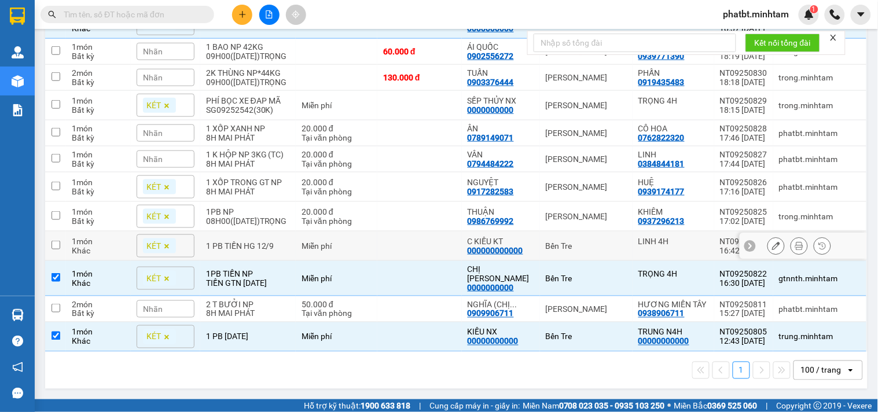
click at [230, 250] on div "1 PB TIỀN HG 12/9" at bounding box center [248, 245] width 84 height 9
checkbox input "true"
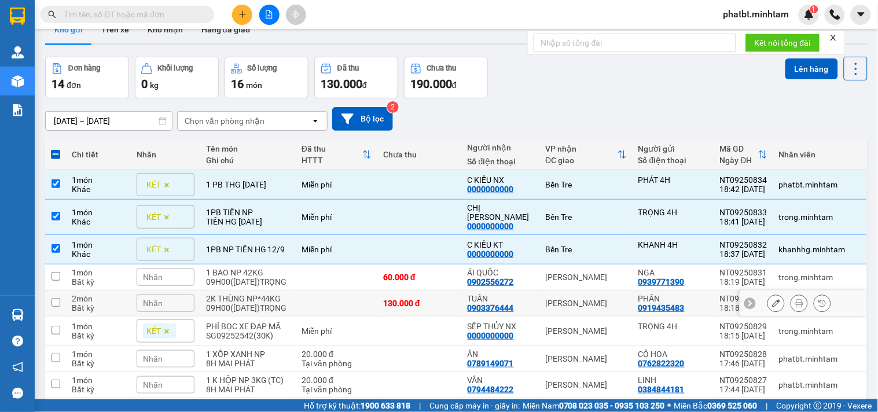
scroll to position [0, 0]
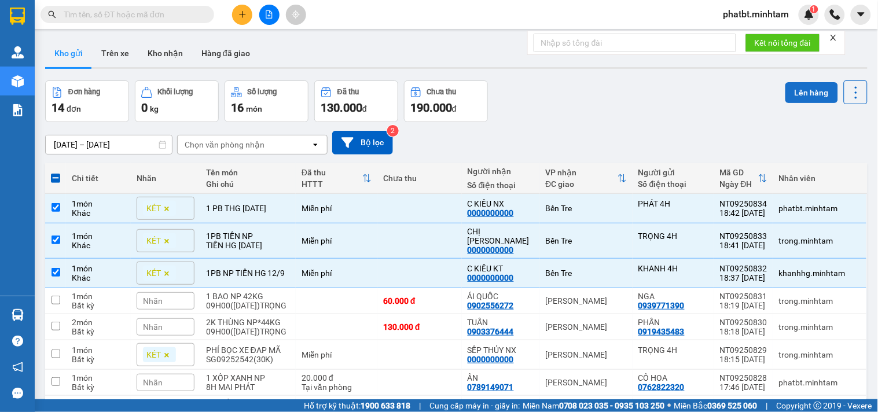
click at [792, 96] on button "Lên hàng" at bounding box center [812, 92] width 53 height 21
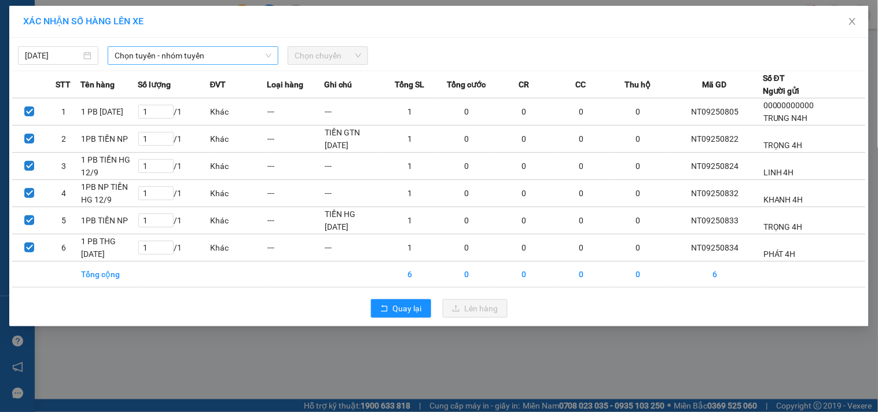
click at [228, 51] on span "Chọn tuyến - nhóm tuyến" at bounding box center [193, 55] width 157 height 17
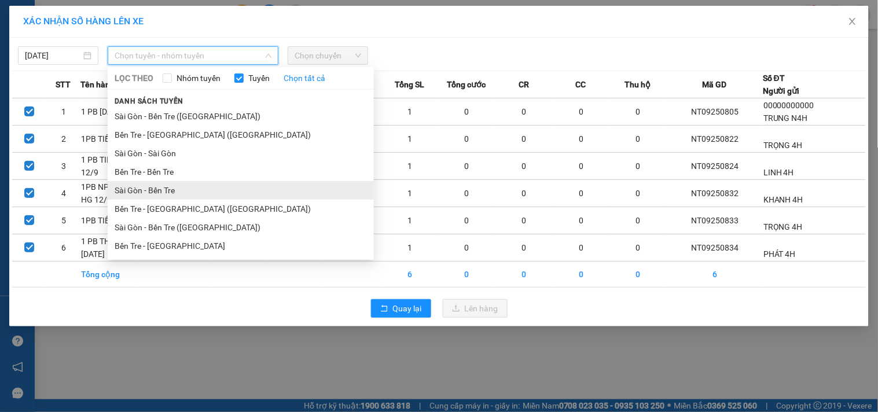
click at [177, 189] on li "Sài Gòn - Bến Tre" at bounding box center [241, 190] width 266 height 19
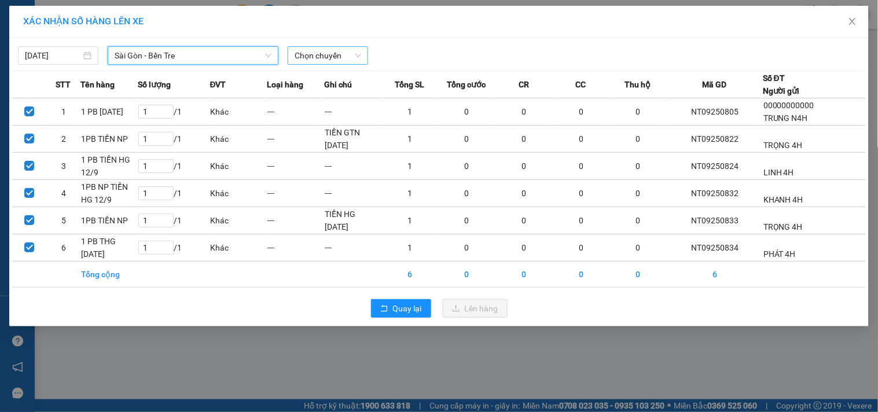
click at [321, 54] on span "Chọn chuyến" at bounding box center [328, 55] width 67 height 17
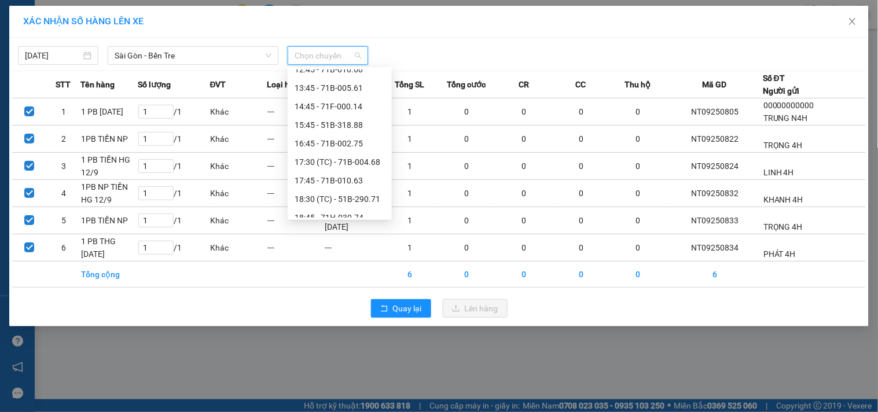
scroll to position [207, 0]
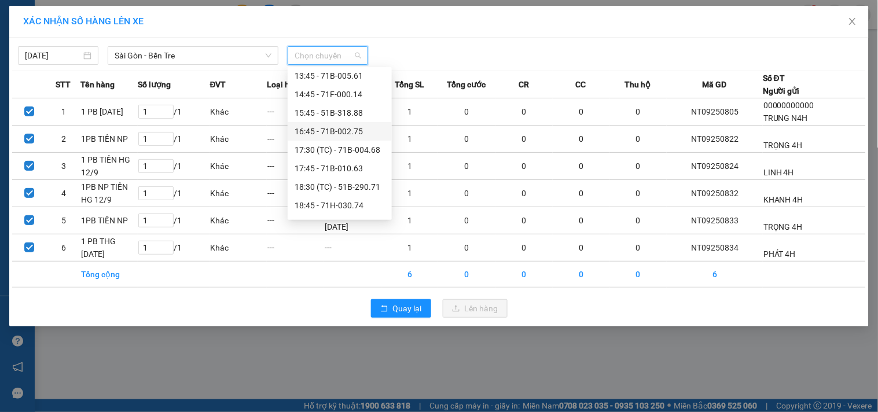
click at [356, 131] on div "16:45 - 71B-002.75" at bounding box center [340, 131] width 90 height 13
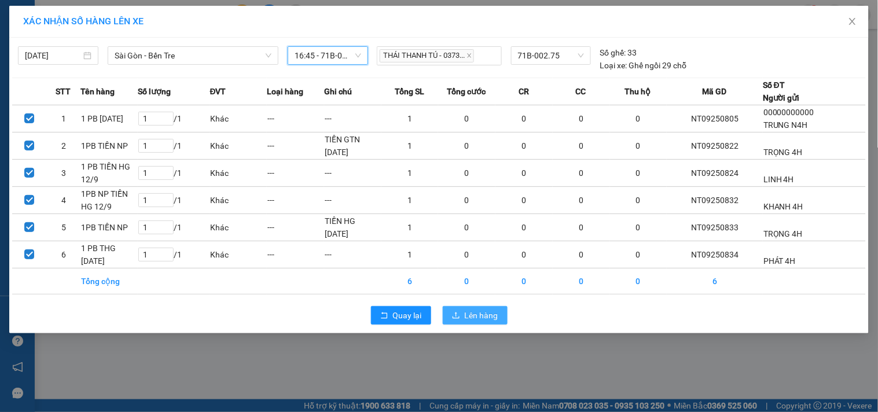
click at [484, 316] on span "Lên hàng" at bounding box center [482, 315] width 34 height 13
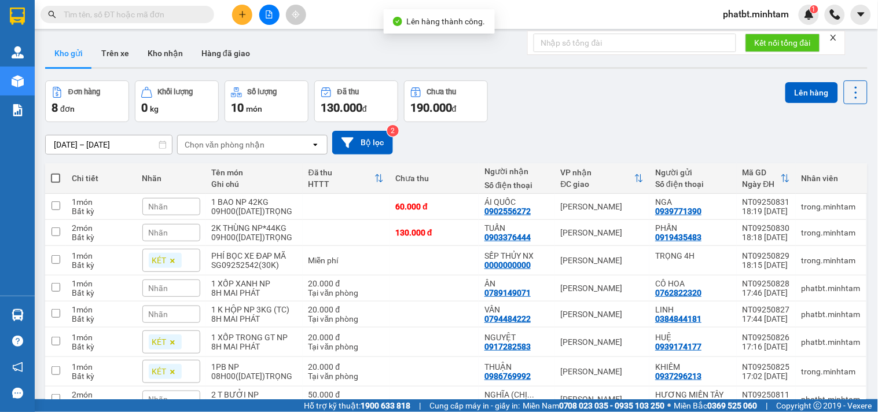
click at [268, 13] on icon "file-add" at bounding box center [269, 14] width 8 height 8
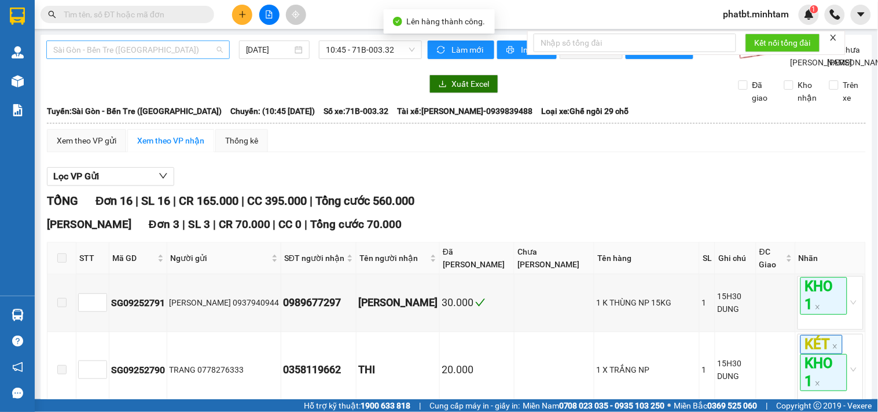
click at [168, 54] on span "Sài Gòn - Bến Tre ([GEOGRAPHIC_DATA])" at bounding box center [138, 49] width 170 height 17
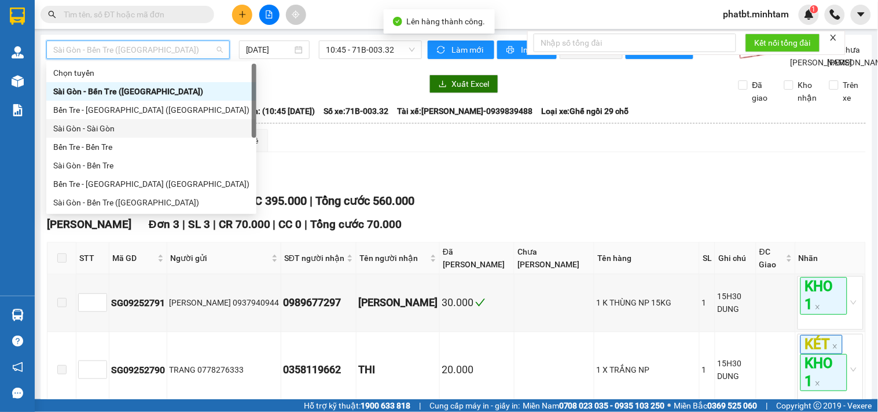
scroll to position [19, 0]
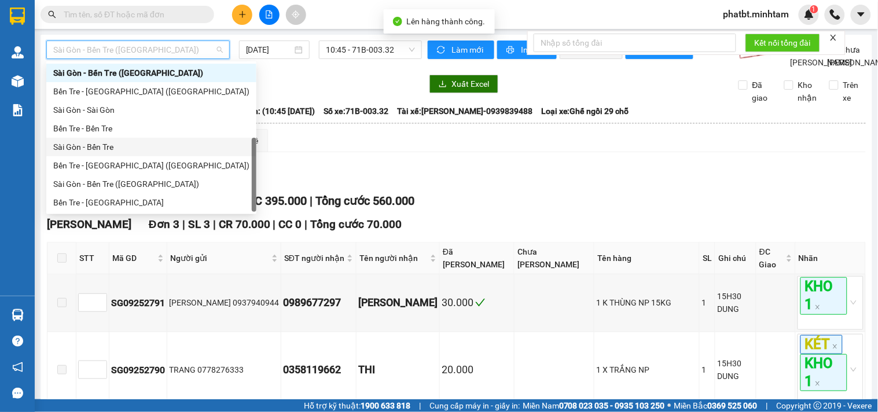
click at [134, 146] on div "Sài Gòn - Bến Tre" at bounding box center [151, 147] width 196 height 13
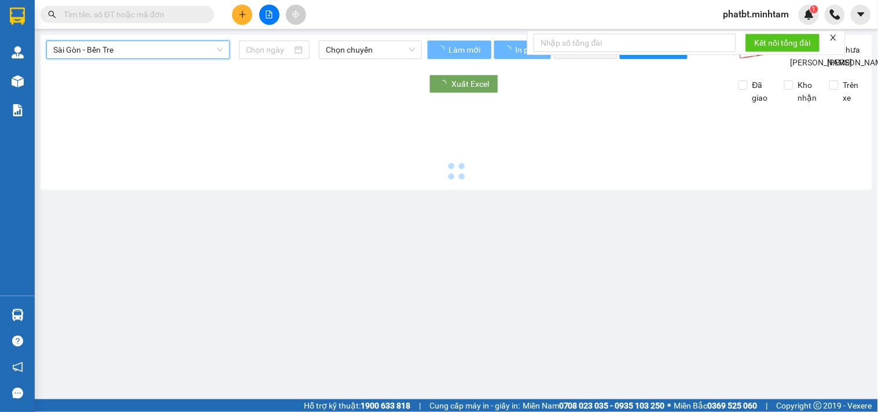
type input "[DATE]"
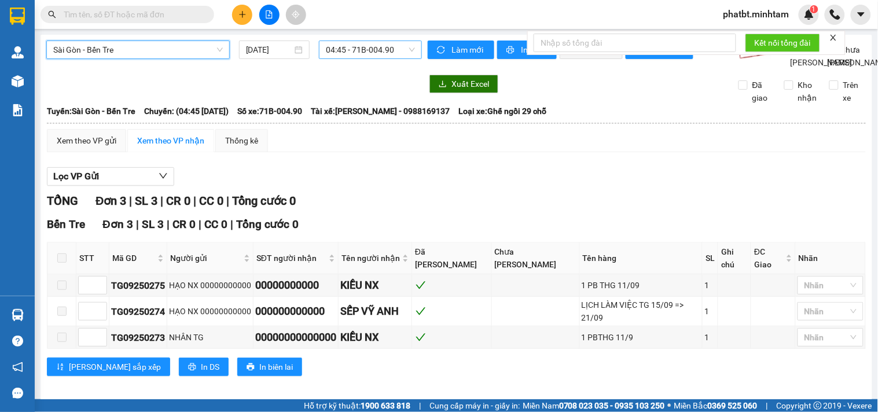
click at [329, 45] on span "04:45 - 71B-004.90" at bounding box center [370, 49] width 89 height 17
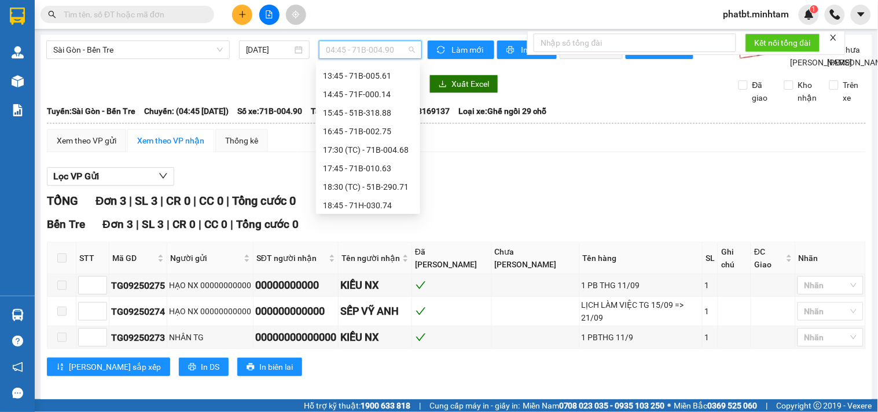
scroll to position [211, 0]
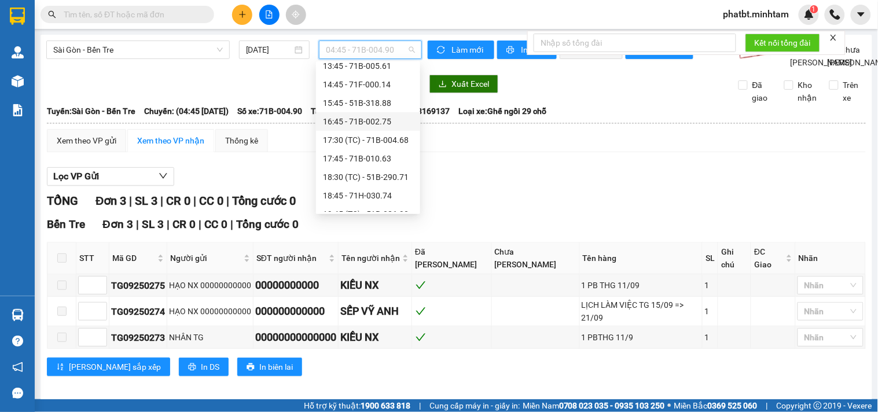
click at [369, 122] on div "16:45 - 71B-002.75" at bounding box center [368, 121] width 90 height 13
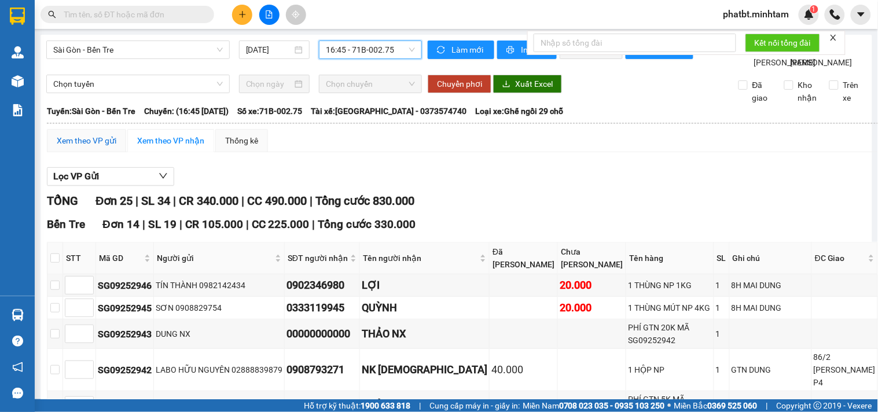
click at [63, 147] on div "Xem theo VP gửi" at bounding box center [87, 140] width 60 height 13
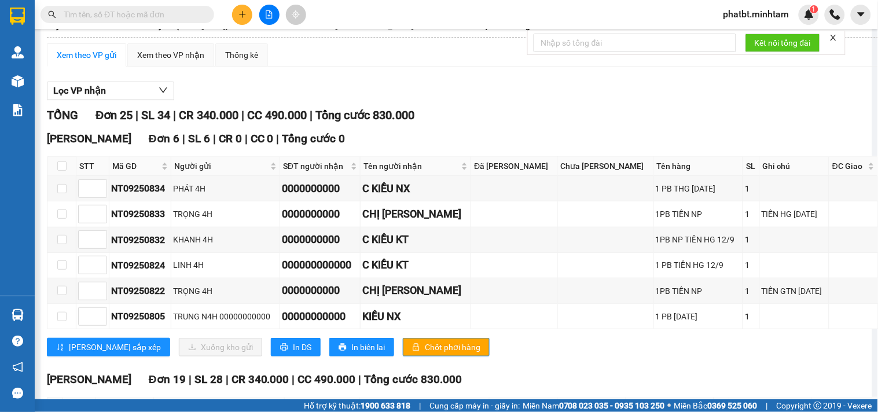
scroll to position [171, 0]
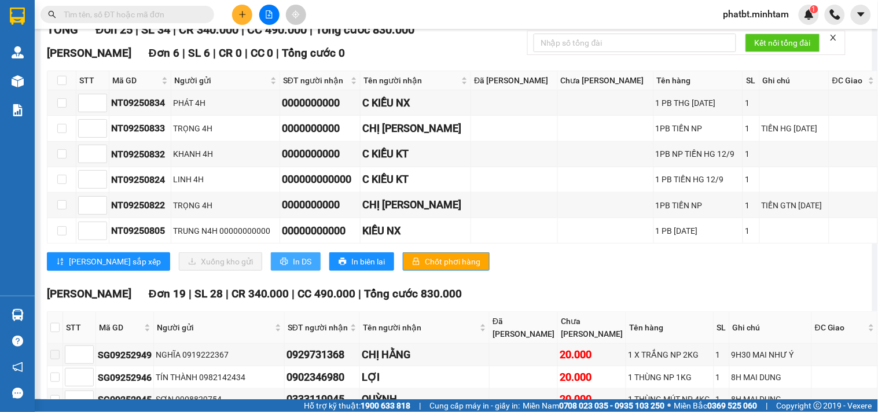
click at [280, 266] on icon "printer" at bounding box center [284, 262] width 8 height 8
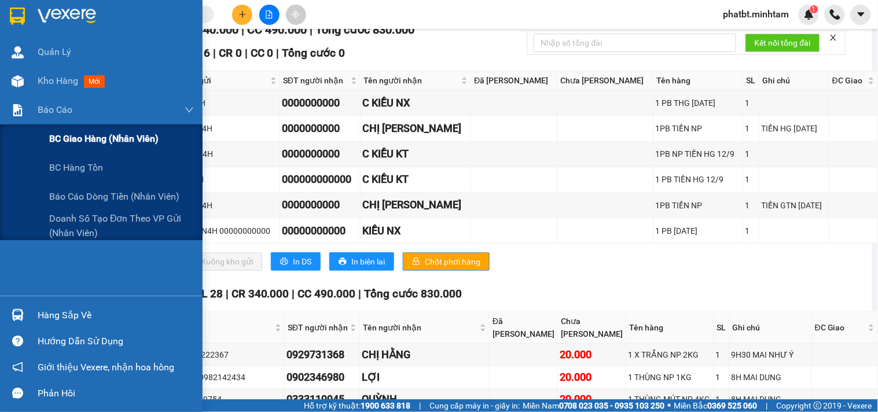
click at [88, 131] on span "BC giao hàng (nhân viên)" at bounding box center [103, 138] width 109 height 14
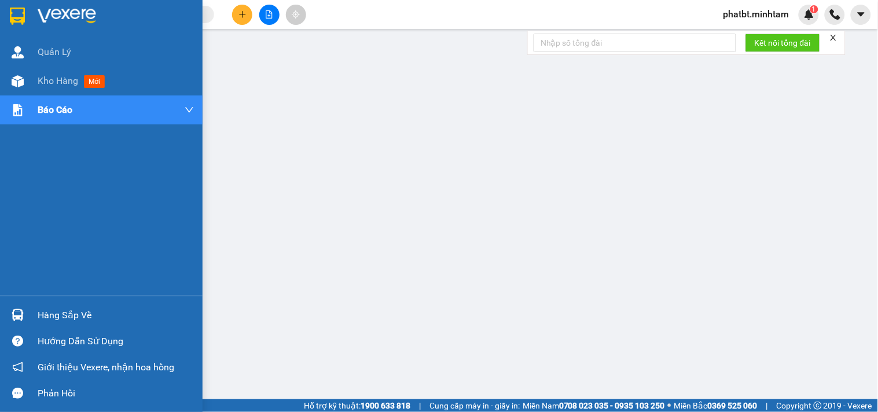
drag, startPoint x: 54, startPoint y: 317, endPoint x: 53, endPoint y: 311, distance: 5.9
click at [54, 316] on div "Hàng sắp về" at bounding box center [116, 315] width 156 height 17
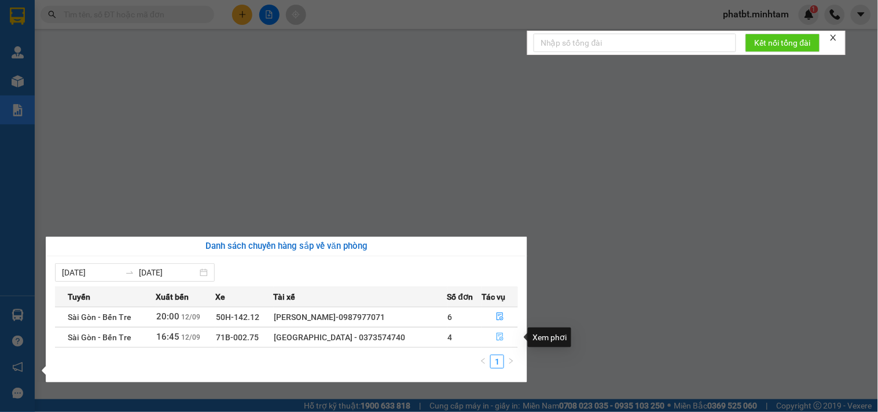
click at [501, 336] on icon "file-done" at bounding box center [500, 337] width 7 height 8
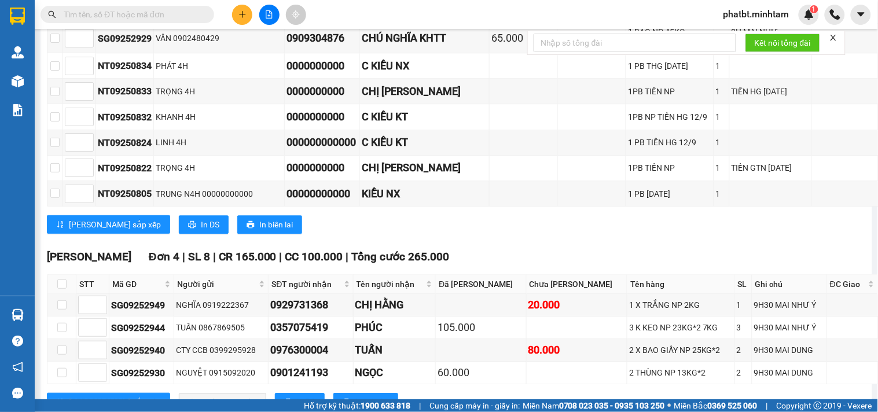
scroll to position [854, 0]
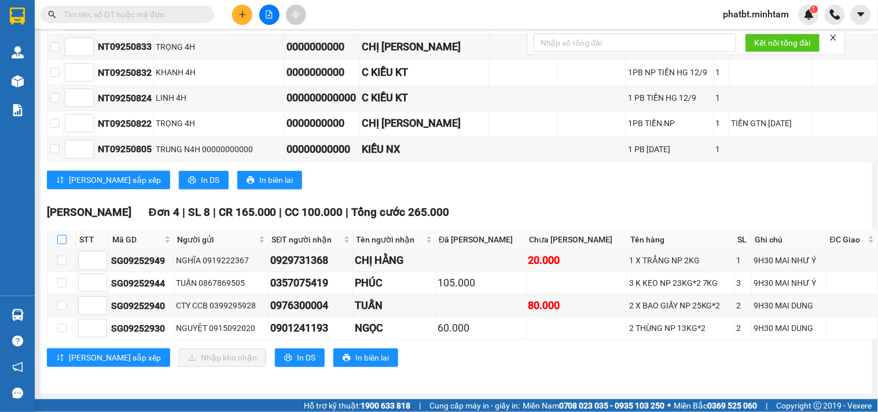
click at [57, 239] on input "checkbox" at bounding box center [61, 239] width 9 height 9
checkbox input "true"
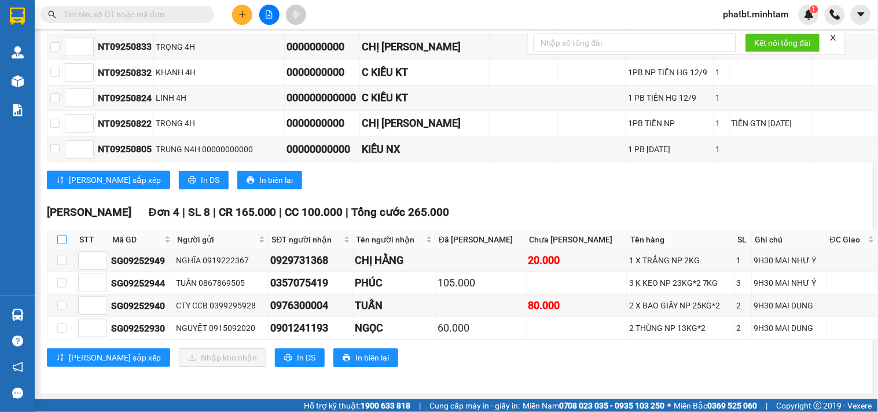
checkbox input "true"
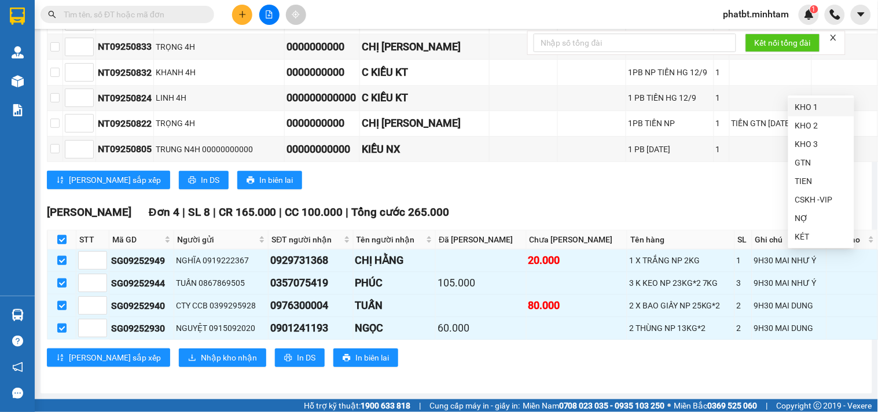
click at [808, 107] on div "KHO 1" at bounding box center [822, 107] width 52 height 13
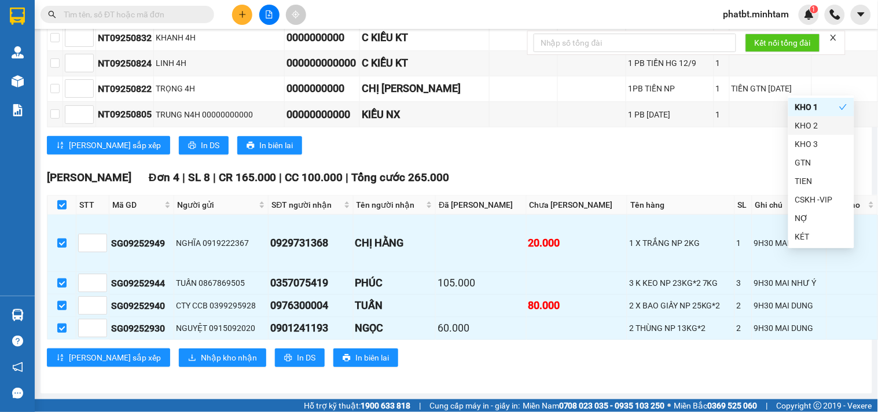
click at [708, 186] on div "Ngã Tư Huyện Đơn 4 | SL 8 | CR 165.000 | CC 100.000 | Tổng cước 265.000" at bounding box center [498, 177] width 902 height 17
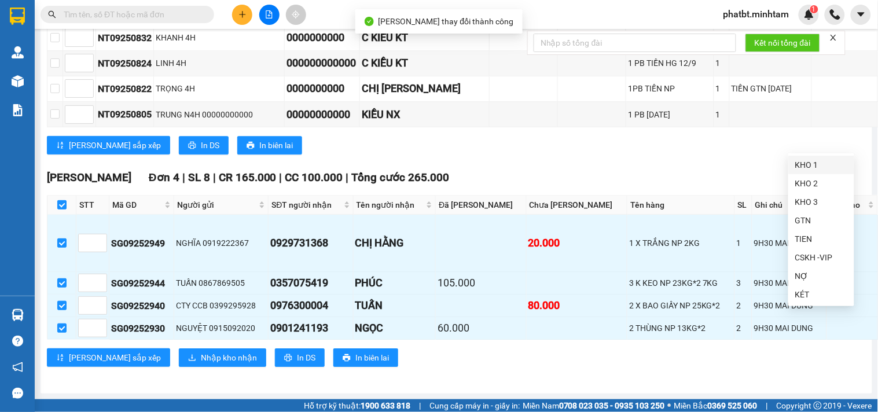
click at [796, 165] on div "KHO 1" at bounding box center [822, 165] width 52 height 13
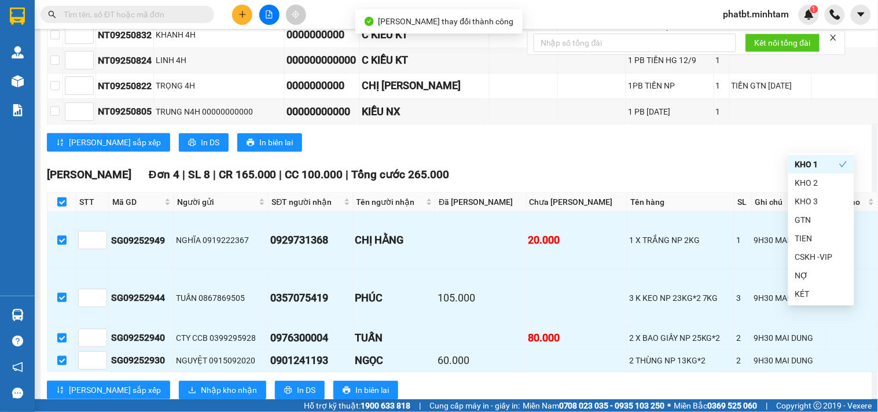
click at [731, 152] on div "Lưu sắp xếp In DS In biên lai" at bounding box center [498, 142] width 902 height 19
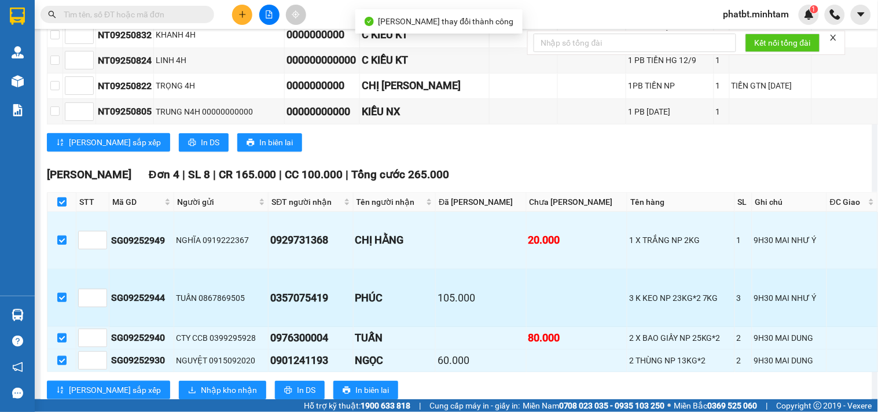
scroll to position [924, 0]
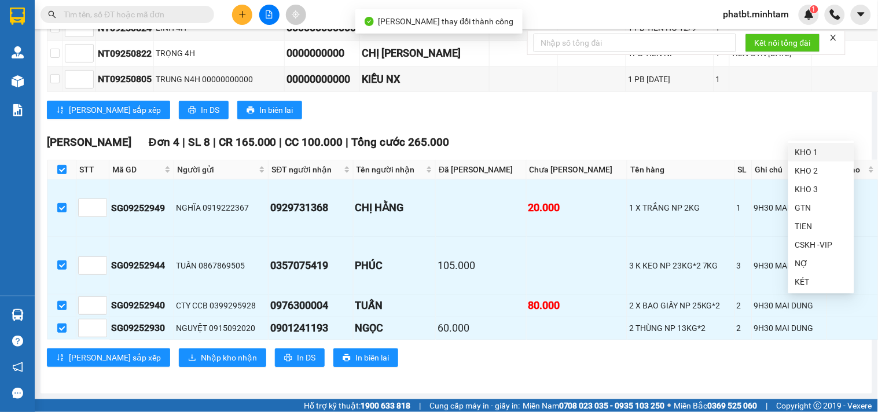
click at [801, 151] on div "KHO 1" at bounding box center [822, 152] width 52 height 13
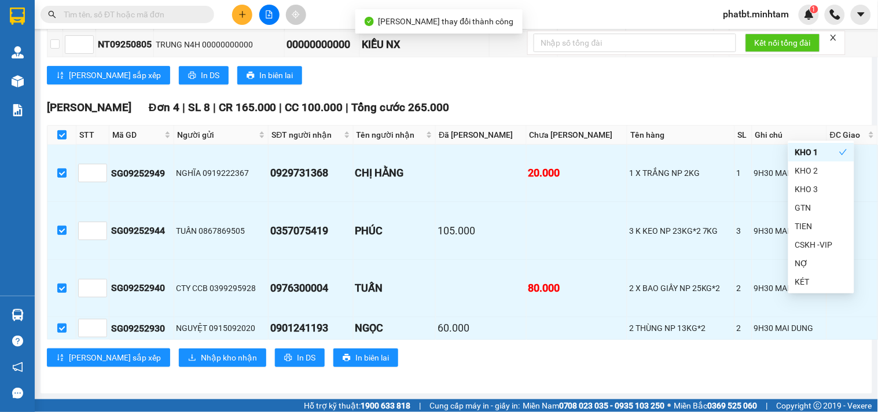
click at [716, 116] on div "Ngã Tư Huyện Đơn 4 | SL 8 | CR 165.000 | CC 100.000 | Tổng cước 265.000" at bounding box center [498, 107] width 902 height 17
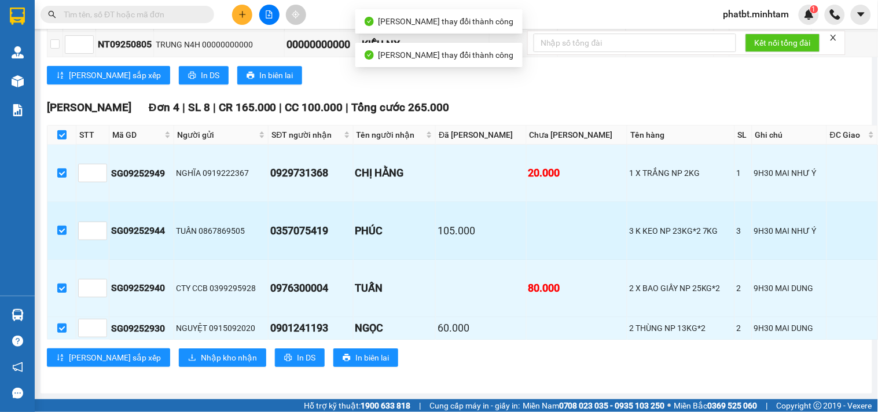
scroll to position [959, 0]
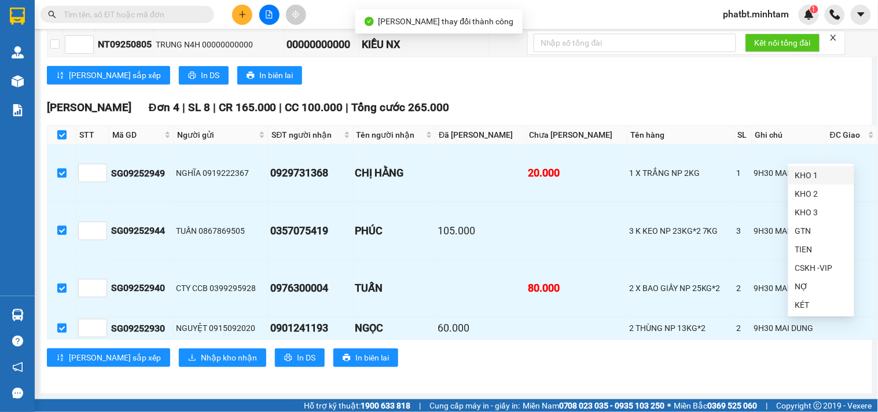
click at [800, 175] on div "KHO 1" at bounding box center [822, 175] width 52 height 13
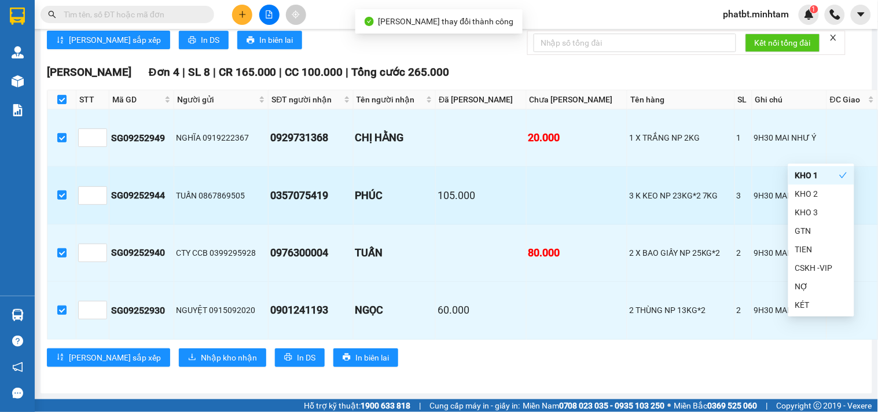
click at [391, 224] on td "PHÚC" at bounding box center [395, 195] width 83 height 57
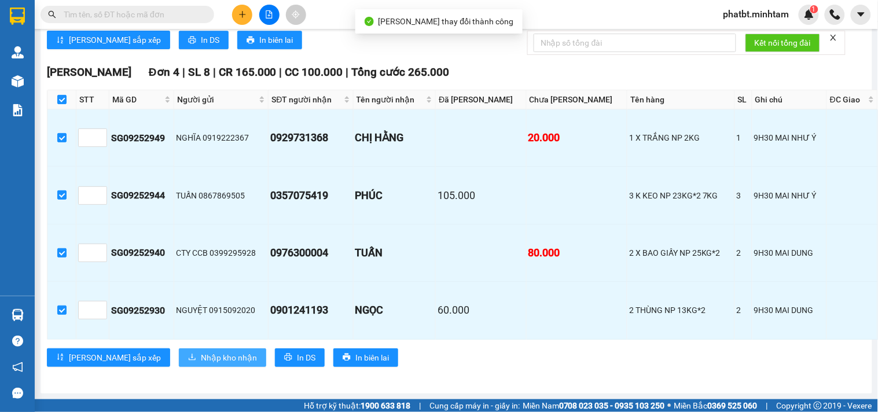
click at [201, 364] on span "Nhập kho nhận" at bounding box center [229, 357] width 56 height 13
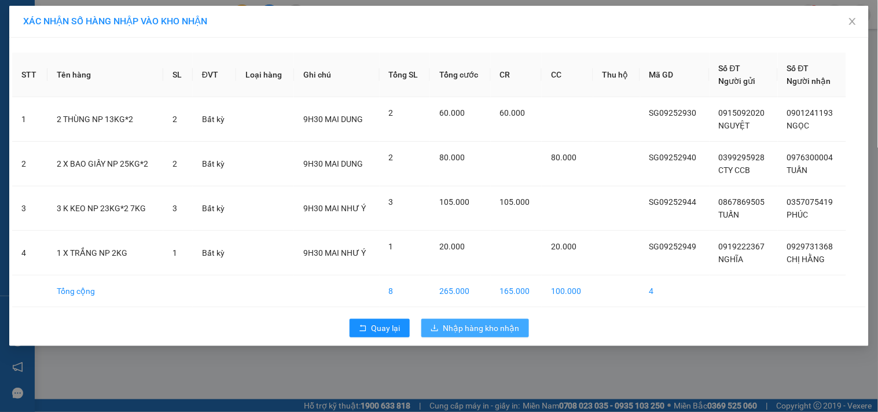
click at [448, 326] on span "Nhập hàng kho nhận" at bounding box center [482, 328] width 76 height 13
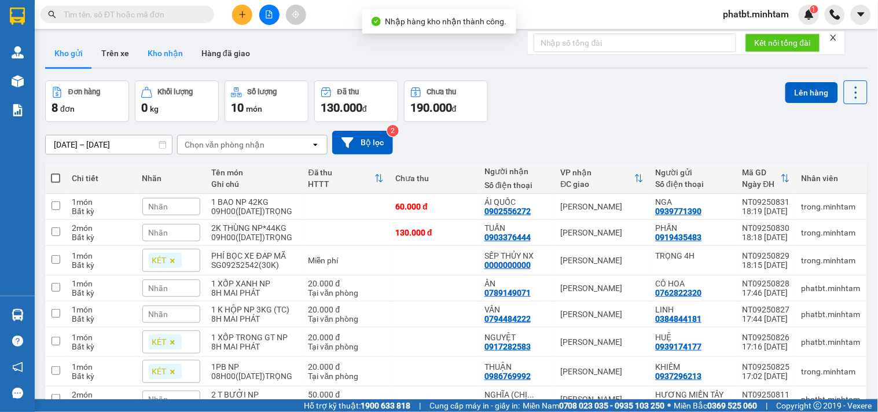
click at [175, 47] on button "Kho nhận" at bounding box center [165, 53] width 54 height 28
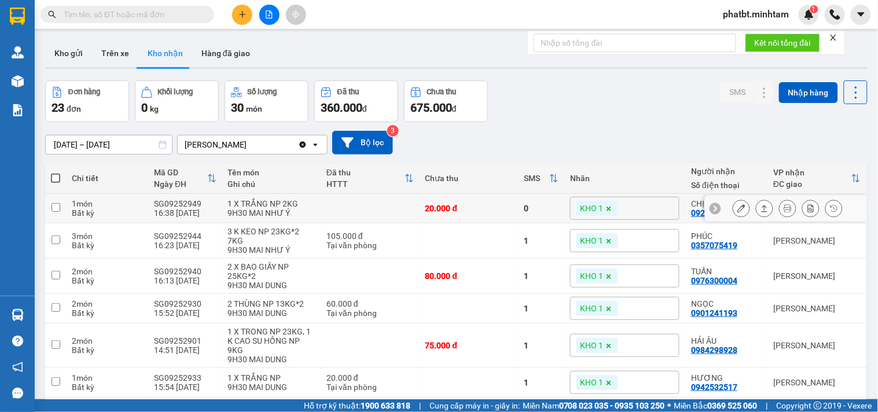
click at [734, 209] on button at bounding box center [742, 209] width 16 height 20
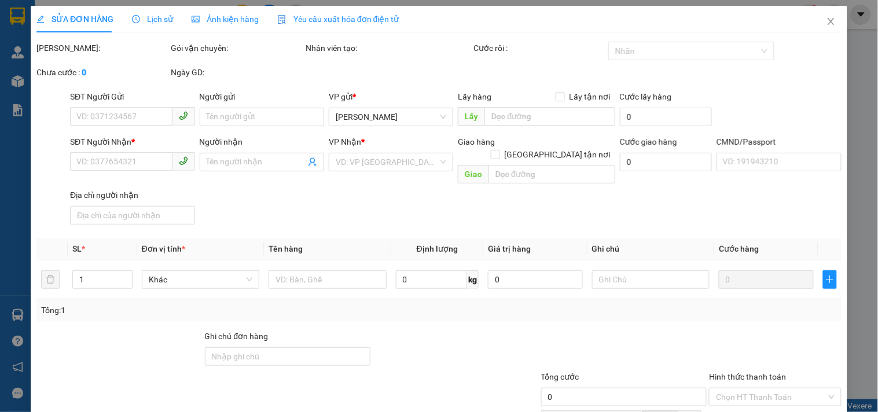
type input "0919222367"
type input "NGHĨA"
type input "0929731368"
type input "CHỊ HẰNG"
type input "20.000"
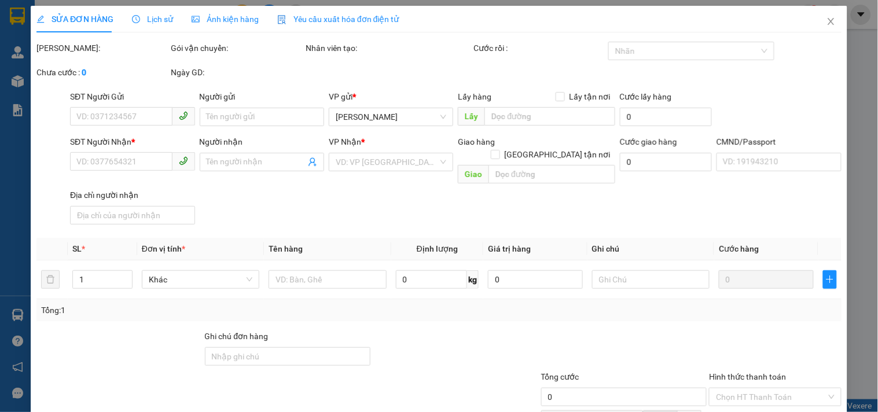
type input "20.000"
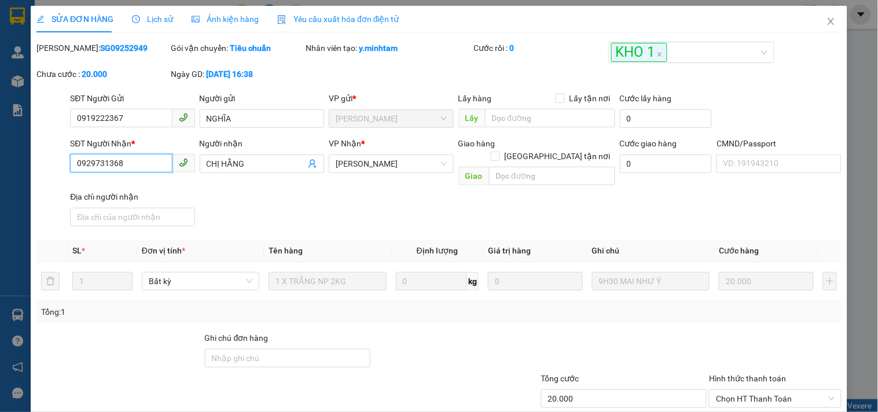
click at [131, 163] on input "0929731368" at bounding box center [121, 163] width 102 height 19
click at [253, 351] on input "Ghi chú đơn hàng" at bounding box center [288, 358] width 166 height 19
type input "ĐG"
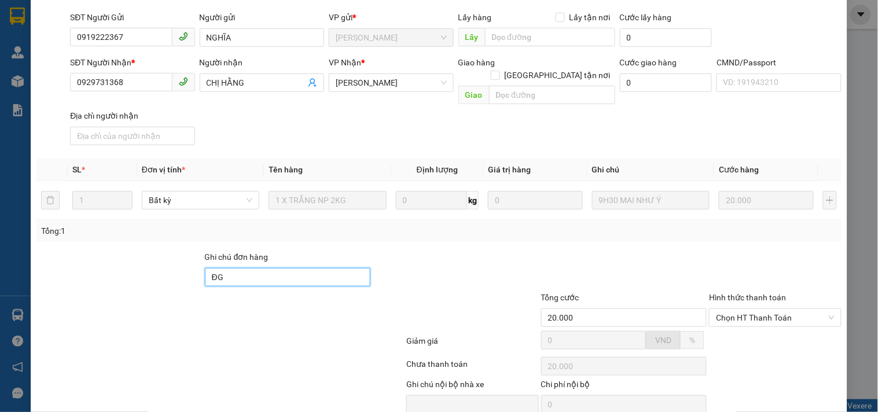
scroll to position [120, 0]
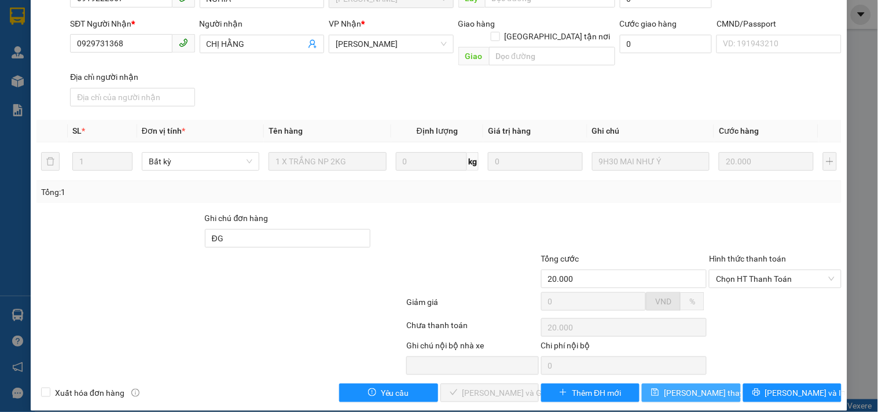
click at [713, 387] on span "Lưu thay đổi" at bounding box center [710, 393] width 93 height 13
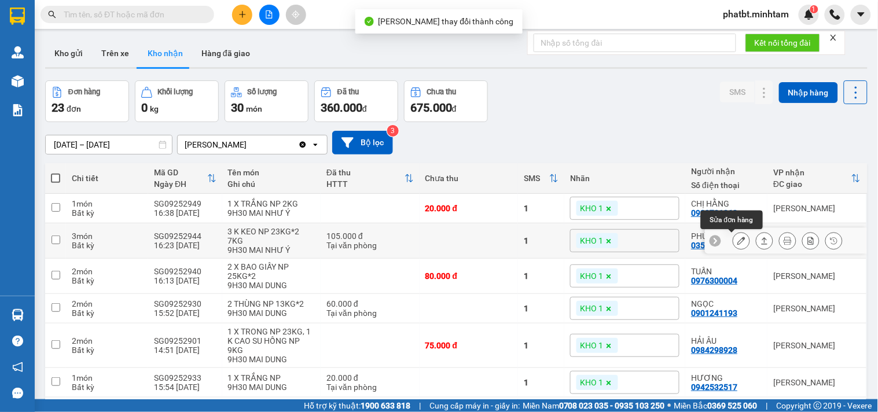
click at [734, 241] on button at bounding box center [742, 241] width 16 height 20
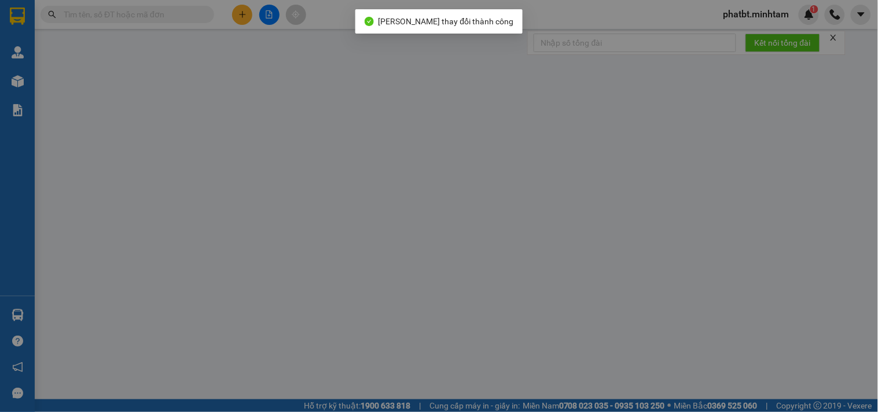
type input "0867869505"
type input "TUẤN"
type input "0357075419"
type input "PHÚC"
type input "105.000"
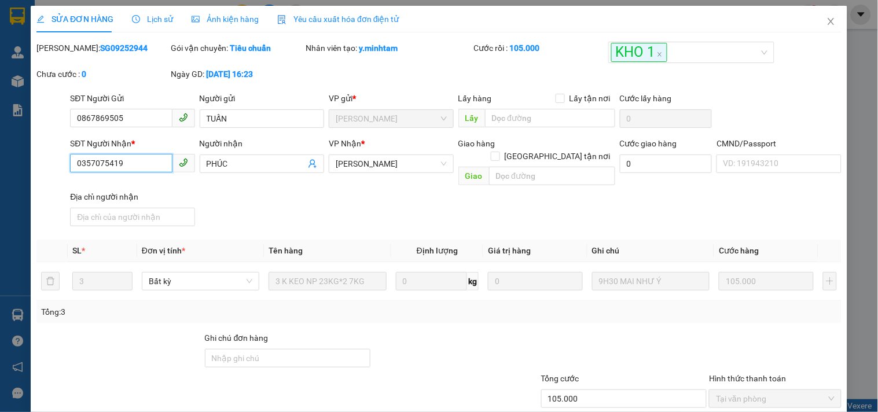
click at [146, 169] on input "0357075419" at bounding box center [121, 163] width 102 height 19
click at [239, 351] on input "Ghi chú đơn hàng" at bounding box center [288, 358] width 166 height 19
type input "KNM"
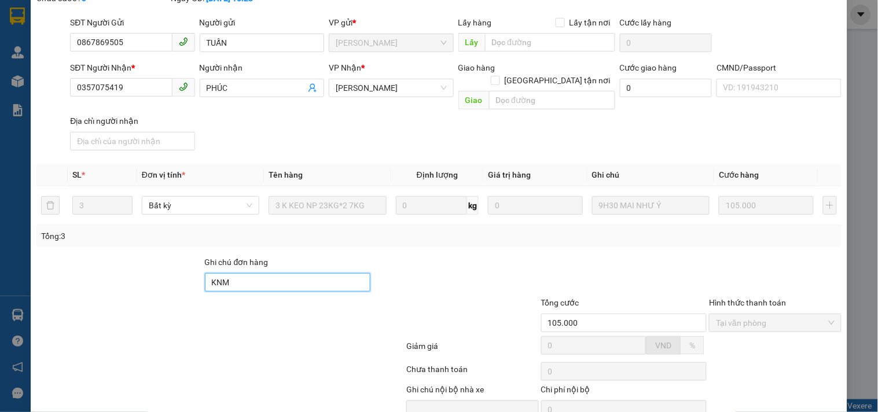
scroll to position [120, 0]
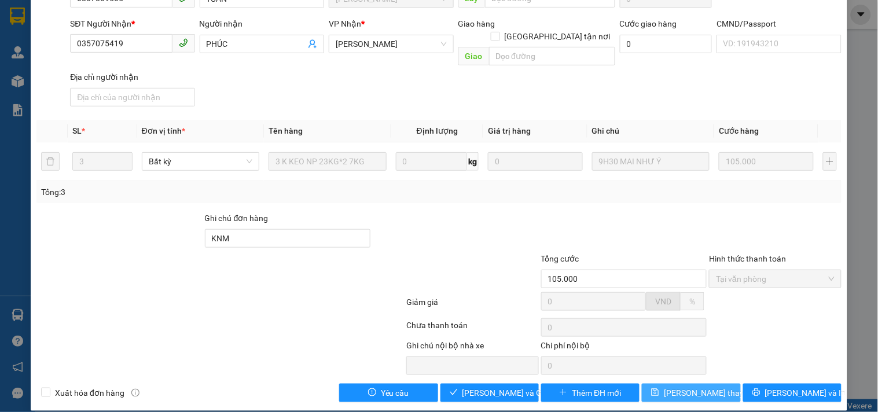
click at [717, 385] on button "Lưu thay đổi" at bounding box center [691, 393] width 98 height 19
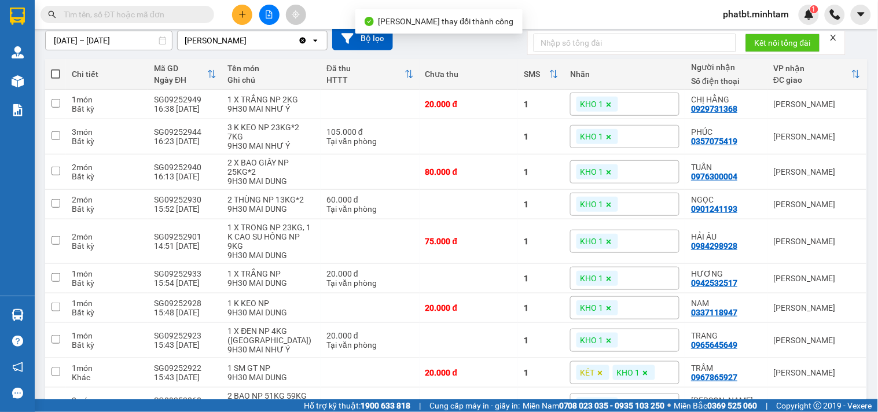
scroll to position [107, 0]
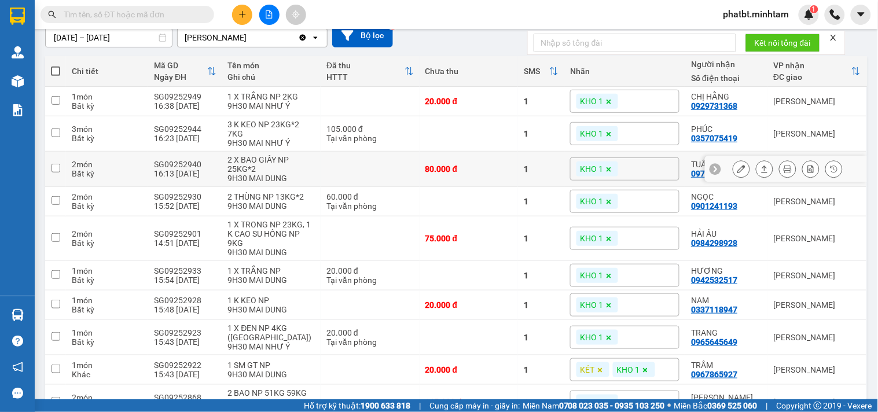
click at [738, 169] on icon at bounding box center [742, 169] width 8 height 8
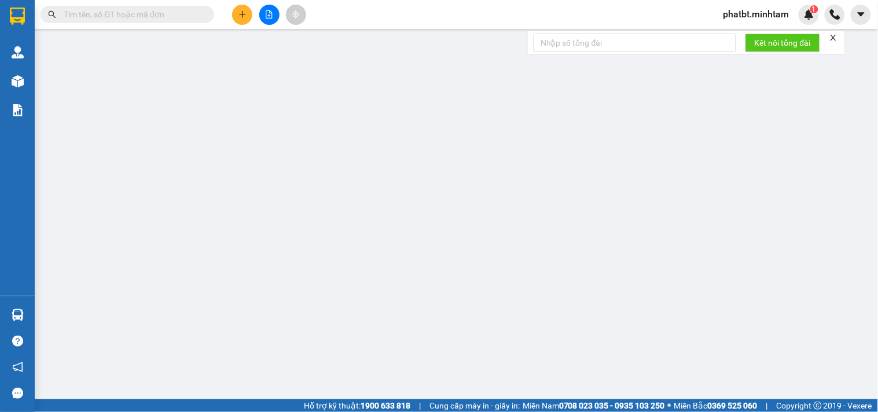
type input "0399295928"
type input "CTY CCB"
type input "0976300004"
type input "TUẤN"
type input "80.000"
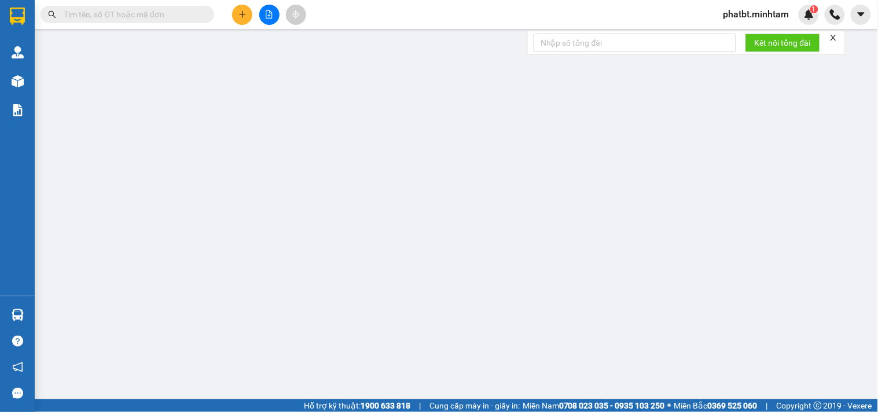
type input "80.000"
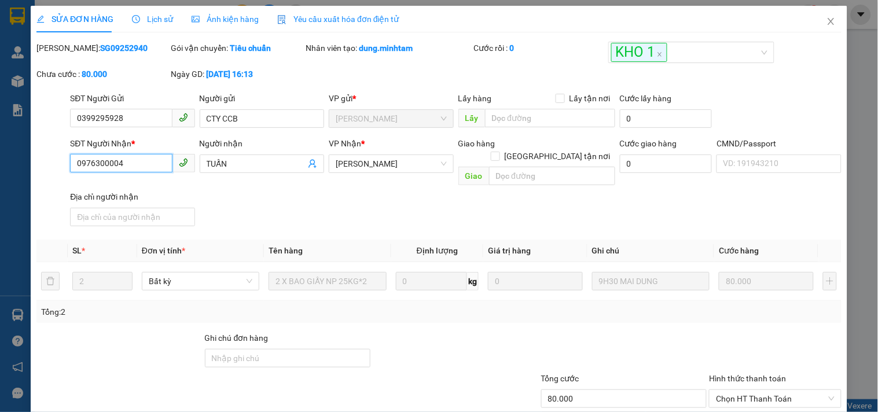
click at [132, 157] on input "0976300004" at bounding box center [121, 163] width 102 height 19
click at [228, 349] on input "Ghi chú đơn hàng" at bounding box center [288, 358] width 166 height 19
type input "KNM"
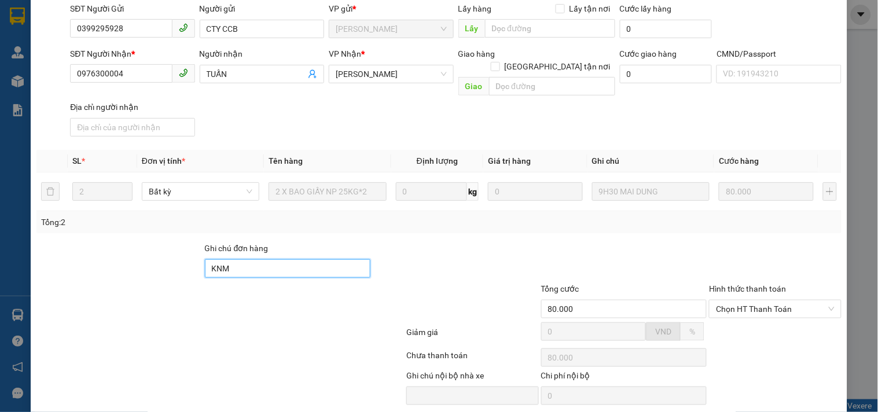
scroll to position [120, 0]
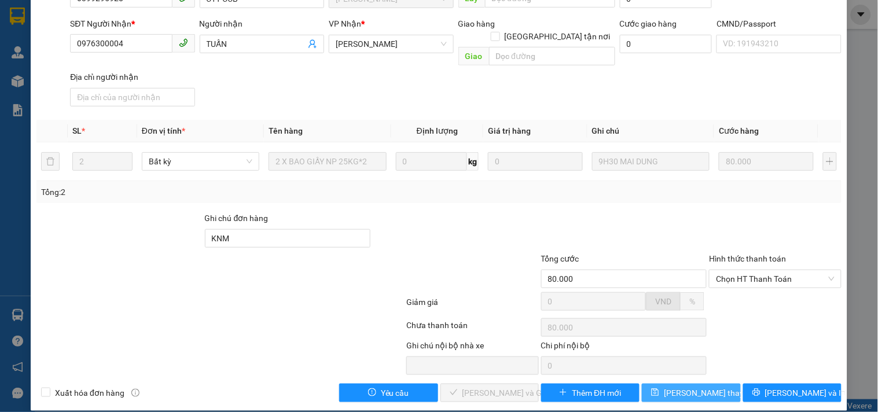
click at [669, 387] on span "Lưu thay đổi" at bounding box center [710, 393] width 93 height 13
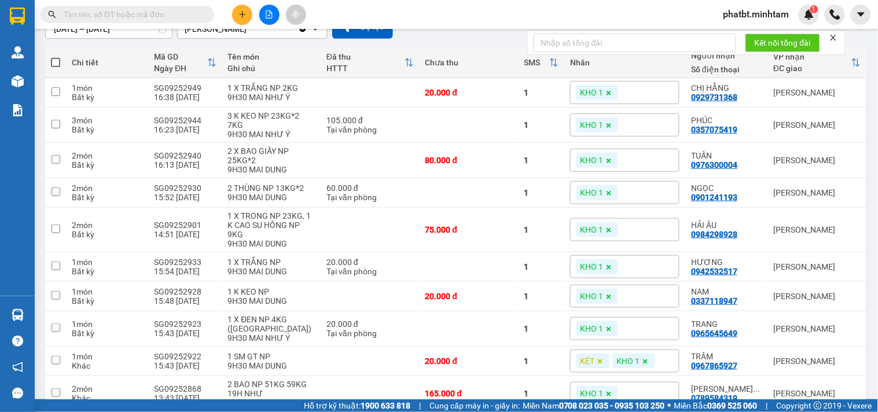
scroll to position [117, 0]
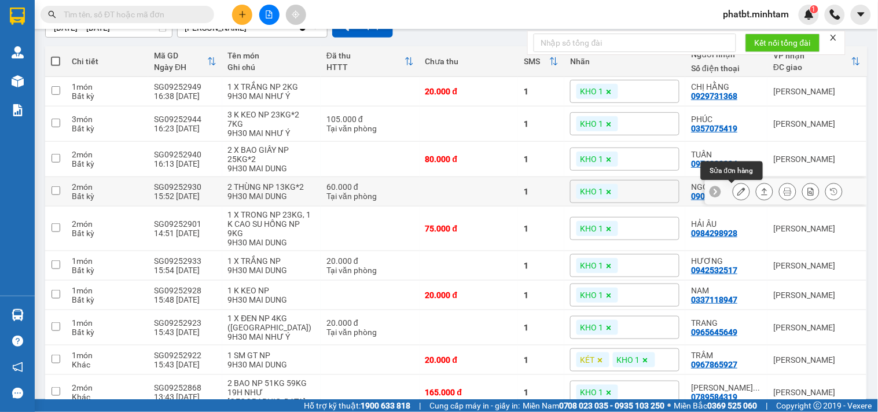
click at [734, 193] on button at bounding box center [742, 192] width 16 height 20
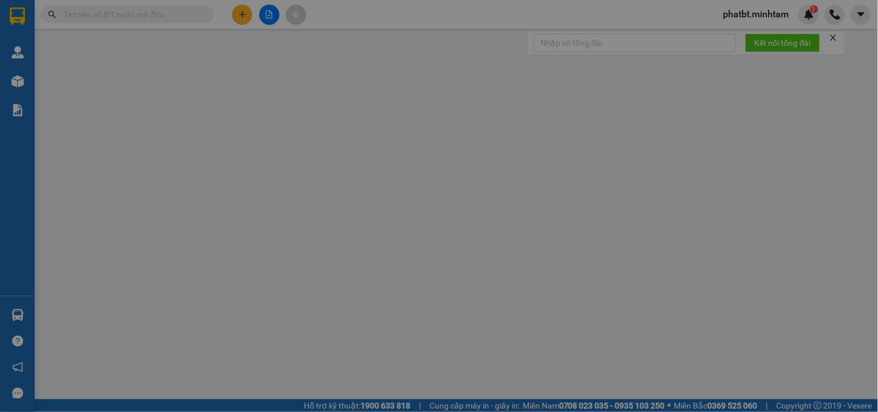
type input "0915092020"
type input "NGUYỆT"
type input "0901241193"
type input "NGỌC"
type input "60.000"
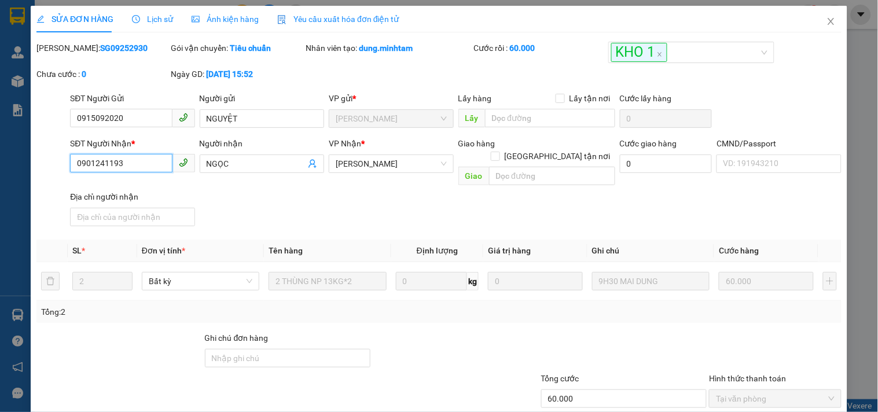
click at [142, 166] on input "0901241193" at bounding box center [121, 163] width 102 height 19
click at [216, 349] on input "Ghi chú đơn hàng" at bounding box center [288, 358] width 166 height 19
type input "THUÊ BAO"
click at [375, 340] on div at bounding box center [456, 352] width 169 height 41
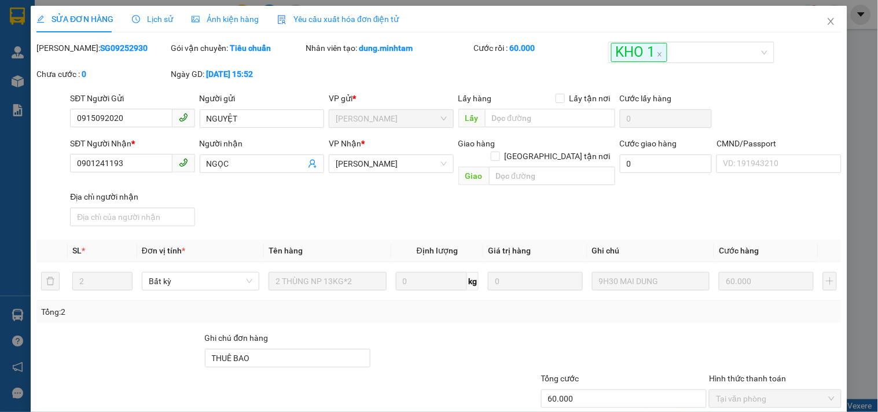
scroll to position [120, 0]
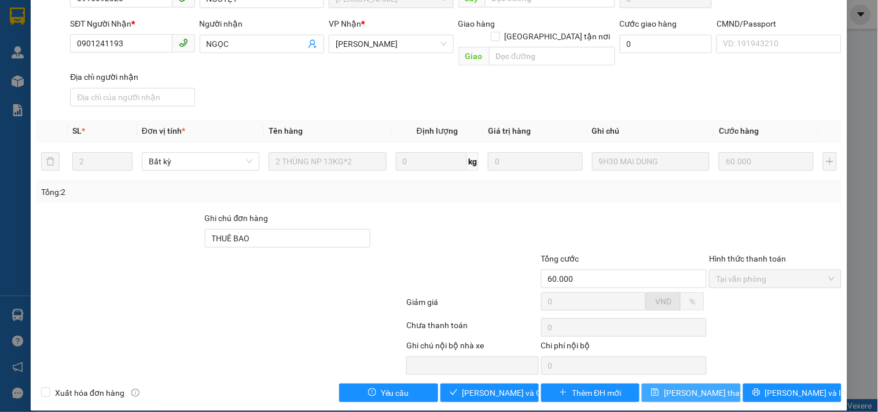
click at [664, 384] on button "Lưu thay đổi" at bounding box center [691, 393] width 98 height 19
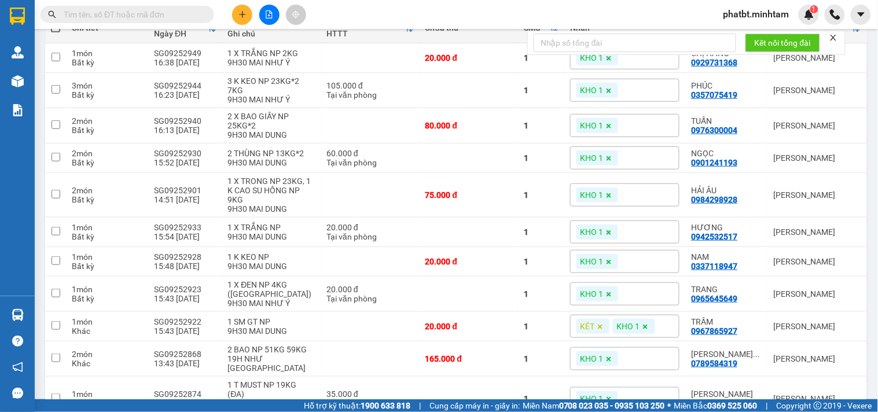
scroll to position [142, 0]
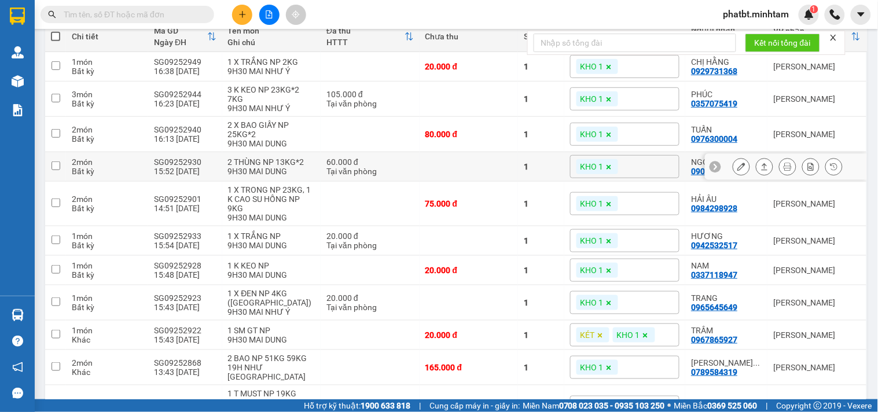
click at [738, 167] on icon at bounding box center [742, 167] width 8 height 8
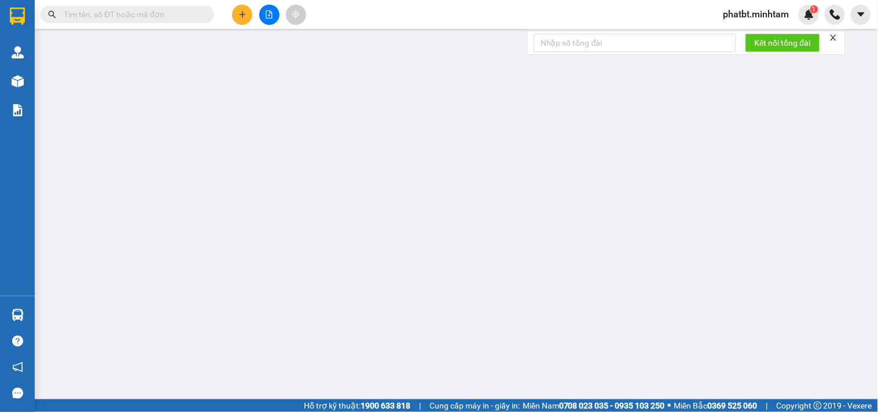
type input "0915092020"
type input "NGUYỆT"
type input "0901241193"
type input "NGỌC"
type input "THUÊ BAO"
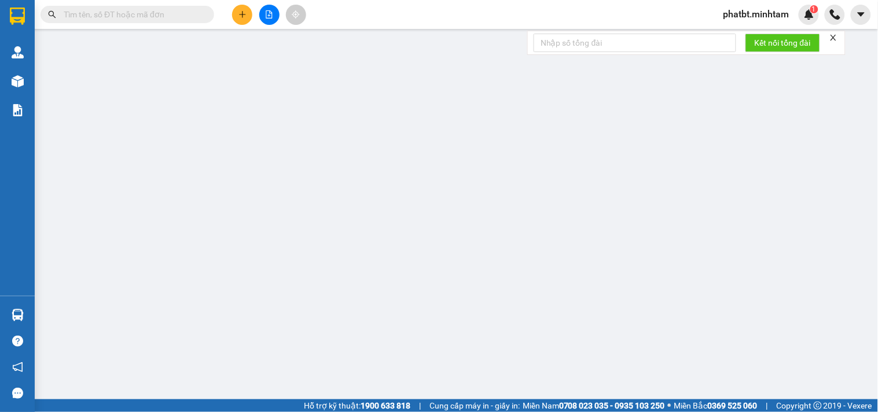
type input "60.000"
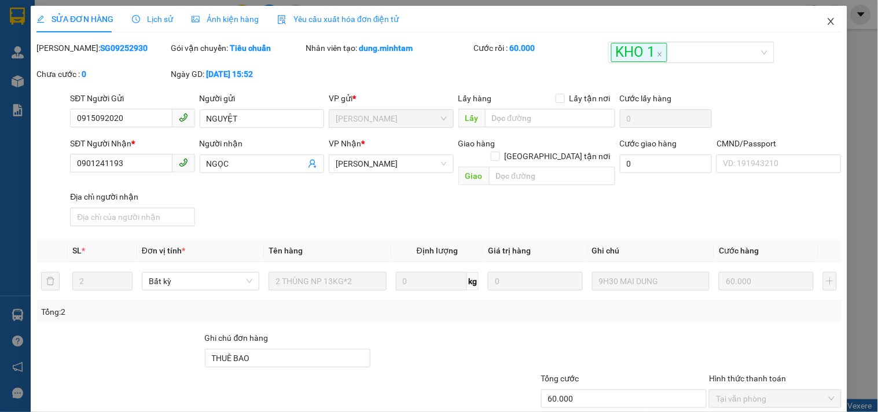
click at [823, 14] on span "Close" at bounding box center [831, 22] width 32 height 32
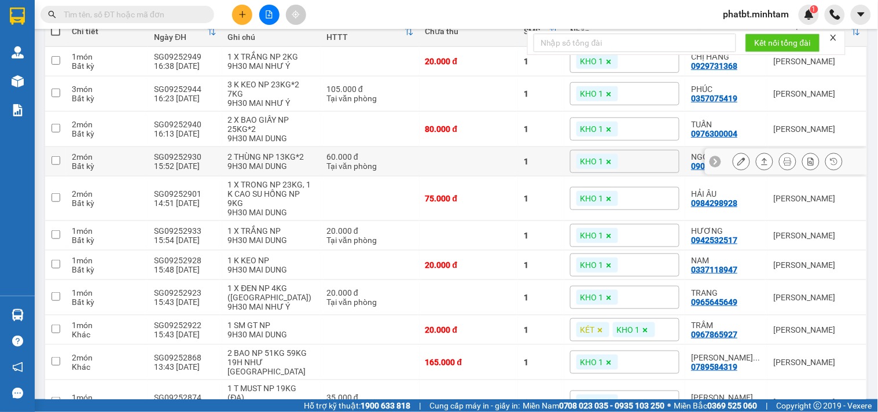
scroll to position [148, 0]
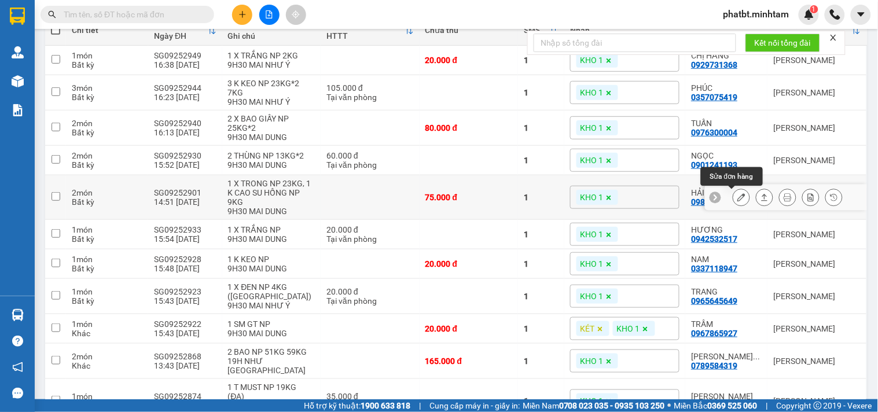
click at [738, 199] on icon at bounding box center [742, 197] width 8 height 8
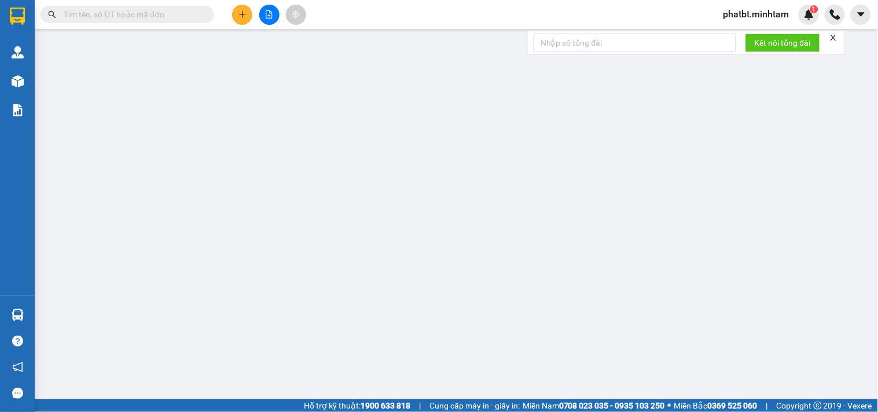
type input "0937637072"
type input "NGUYỄN MINH"
type input "0984298928"
type input "HẢI ÂU"
type input "HCK/ KNM"
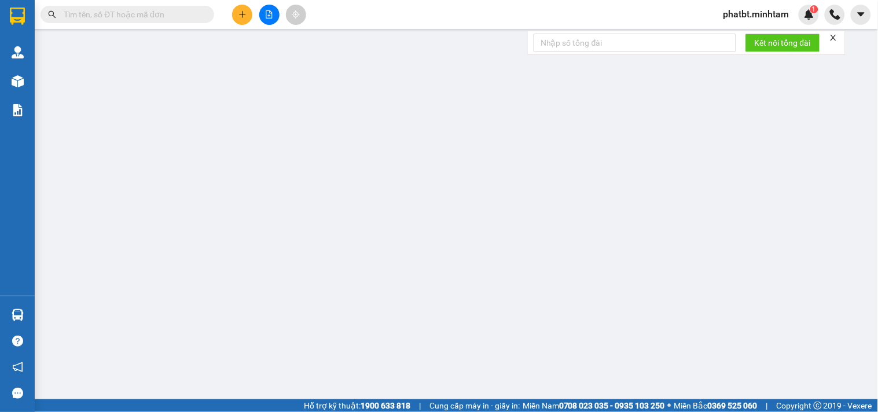
type input "75.000"
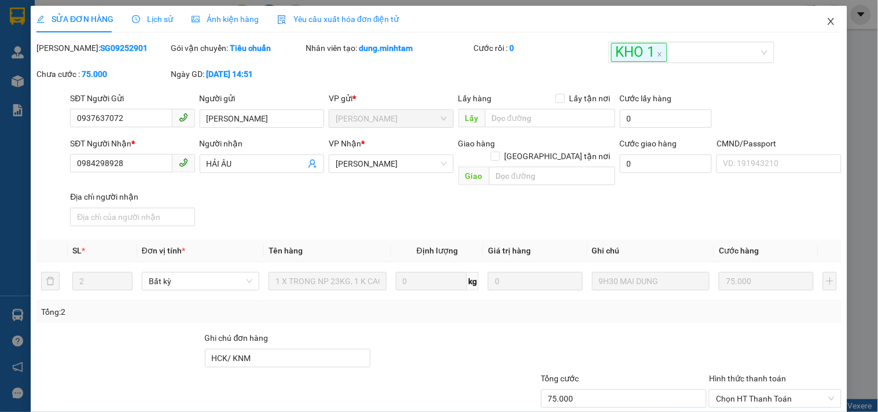
click at [821, 16] on span "Close" at bounding box center [831, 22] width 32 height 32
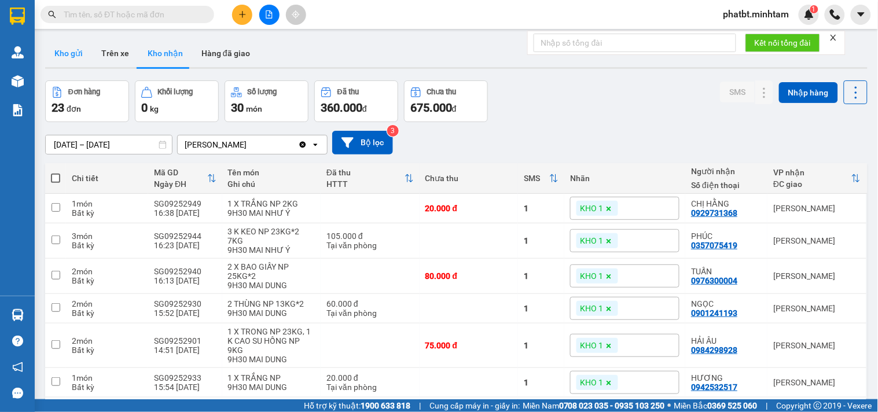
click at [87, 54] on button "Kho gửi" at bounding box center [68, 53] width 47 height 28
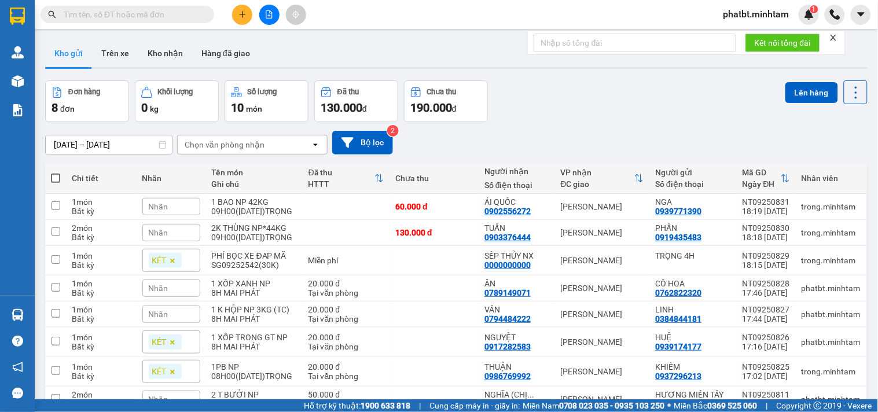
click at [81, 55] on button "Kho gửi" at bounding box center [68, 53] width 47 height 28
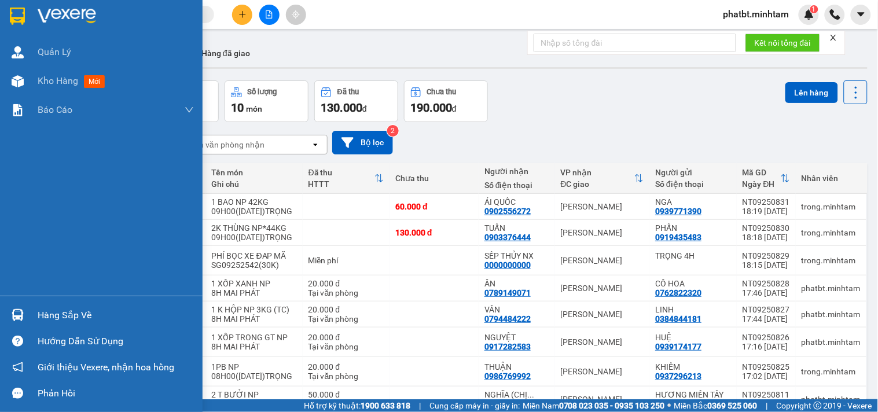
click at [55, 317] on div "Hàng sắp về" at bounding box center [116, 315] width 156 height 17
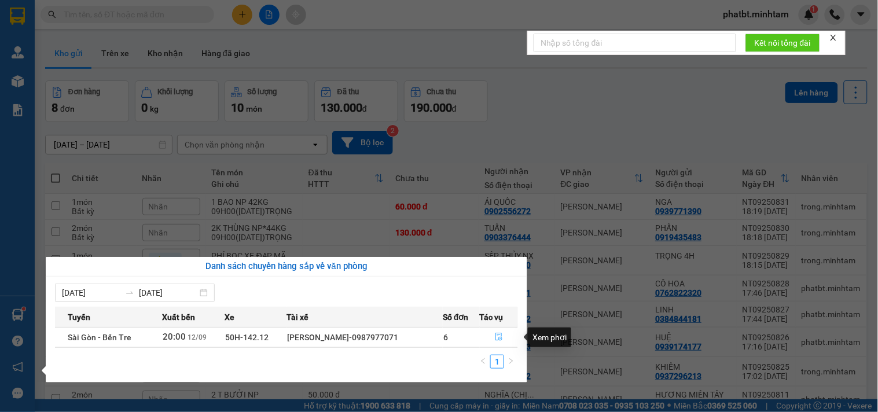
click at [499, 341] on icon "file-done" at bounding box center [499, 337] width 8 height 8
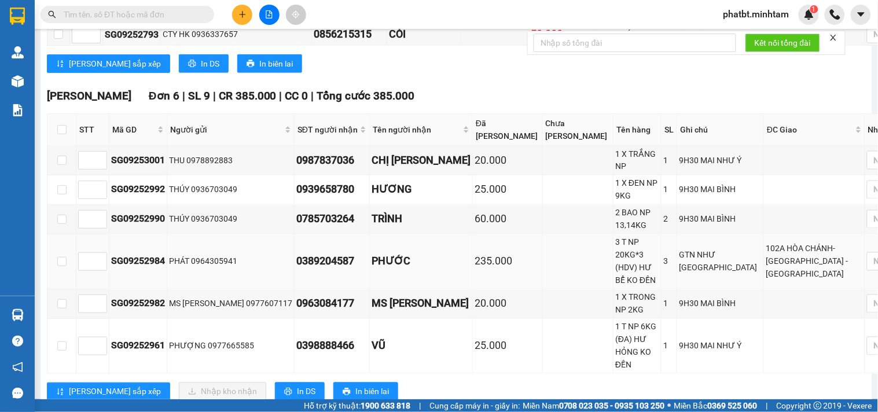
scroll to position [1544, 0]
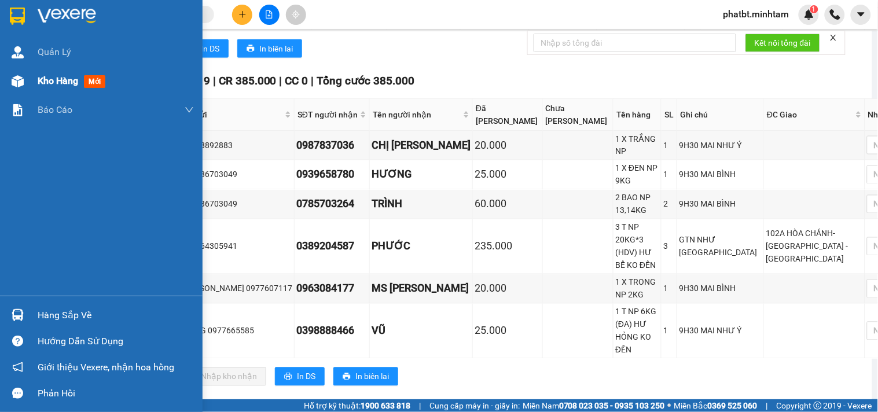
click at [36, 79] on div "Kho hàng mới" at bounding box center [101, 81] width 203 height 29
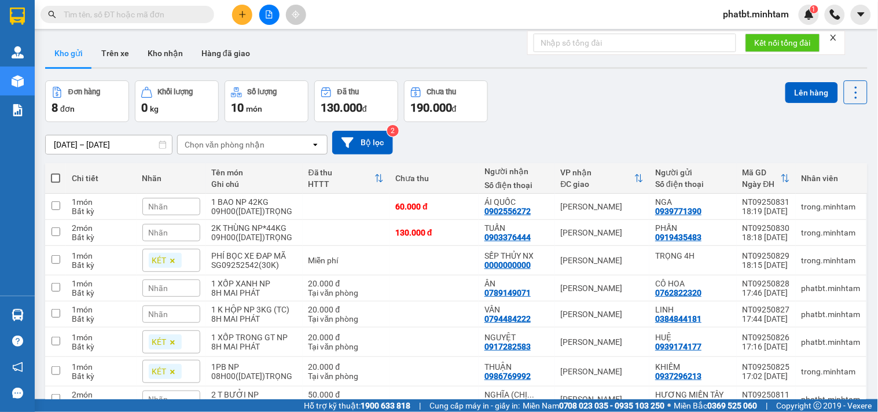
click at [200, 13] on input "text" at bounding box center [132, 14] width 137 height 13
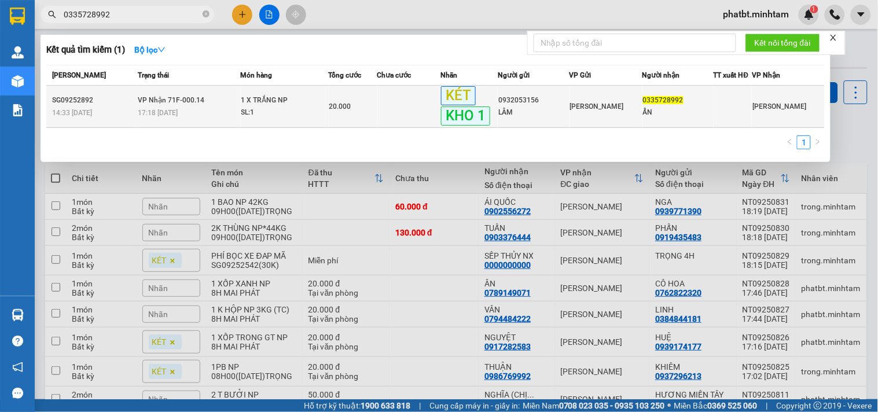
type input "0335728992"
click at [252, 116] on div "SL: 1" at bounding box center [284, 113] width 87 height 13
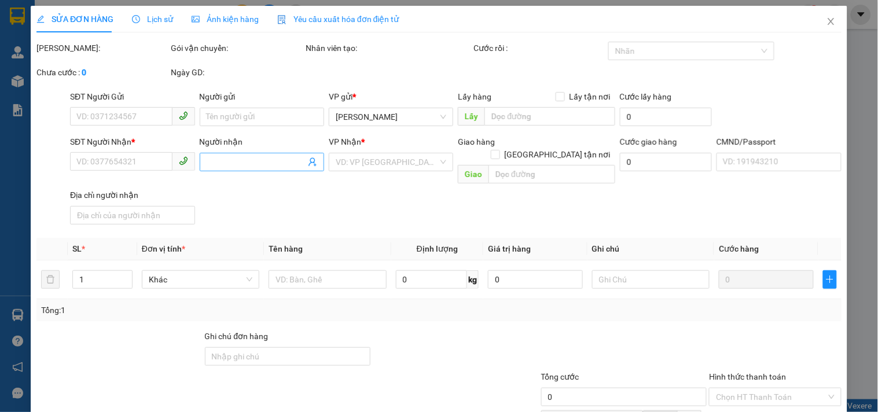
type input "0932053156"
type input "LÂM"
type input "0335728992"
type input "ẨN"
type input "KNM"
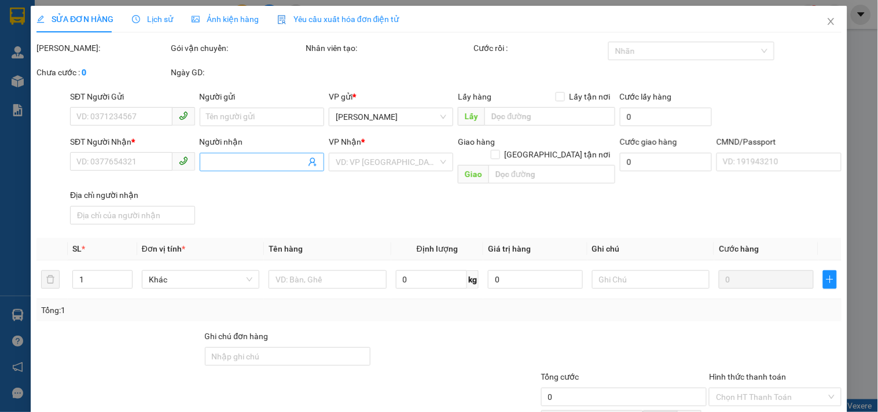
type input "20.000"
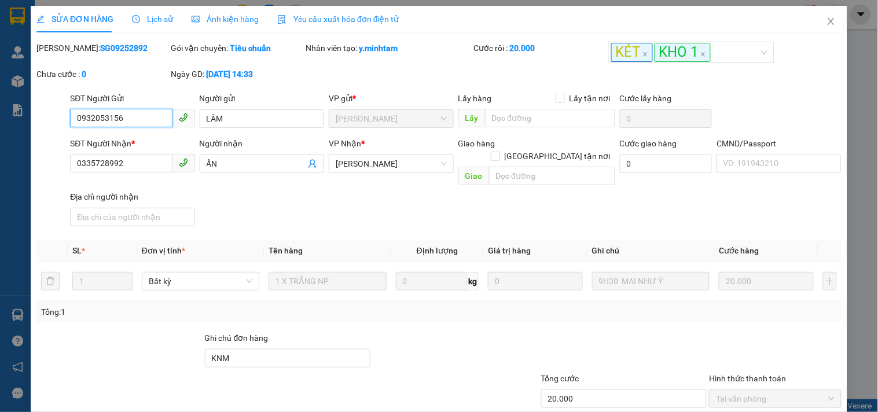
scroll to position [120, 0]
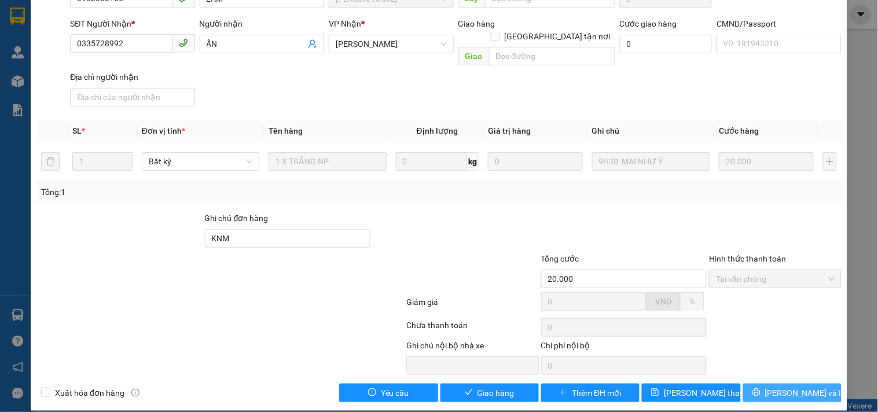
click at [785, 387] on span "Lưu và In" at bounding box center [806, 393] width 81 height 13
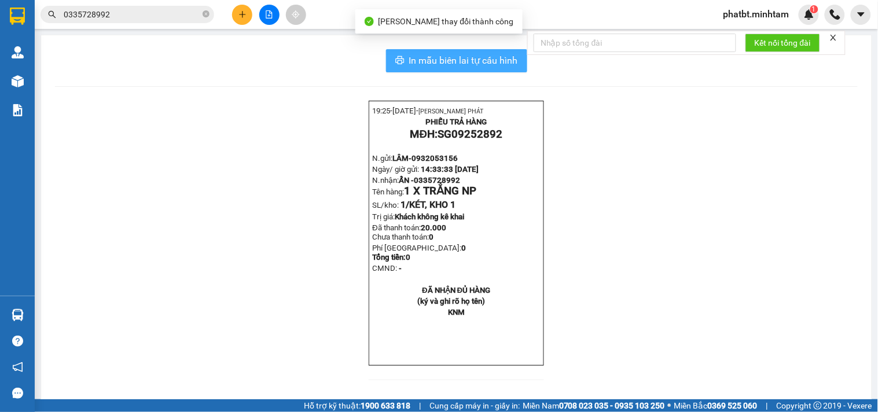
click at [424, 64] on span "In mẫu biên lai tự cấu hình" at bounding box center [463, 60] width 109 height 14
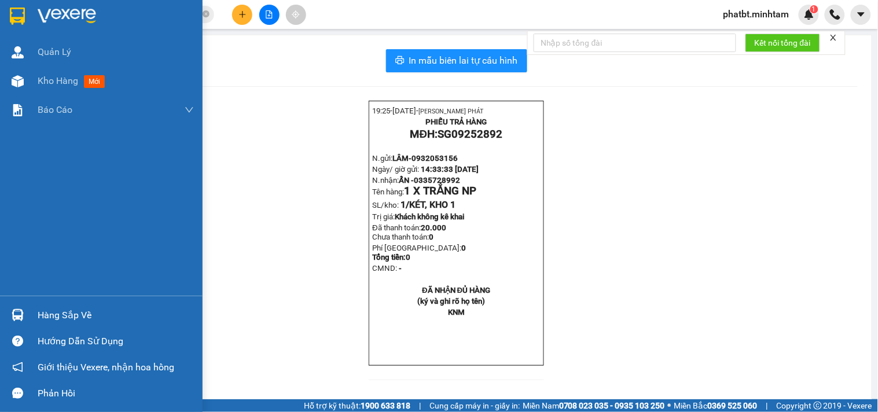
click at [38, 317] on div "Hàng sắp về" at bounding box center [116, 315] width 156 height 17
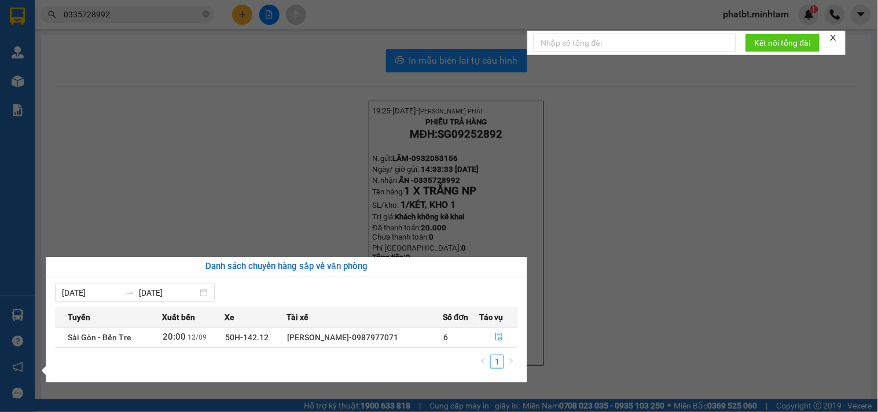
click at [253, 188] on section "Kết quả tìm kiếm ( 1 ) Bộ lọc Mã ĐH Trạng thái Món hàng Tổng cước Chưa cước Nhã…" at bounding box center [439, 206] width 878 height 412
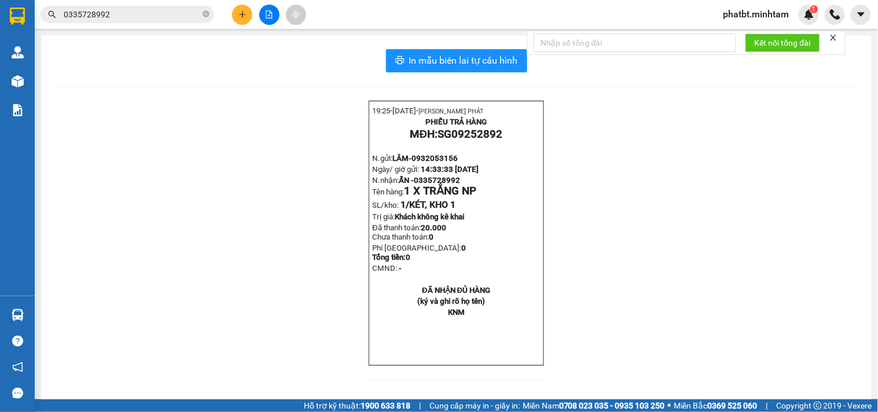
click at [737, 16] on span "phatbt.minhtam" at bounding box center [757, 14] width 85 height 14
click at [743, 32] on span "Đăng xuất" at bounding box center [761, 36] width 61 height 13
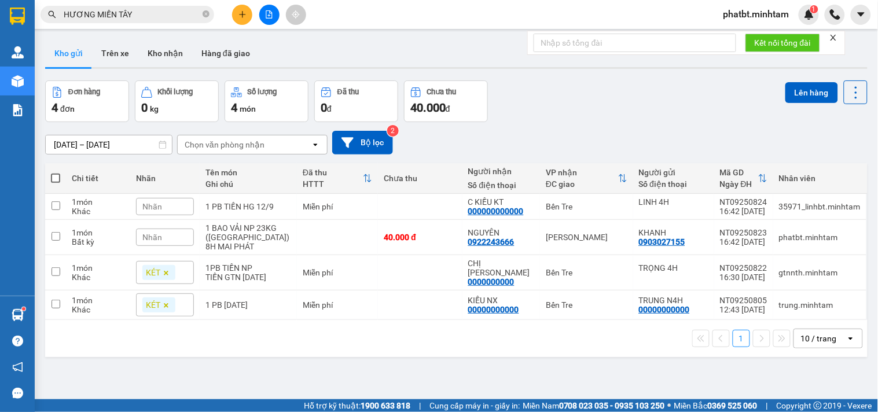
click at [727, 19] on span "phatbt.minhtam" at bounding box center [757, 14] width 85 height 14
click at [737, 38] on span "Đăng xuất" at bounding box center [761, 36] width 61 height 13
